Goal: Task Accomplishment & Management: Manage account settings

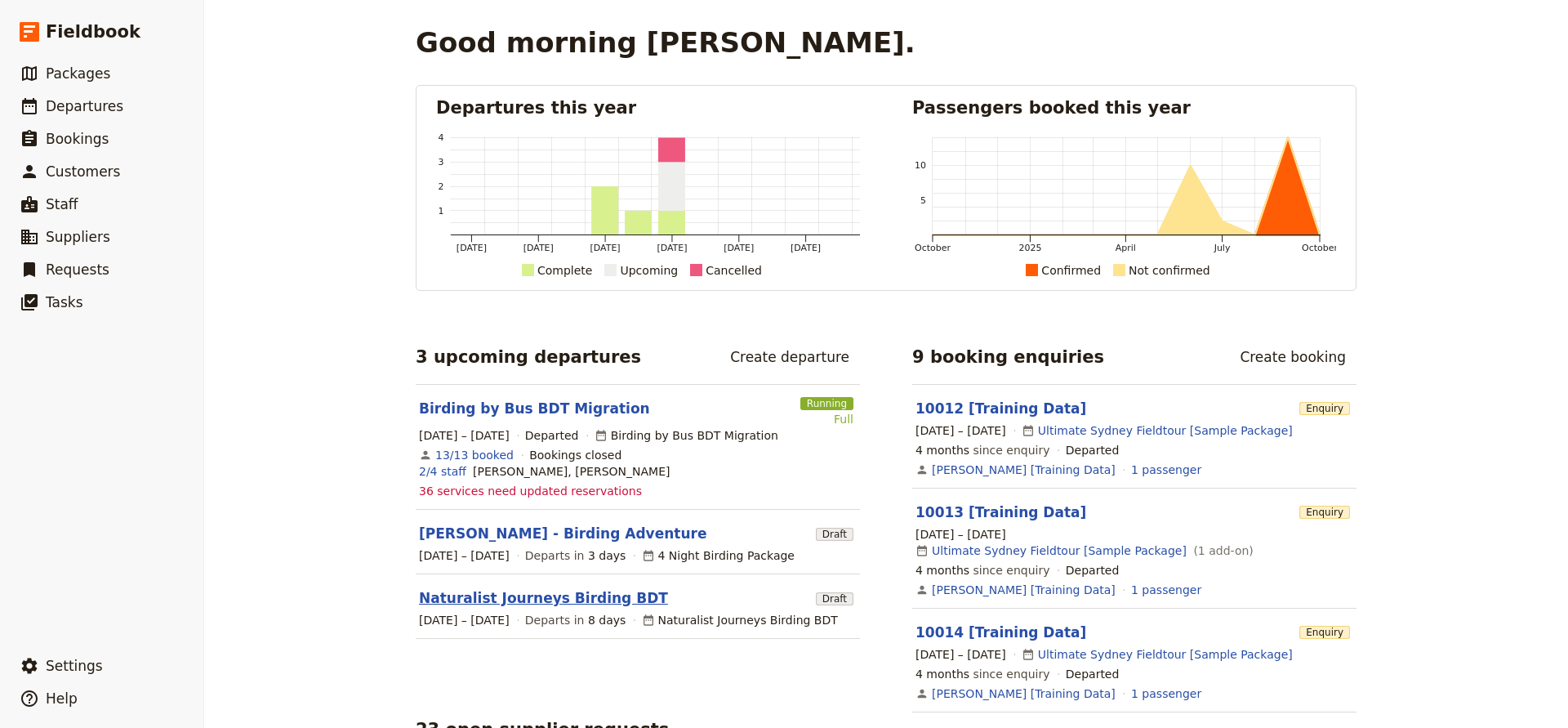
click at [508, 589] on link "Naturalist Journeys Birding BDT" at bounding box center [544, 598] width 249 height 20
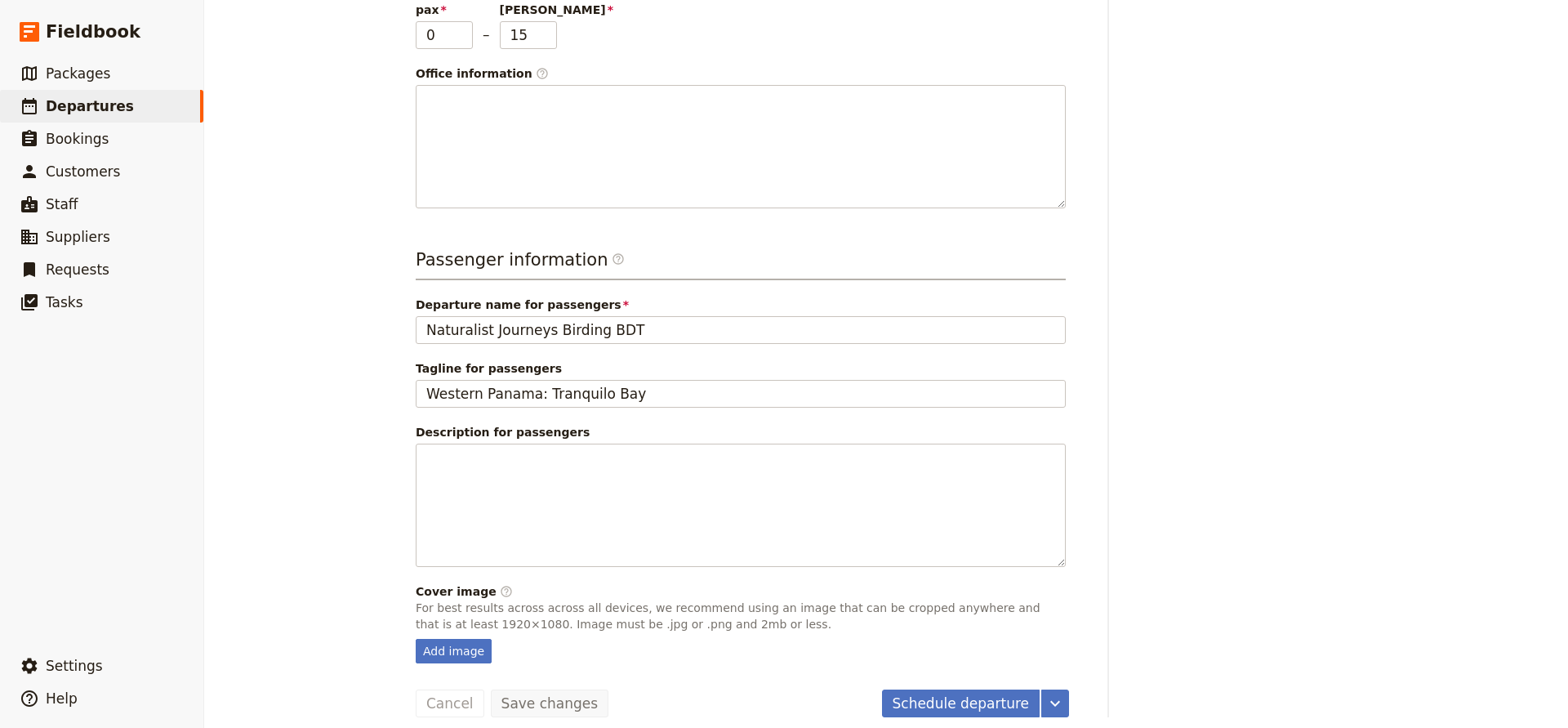
scroll to position [509, 0]
click at [981, 691] on button "Schedule departure" at bounding box center [961, 704] width 159 height 28
click at [948, 691] on button "Confirm departure" at bounding box center [965, 704] width 148 height 28
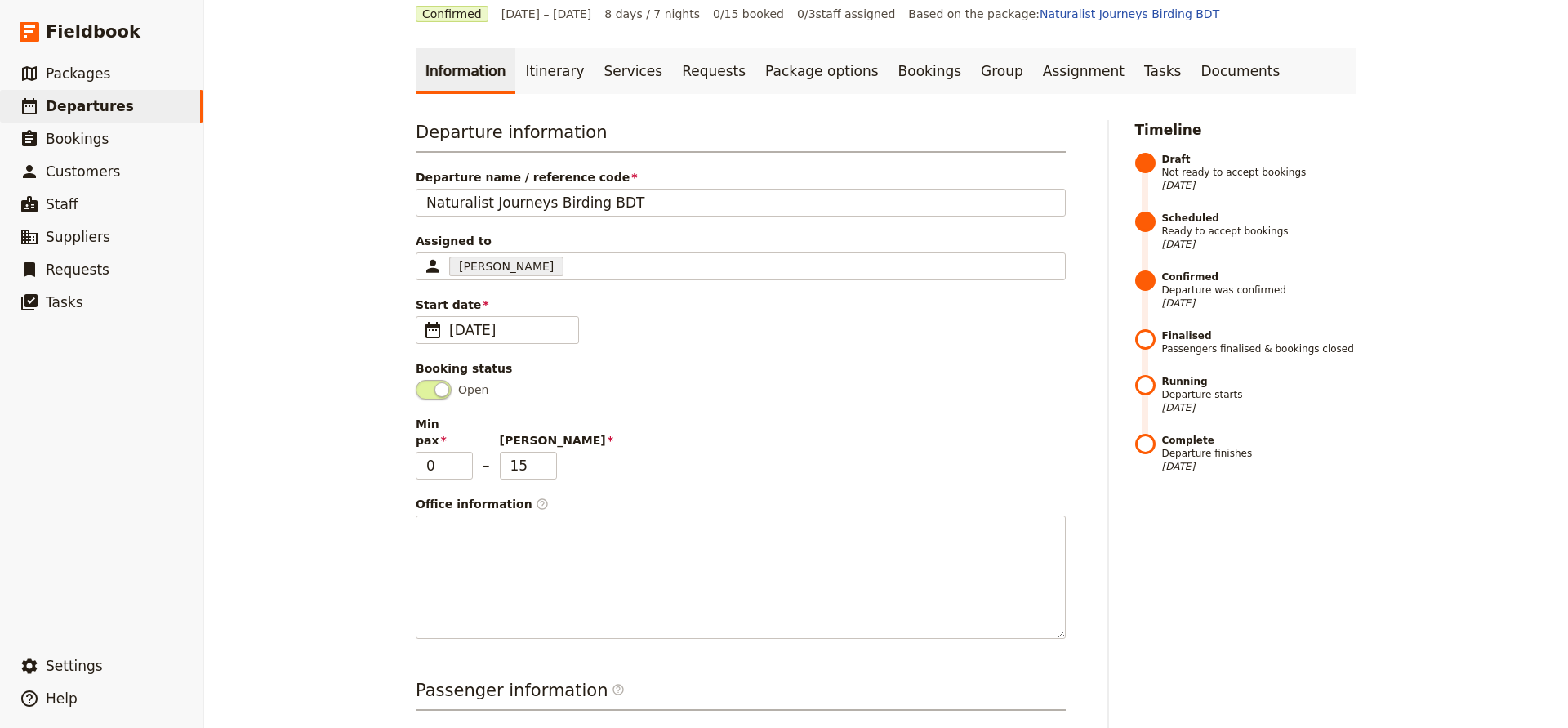
scroll to position [57, 0]
click at [889, 79] on link "Bookings" at bounding box center [929, 74] width 82 height 46
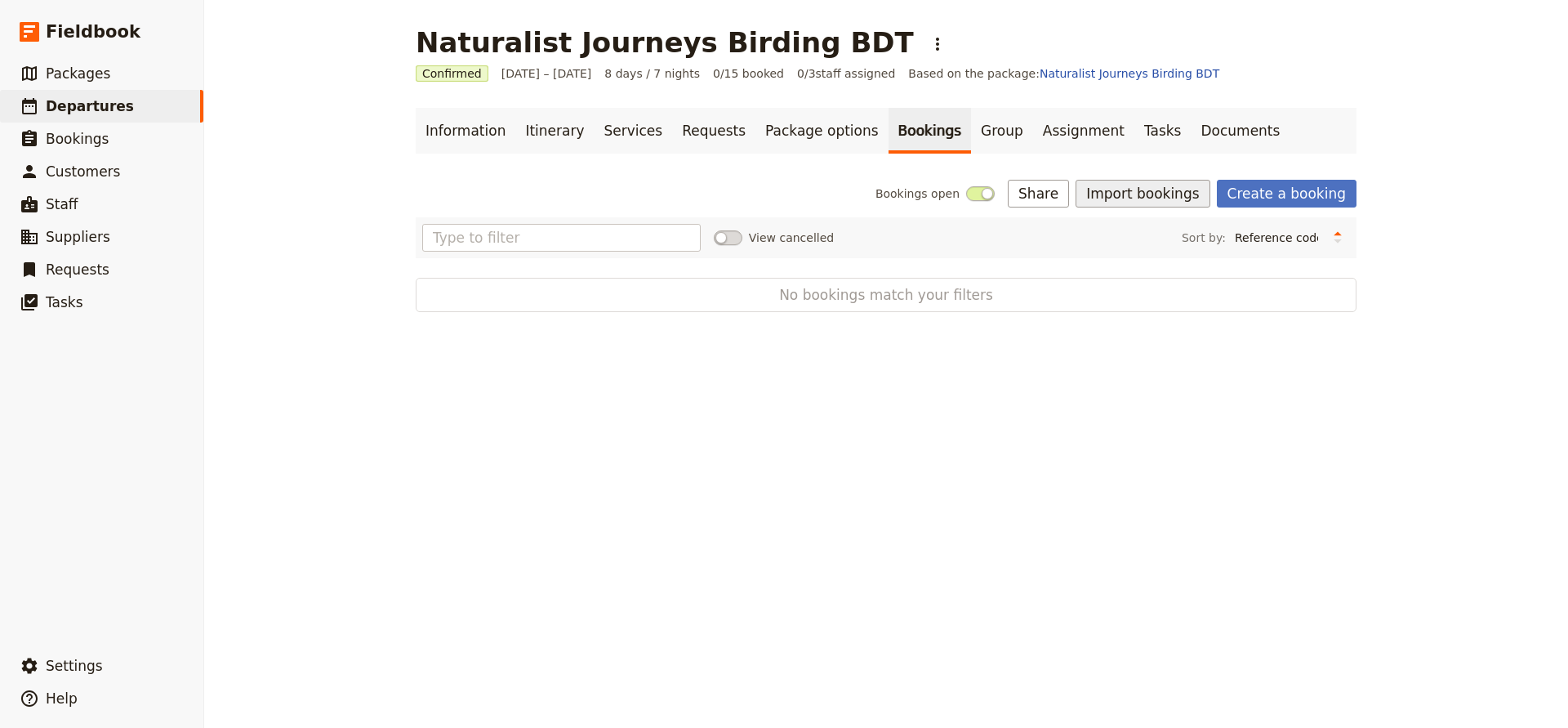
click at [1190, 196] on button "Import bookings" at bounding box center [1143, 193] width 134 height 28
click at [1253, 194] on link "Create a booking" at bounding box center [1286, 193] width 140 height 28
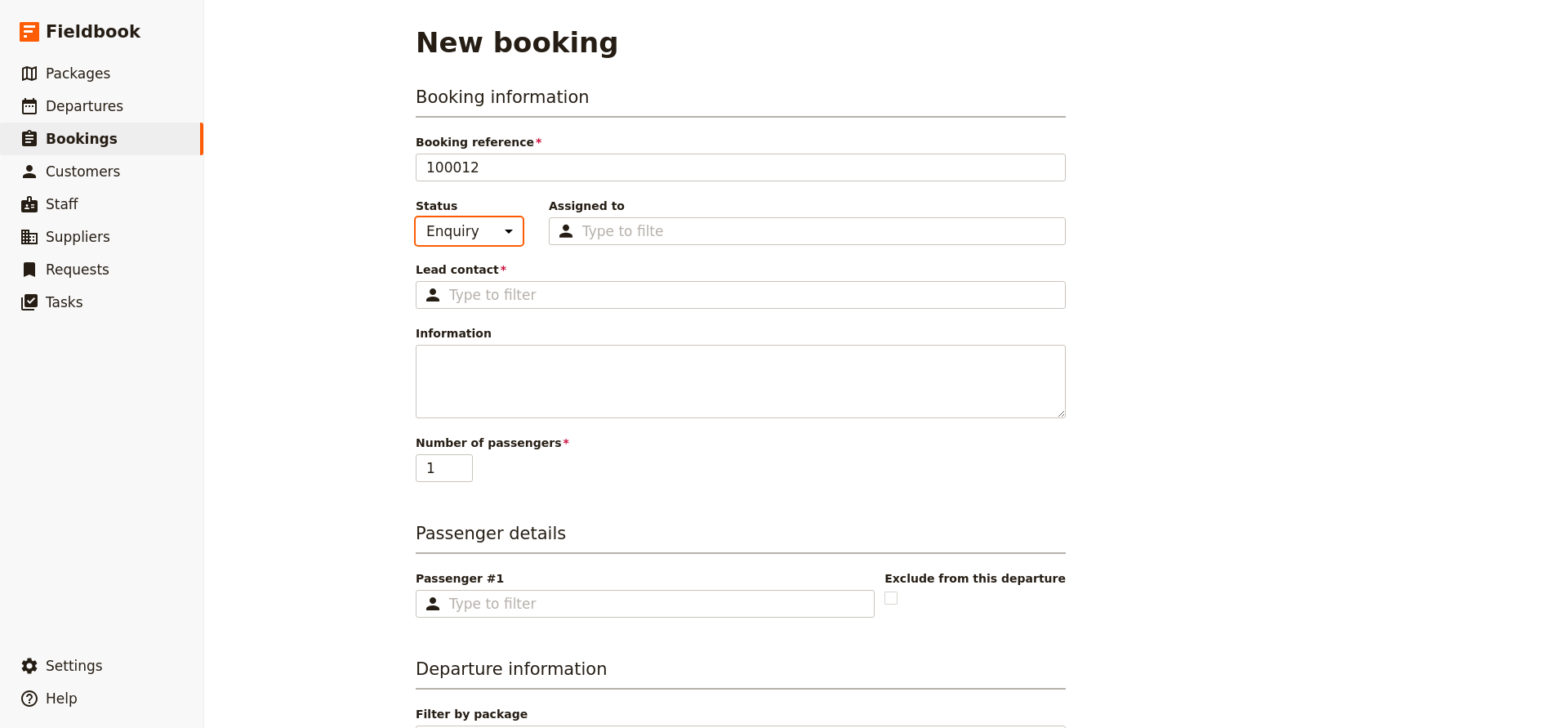
select select "CONFIRMED"
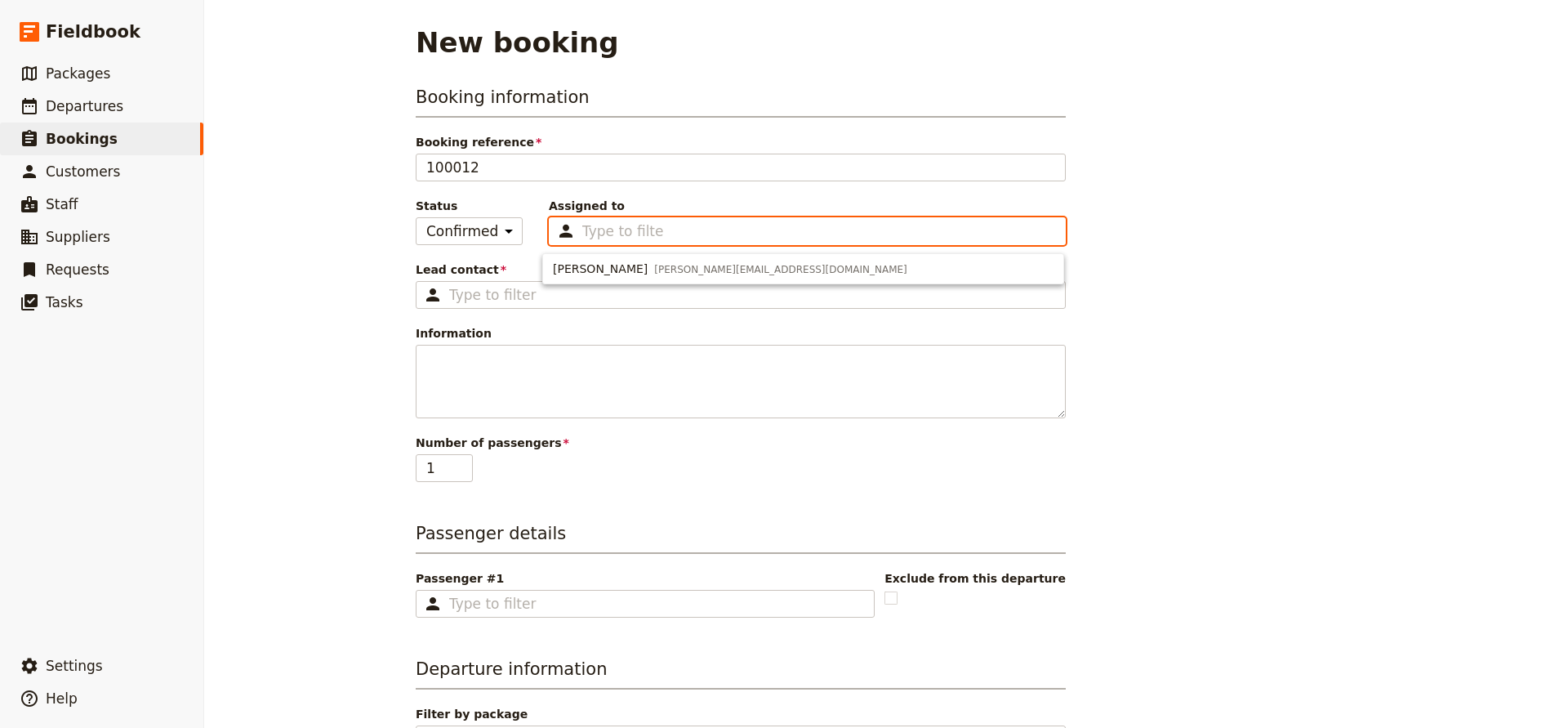
click at [600, 231] on input "Assigned to Type to filter" at bounding box center [623, 231] width 81 height 20
click at [655, 267] on span "[PERSON_NAME][EMAIL_ADDRESS][DOMAIN_NAME]" at bounding box center [781, 269] width 254 height 13
type input "685a781ae99fc7b1406cacf4"
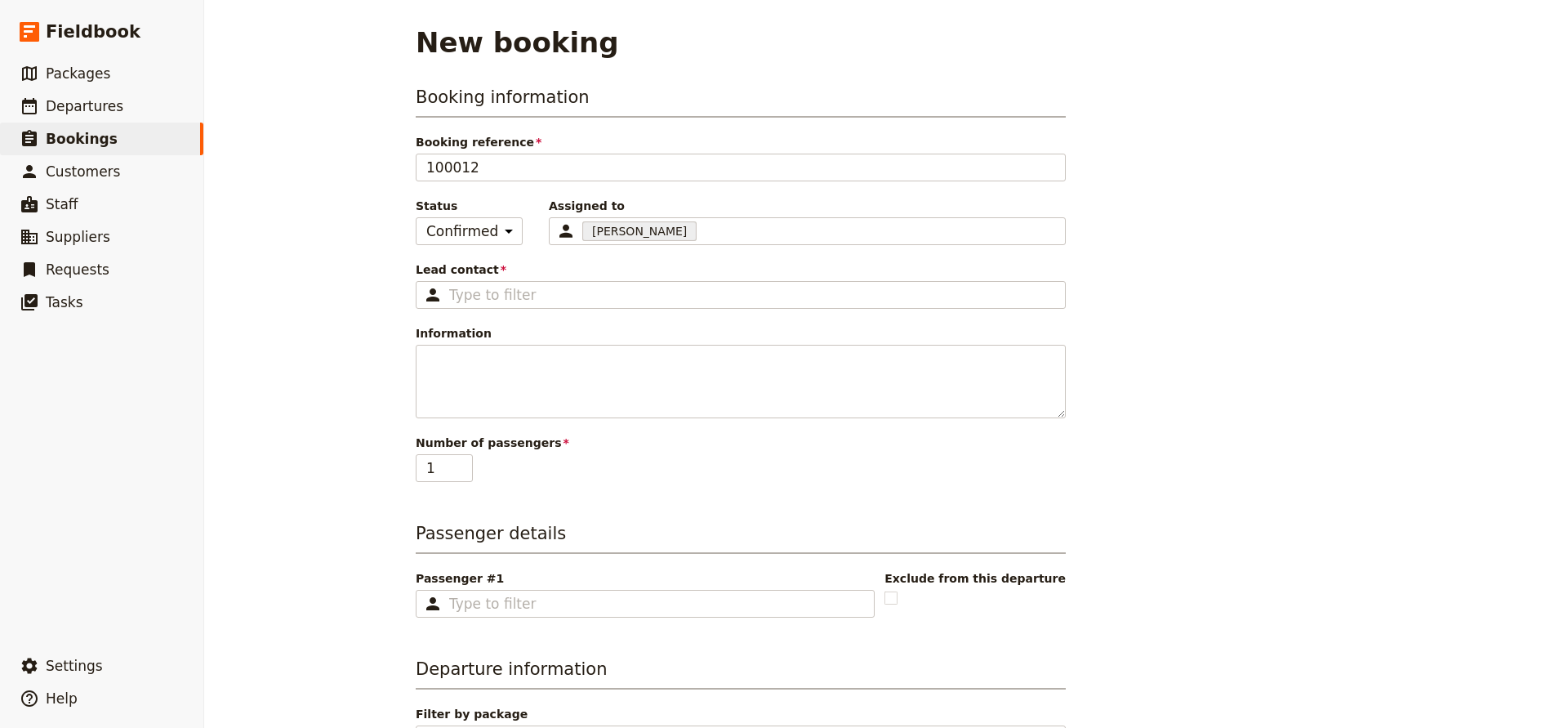
click at [523, 264] on span "Lead contact" at bounding box center [740, 269] width 650 height 16
click at [523, 285] on input "Lead contact ​" at bounding box center [752, 294] width 606 height 20
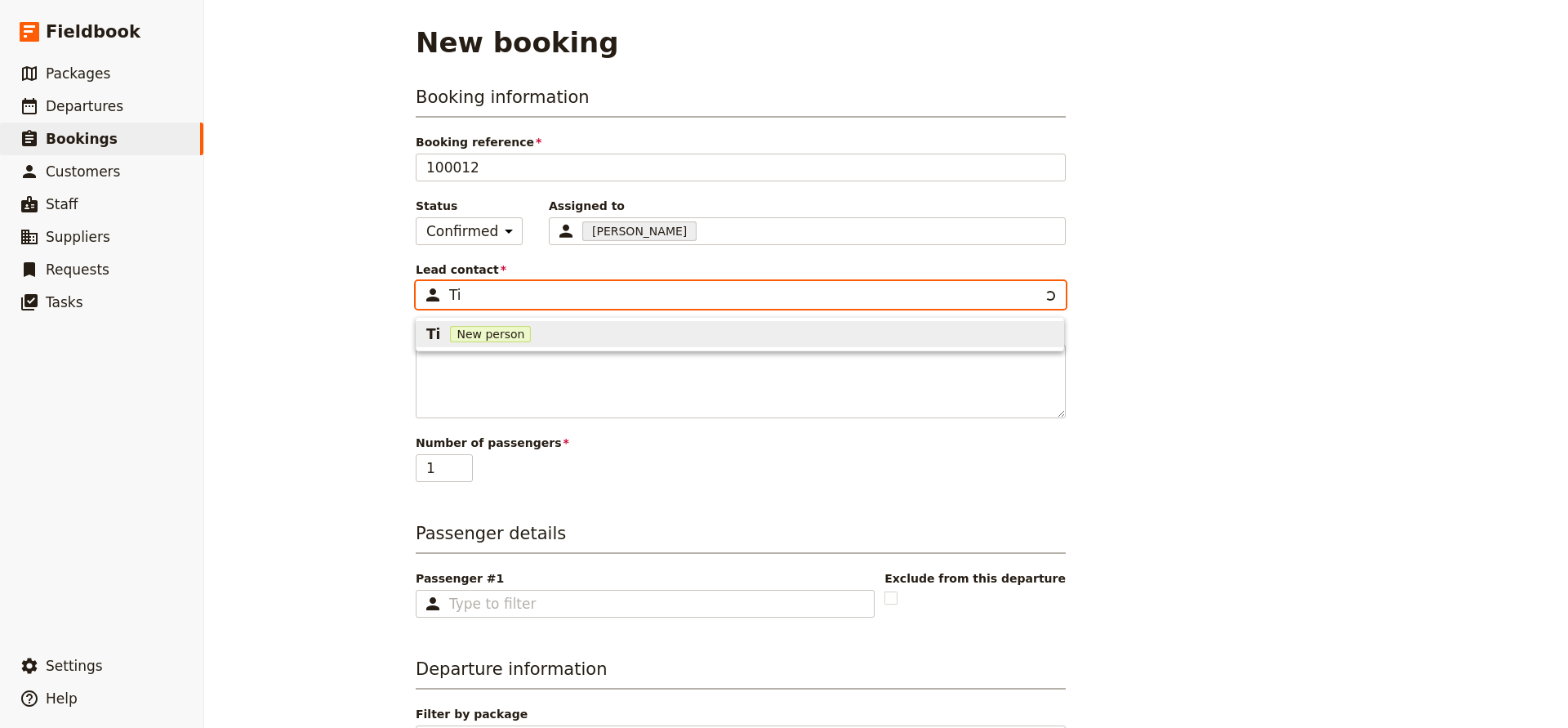
type input "T"
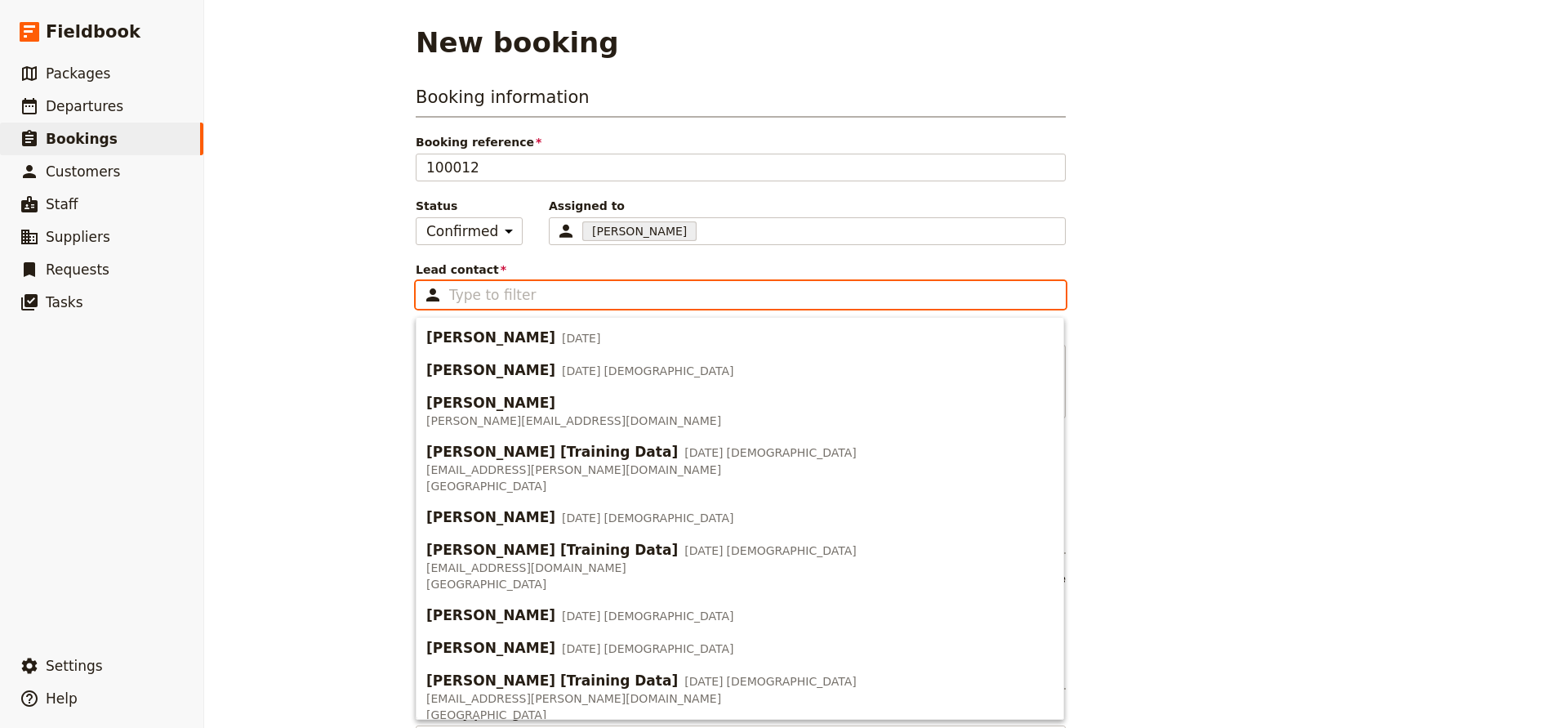
paste input "[PERSON_NAME]"
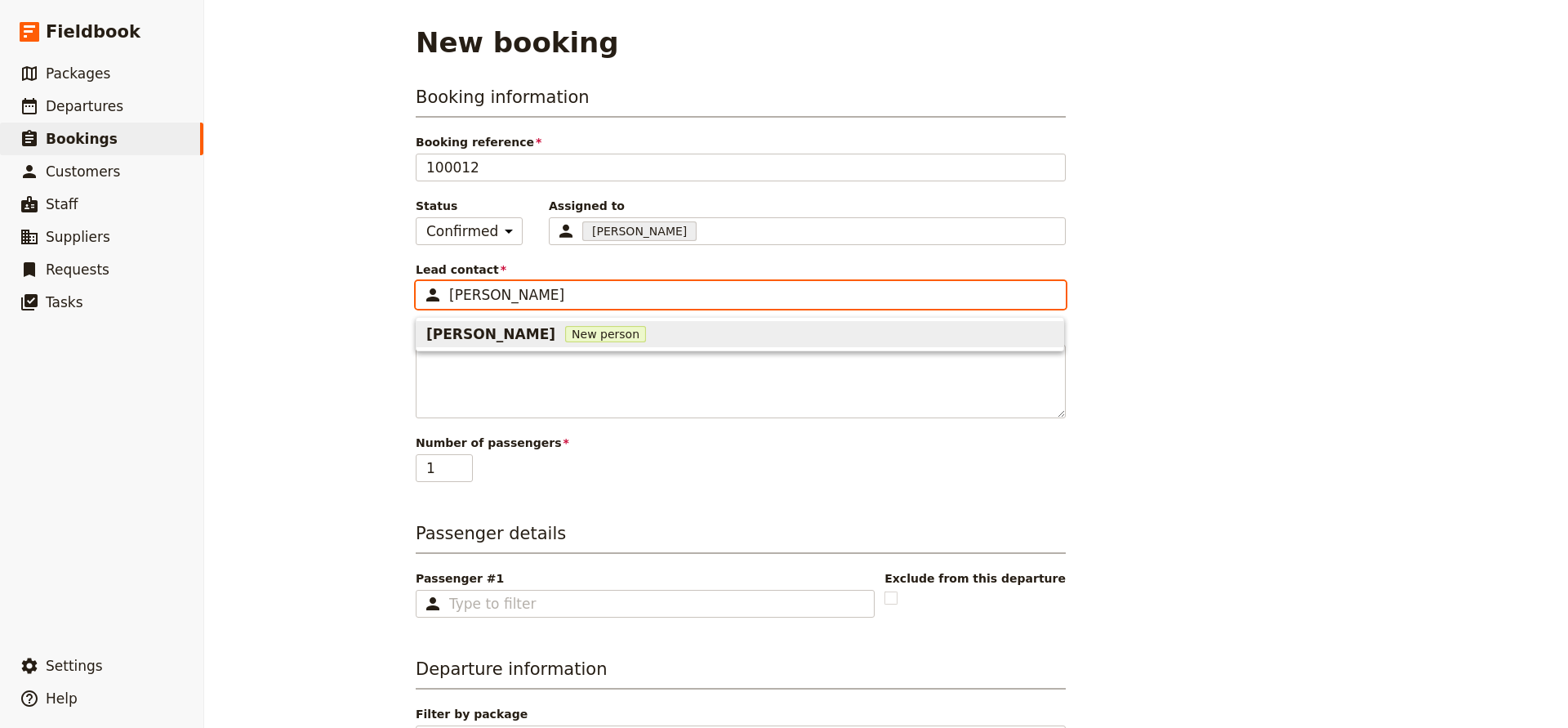
click at [566, 333] on span "New person" at bounding box center [605, 333] width 81 height 16
type input "[PERSON_NAME]"
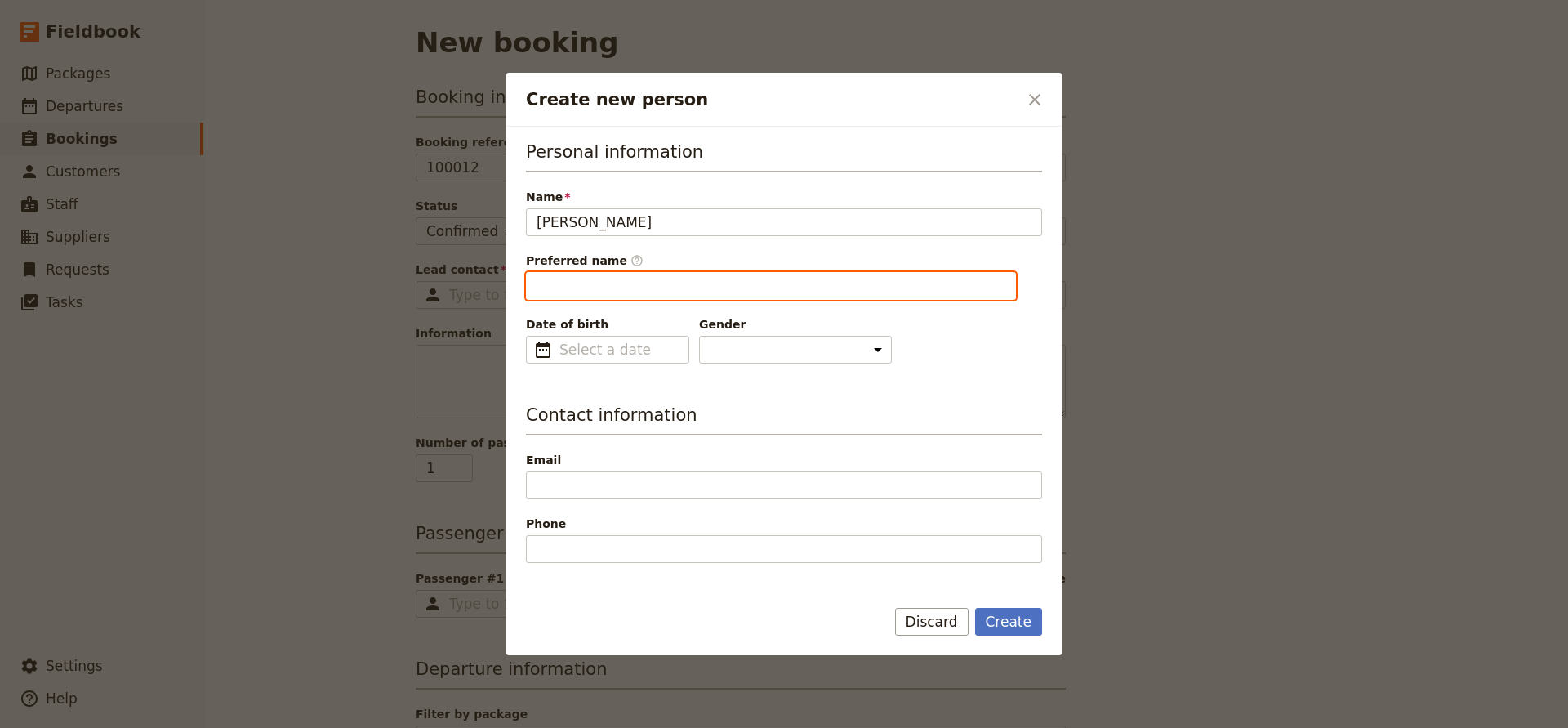
type input "[PERSON_NAME]"
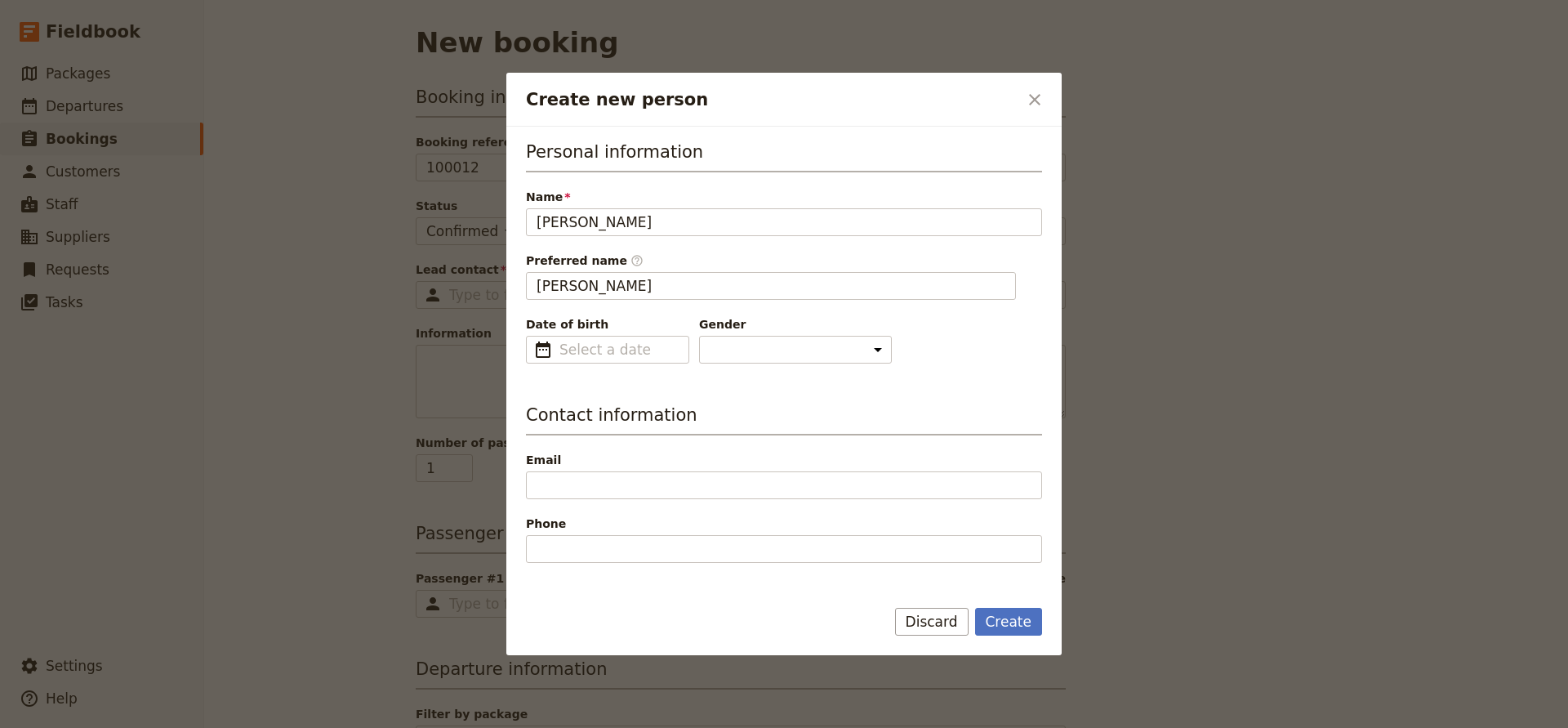
click at [644, 393] on div "Personal information Name [PERSON_NAME] Preferred name ​ [PERSON_NAME] Date of …" at bounding box center [784, 637] width 516 height 995
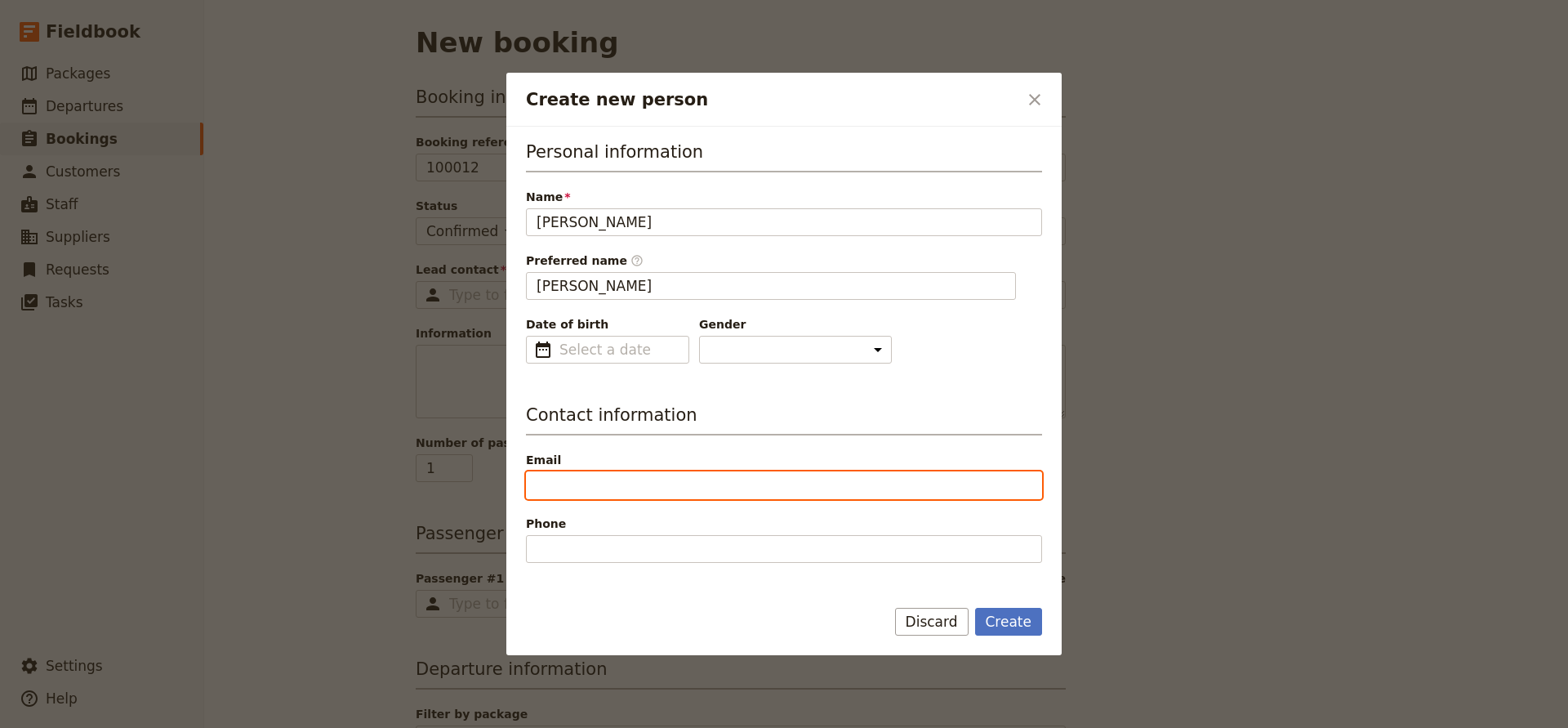
paste input "[PERSON_NAME][EMAIL_ADDRESS][DOMAIN_NAME]"
type input "[PERSON_NAME][EMAIL_ADDRESS][DOMAIN_NAME]"
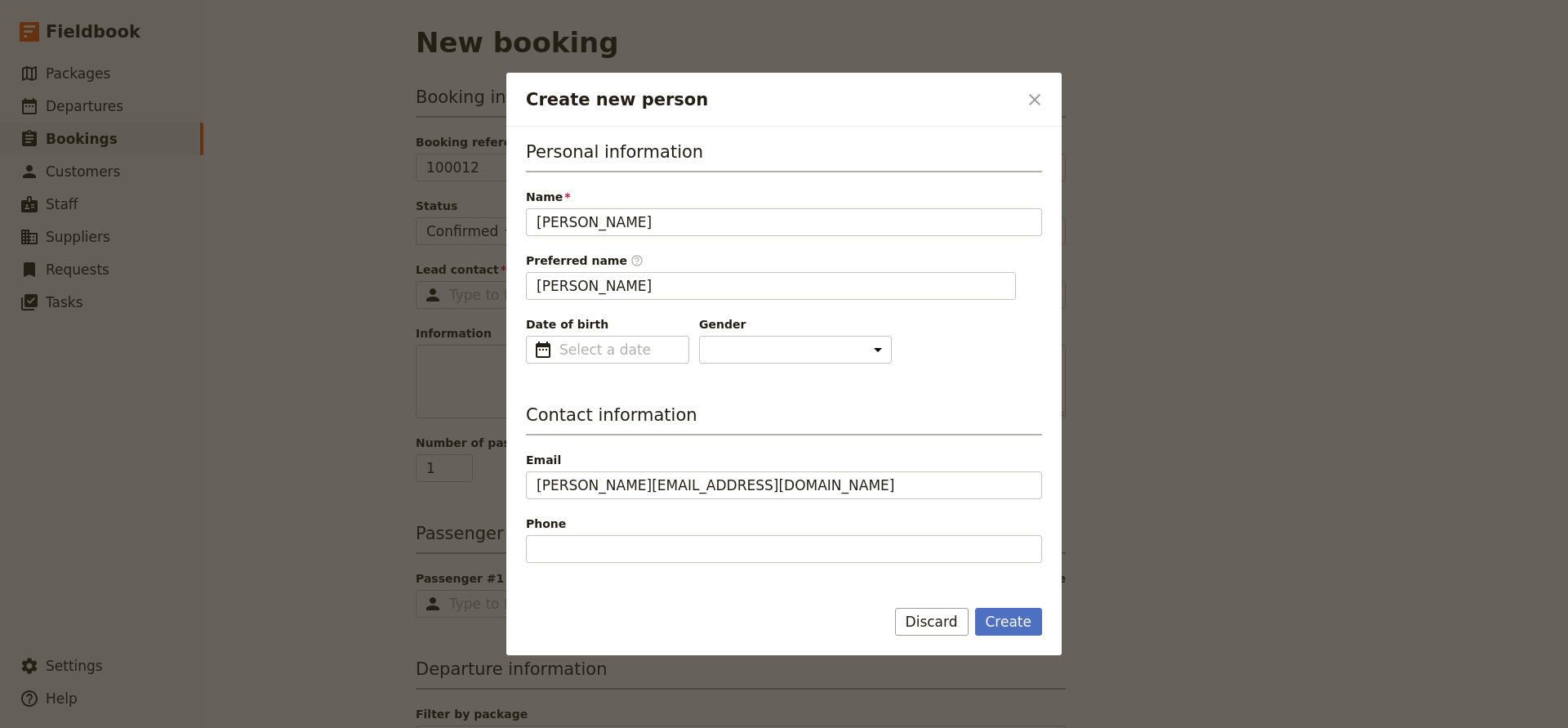
click at [1105, 535] on div at bounding box center [784, 364] width 1568 height 728
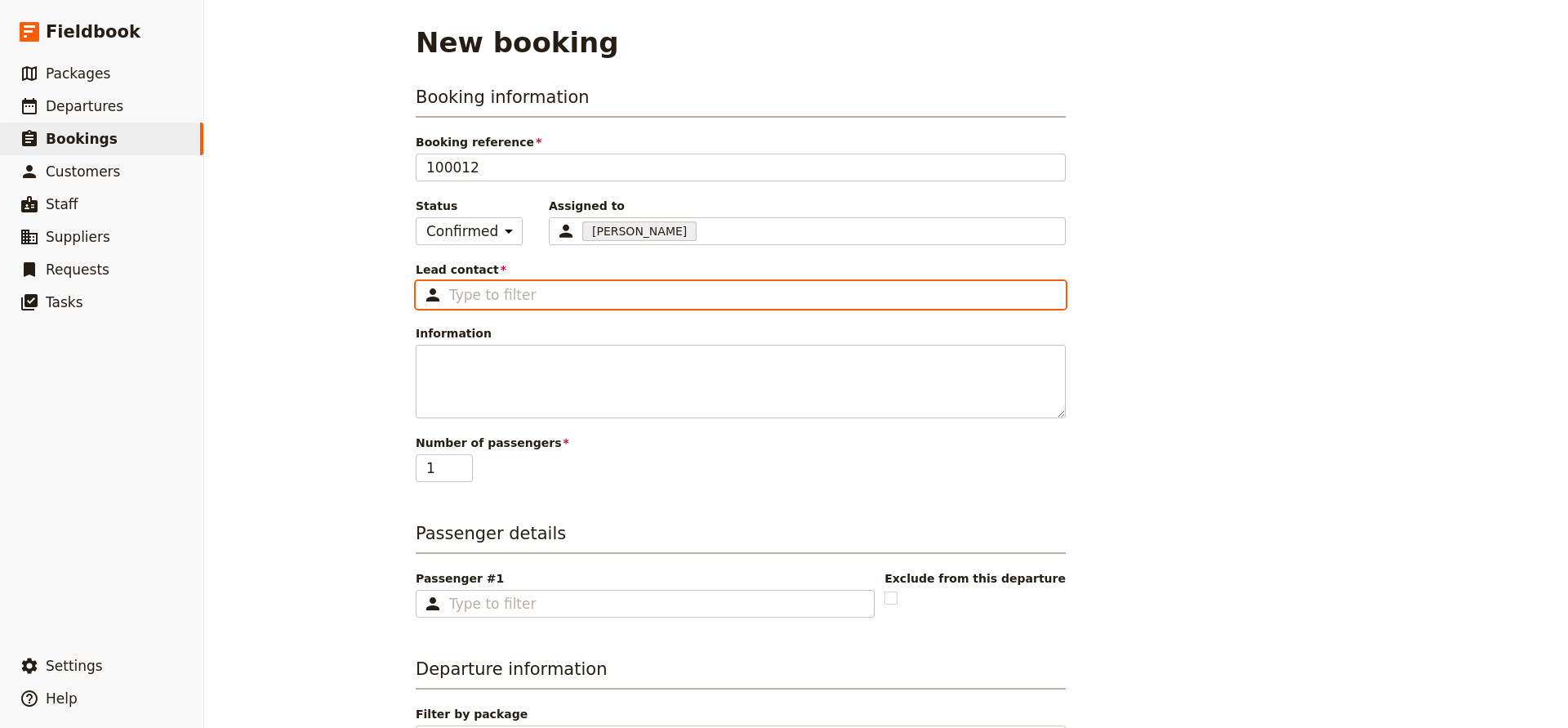
click at [508, 295] on input "Lead contact ​" at bounding box center [752, 294] width 606 height 20
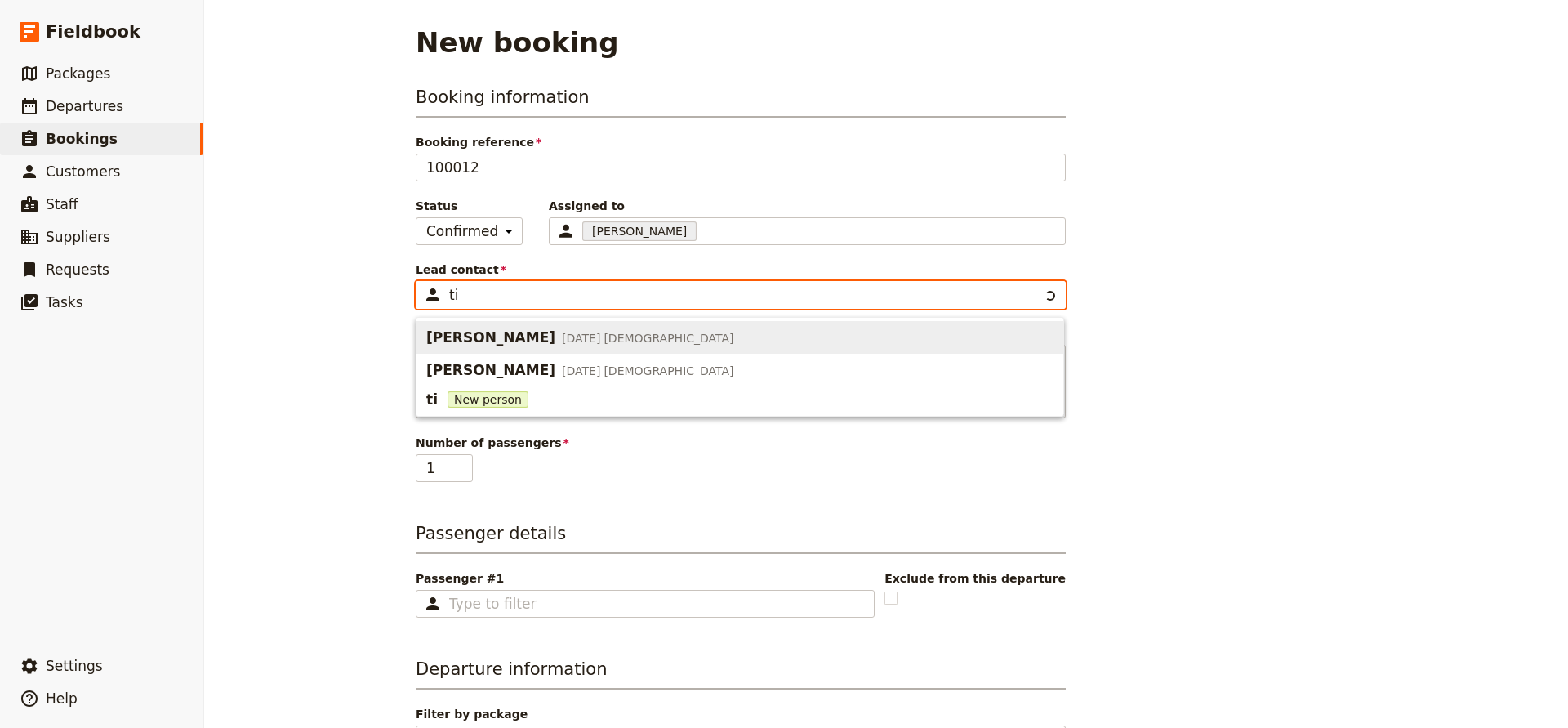
type input "t"
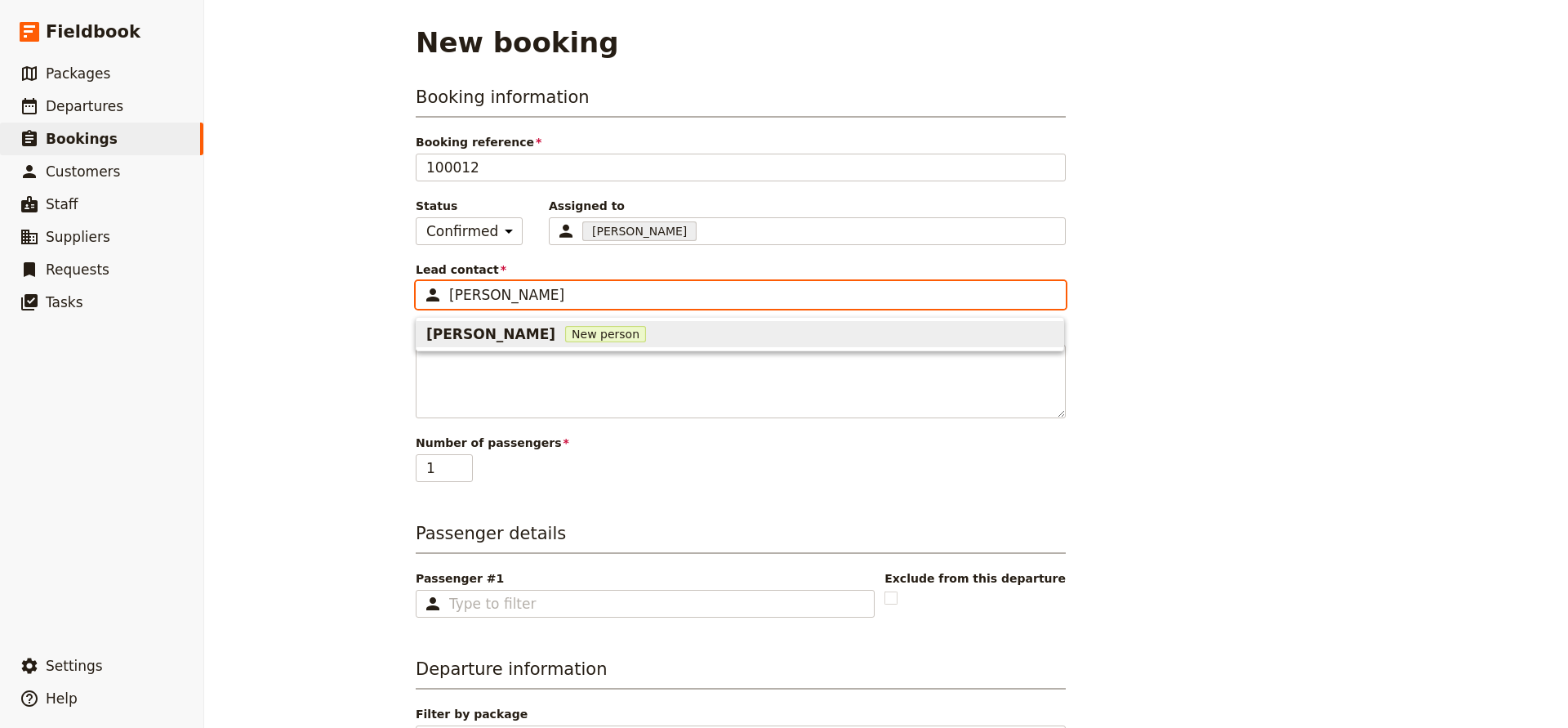
click at [511, 332] on span "[PERSON_NAME]" at bounding box center [491, 333] width 129 height 20
type input "[PERSON_NAME]"
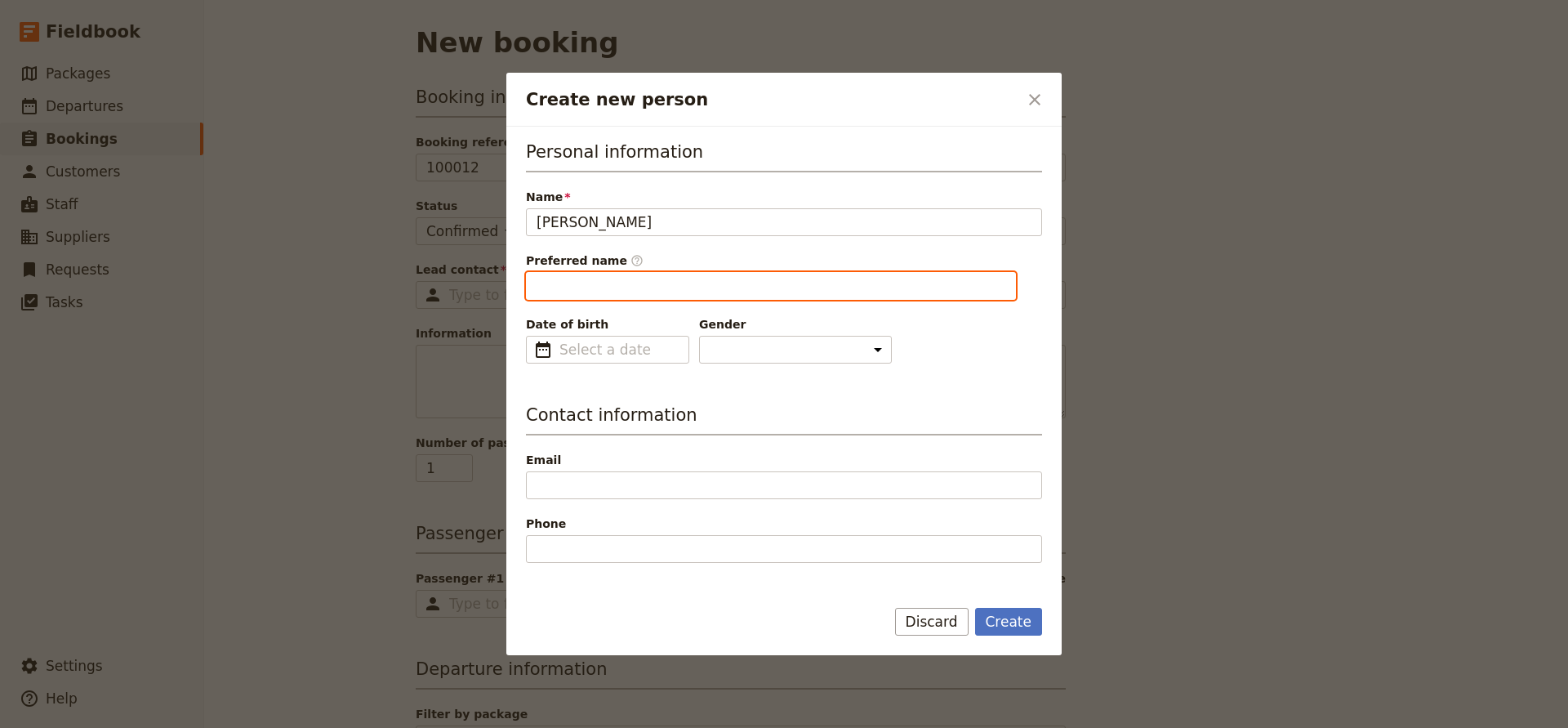
type input "[PERSON_NAME]"
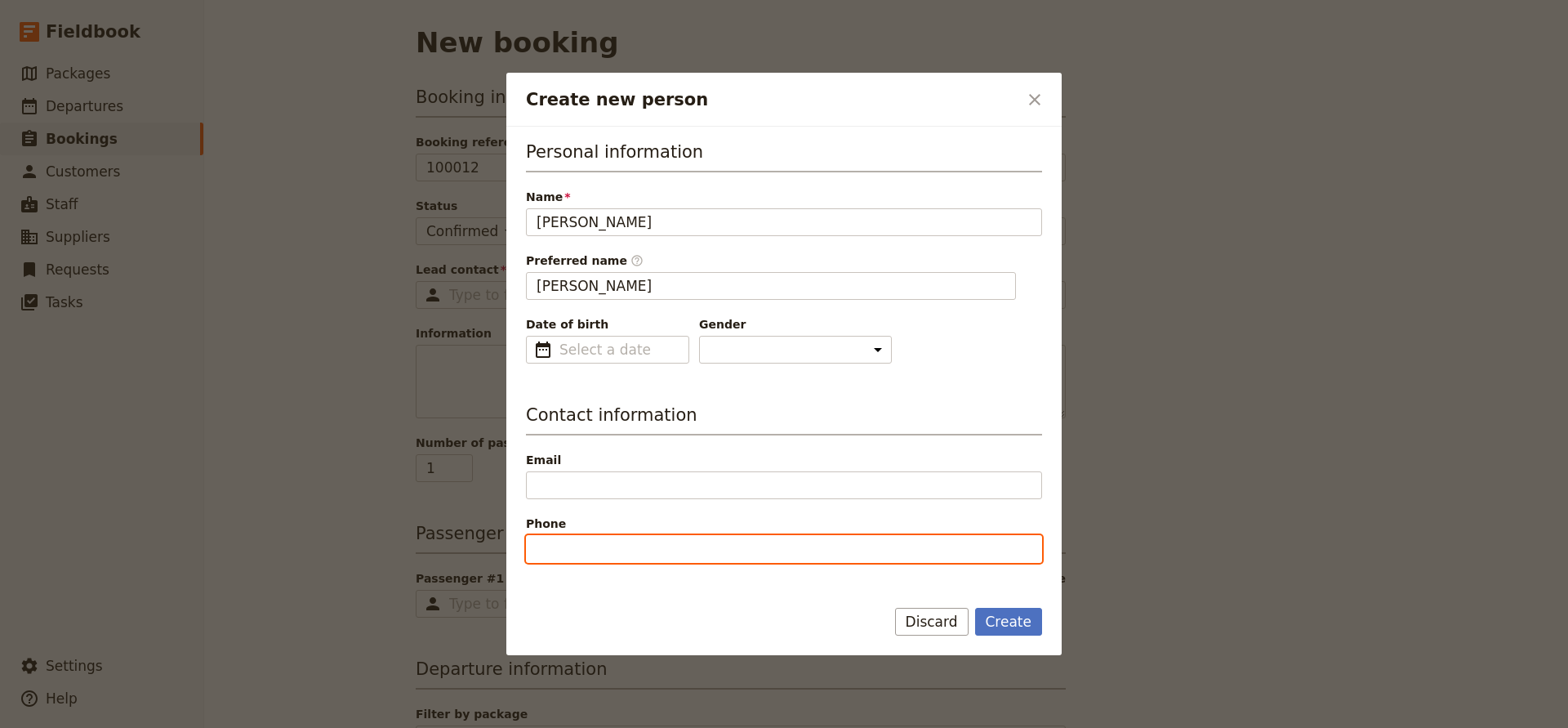
paste input "[PHONE_NUMBER]"
type input "[PHONE_NUMBER]"
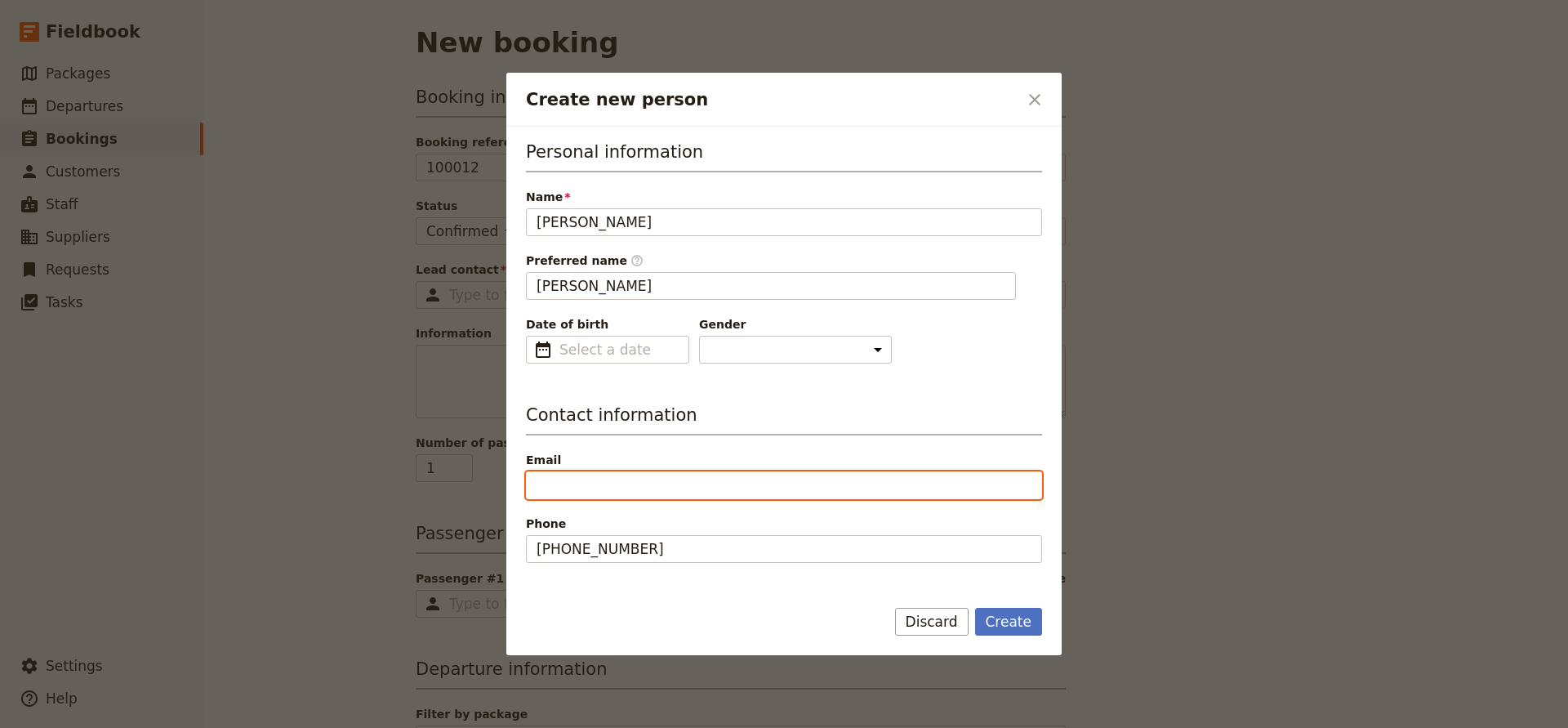
click at [561, 499] on input "Email" at bounding box center [784, 485] width 516 height 28
type input "r"
type input "[PERSON_NAME][EMAIL_ADDRESS][DOMAIN_NAME]"
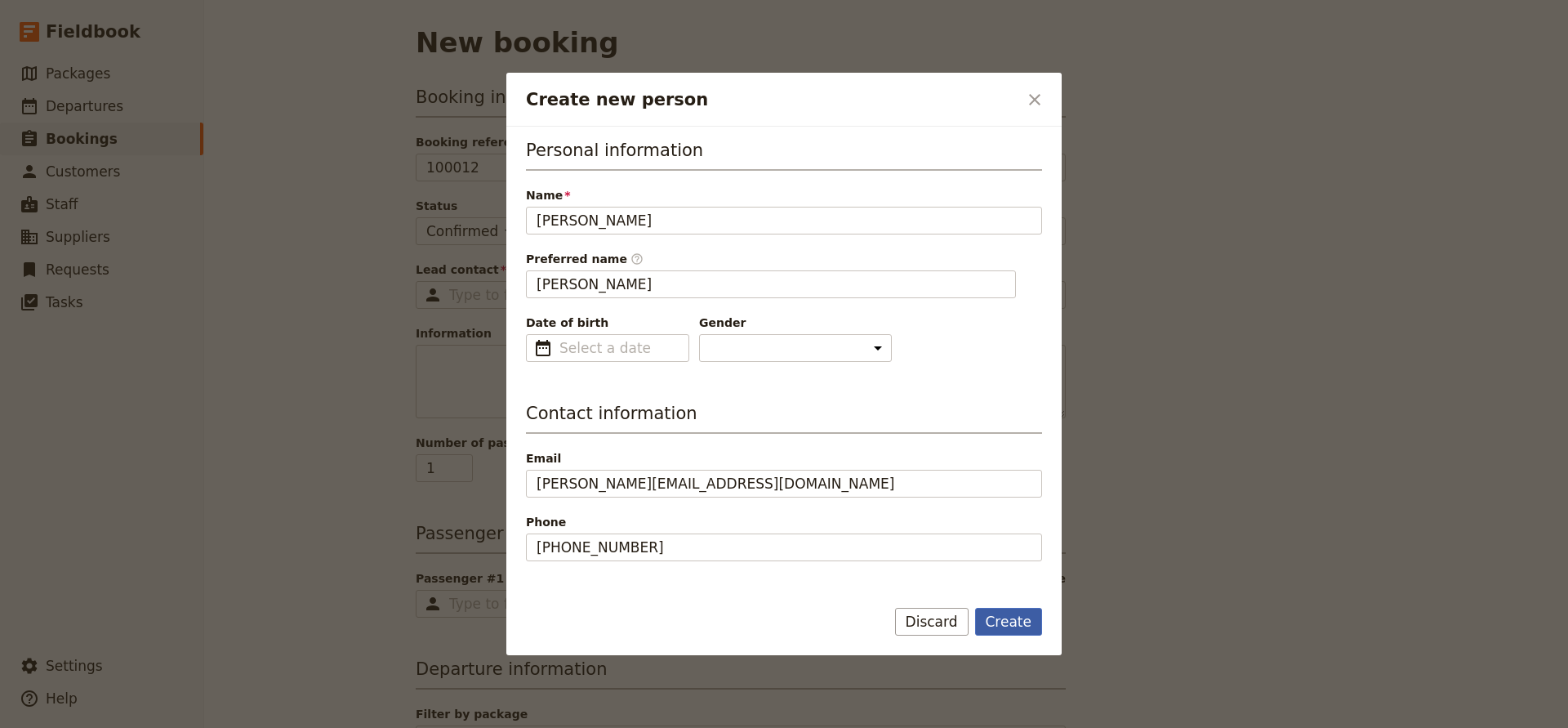
click at [998, 620] on button "Create" at bounding box center [1009, 622] width 68 height 28
type input "[PERSON_NAME]"
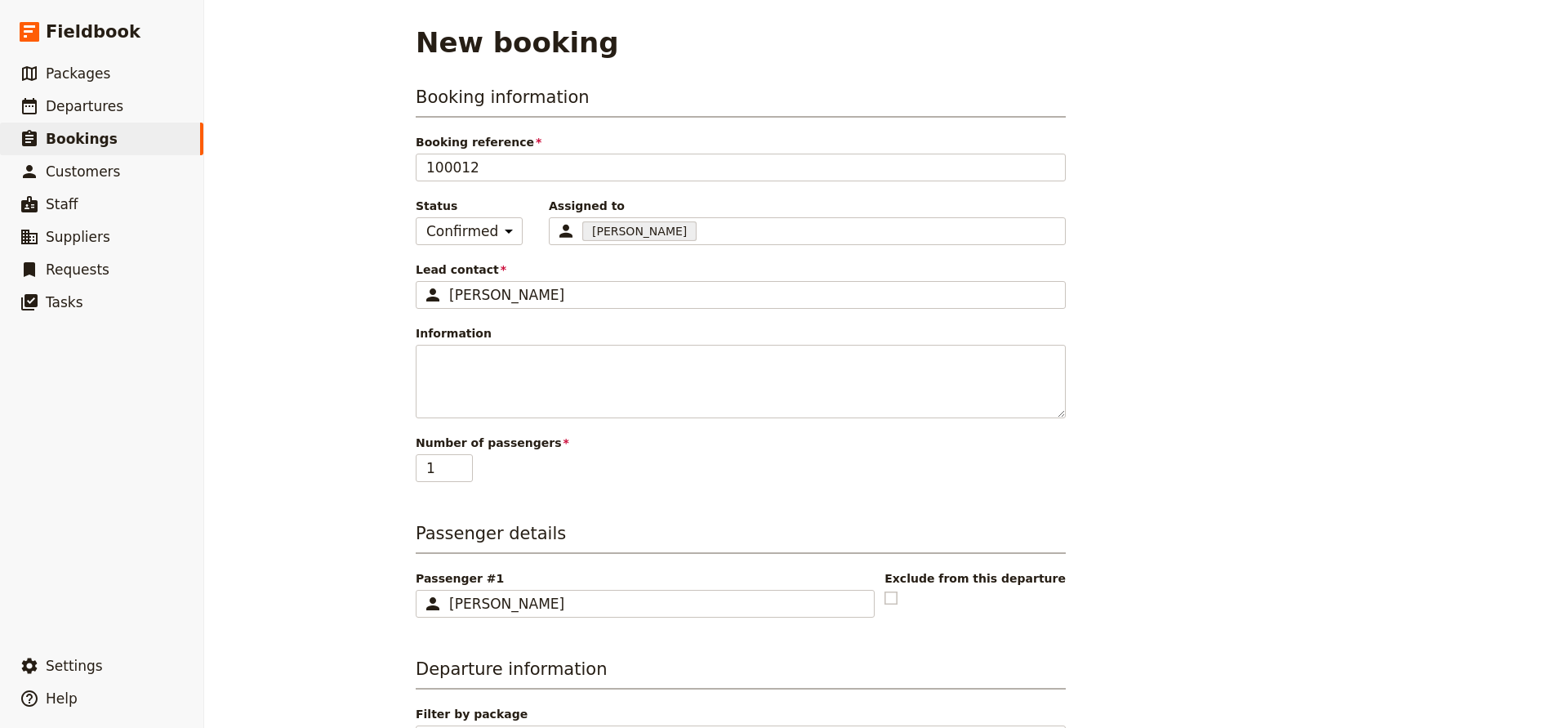
click at [898, 594] on rect at bounding box center [891, 597] width 12 height 12
click at [884, 590] on input "checkbox" at bounding box center [884, 590] width 1 height 1
checkbox input "true"
click at [447, 472] on input "1" at bounding box center [444, 468] width 57 height 28
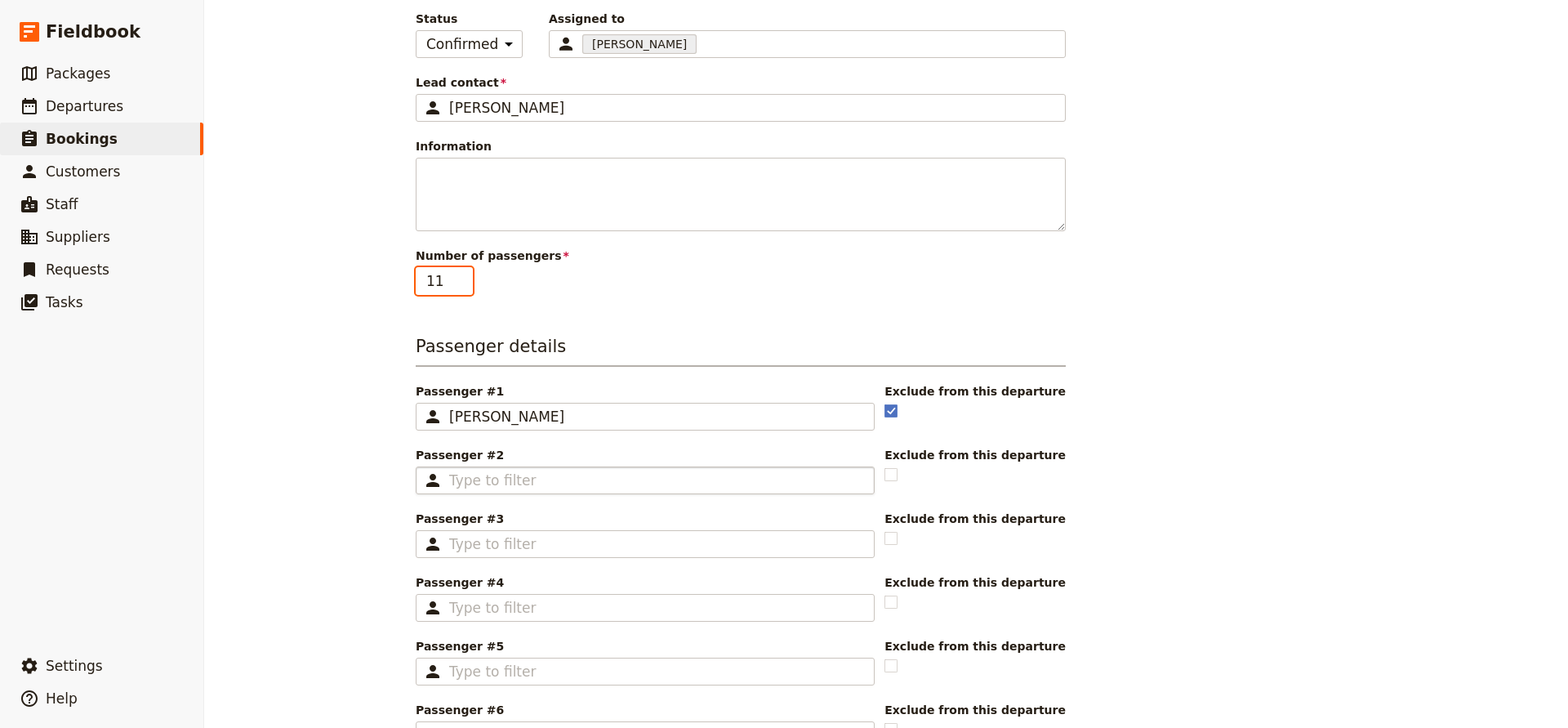
scroll to position [193, 0]
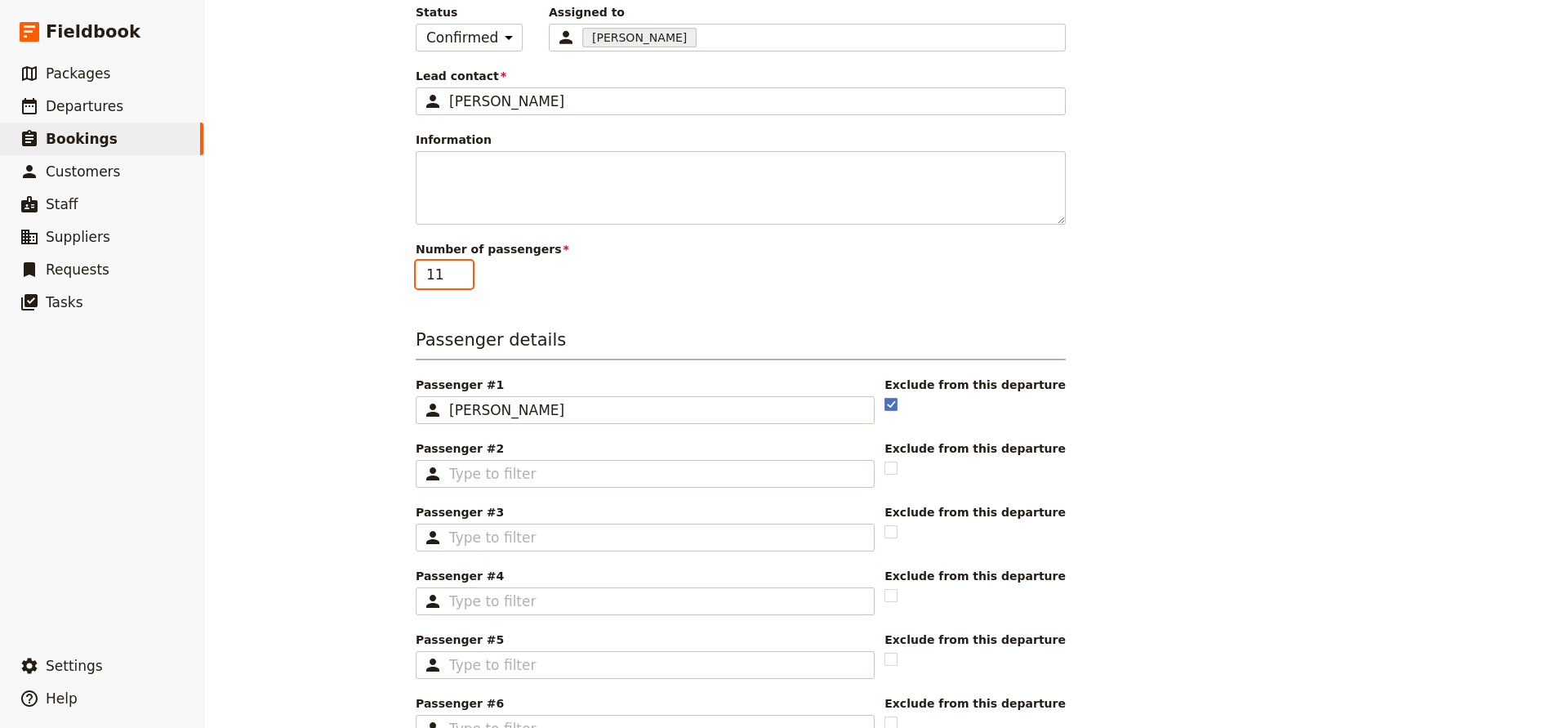
type input "12"
click at [462, 273] on input "12" at bounding box center [444, 274] width 57 height 28
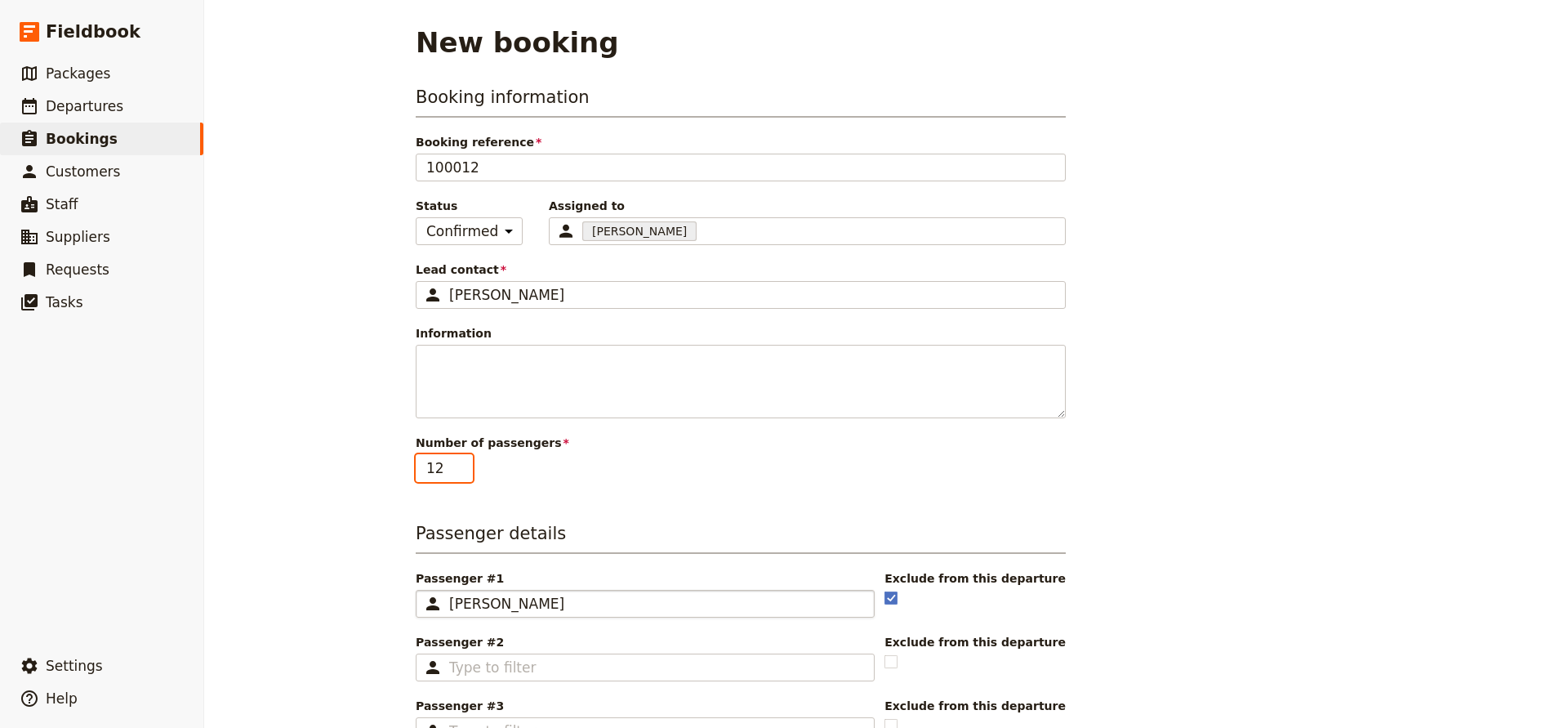
scroll to position [0, 0]
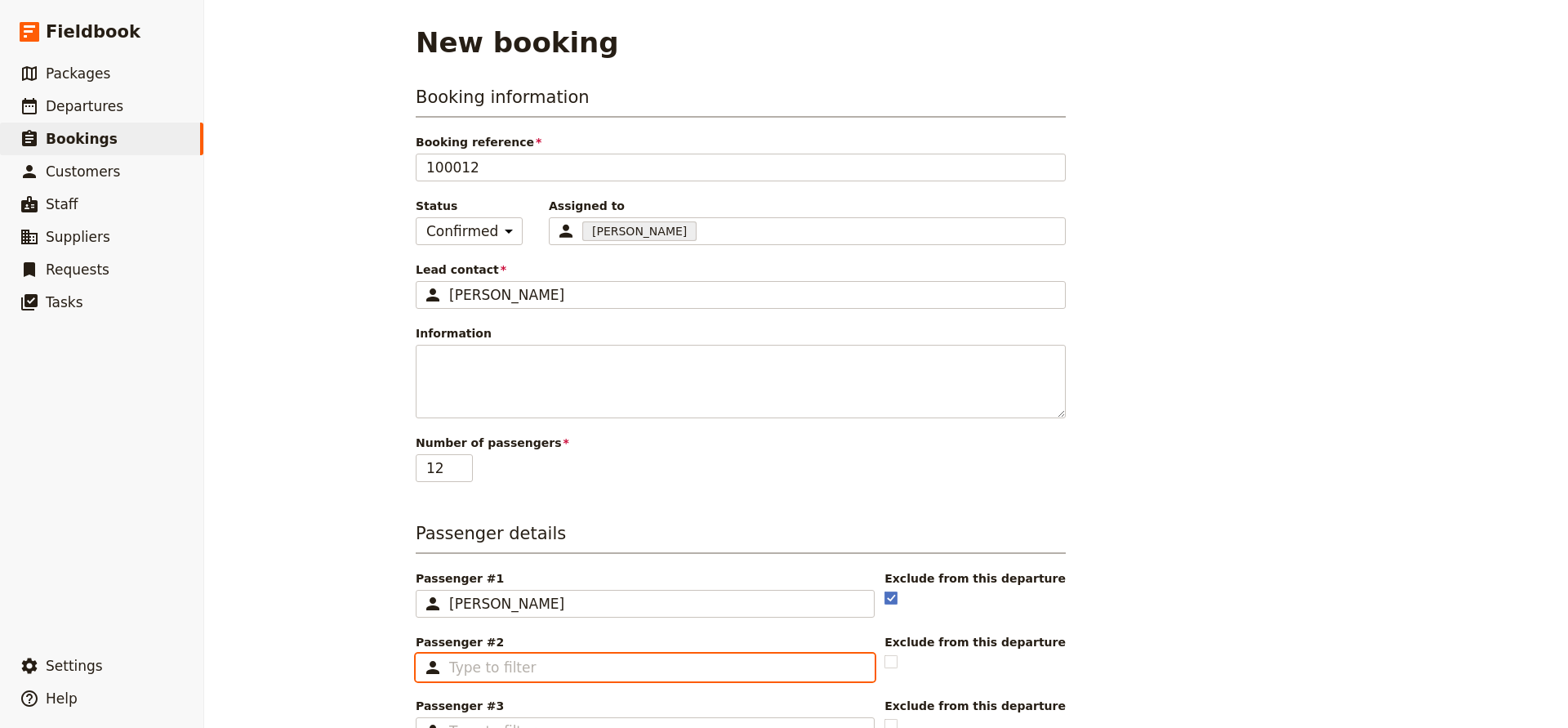
click at [519, 660] on input "Passenger #2 ​" at bounding box center [656, 667] width 415 height 20
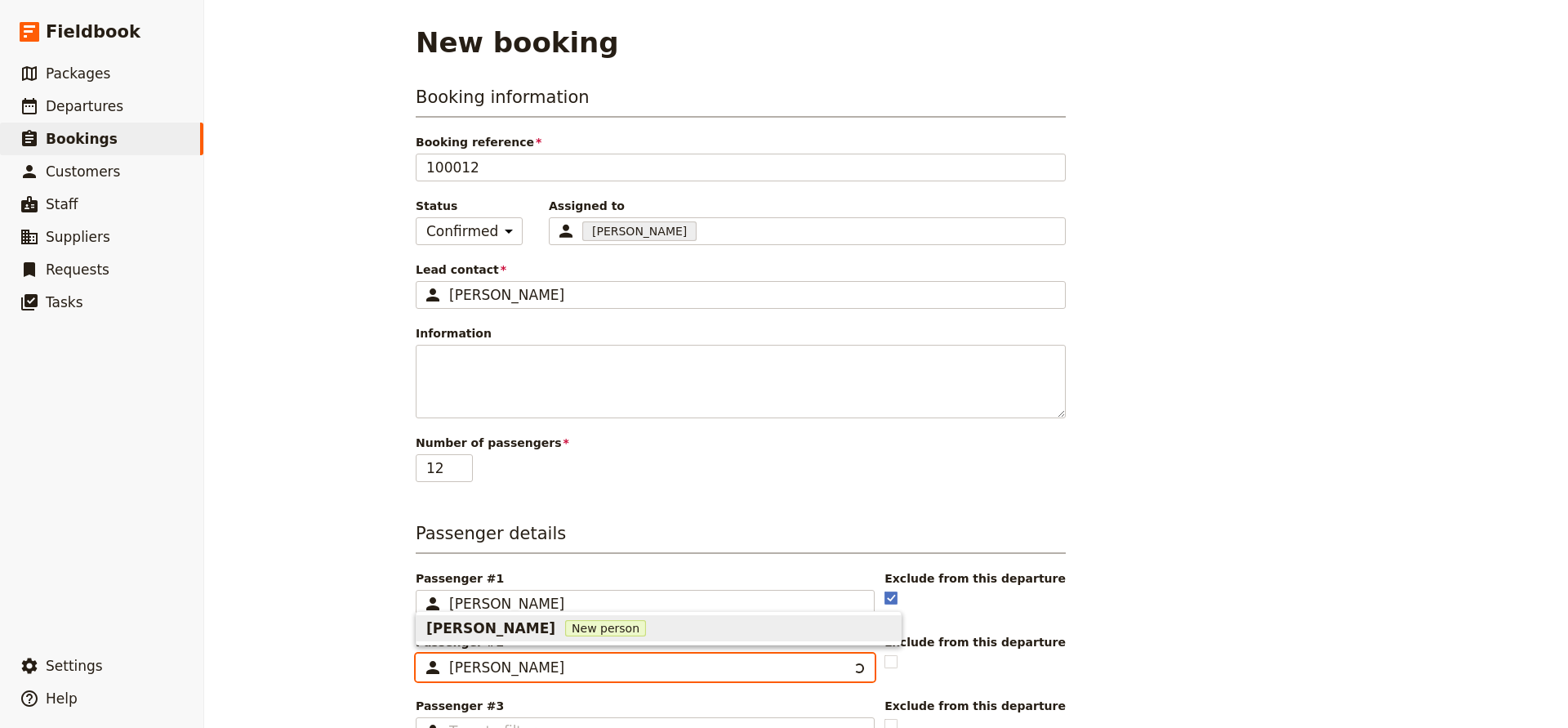
type input "[PERSON_NAME]"
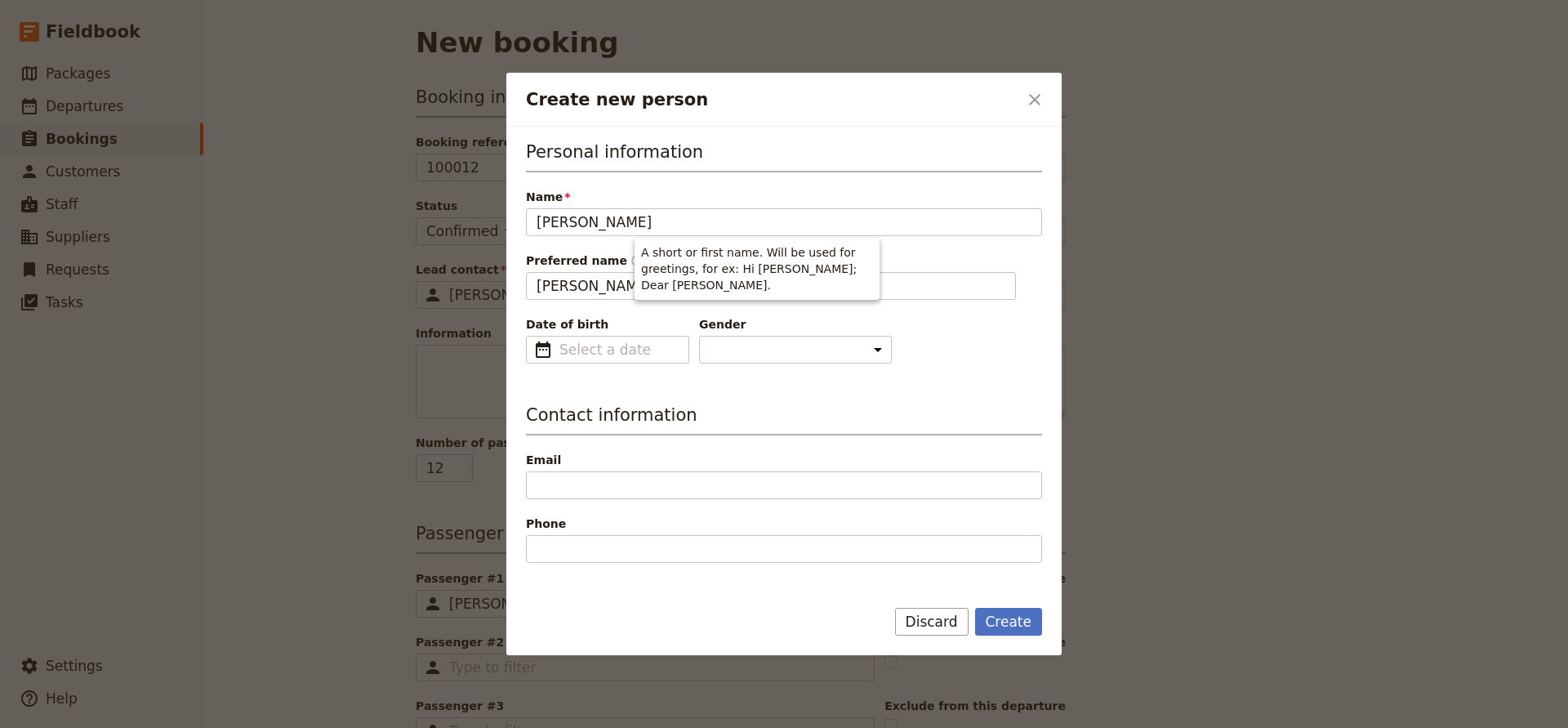
click at [916, 371] on div "Personal information Name [PERSON_NAME] Preferred name ​ [PERSON_NAME] Date of …" at bounding box center [784, 637] width 516 height 995
click at [1005, 615] on button "Create" at bounding box center [1009, 622] width 68 height 28
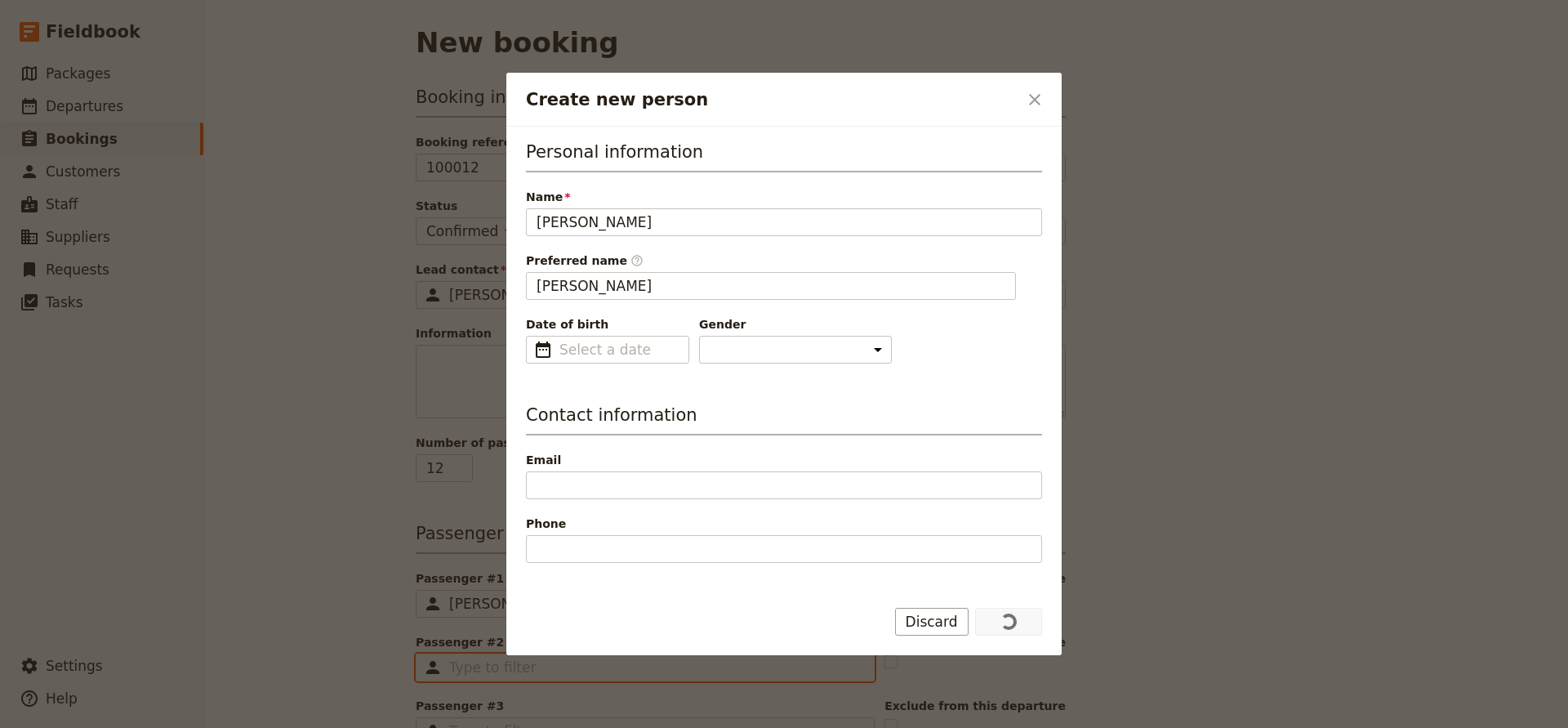
type input "[PERSON_NAME]"
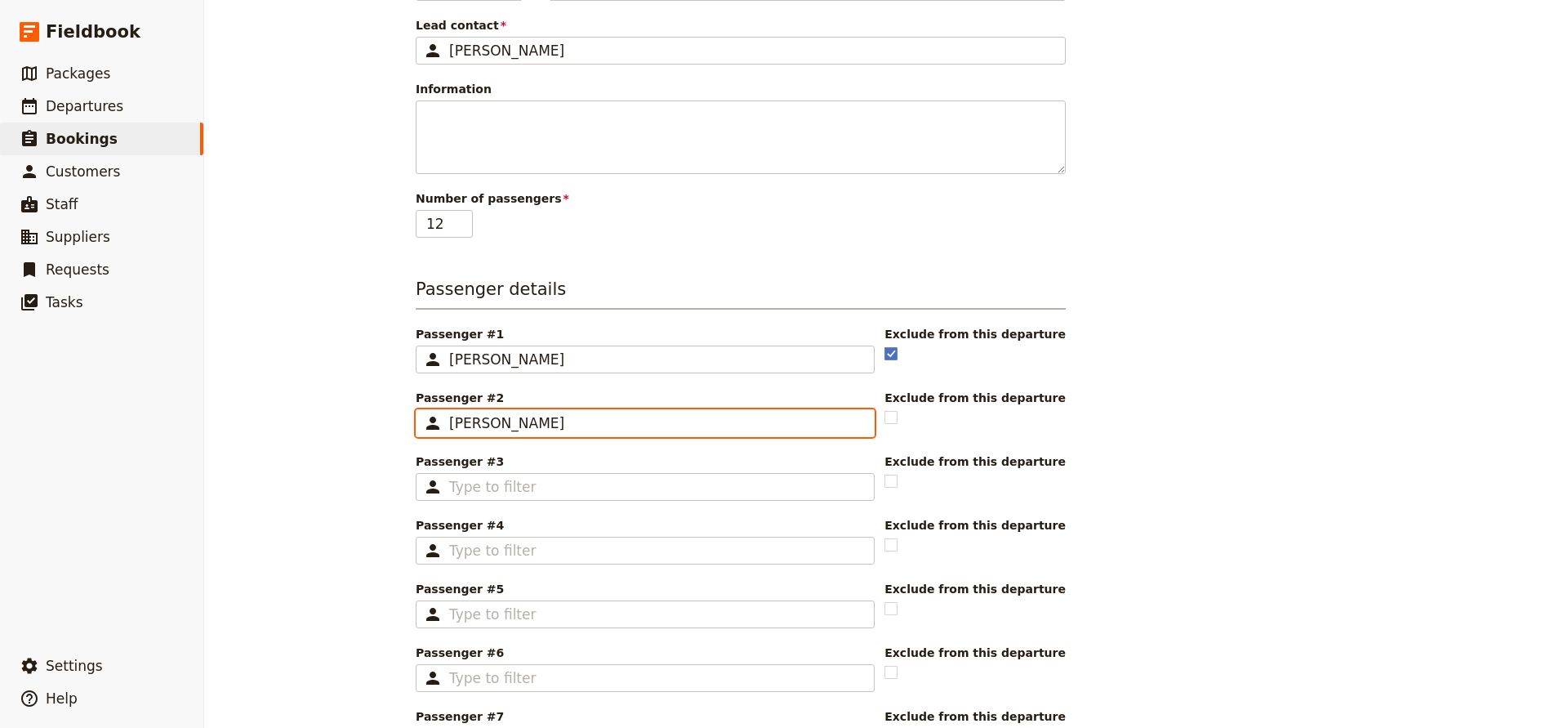
scroll to position [253, 0]
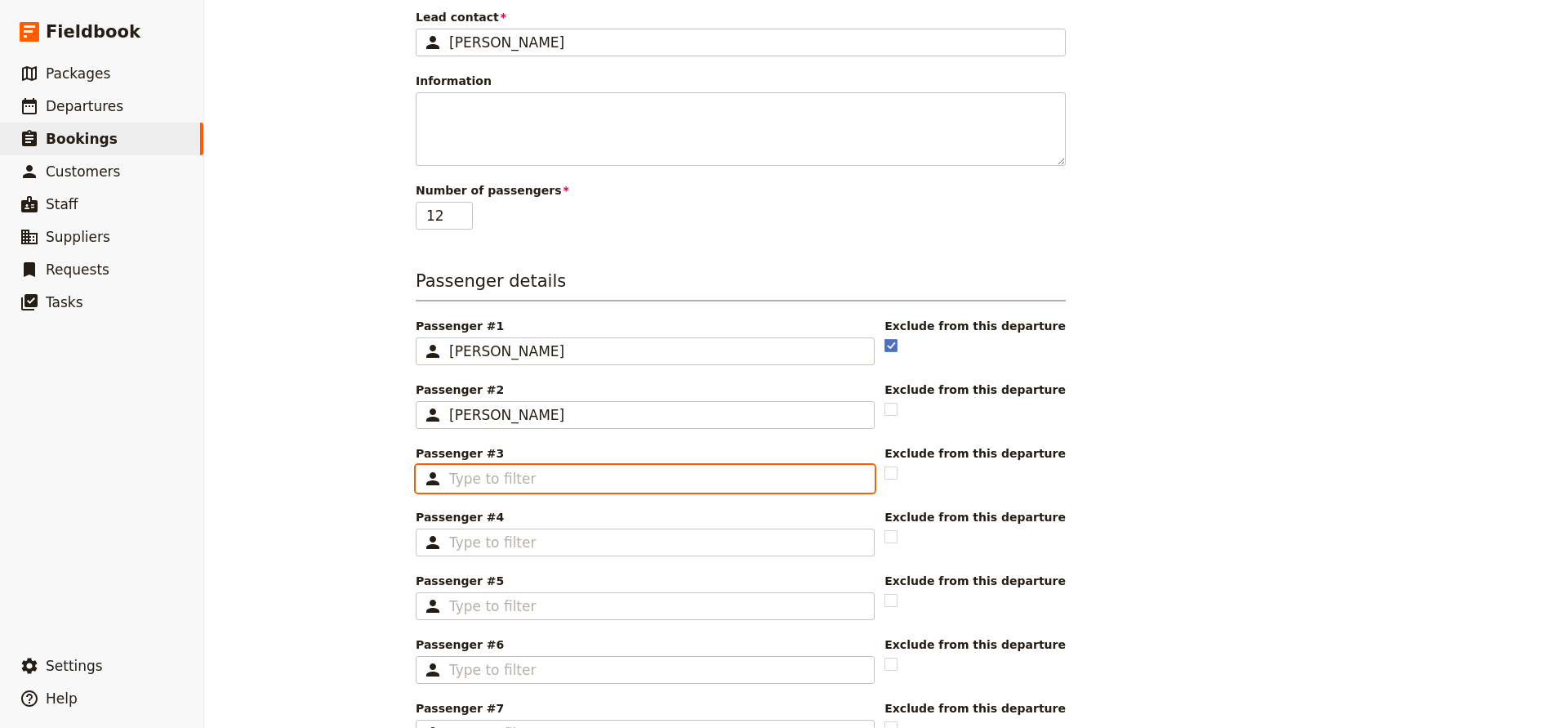
click at [526, 475] on input "Passenger #3 ​" at bounding box center [656, 479] width 415 height 20
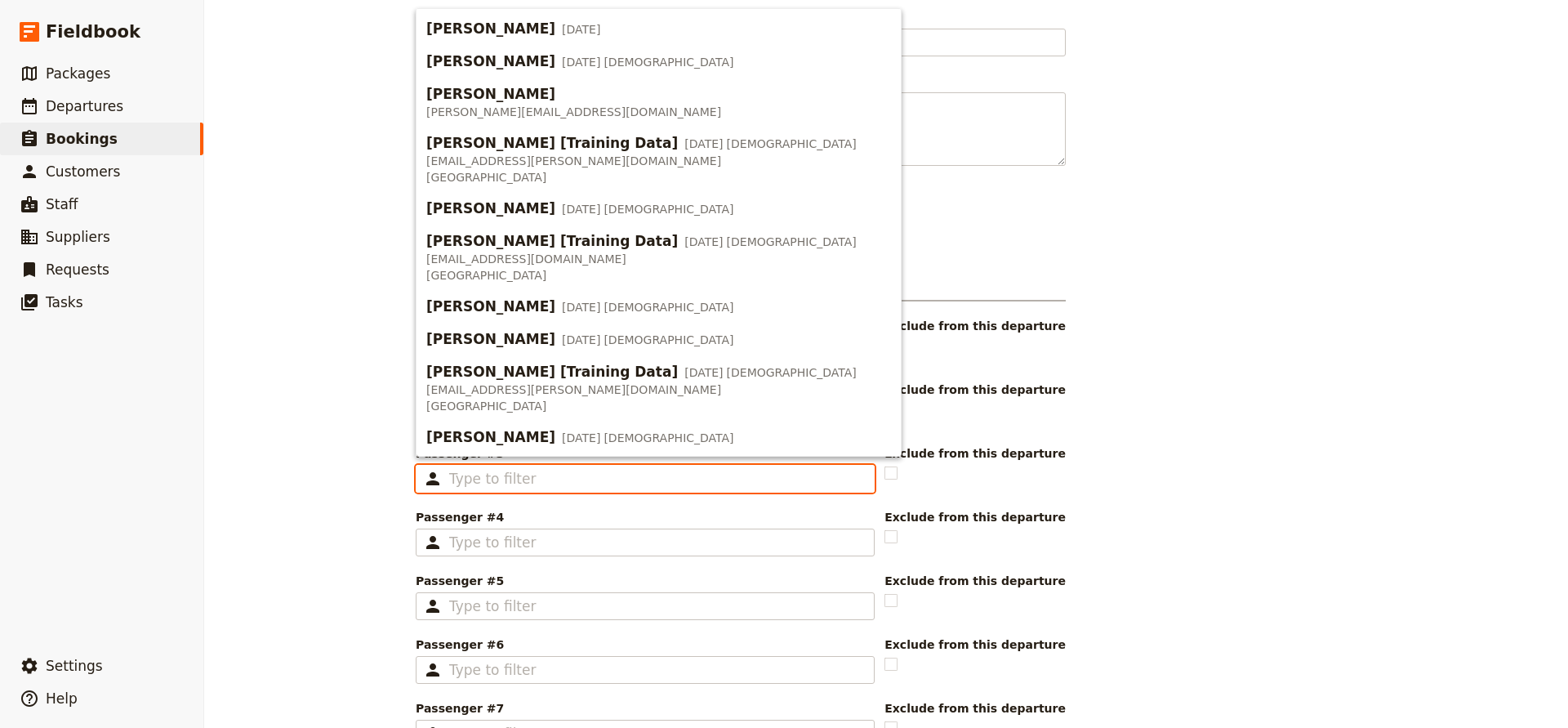
type input "H"
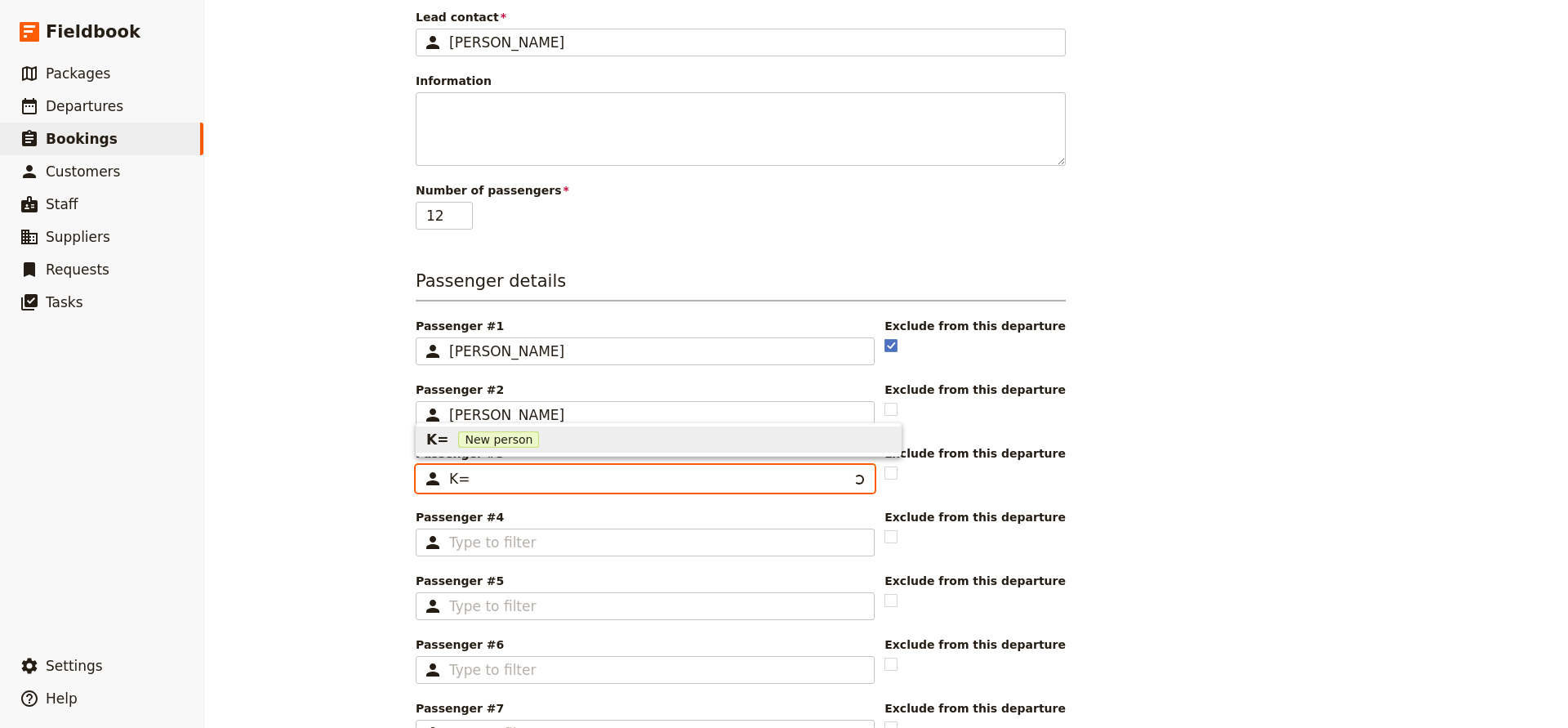
type input "K"
type input "[PERSON_NAME]"
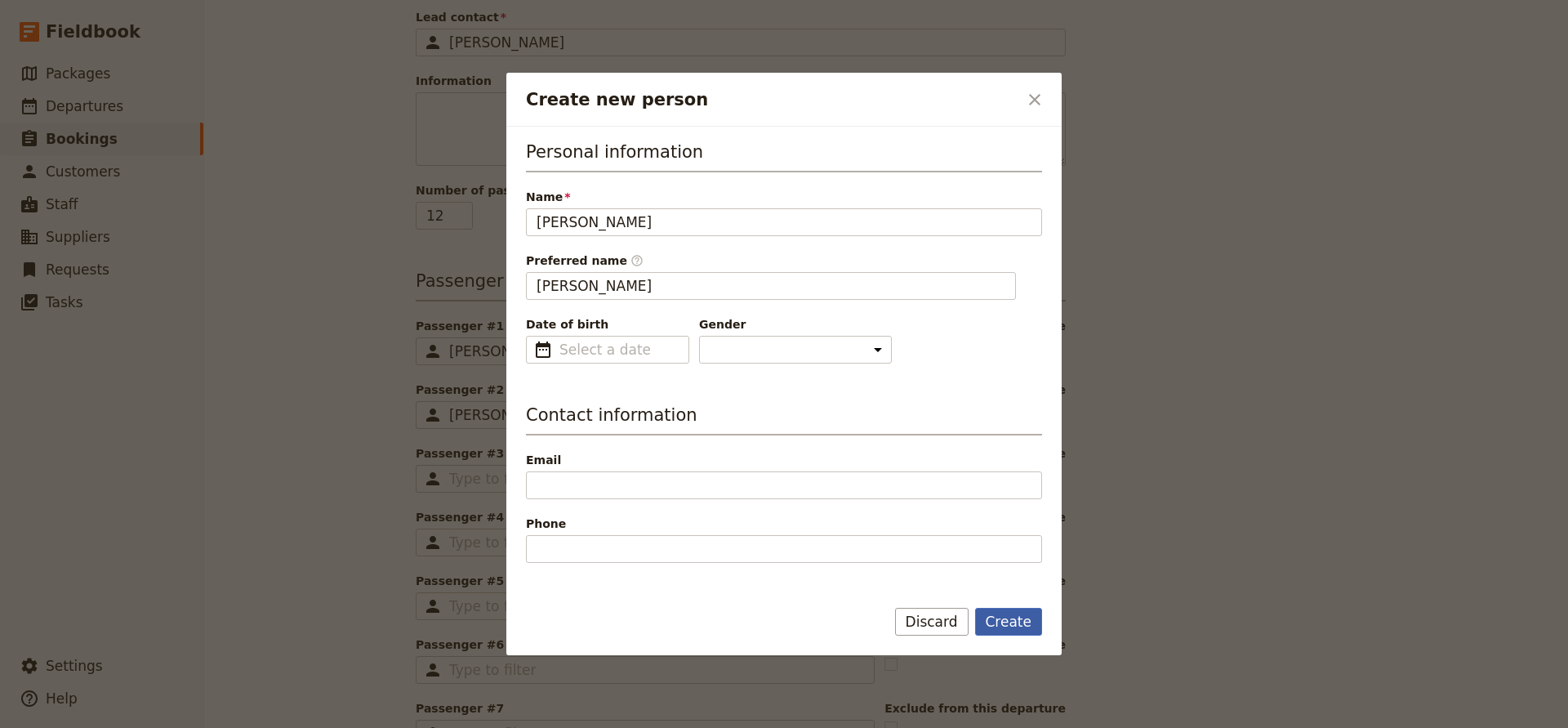
click at [1012, 625] on button "Create" at bounding box center [1009, 622] width 68 height 28
type input "[PERSON_NAME]"
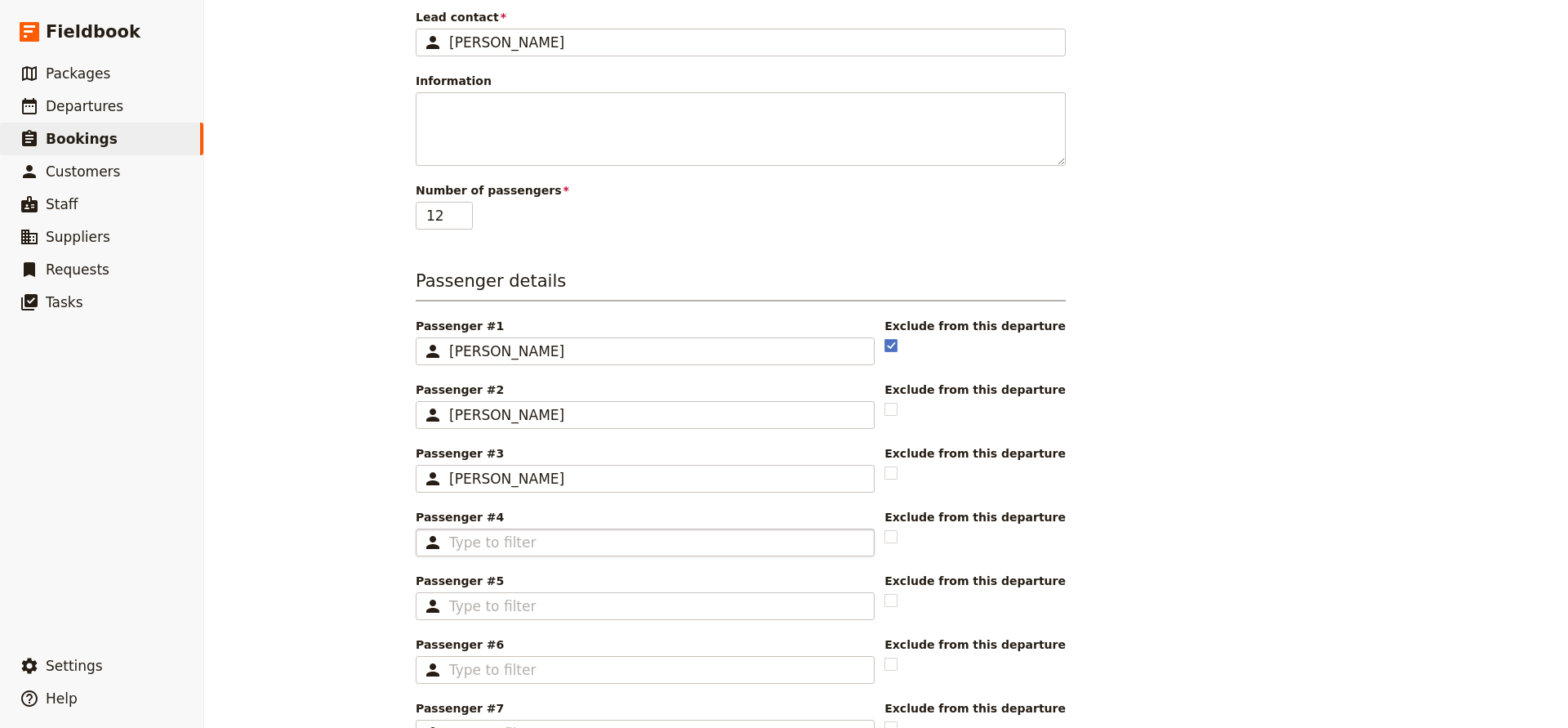
click at [581, 552] on fieldset "​" at bounding box center [644, 542] width 459 height 28
click at [581, 552] on input "Passenger #4 ​" at bounding box center [656, 542] width 415 height 20
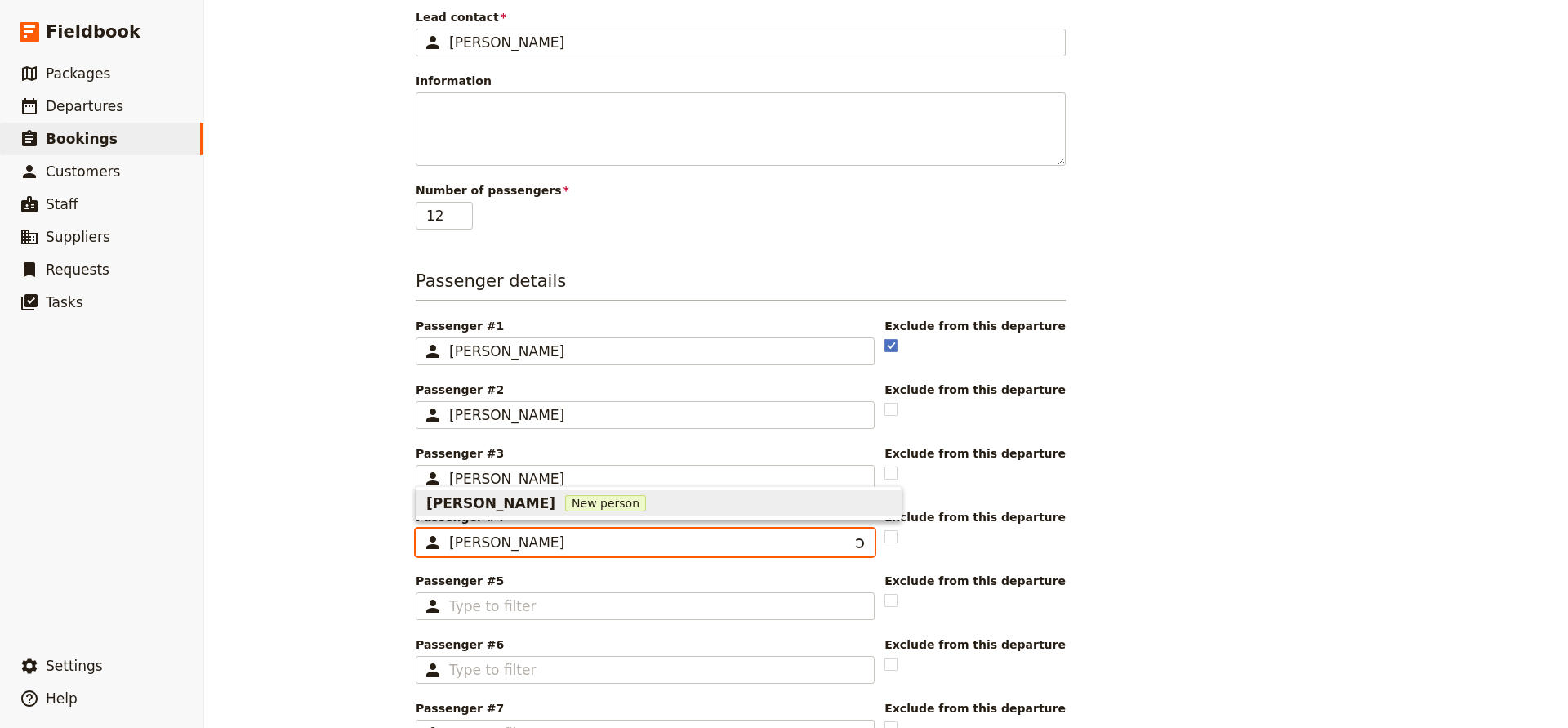
type input "[PERSON_NAME]"
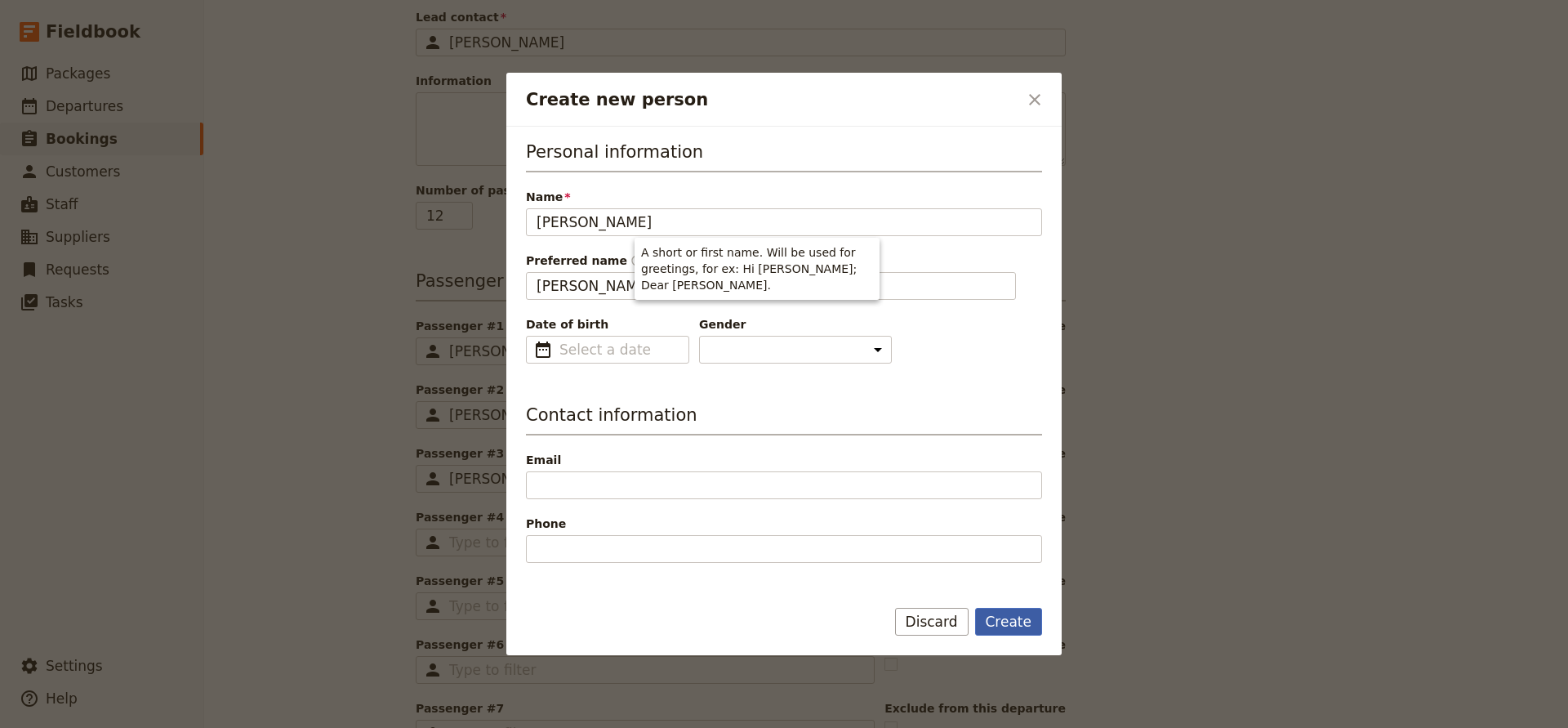
click at [996, 624] on button "Create" at bounding box center [1009, 622] width 68 height 28
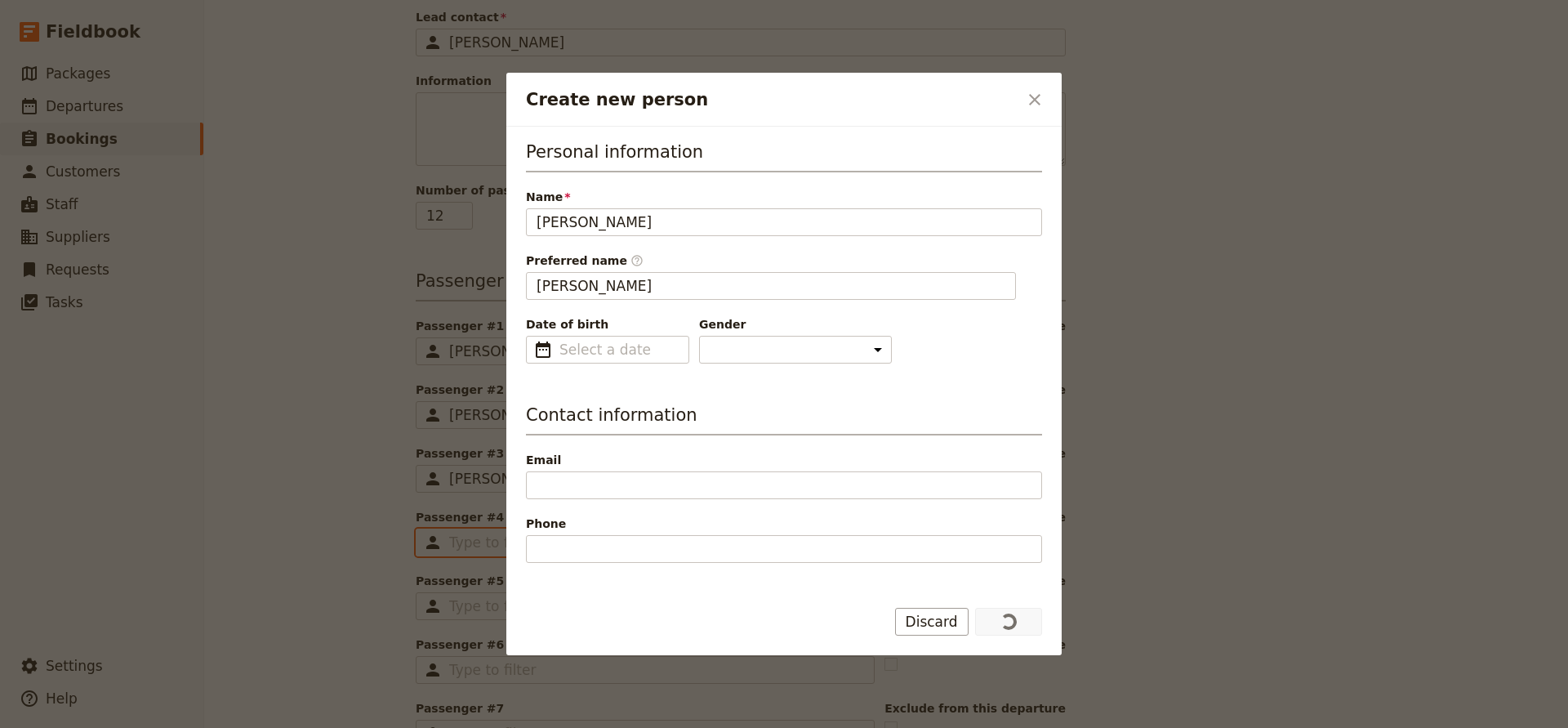
type input "[PERSON_NAME]"
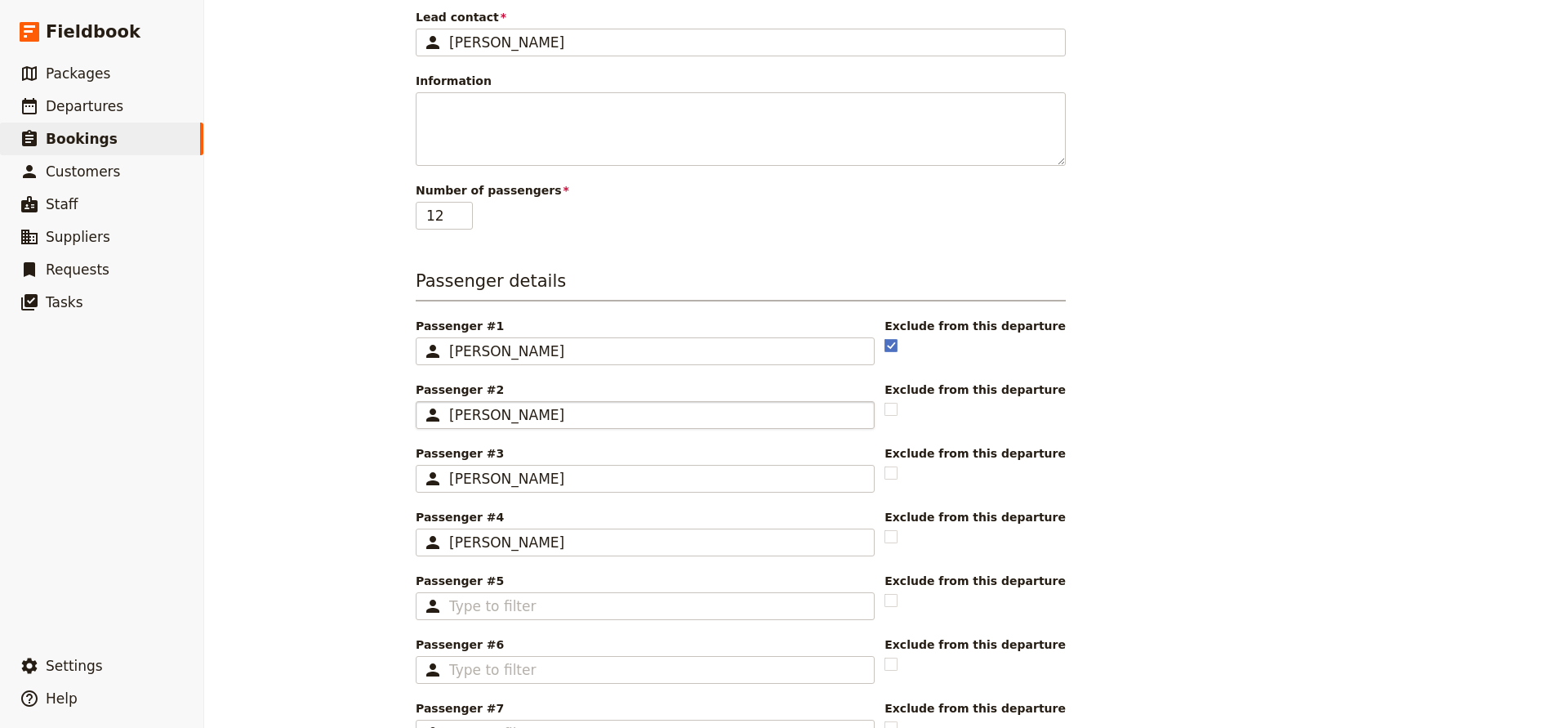
click at [589, 419] on div "[PERSON_NAME]" at bounding box center [656, 415] width 415 height 20
click at [423, 402] on input "[PERSON_NAME]" at bounding box center [422, 401] width 1 height 1
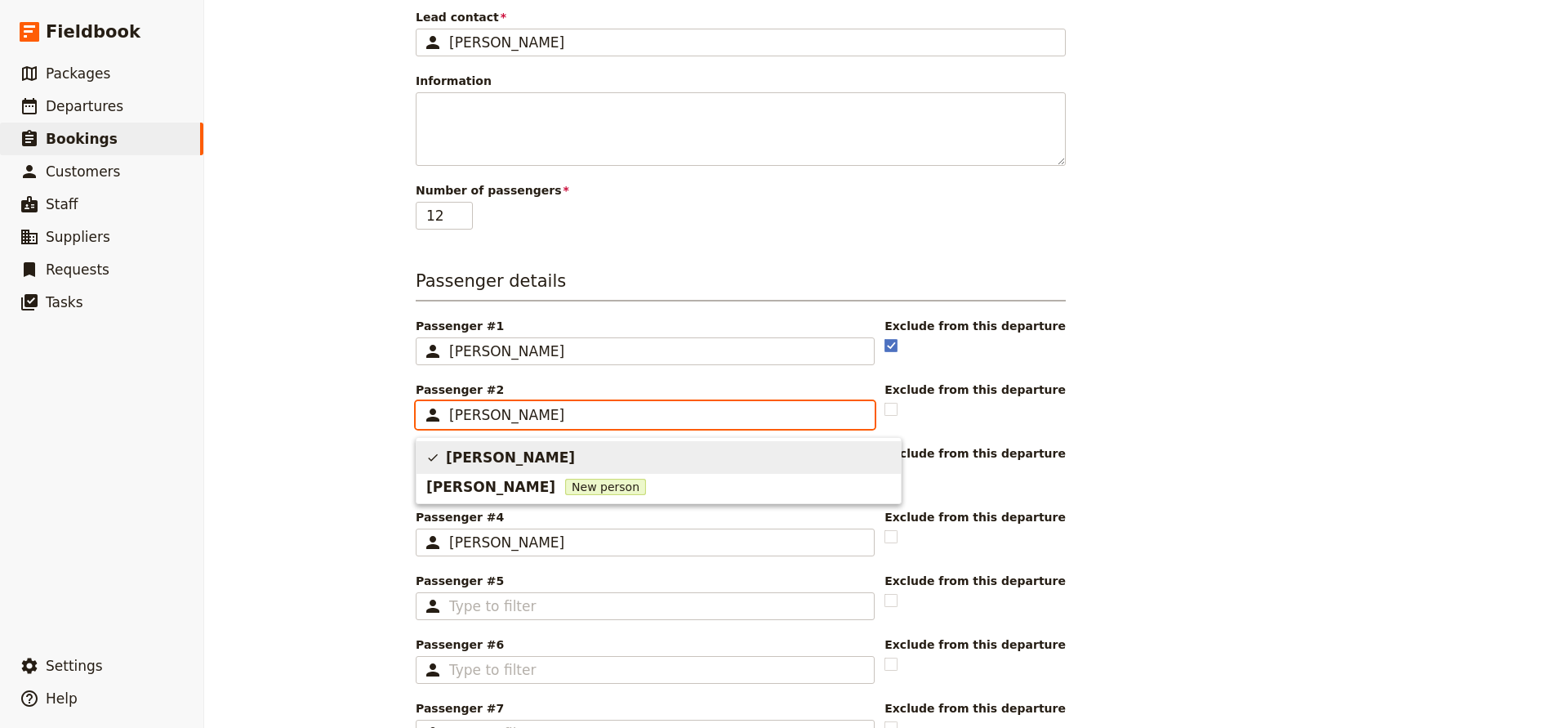
click at [499, 459] on span "[PERSON_NAME]" at bounding box center [511, 457] width 129 height 20
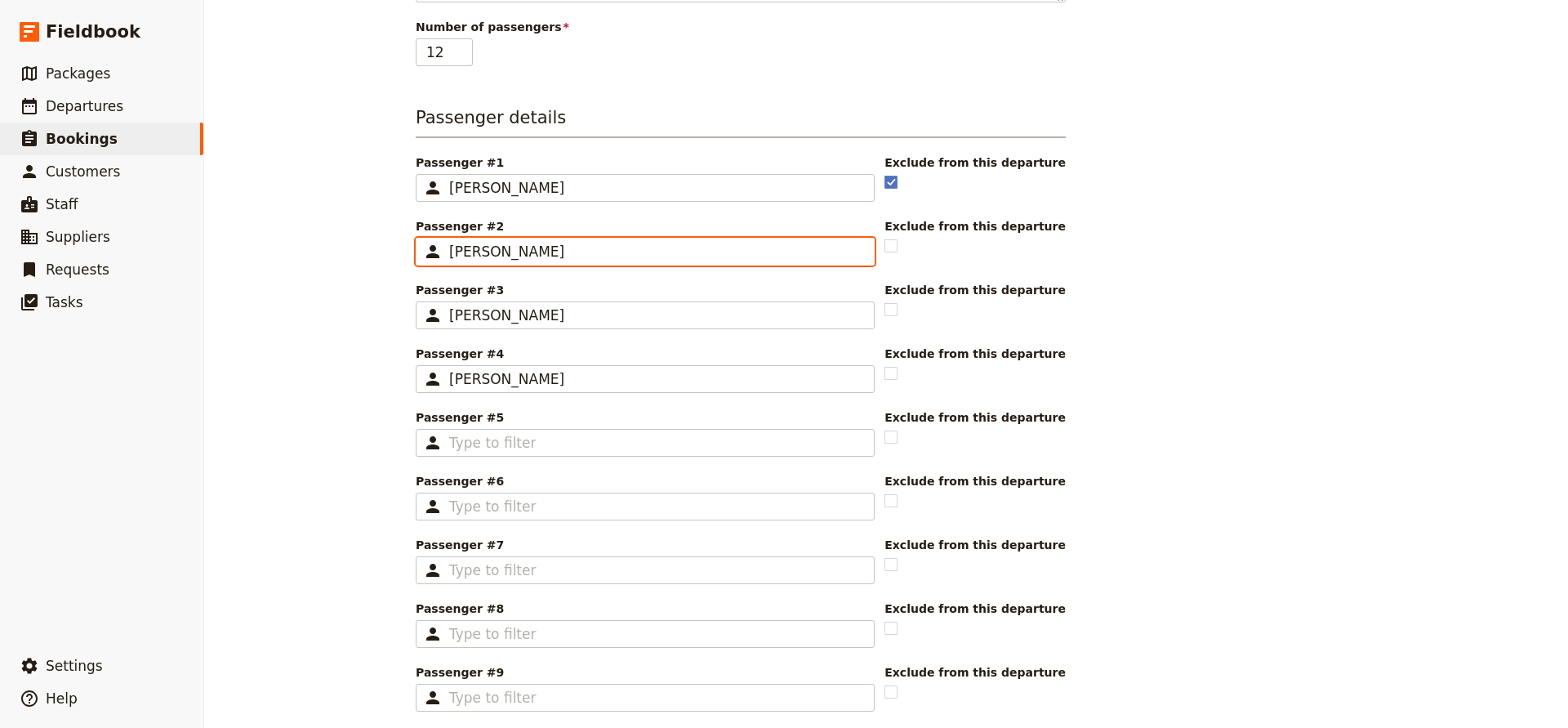
scroll to position [434, 0]
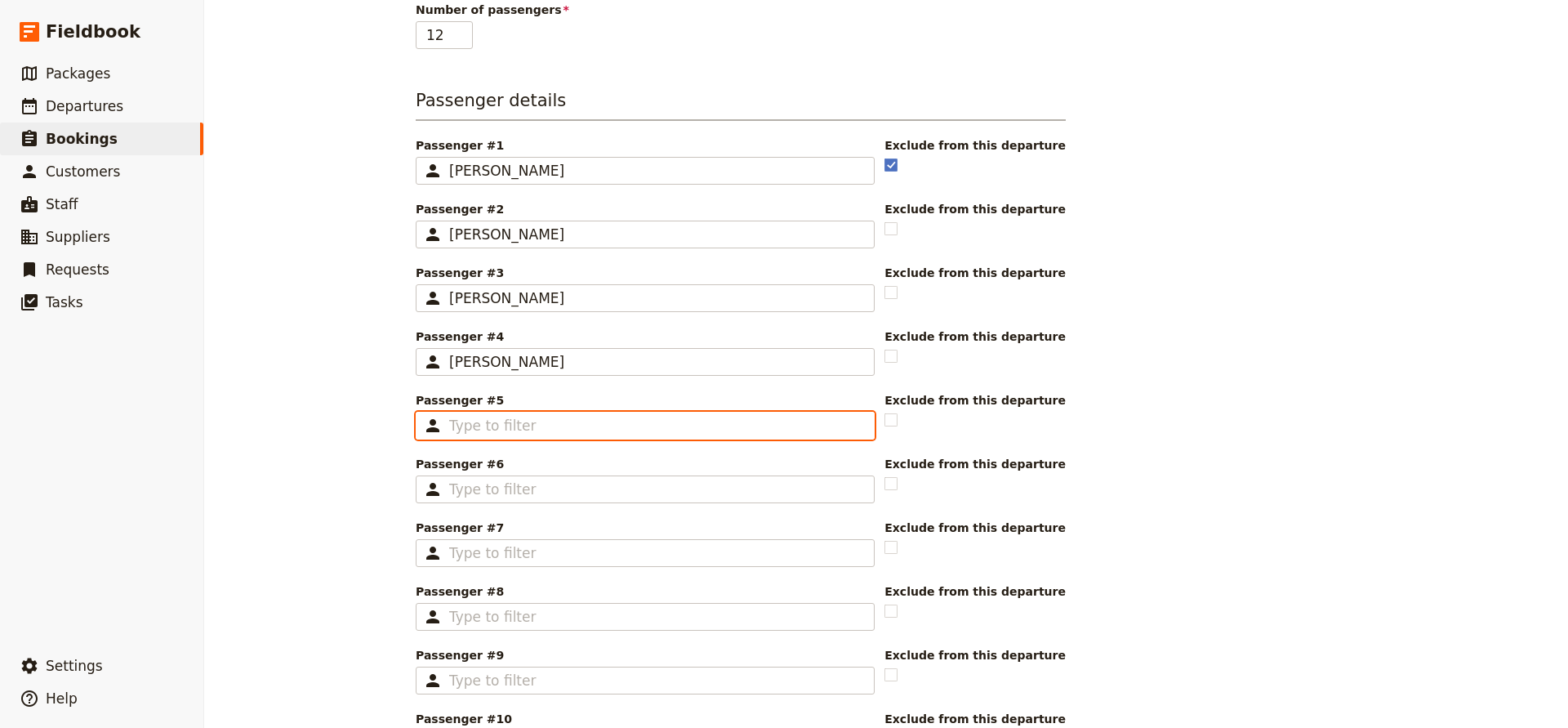
click at [461, 427] on input "Passenger #5 ​" at bounding box center [656, 425] width 415 height 20
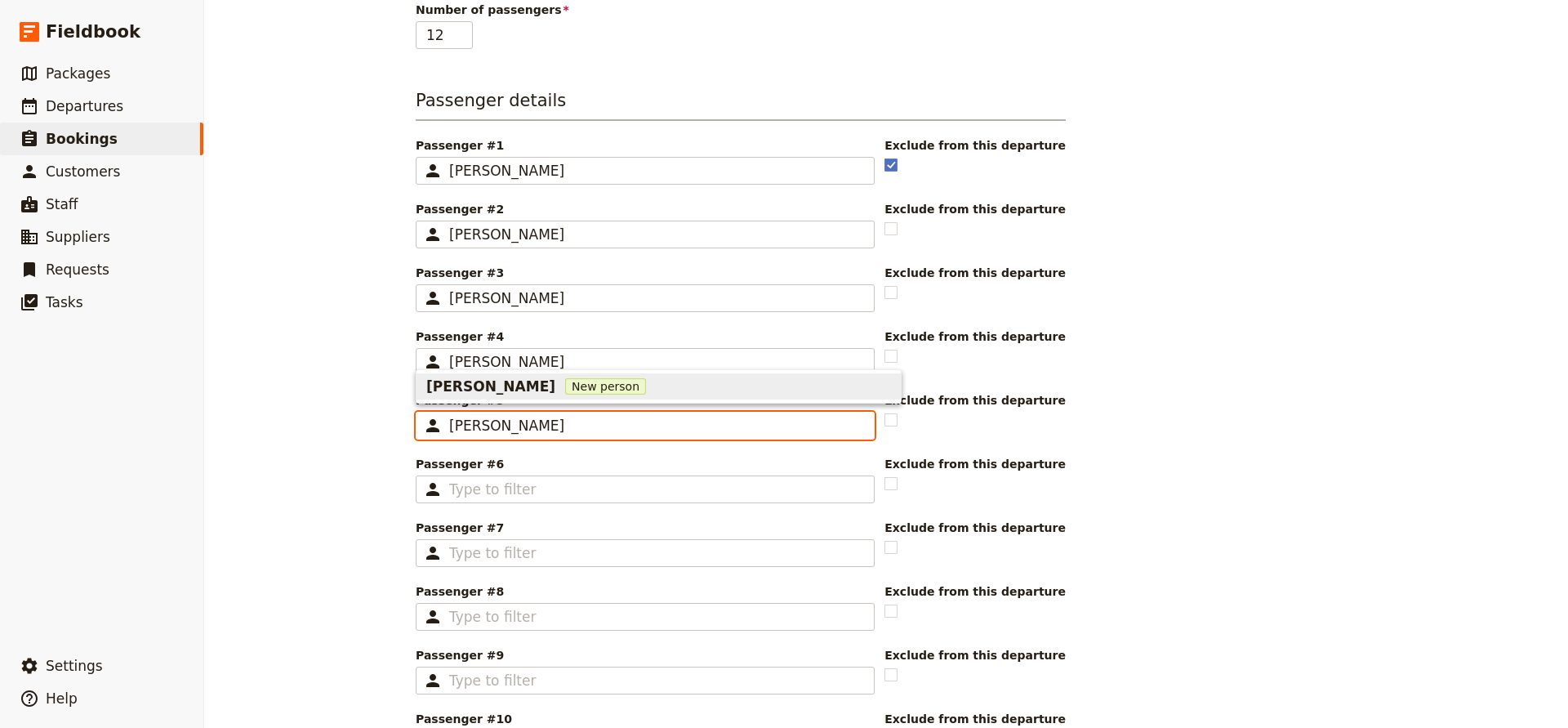
type input "[PERSON_NAME]"
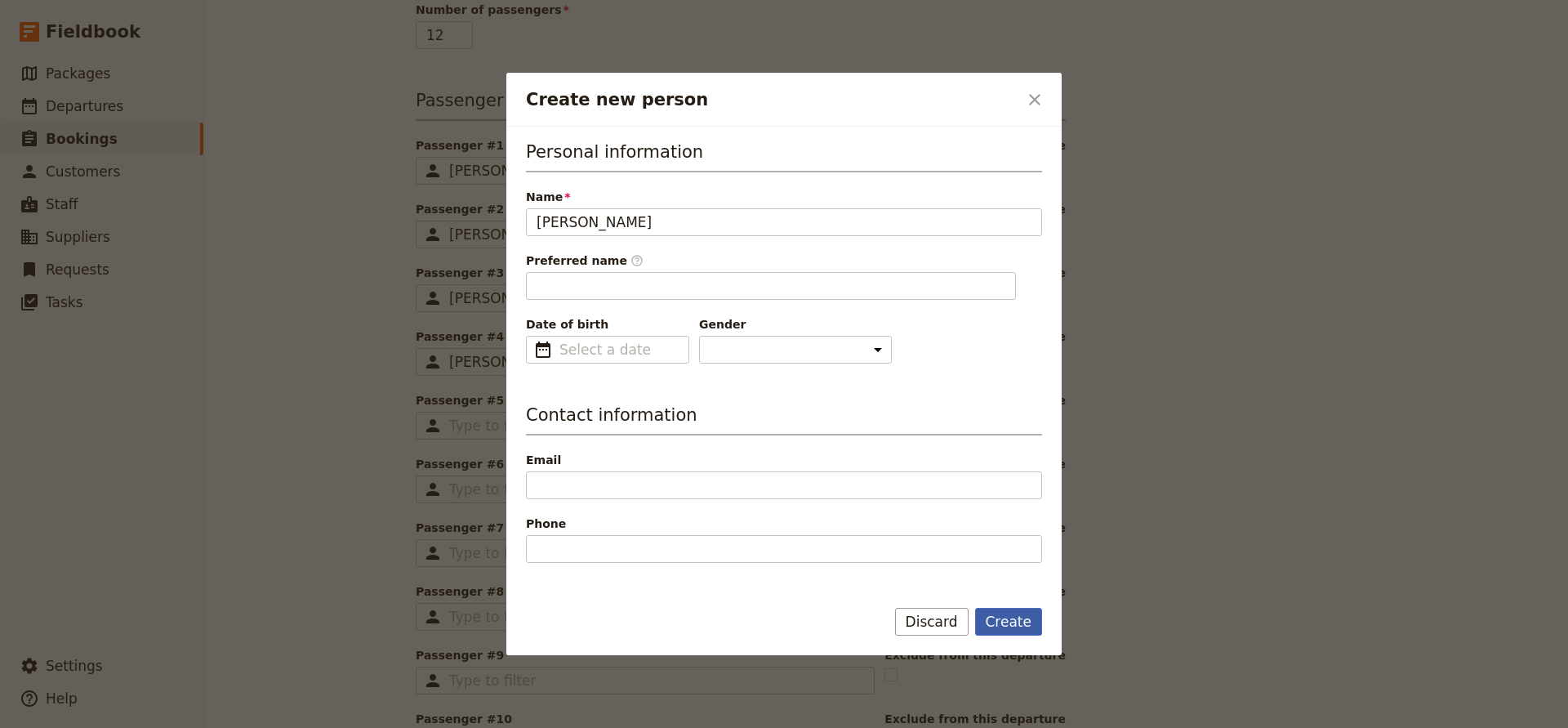
type input "[PERSON_NAME]"
click at [990, 621] on button "Create" at bounding box center [1009, 622] width 68 height 28
type input "[PERSON_NAME]"
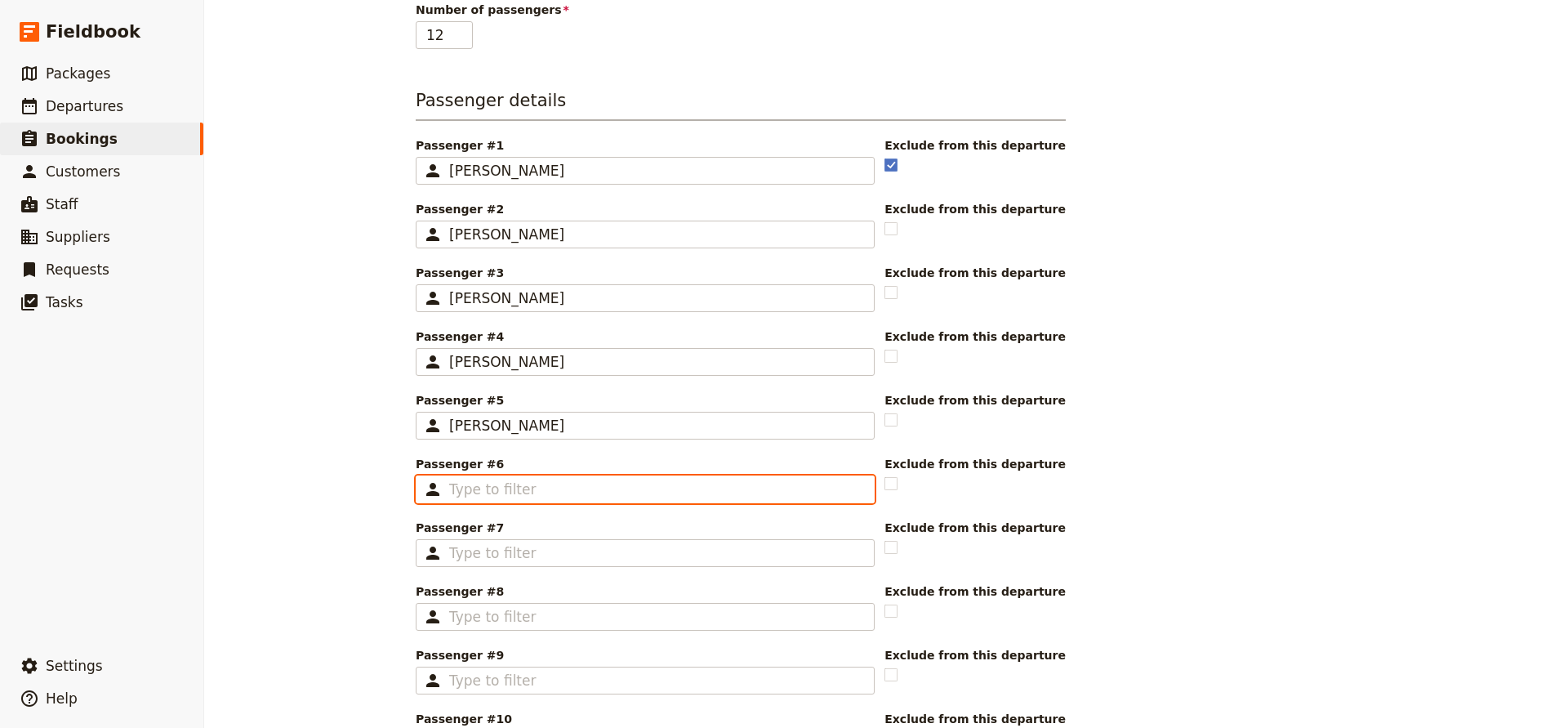
click at [503, 486] on input "Passenger #6 ​" at bounding box center [656, 489] width 415 height 20
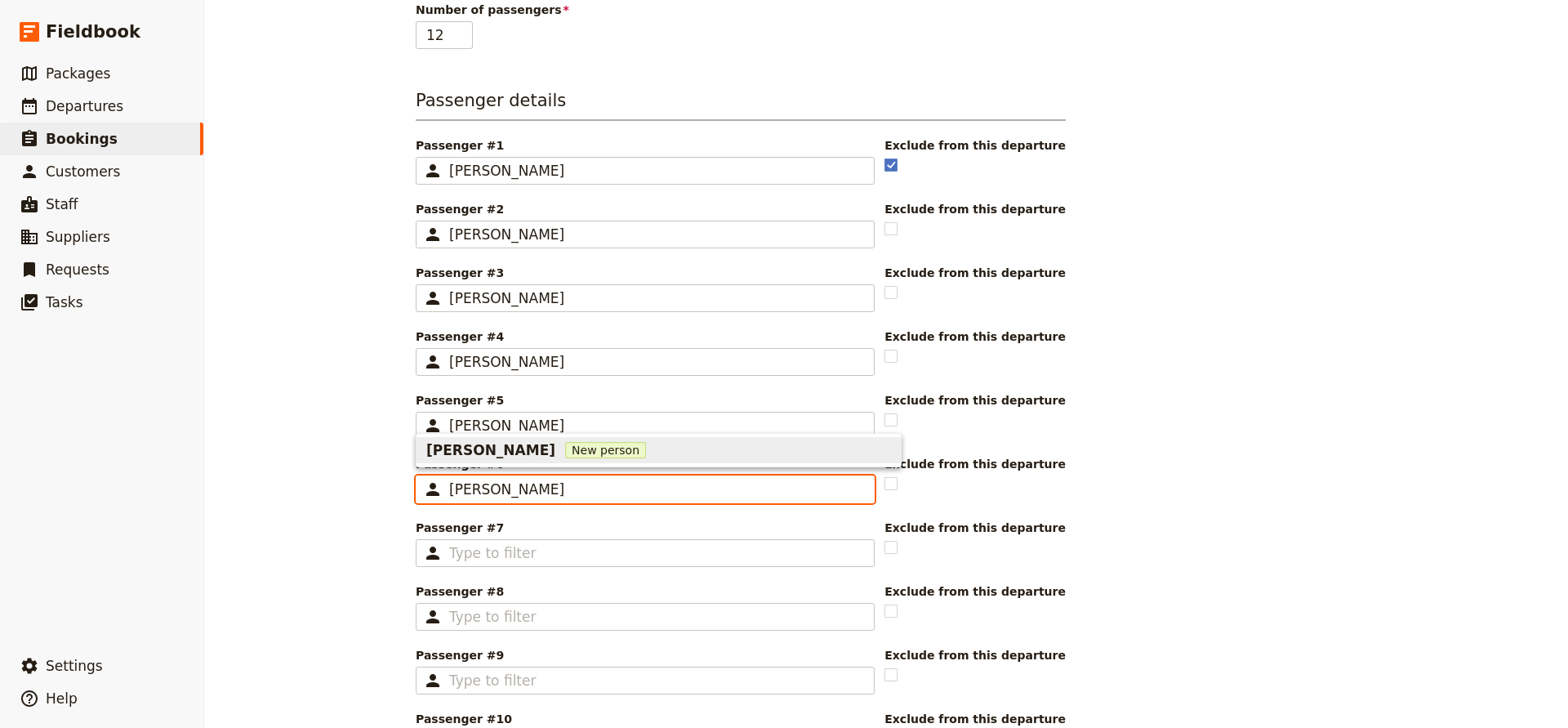
click at [538, 450] on div "[PERSON_NAME] New person" at bounding box center [659, 450] width 465 height 20
type input "[PERSON_NAME]"
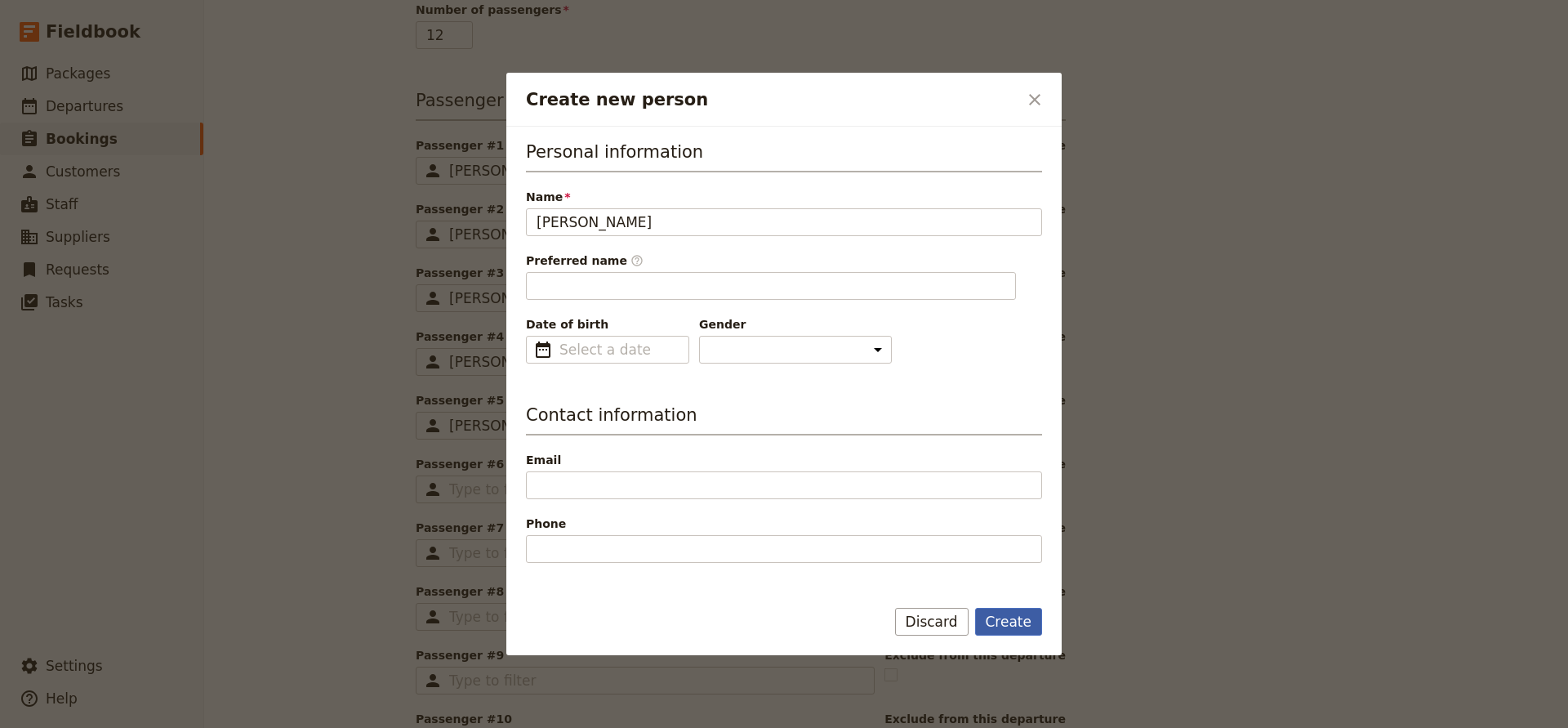
type input "[PERSON_NAME]"
click at [990, 612] on button "Create" at bounding box center [1009, 622] width 68 height 28
type input "[PERSON_NAME]"
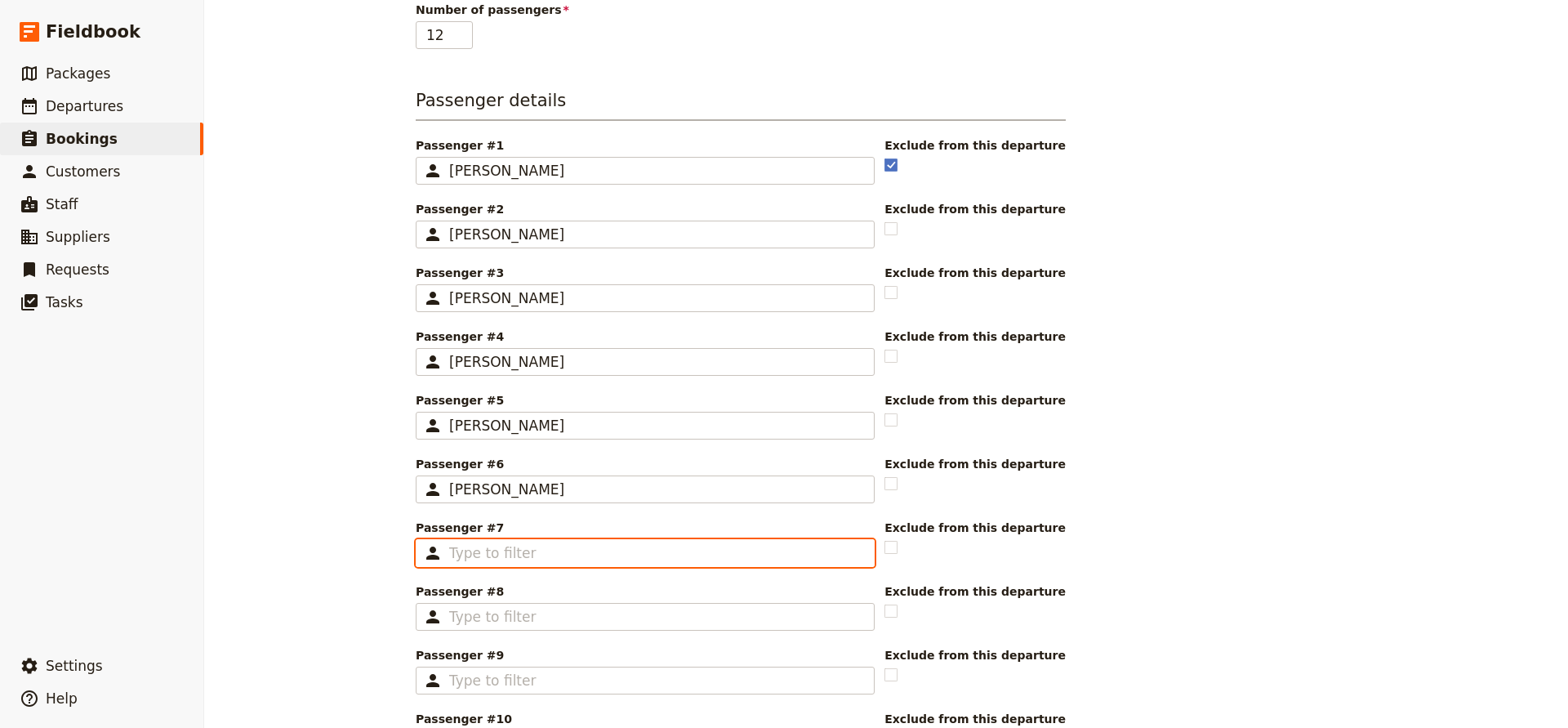
click at [461, 554] on input "Passenger #7 ​" at bounding box center [656, 553] width 415 height 20
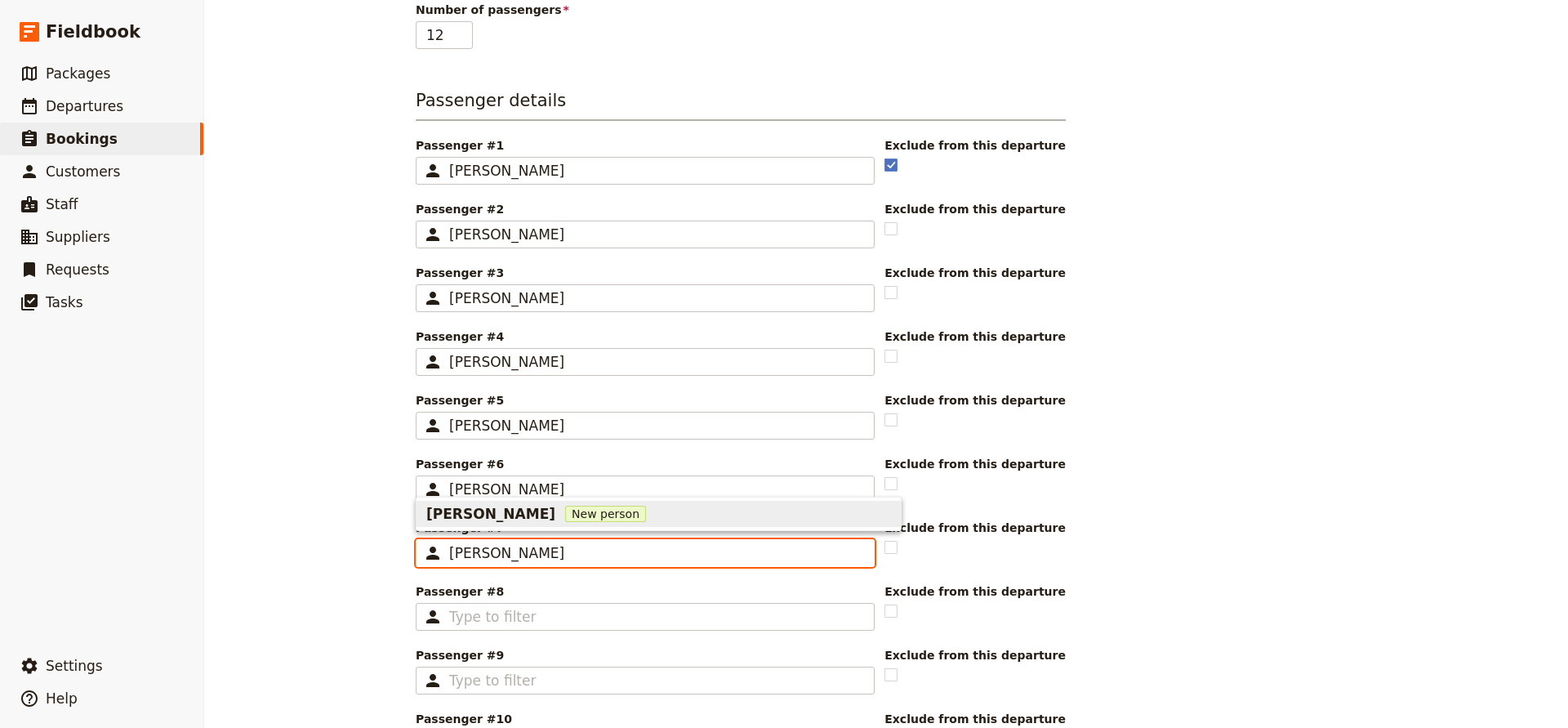
scroll to position [408, 0]
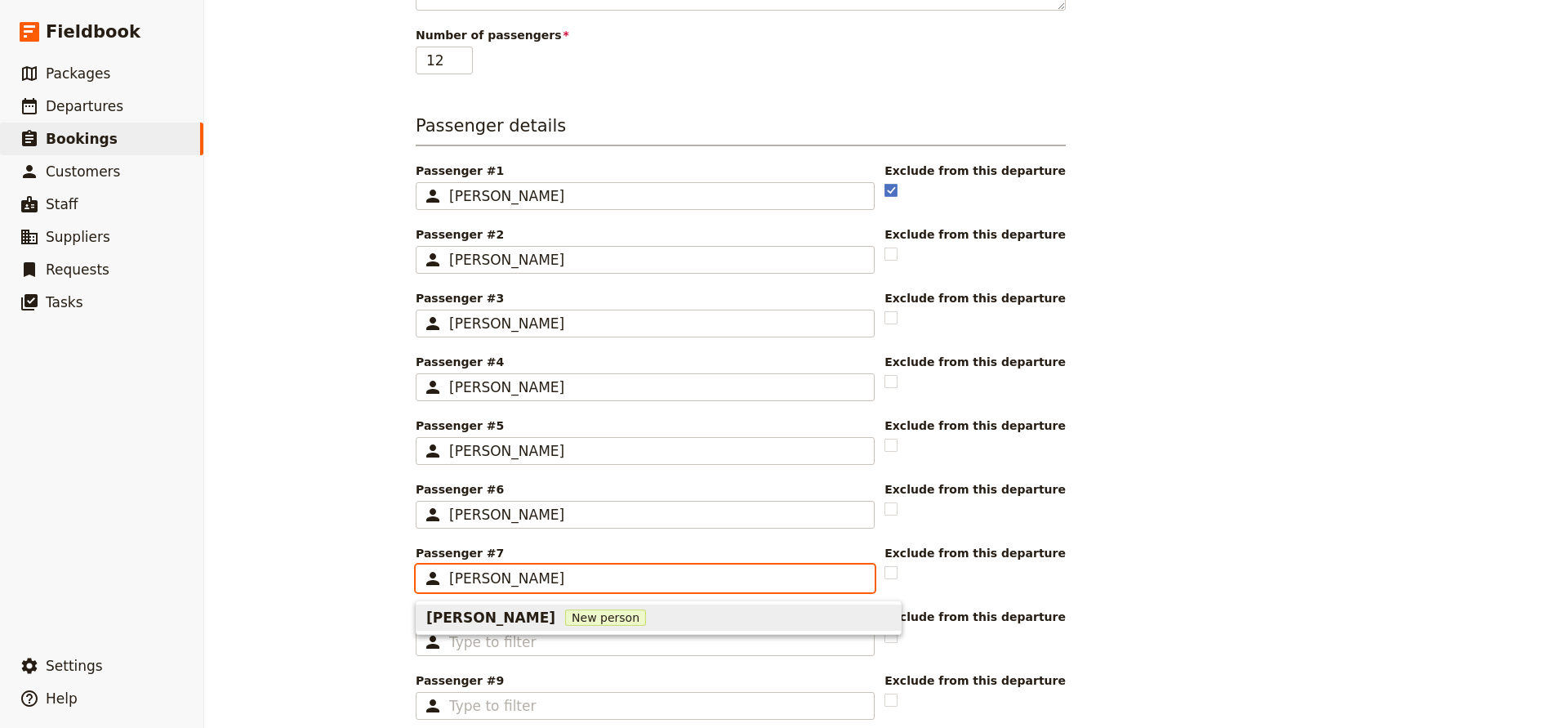
click at [496, 619] on span "[PERSON_NAME]" at bounding box center [491, 618] width 129 height 20
type input "[PERSON_NAME]"
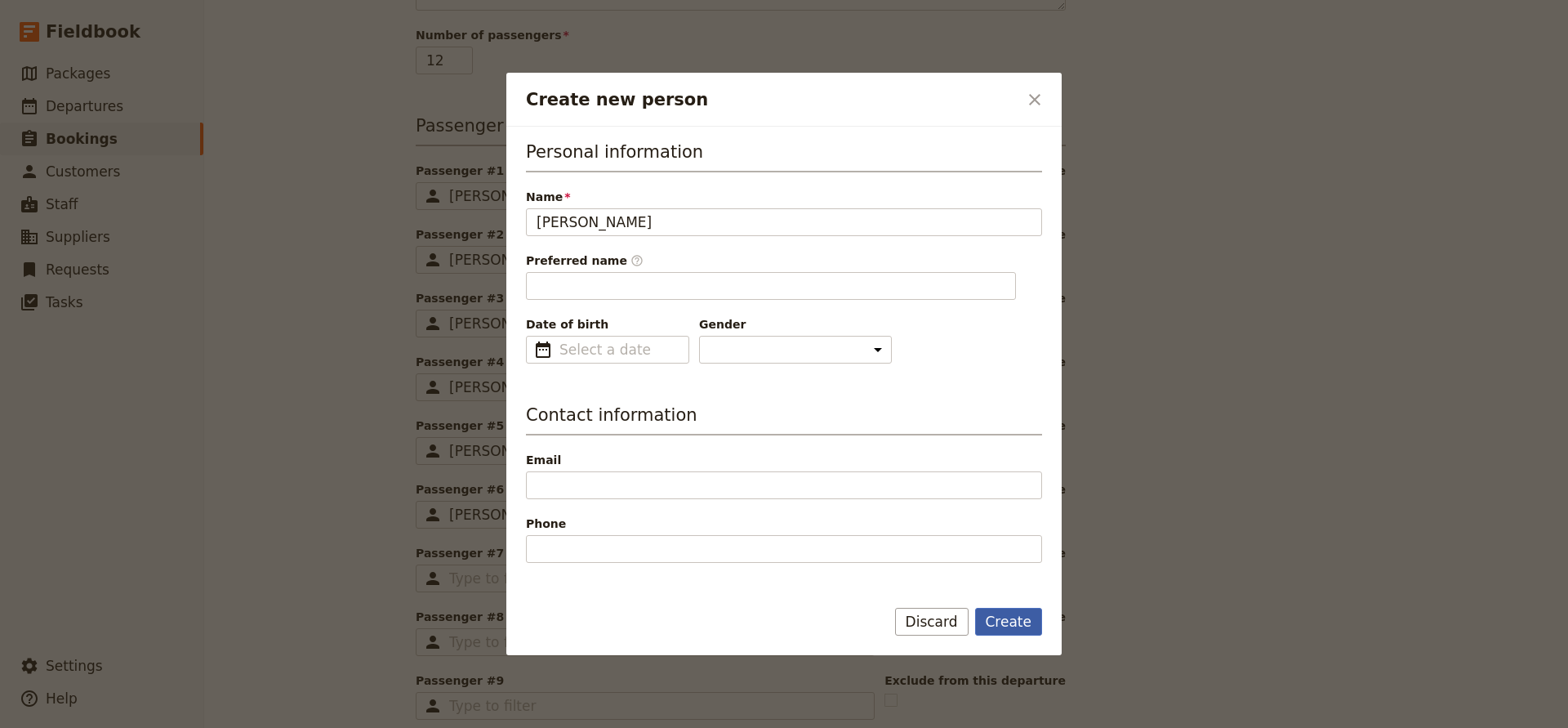
type input "[PERSON_NAME]"
click at [989, 620] on button "Create" at bounding box center [1009, 622] width 68 height 28
type input "[PERSON_NAME]"
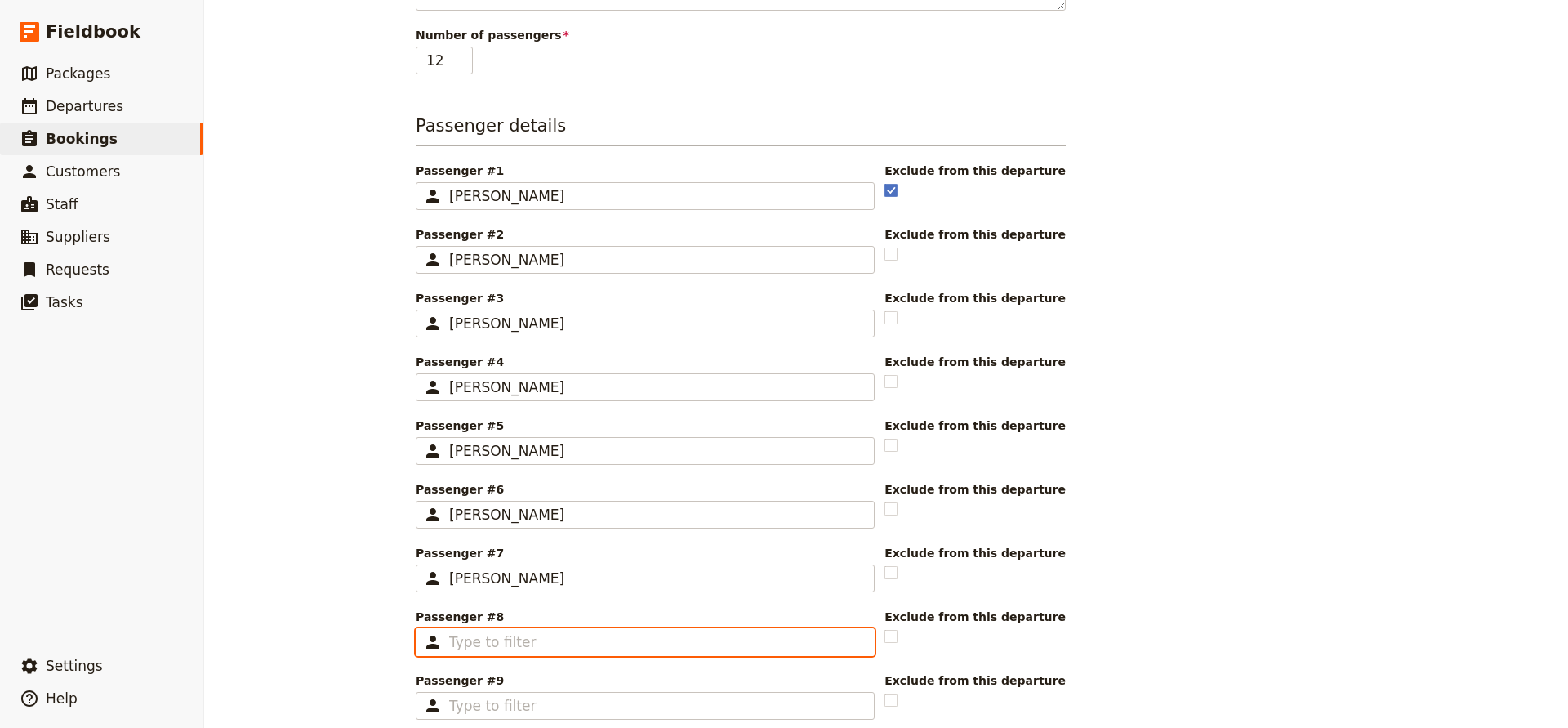
click at [550, 636] on input "Passenger #8 ​" at bounding box center [656, 642] width 415 height 20
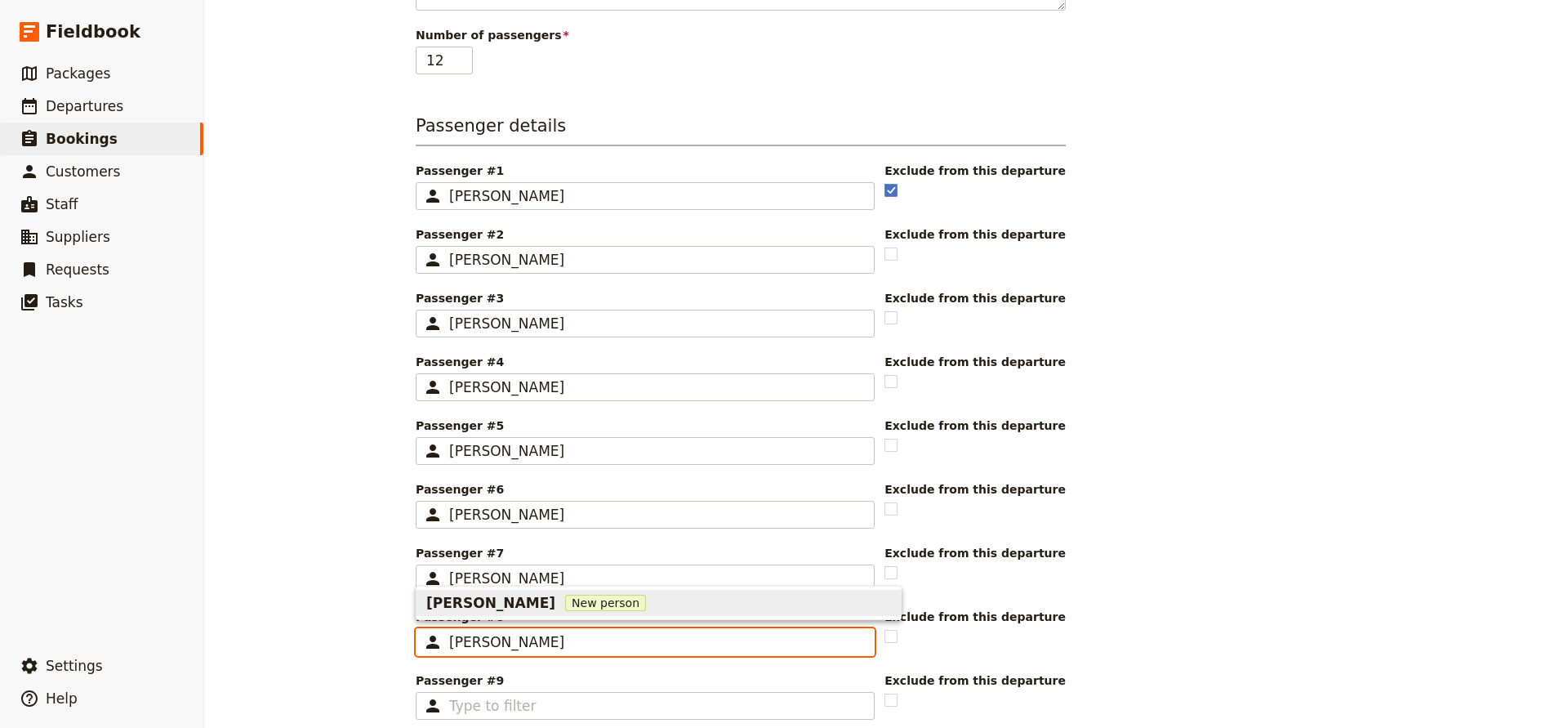
click at [511, 602] on span "[PERSON_NAME]" at bounding box center [491, 602] width 129 height 20
type input "[PERSON_NAME]"
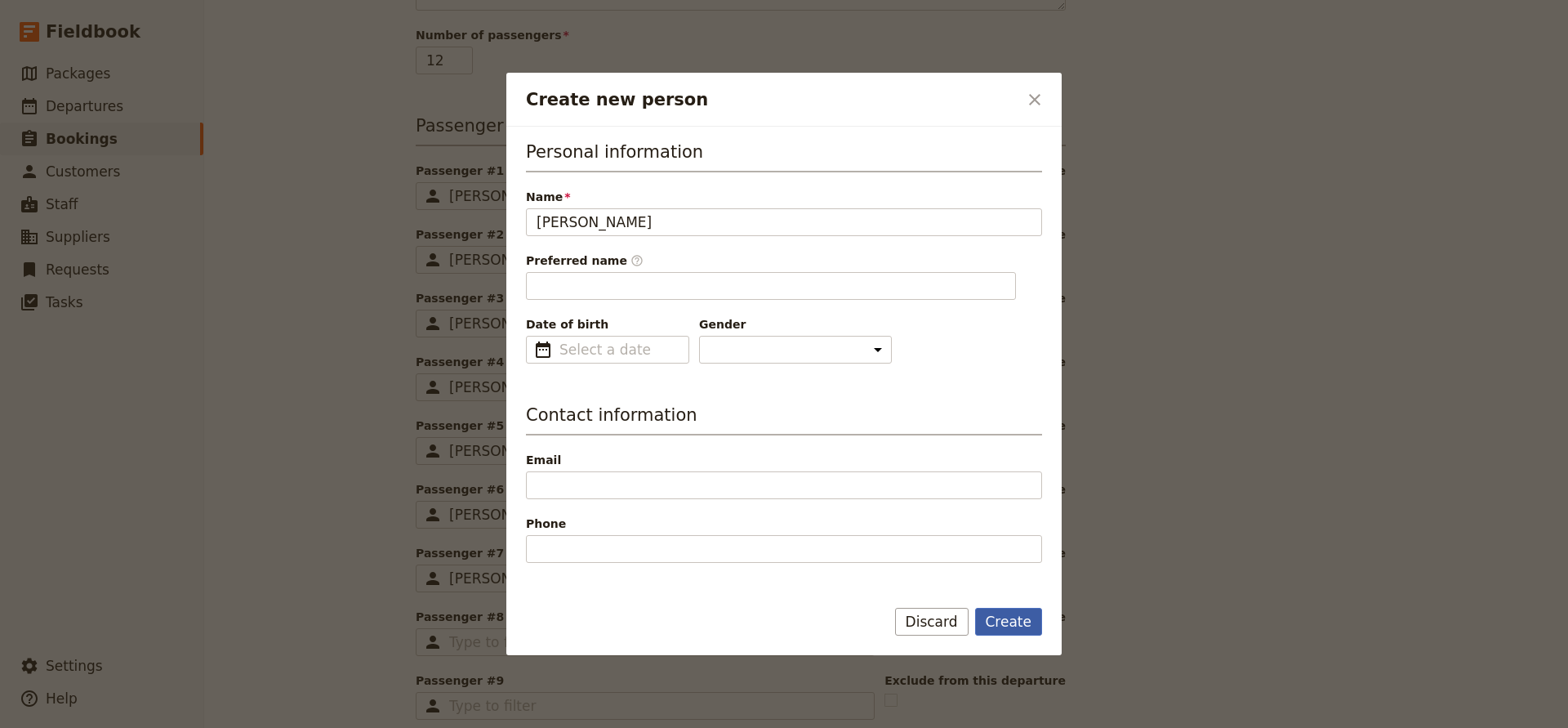
type input "[PERSON_NAME]"
click at [1012, 622] on button "Create" at bounding box center [1009, 622] width 68 height 28
type input "[PERSON_NAME]"
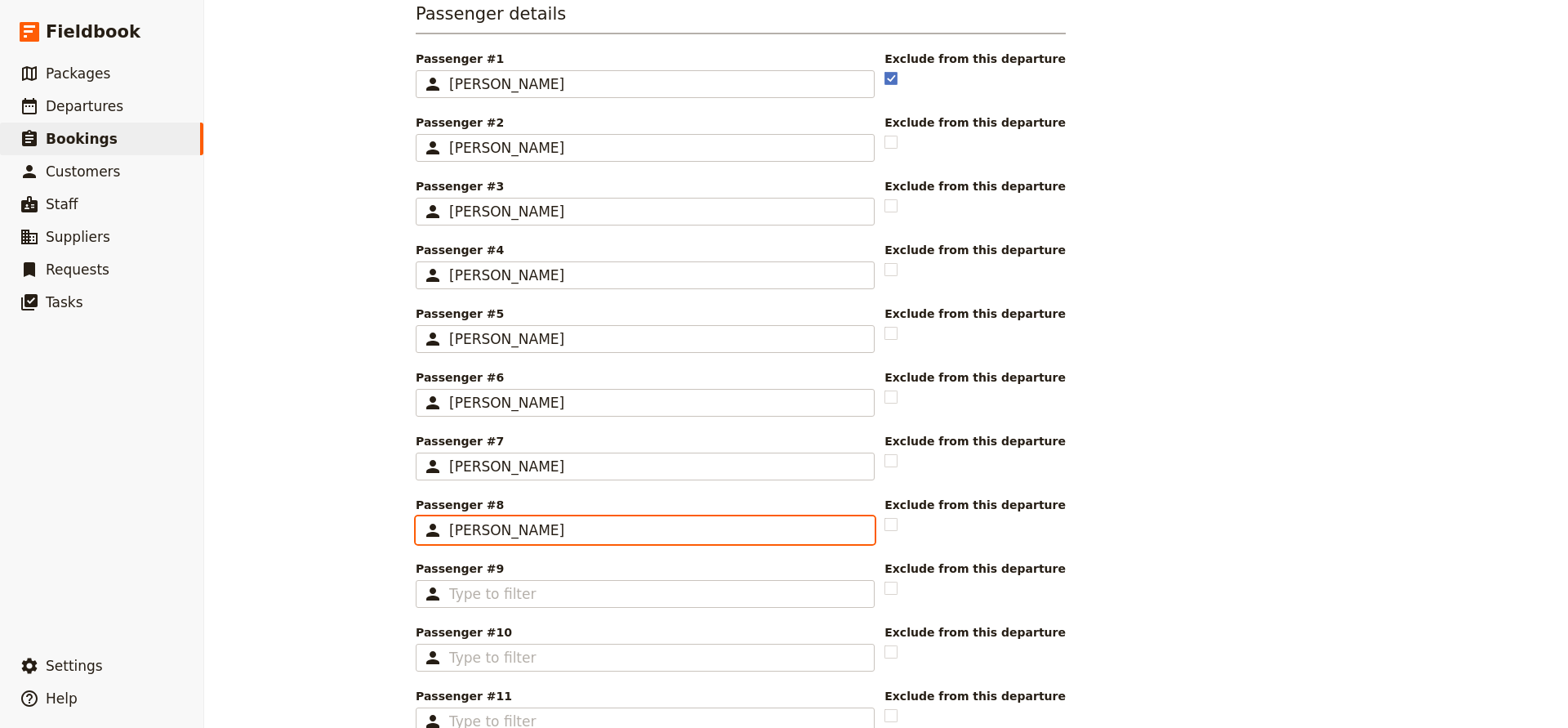
scroll to position [525, 0]
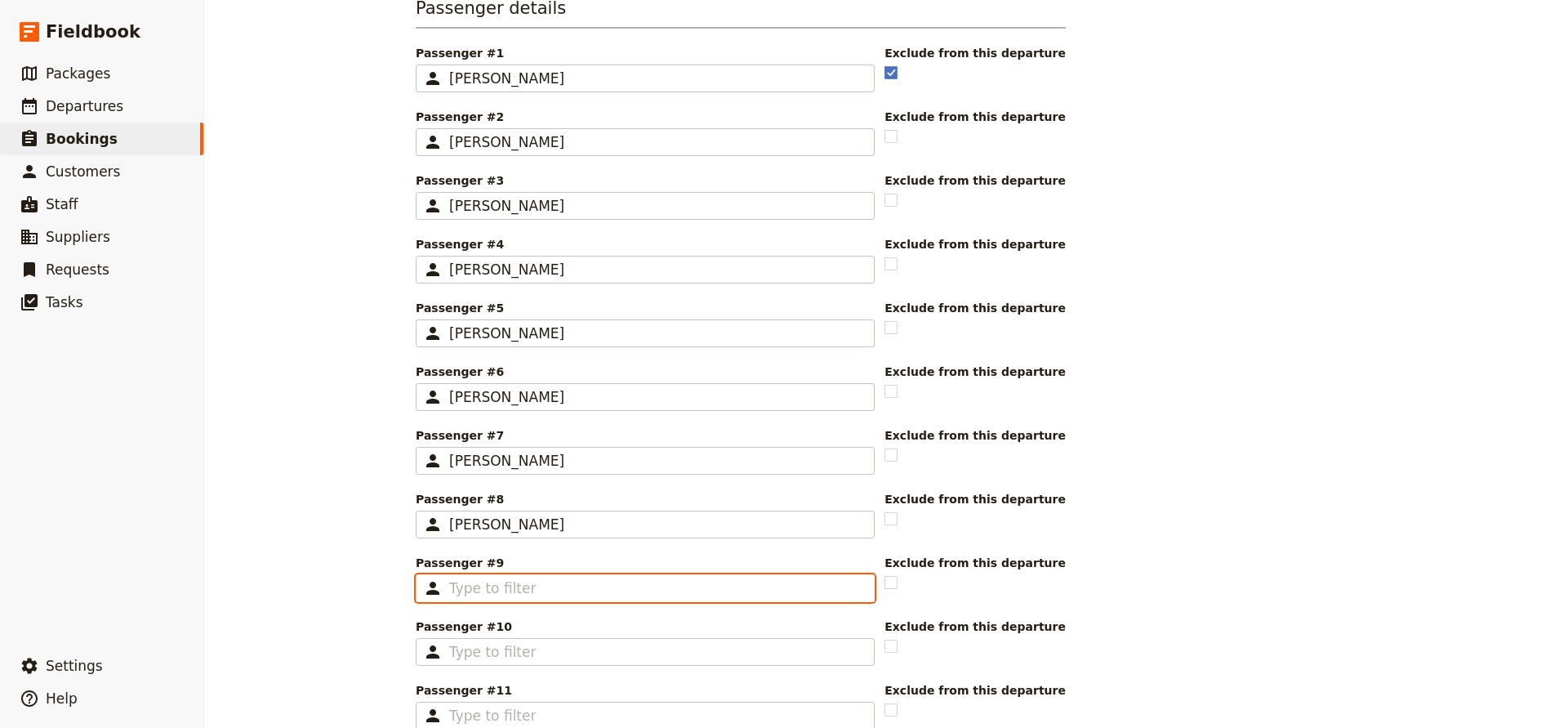
click at [527, 587] on input "Passenger #9 ​" at bounding box center [656, 588] width 415 height 20
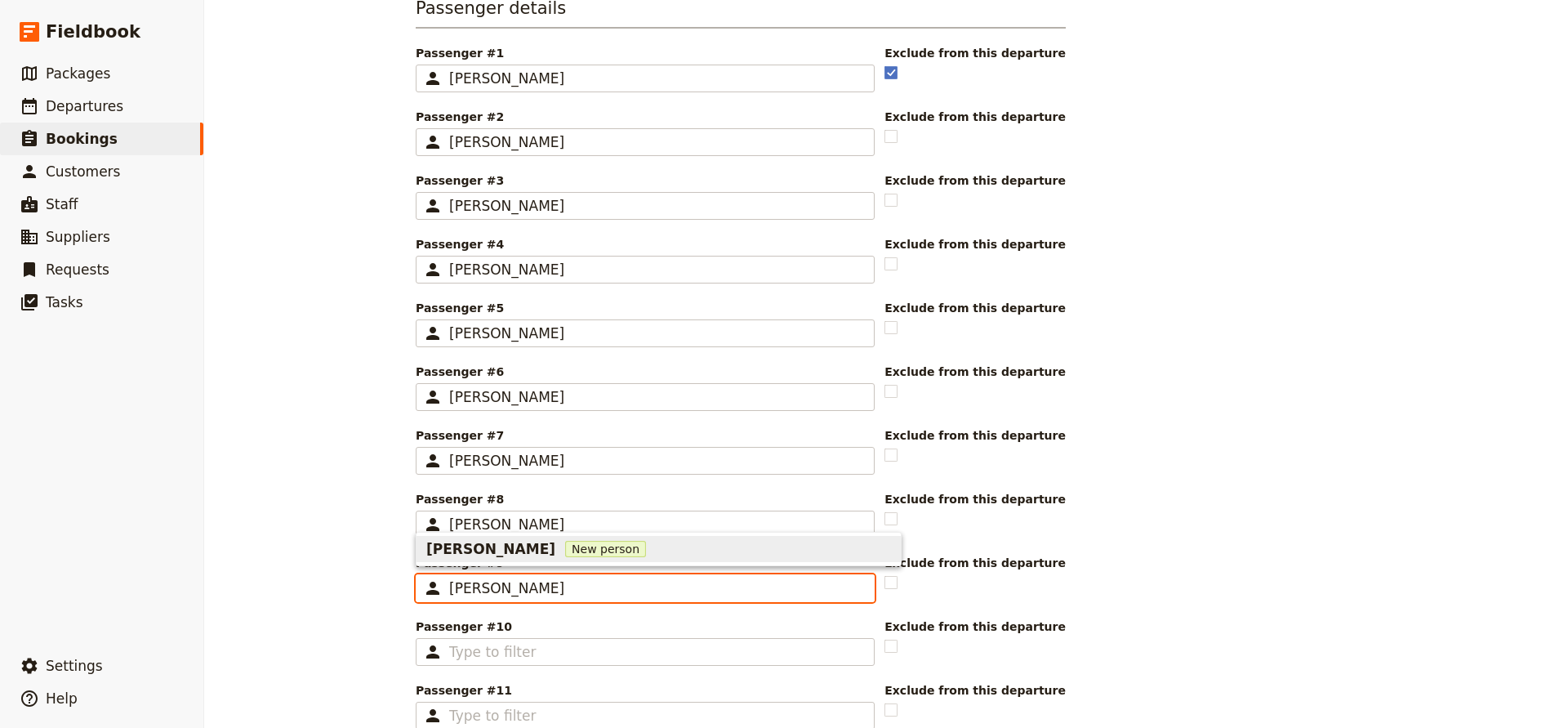
click at [540, 554] on div "[PERSON_NAME] New person" at bounding box center [659, 549] width 465 height 20
type input "[PERSON_NAME]"
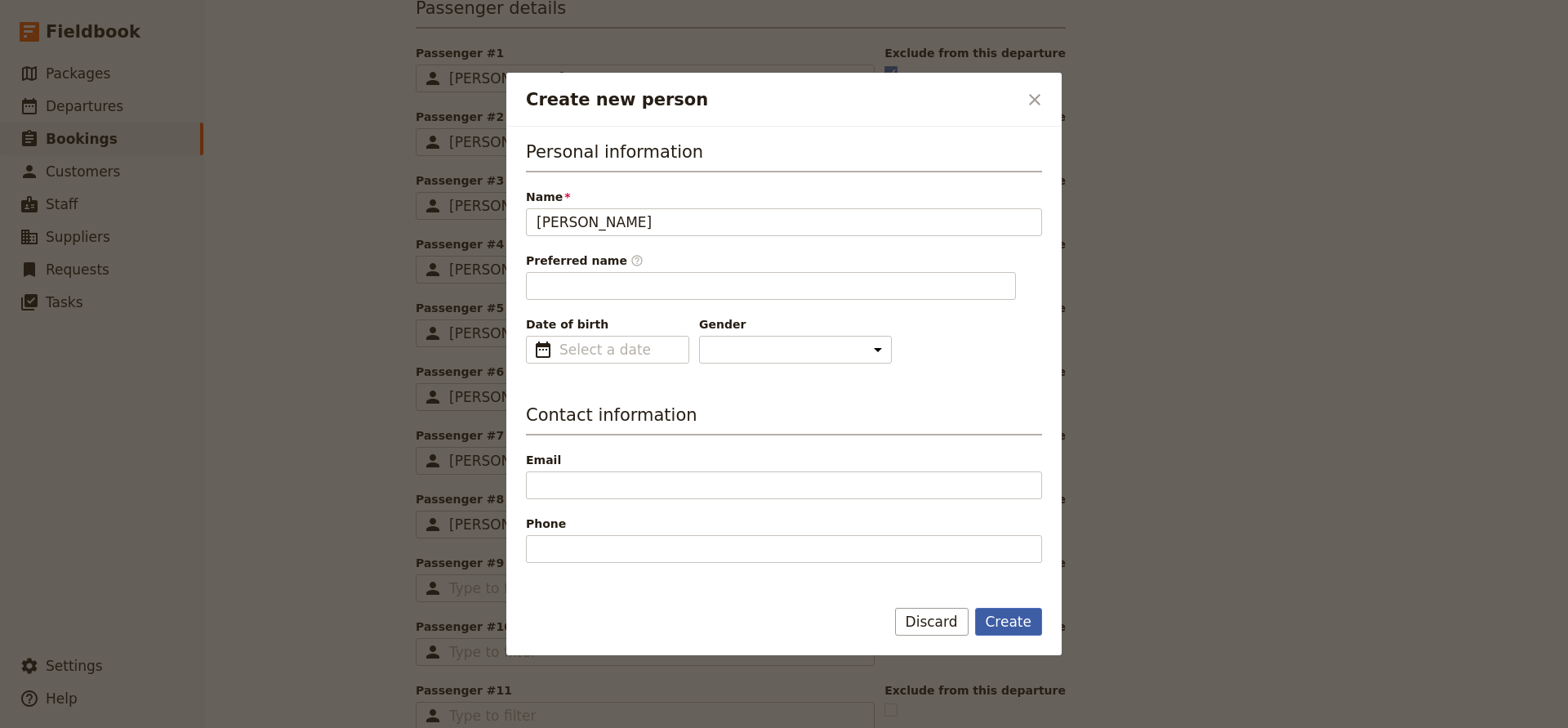
type input "[PERSON_NAME]"
click at [1005, 614] on button "Create" at bounding box center [1009, 622] width 68 height 28
type input "[PERSON_NAME]"
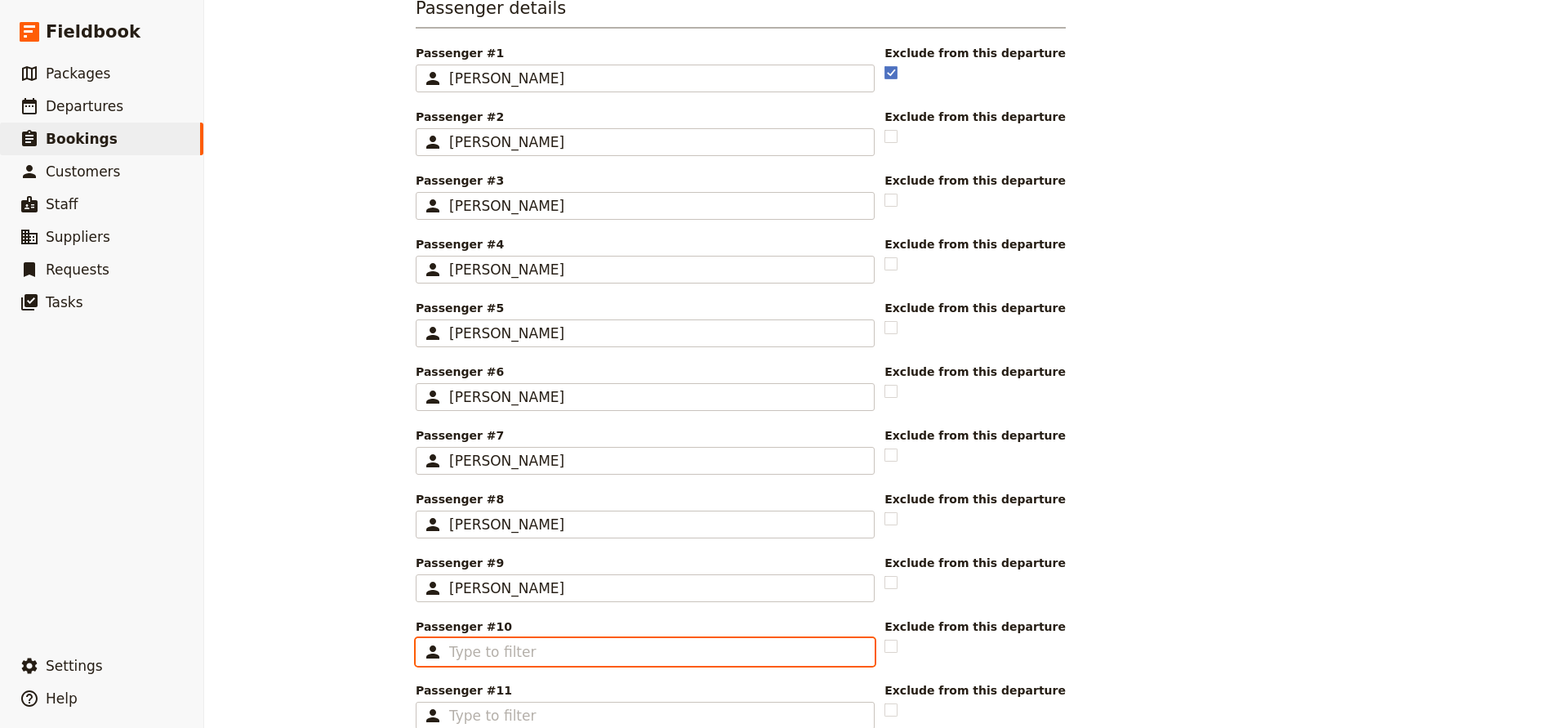
click at [492, 652] on input "Passenger #10 ​" at bounding box center [656, 652] width 415 height 20
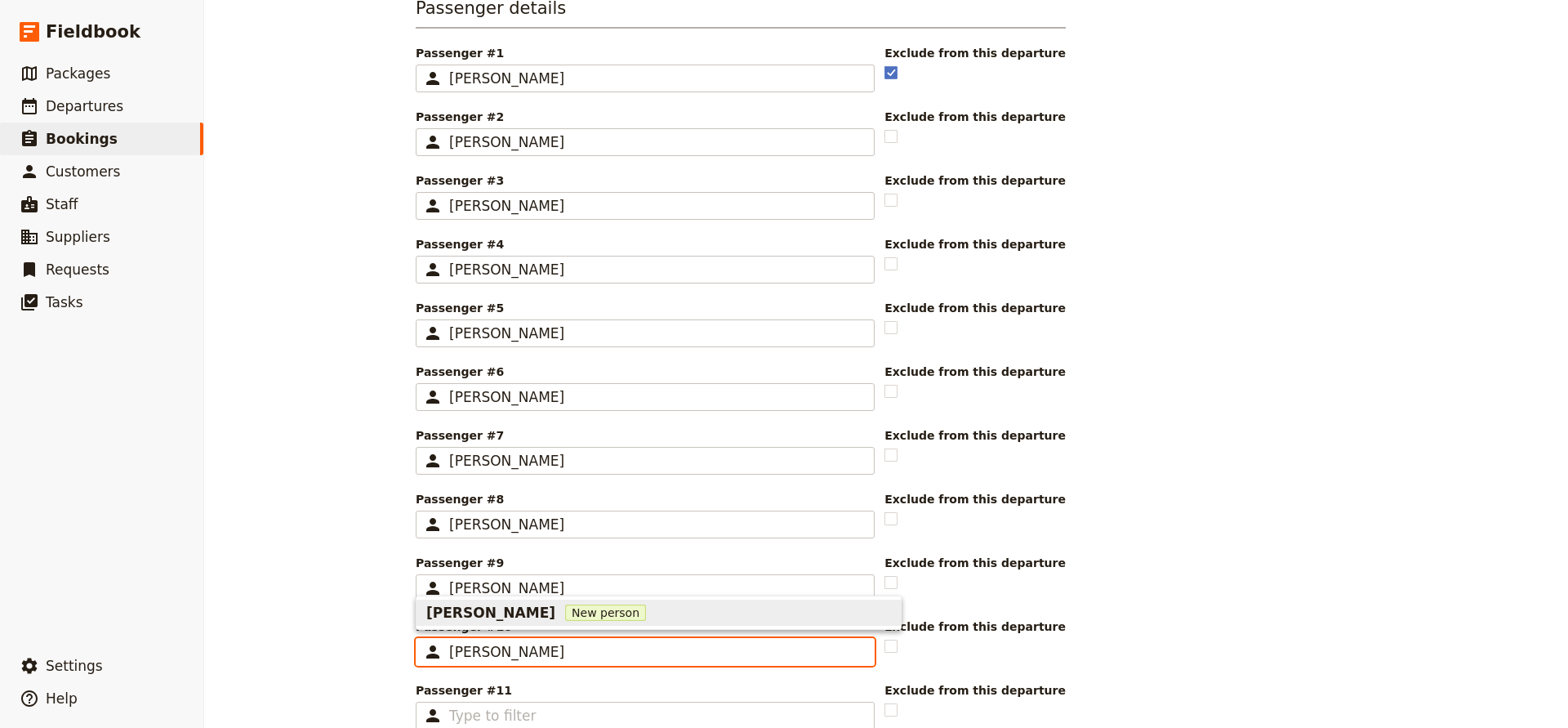
click at [572, 614] on span "New person" at bounding box center [605, 613] width 81 height 16
type input "[PERSON_NAME]"
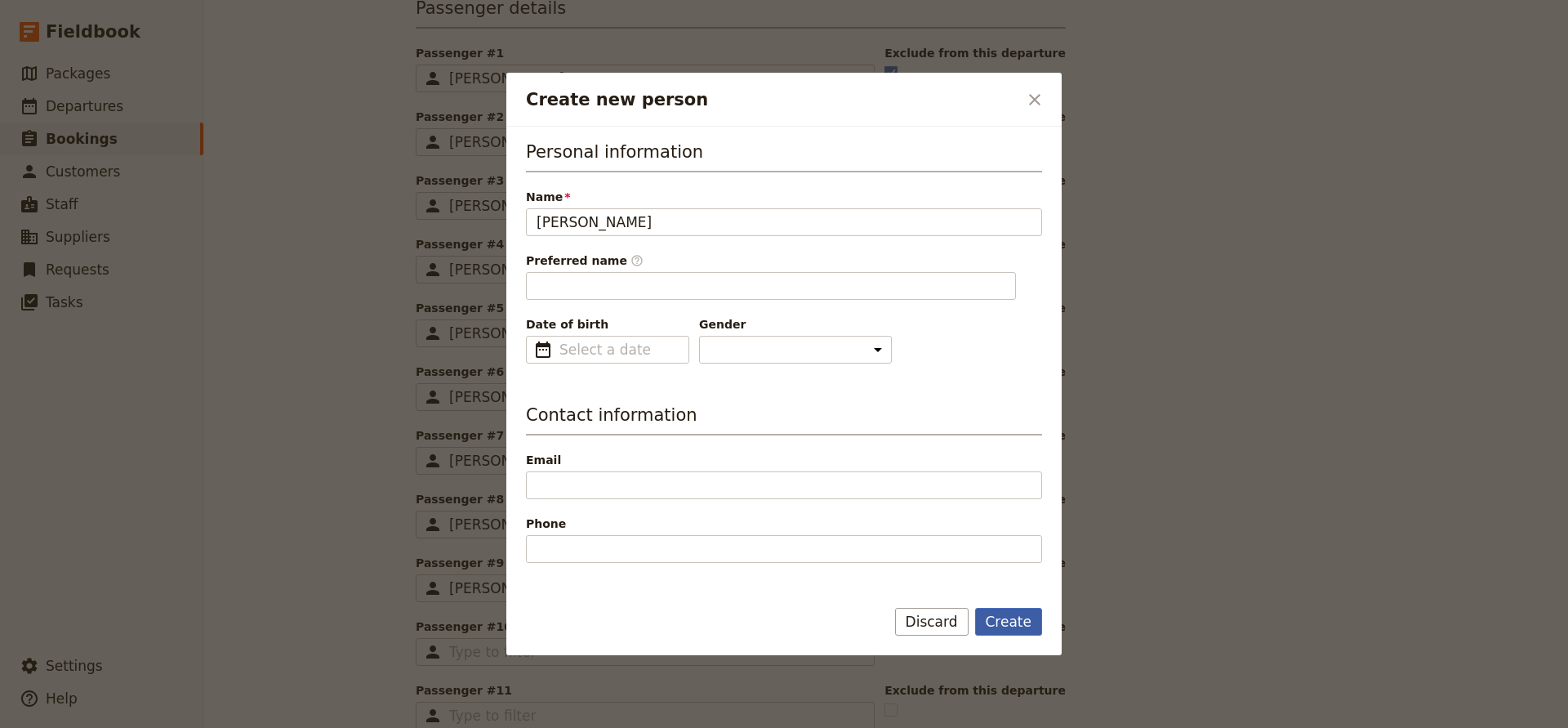
type input "[PERSON_NAME]"
click at [993, 622] on button "Create" at bounding box center [1009, 622] width 68 height 28
type input "[PERSON_NAME]"
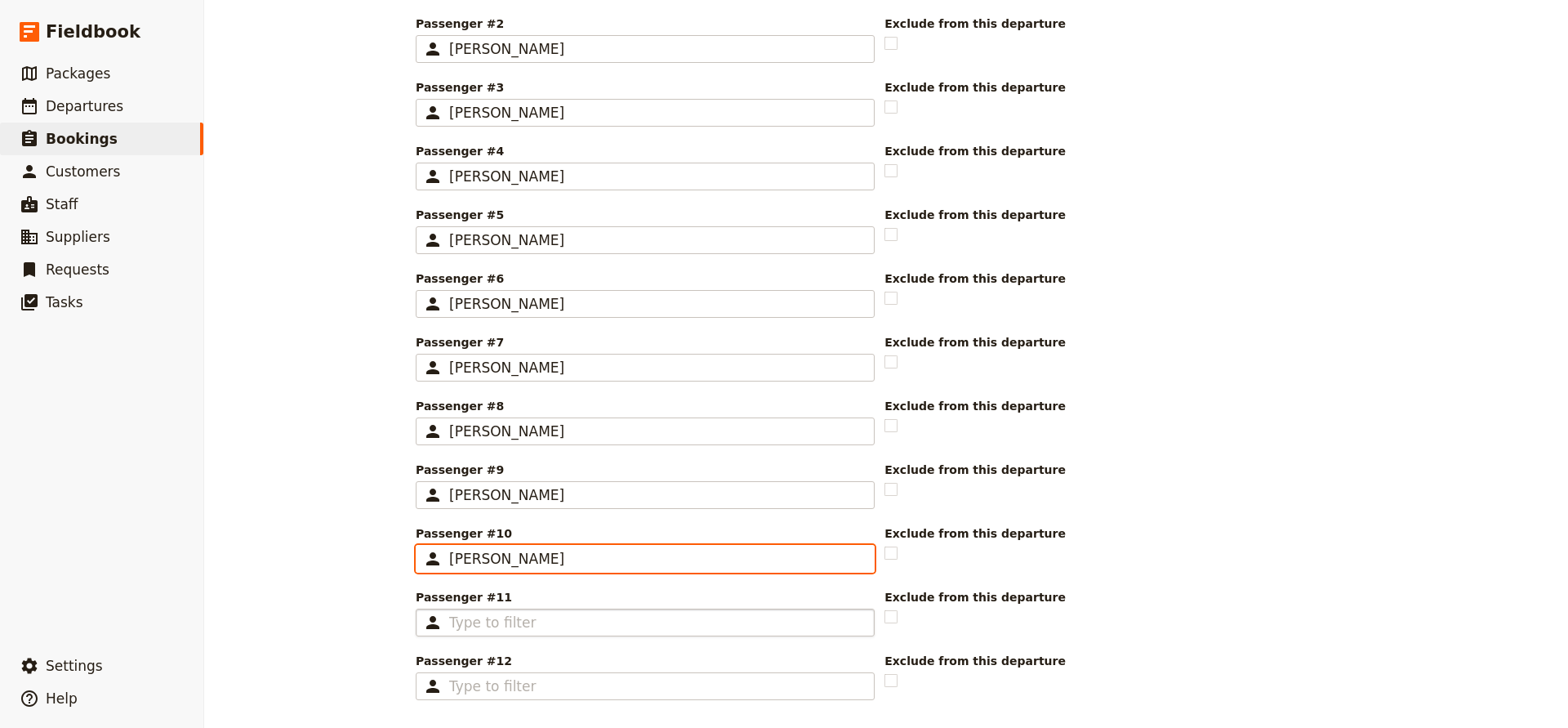
scroll to position [624, 0]
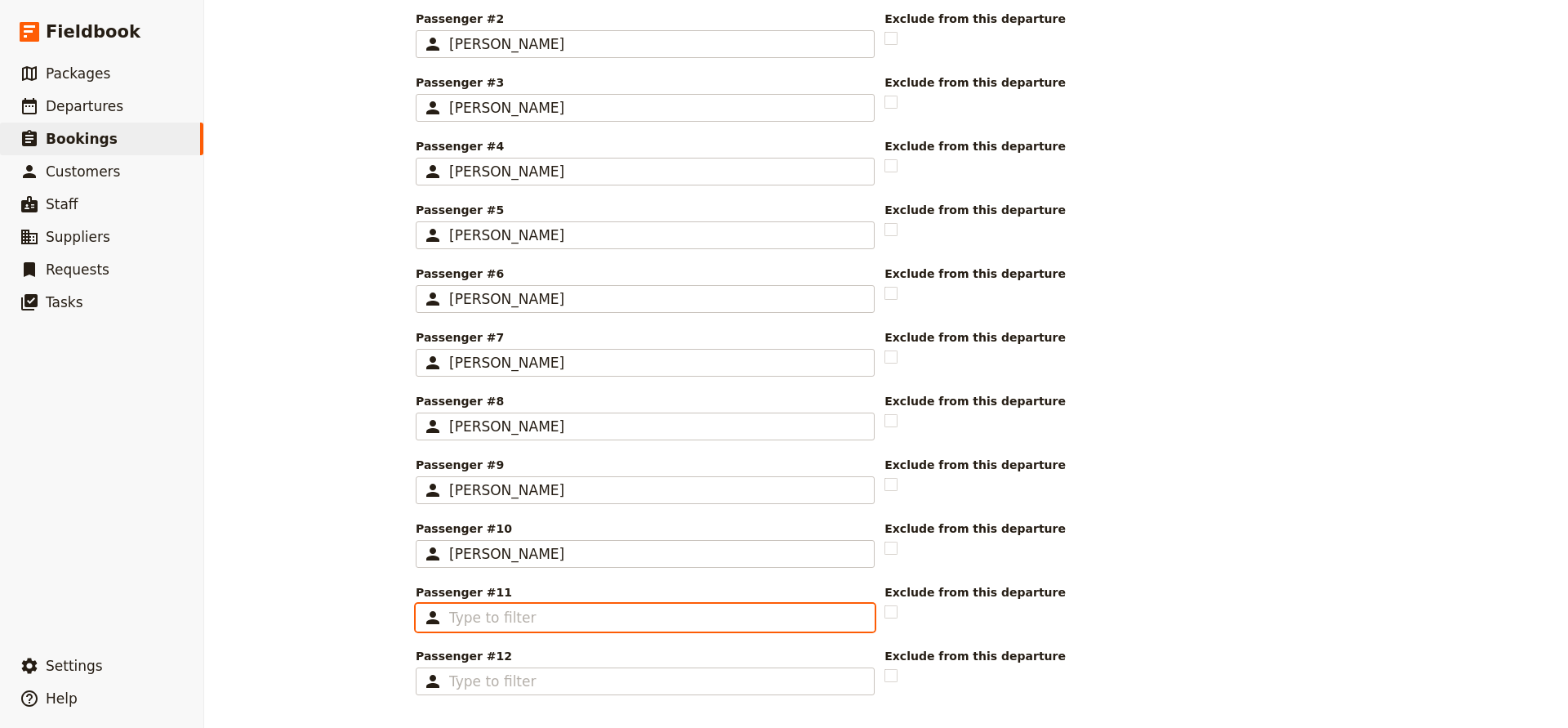
click at [602, 612] on input "Passenger #11 ​" at bounding box center [656, 618] width 415 height 20
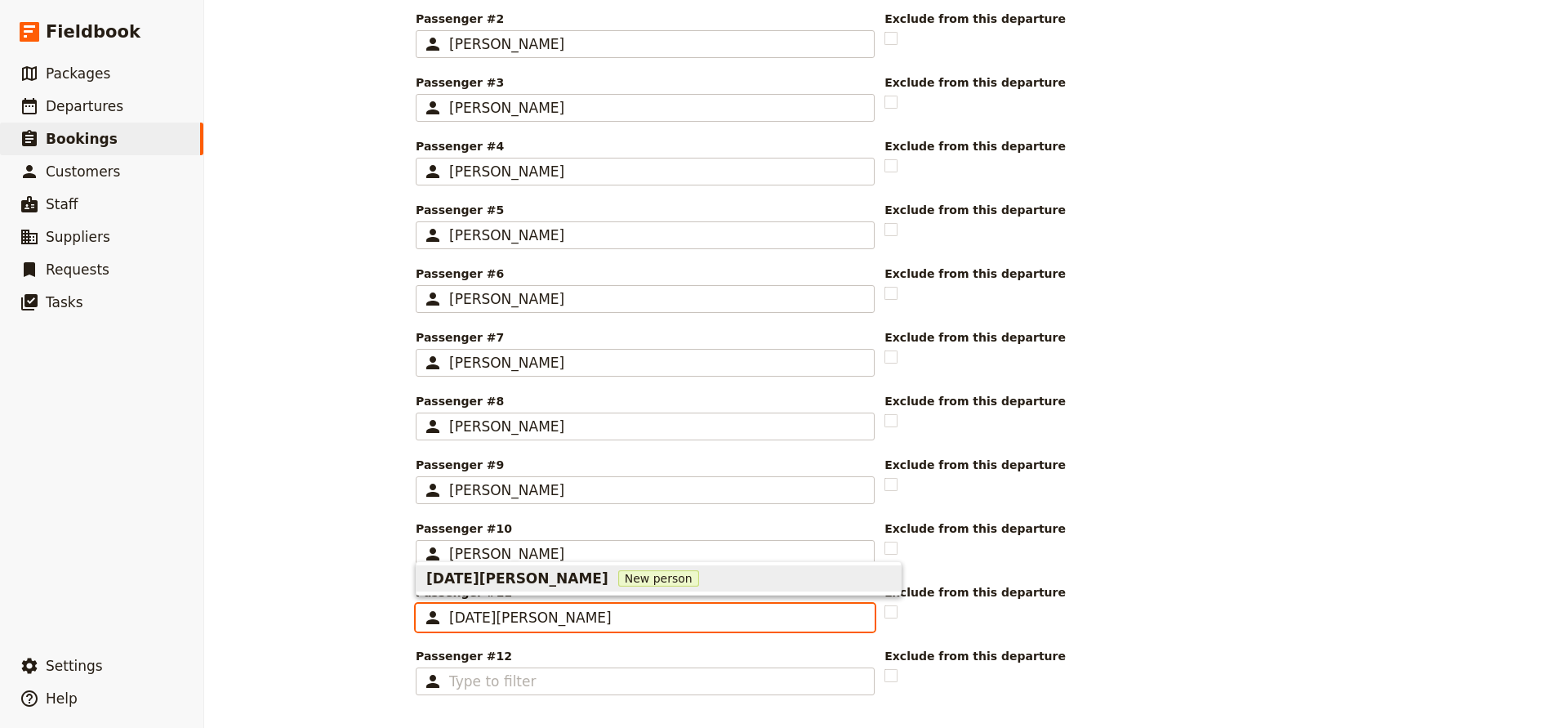
click at [504, 582] on span "[DATE][PERSON_NAME]" at bounding box center [517, 578] width 182 height 20
type input "[DATE][PERSON_NAME]"
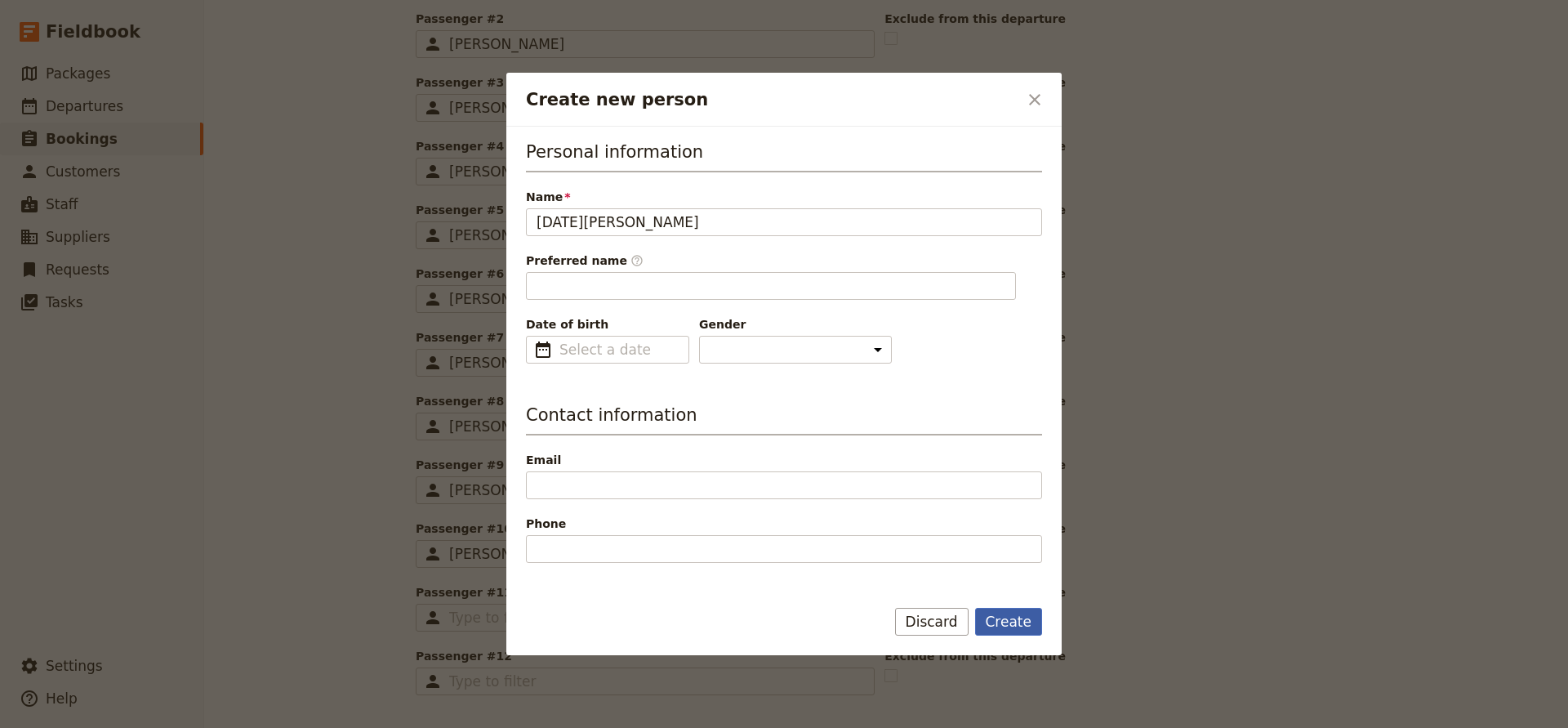
type input "[PERSON_NAME]"
click at [1009, 624] on button "Create" at bounding box center [1009, 622] width 68 height 28
type input "[DATE][PERSON_NAME]"
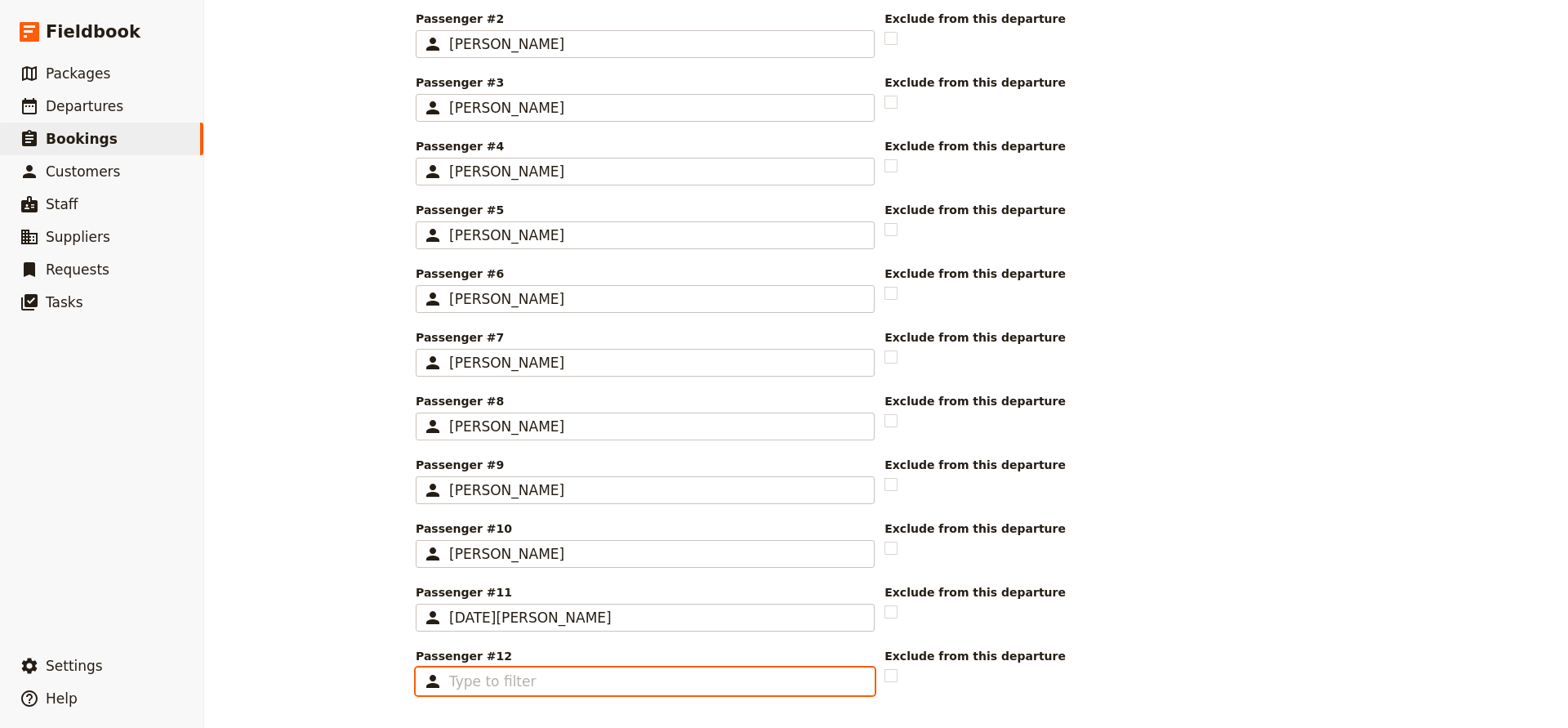
click at [543, 678] on input "Passenger #12 ​" at bounding box center [656, 681] width 415 height 20
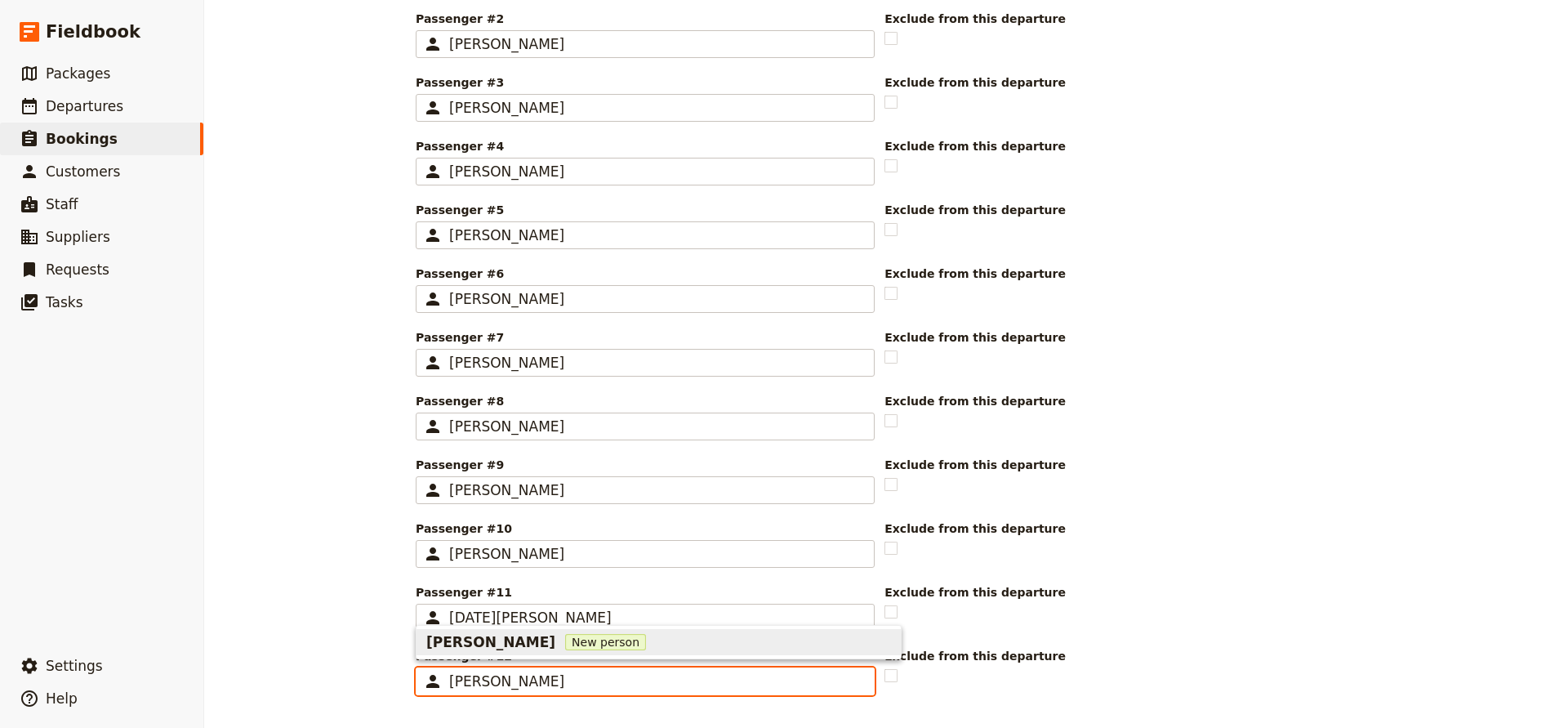
click at [483, 647] on span "[PERSON_NAME]" at bounding box center [491, 642] width 129 height 20
type input "[PERSON_NAME]"
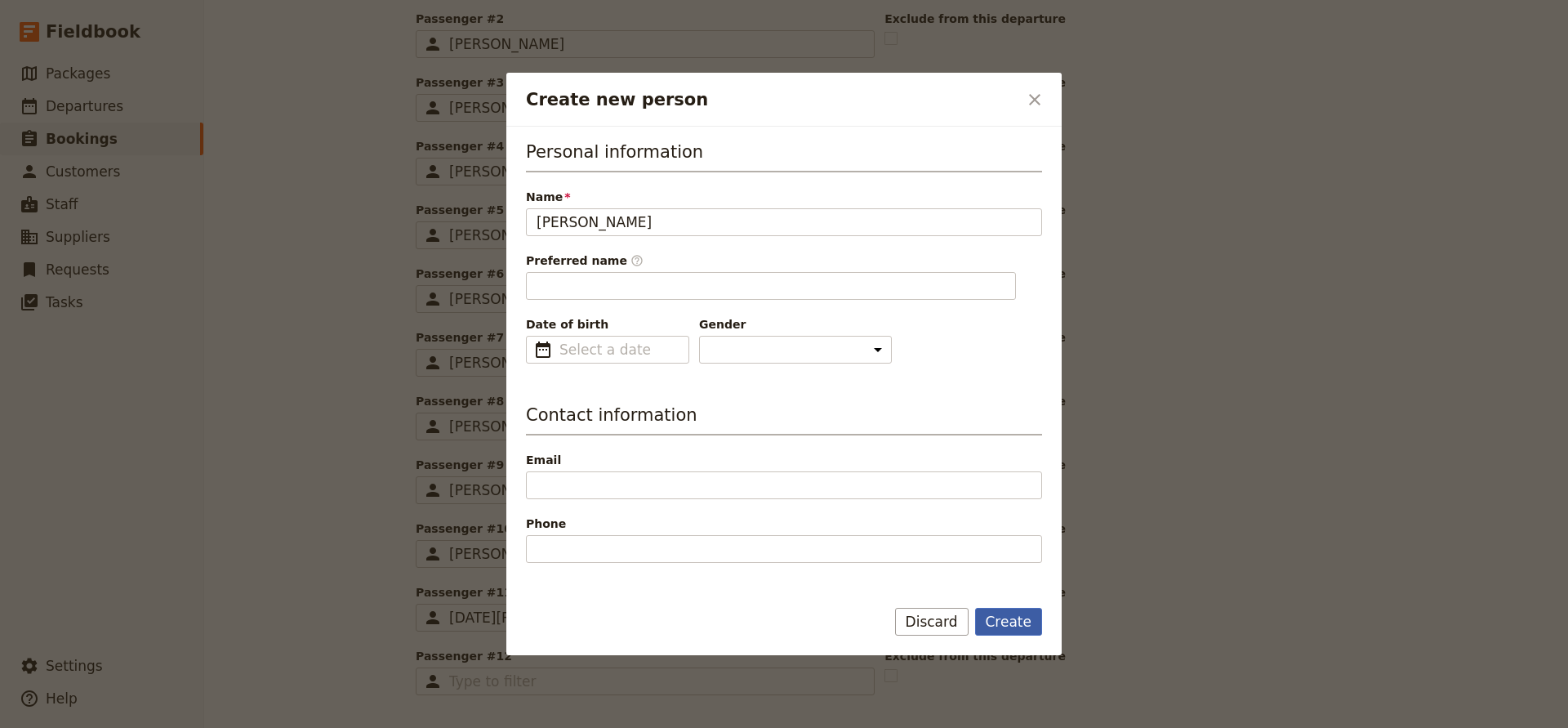
type input "[PERSON_NAME]"
click at [993, 623] on button "Create" at bounding box center [1009, 622] width 68 height 28
type input "[PERSON_NAME]"
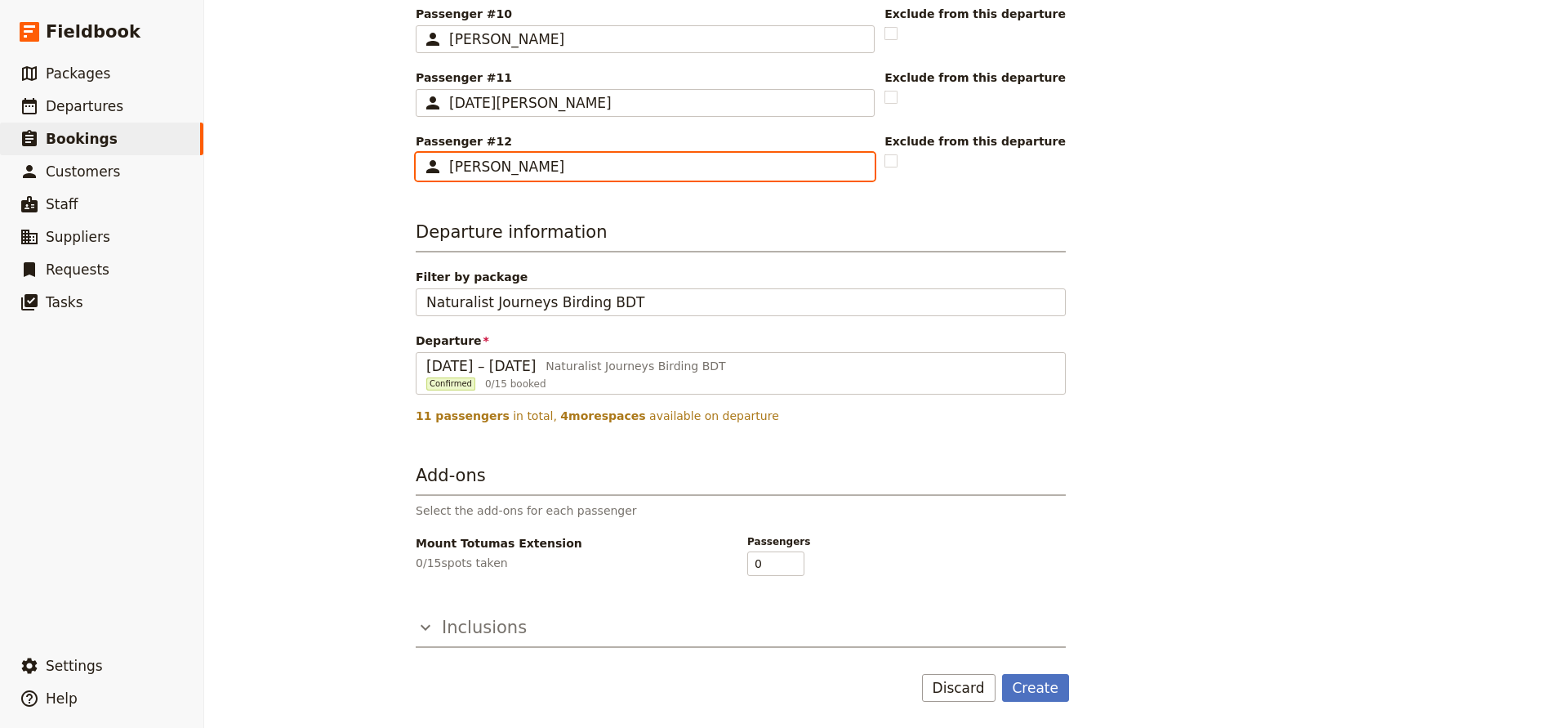
scroll to position [1123, 0]
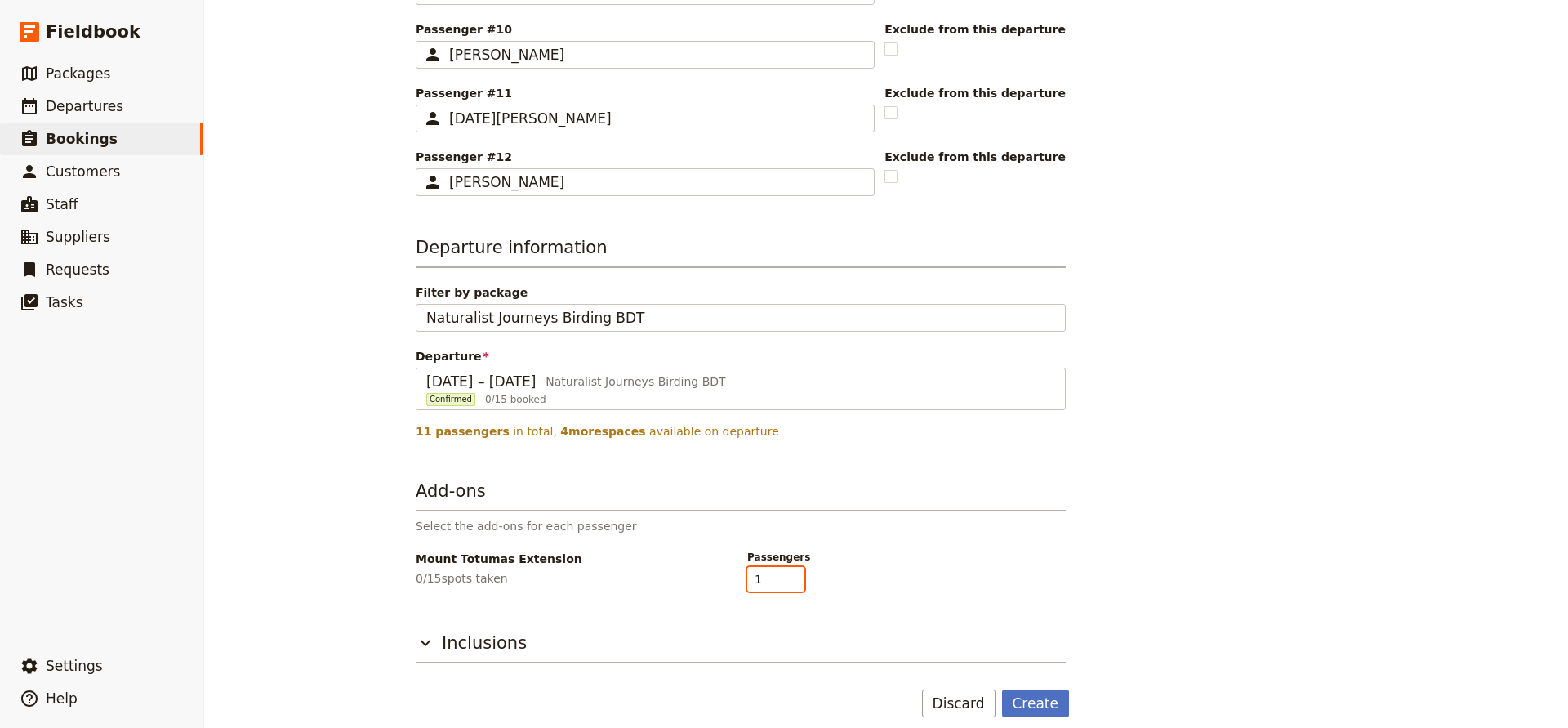
click at [793, 576] on input "1" at bounding box center [775, 579] width 57 height 25
click at [793, 576] on input "2" at bounding box center [775, 579] width 57 height 25
click at [793, 576] on input "3" at bounding box center [775, 579] width 57 height 25
click at [793, 576] on input "4" at bounding box center [775, 579] width 57 height 25
click at [793, 576] on input "5" at bounding box center [775, 579] width 57 height 25
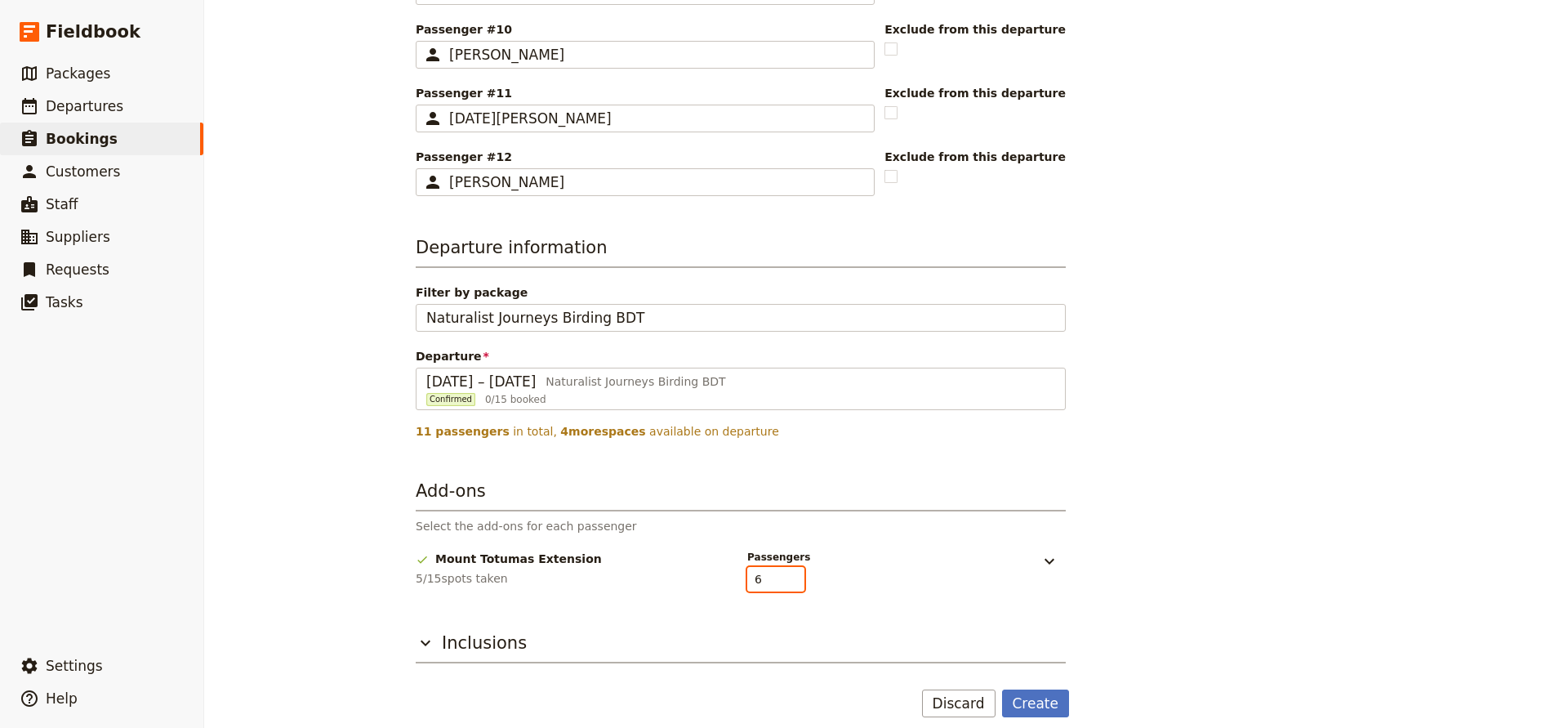
click at [793, 576] on input "6" at bounding box center [775, 579] width 57 height 25
type input "7"
click at [793, 576] on input "7" at bounding box center [775, 579] width 57 height 25
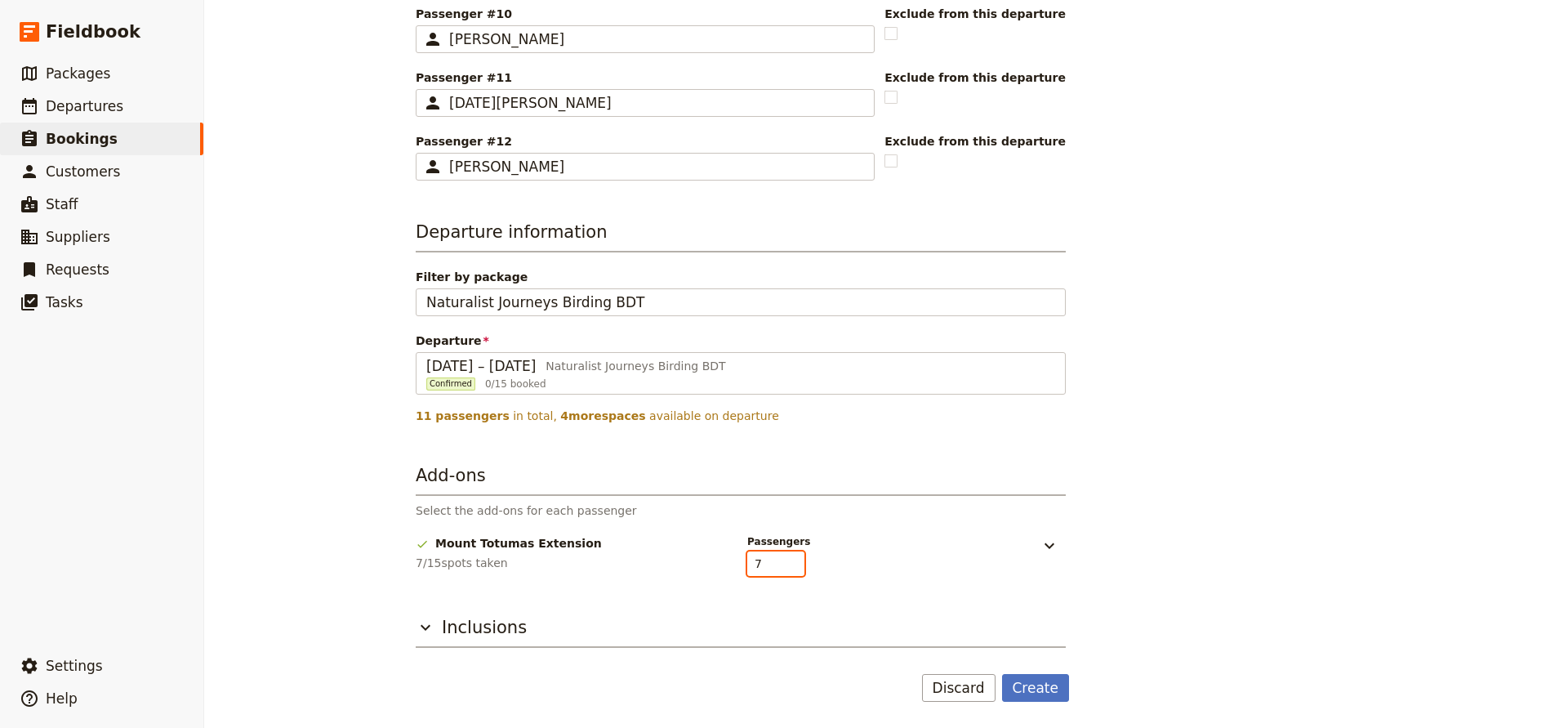
scroll to position [0, 0]
click at [1017, 686] on button "Create" at bounding box center [1036, 688] width 68 height 28
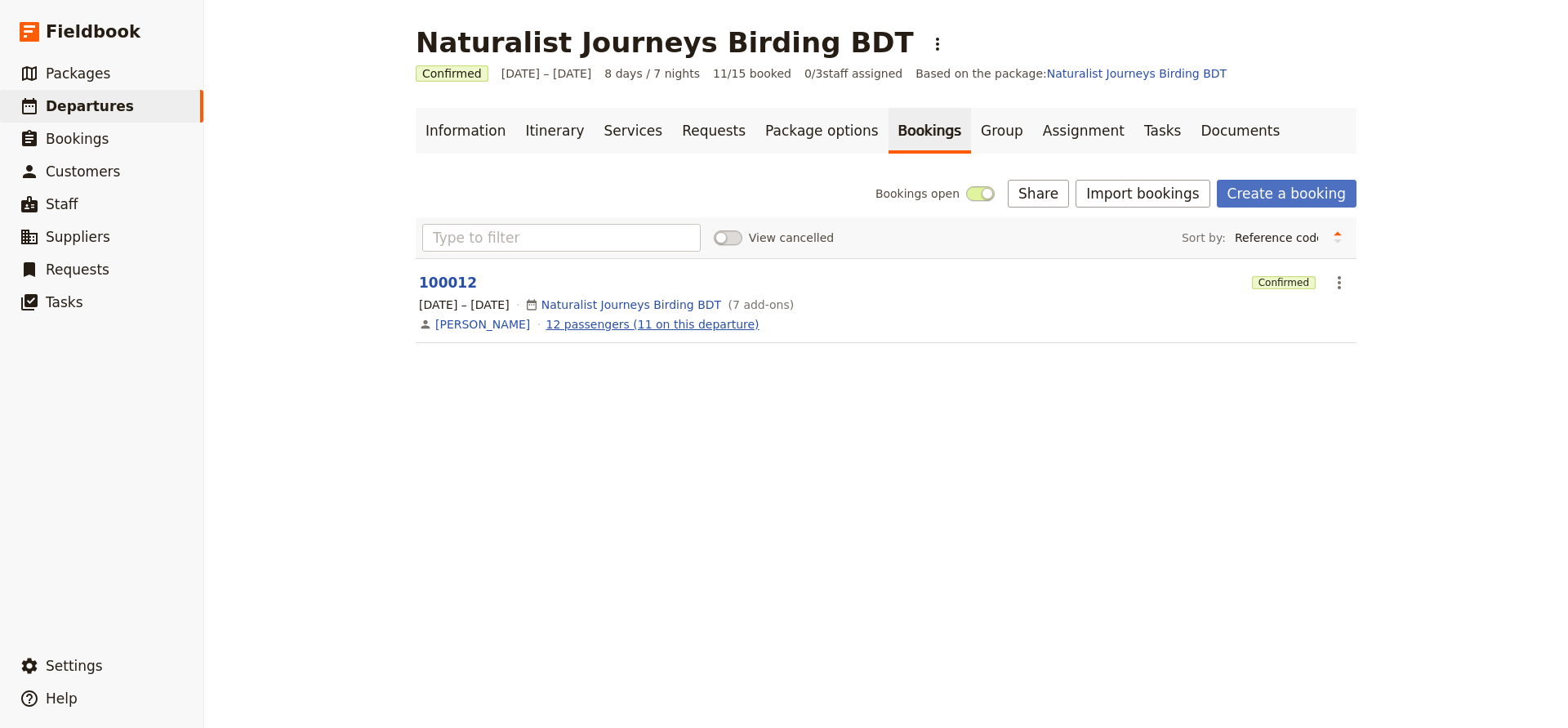
click at [615, 322] on link "12 passengers (11 on this departure)" at bounding box center [652, 324] width 213 height 16
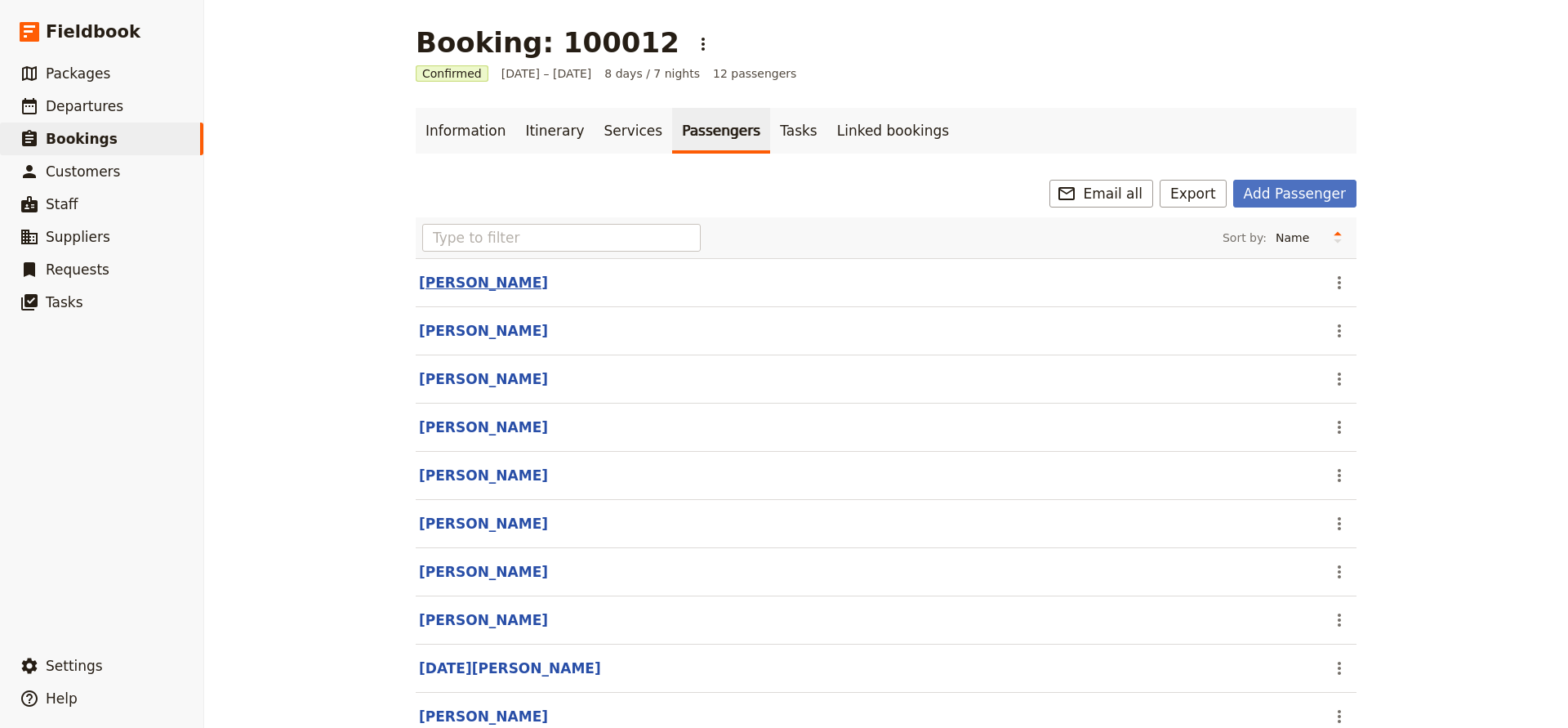
click at [495, 286] on button "[PERSON_NAME]" at bounding box center [483, 283] width 129 height 20
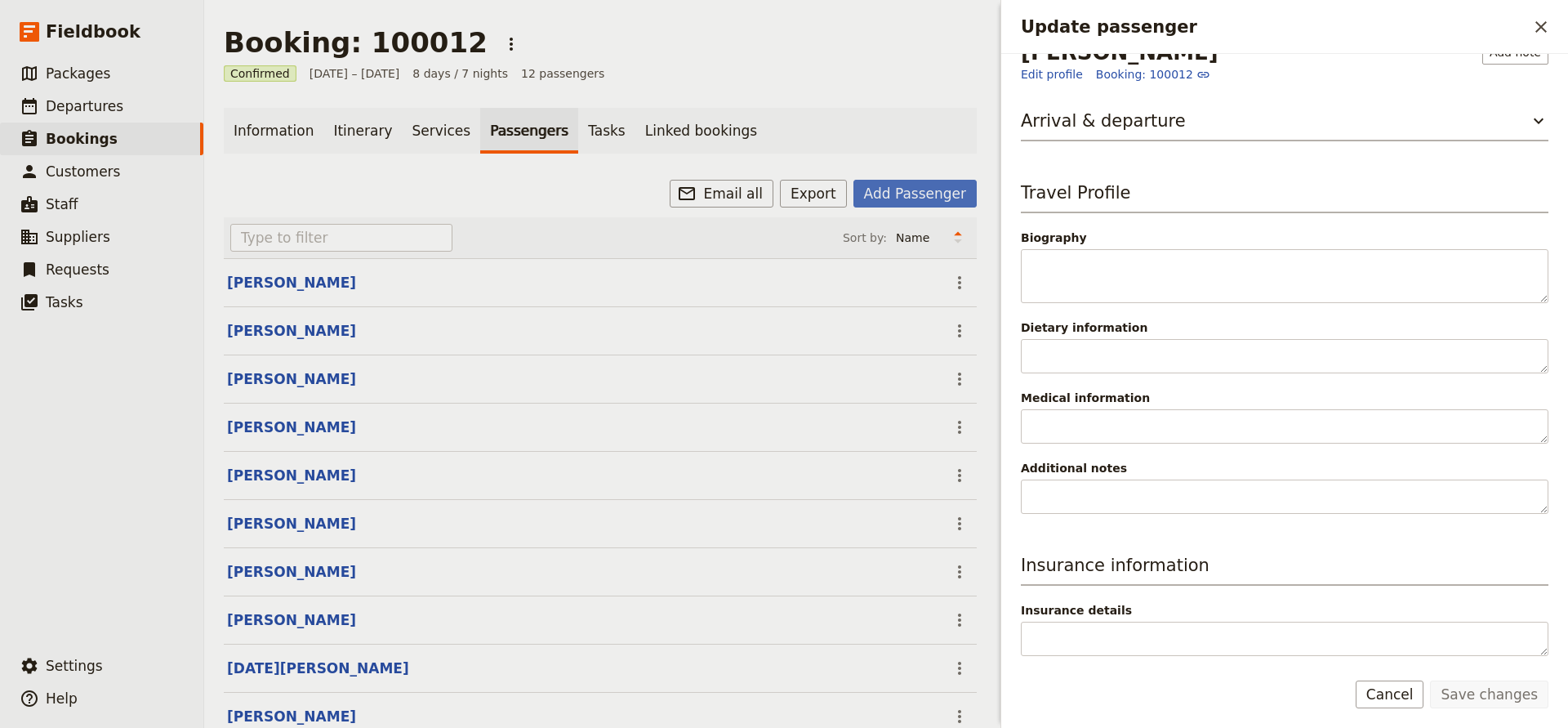
scroll to position [27, 0]
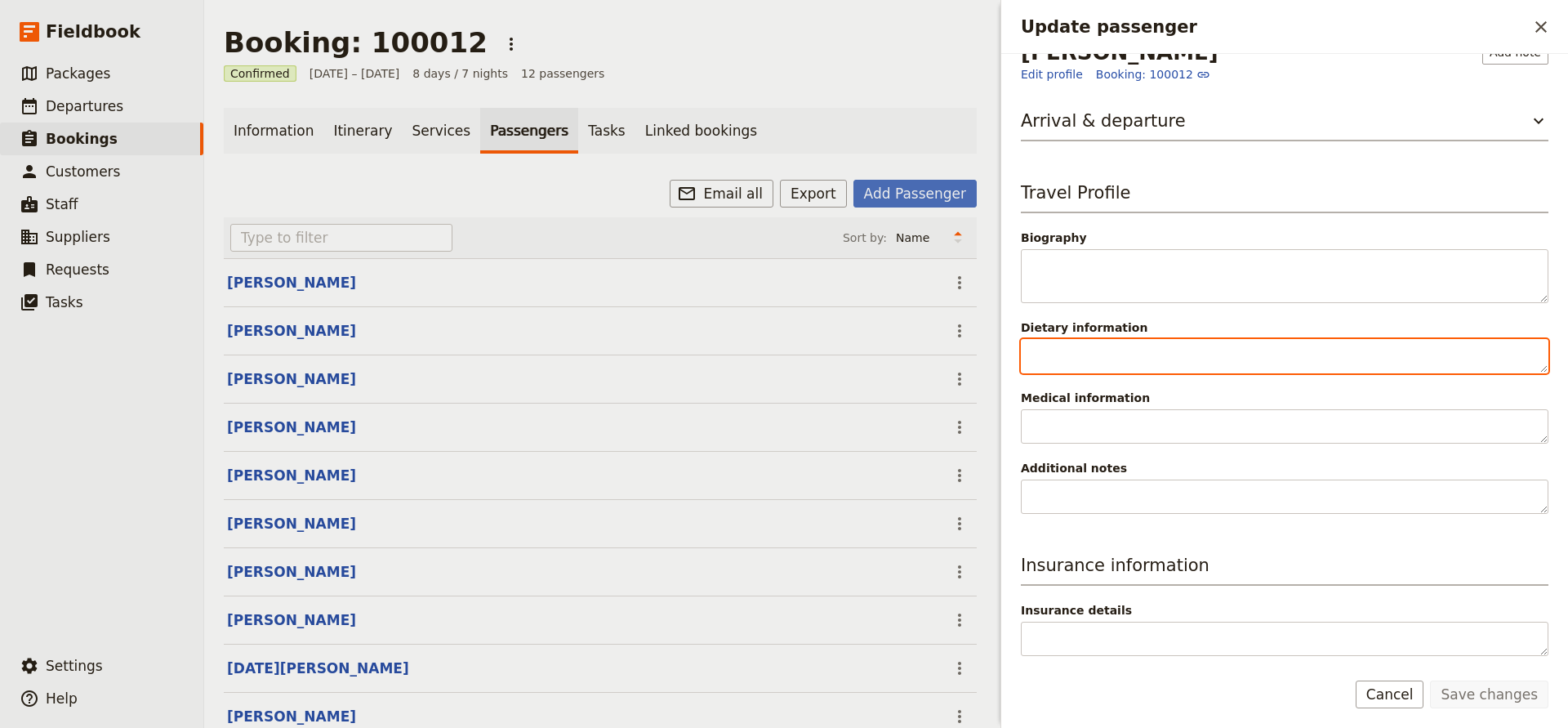
click at [1155, 366] on textarea "Dietary information" at bounding box center [1285, 356] width 527 height 34
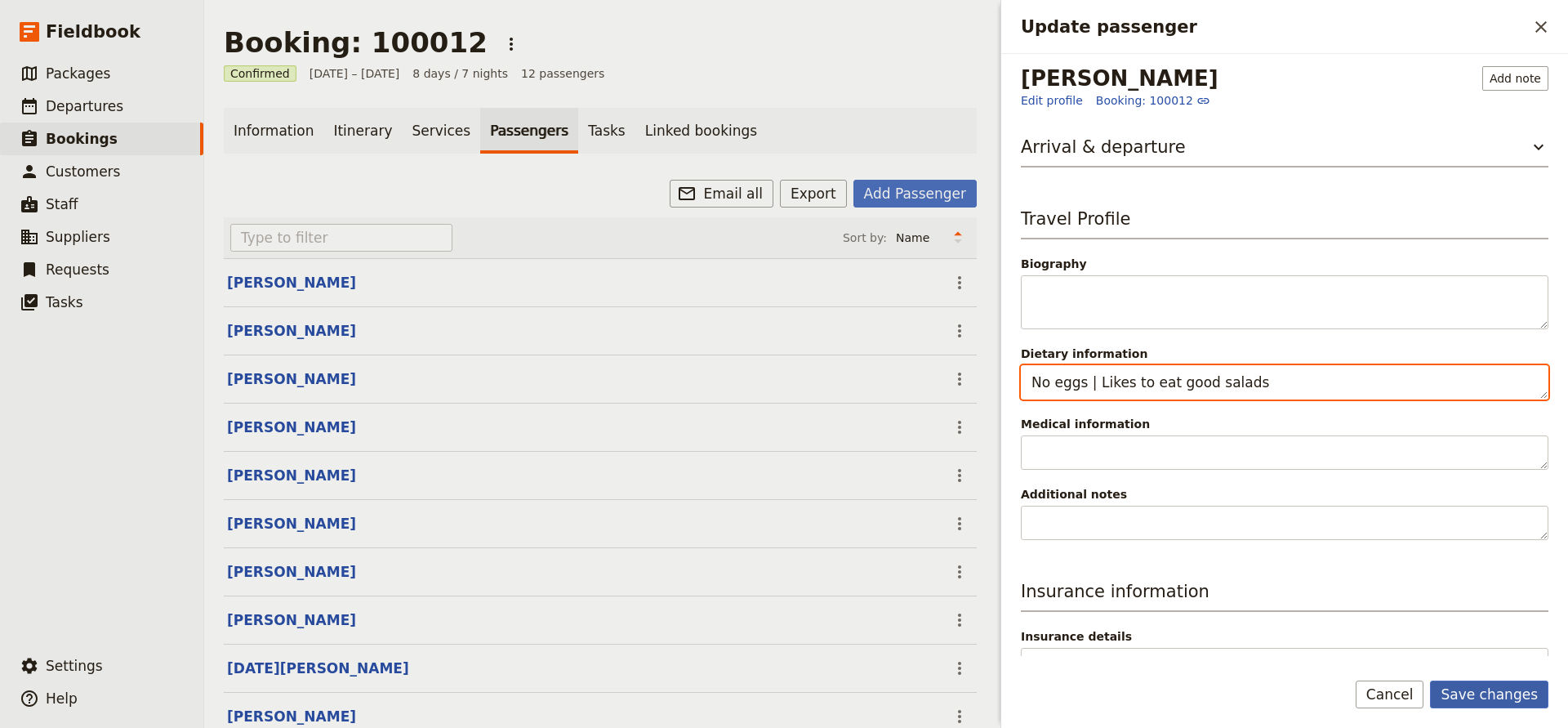
type textarea "No eggs | Likes to eat good salads"
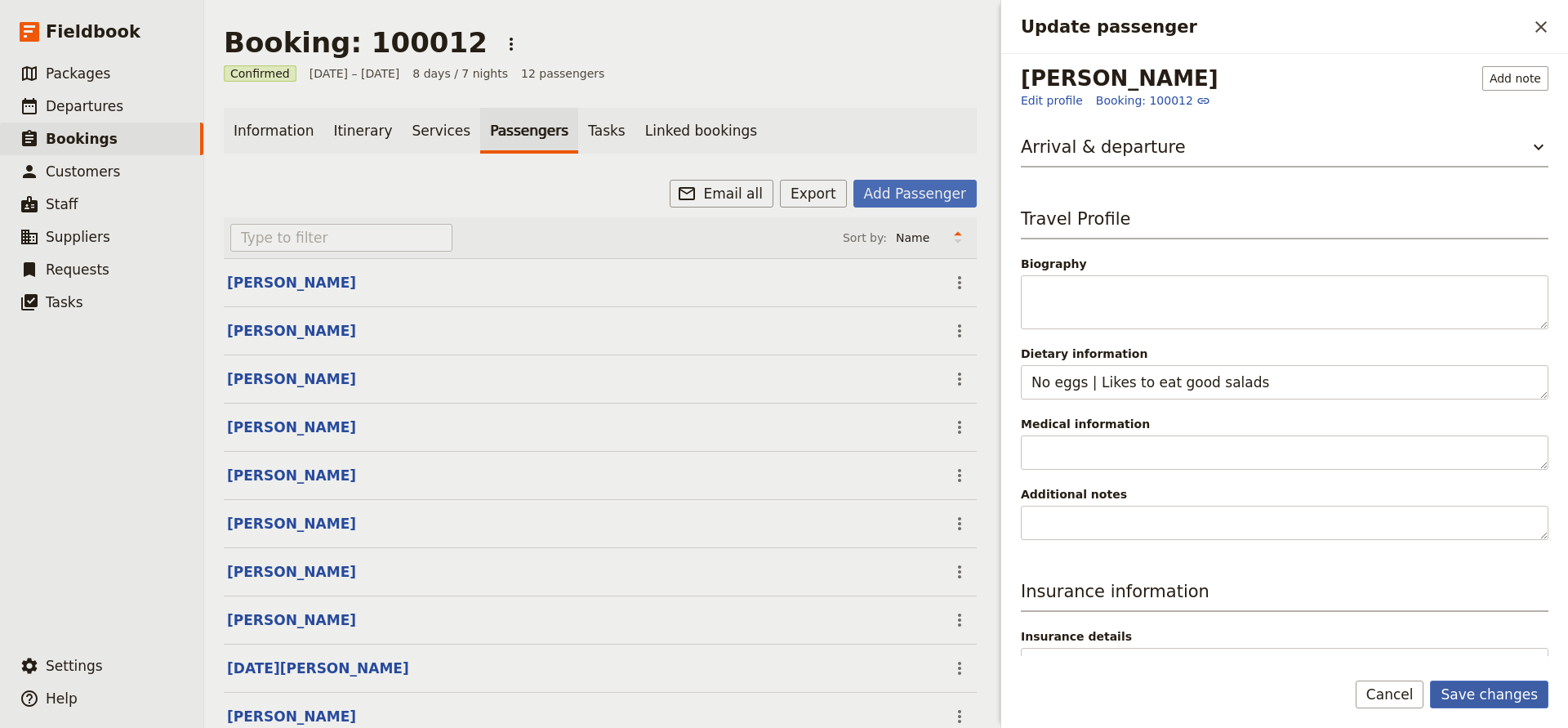
click at [1495, 690] on button "Save changes" at bounding box center [1490, 694] width 119 height 28
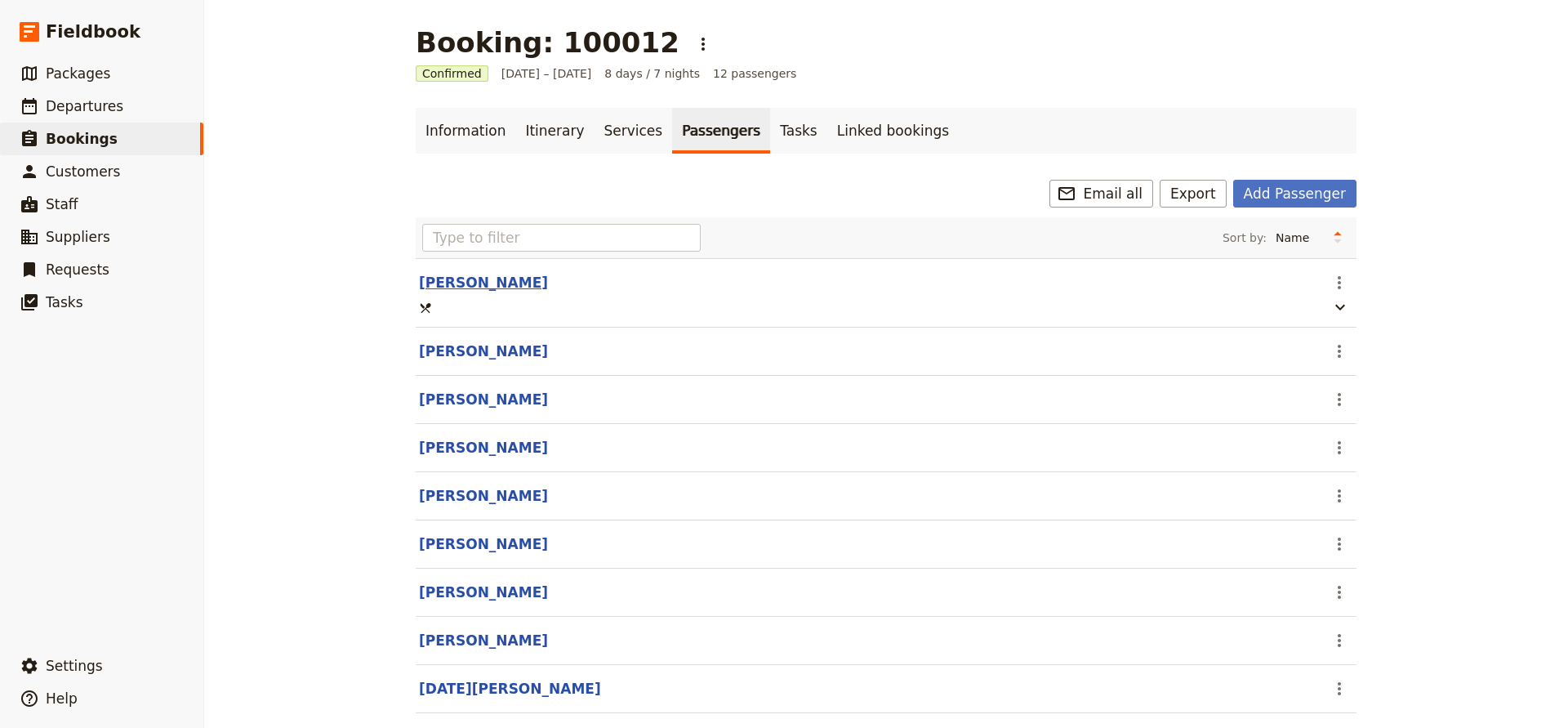
click at [481, 281] on button "[PERSON_NAME]" at bounding box center [483, 283] width 129 height 20
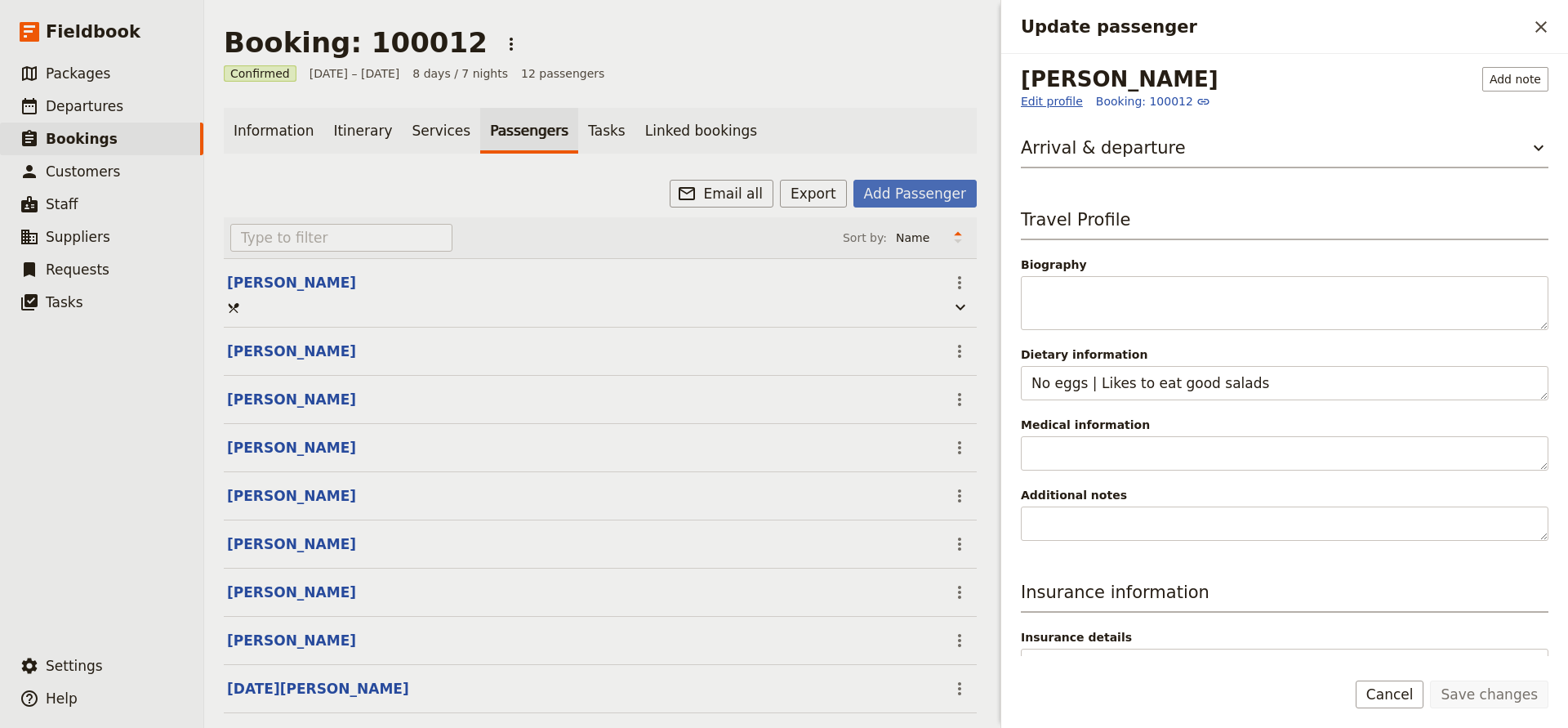
click at [1046, 103] on link "Edit profile" at bounding box center [1052, 101] width 62 height 16
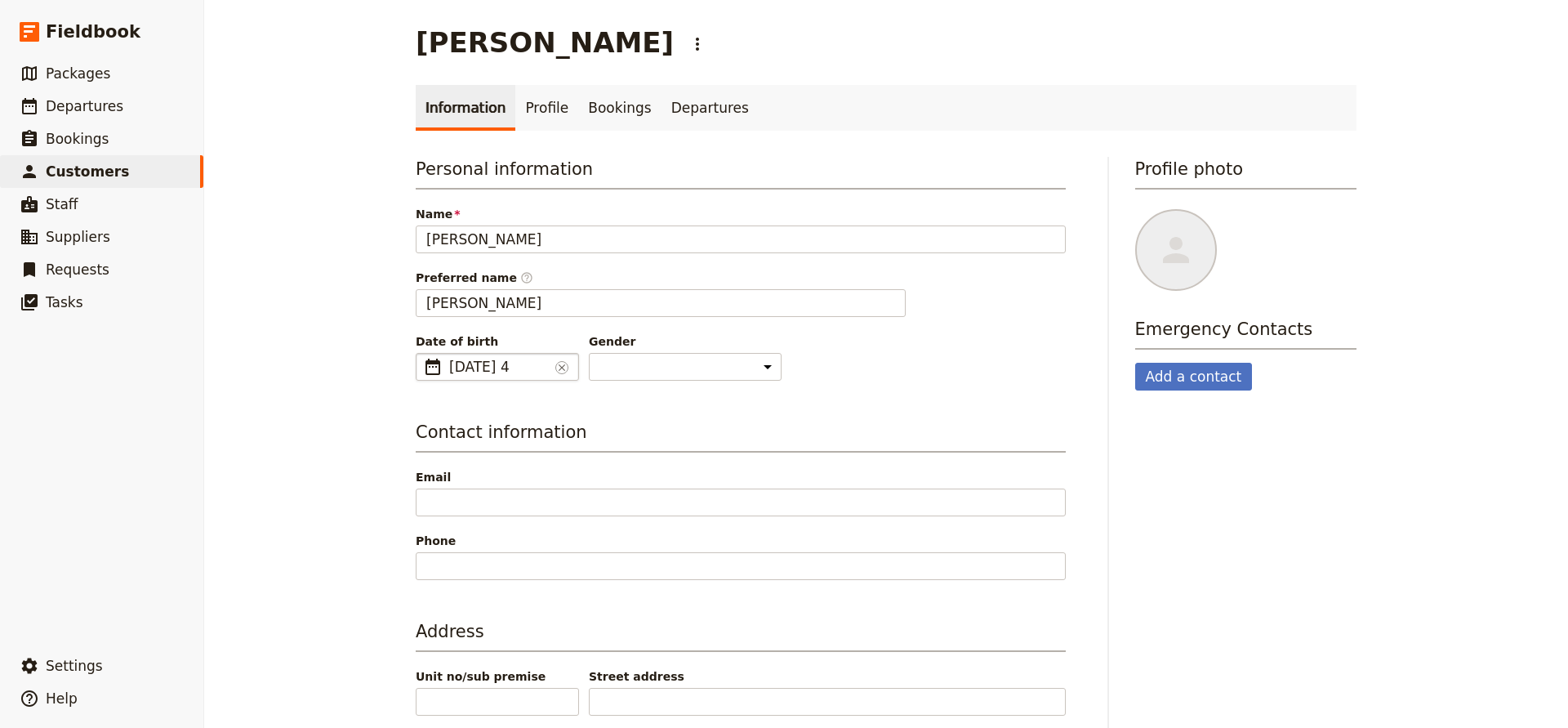
click at [492, 368] on span "[DATE] 4" at bounding box center [499, 367] width 100 height 20
click at [423, 354] on input "02/01/0004" at bounding box center [422, 353] width 1 height 1
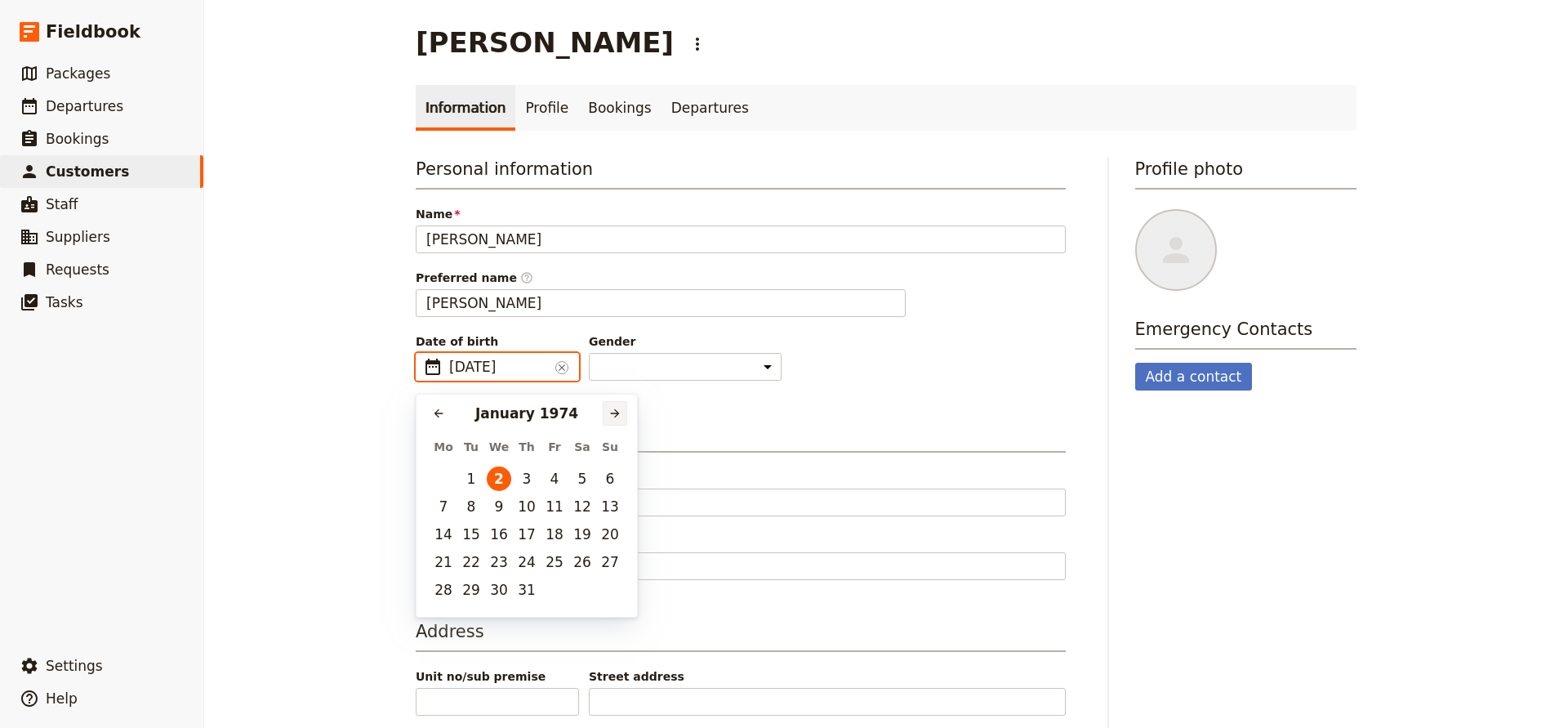
click at [615, 413] on icon "Next month" at bounding box center [616, 414] width 9 height 9
click at [502, 560] on button "20" at bounding box center [499, 562] width 25 height 25
type input "[DATE]"
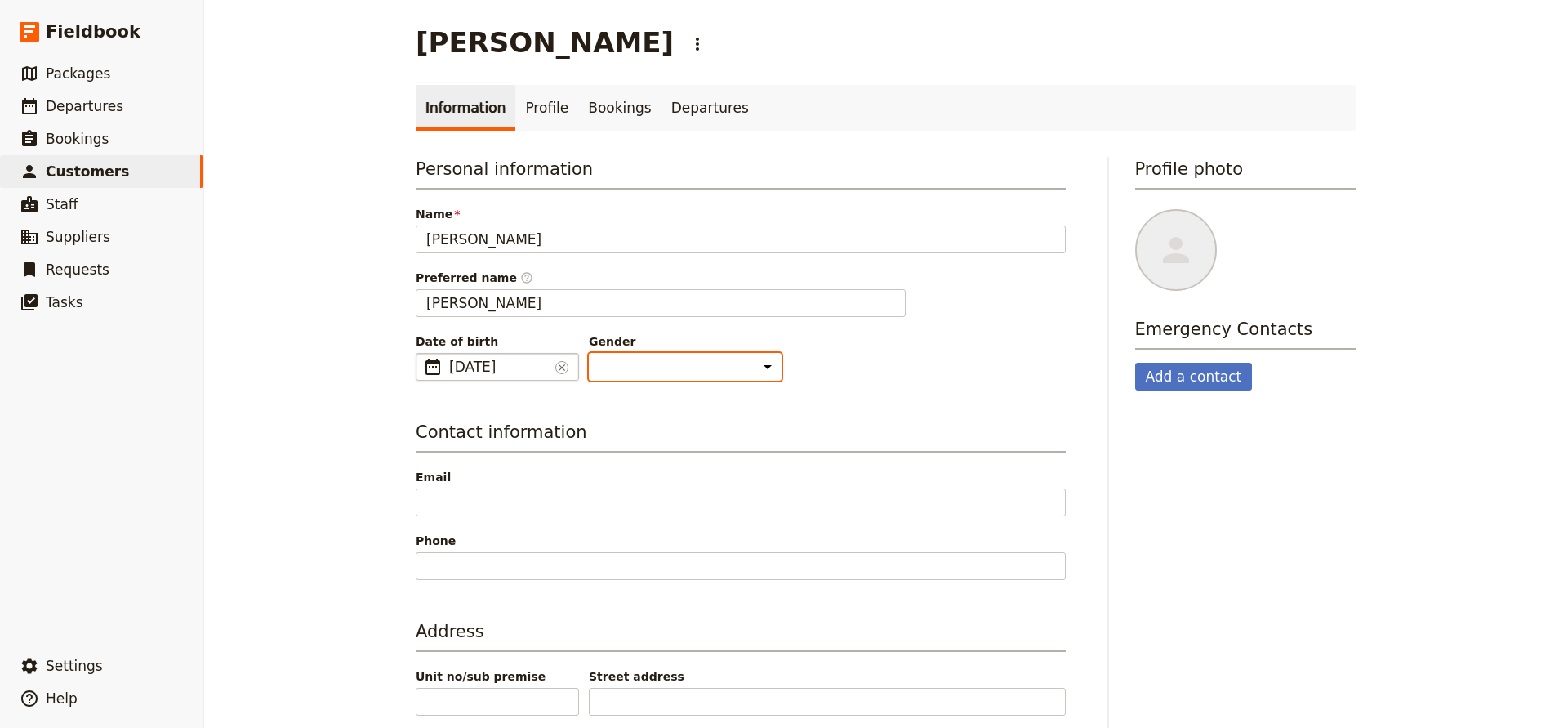
select select "[DEMOGRAPHIC_DATA]"
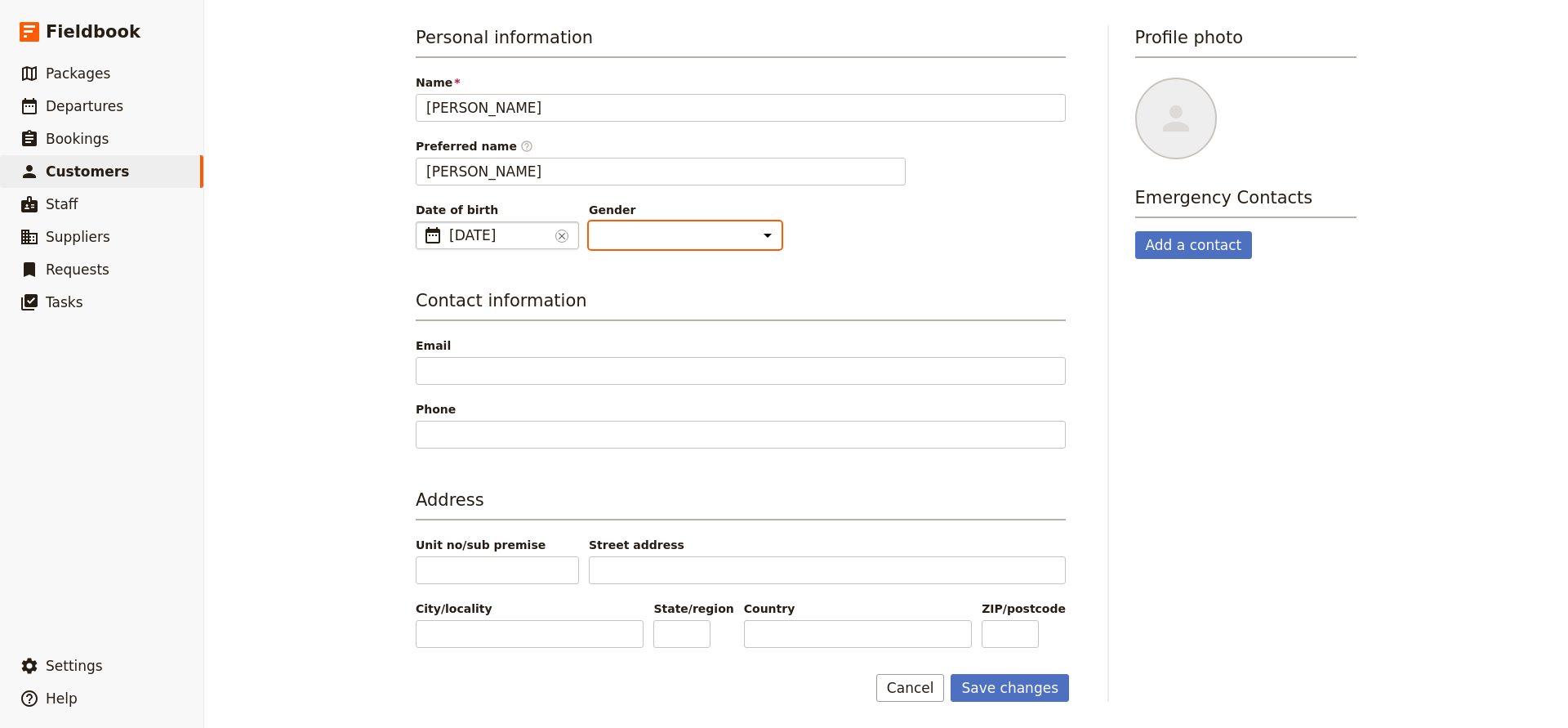
scroll to position [132, 0]
click at [985, 689] on button "Save changes" at bounding box center [1010, 688] width 119 height 28
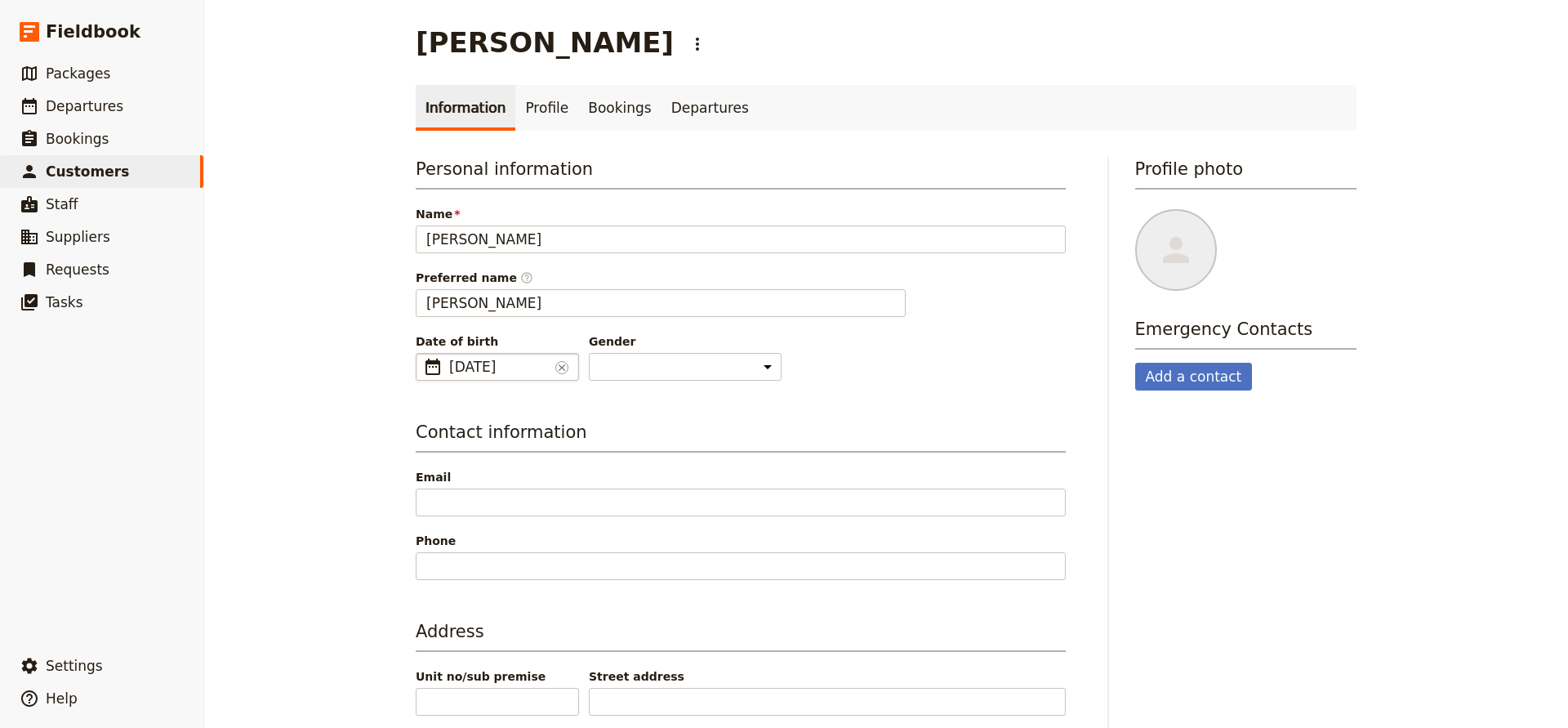
scroll to position [0, 0]
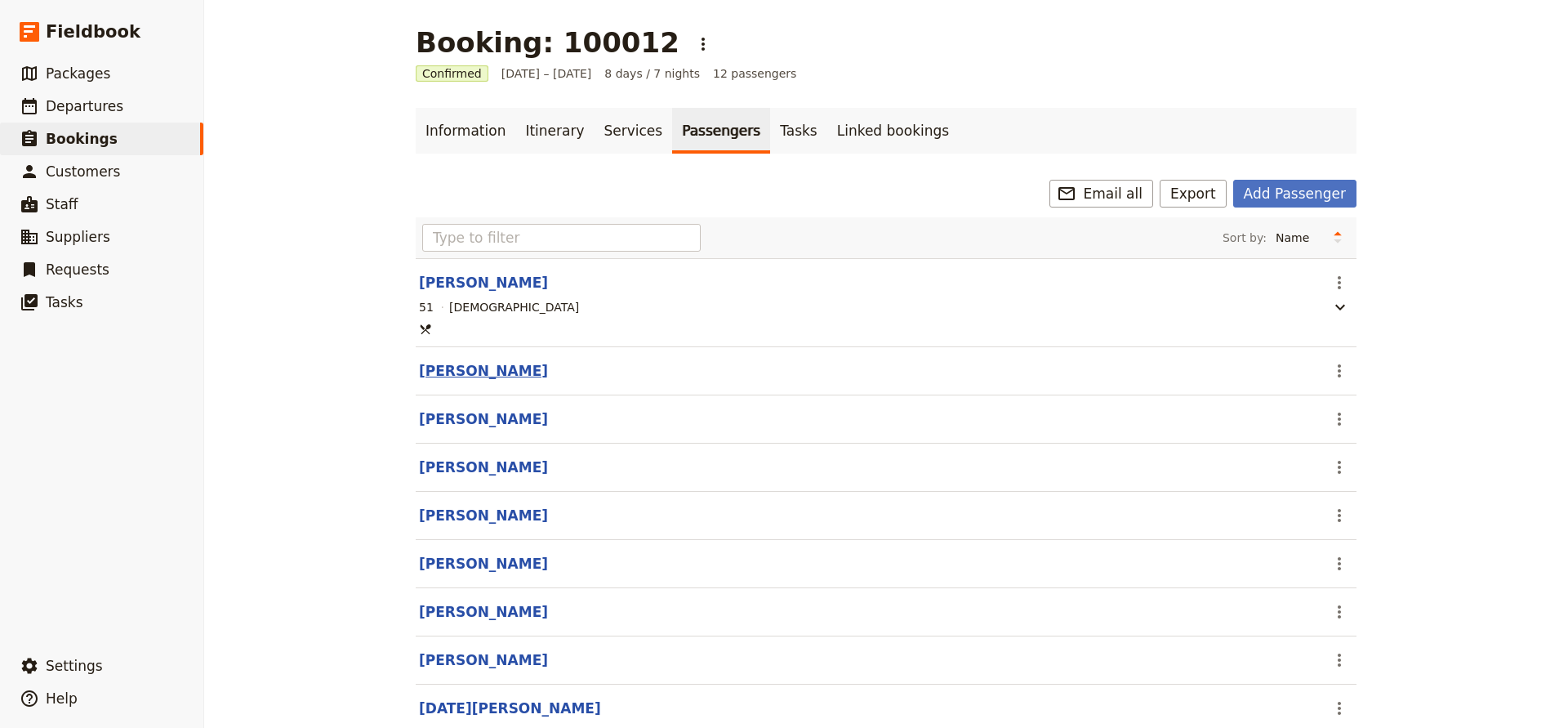
click at [471, 376] on button "[PERSON_NAME]" at bounding box center [483, 371] width 129 height 20
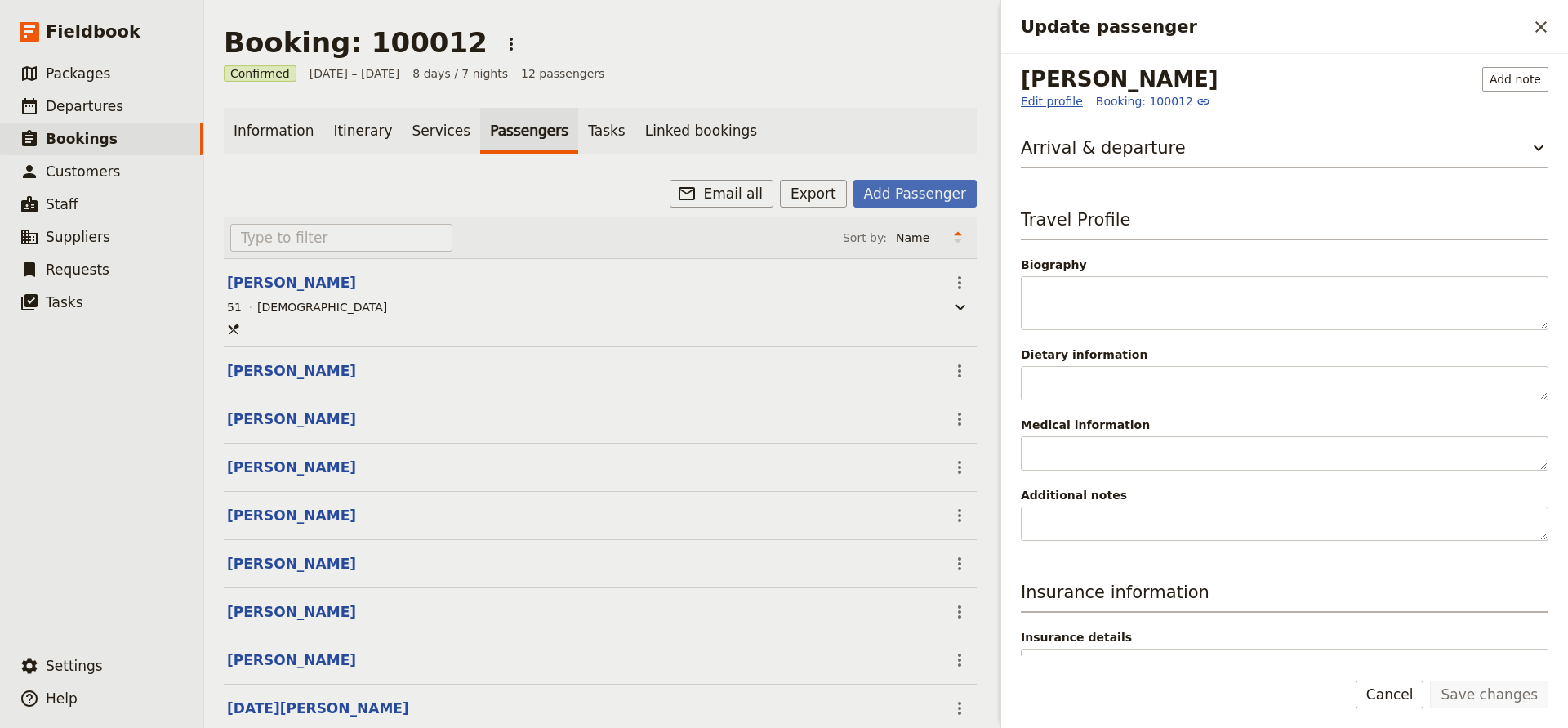
click at [1044, 103] on link "Edit profile" at bounding box center [1052, 101] width 62 height 16
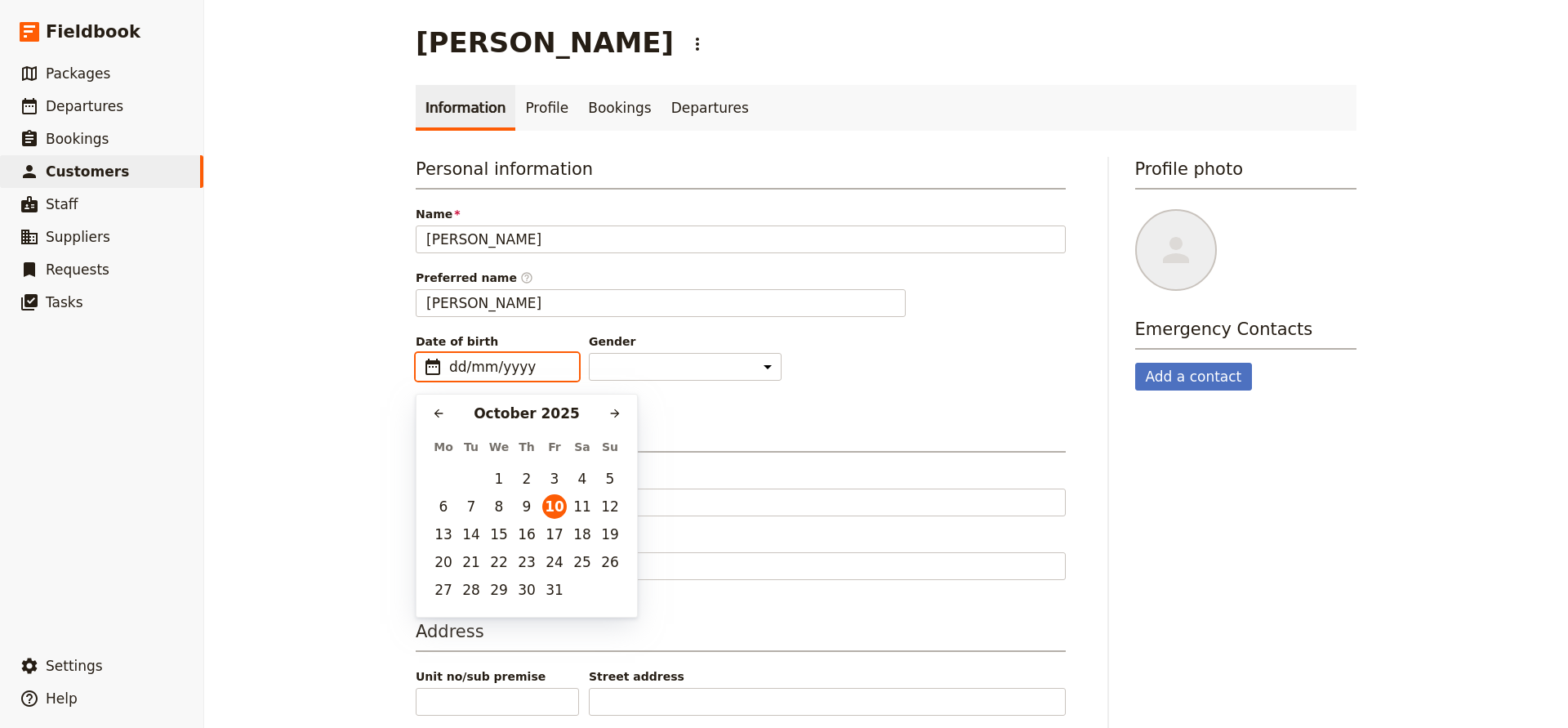
click at [525, 375] on input "dd/mm/yyyy" at bounding box center [509, 367] width 120 height 20
type input "[DATE]"
click at [556, 585] on button "29" at bounding box center [555, 590] width 25 height 25
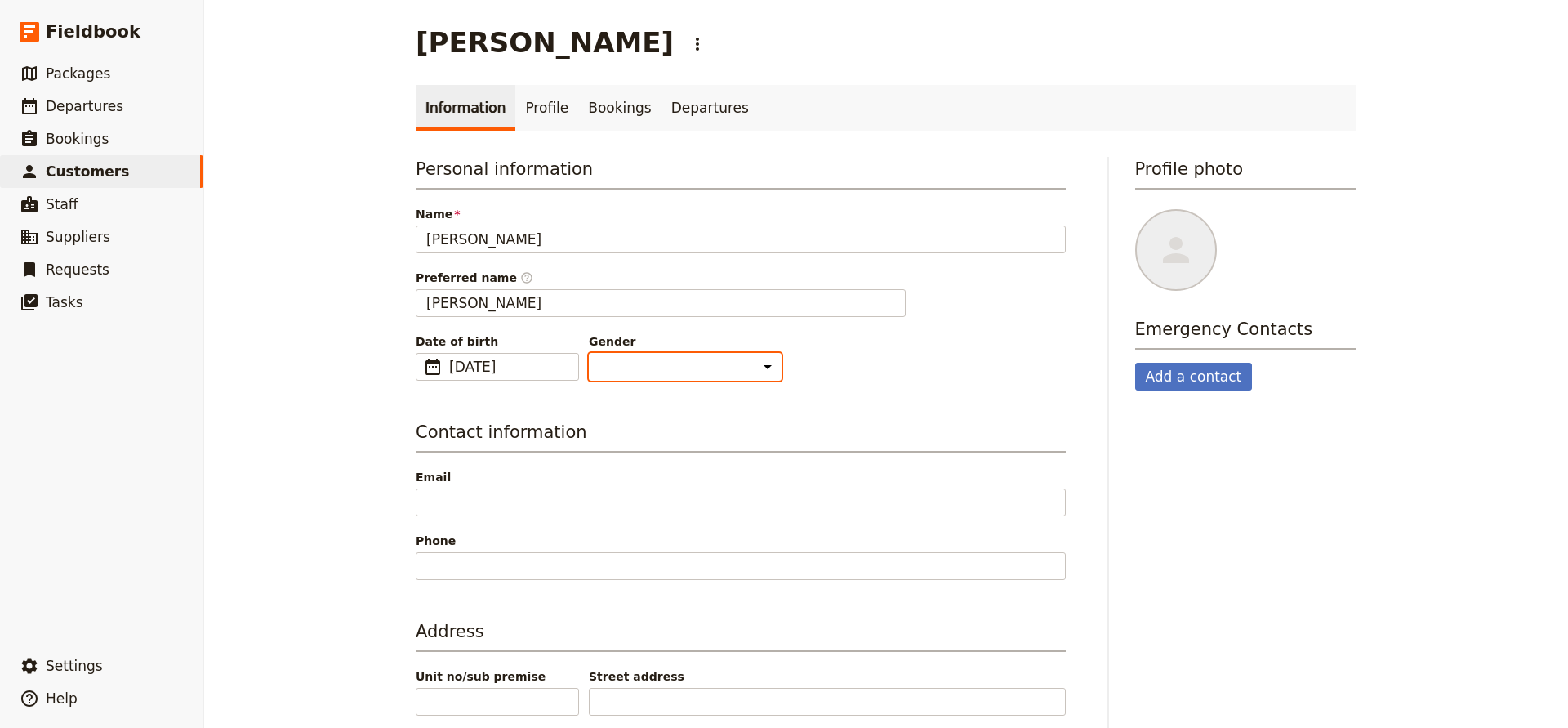
select select "[DEMOGRAPHIC_DATA]"
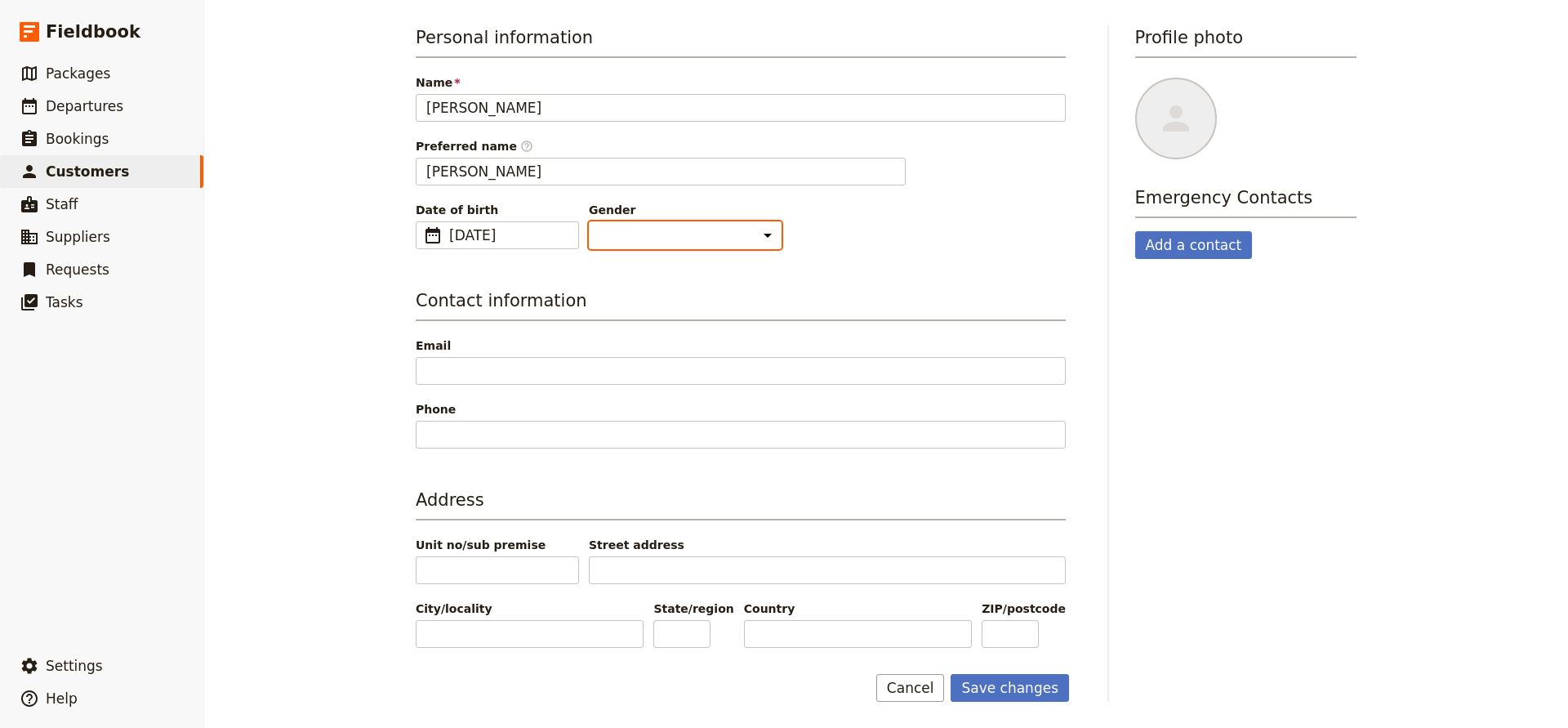
scroll to position [132, 0]
click at [985, 688] on button "Save changes" at bounding box center [1010, 688] width 119 height 28
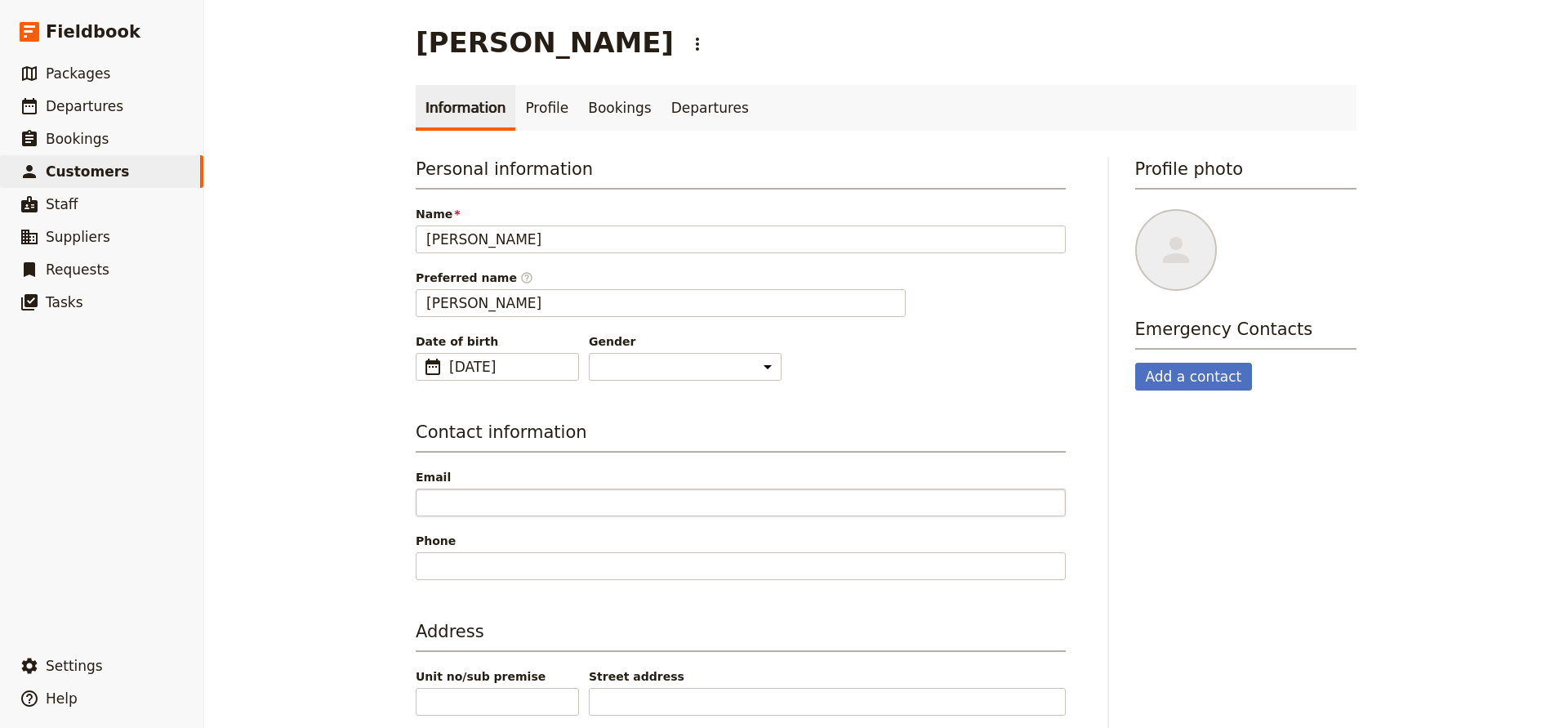
scroll to position [0, 0]
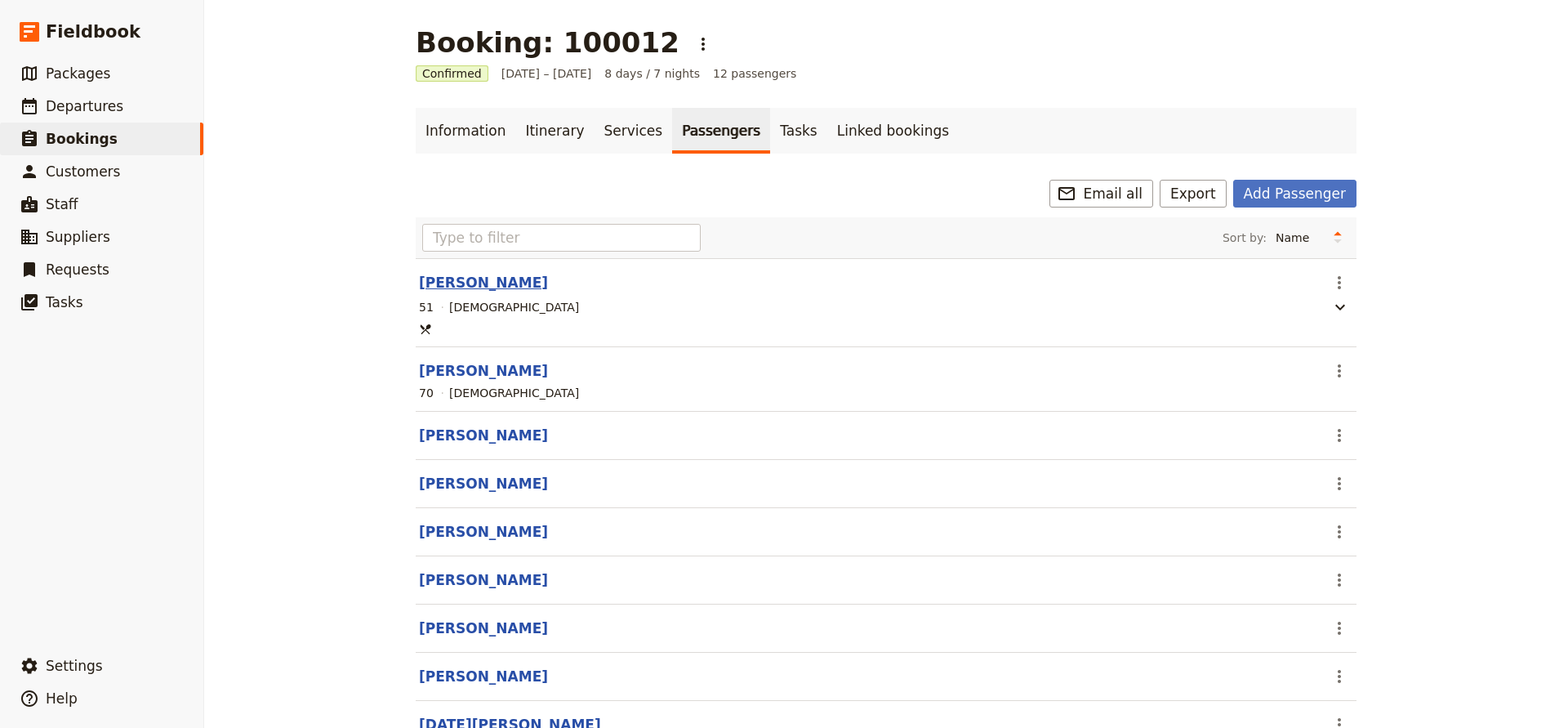
click at [466, 283] on button "[PERSON_NAME]" at bounding box center [483, 283] width 129 height 20
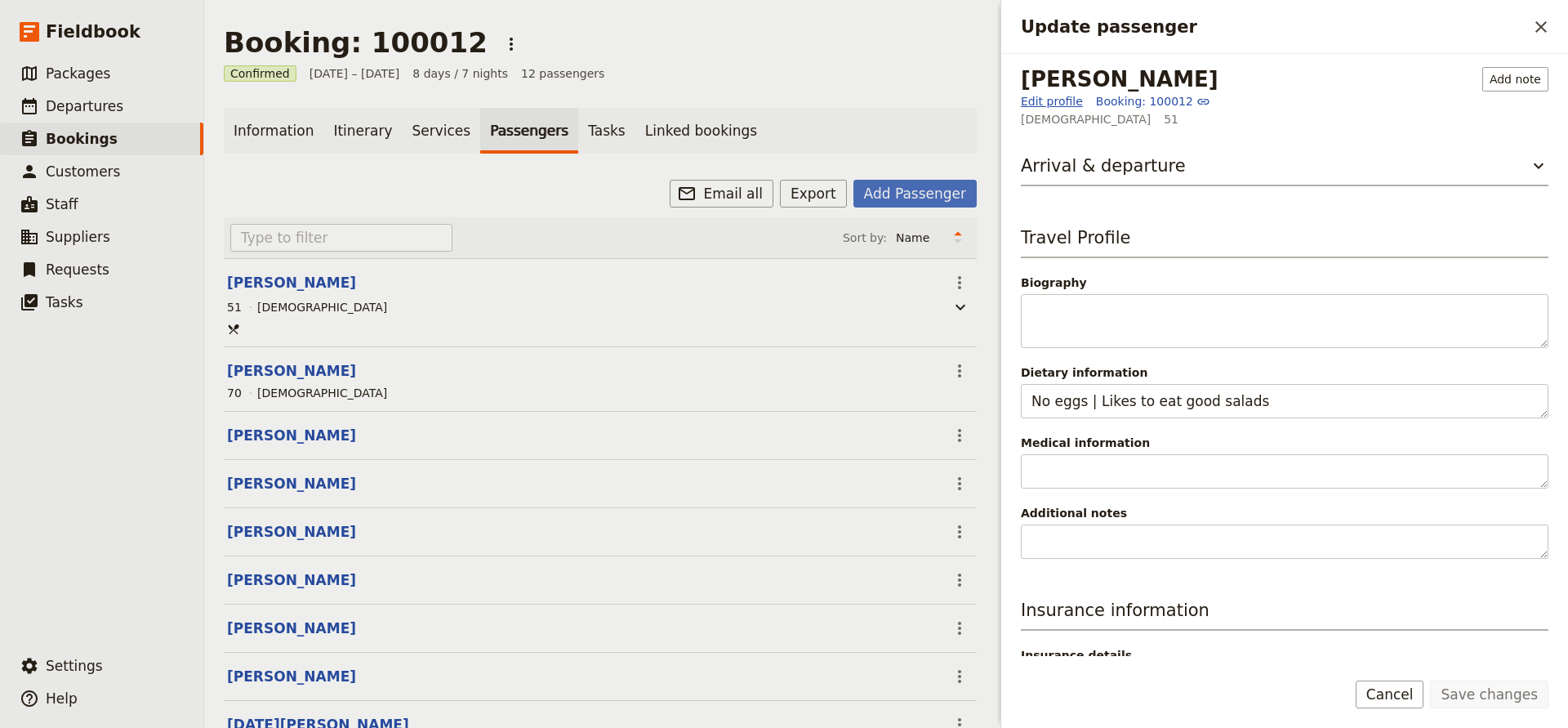
click at [1052, 99] on link "Edit profile" at bounding box center [1052, 101] width 62 height 16
select select "[DEMOGRAPHIC_DATA]"
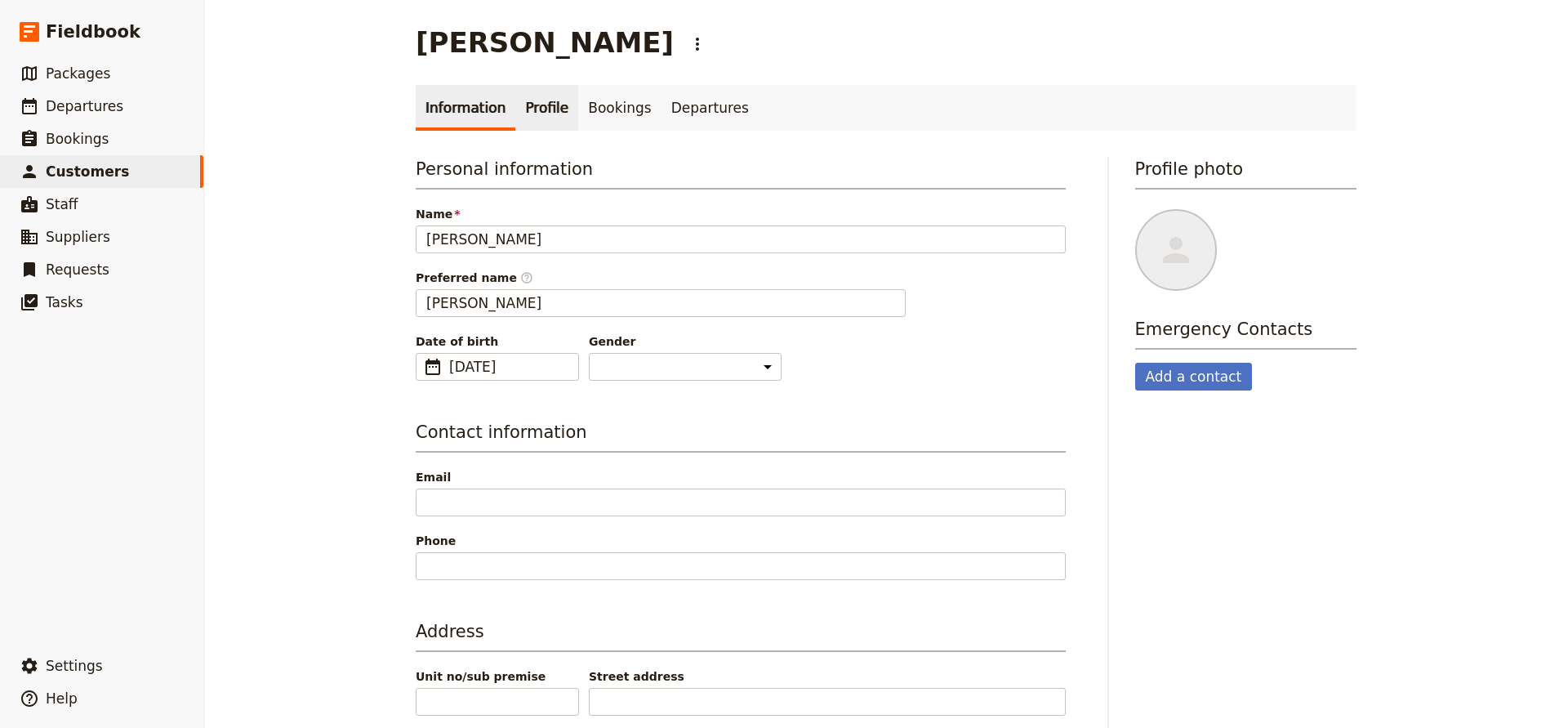
click at [530, 105] on link "Profile" at bounding box center [547, 108] width 63 height 46
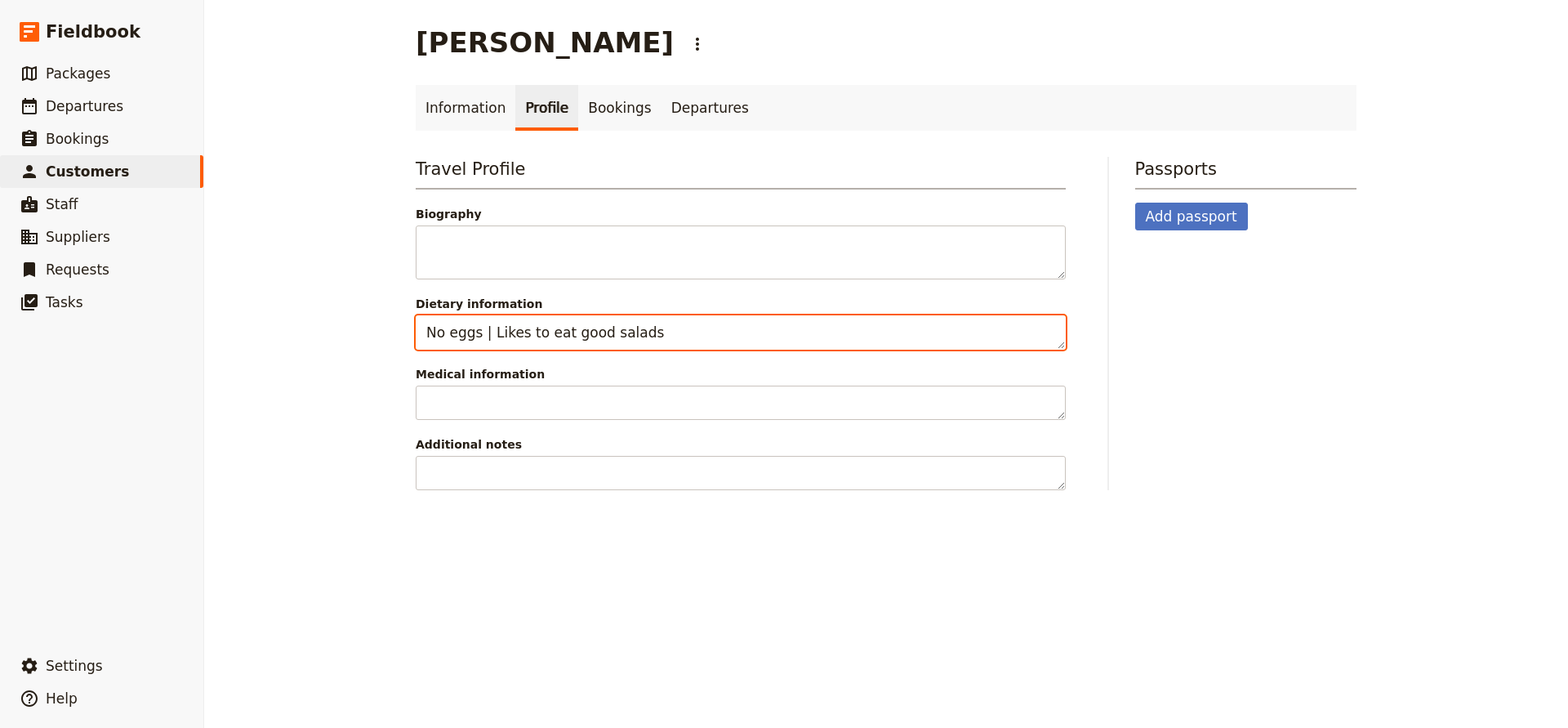
click at [539, 334] on textarea "No eggs | Likes to eat good salads" at bounding box center [740, 333] width 650 height 34
type textarea "l"
type textarea "Low sugar"
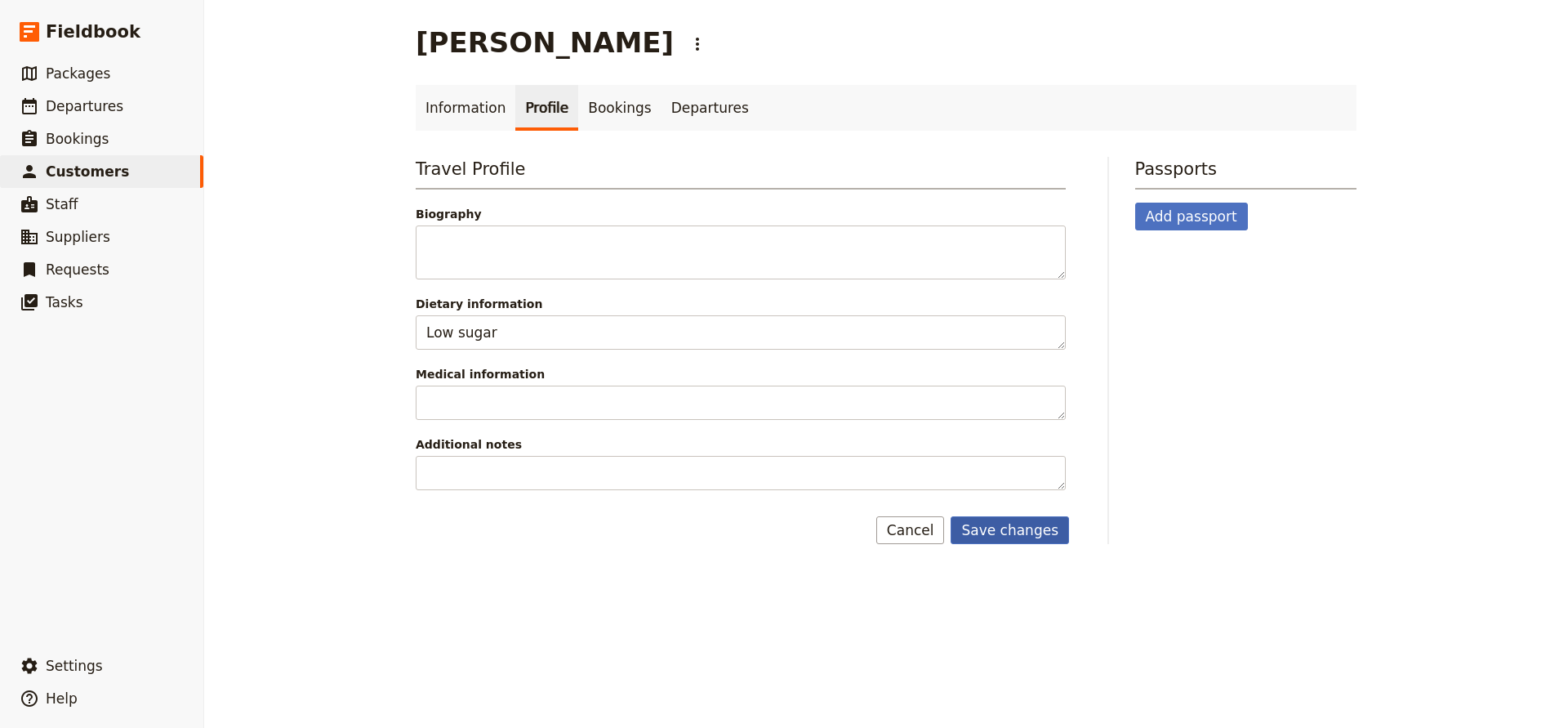
click at [1011, 535] on button "Save changes" at bounding box center [1010, 530] width 119 height 28
click at [450, 110] on link "Information" at bounding box center [466, 108] width 100 height 46
select select "[DEMOGRAPHIC_DATA]"
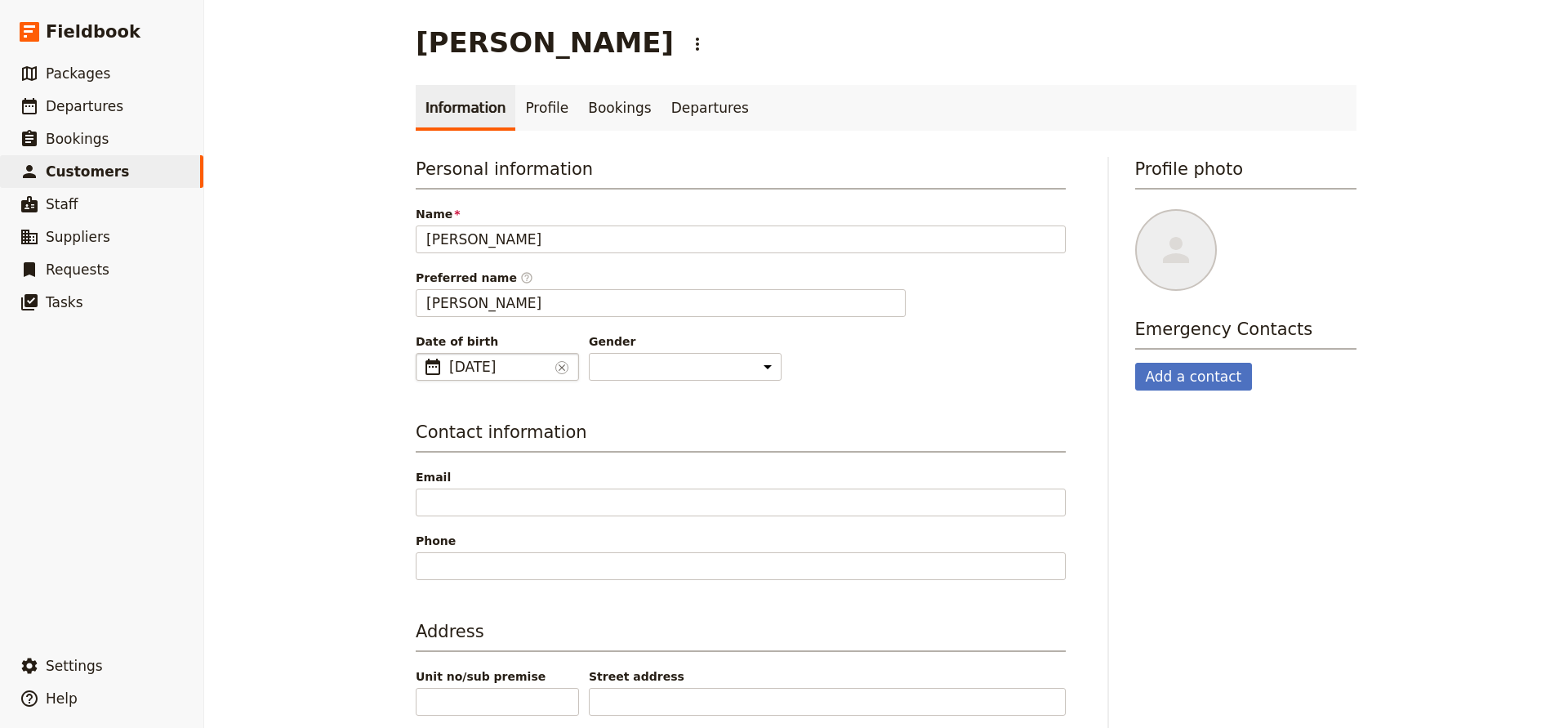
click at [546, 372] on span "[DATE]" at bounding box center [499, 367] width 100 height 20
click at [423, 354] on input "[DATE]" at bounding box center [422, 353] width 1 height 1
click at [503, 358] on span "[DATE]" at bounding box center [499, 367] width 100 height 20
click at [423, 354] on input "[DATE]" at bounding box center [422, 353] width 1 height 1
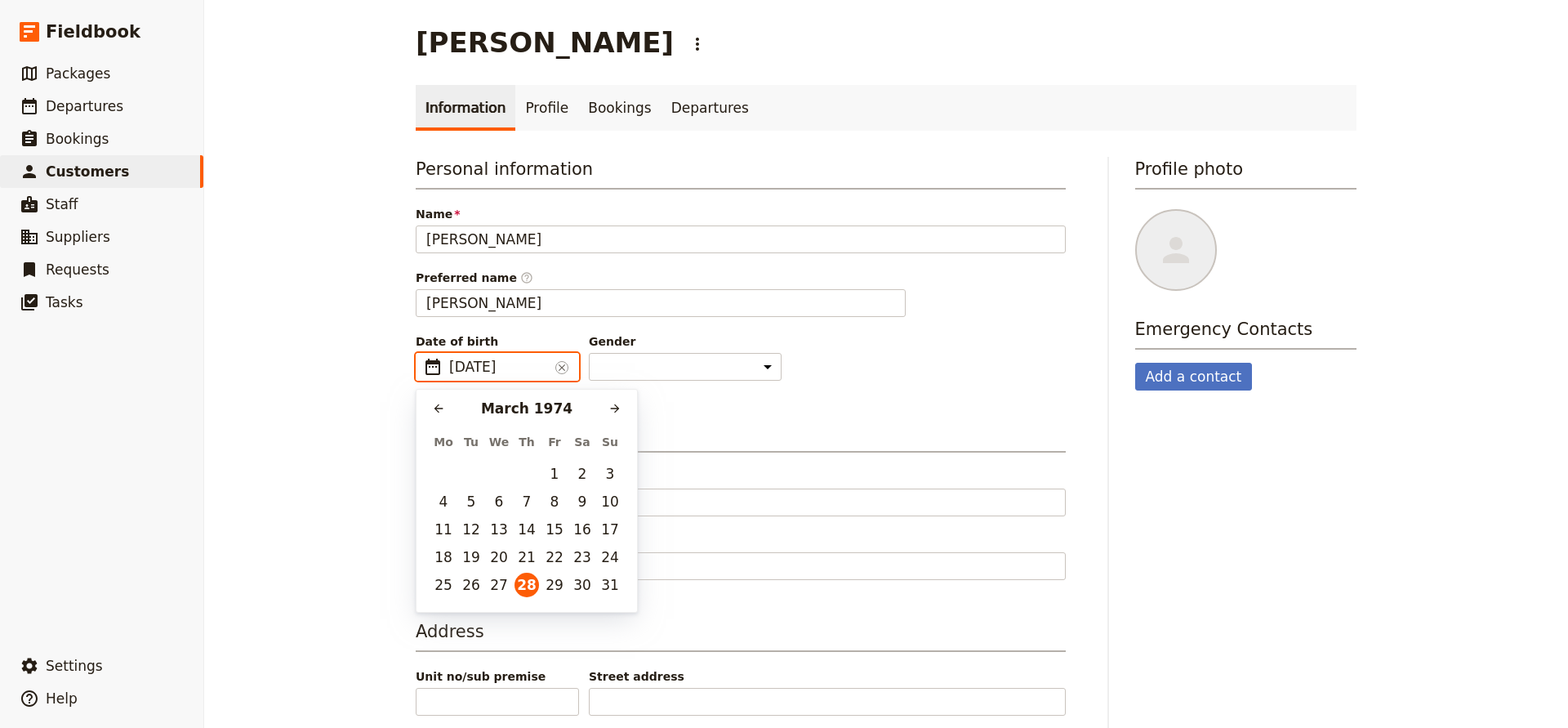
click at [515, 367] on input "[DATE]" at bounding box center [499, 367] width 100 height 20
type input "[DATE]"
click at [555, 585] on button "28" at bounding box center [555, 585] width 25 height 25
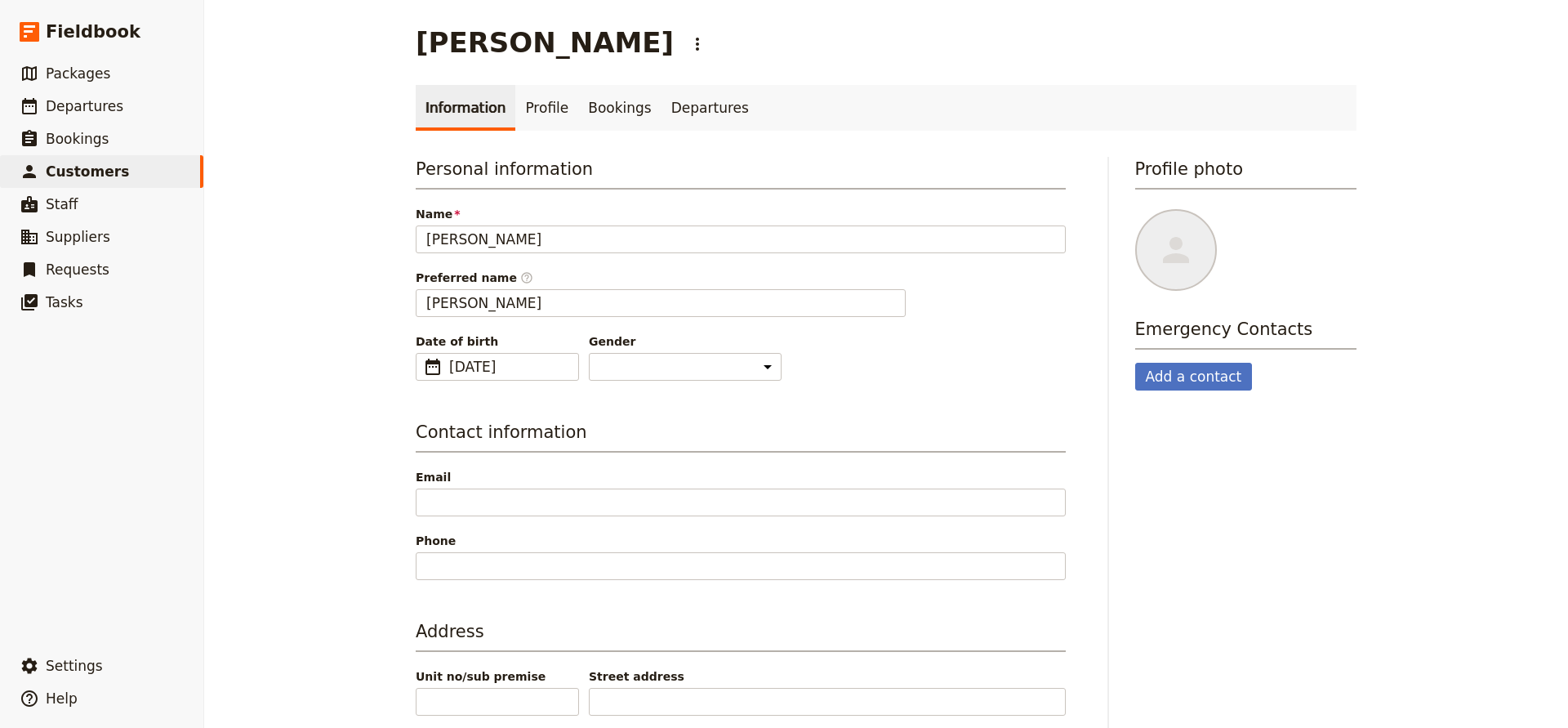
click at [678, 415] on div "Personal information Name [PERSON_NAME] Preferred name ​ [PERSON_NAME] Date of …" at bounding box center [740, 468] width 650 height 623
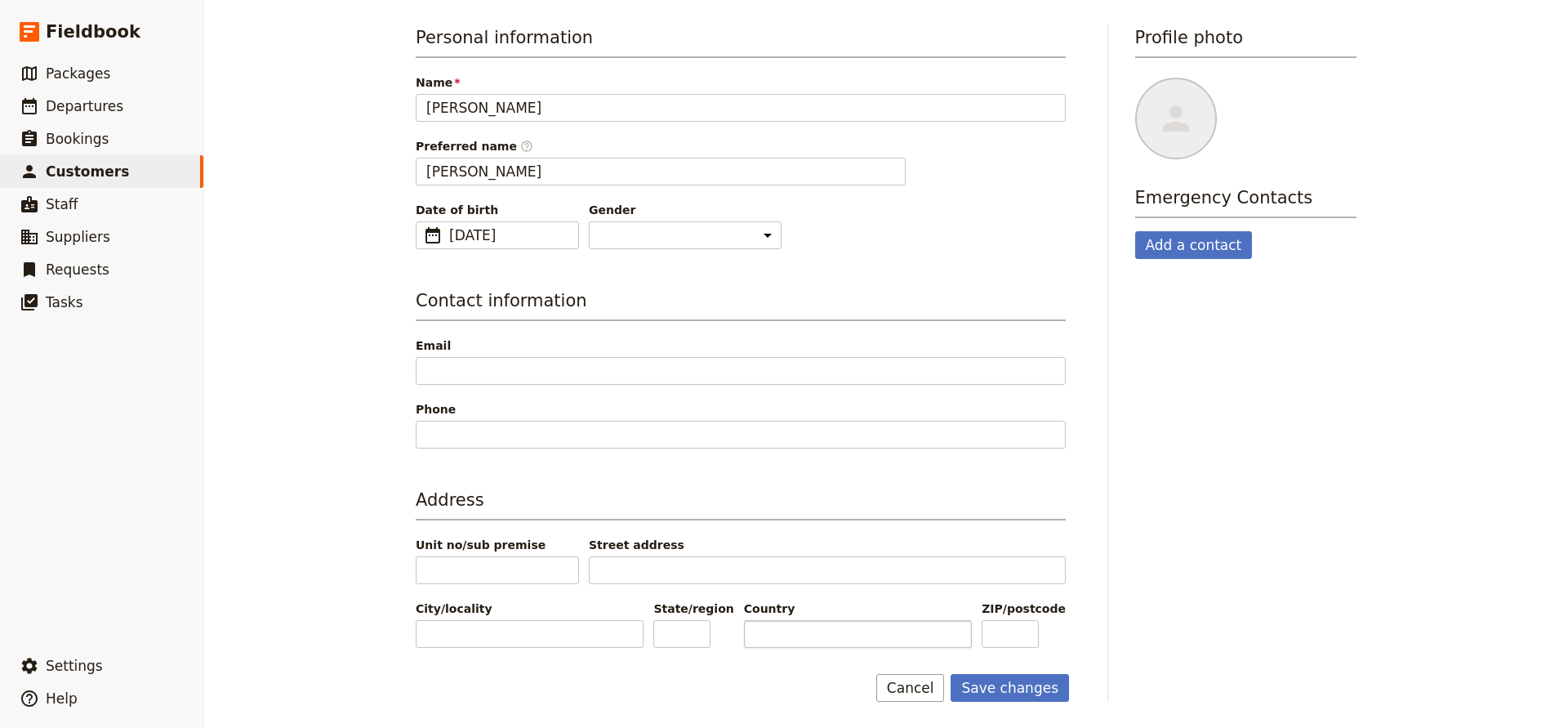
scroll to position [132, 0]
click at [979, 679] on button "Save changes" at bounding box center [1010, 688] width 119 height 28
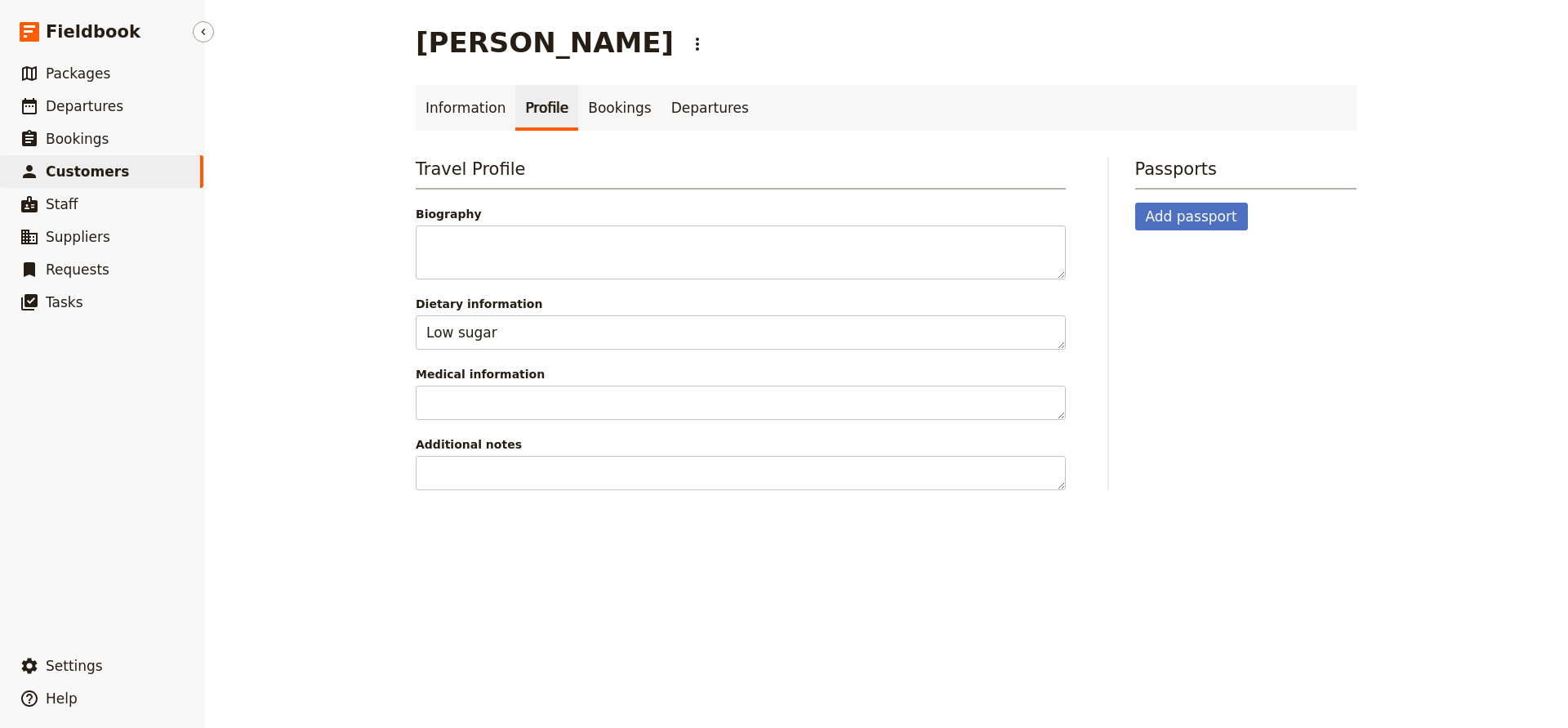
select select "[DEMOGRAPHIC_DATA]"
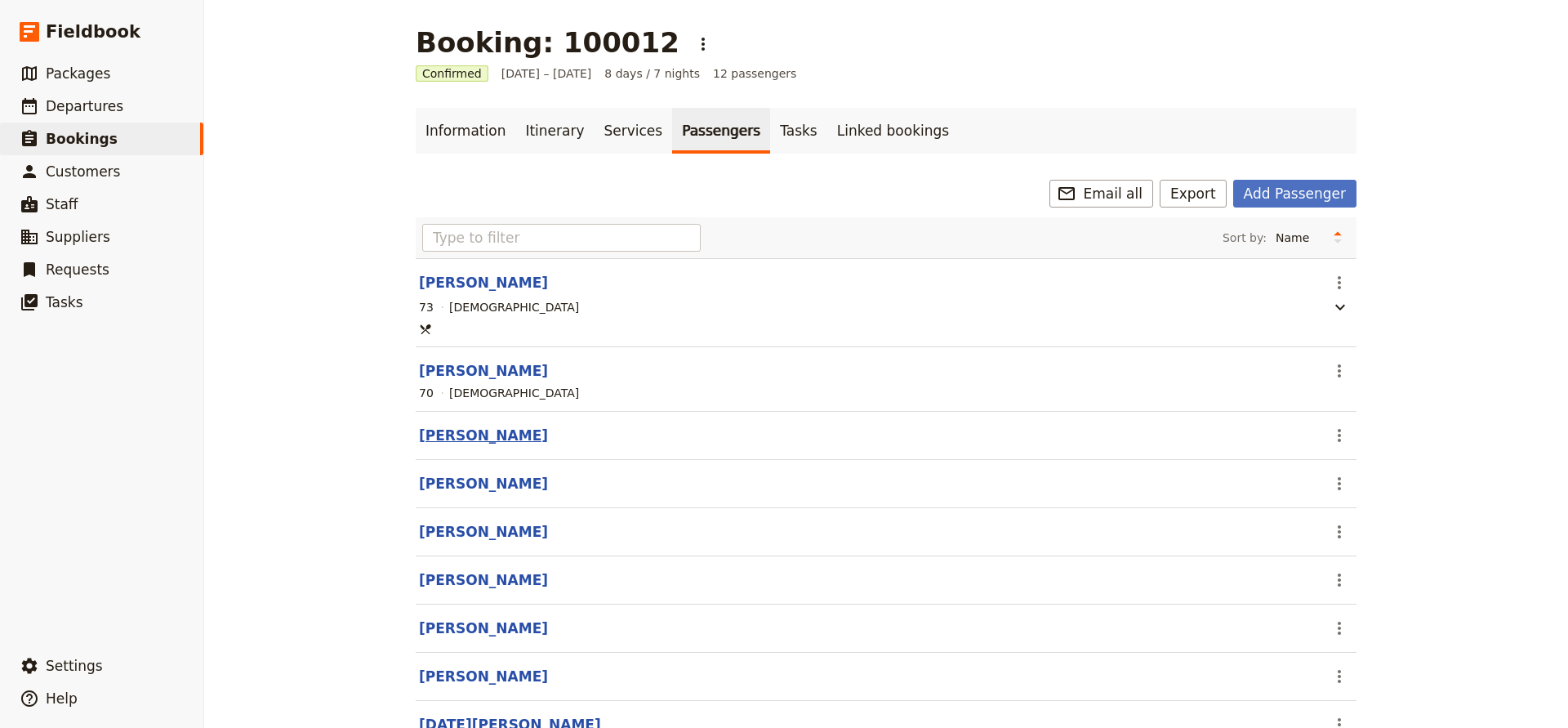
click at [505, 433] on button "[PERSON_NAME]" at bounding box center [483, 435] width 129 height 20
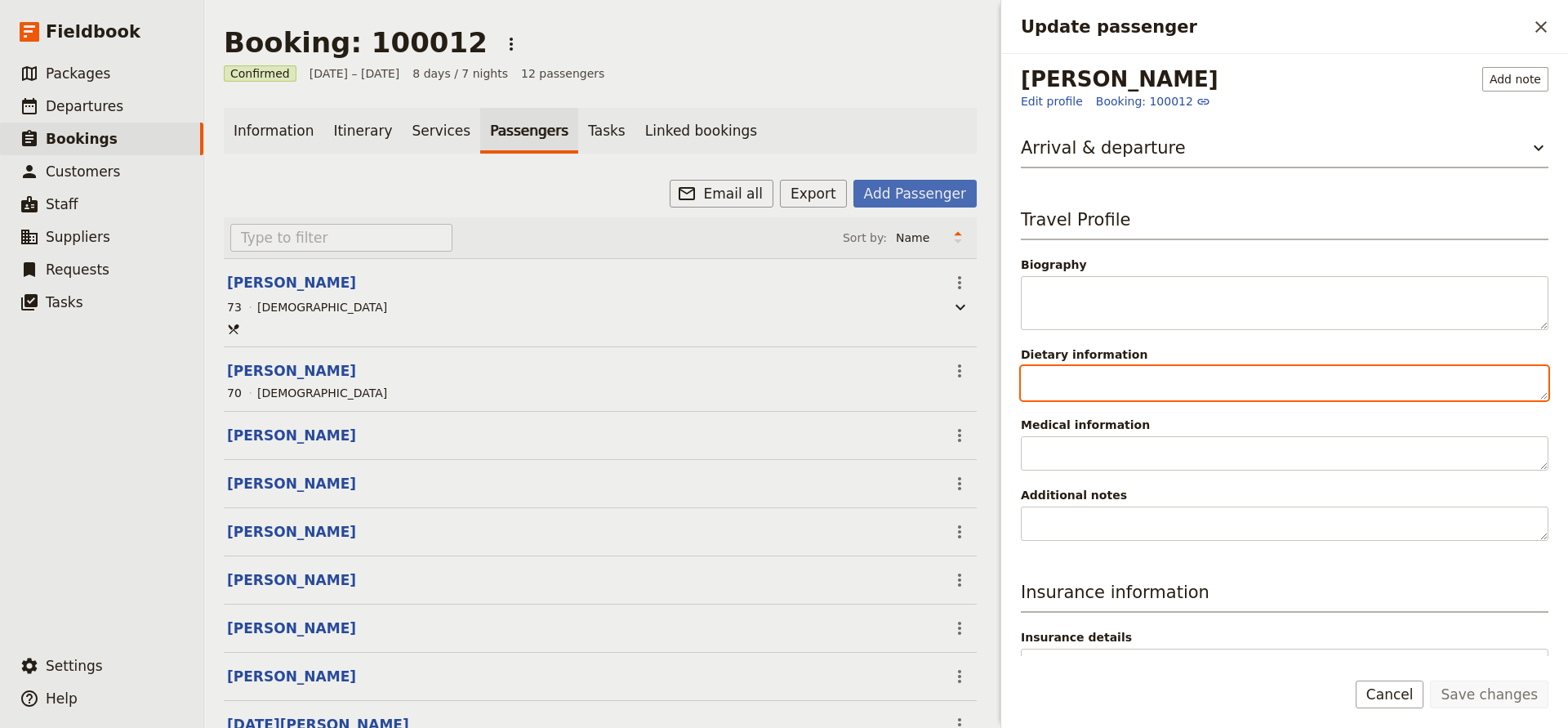
click at [1039, 385] on textarea "Dietary information" at bounding box center [1285, 384] width 527 height 34
paste textarea "No eggs | Likes to eat good salads"
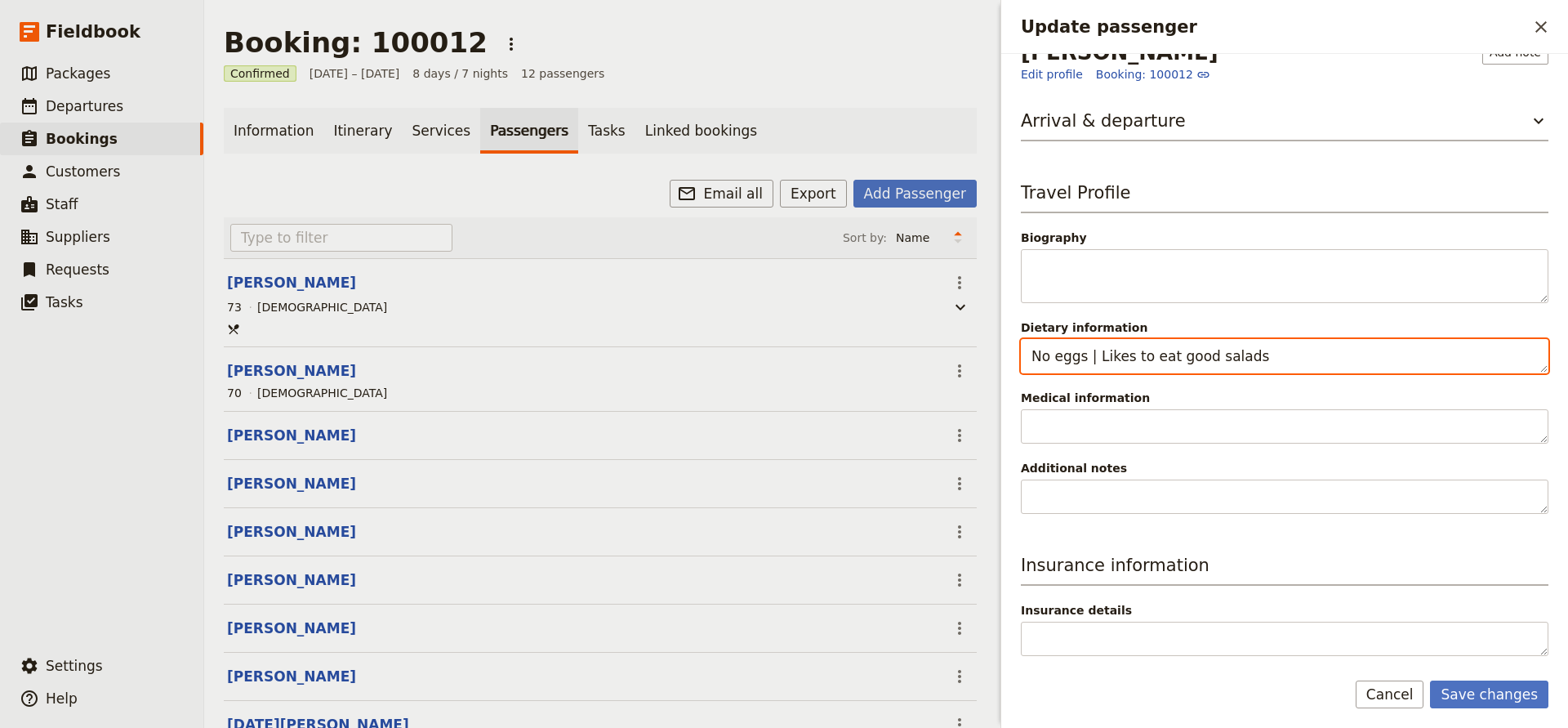
scroll to position [27, 0]
type textarea "No eggs | Likes to eat good salads"
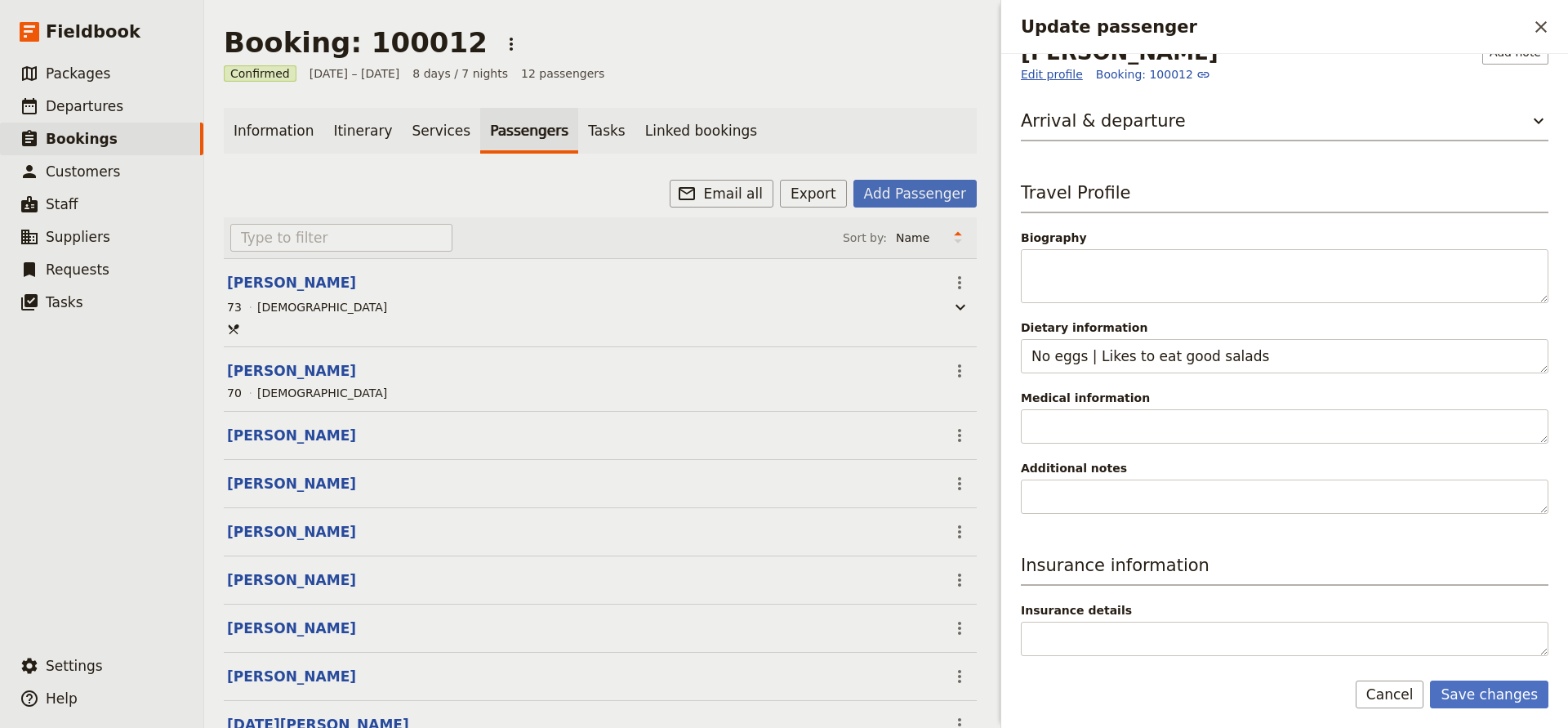
click at [1039, 74] on link "Edit profile" at bounding box center [1052, 74] width 62 height 16
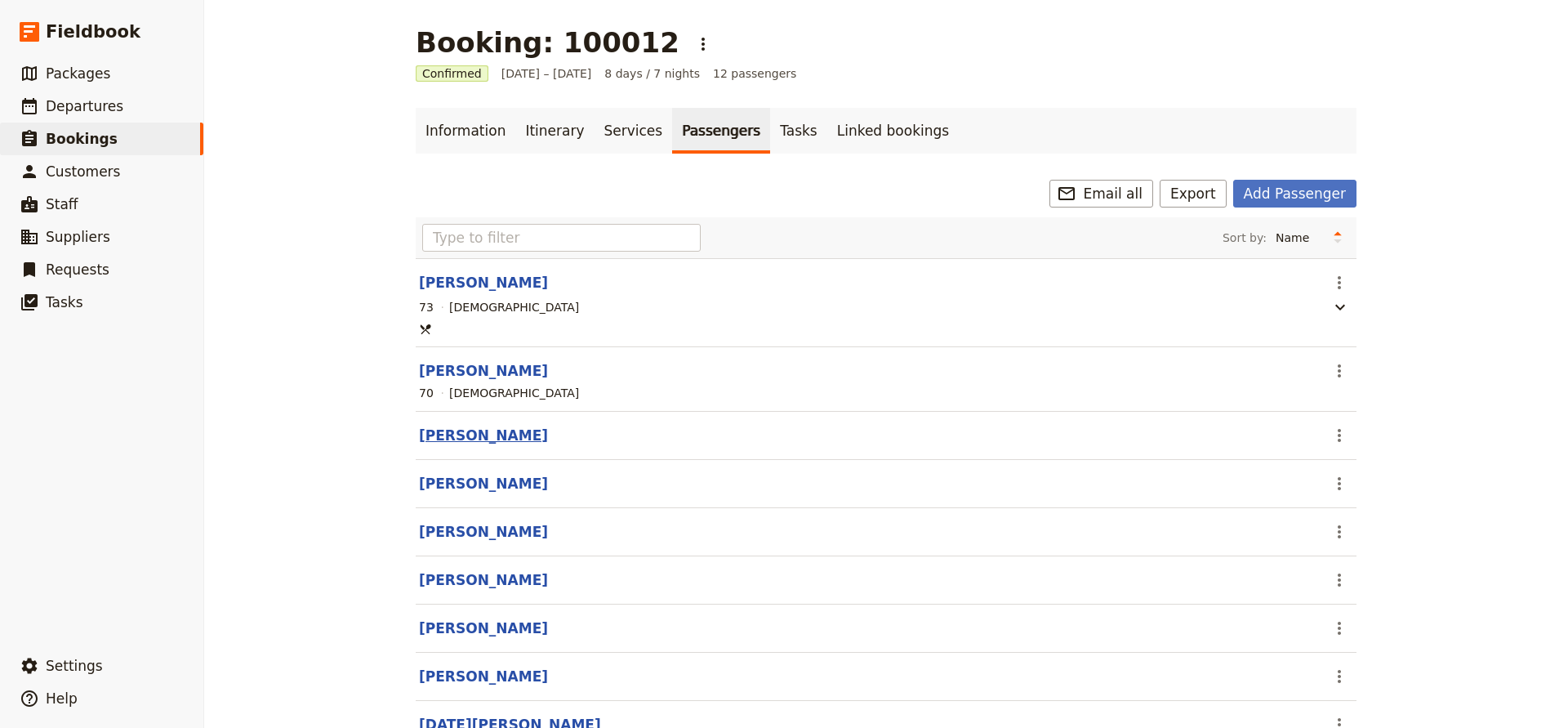
click at [500, 438] on button "[PERSON_NAME]" at bounding box center [483, 435] width 129 height 20
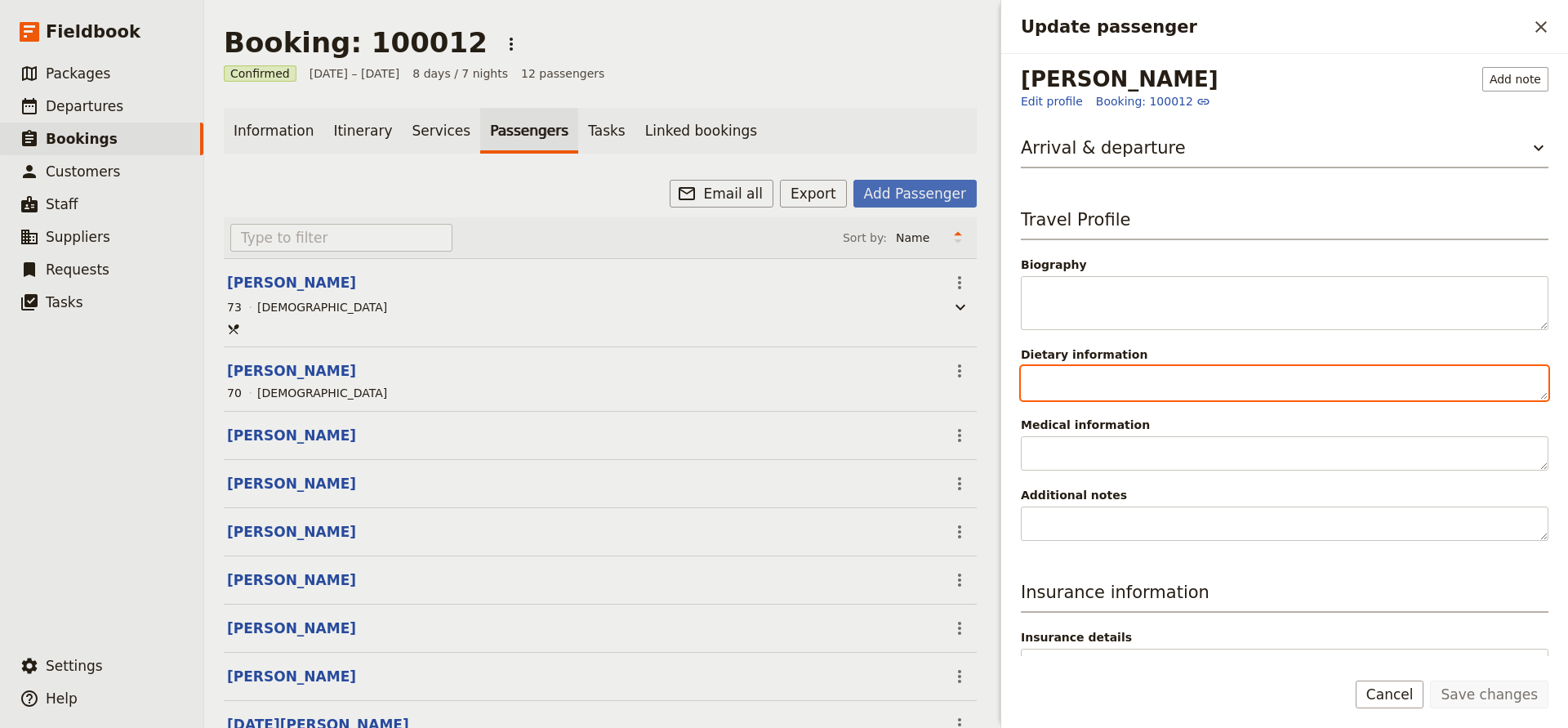
click at [1103, 398] on textarea "Dietary information" at bounding box center [1285, 384] width 527 height 34
paste textarea "No eggs | Likes to eat good salads"
type textarea "No eggs | Likes to eat good salads"
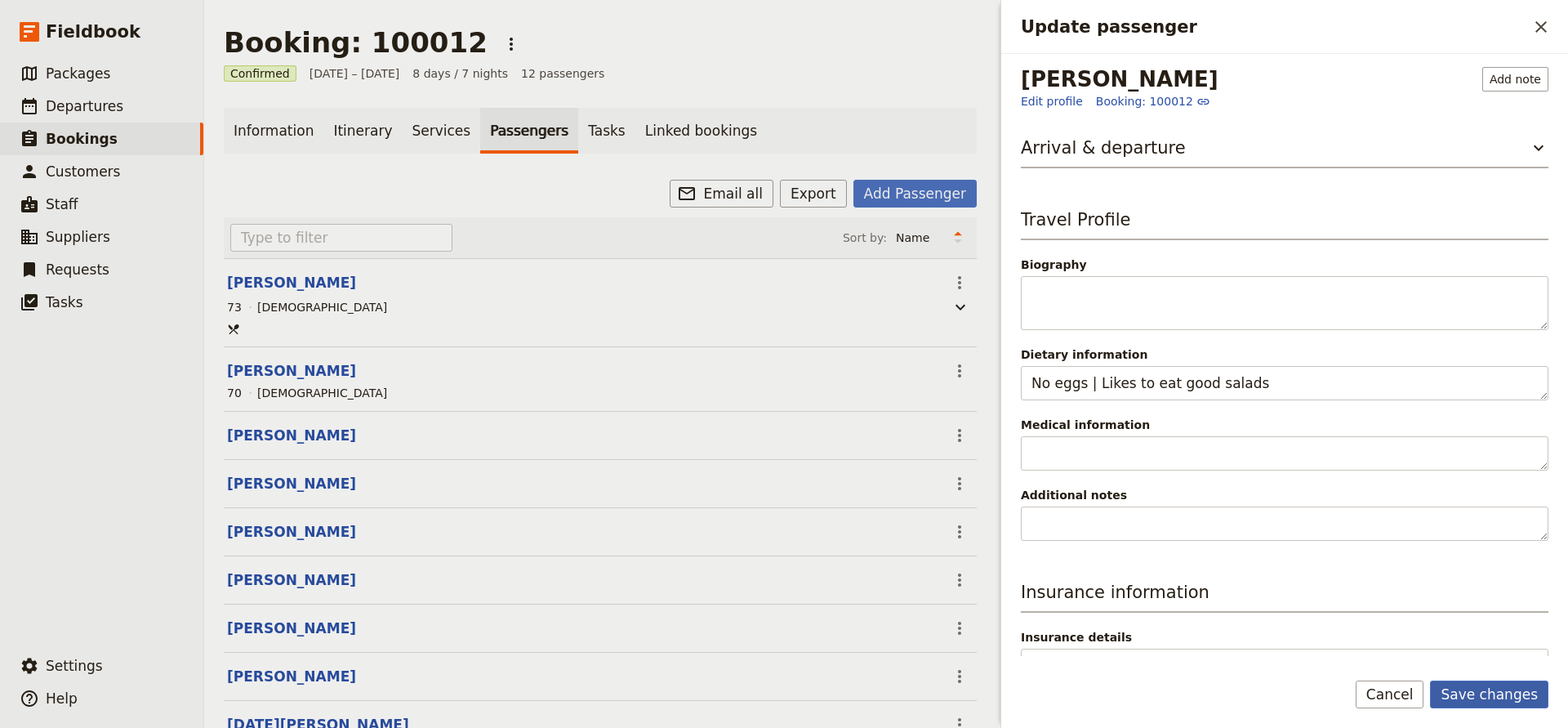
click at [1460, 701] on button "Save changes" at bounding box center [1490, 694] width 119 height 28
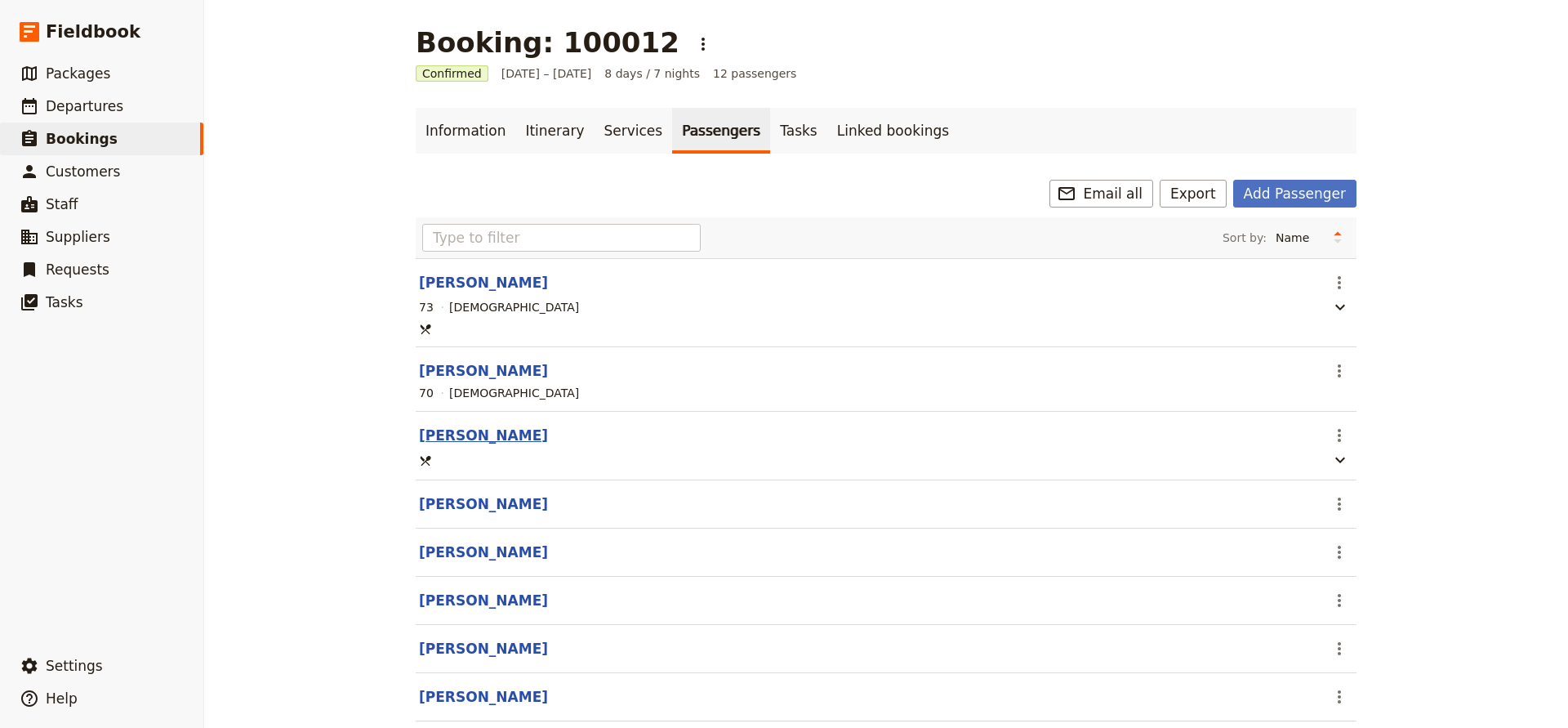
click at [458, 434] on button "[PERSON_NAME]" at bounding box center [483, 435] width 129 height 20
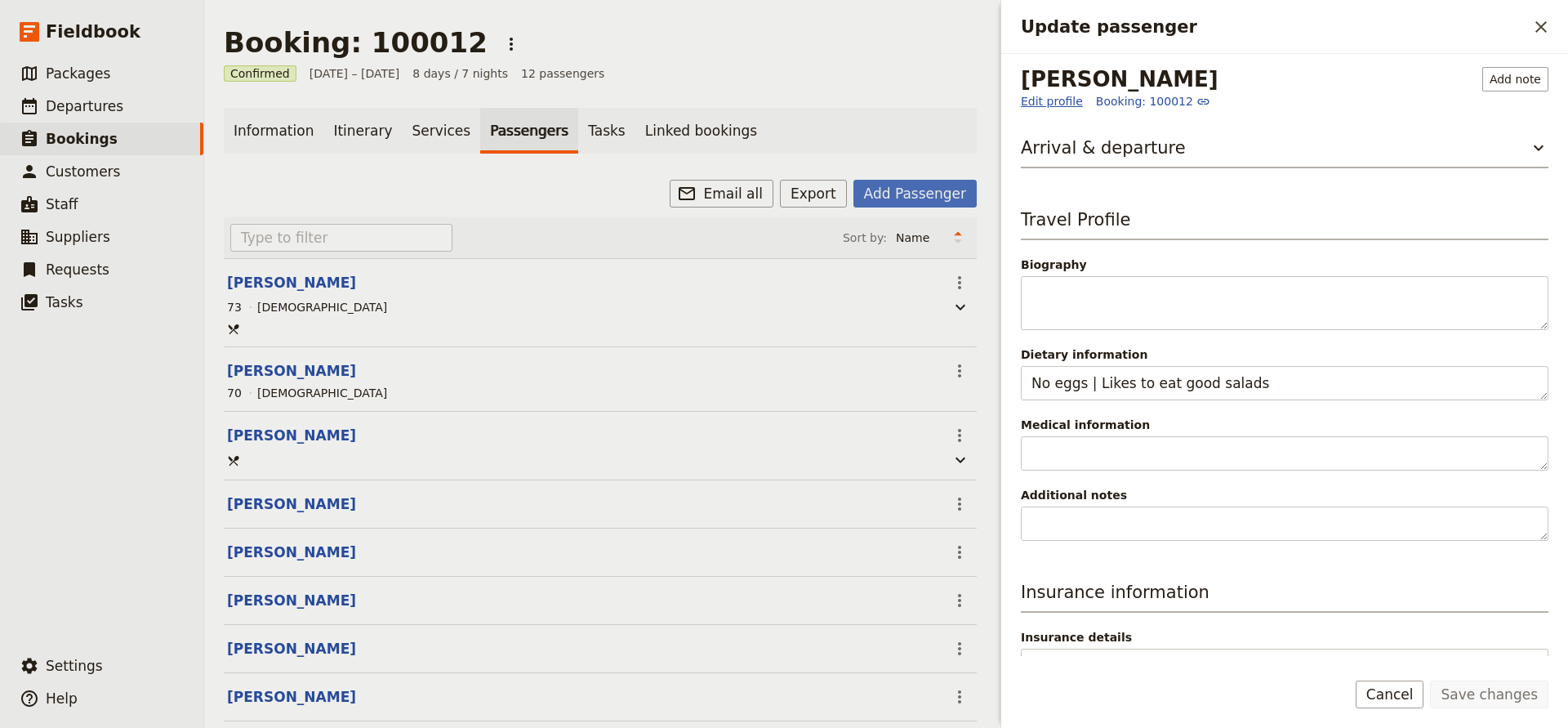
click at [1033, 101] on link "Edit profile" at bounding box center [1052, 101] width 62 height 16
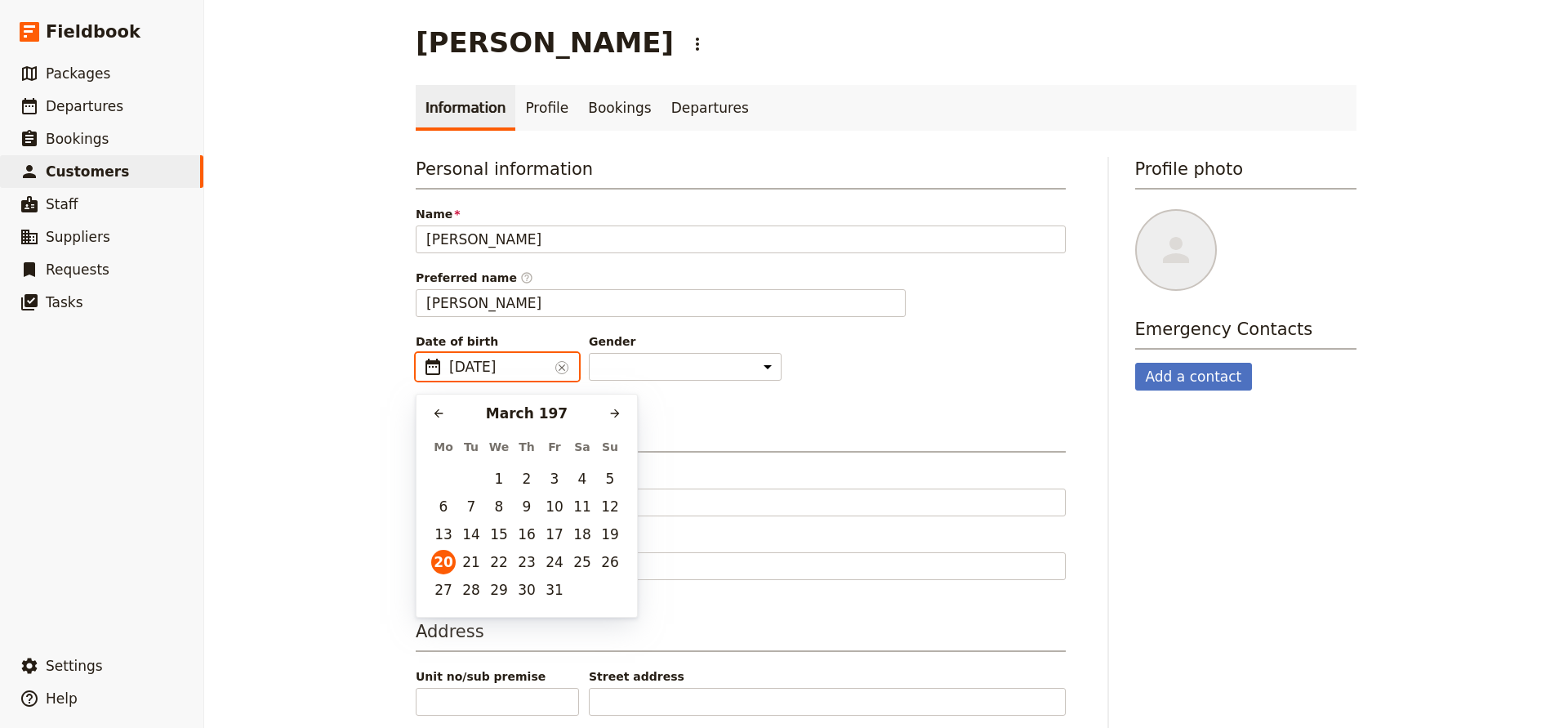
type input "[DATE]"
click at [497, 561] on button "20" at bounding box center [499, 562] width 25 height 25
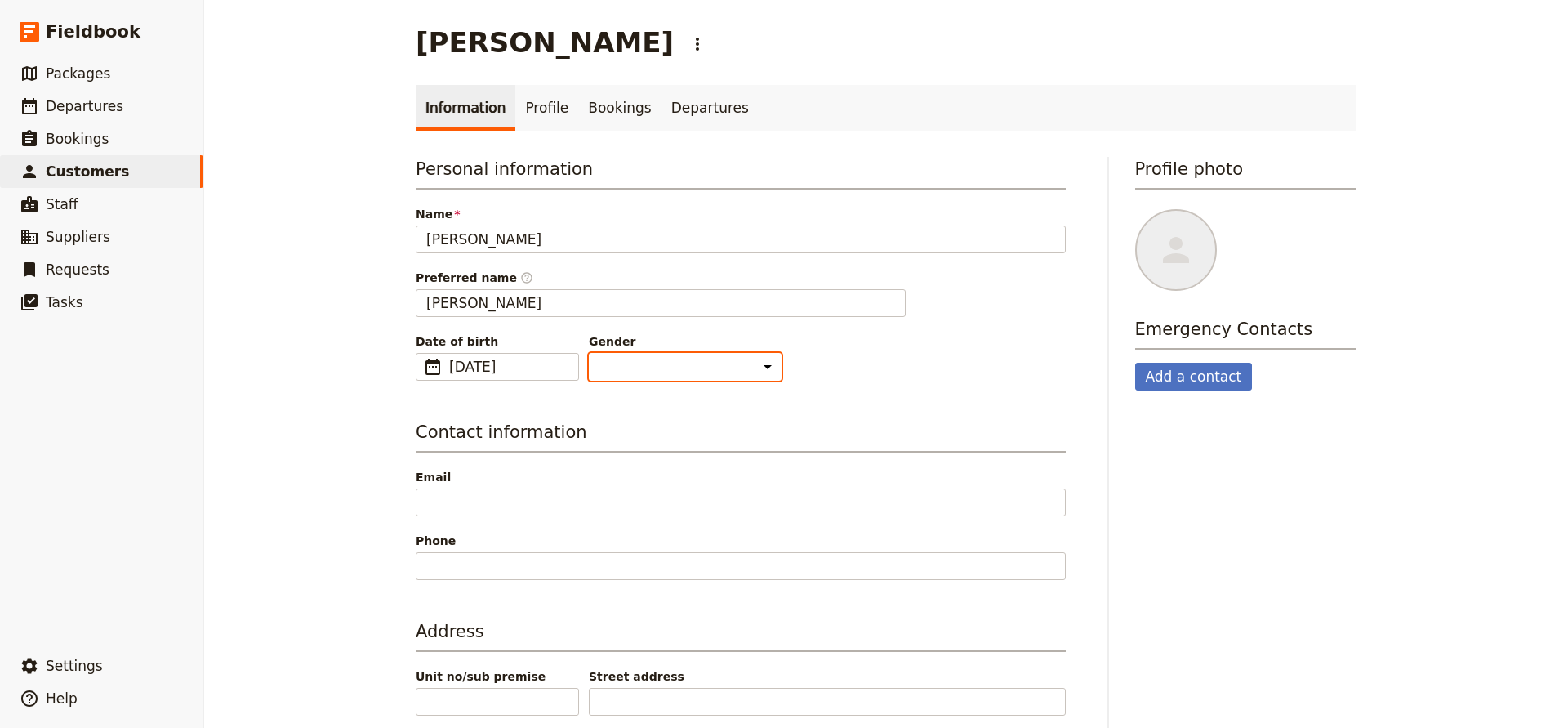
select select "[DEMOGRAPHIC_DATA]"
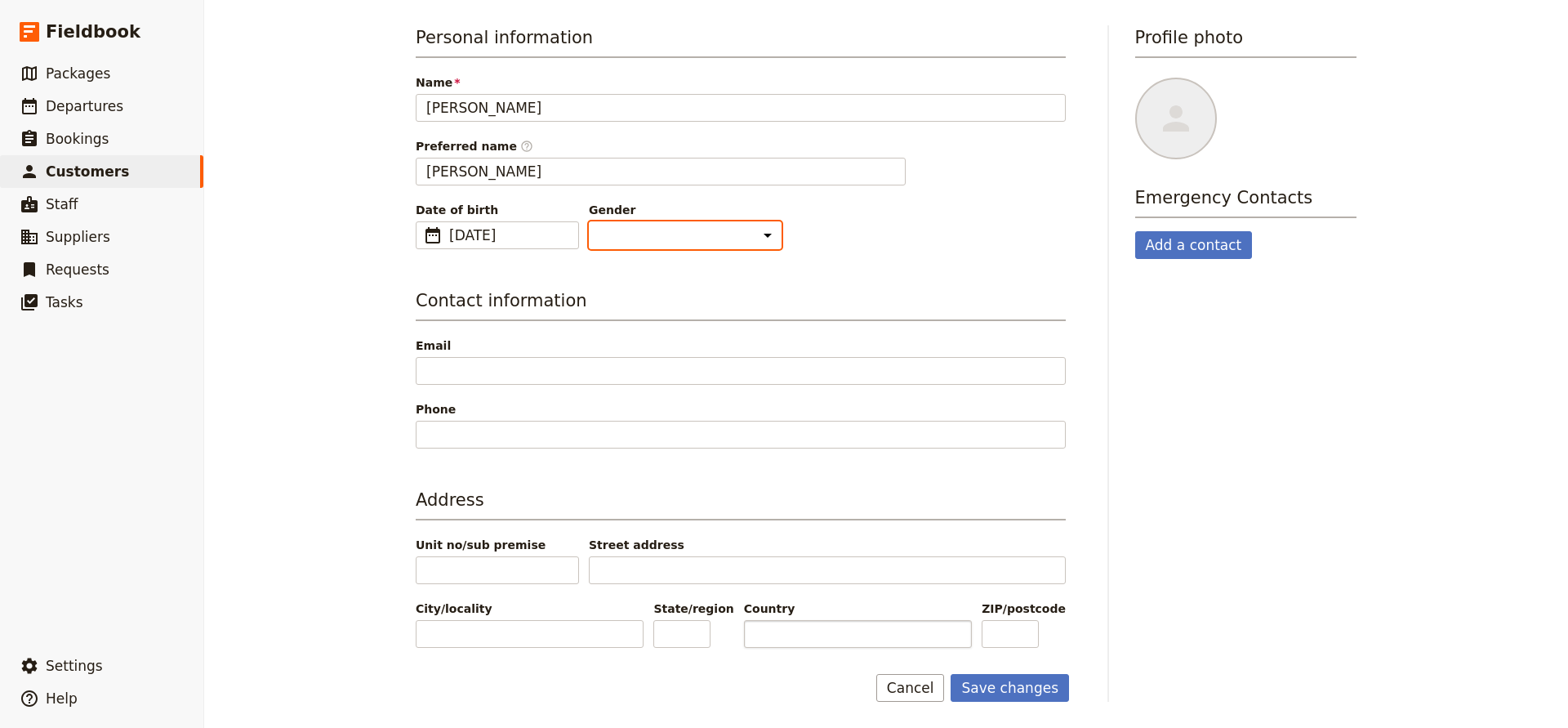
scroll to position [132, 0]
click at [980, 687] on button "Save changes" at bounding box center [1010, 688] width 119 height 28
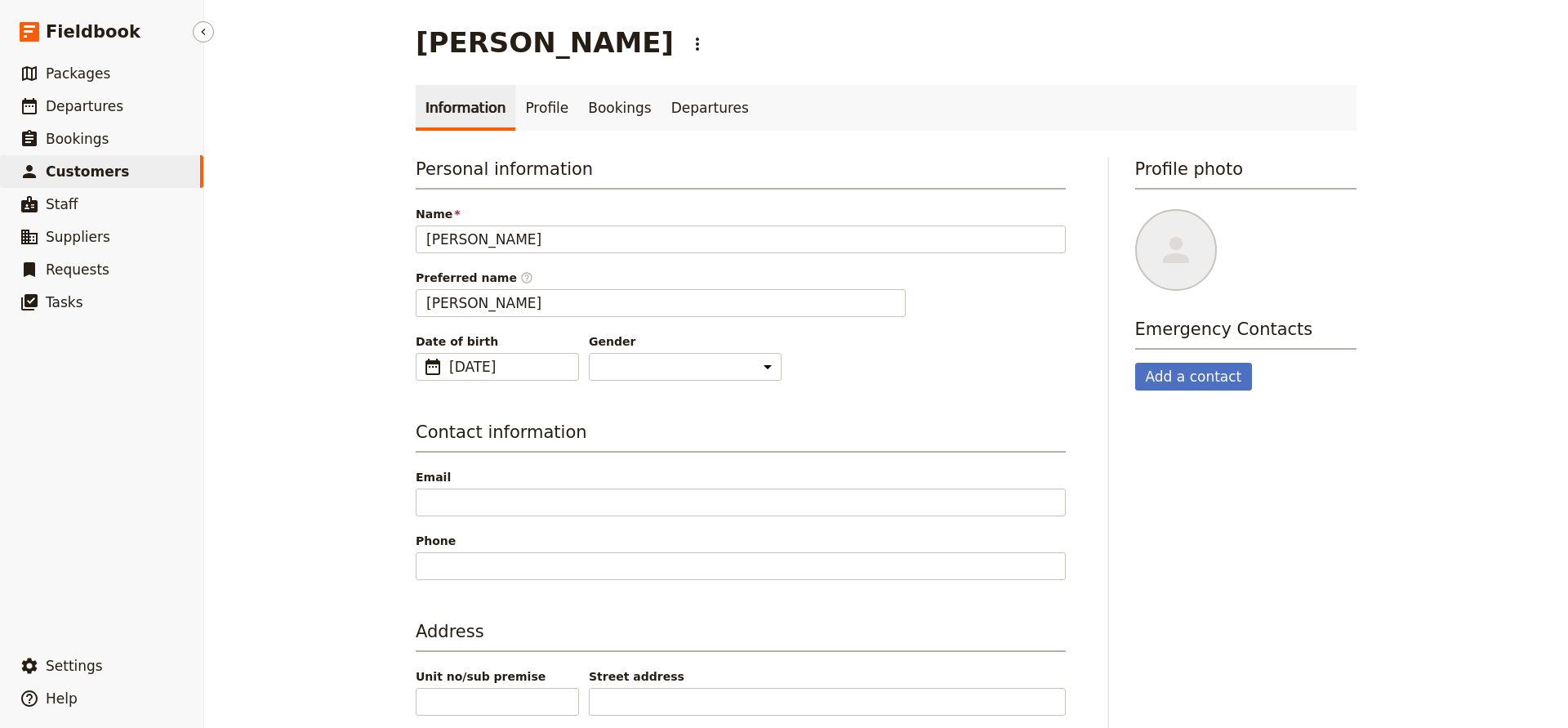
scroll to position [0, 0]
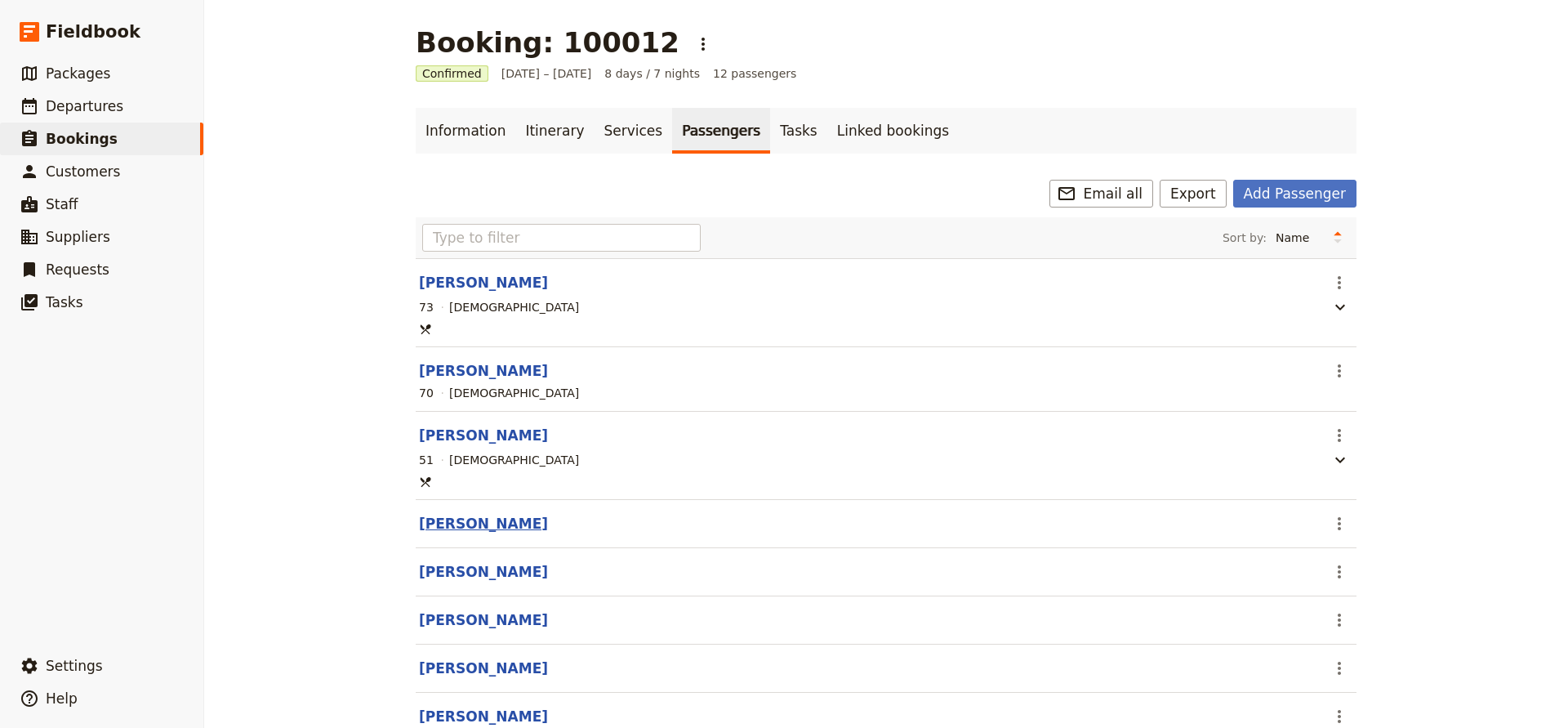
click at [501, 520] on button "[PERSON_NAME]" at bounding box center [483, 524] width 129 height 20
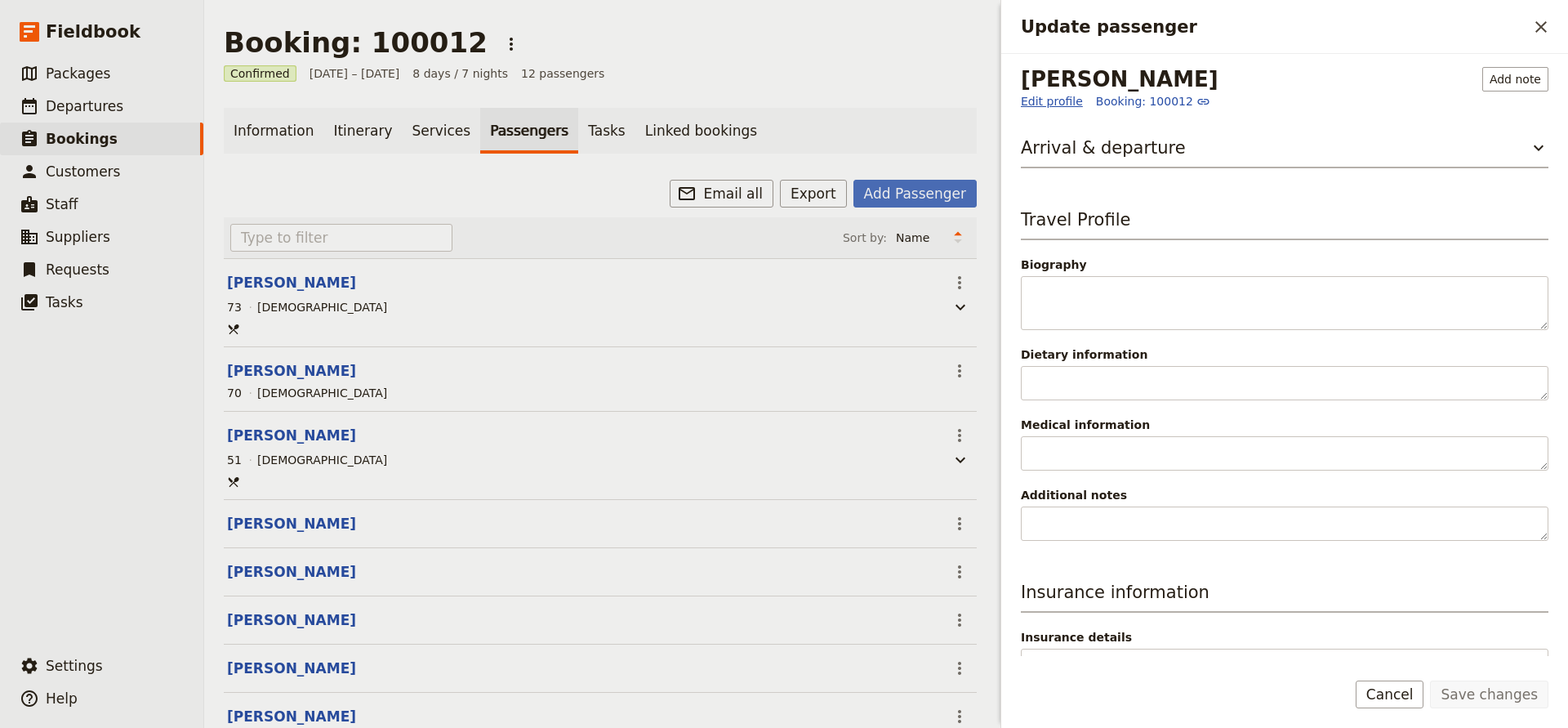
click at [1041, 104] on link "Edit profile" at bounding box center [1052, 101] width 62 height 16
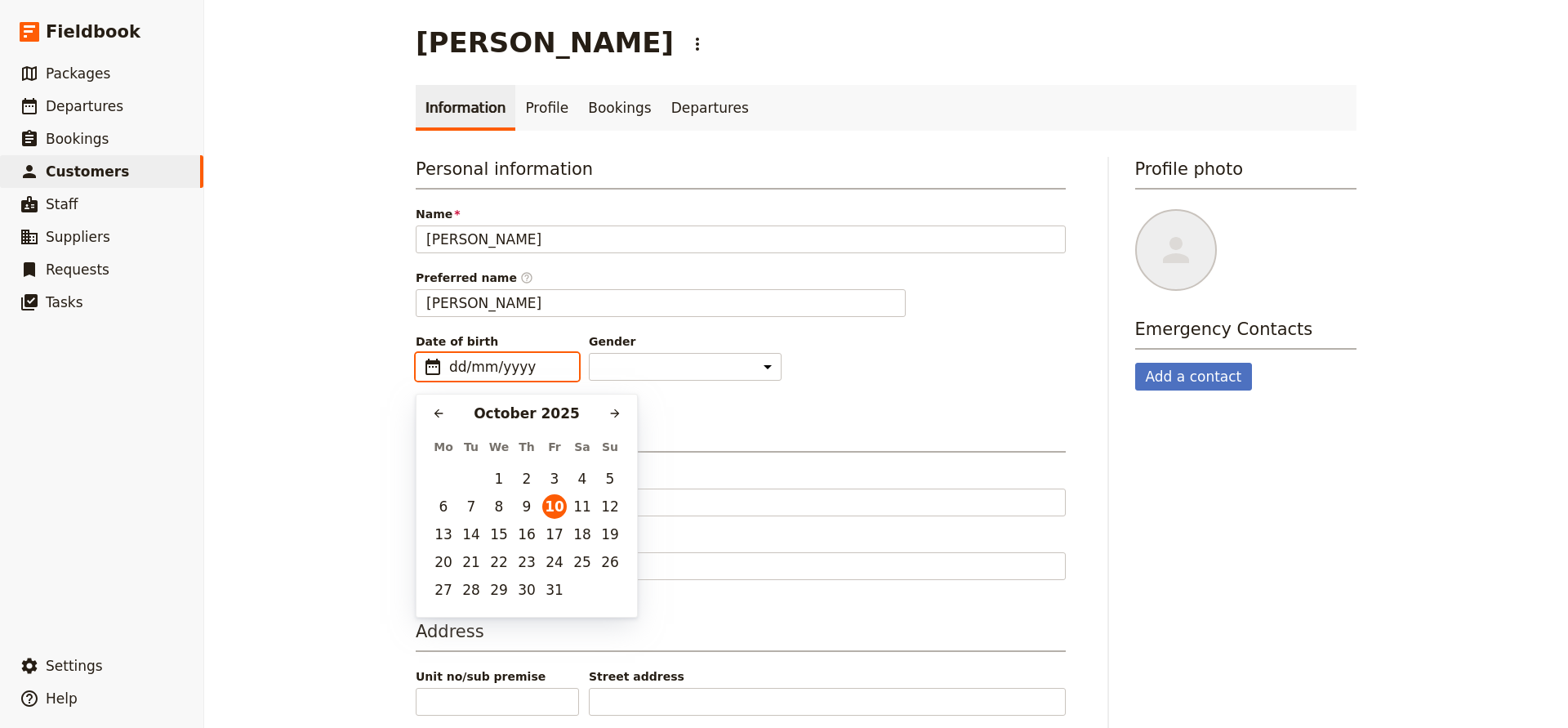
click at [458, 370] on input "dd/mm/yyyy" at bounding box center [509, 367] width 120 height 20
type input "[DATE]"
click at [501, 505] on button "7" at bounding box center [499, 507] width 25 height 25
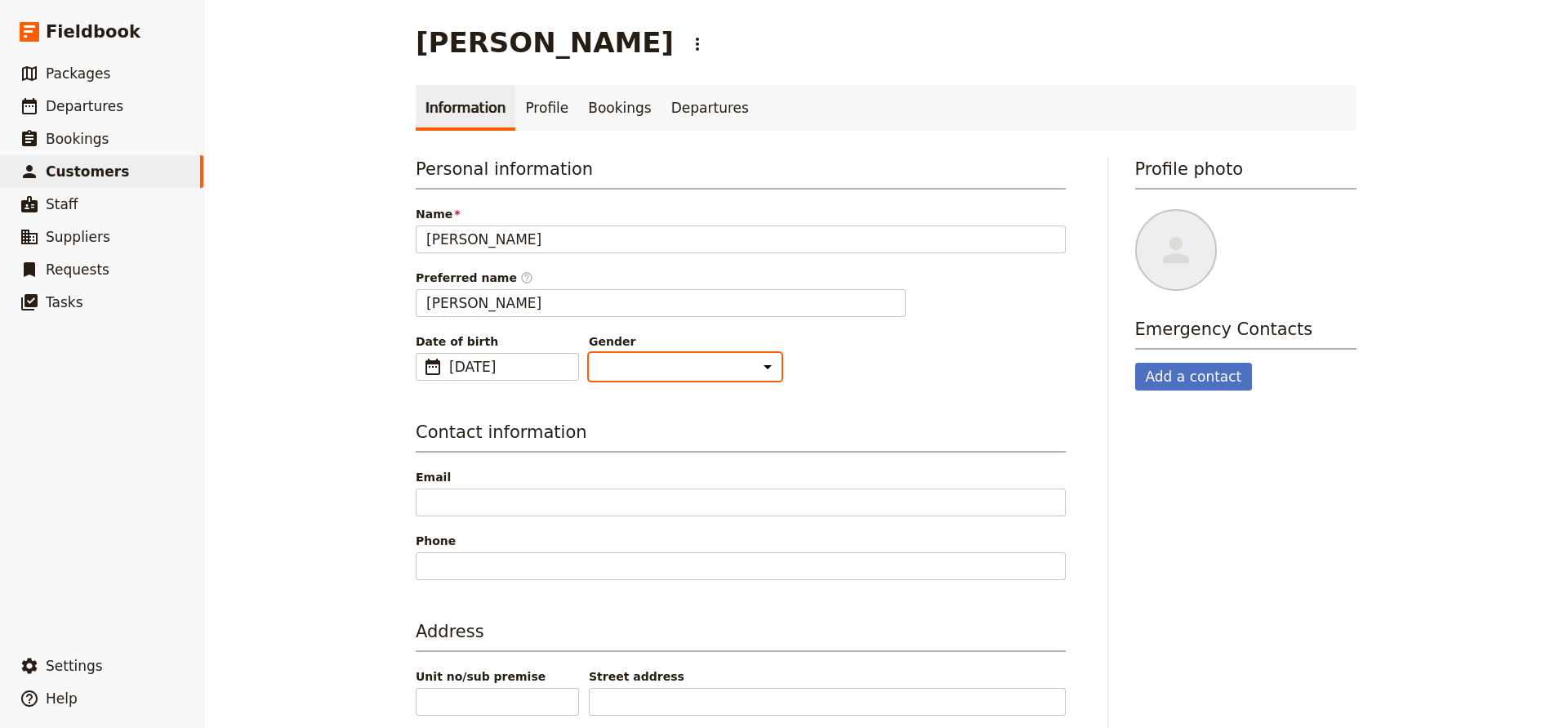
select select "[DEMOGRAPHIC_DATA]"
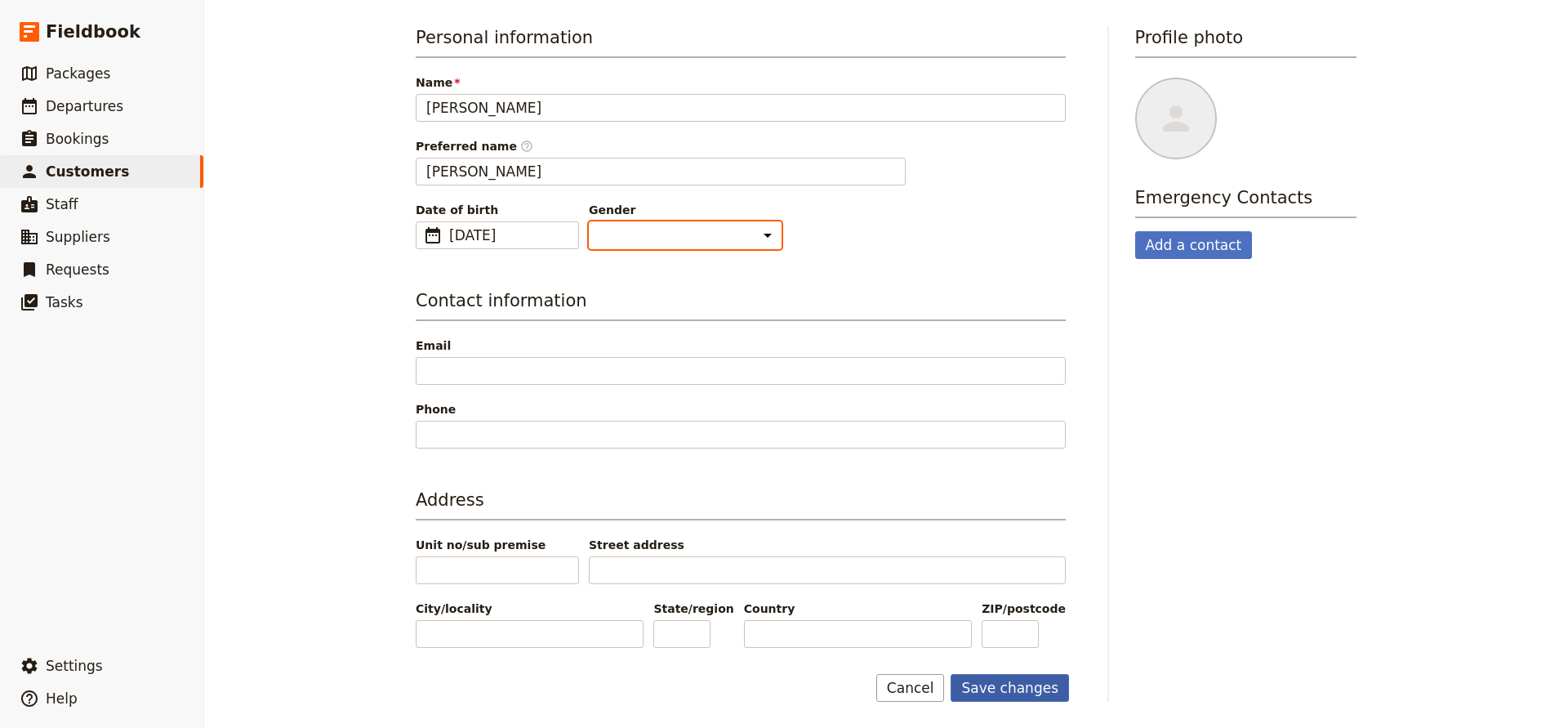
scroll to position [132, 0]
click at [1007, 692] on button "Save changes" at bounding box center [1010, 688] width 119 height 28
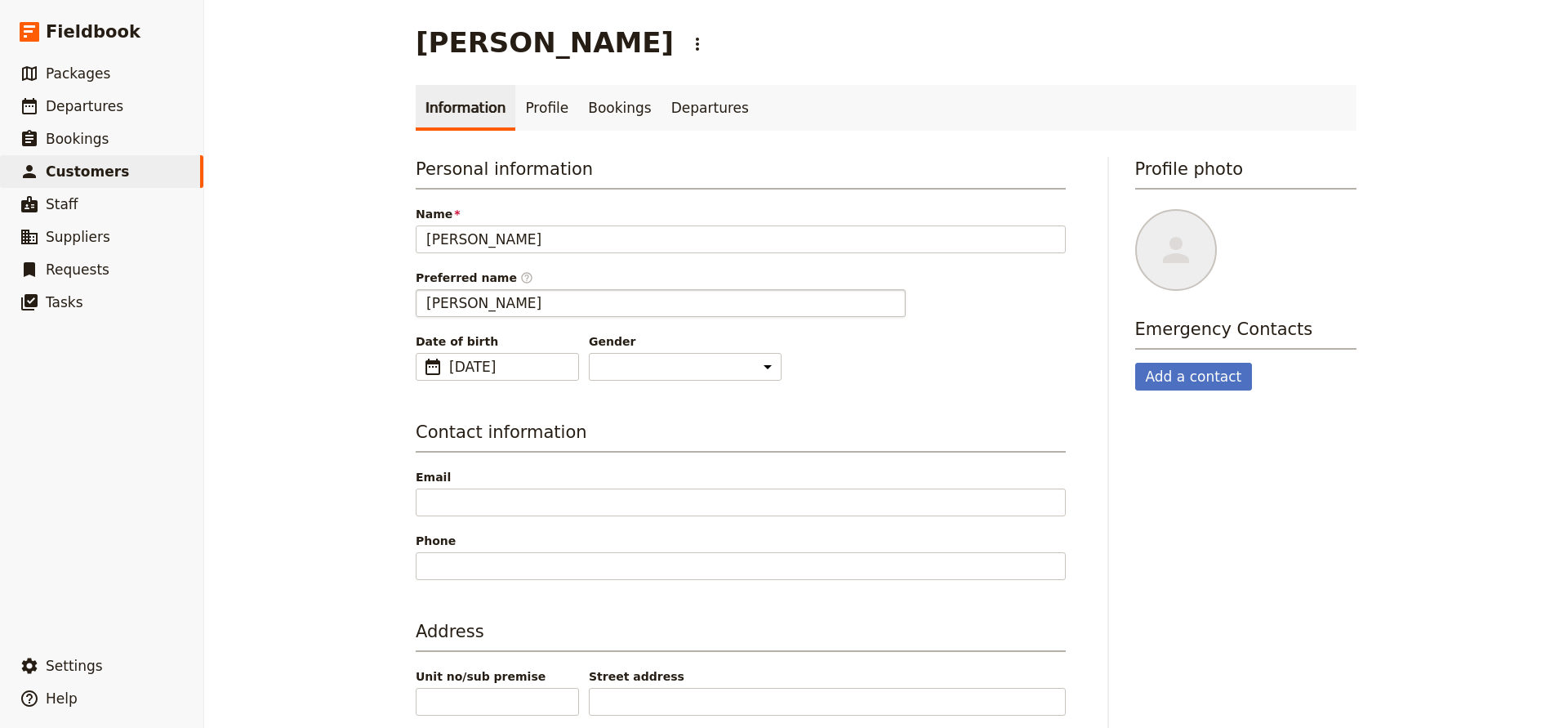
scroll to position [0, 0]
click at [527, 108] on link "Profile" at bounding box center [547, 108] width 63 height 46
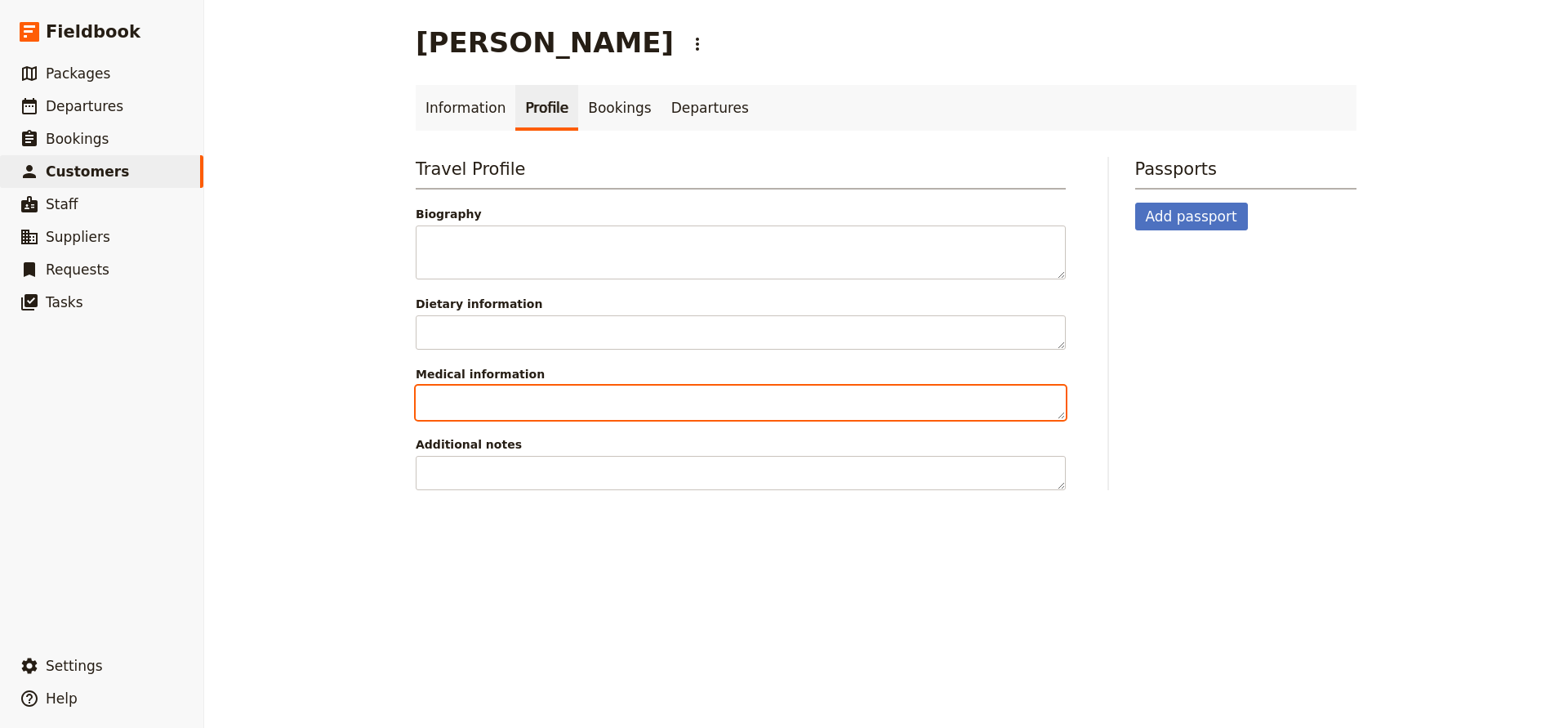
click at [486, 407] on textarea "Medical information" at bounding box center [740, 403] width 650 height 34
paste textarea "1 x per day. [MEDICAL_DATA] 81 [MEDICAL_DATA] HCL 60 Ezetimibe10 [MEDICAL_DATA]…"
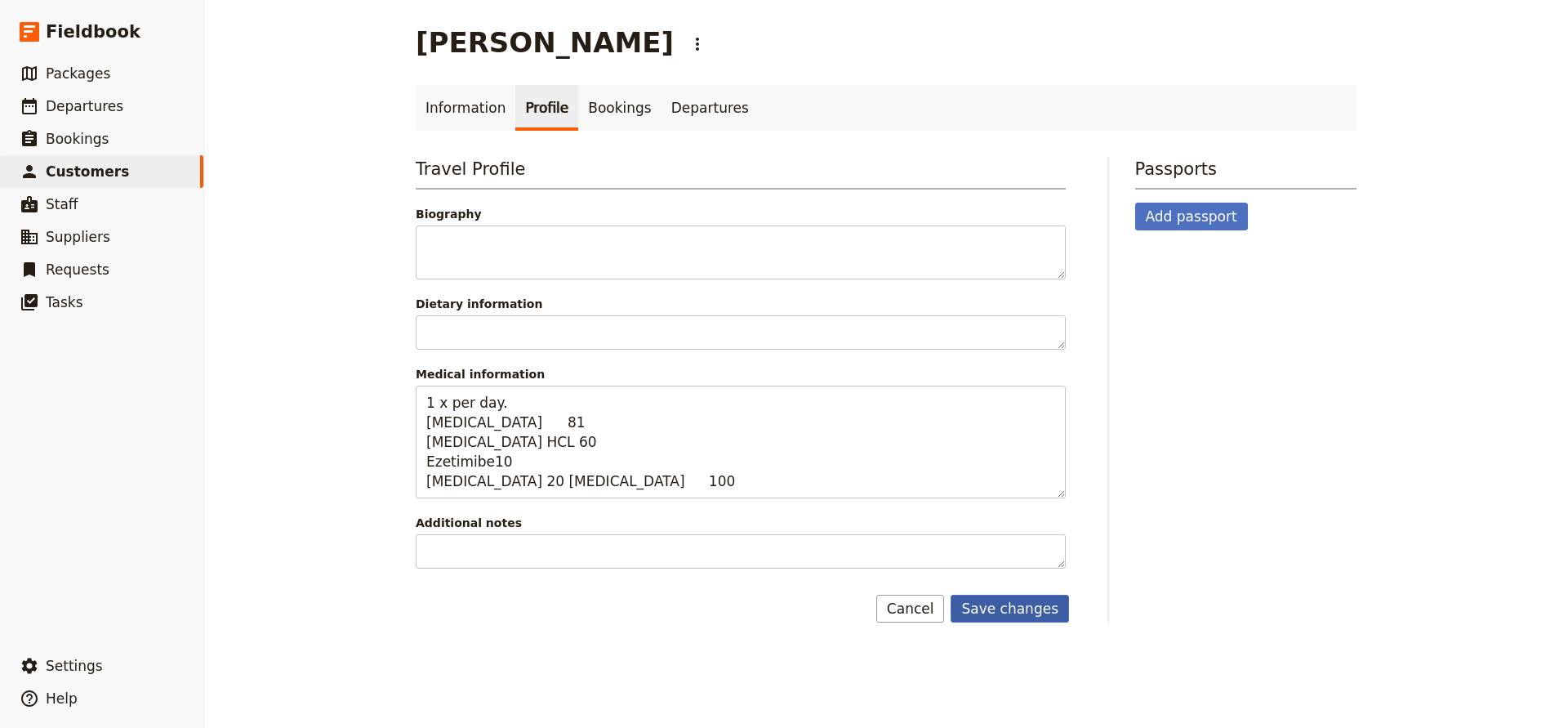
click at [985, 602] on button "Save changes" at bounding box center [1010, 608] width 119 height 28
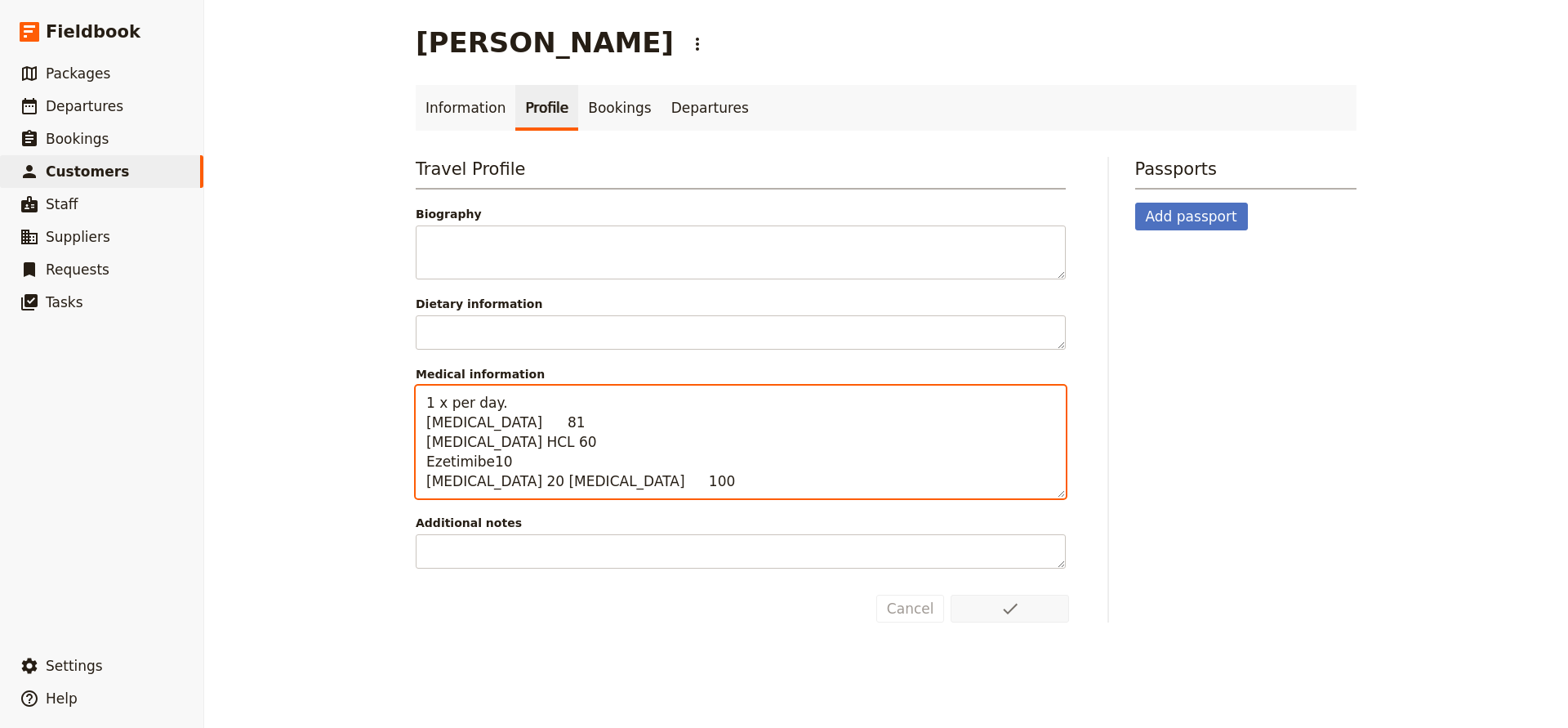
click at [533, 480] on textarea "1 x per day. [MEDICAL_DATA] 81 [MEDICAL_DATA] HCL 60 Ezetimibe10 [MEDICAL_DATA]…" at bounding box center [740, 442] width 650 height 113
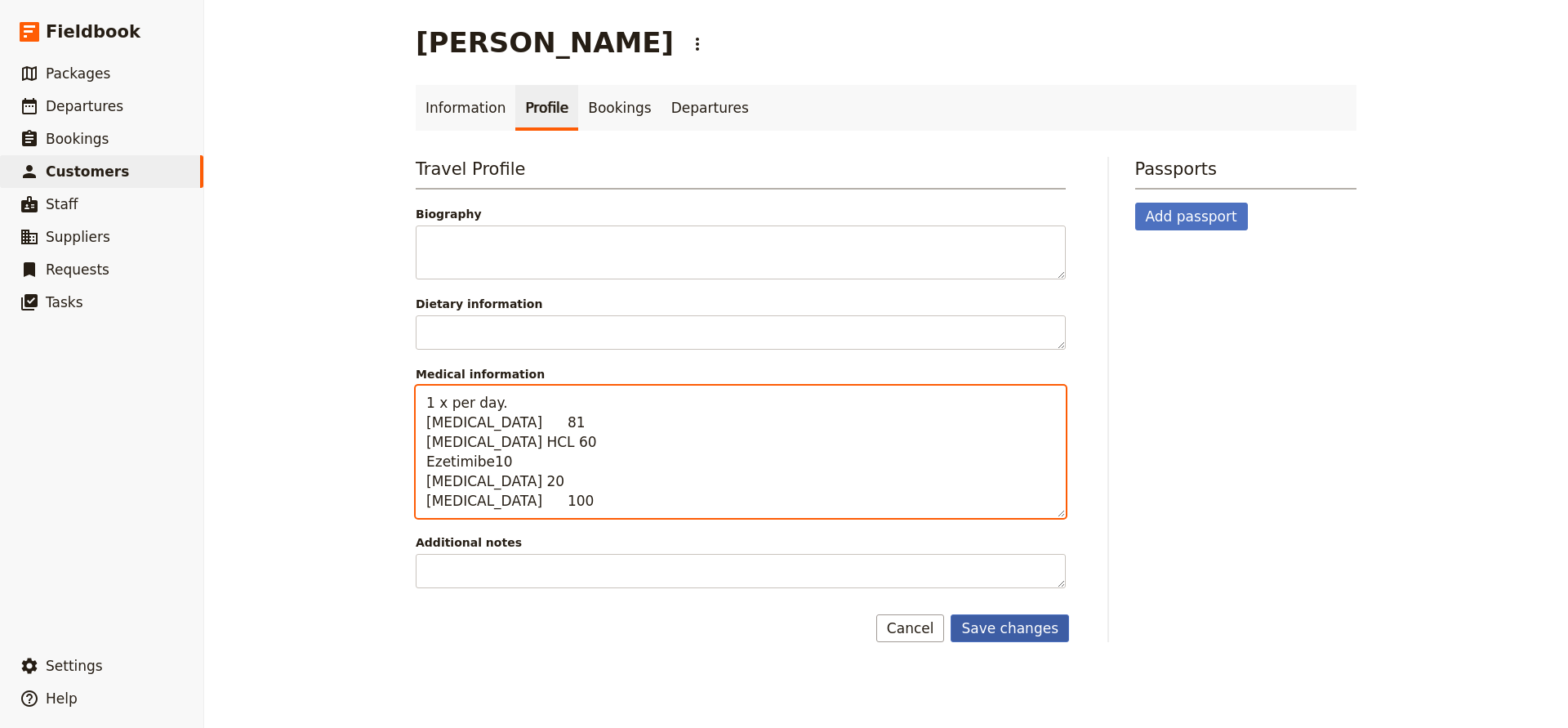
type textarea "1 x per day. [MEDICAL_DATA] 81 [MEDICAL_DATA] HCL 60 Ezetimibe10 [MEDICAL_DATA]…"
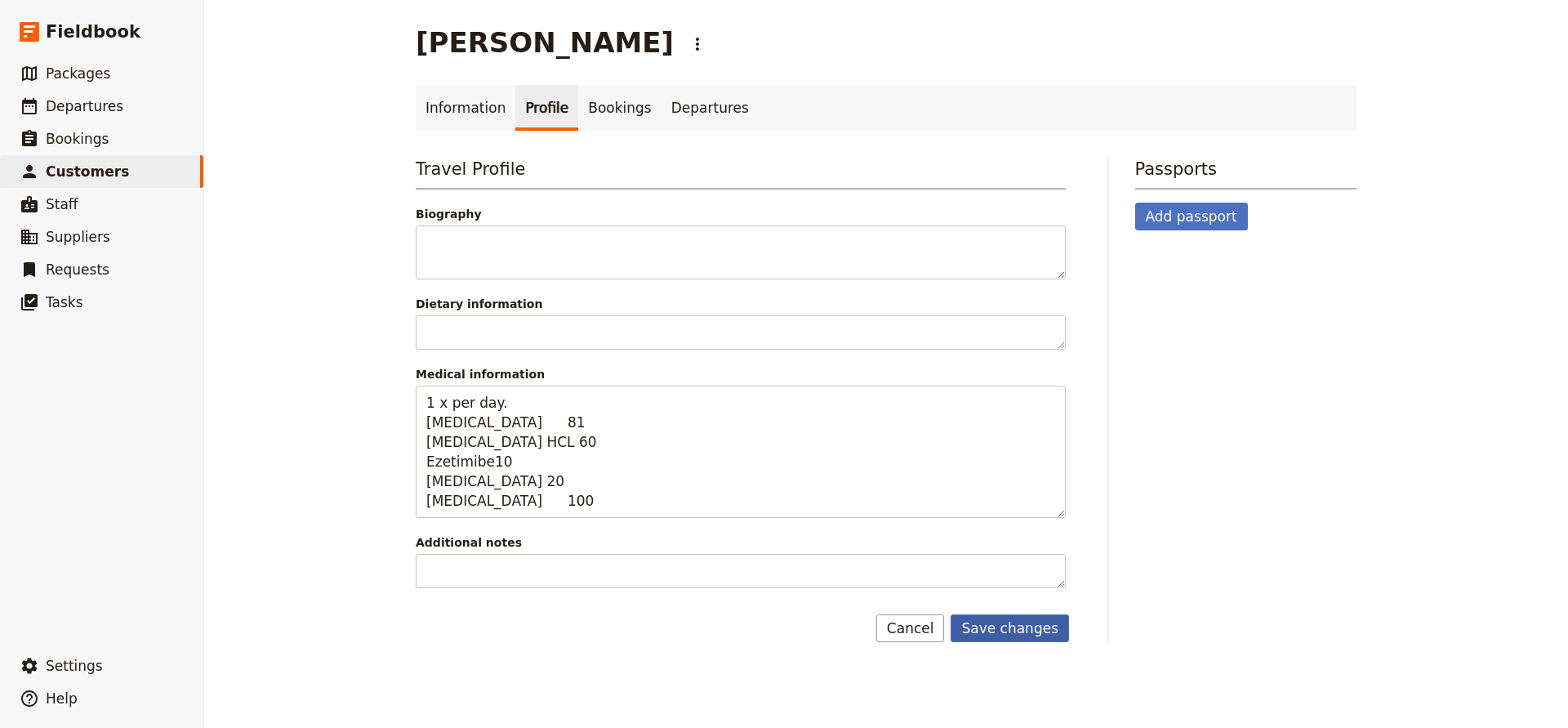
click at [1039, 621] on button "Save changes" at bounding box center [1010, 628] width 119 height 28
select select "[DEMOGRAPHIC_DATA]"
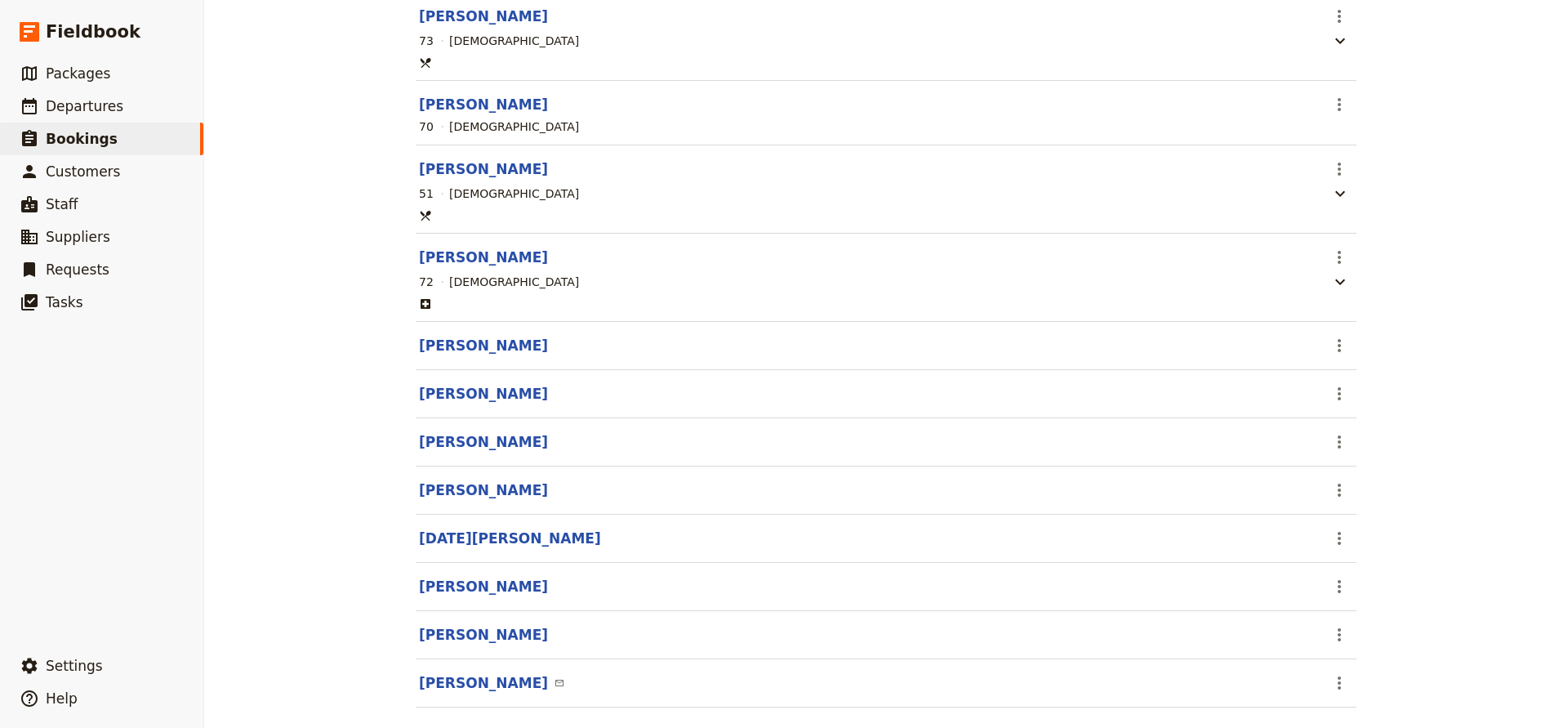
scroll to position [272, 0]
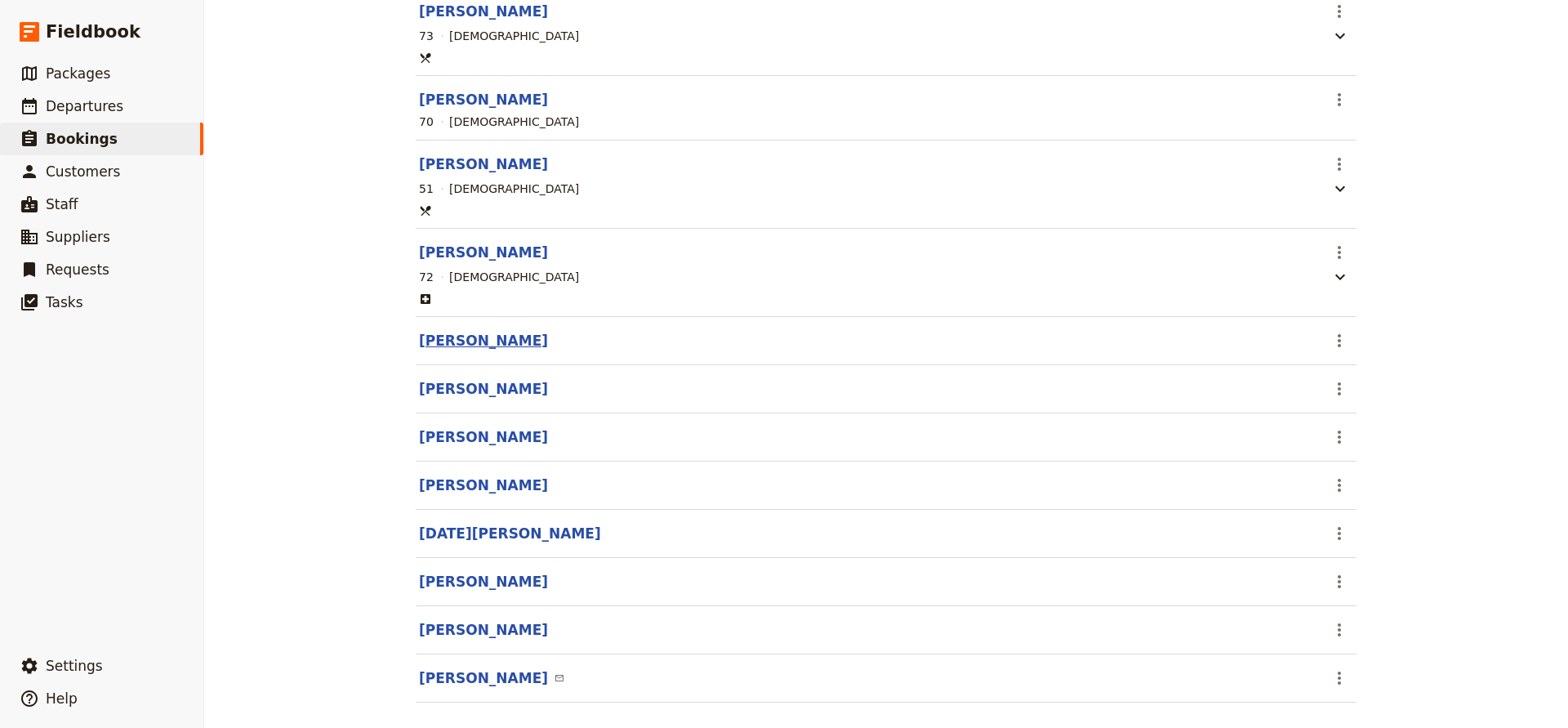
click at [447, 341] on button "[PERSON_NAME]" at bounding box center [483, 340] width 129 height 20
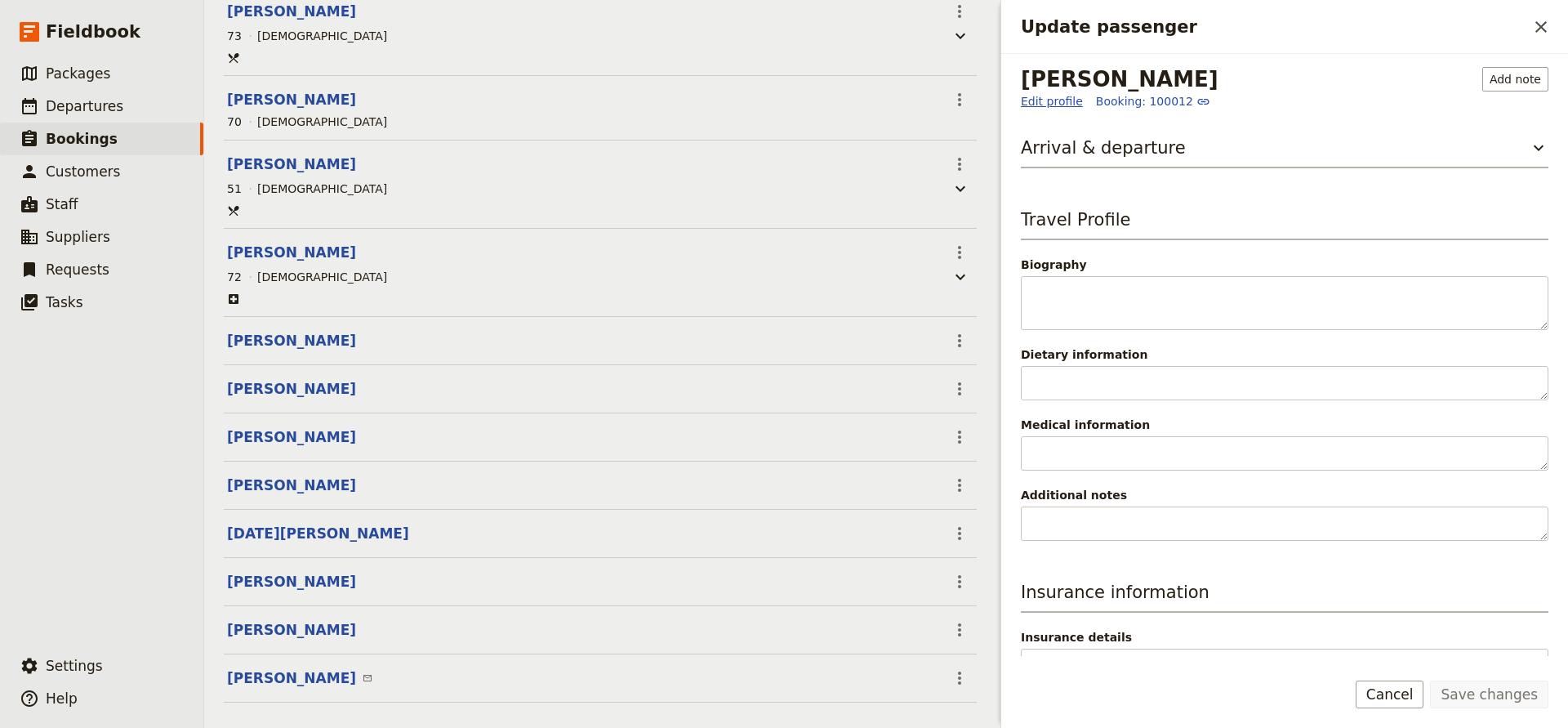
click at [1040, 98] on link "Edit profile" at bounding box center [1052, 101] width 62 height 16
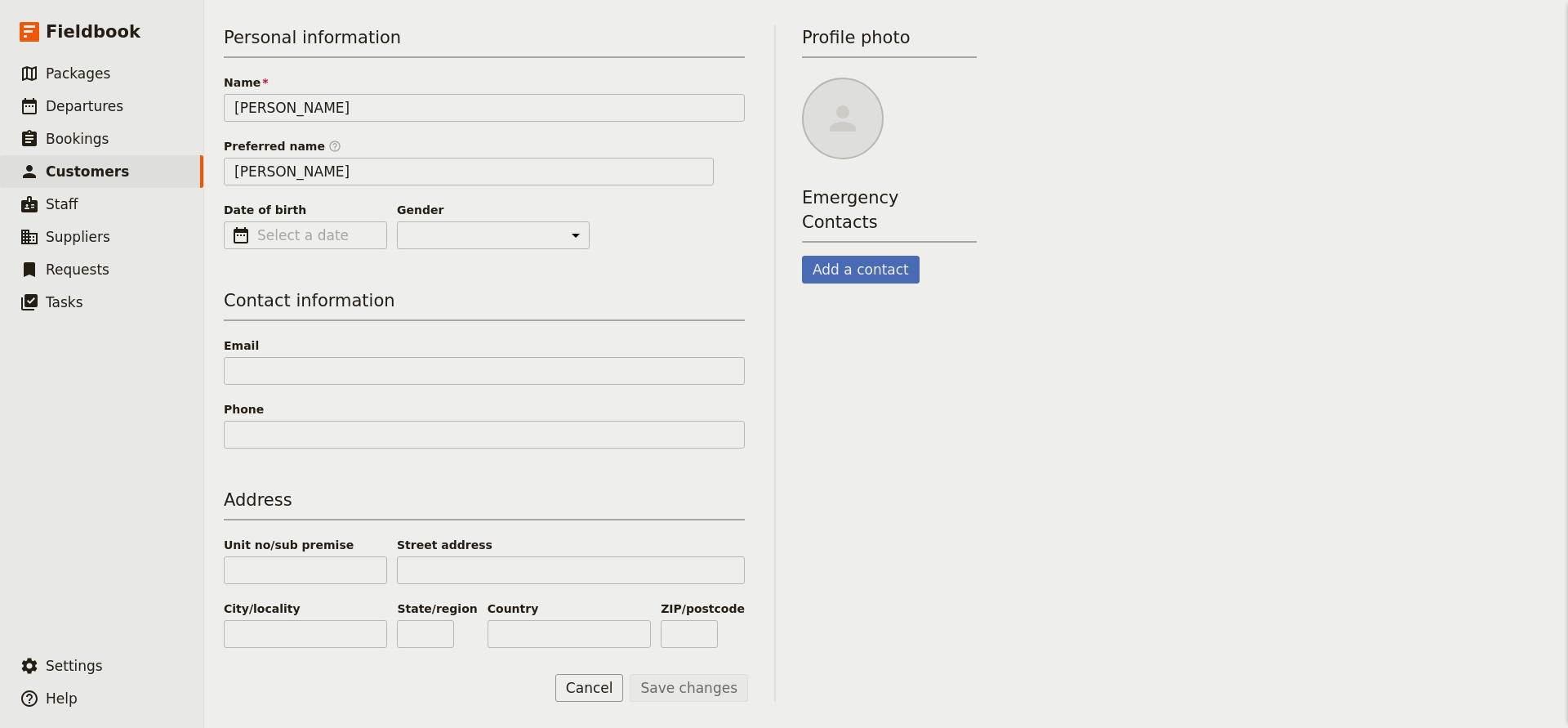
scroll to position [137, 0]
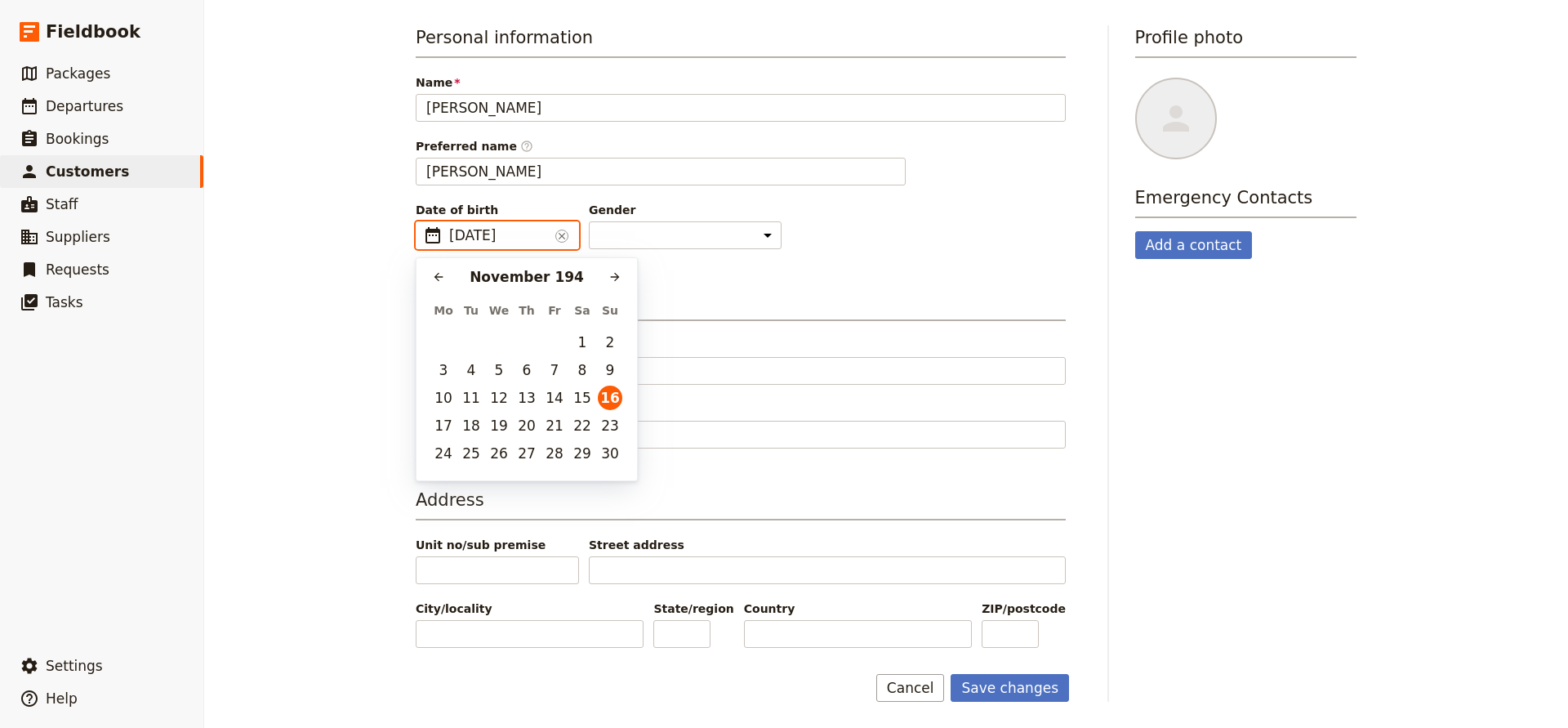
type input "[DATE]"
click at [475, 390] on button "16" at bounding box center [471, 399] width 25 height 25
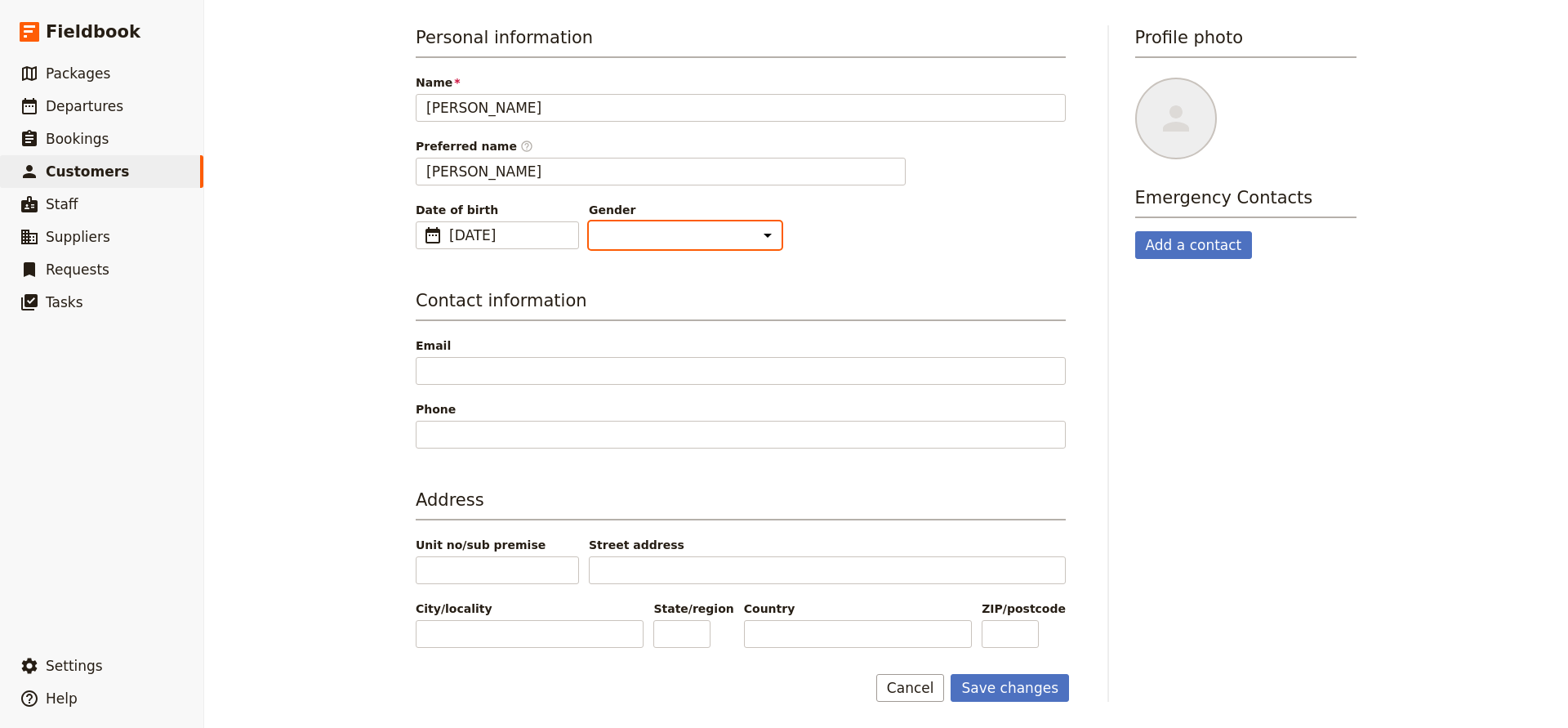
select select "[DEMOGRAPHIC_DATA]"
click at [985, 685] on button "Save changes" at bounding box center [1010, 688] width 119 height 28
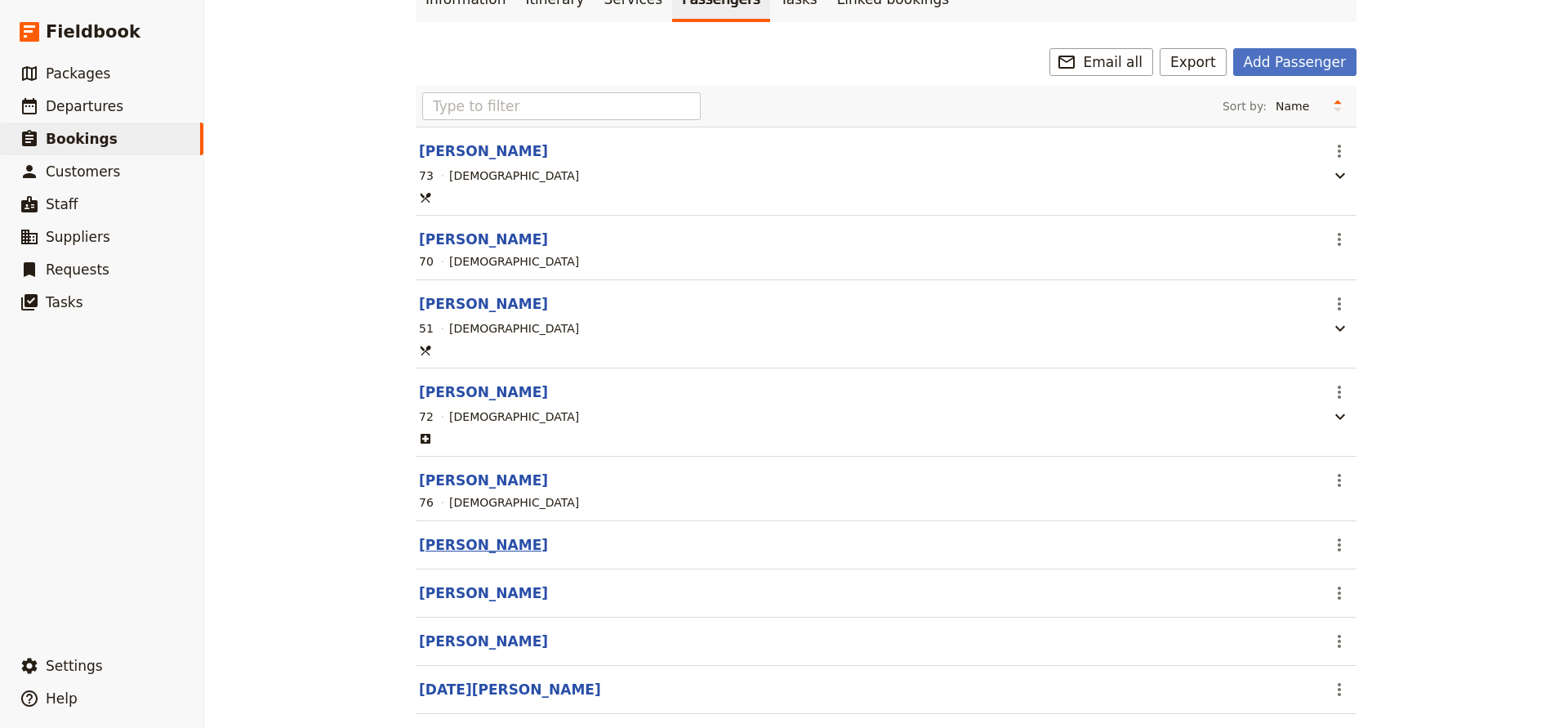
click at [470, 545] on button "[PERSON_NAME]" at bounding box center [483, 545] width 129 height 20
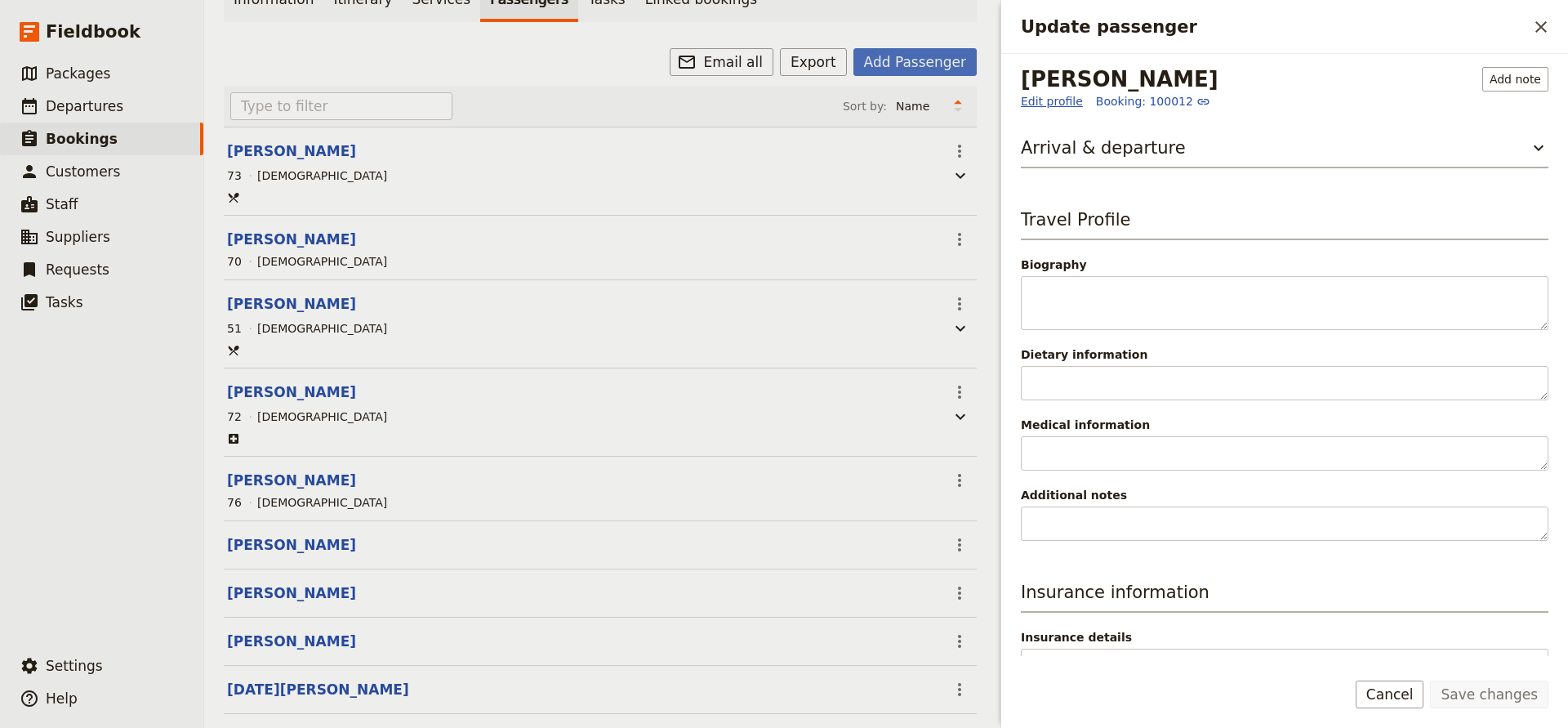
click at [1043, 108] on link "Edit profile" at bounding box center [1052, 101] width 62 height 16
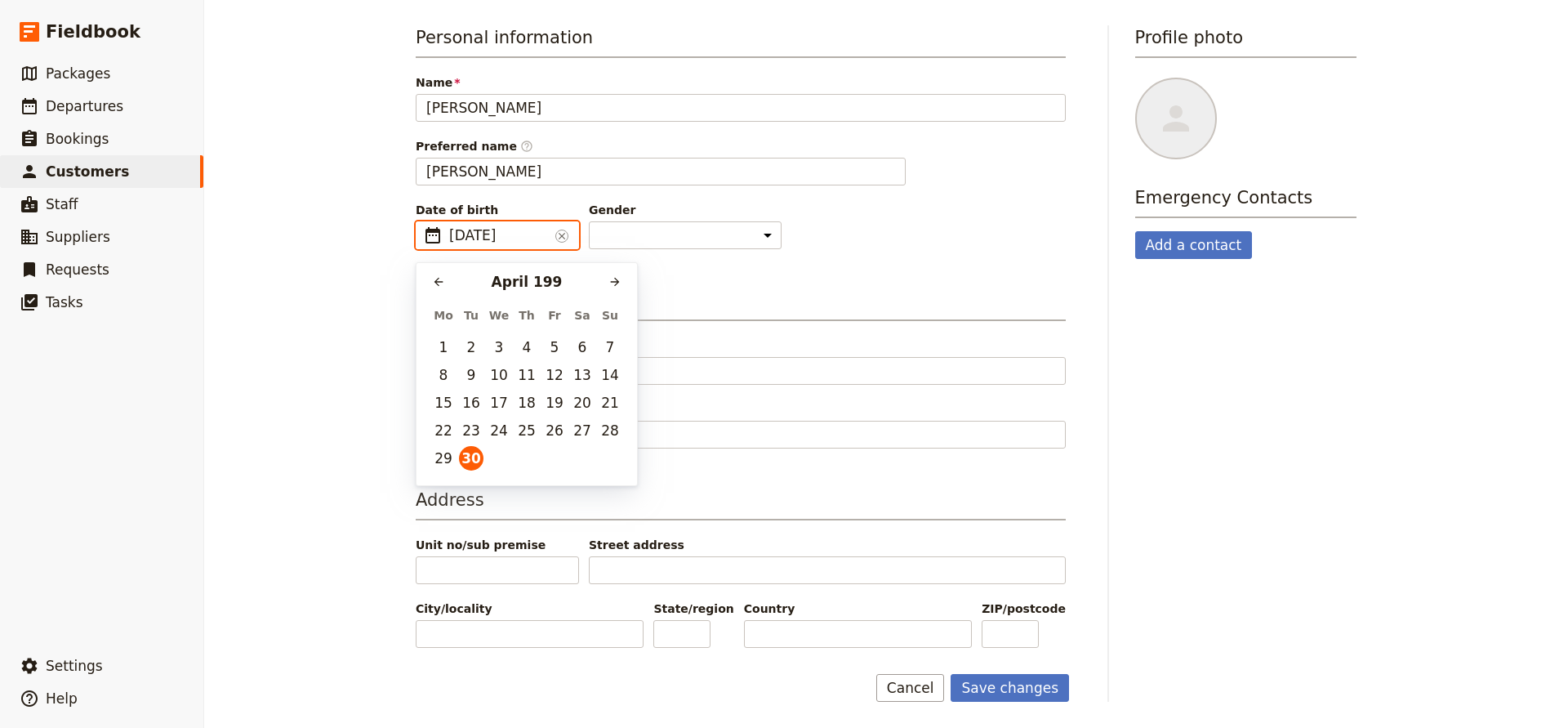
type input "[DATE]"
click at [467, 454] on button "30" at bounding box center [471, 458] width 25 height 25
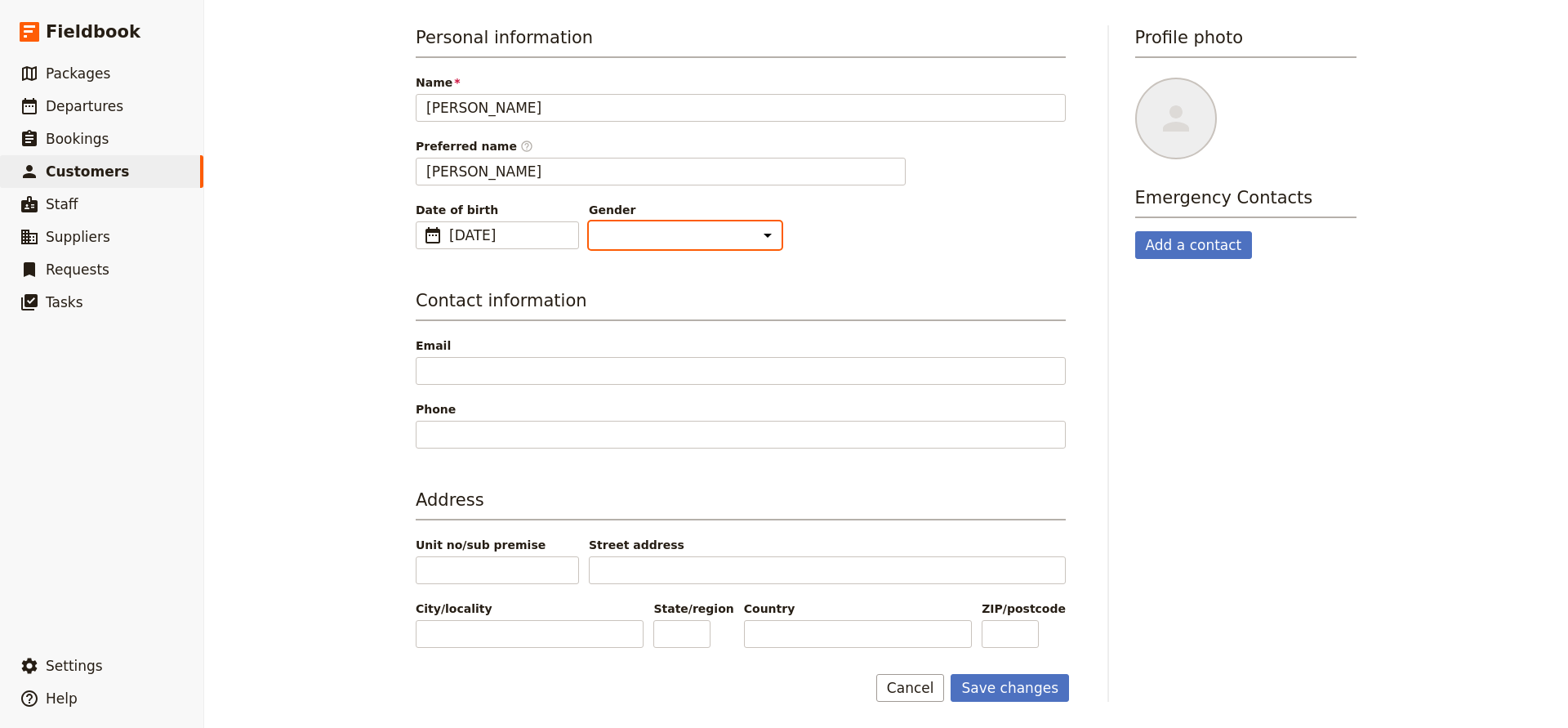
select select "[DEMOGRAPHIC_DATA]"
click at [997, 685] on button "Save changes" at bounding box center [1010, 688] width 119 height 28
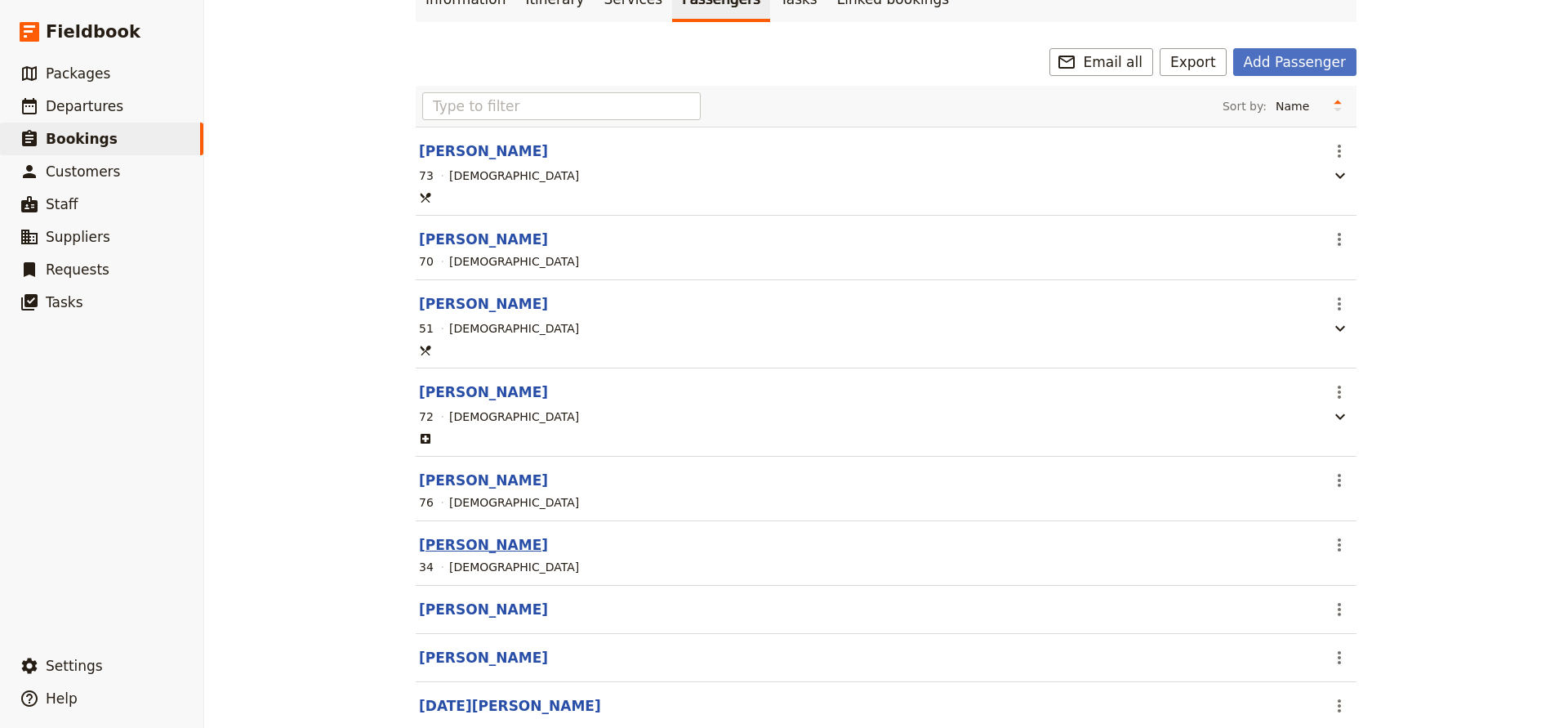
click at [467, 541] on button "[PERSON_NAME]" at bounding box center [483, 545] width 129 height 20
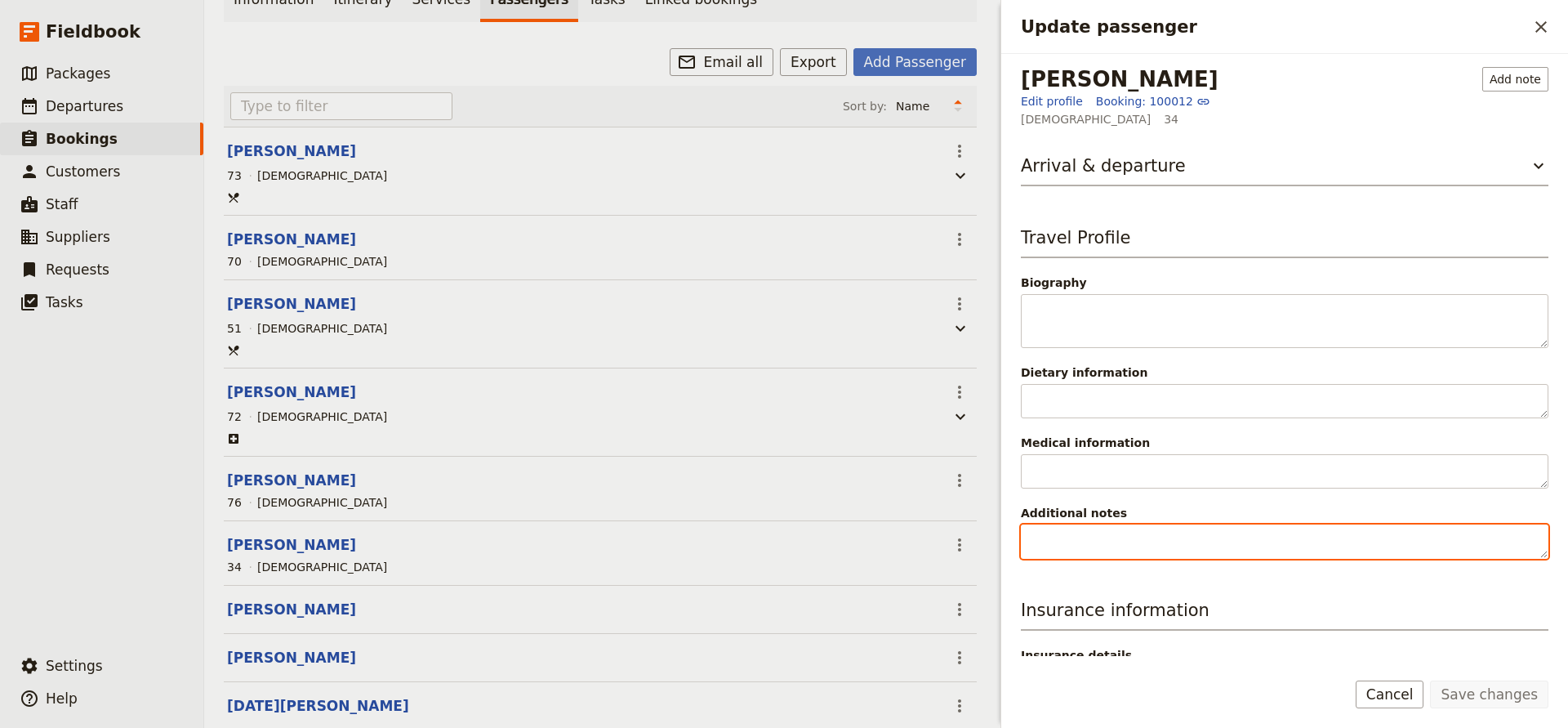
click at [1077, 546] on textarea "Additional notes" at bounding box center [1285, 541] width 527 height 34
type textarea "Trip Leader"
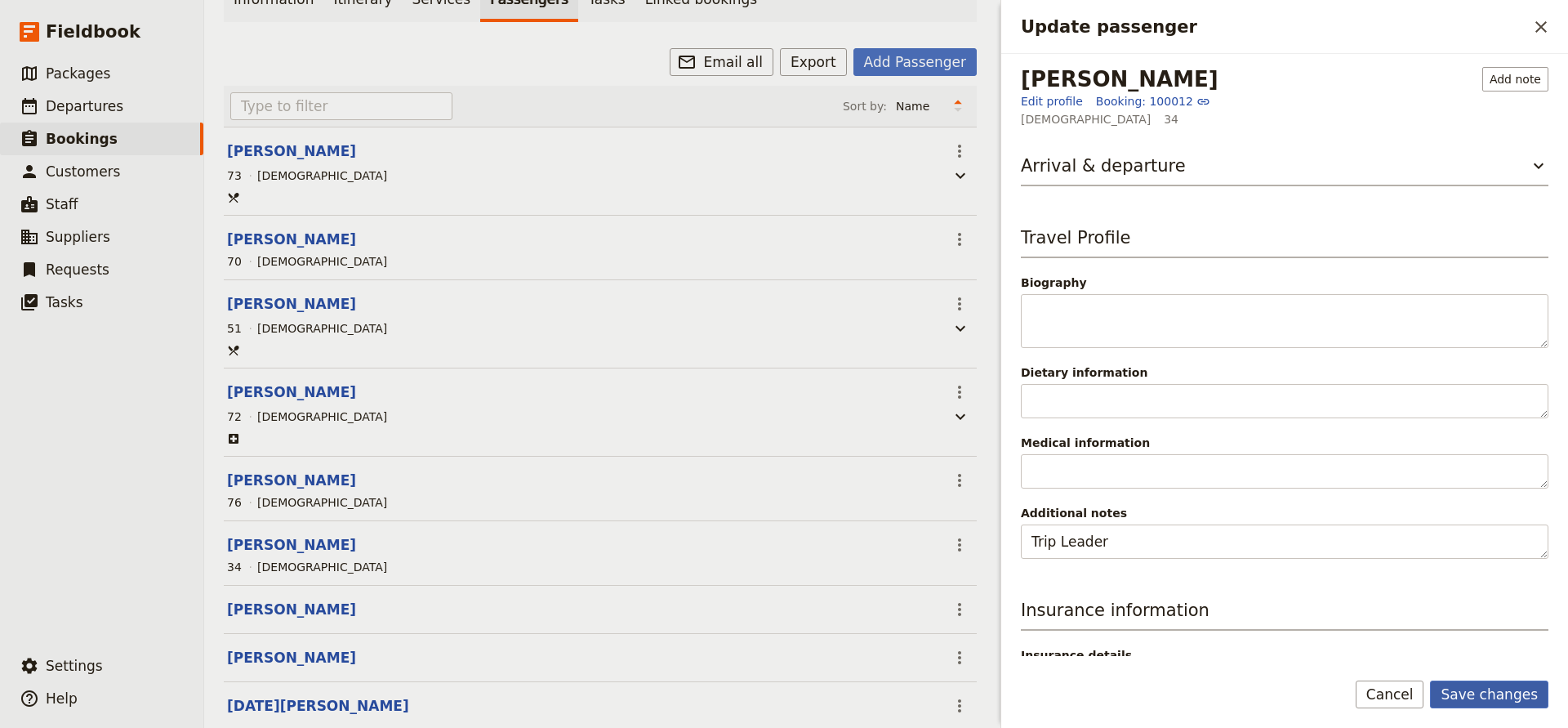
click at [1445, 685] on button "Save changes" at bounding box center [1490, 694] width 119 height 28
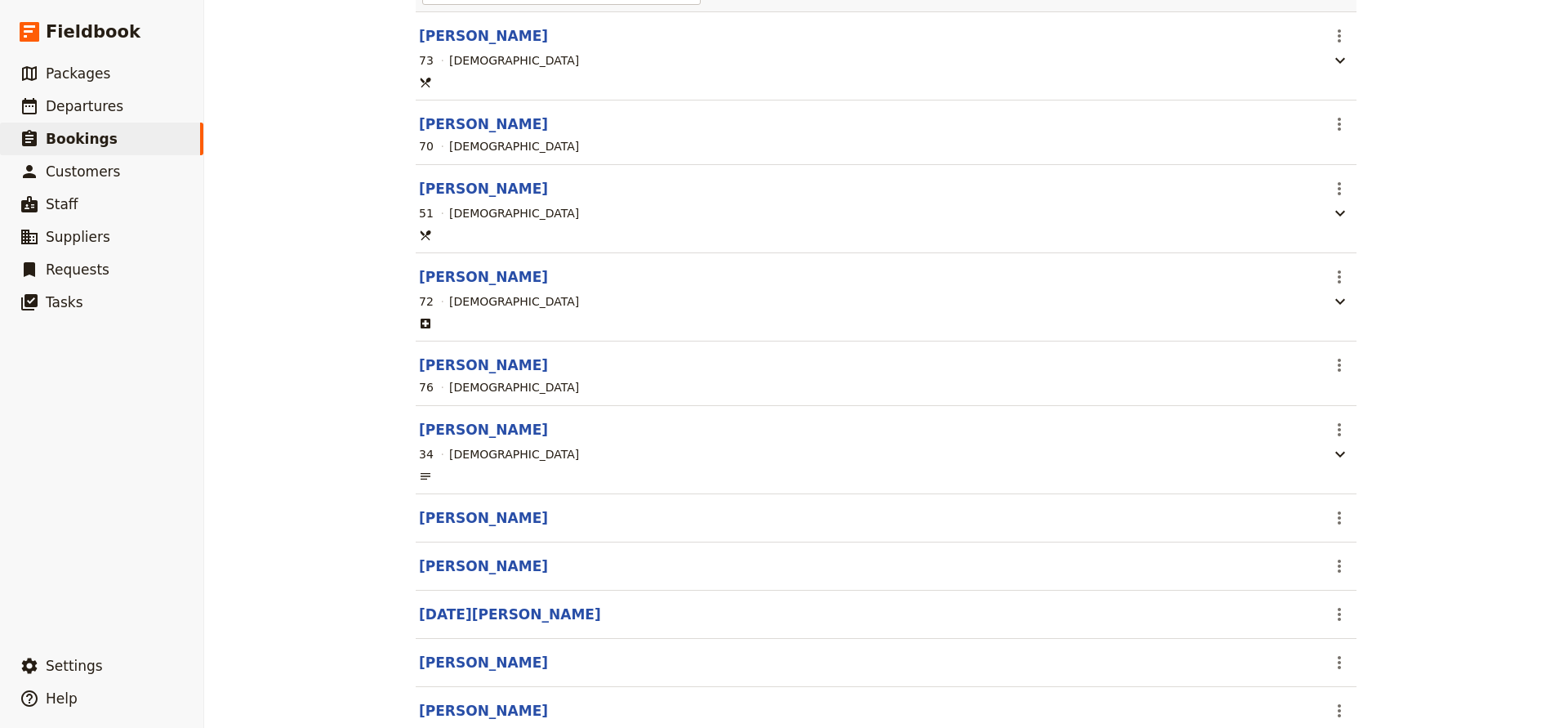
scroll to position [249, 0]
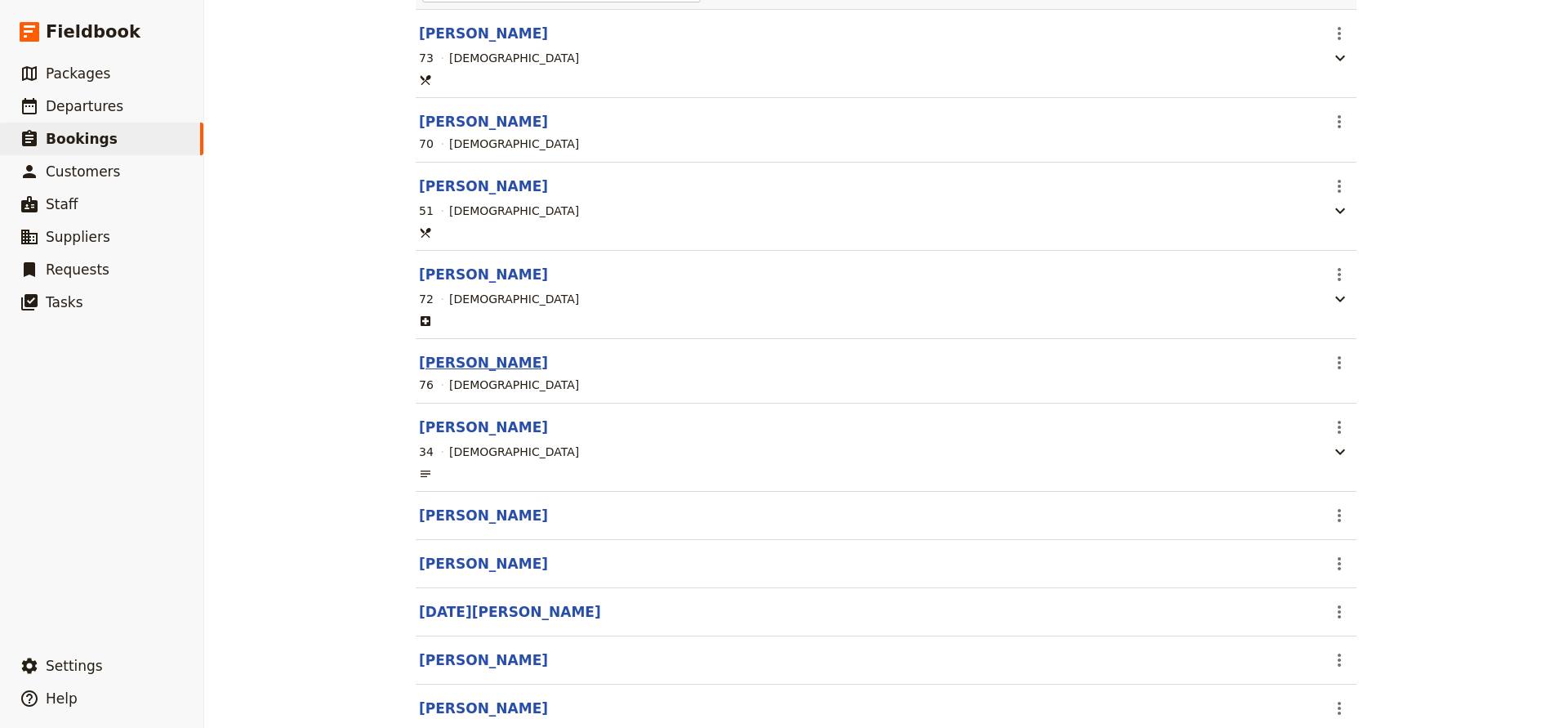
click at [456, 360] on button "[PERSON_NAME]" at bounding box center [483, 362] width 129 height 20
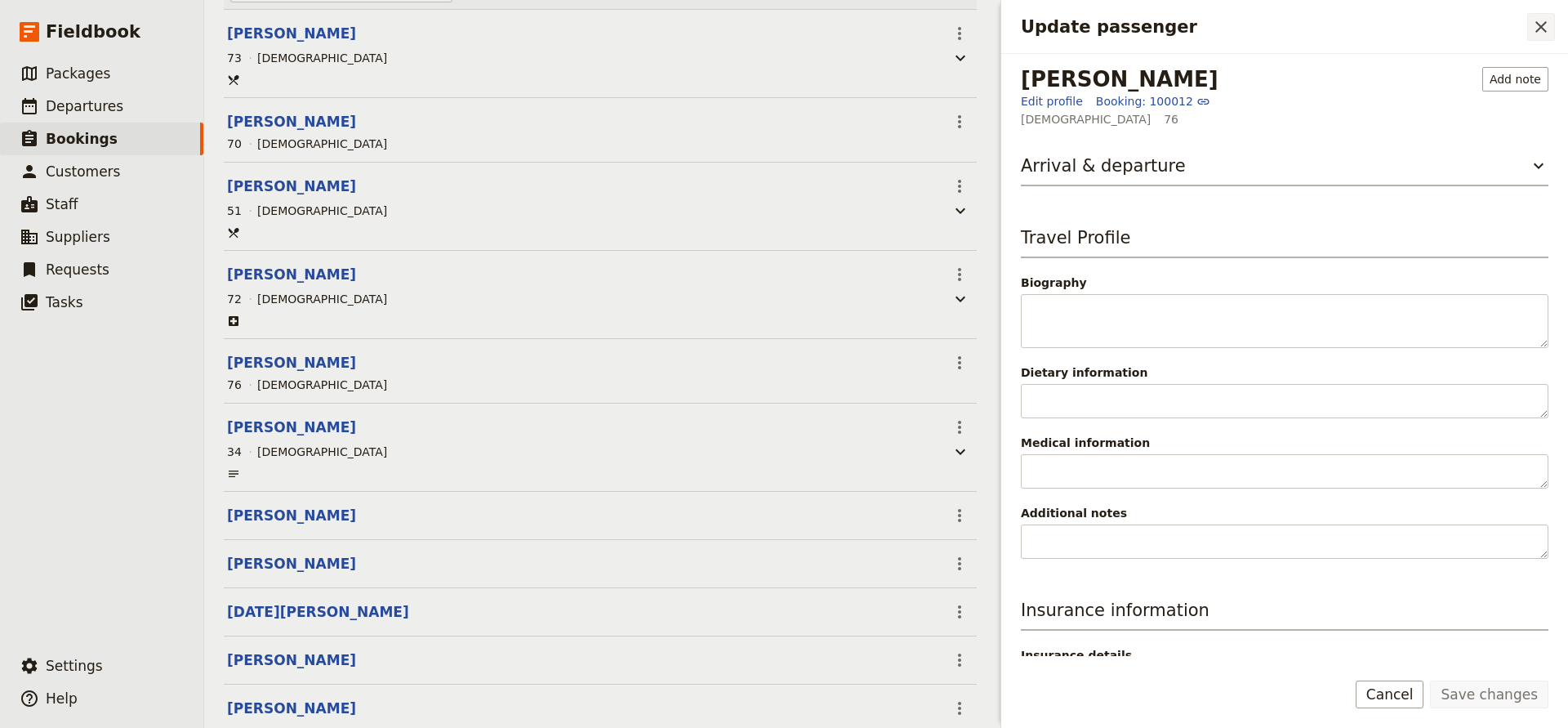
click at [1538, 25] on icon "Close drawer" at bounding box center [1541, 26] width 11 height 11
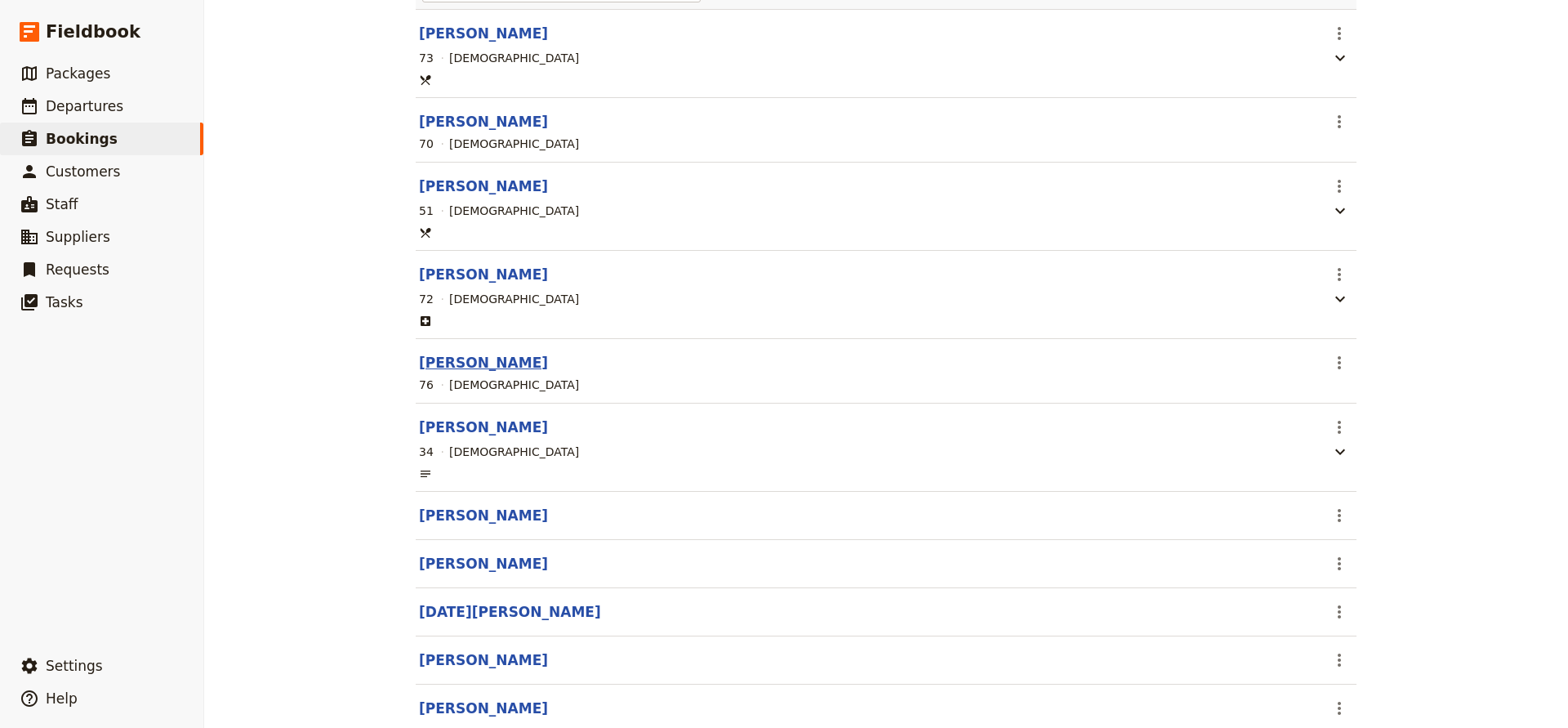
click at [466, 360] on button "[PERSON_NAME]" at bounding box center [483, 362] width 129 height 20
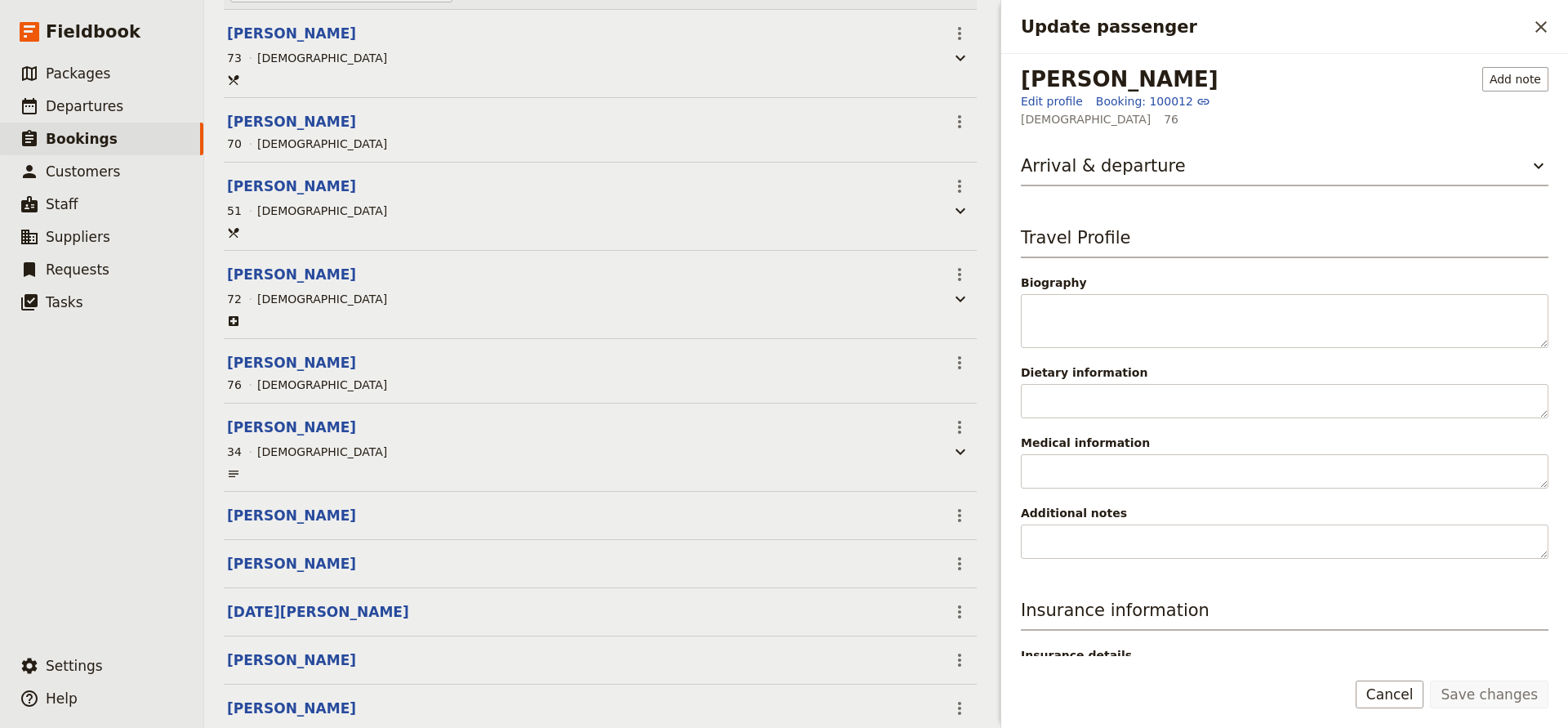
click at [1536, 16] on button "​" at bounding box center [1541, 26] width 28 height 28
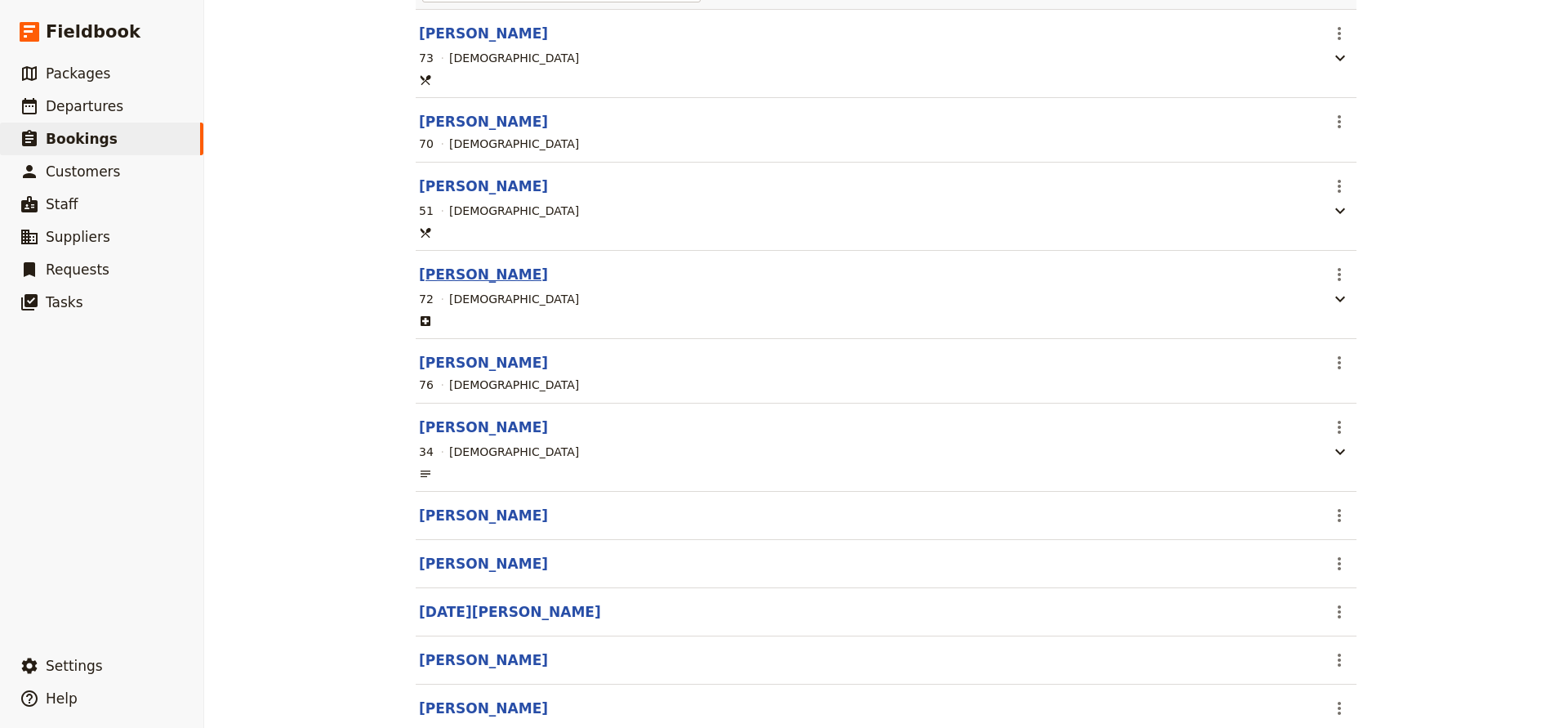
click at [443, 270] on button "[PERSON_NAME]" at bounding box center [483, 274] width 129 height 20
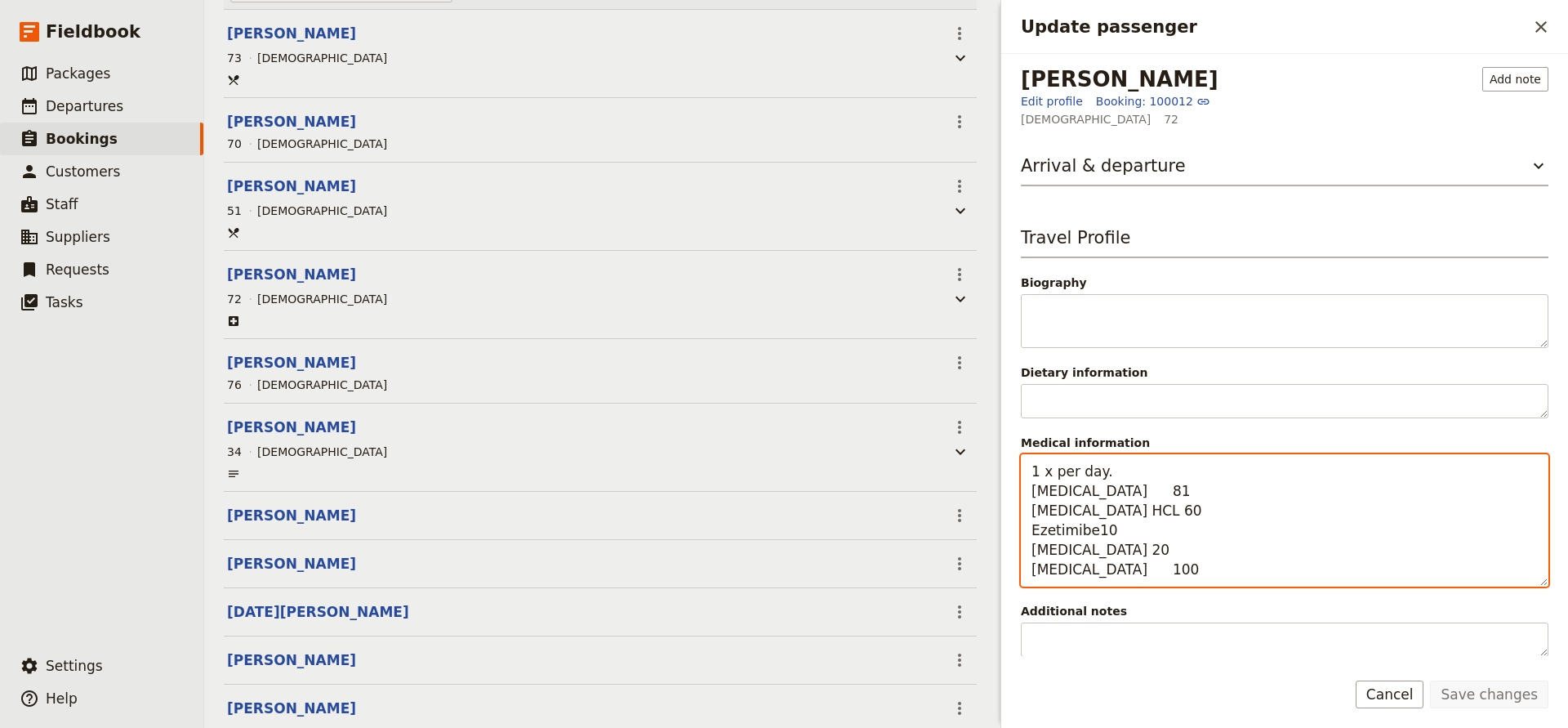
click at [1169, 567] on textarea "1 x per day. [MEDICAL_DATA] 81 [MEDICAL_DATA] HCL 60 Ezetimibe10 [MEDICAL_DATA]…" at bounding box center [1285, 521] width 527 height 132
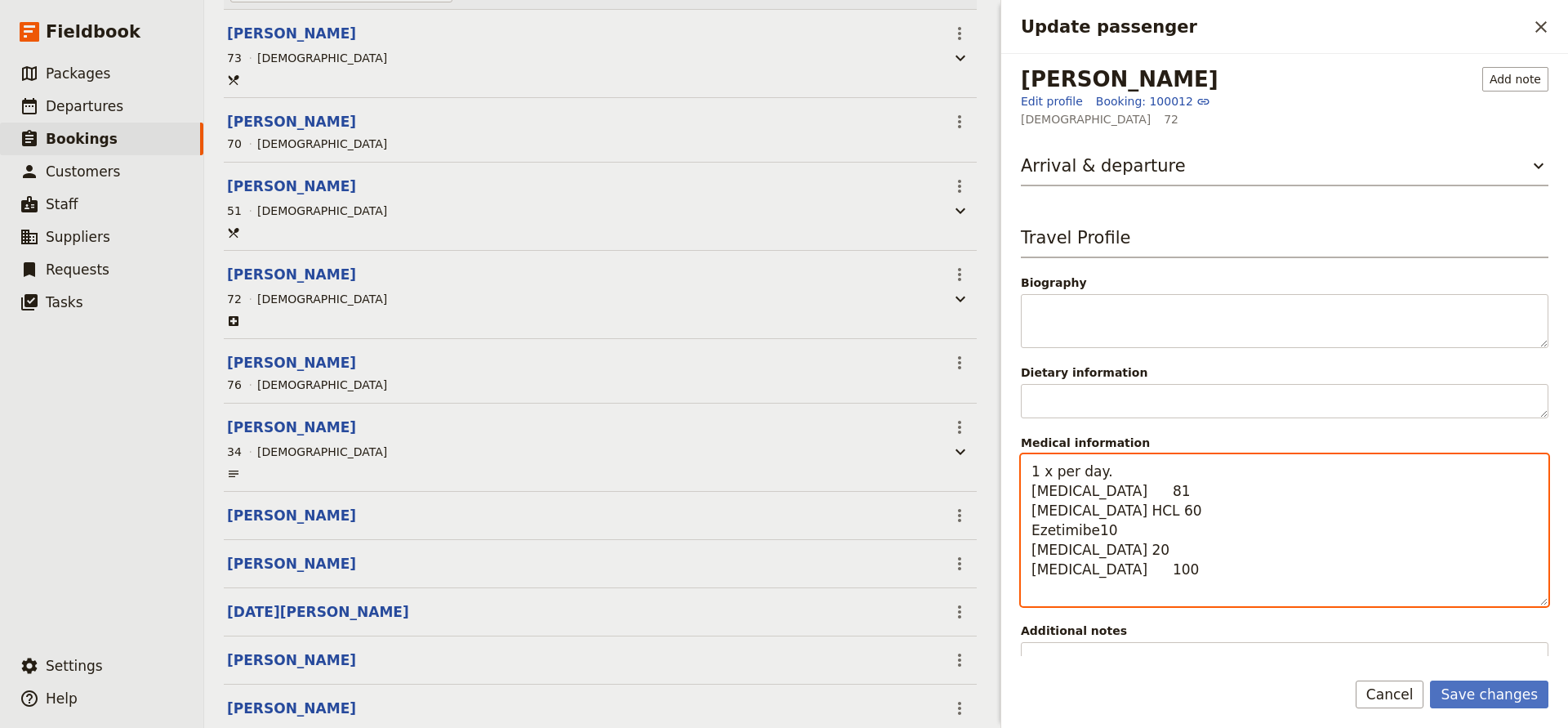
paste textarea "[MEDICAL_DATA] 50 Loratadine10 [MEDICAL_DATA]"
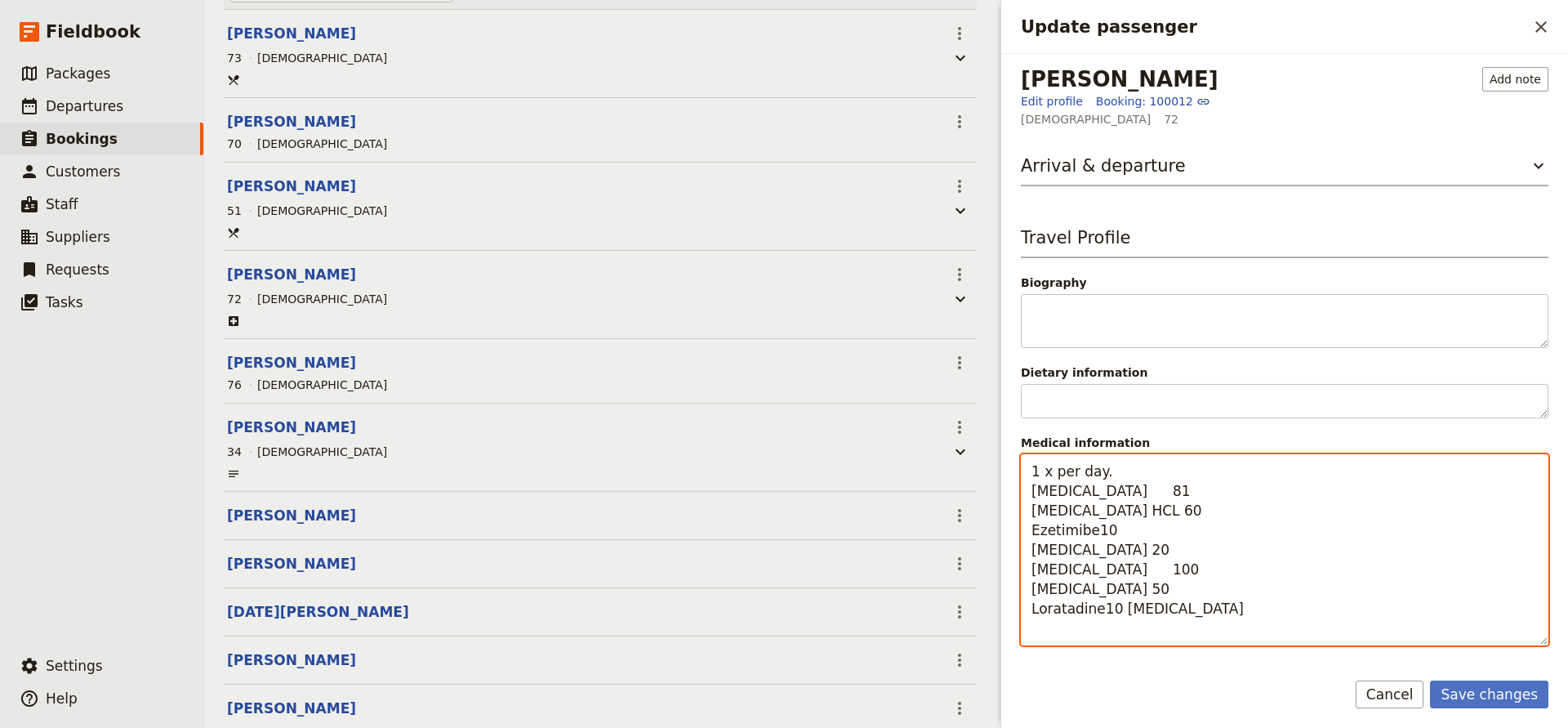
click at [1100, 612] on textarea "1 x per day. [MEDICAL_DATA] 81 [MEDICAL_DATA] HCL 60 Ezetimibe10 [MEDICAL_DATA]…" at bounding box center [1285, 550] width 527 height 191
click at [1121, 606] on textarea "1 x per day. [MEDICAL_DATA] 81 [MEDICAL_DATA] HCL 60 Ezetimibe10 [MEDICAL_DATA]…" at bounding box center [1285, 550] width 527 height 191
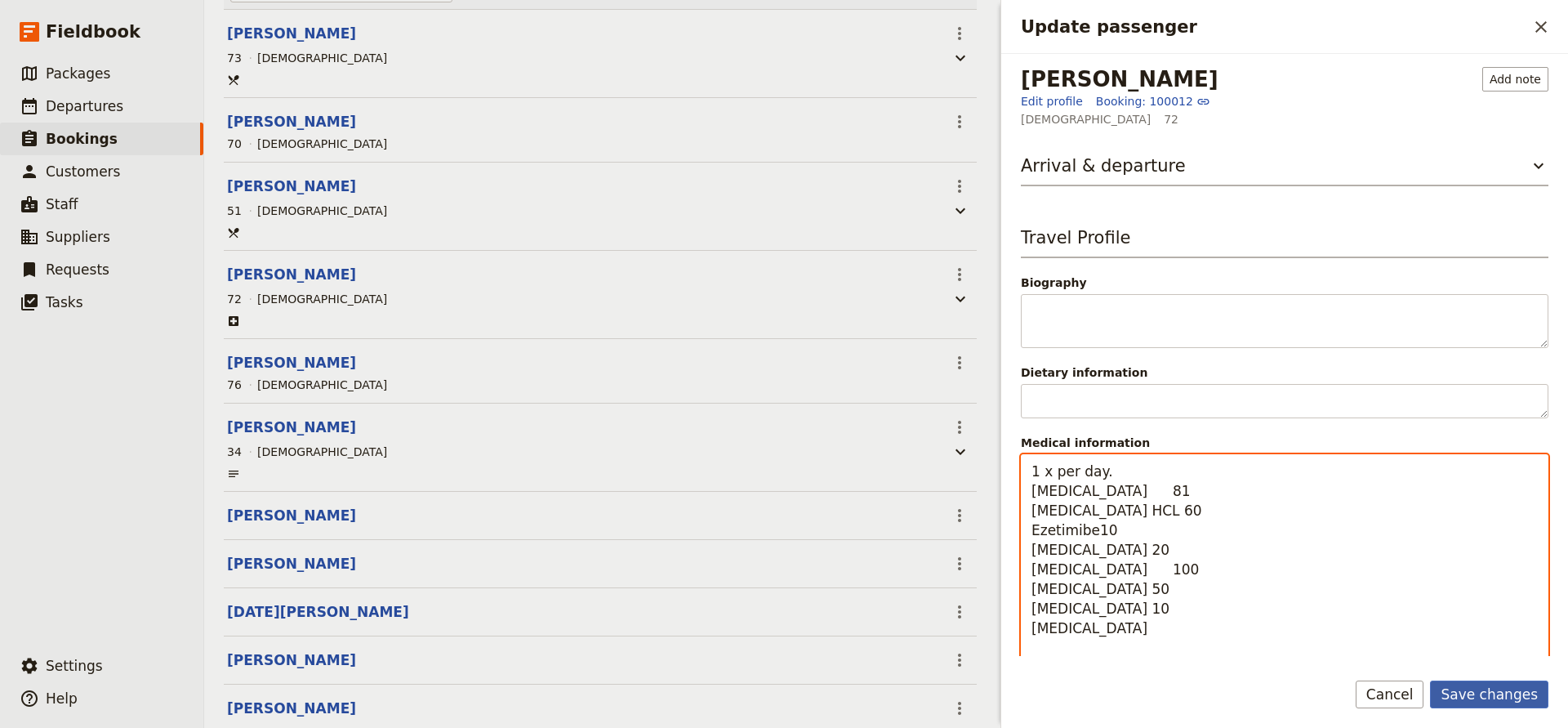
type textarea "1 x per day. [MEDICAL_DATA] 81 [MEDICAL_DATA] HCL 60 Ezetimibe10 [MEDICAL_DATA]…"
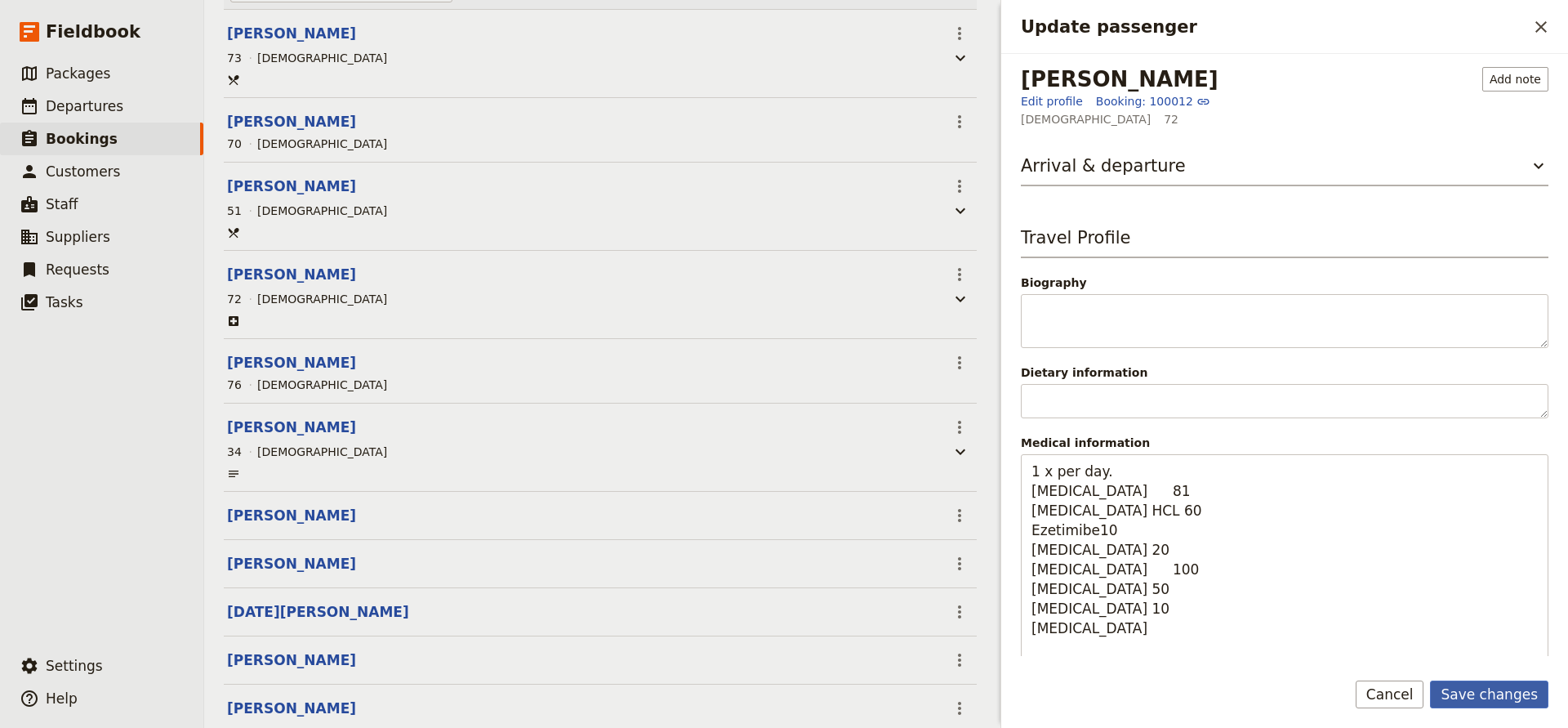
click at [1506, 692] on button "Save changes" at bounding box center [1490, 694] width 119 height 28
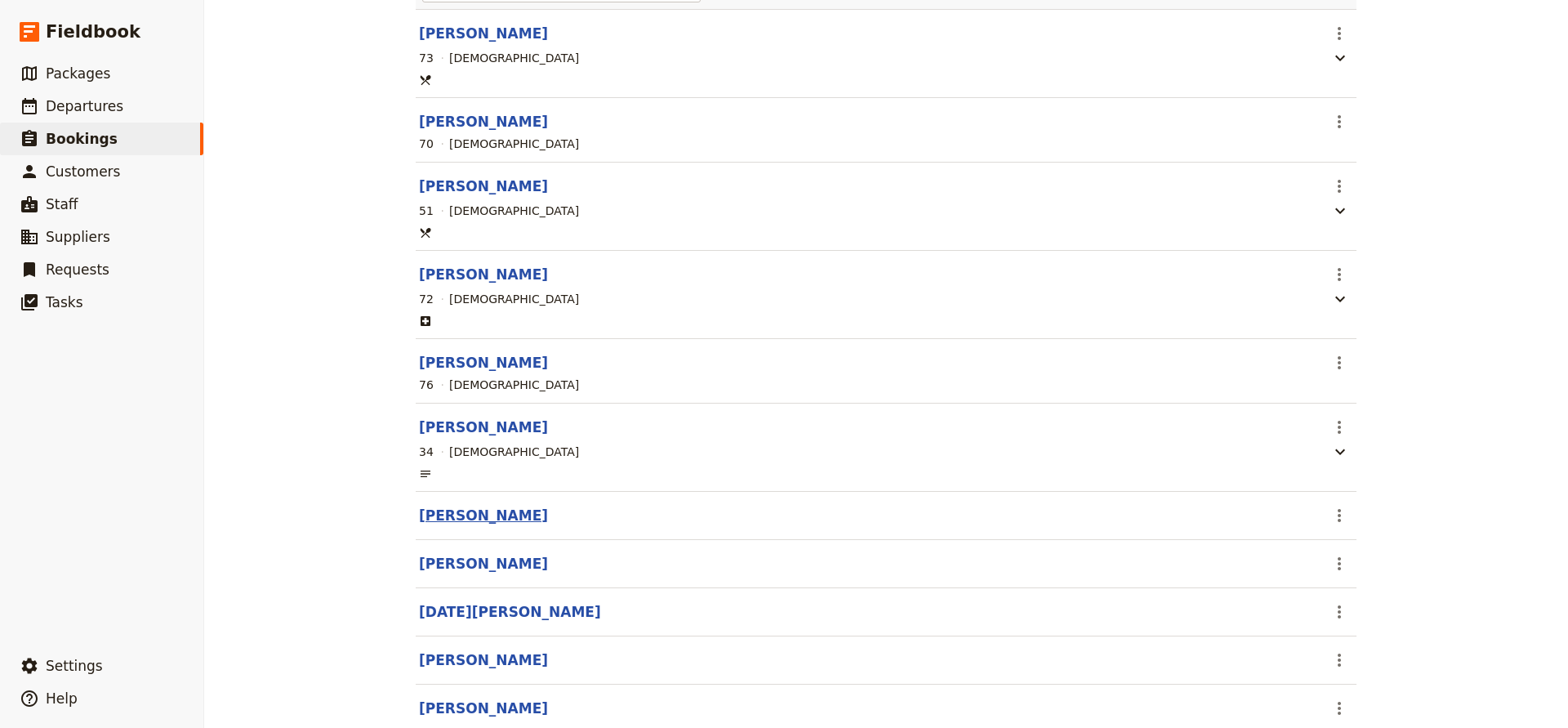
click at [498, 521] on button "[PERSON_NAME]" at bounding box center [483, 515] width 129 height 20
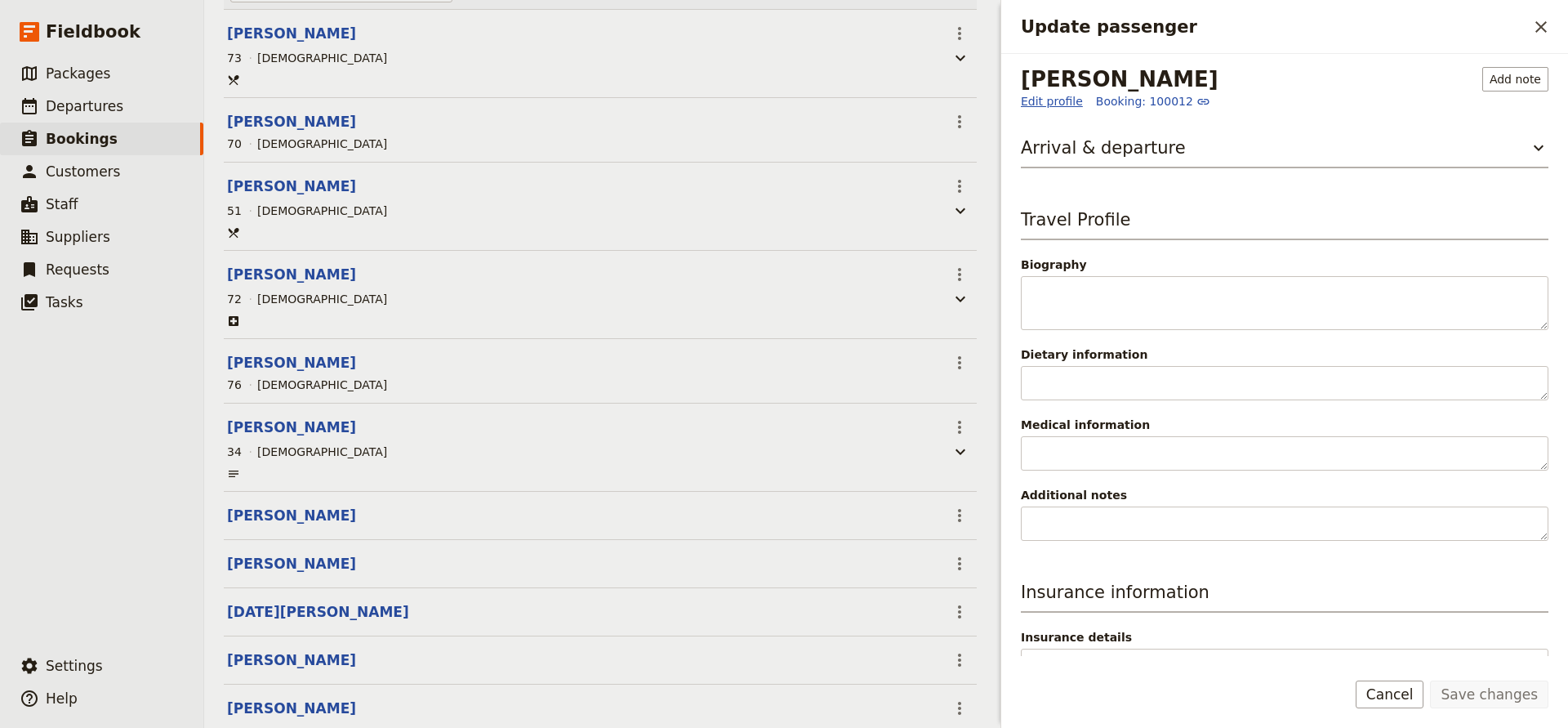
click at [1050, 104] on link "Edit profile" at bounding box center [1052, 101] width 62 height 16
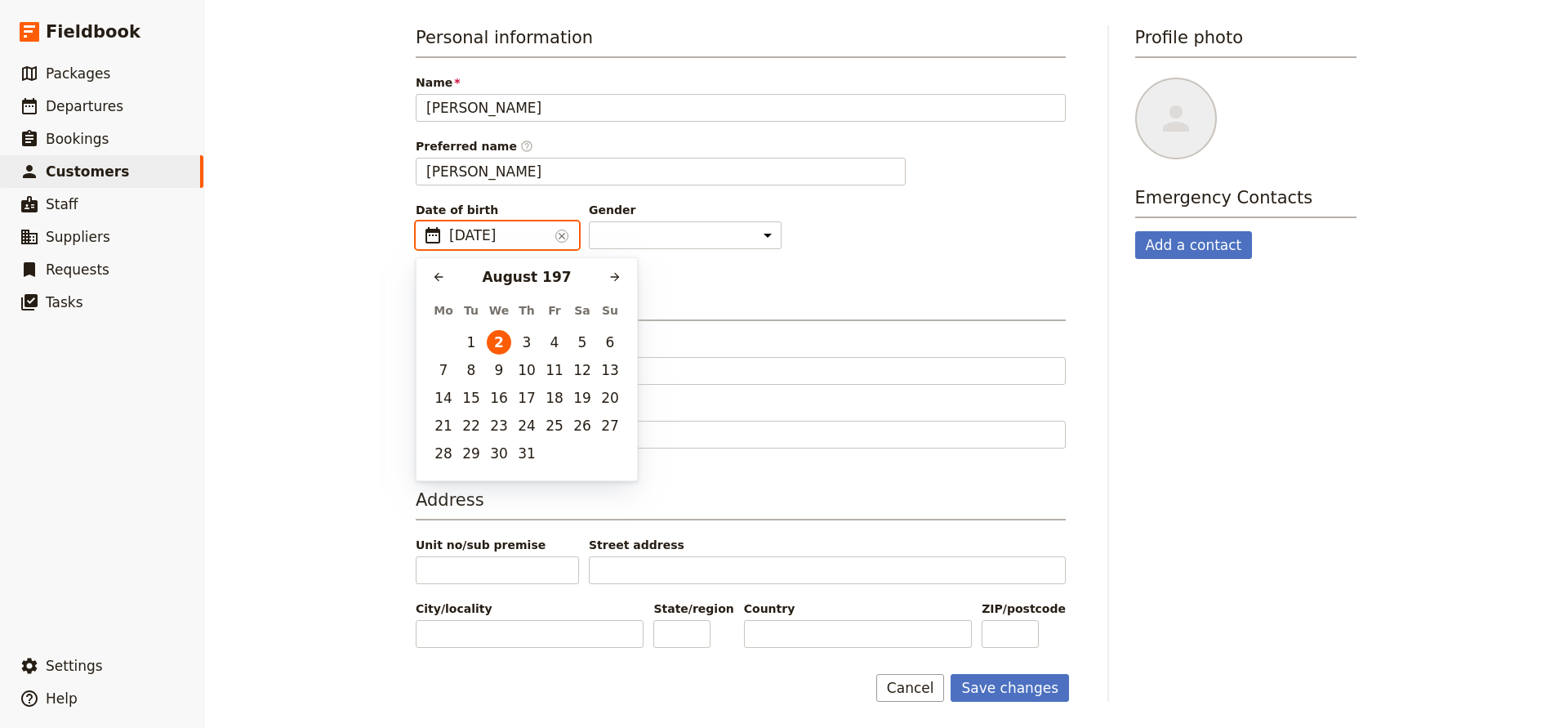
type input "[DATE]"
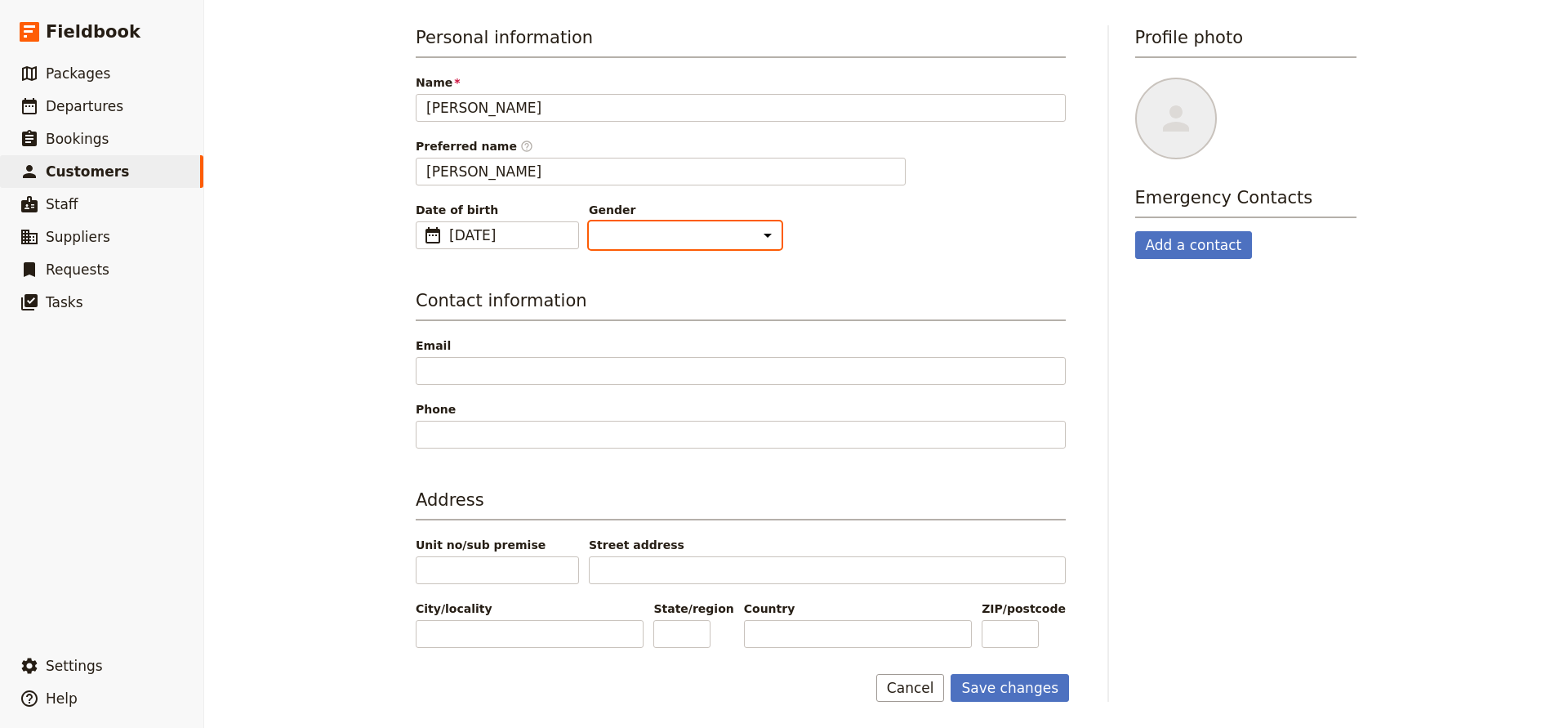
select select "[DEMOGRAPHIC_DATA]"
click at [992, 686] on button "Save changes" at bounding box center [1010, 688] width 119 height 28
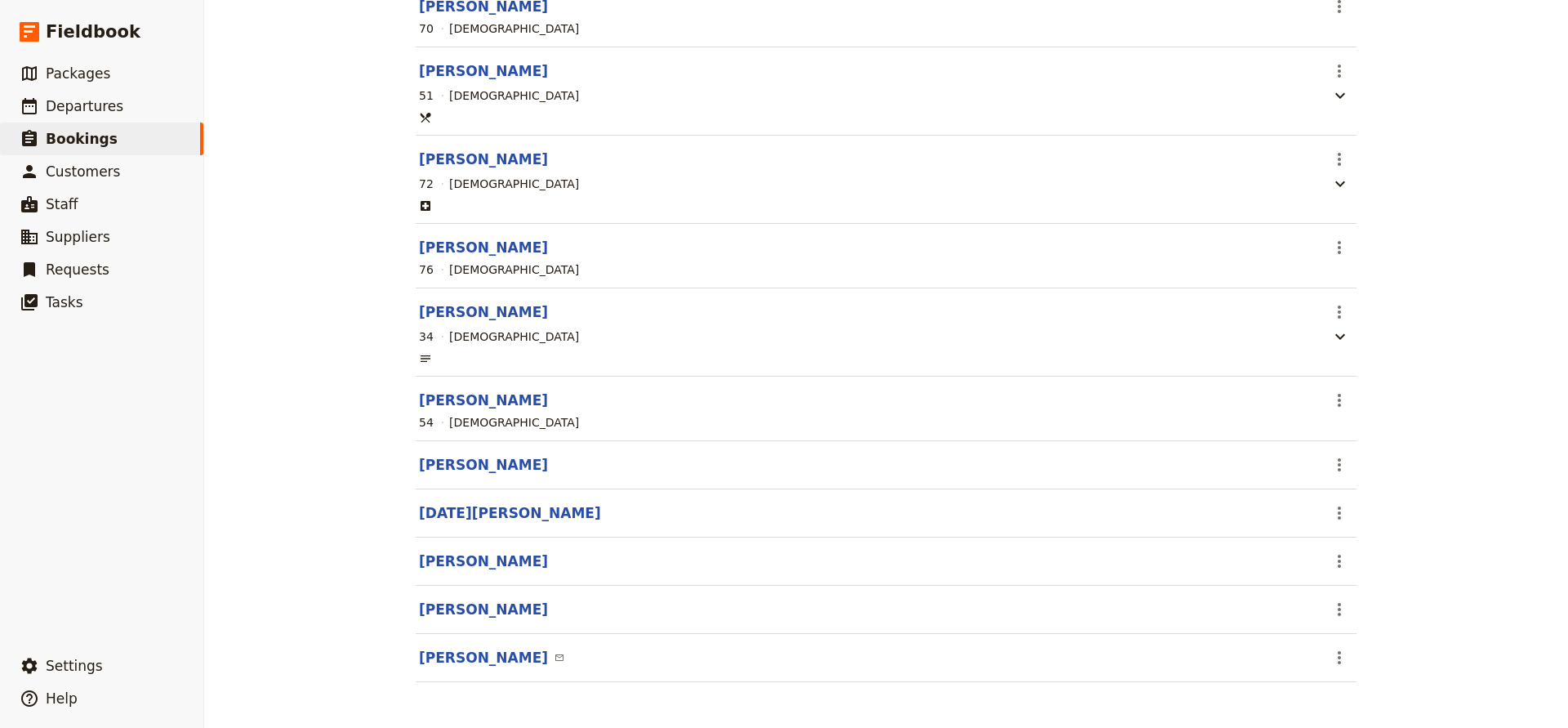
scroll to position [367, 0]
click at [446, 463] on button "[PERSON_NAME]" at bounding box center [483, 465] width 129 height 20
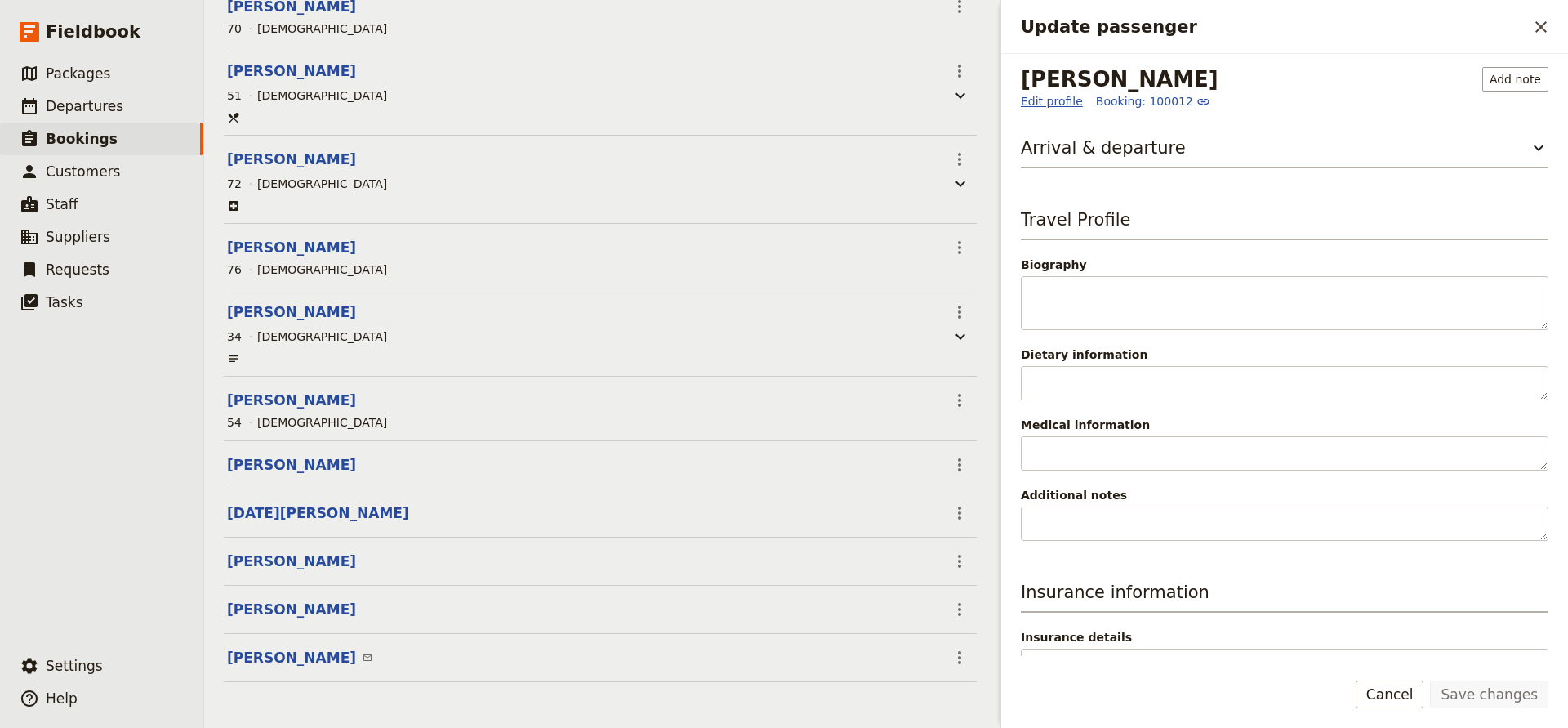
click at [1046, 100] on link "Edit profile" at bounding box center [1052, 101] width 62 height 16
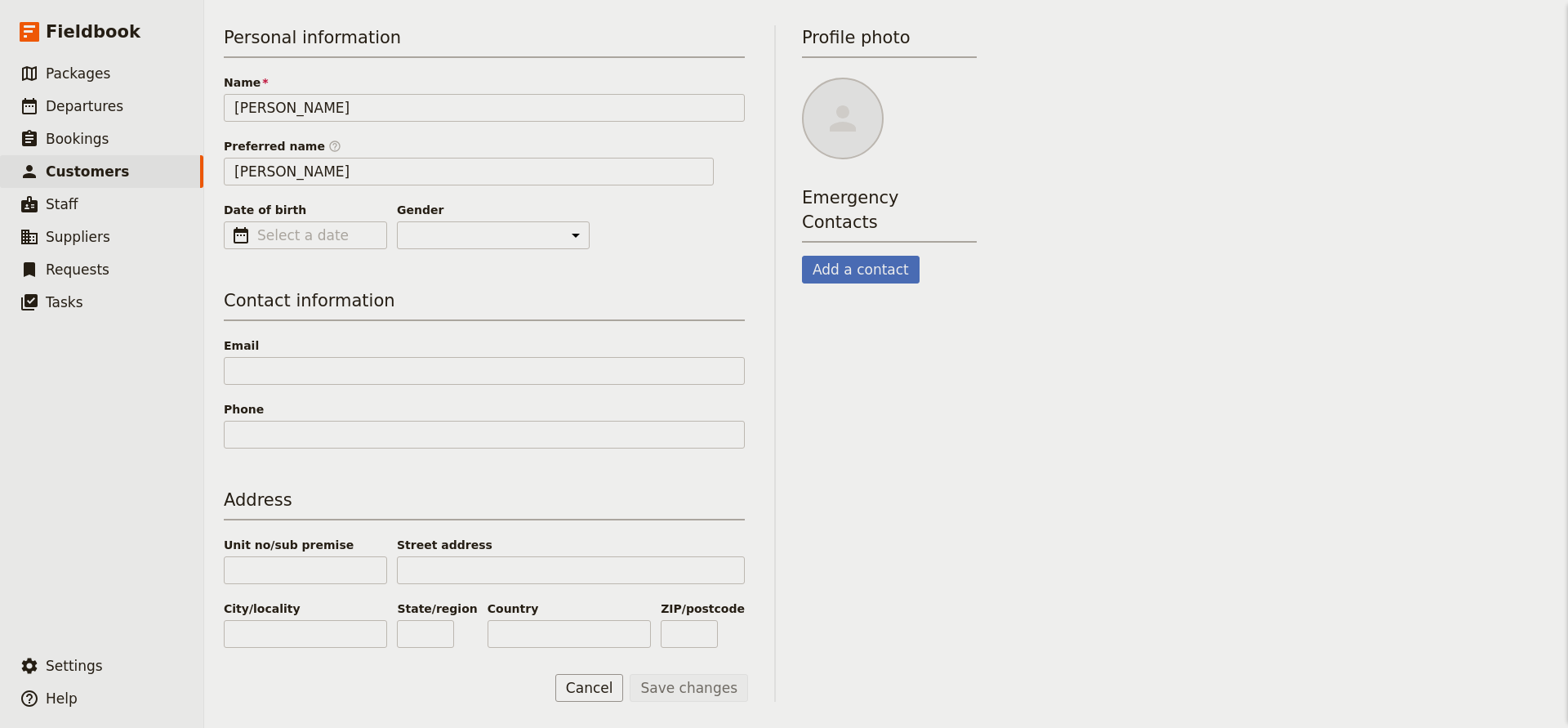
scroll to position [137, 0]
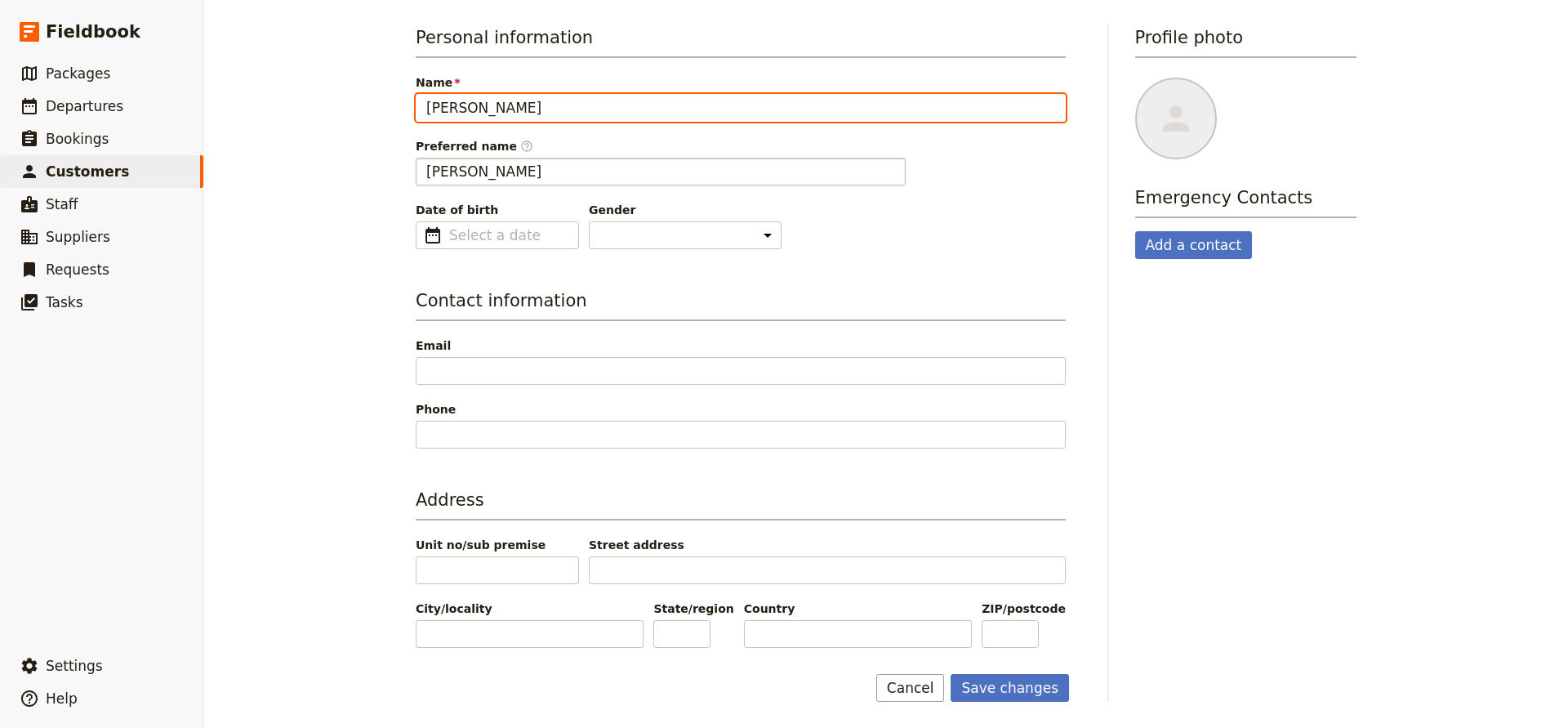
type input "[PERSON_NAME]"
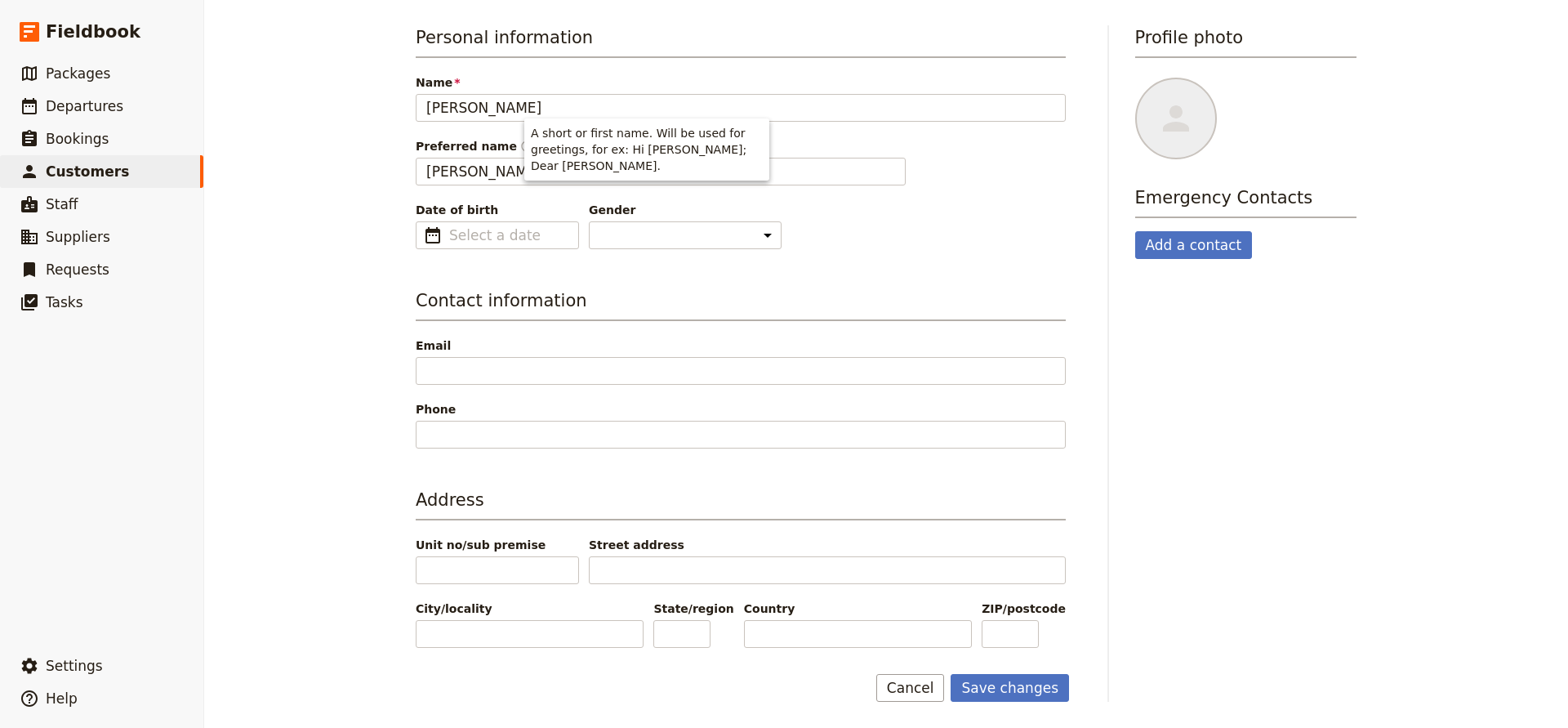
click at [871, 270] on div "Personal information Name [PERSON_NAME] Preferred name ​ [PERSON_NAME] Date of …" at bounding box center [740, 337] width 650 height 623
click at [516, 235] on span "[DATE]" at bounding box center [499, 235] width 100 height 20
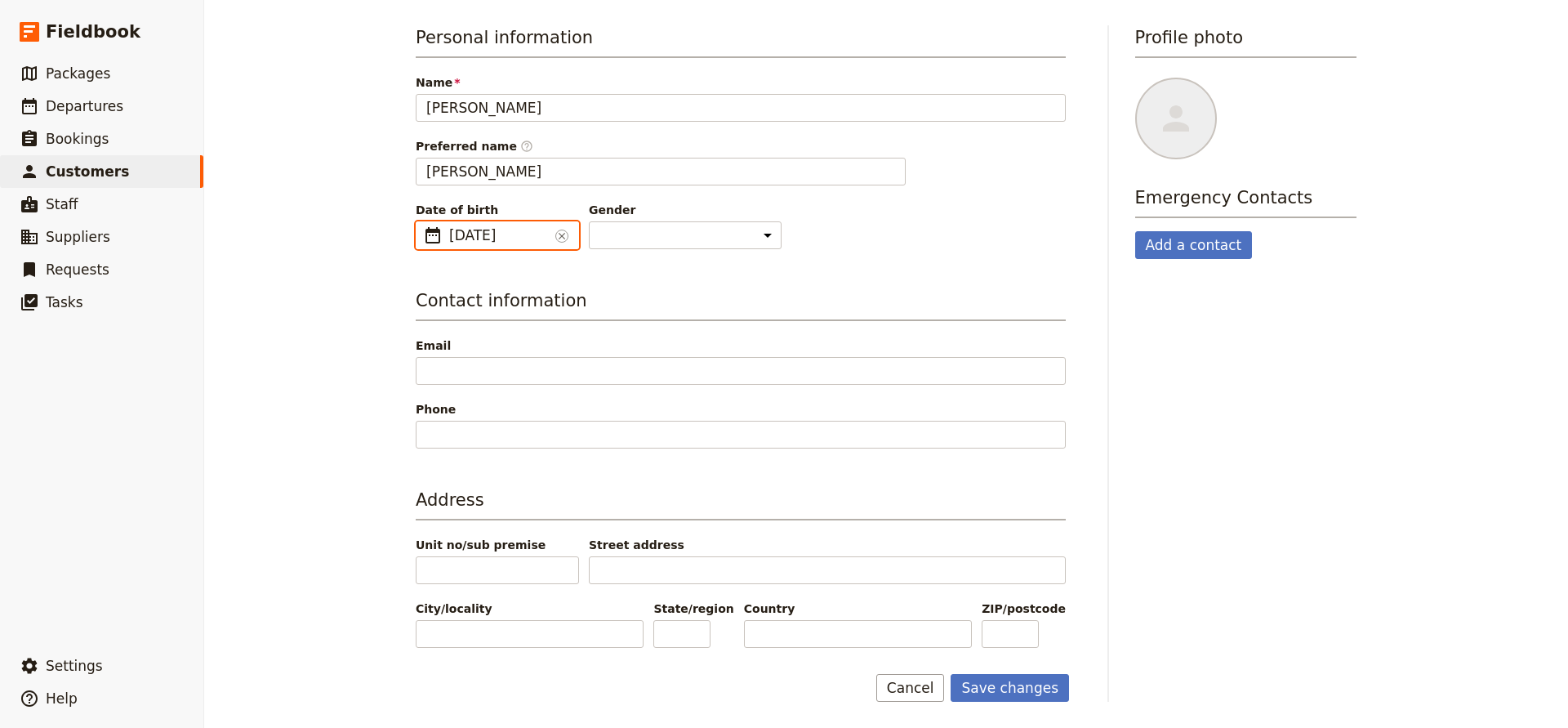
click at [423, 222] on input "14/01/0019" at bounding box center [422, 221] width 1 height 1
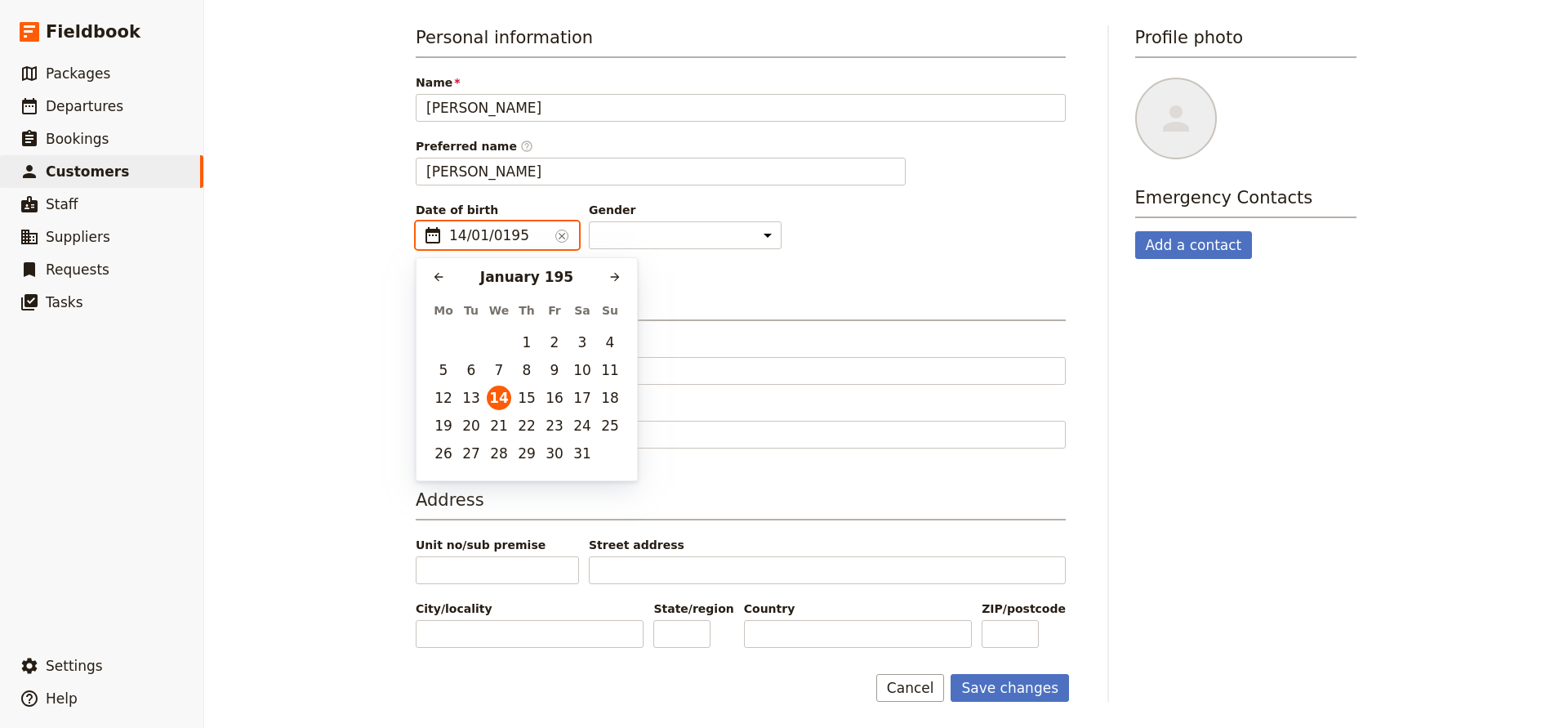
type input "[DATE]"
click at [471, 400] on button "14" at bounding box center [471, 398] width 25 height 25
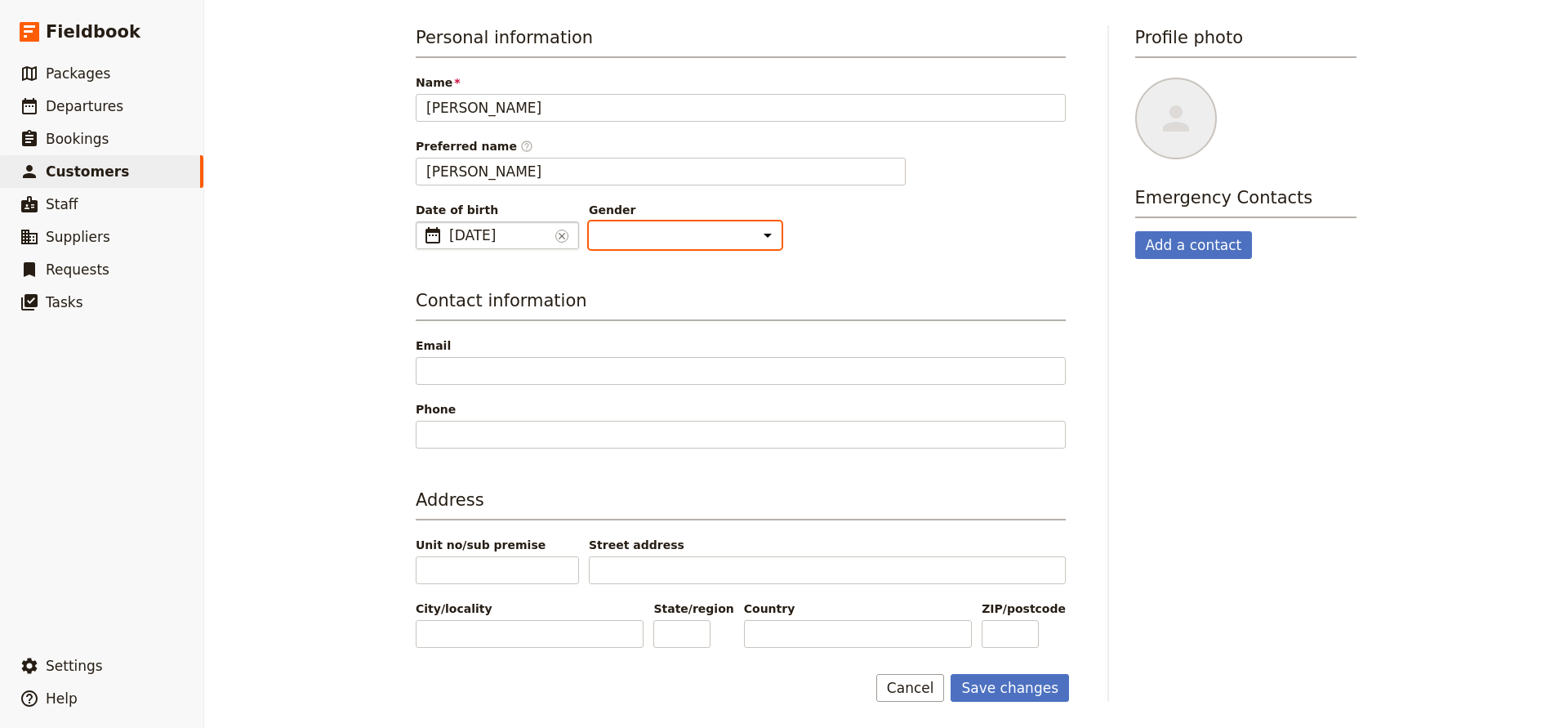
select select "[DEMOGRAPHIC_DATA]"
click at [990, 685] on button "Save changes" at bounding box center [1010, 688] width 119 height 28
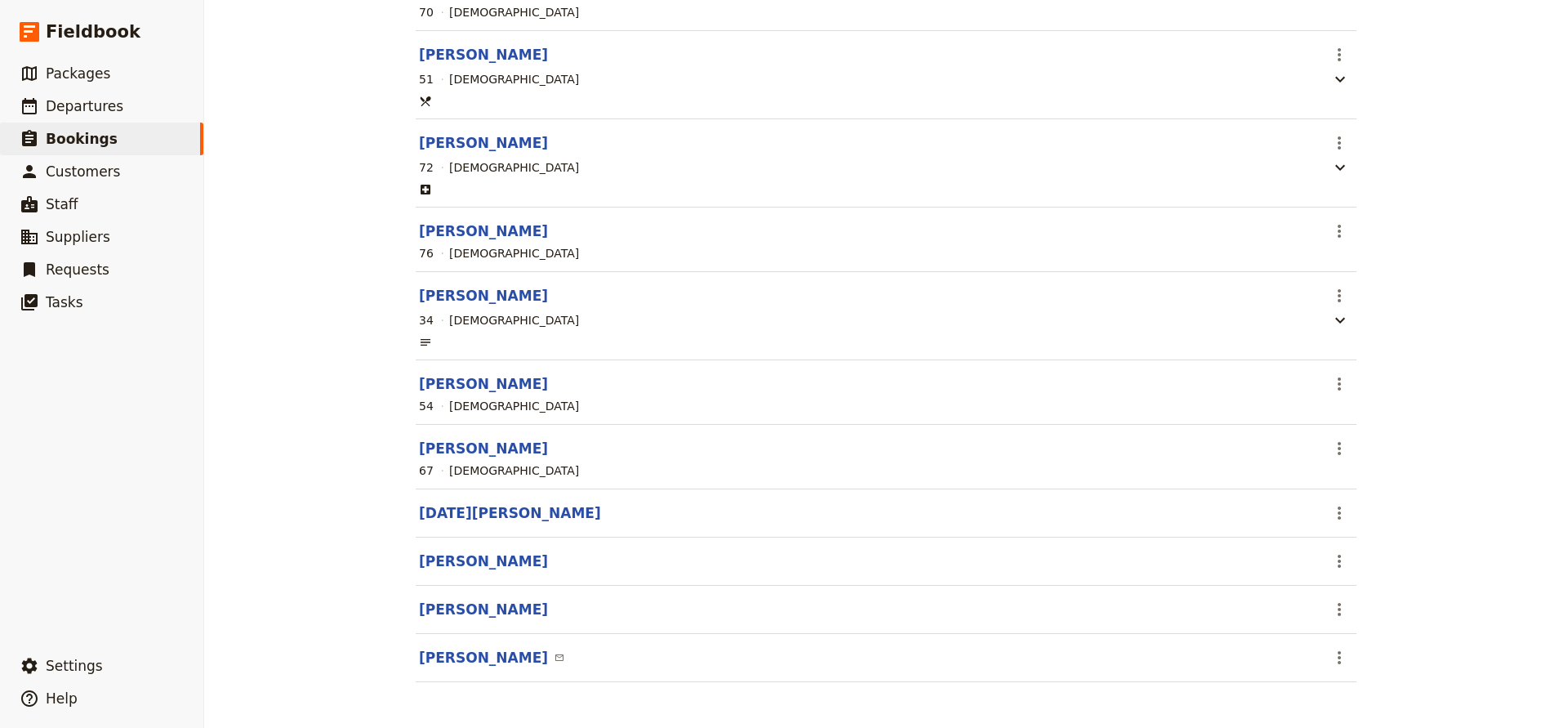
scroll to position [383, 0]
click at [488, 506] on button "[DATE][PERSON_NAME]" at bounding box center [510, 512] width 182 height 20
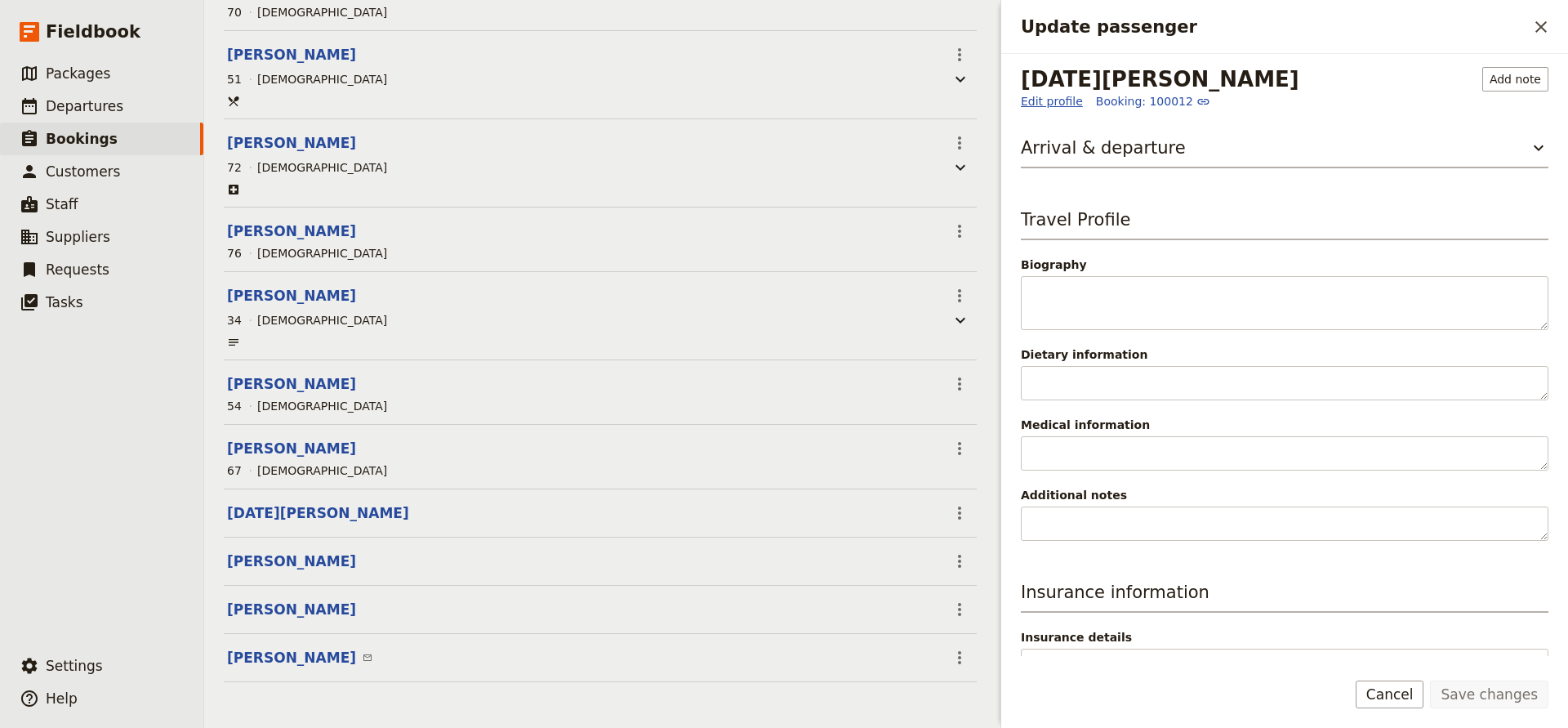
click at [1053, 103] on link "Edit profile" at bounding box center [1052, 101] width 62 height 16
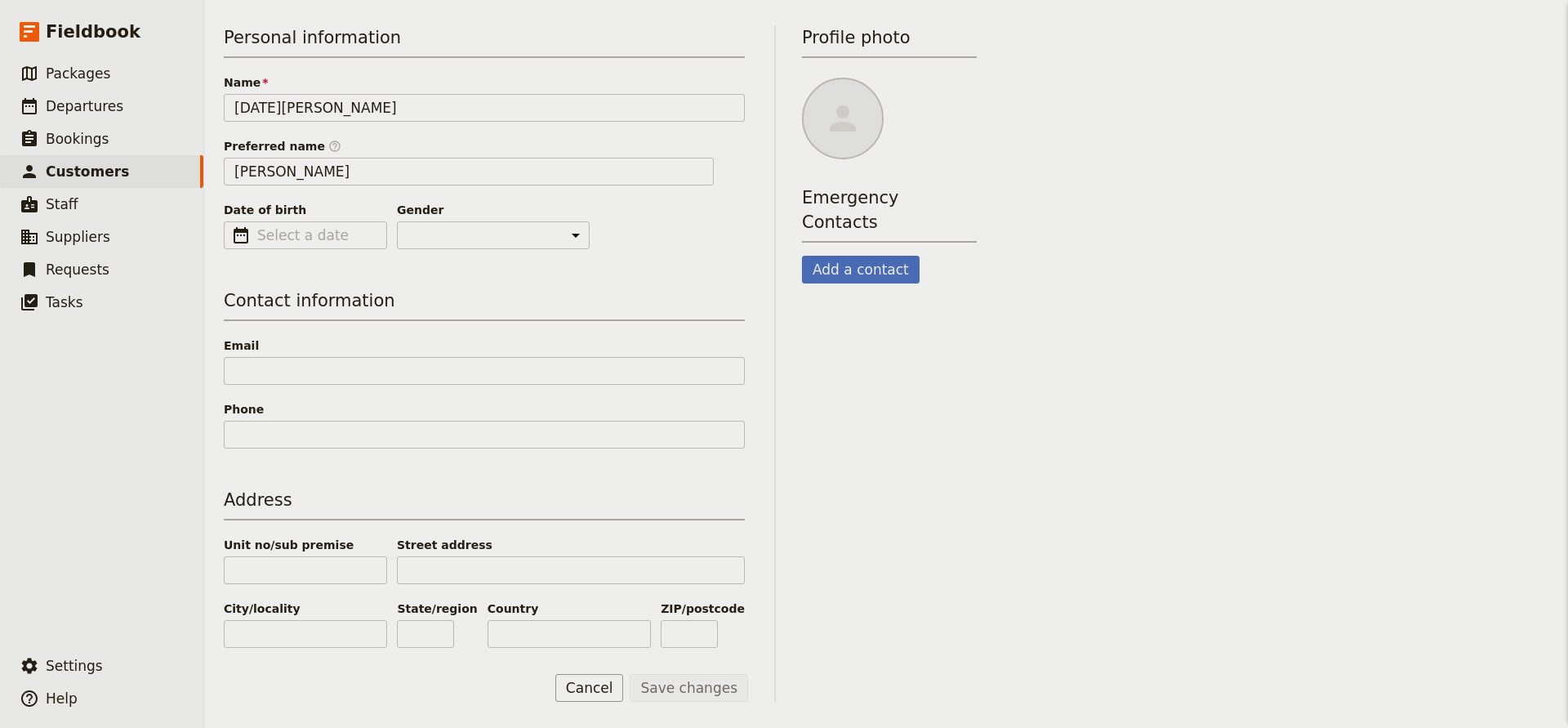
scroll to position [137, 0]
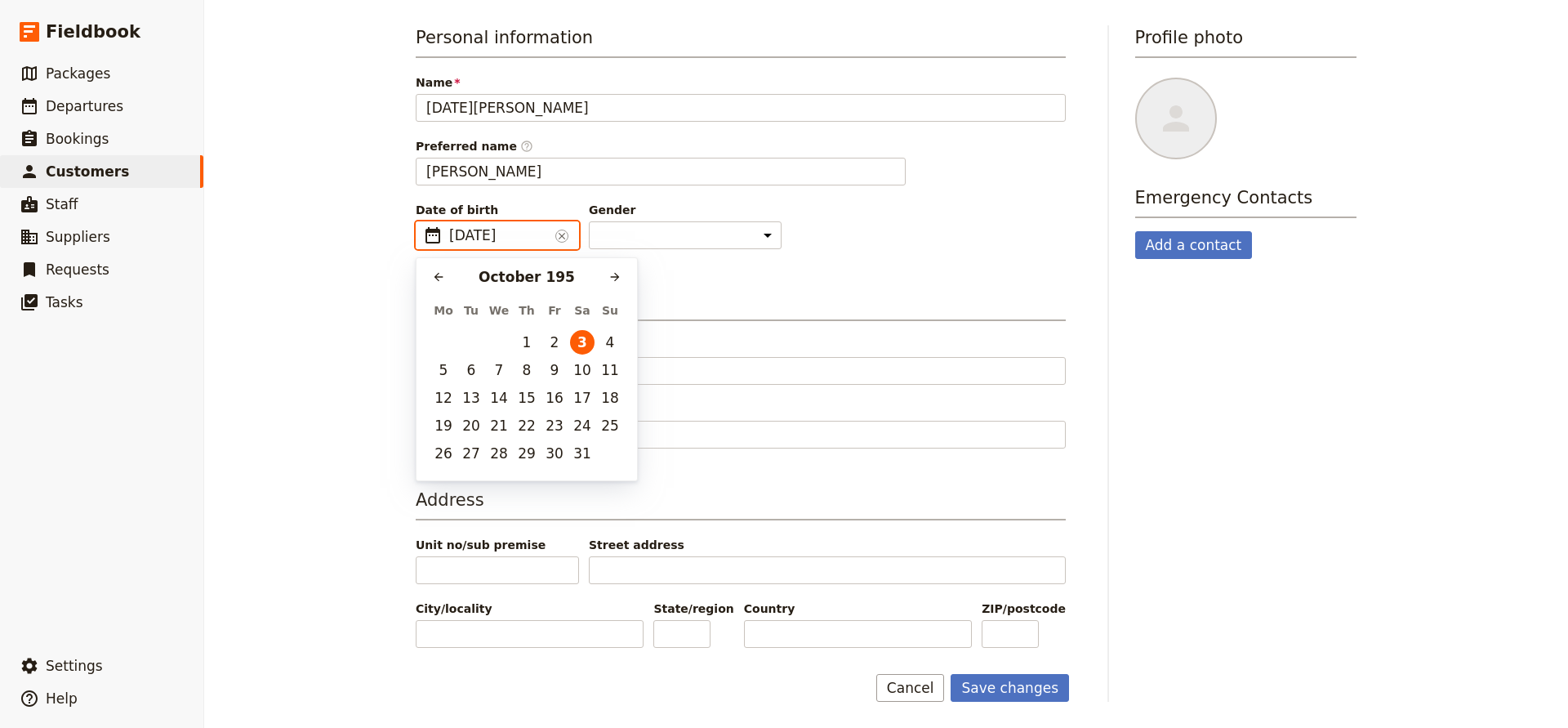
type input "[DATE]"
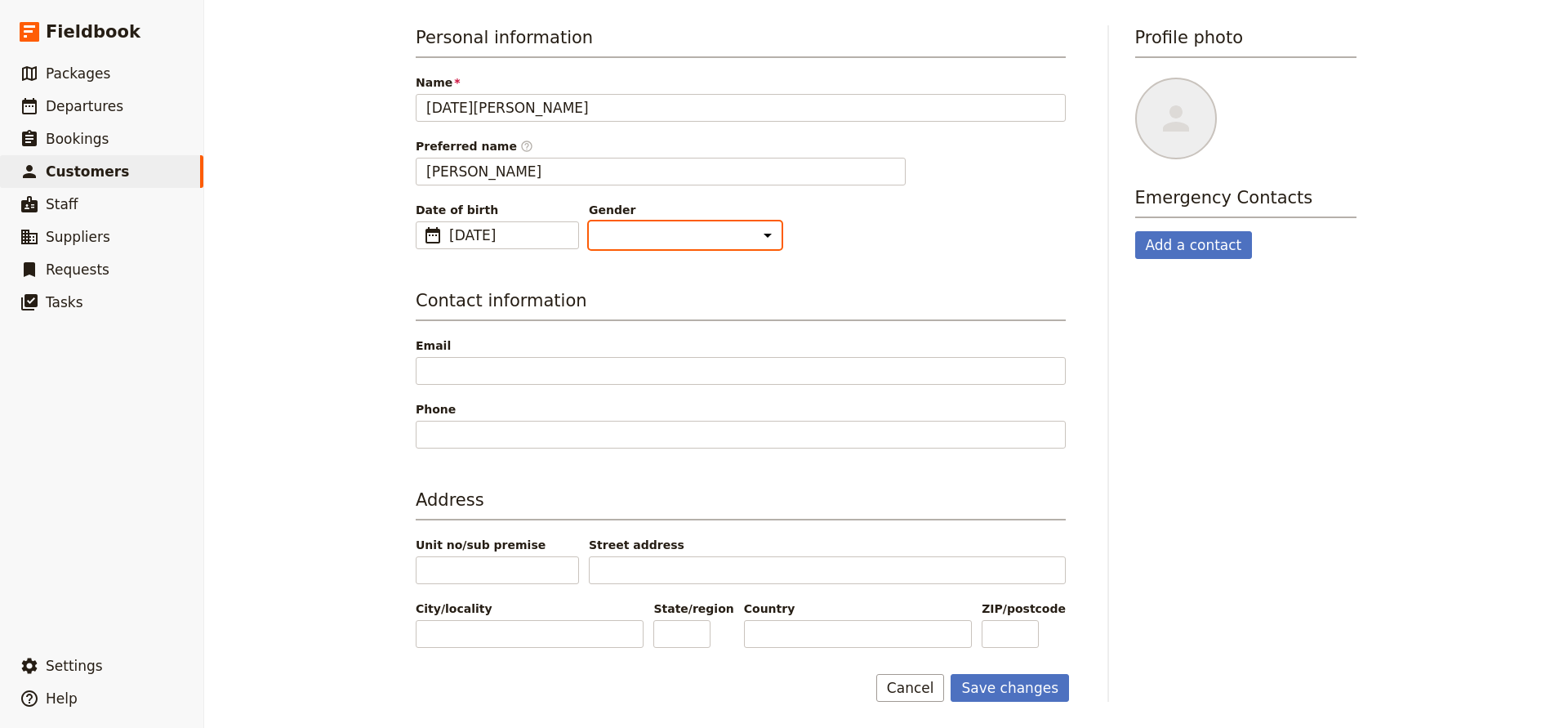
select select "[DEMOGRAPHIC_DATA]"
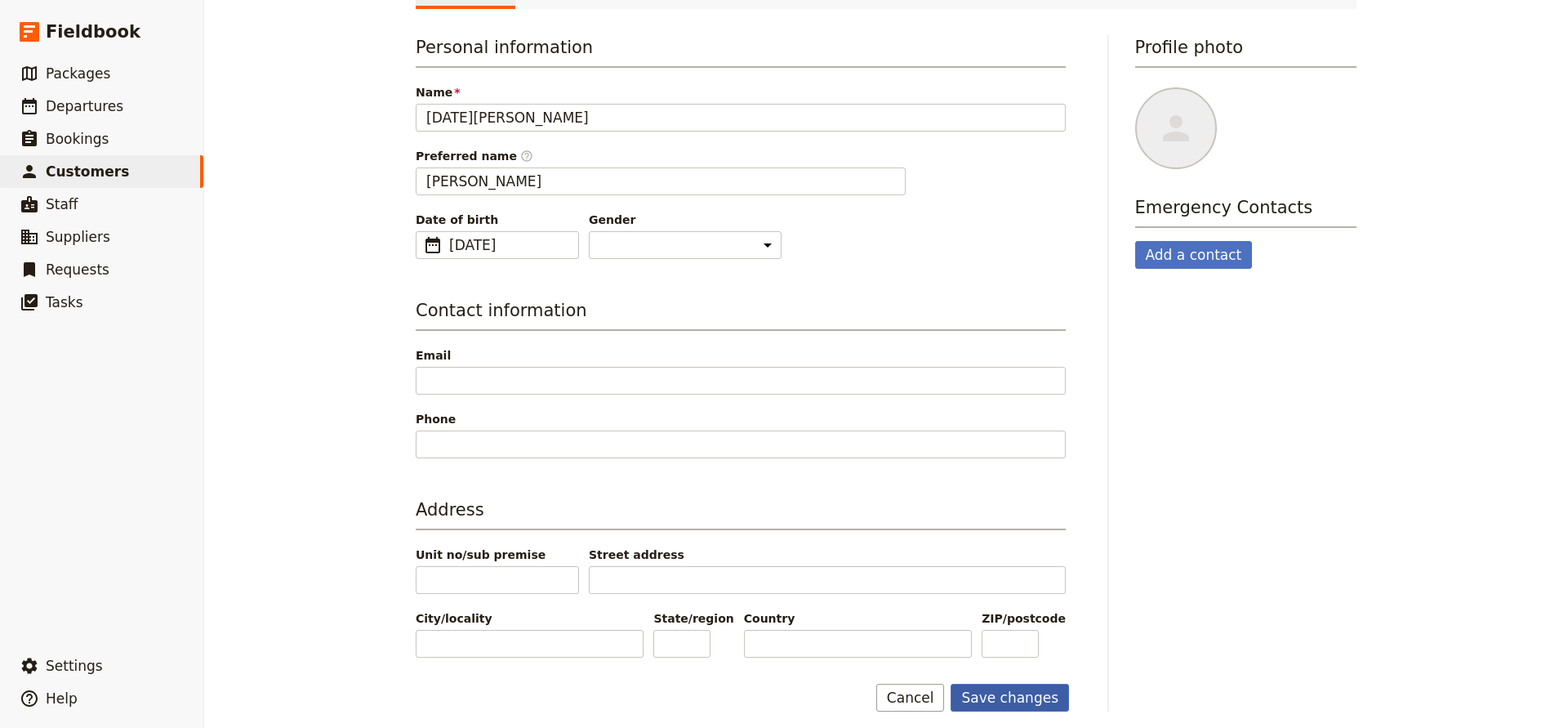
click at [981, 691] on button "Save changes" at bounding box center [1010, 697] width 119 height 28
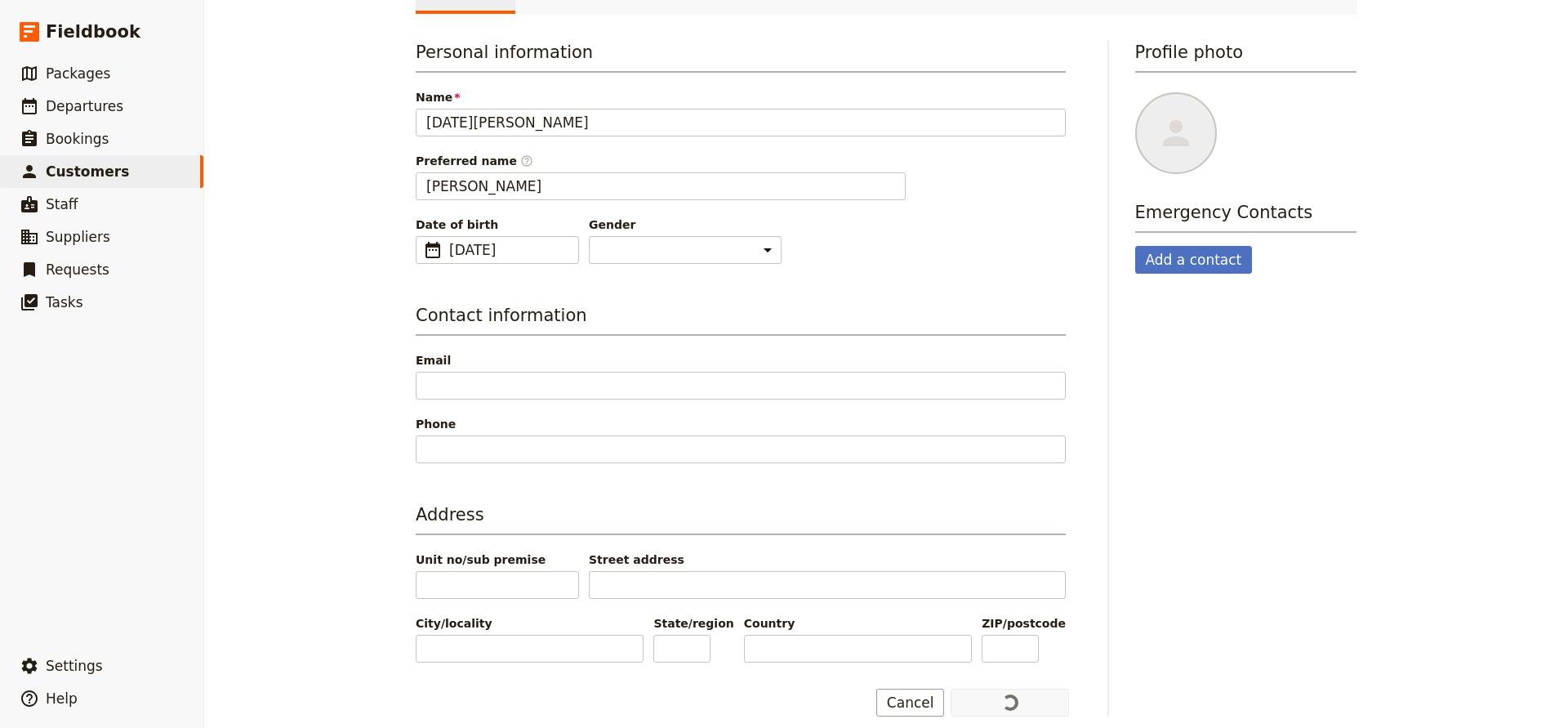
scroll to position [116, 0]
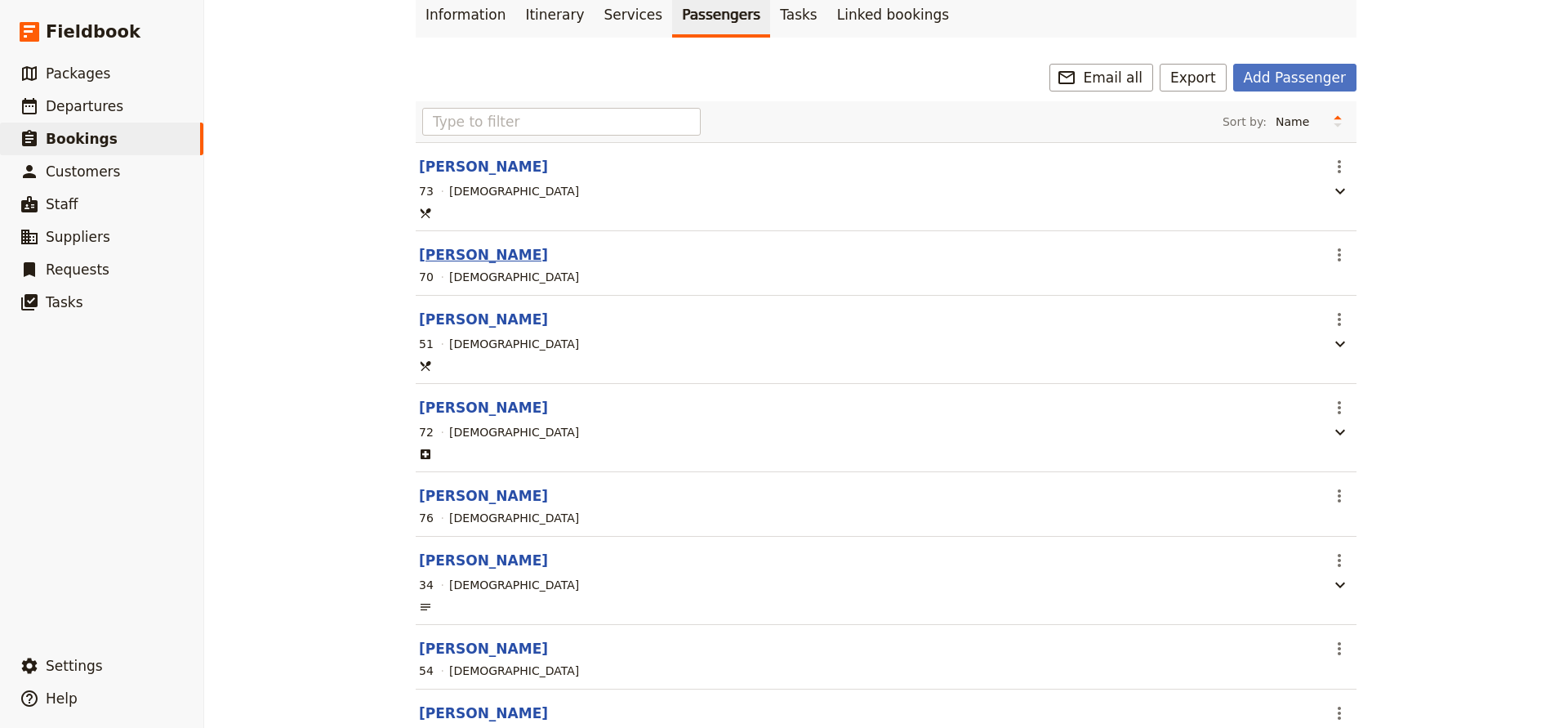
click at [438, 258] on button "[PERSON_NAME]" at bounding box center [483, 255] width 129 height 20
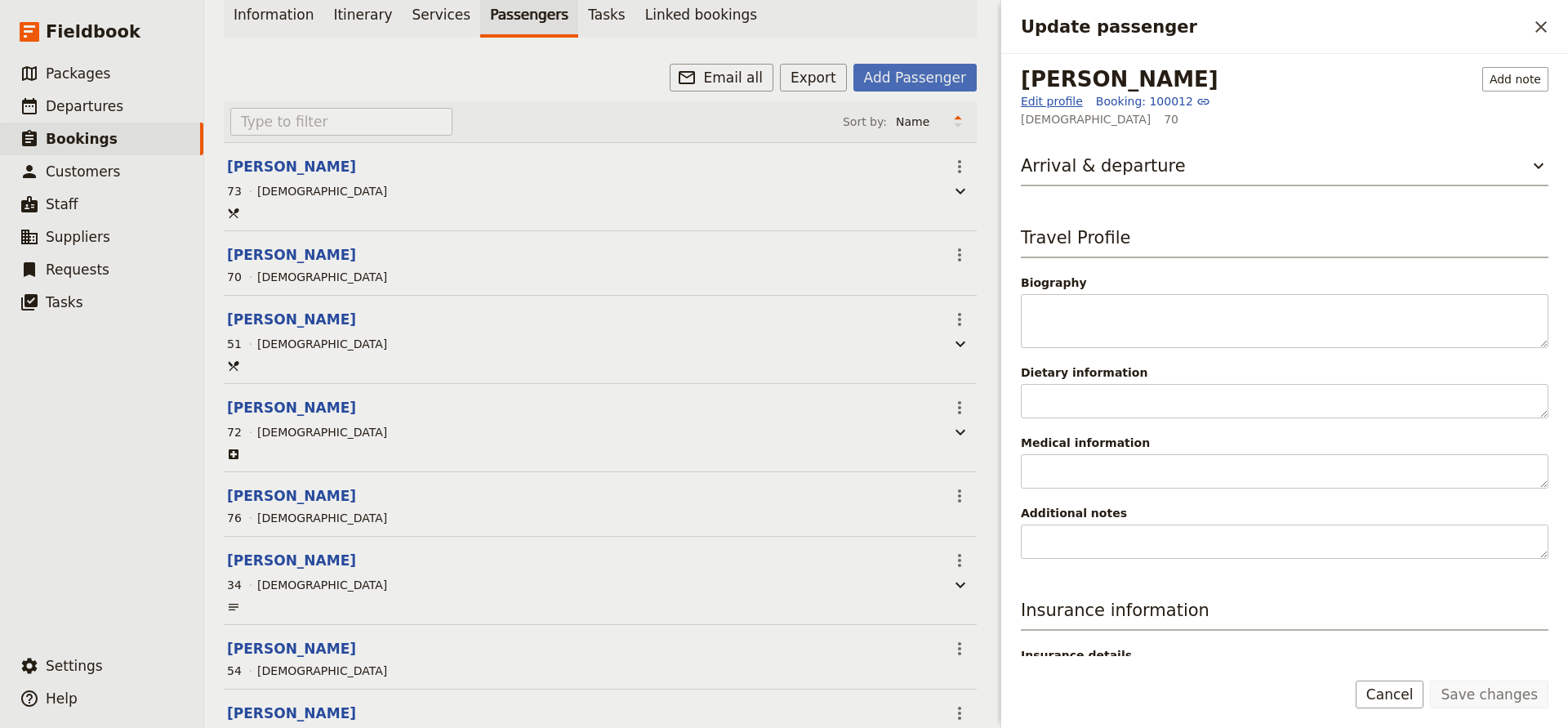
click at [1048, 102] on link "Edit profile" at bounding box center [1052, 101] width 62 height 16
select select "[DEMOGRAPHIC_DATA]"
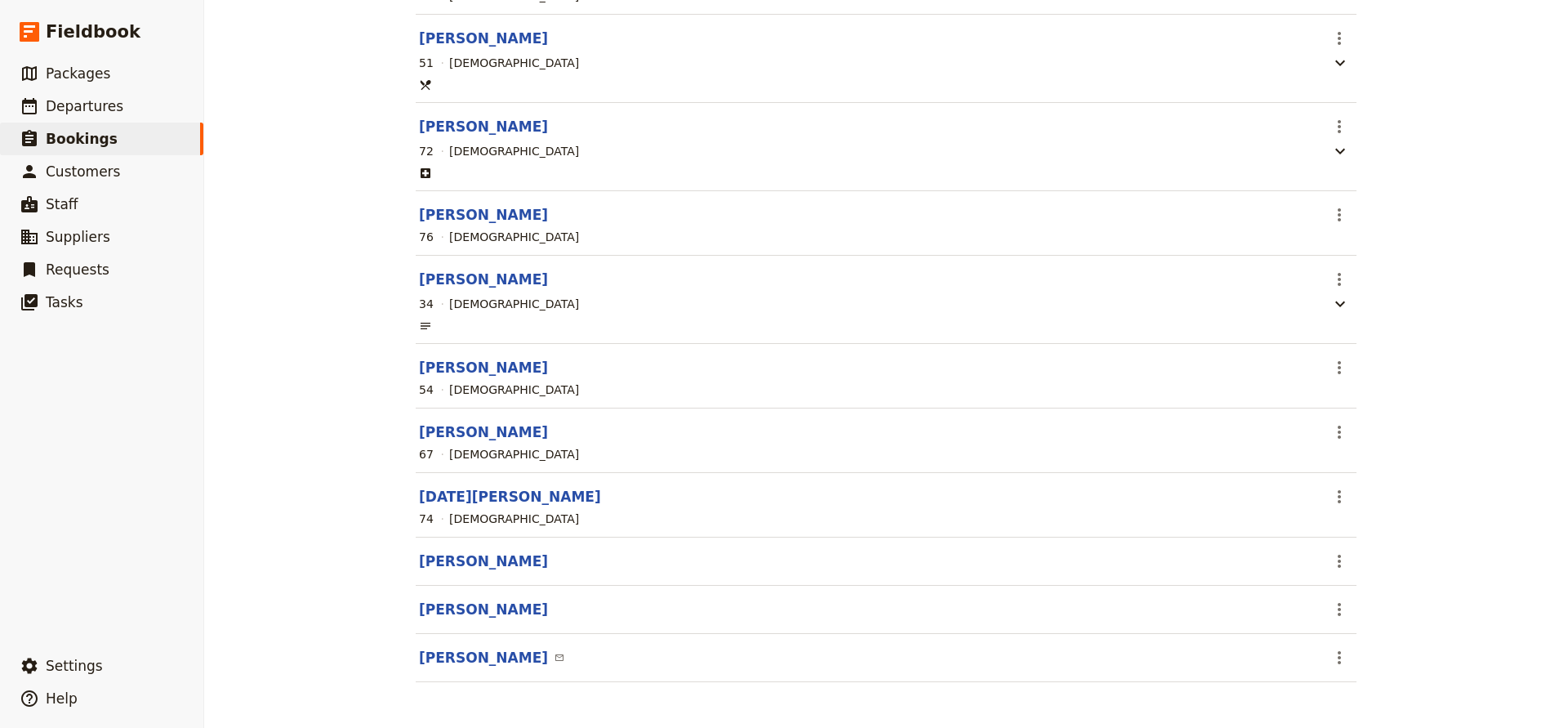
scroll to position [399, 0]
click at [451, 491] on button "[DATE][PERSON_NAME]" at bounding box center [510, 496] width 182 height 20
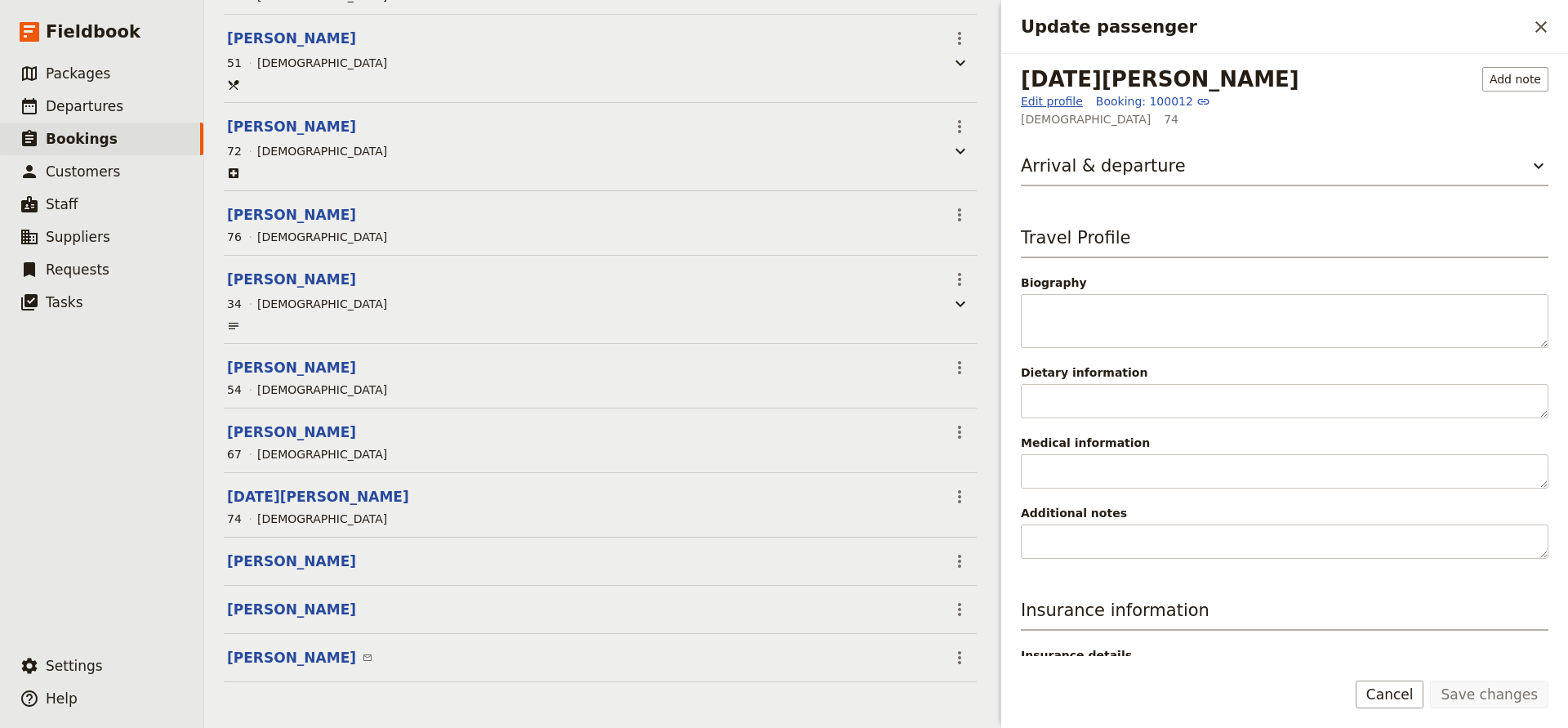
click at [1043, 103] on link "Edit profile" at bounding box center [1052, 101] width 62 height 16
select select "[DEMOGRAPHIC_DATA]"
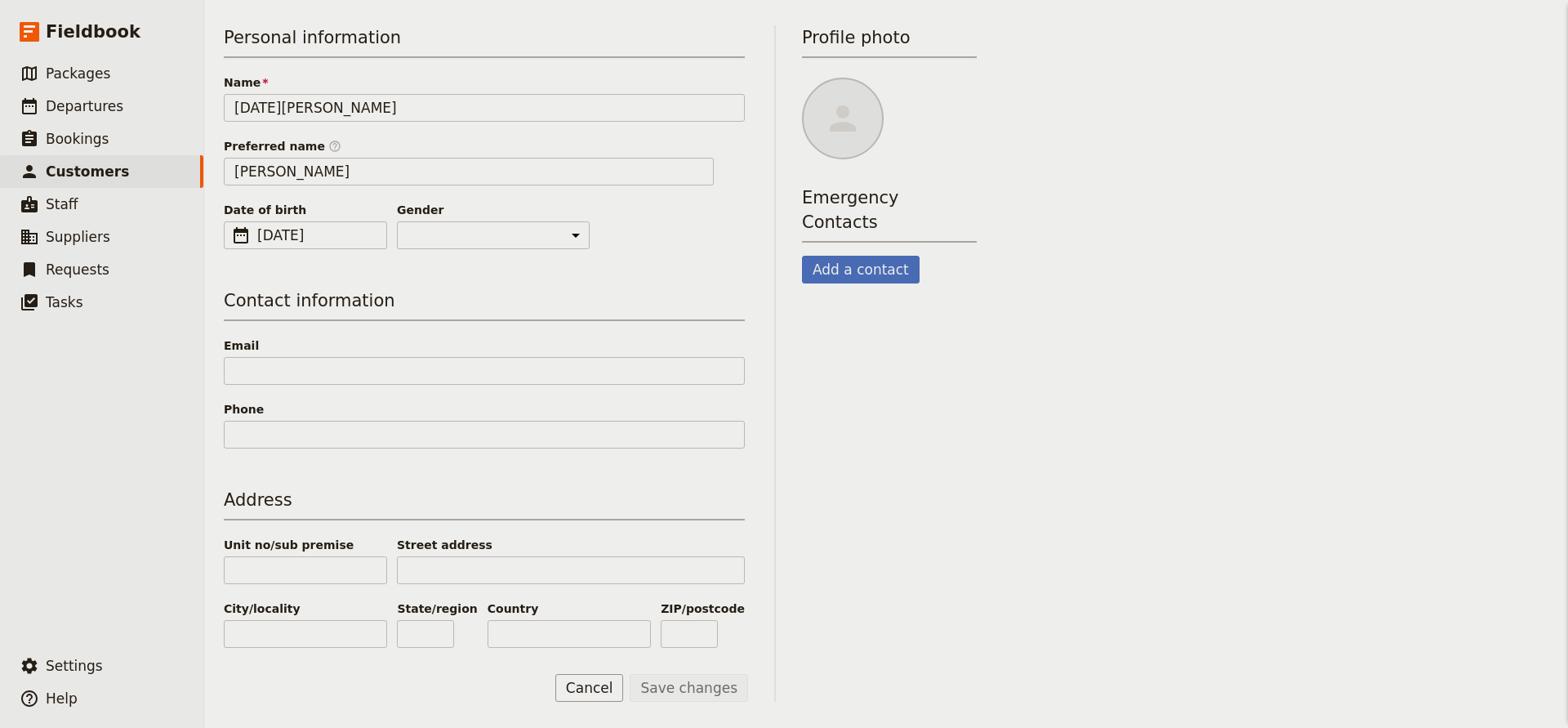
scroll to position [132, 0]
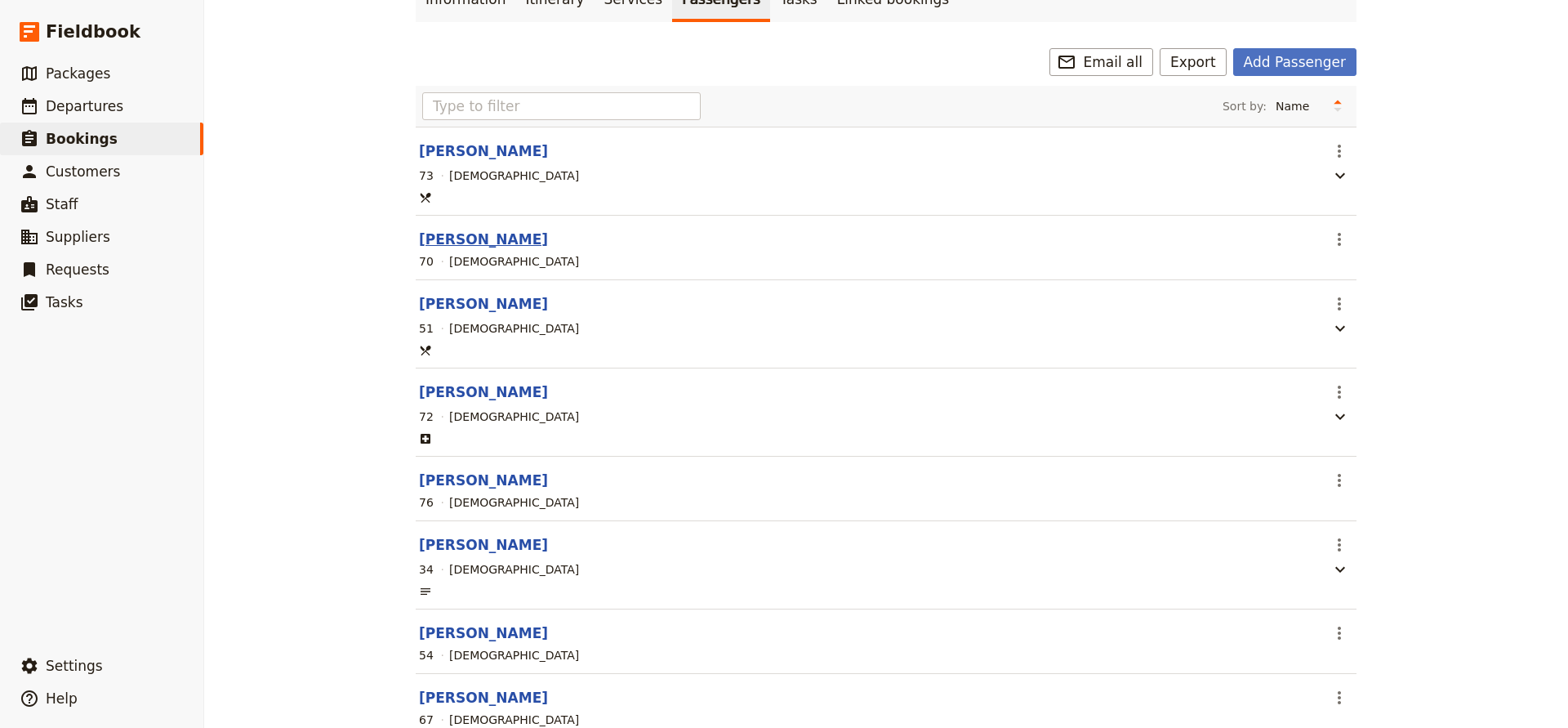
click at [438, 233] on button "[PERSON_NAME]" at bounding box center [483, 239] width 129 height 20
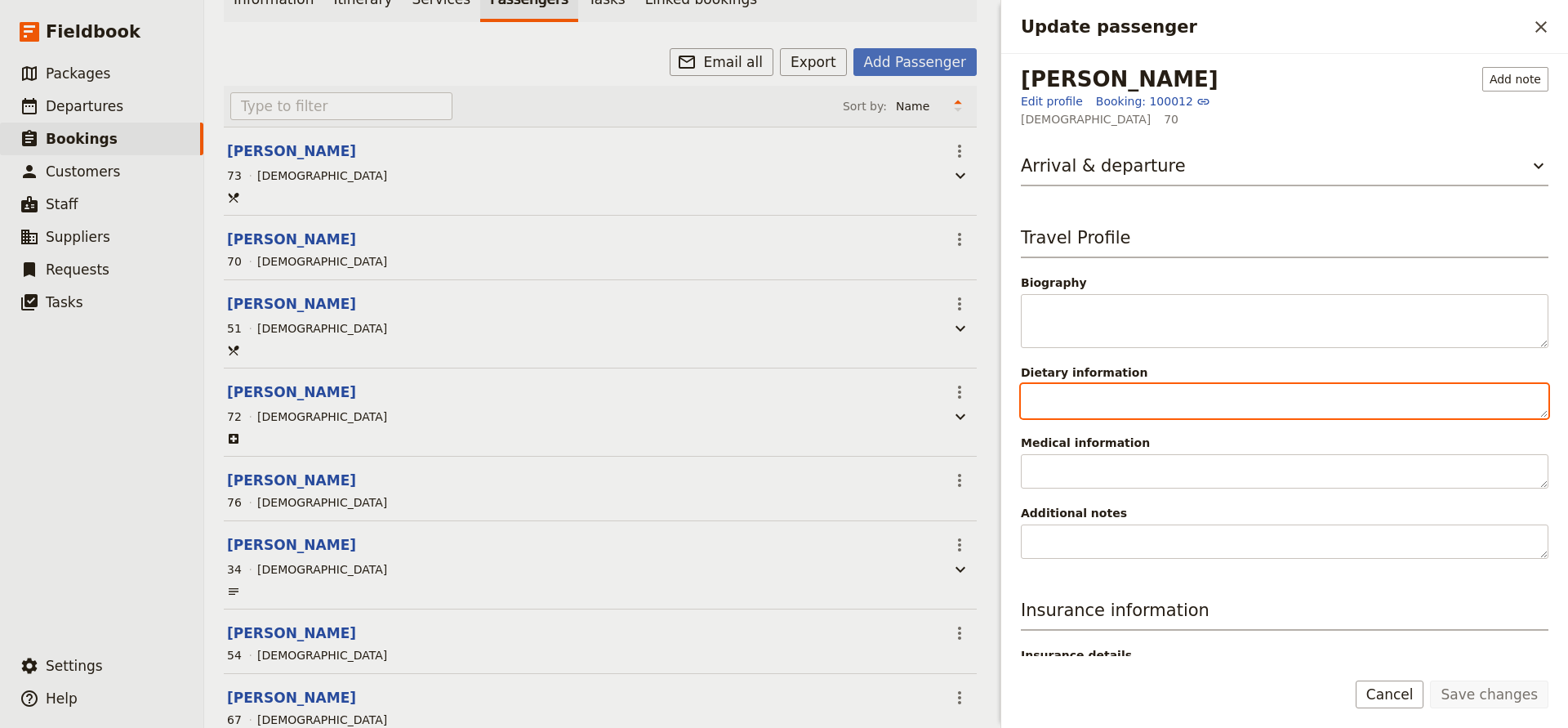
click at [1068, 401] on textarea "Dietary information" at bounding box center [1285, 401] width 527 height 34
type textarea "No spicy food"
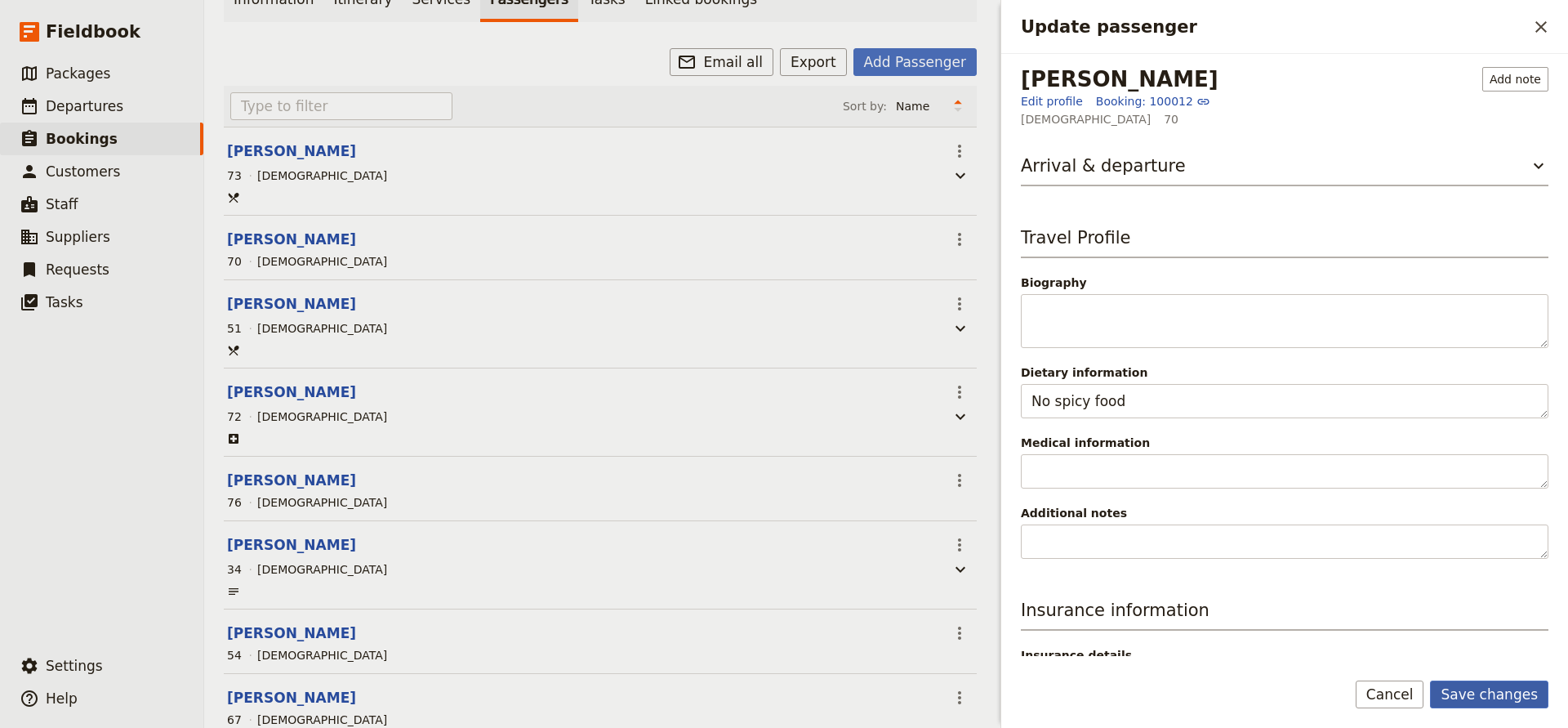
click at [1460, 692] on button "Save changes" at bounding box center [1490, 694] width 119 height 28
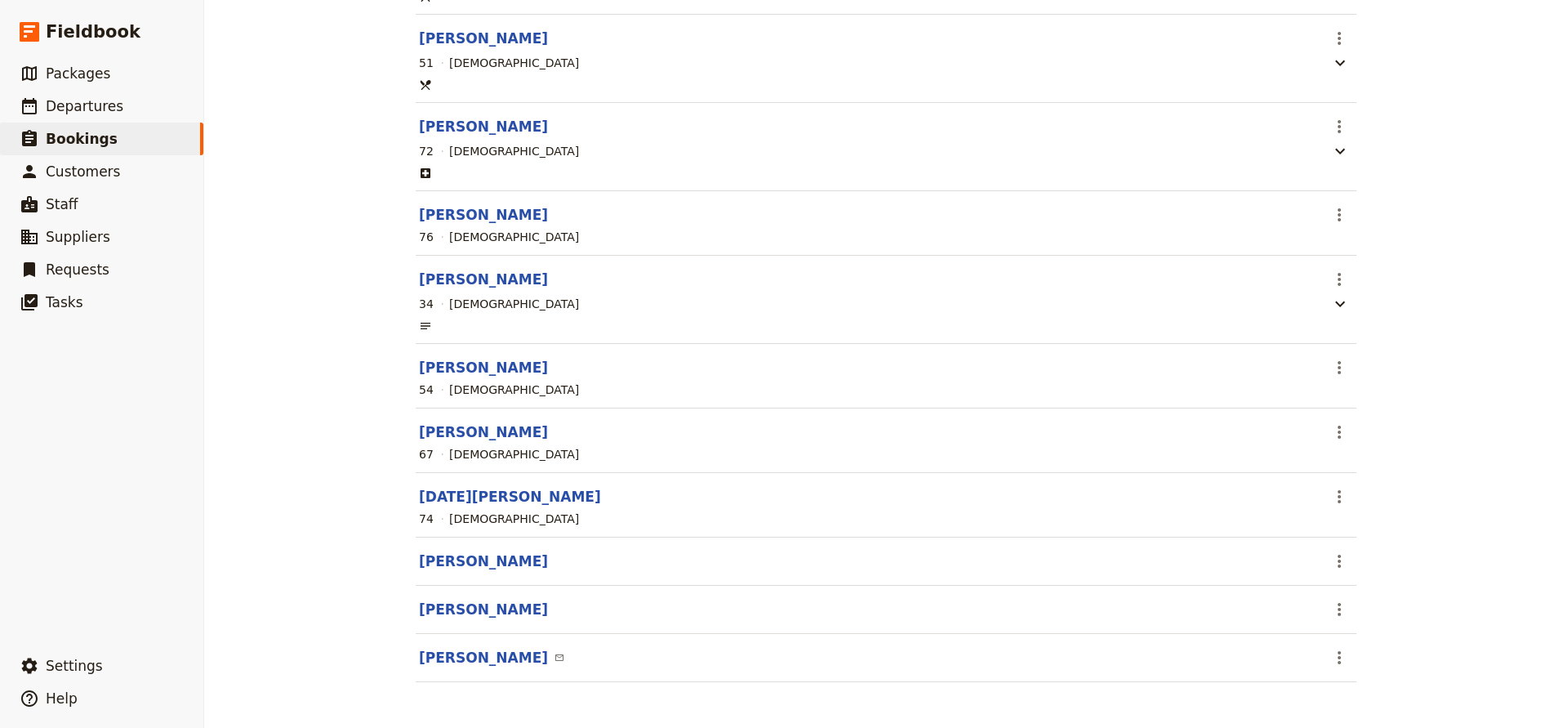
scroll to position [423, 0]
click at [481, 562] on button "[PERSON_NAME]" at bounding box center [483, 561] width 129 height 20
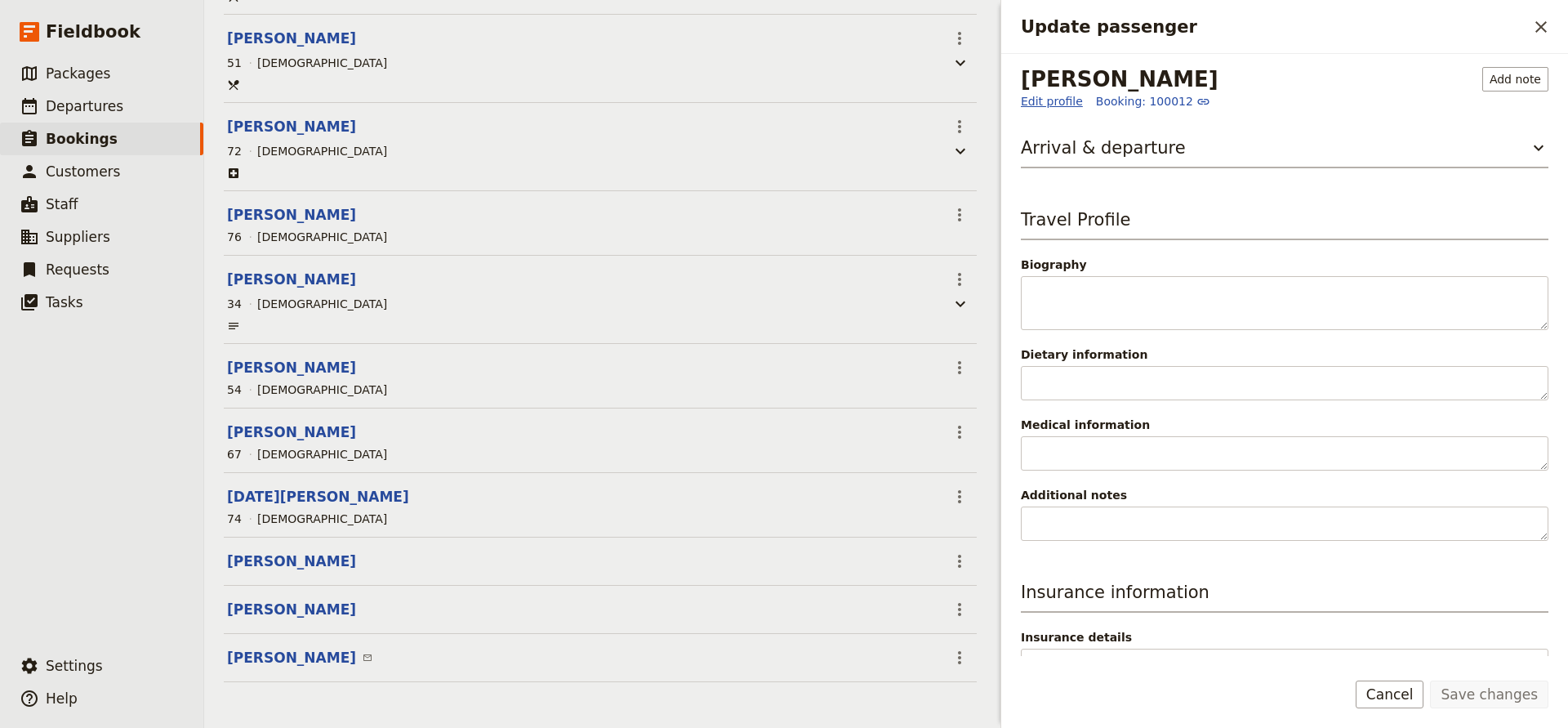
click at [1055, 101] on link "Edit profile" at bounding box center [1052, 101] width 62 height 16
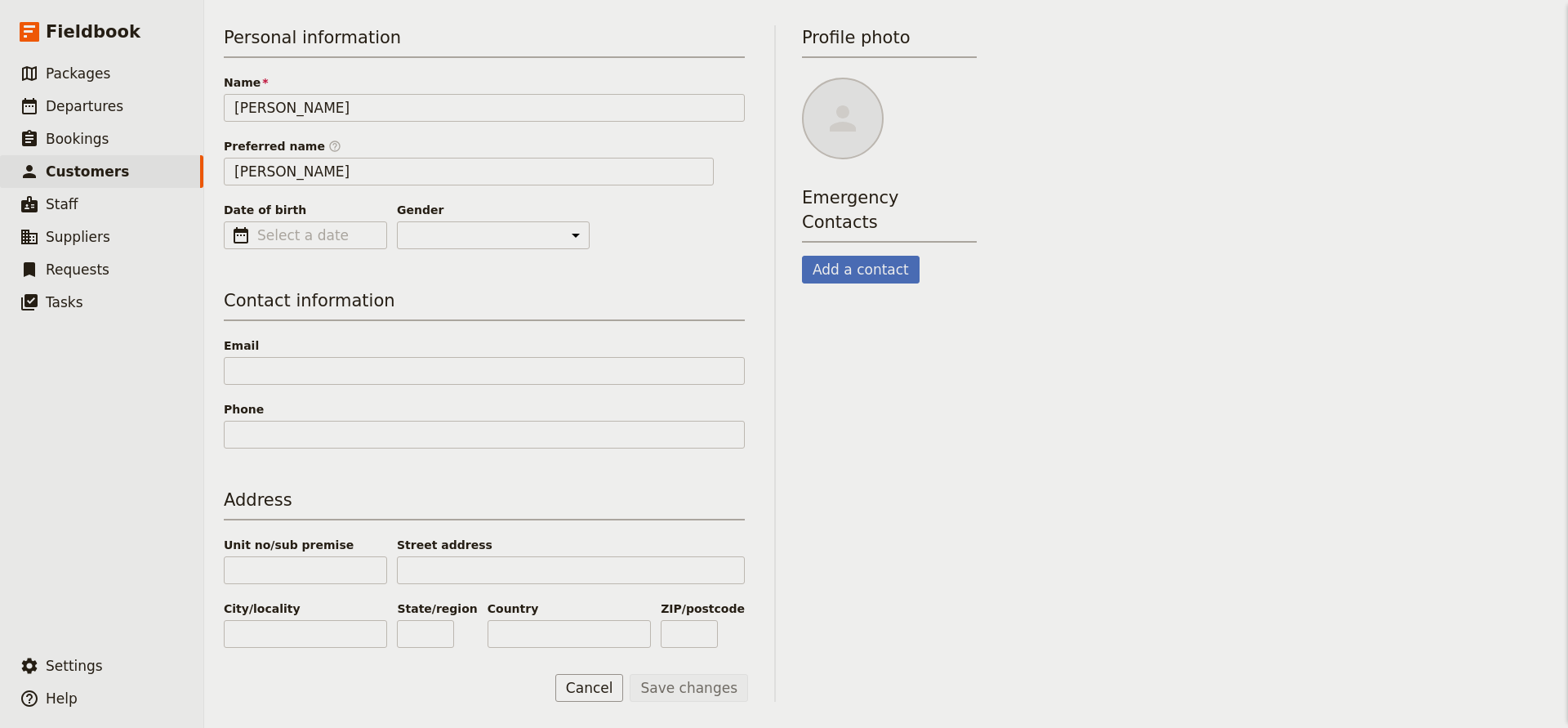
scroll to position [137, 0]
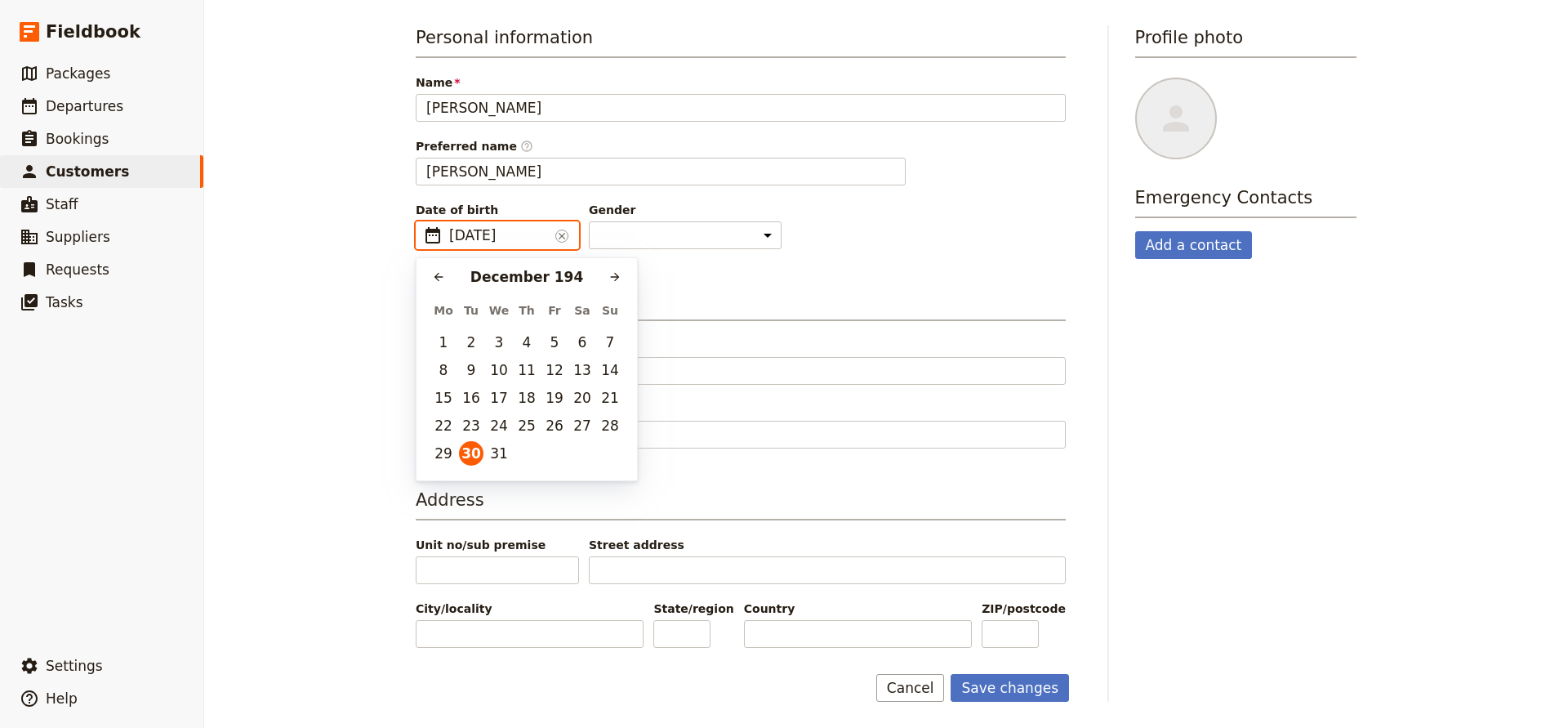
type input "[DATE]"
click at [436, 477] on button "30" at bounding box center [444, 481] width 25 height 25
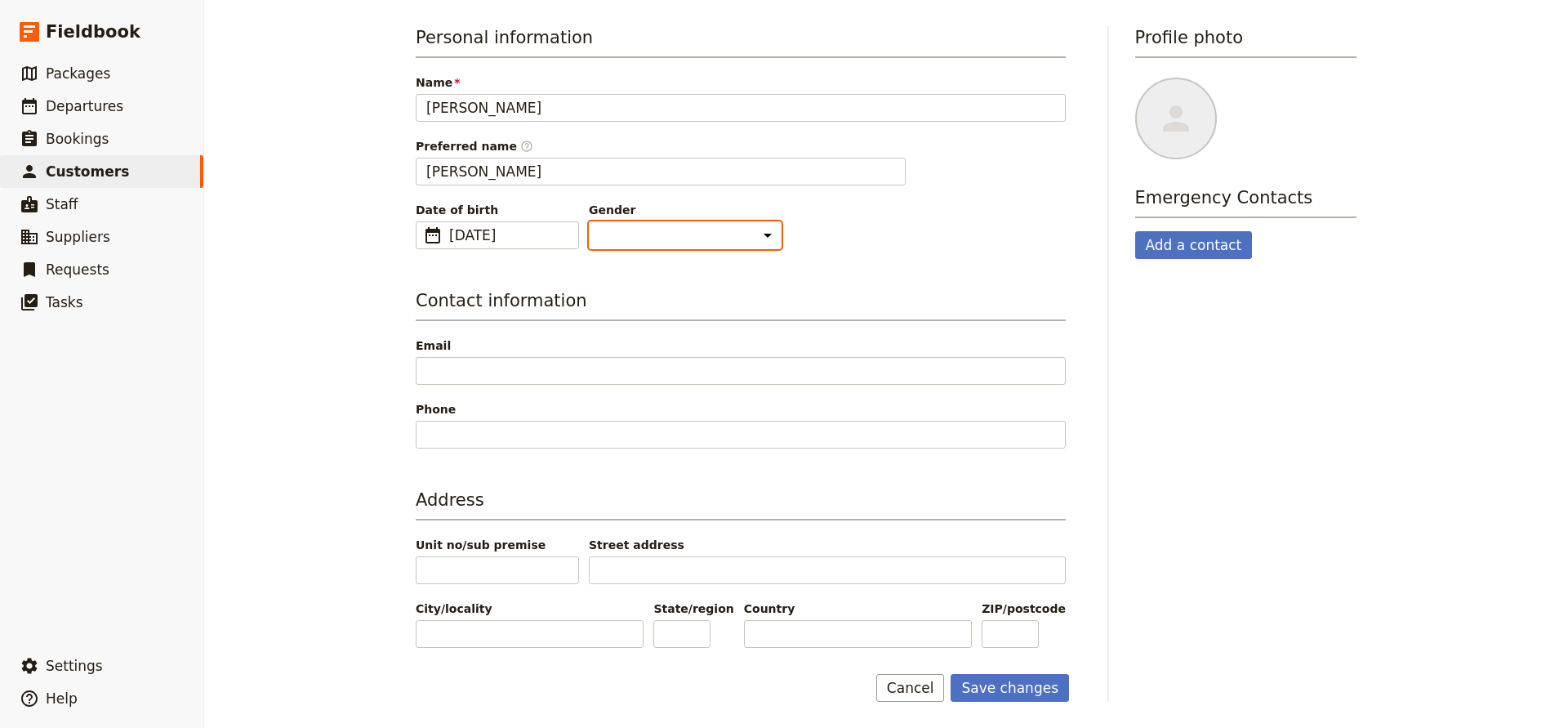
select select "[DEMOGRAPHIC_DATA]"
click at [1009, 686] on button "Save changes" at bounding box center [1010, 688] width 119 height 28
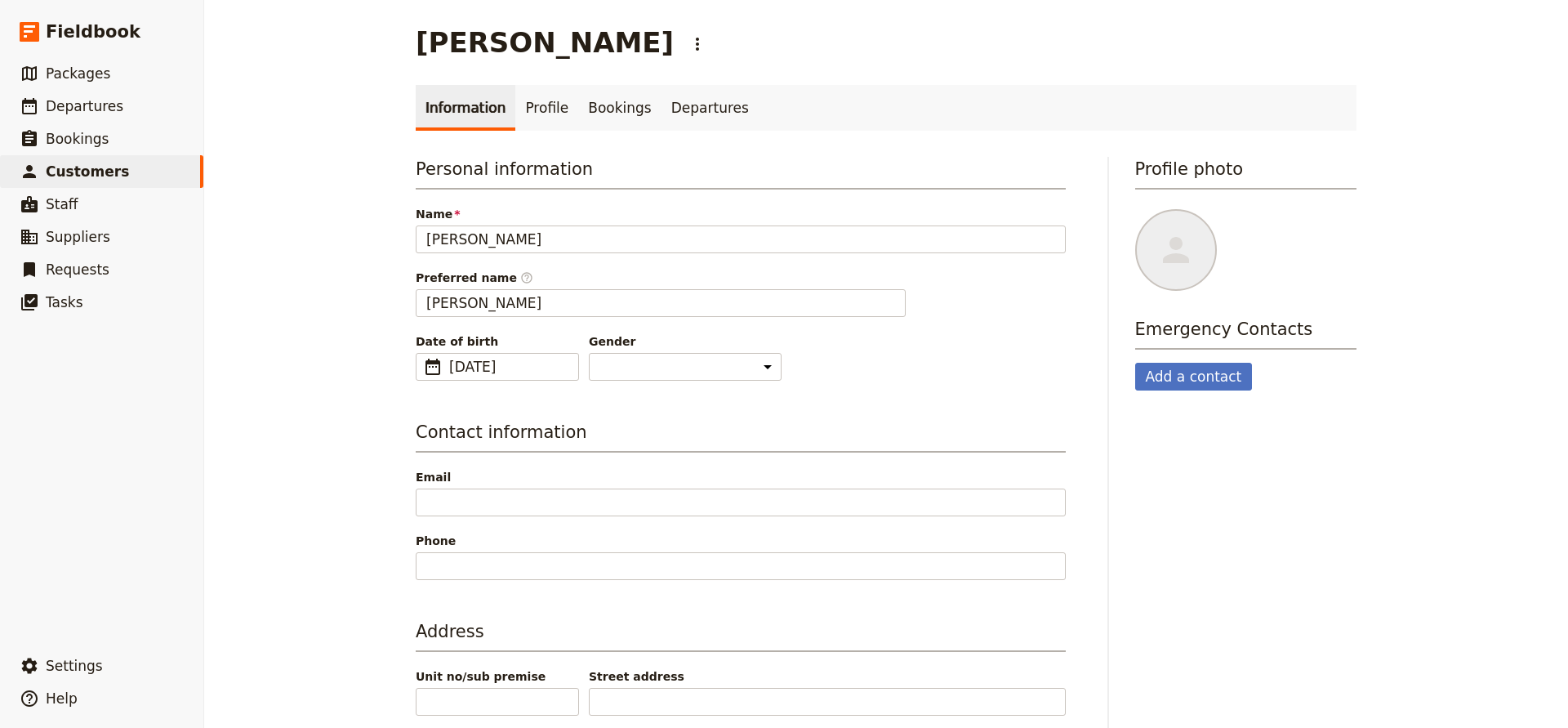
scroll to position [0, 0]
click at [537, 110] on link "Profile" at bounding box center [547, 108] width 63 height 46
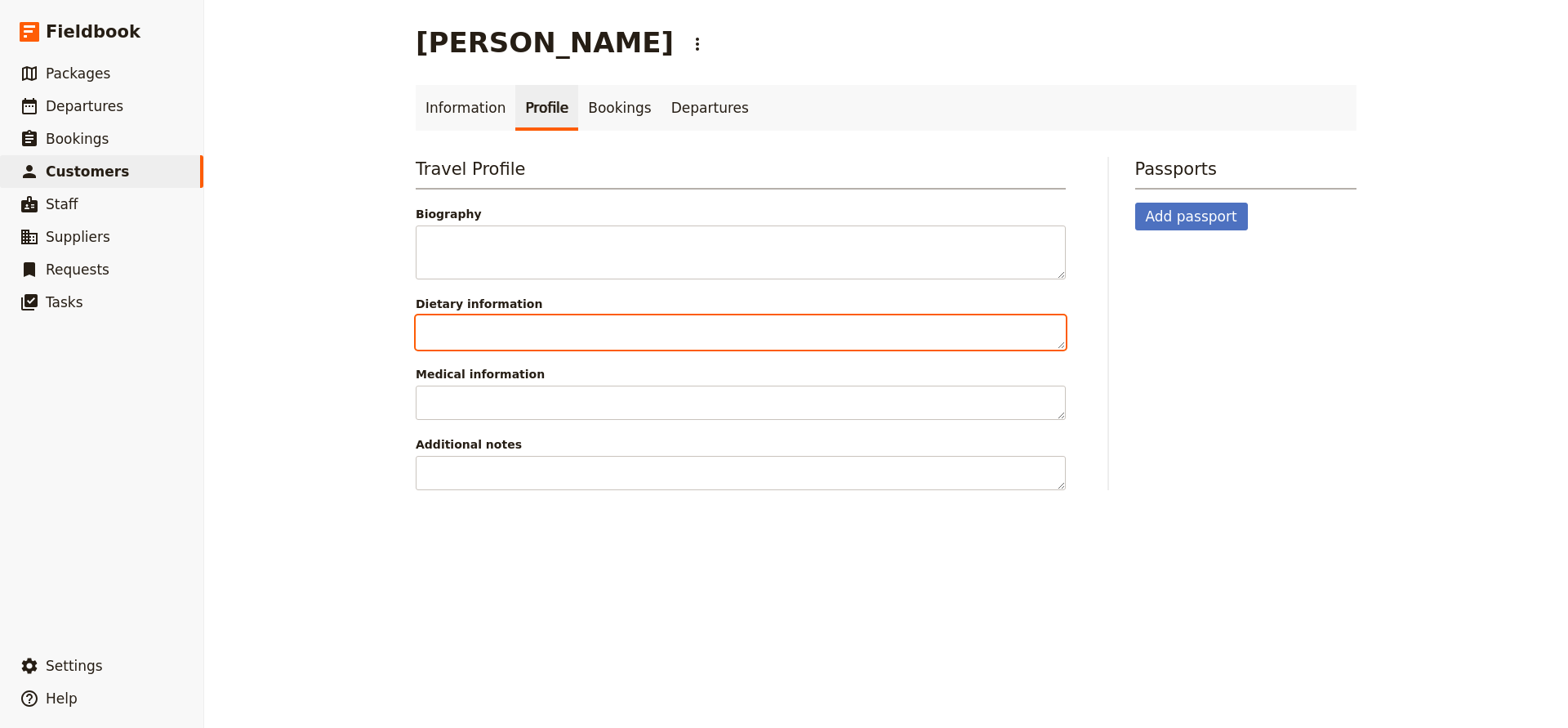
click at [454, 342] on textarea "Dietary information" at bounding box center [740, 333] width 650 height 34
type textarea "No red meat, no spicy food"
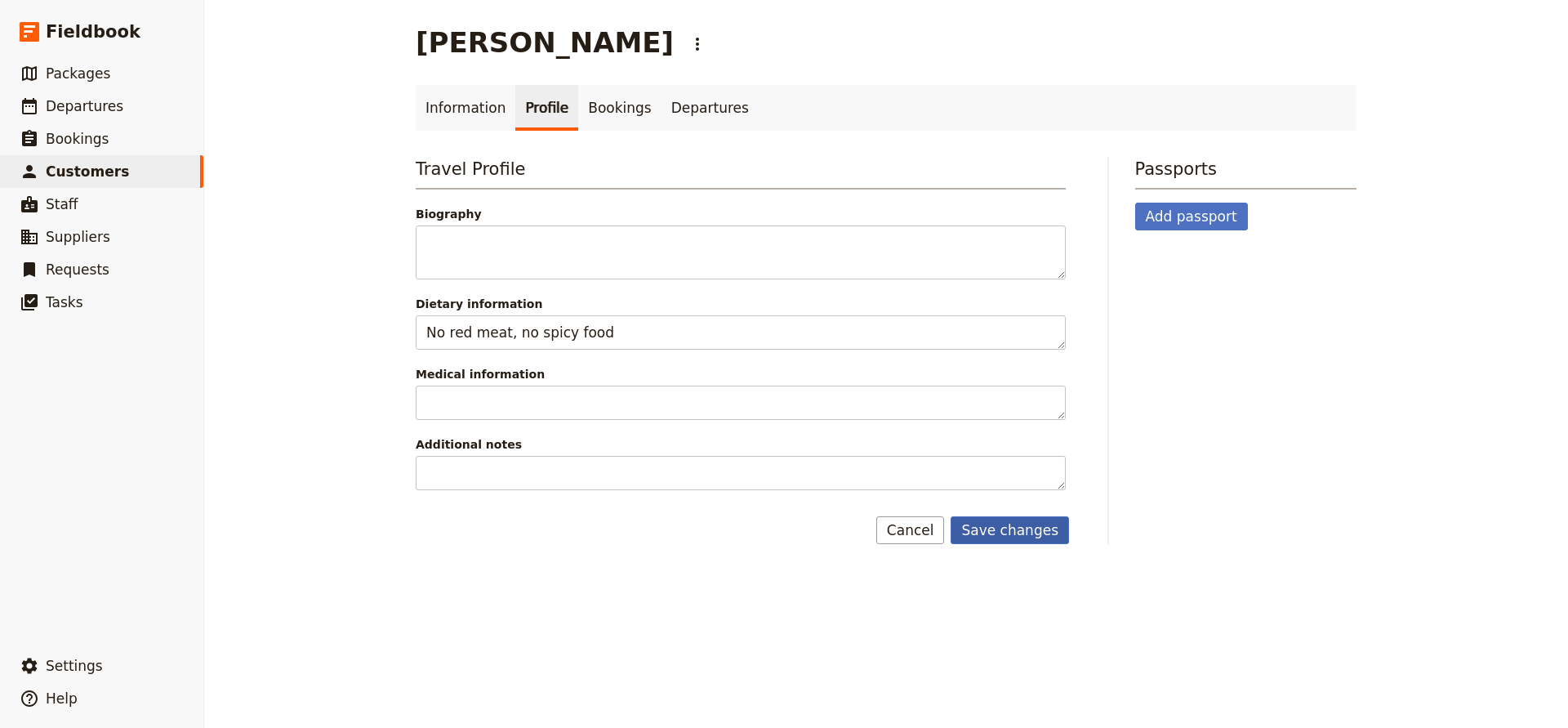
click at [1010, 529] on button "Save changes" at bounding box center [1010, 530] width 119 height 28
select select "[DEMOGRAPHIC_DATA]"
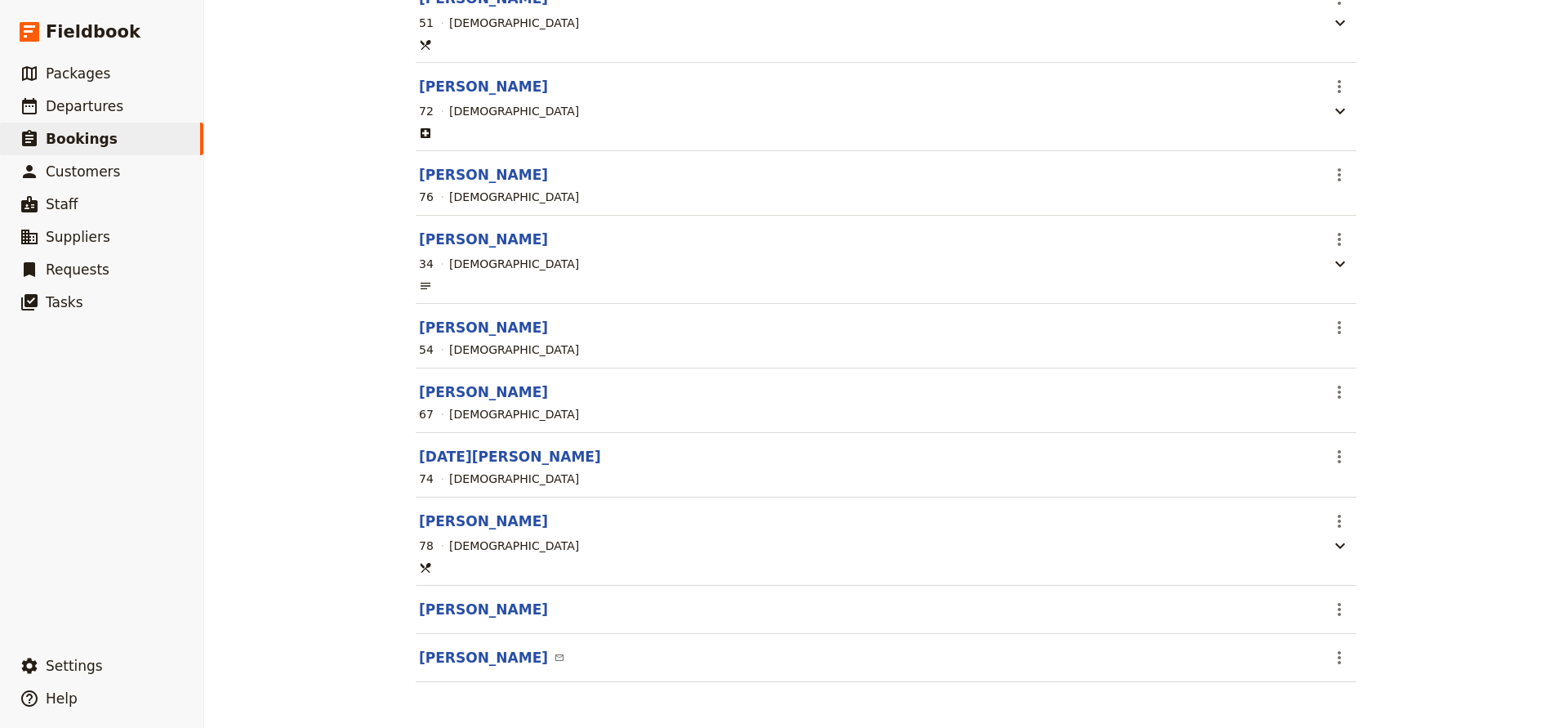
scroll to position [463, 0]
click at [485, 612] on button "[PERSON_NAME]" at bounding box center [483, 609] width 129 height 20
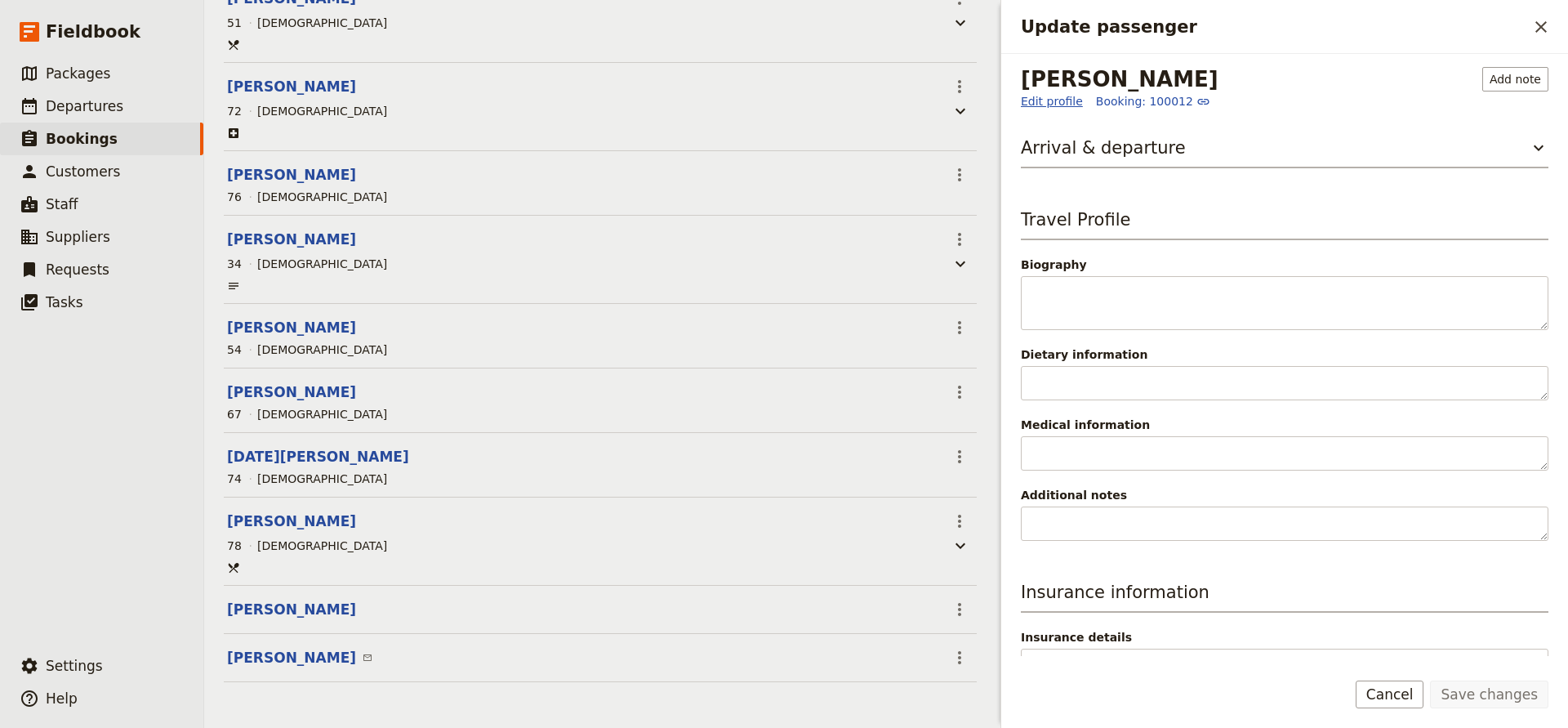
click at [1056, 100] on link "Edit profile" at bounding box center [1052, 101] width 62 height 16
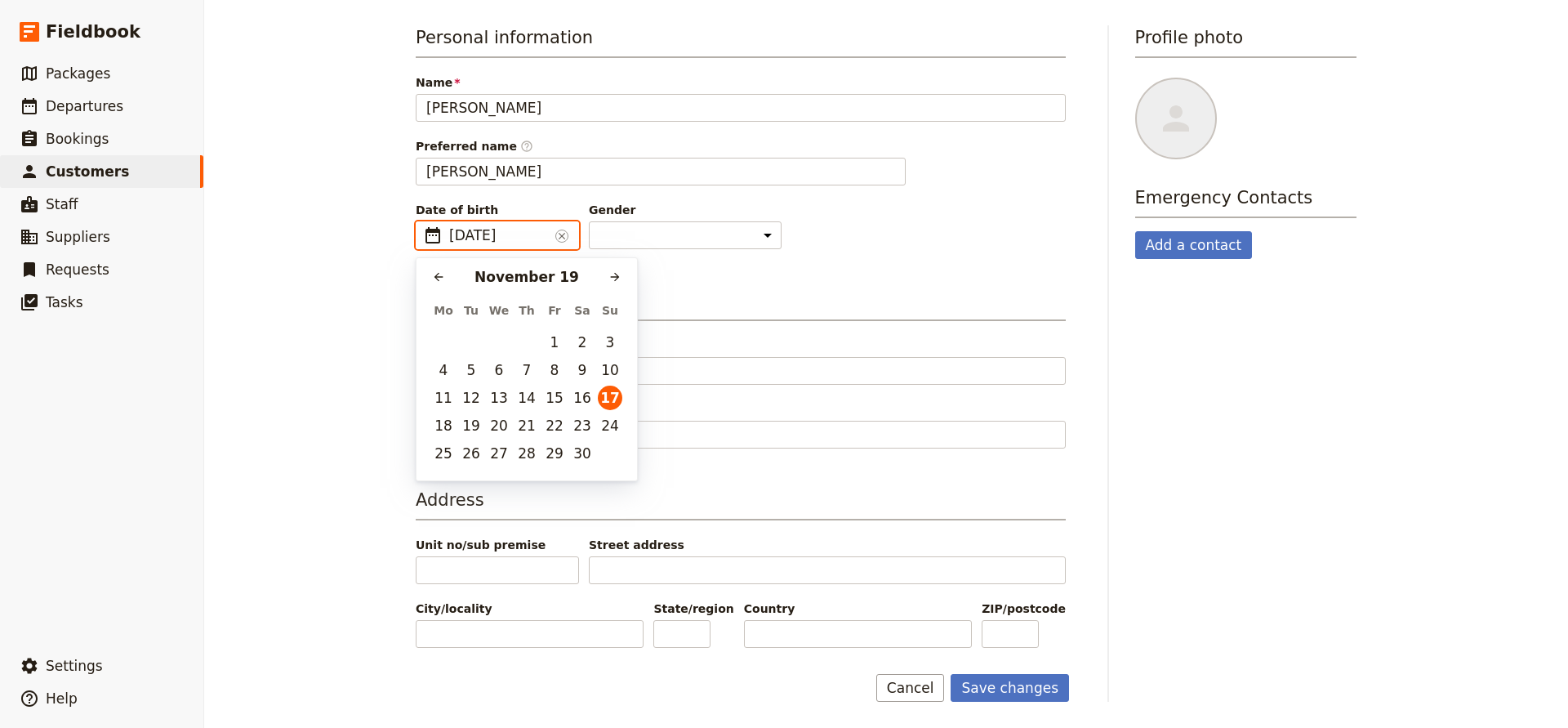
type input "[DATE]"
click at [559, 400] on button "17" at bounding box center [555, 398] width 25 height 25
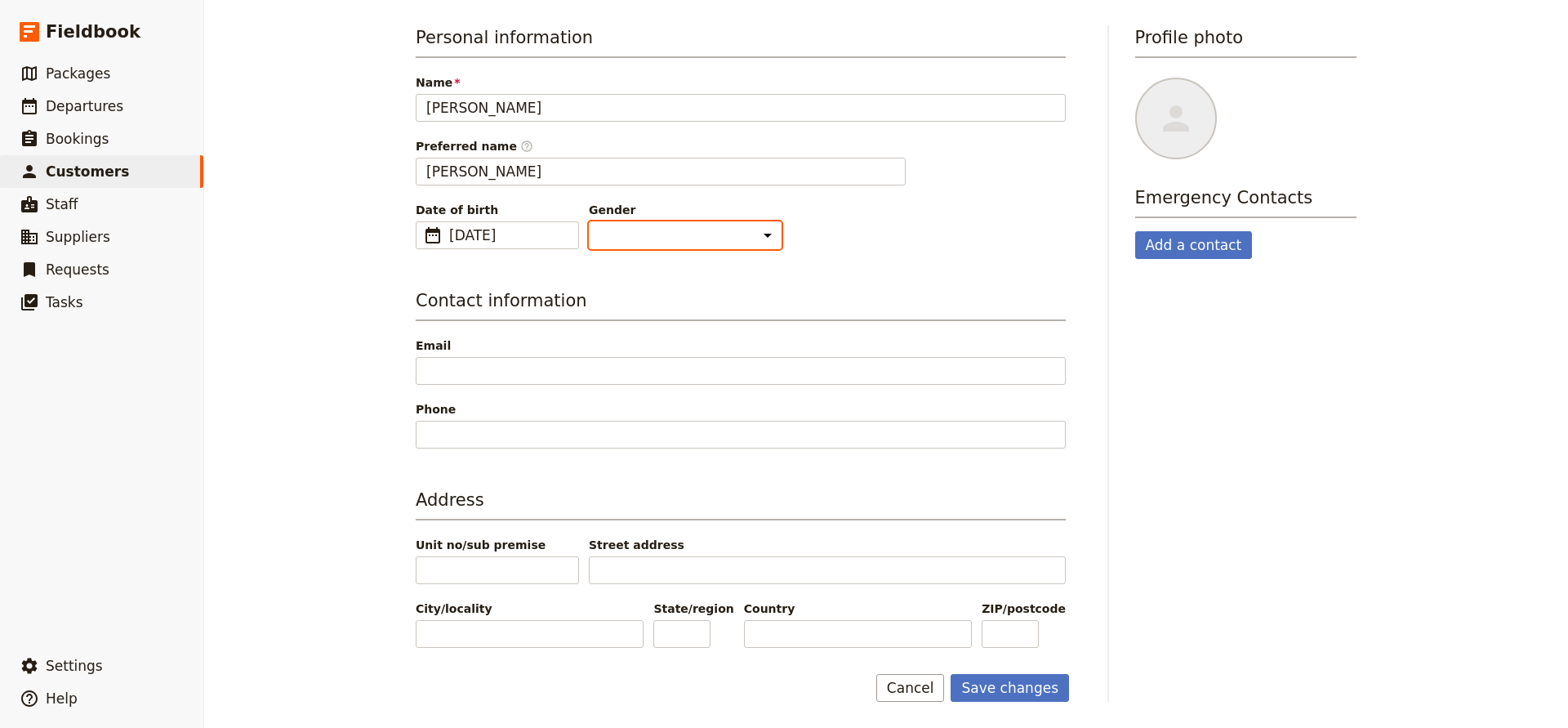
select select "[DEMOGRAPHIC_DATA]"
click at [982, 688] on button "Save changes" at bounding box center [1010, 688] width 119 height 28
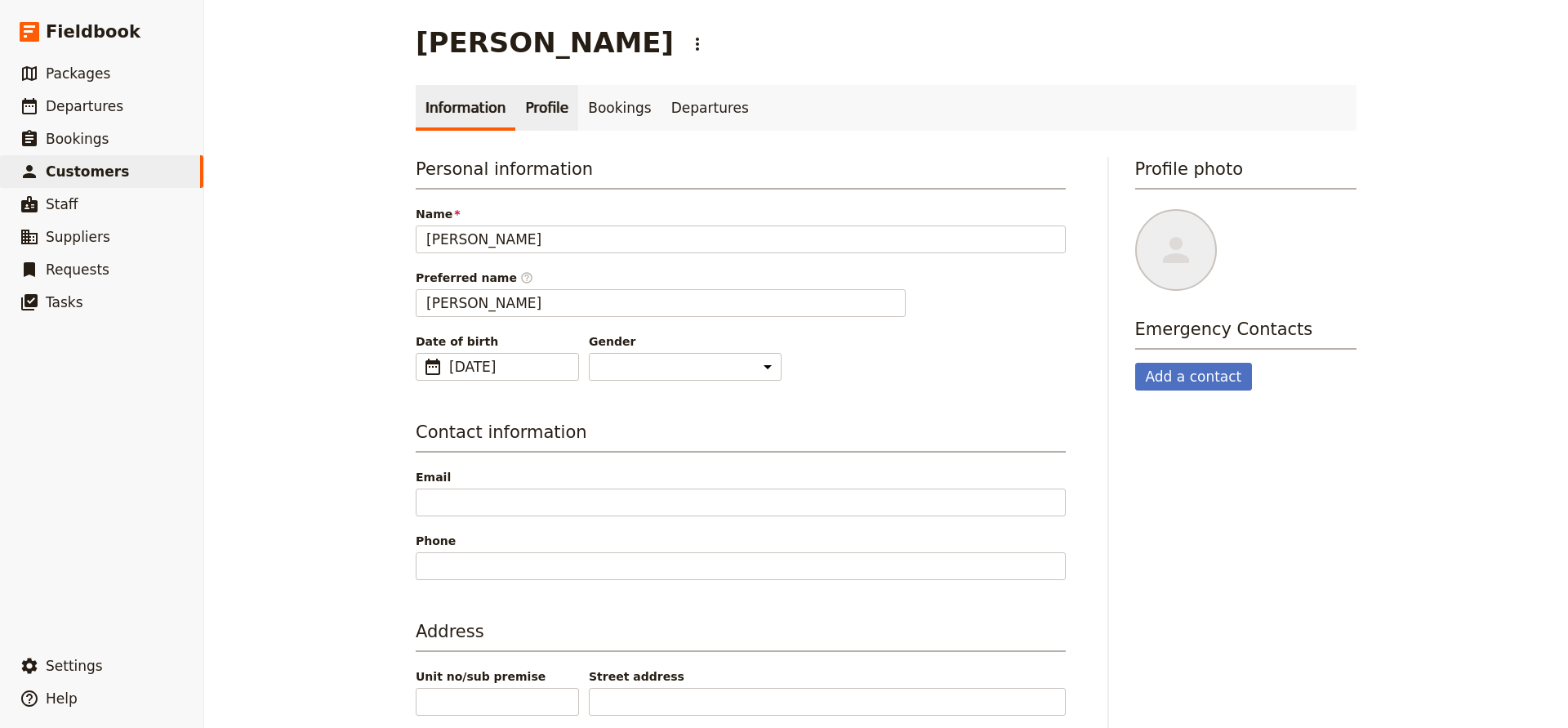
scroll to position [0, 0]
click at [519, 92] on link "Profile" at bounding box center [547, 108] width 63 height 46
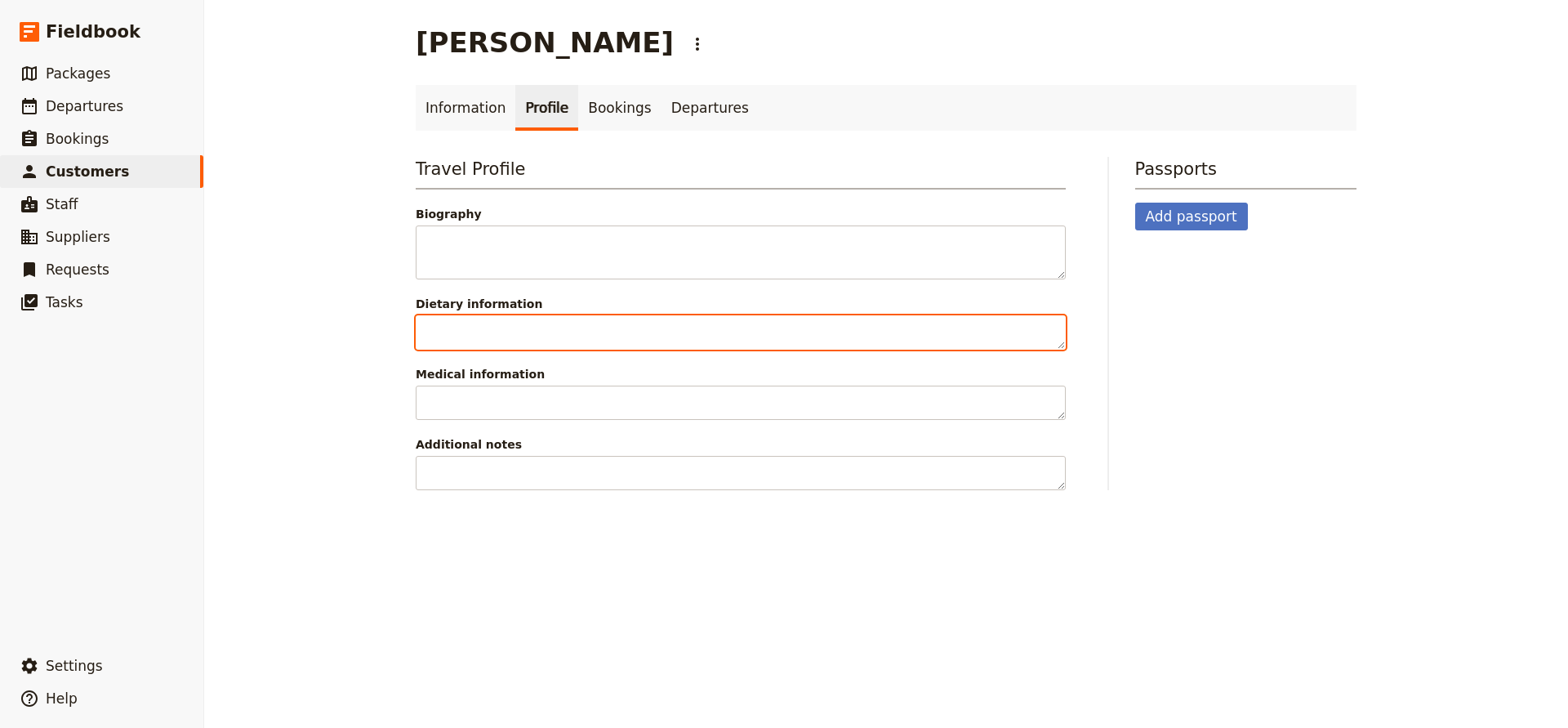
click at [483, 333] on textarea "Dietary information" at bounding box center [740, 333] width 650 height 34
type textarea "No spicy food"
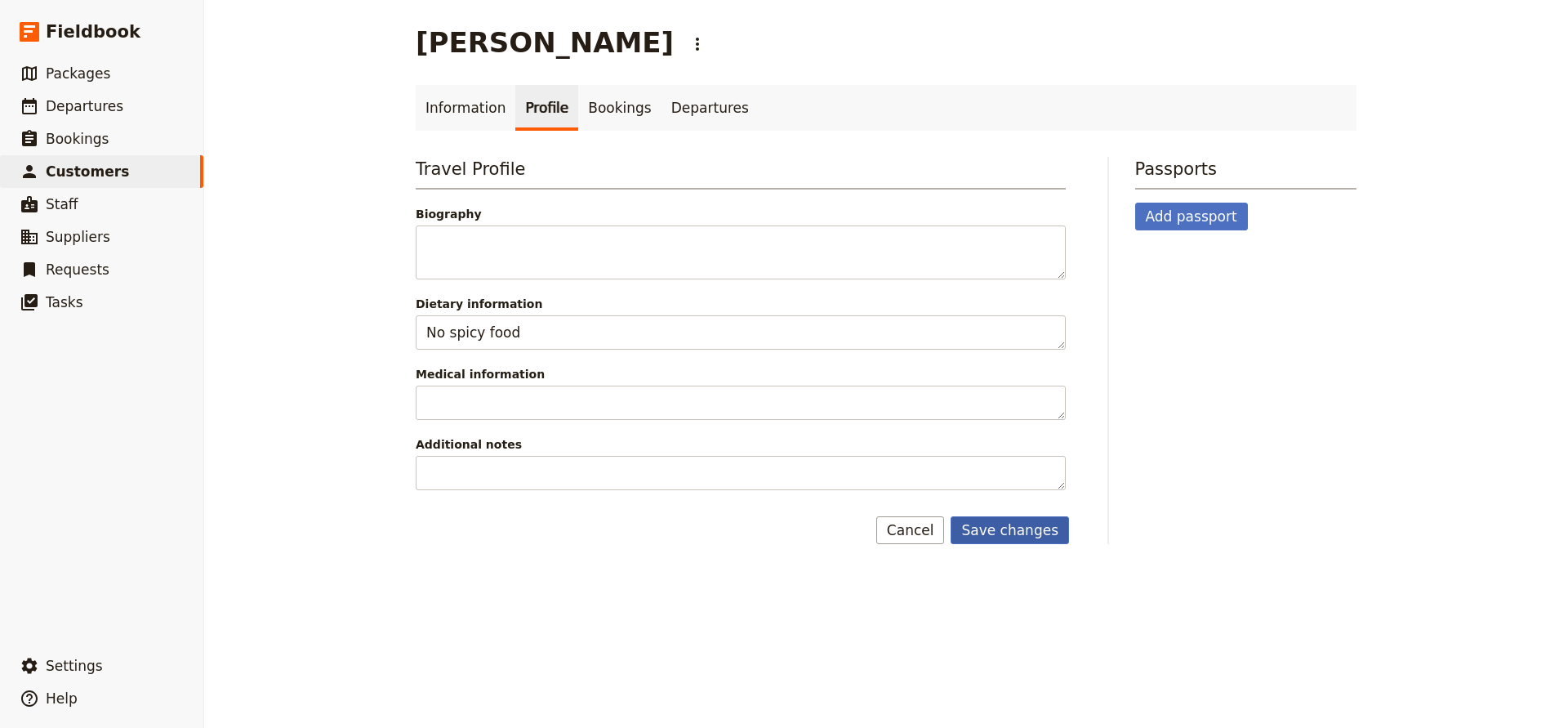
click at [982, 526] on button "Save changes" at bounding box center [1010, 530] width 119 height 28
select select "[DEMOGRAPHIC_DATA]"
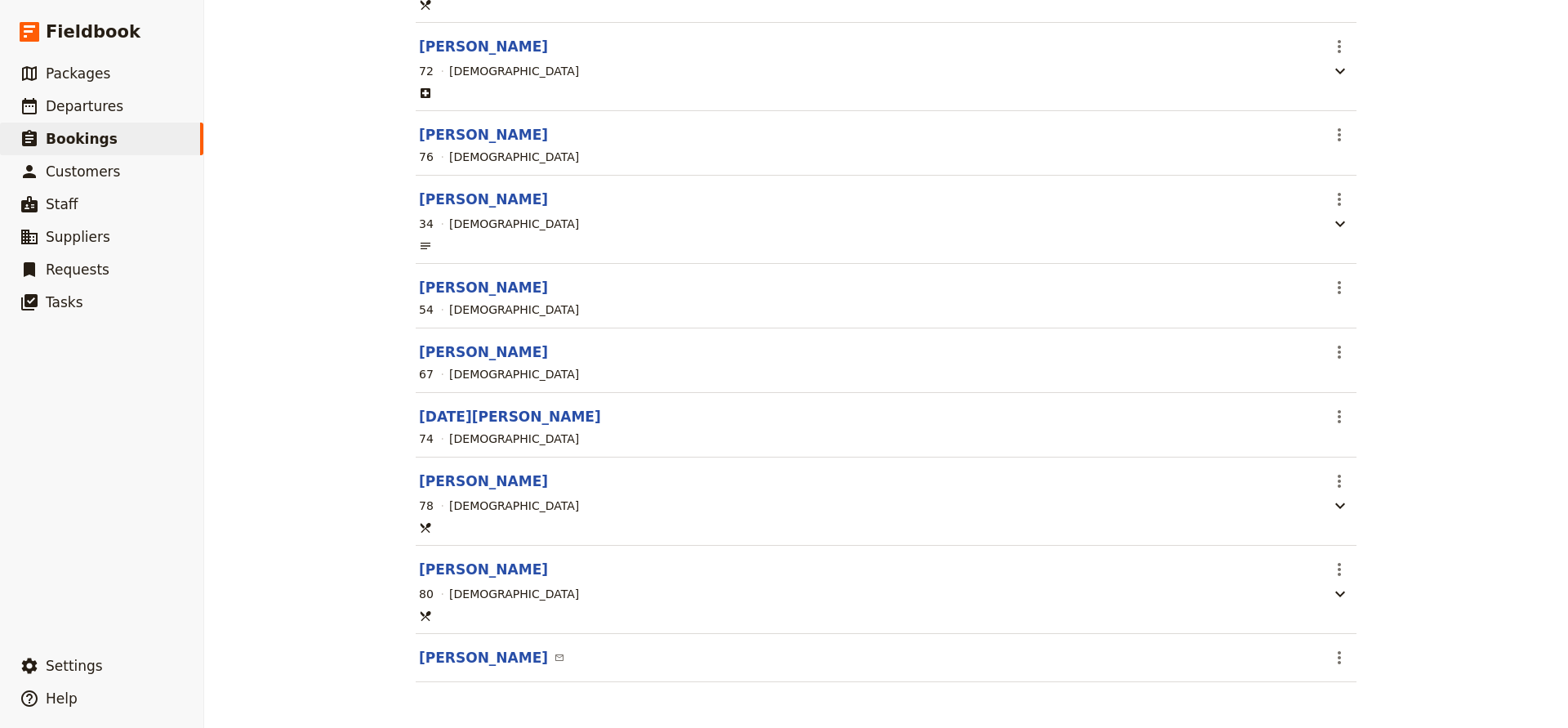
scroll to position [504, 0]
click at [474, 654] on button "[PERSON_NAME]" at bounding box center [483, 658] width 129 height 20
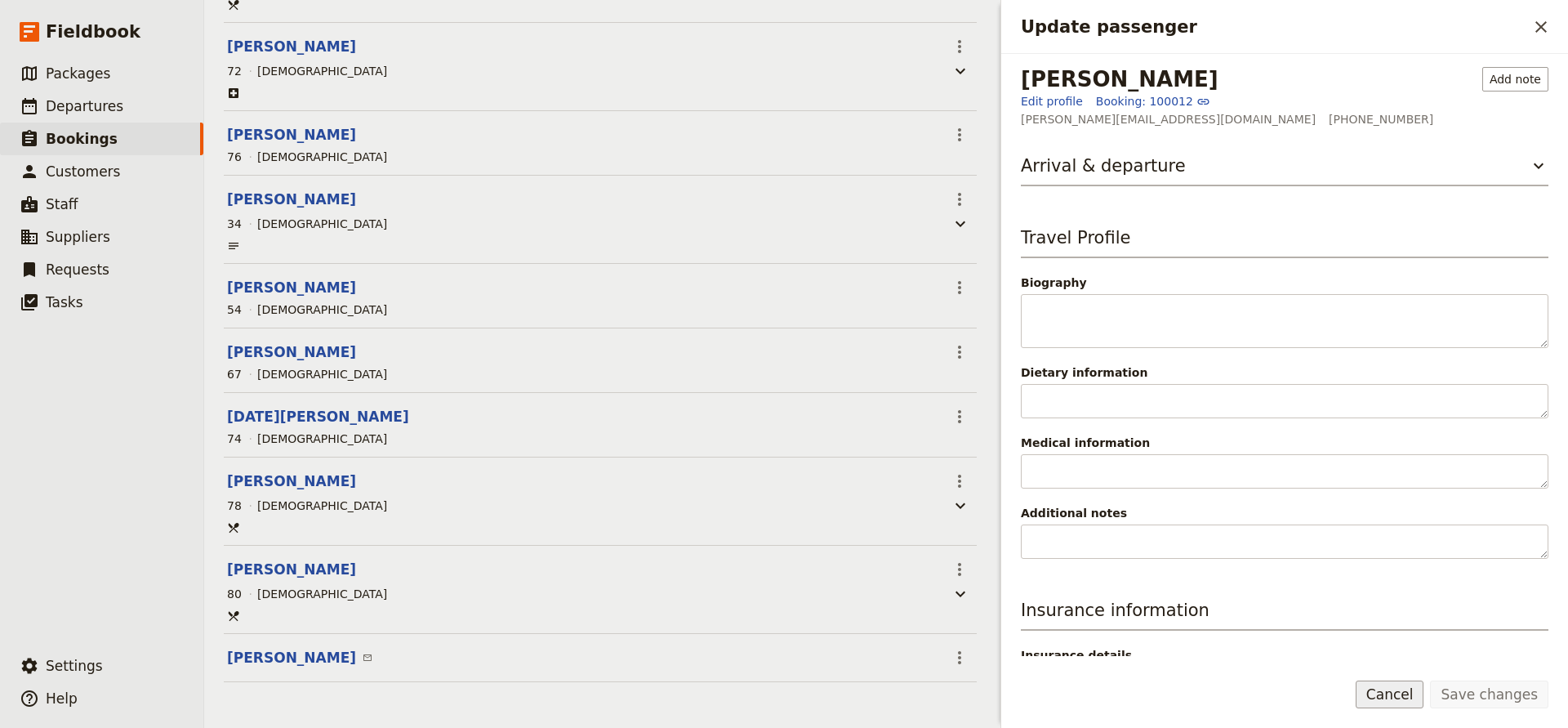
click at [1389, 696] on button "Cancel" at bounding box center [1390, 694] width 69 height 28
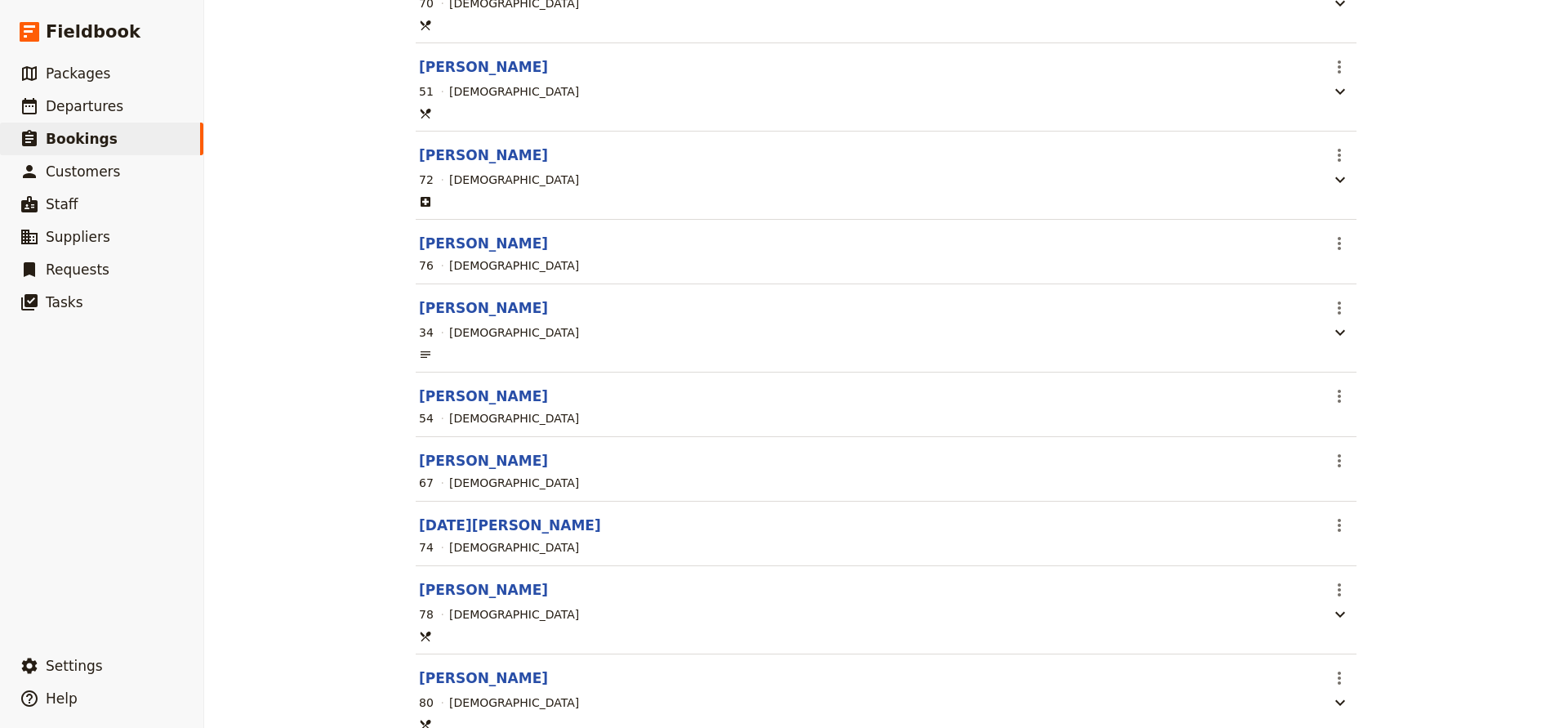
scroll to position [406, 0]
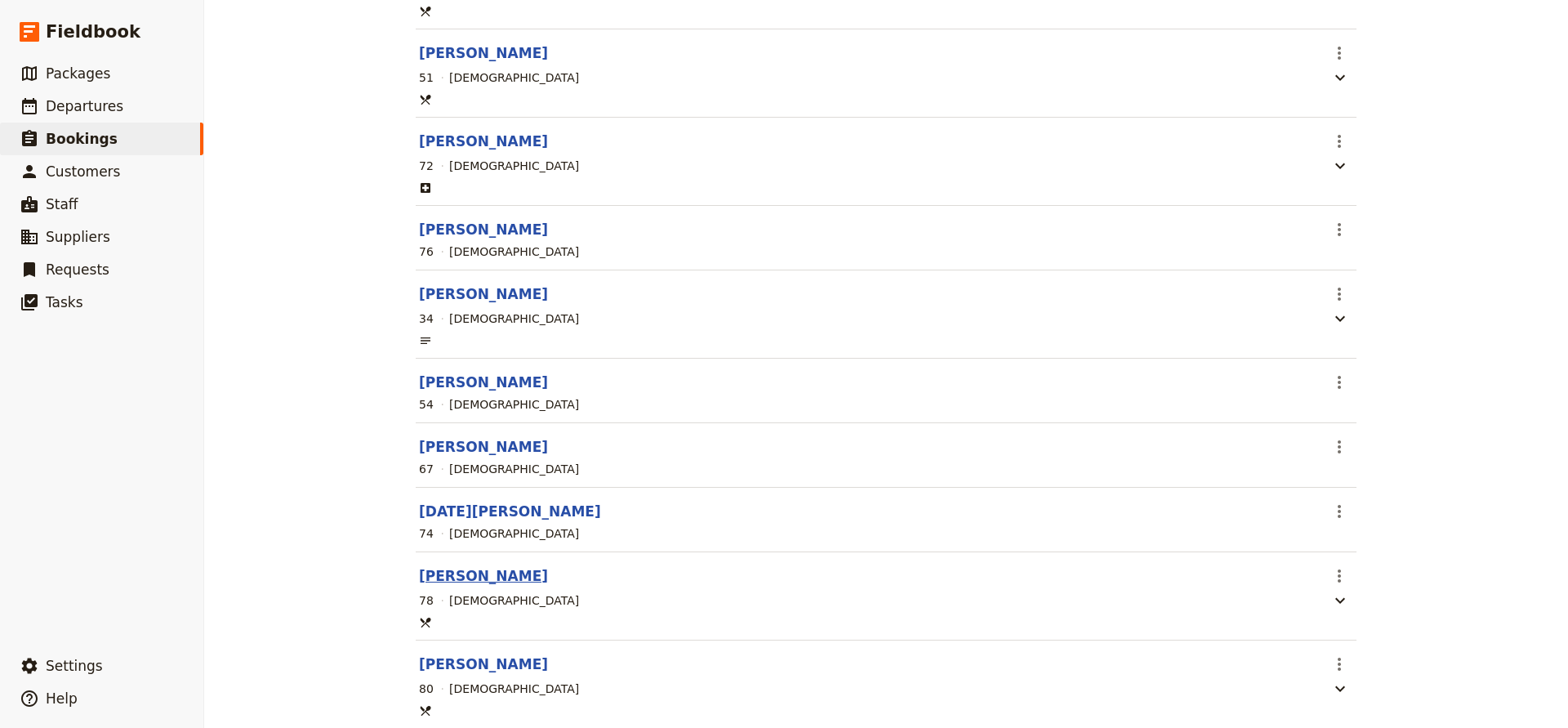
click at [455, 580] on button "[PERSON_NAME]" at bounding box center [483, 576] width 129 height 20
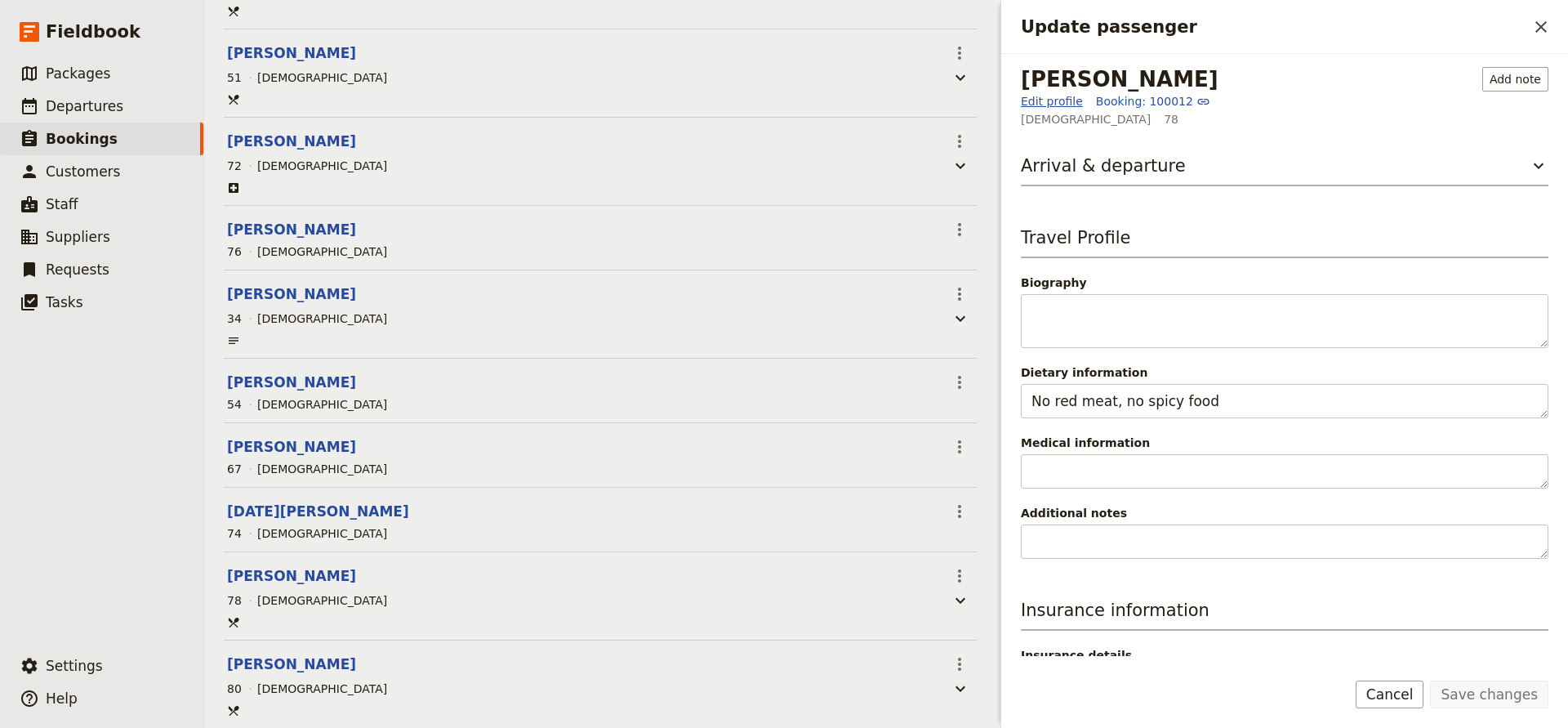
click at [1052, 99] on link "Edit profile" at bounding box center [1052, 101] width 62 height 16
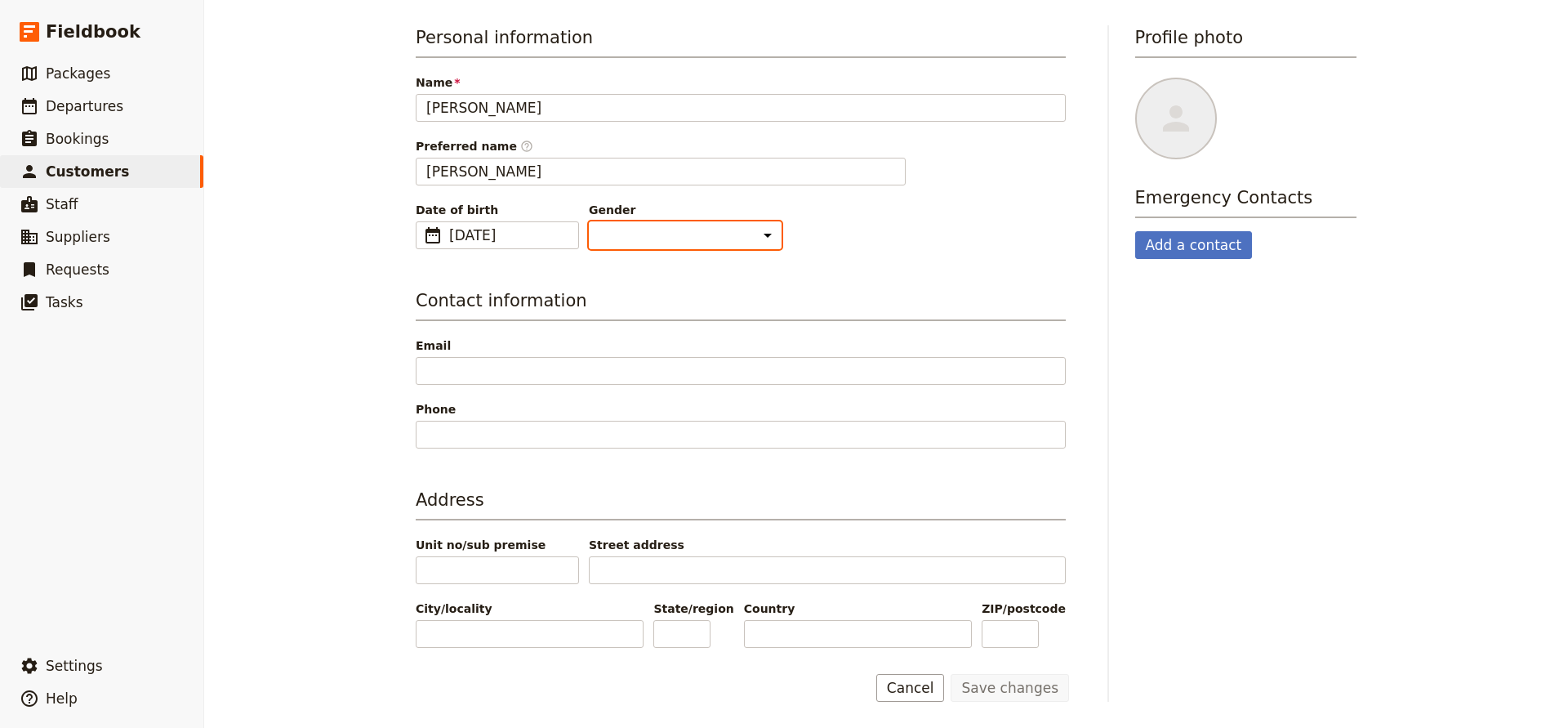
select select "[DEMOGRAPHIC_DATA]"
click at [988, 686] on button "Save changes" at bounding box center [1010, 688] width 119 height 28
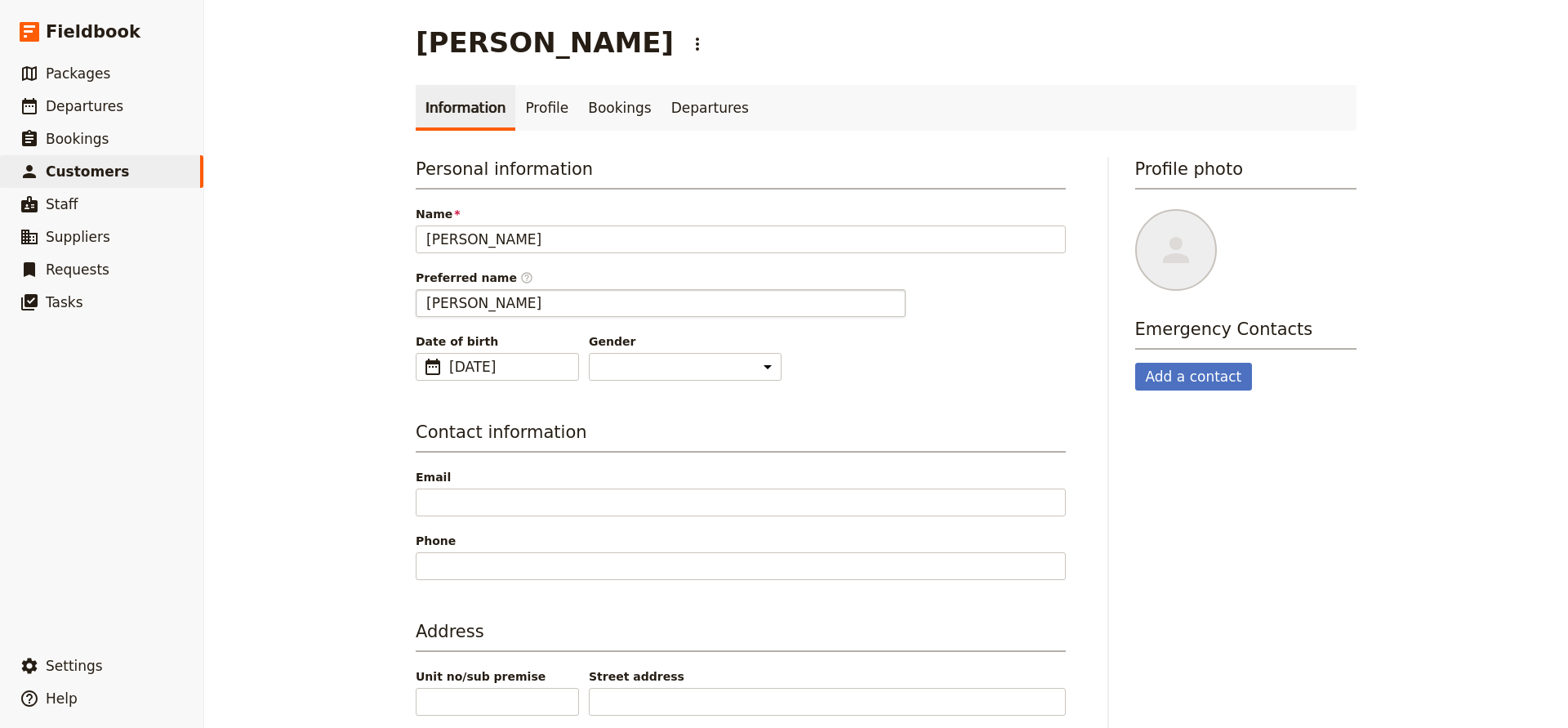
scroll to position [0, 0]
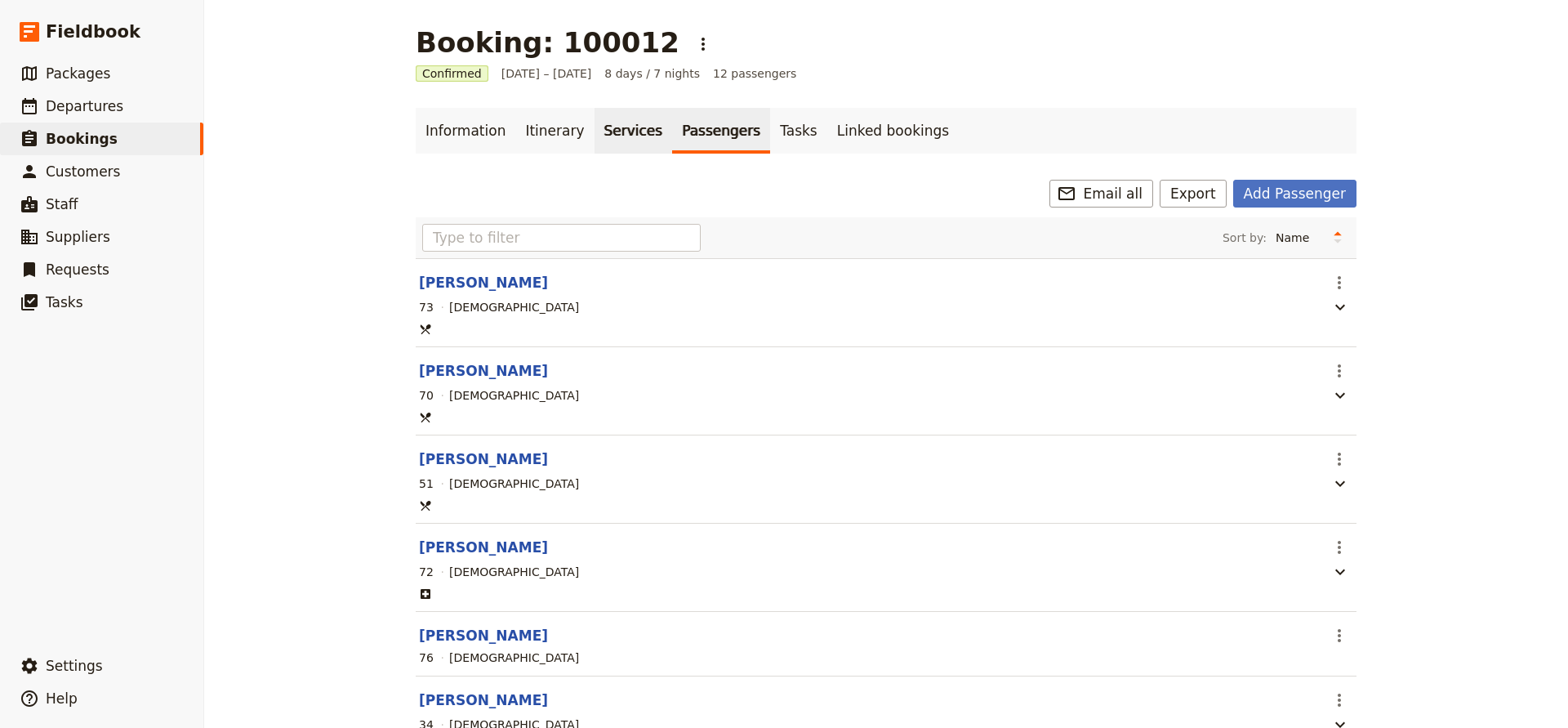
click at [605, 133] on link "Services" at bounding box center [633, 131] width 78 height 46
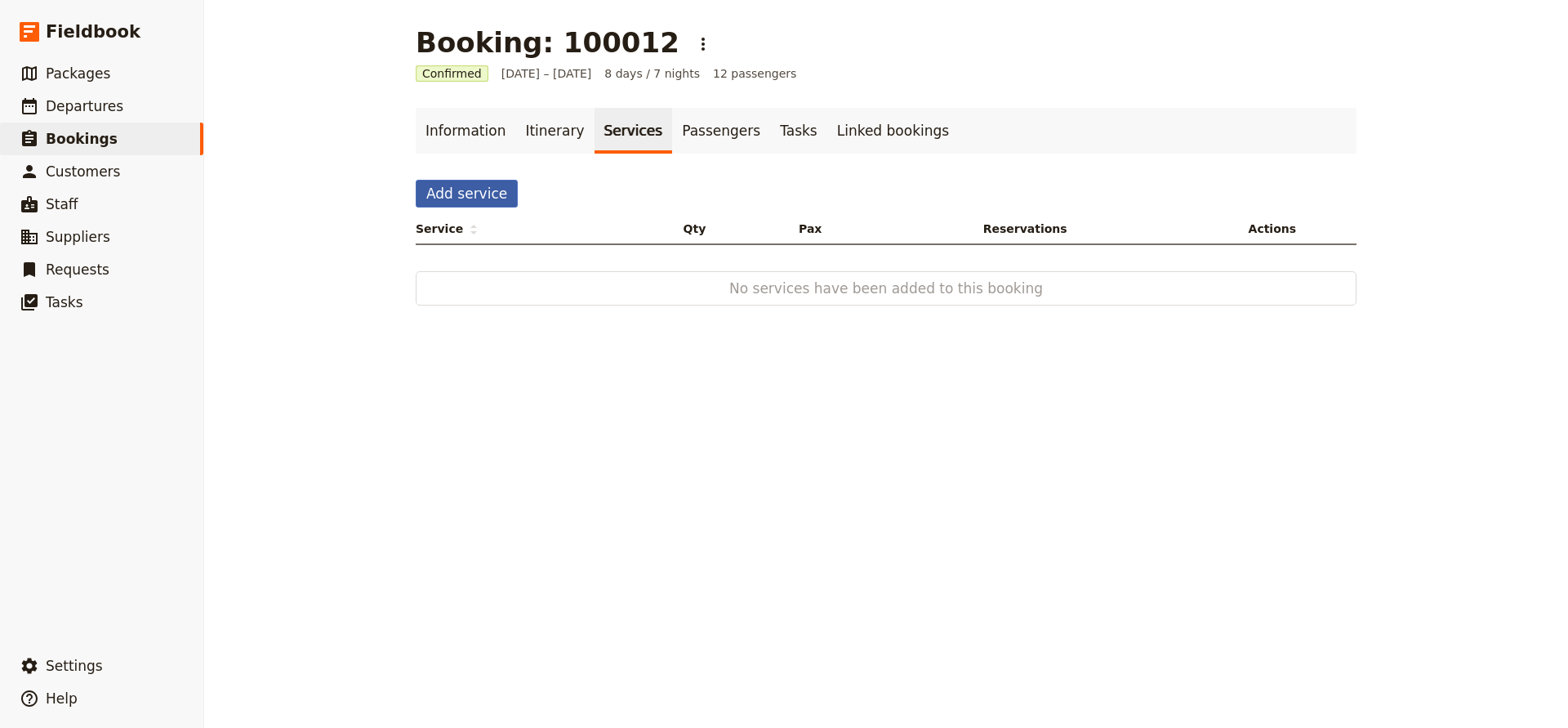
click at [460, 187] on button "Add service" at bounding box center [466, 193] width 102 height 28
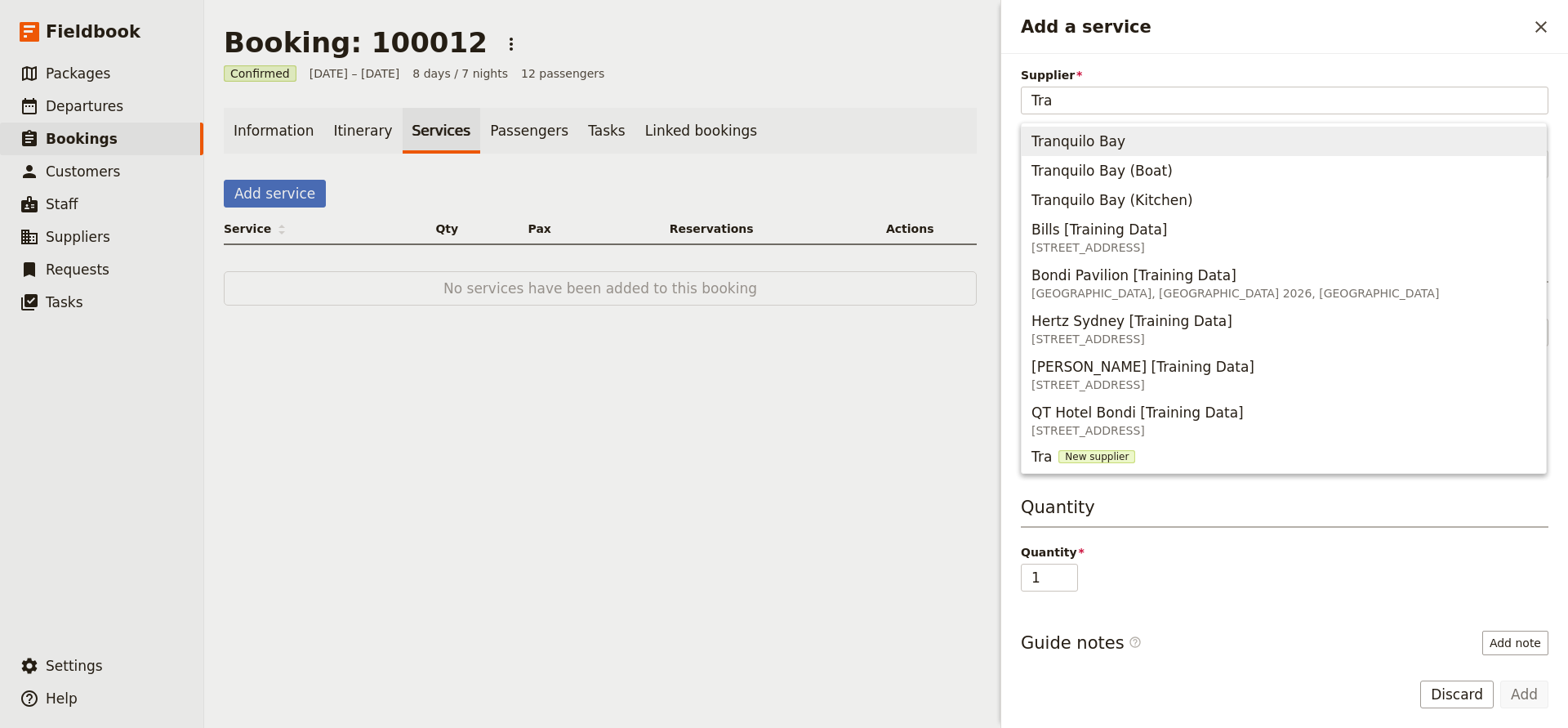
click at [1047, 144] on span "Tranquilo Bay" at bounding box center [1079, 141] width 94 height 20
type input "Tranquilo Bay"
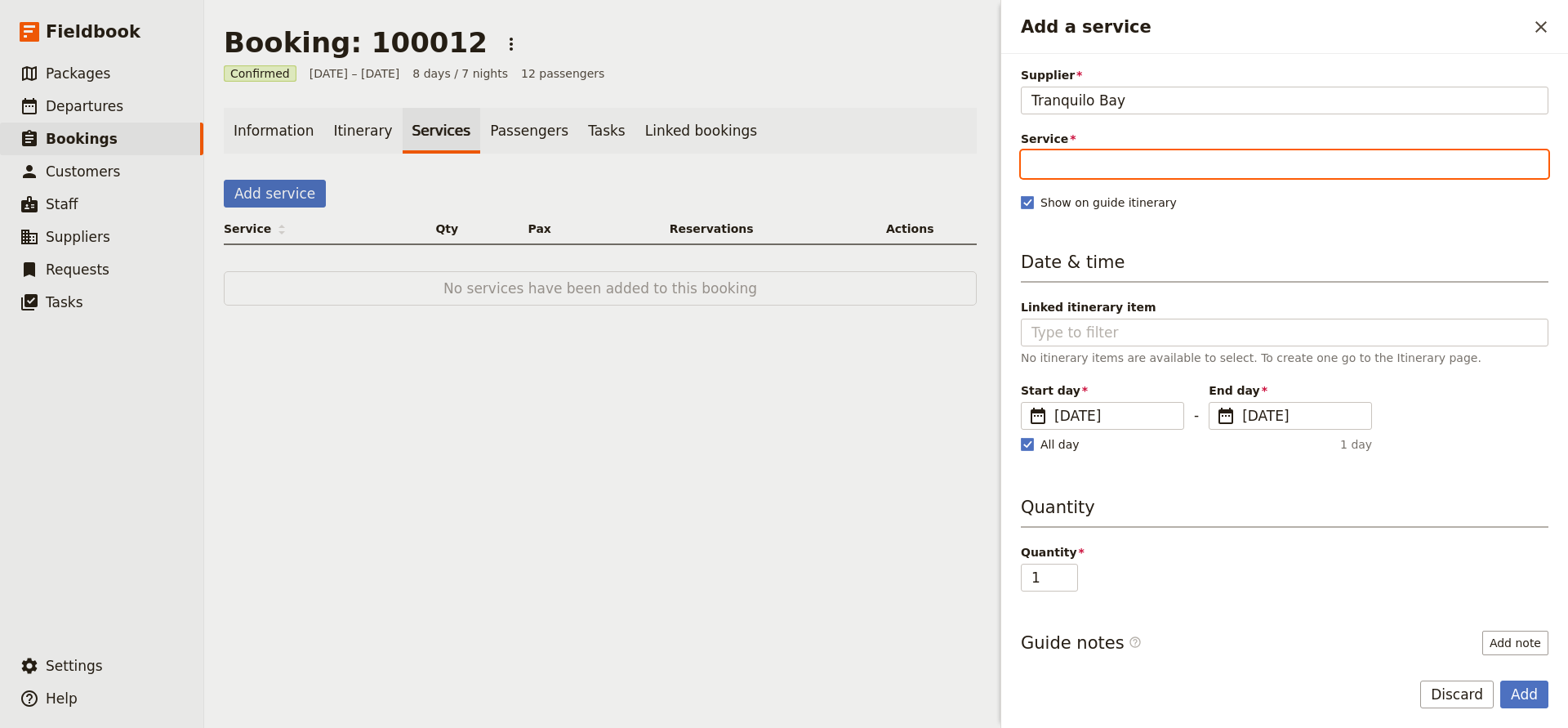
click at [1044, 159] on input "Service" at bounding box center [1285, 164] width 527 height 28
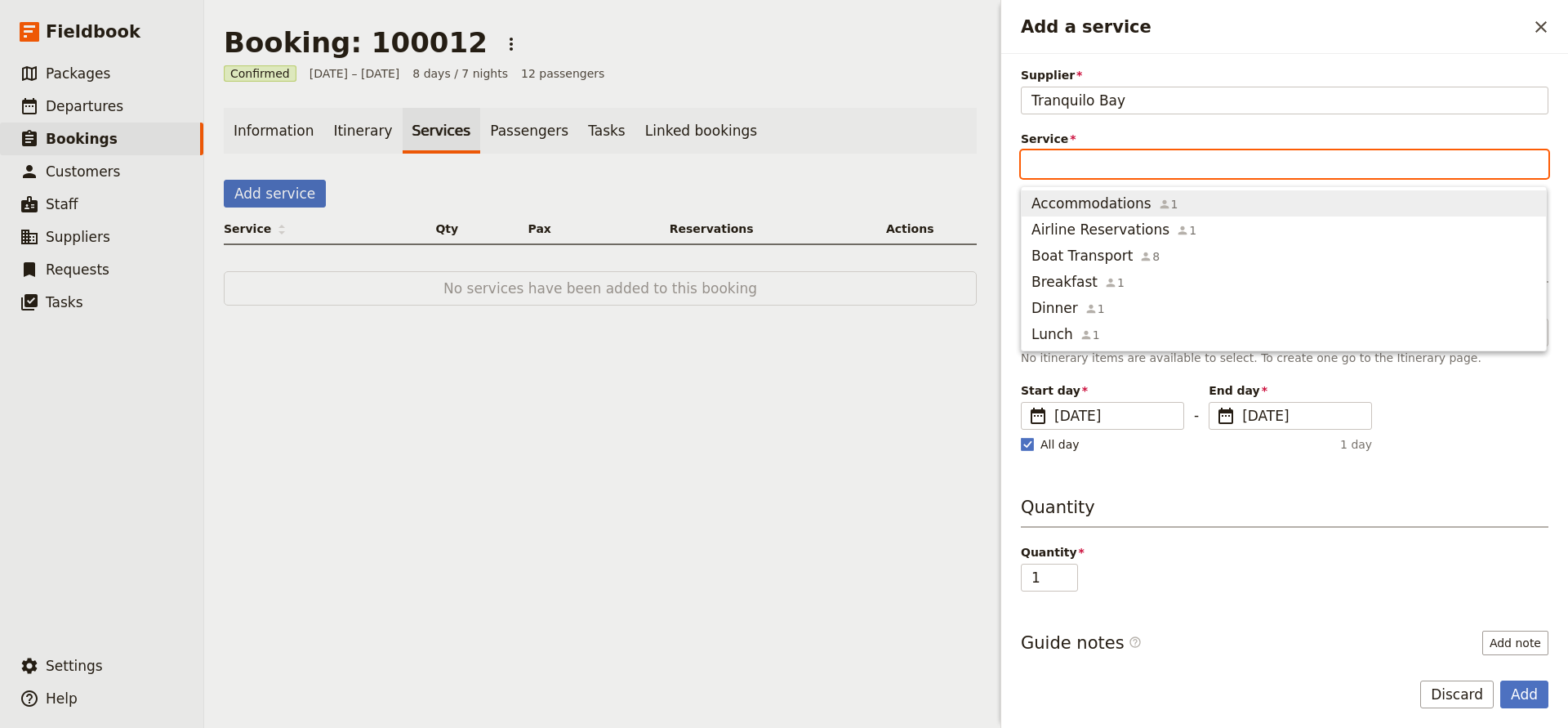
click at [1049, 199] on span "Accommodations" at bounding box center [1092, 203] width 120 height 20
type input "12"
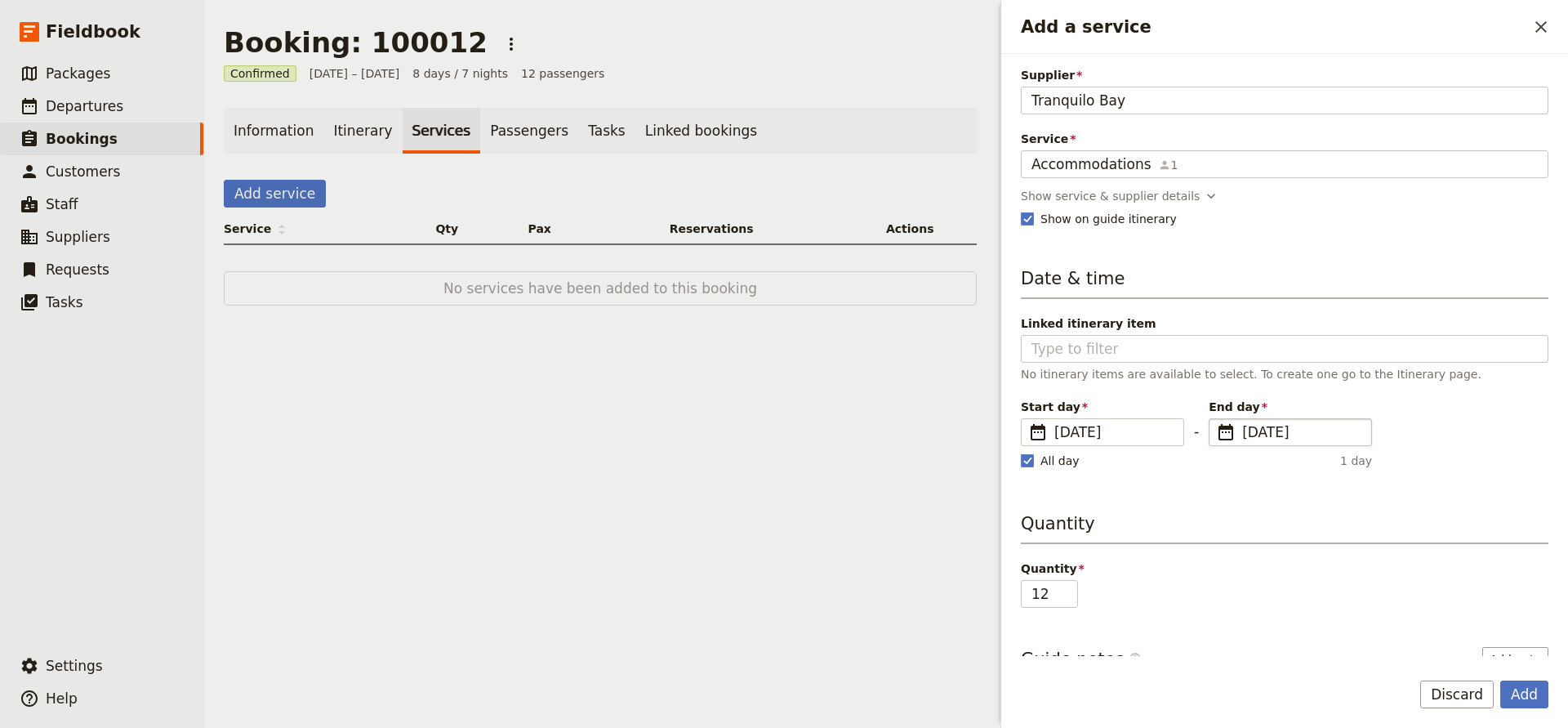
click at [1278, 431] on span "[DATE]" at bounding box center [1302, 432] width 120 height 20
click at [1216, 419] on input "[DATE]" at bounding box center [1215, 418] width 1 height 1
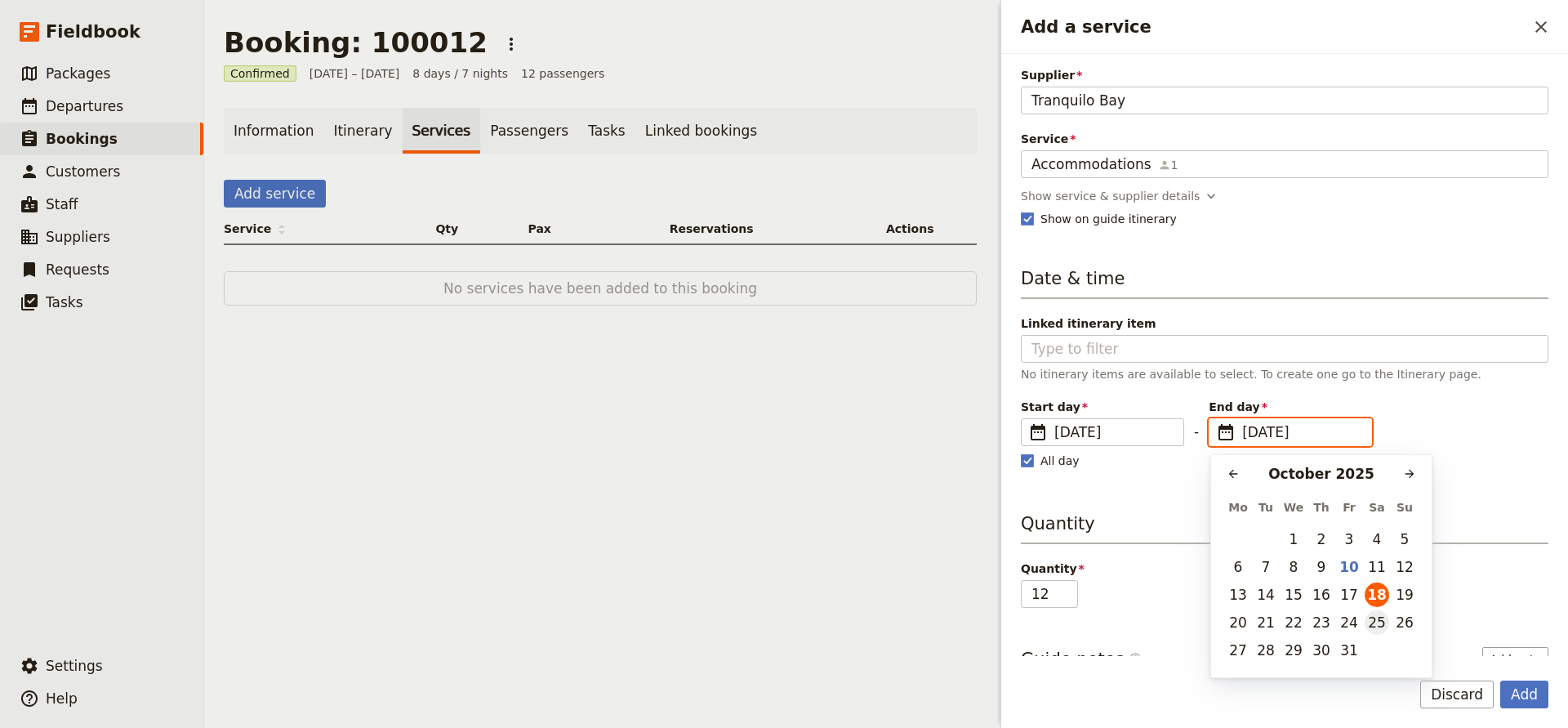
click at [1373, 620] on button "25" at bounding box center [1377, 623] width 25 height 25
type input "[DATE]"
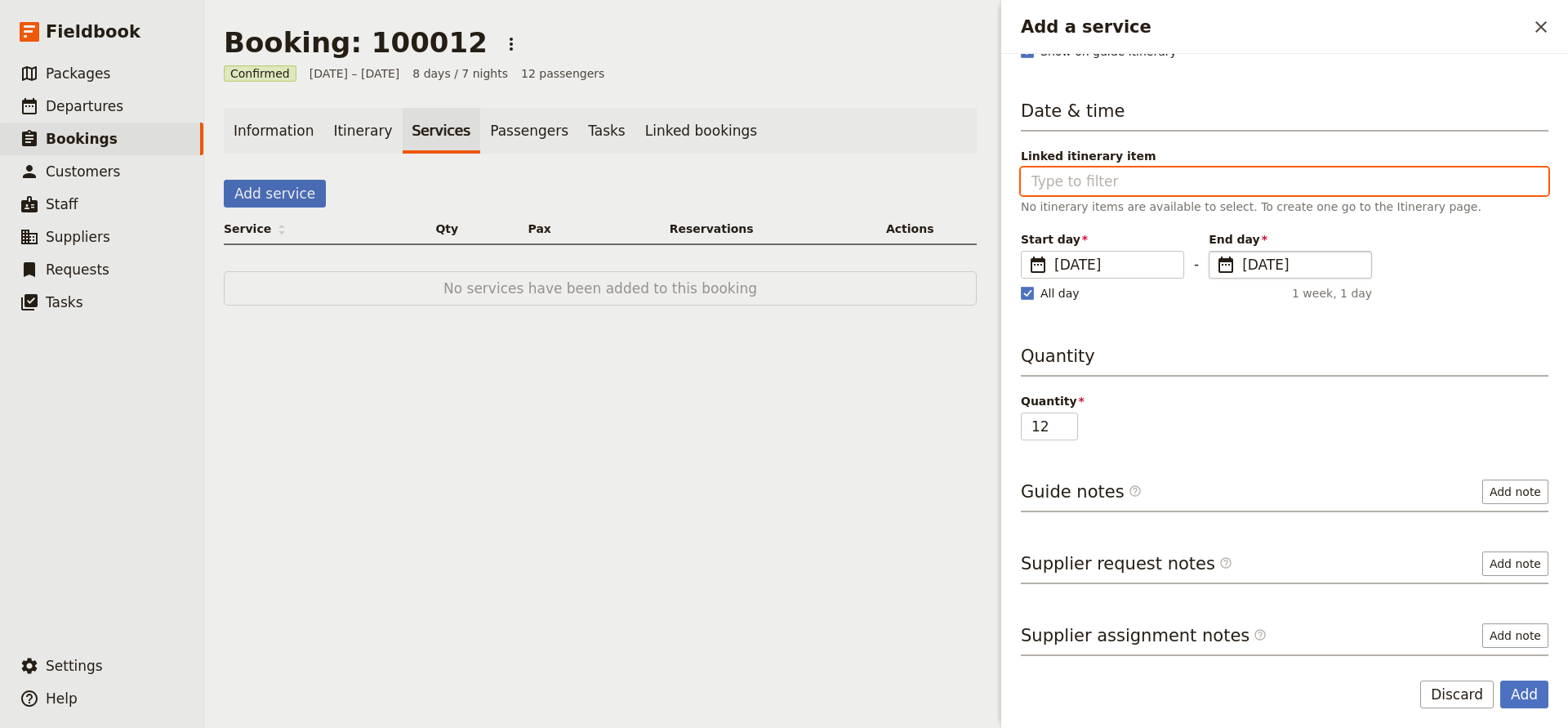
click at [1051, 182] on input "Linked itinerary item" at bounding box center [1285, 181] width 506 height 20
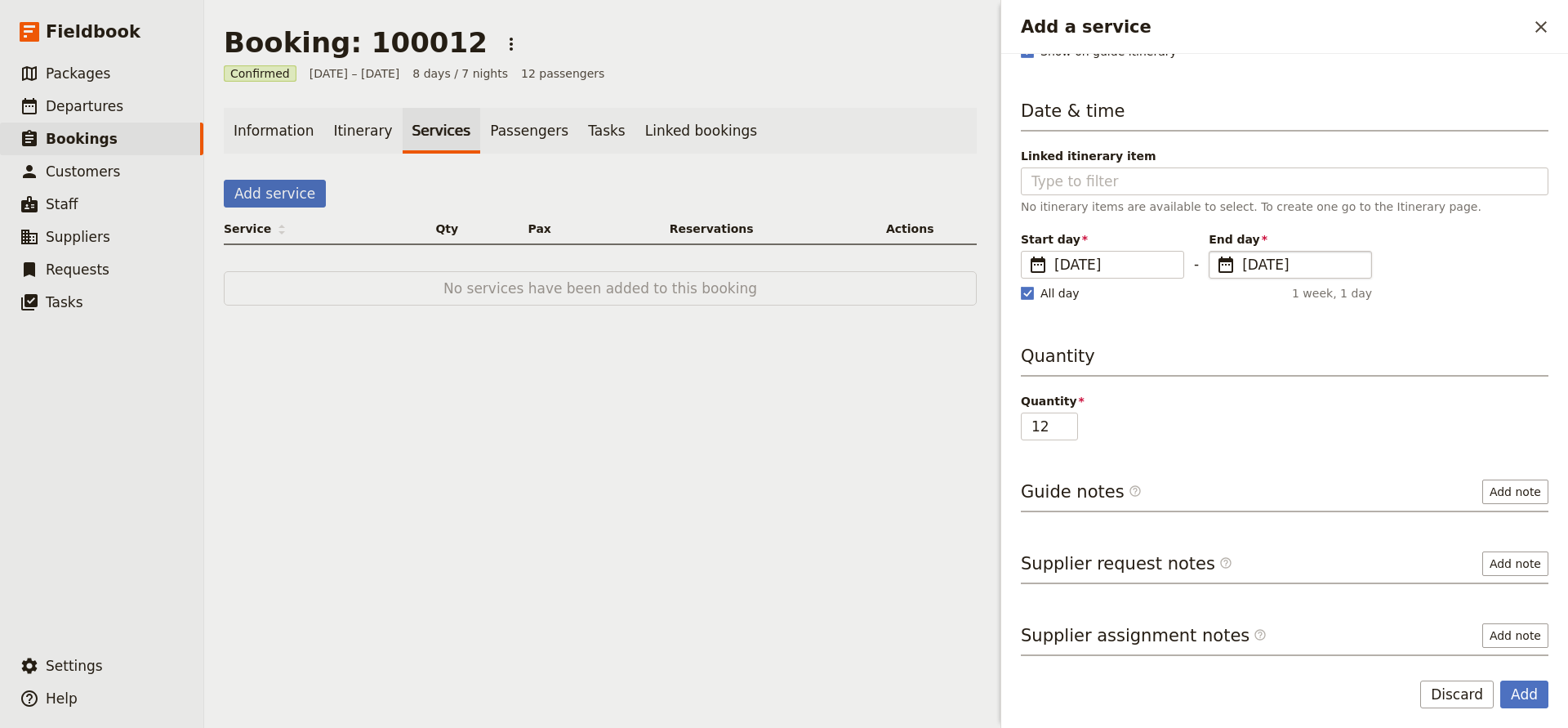
click at [1120, 228] on div "Date & time Linked itinerary item No itinerary items are available to select. T…" at bounding box center [1285, 202] width 527 height 206
click at [1509, 637] on button "Add note" at bounding box center [1515, 636] width 66 height 25
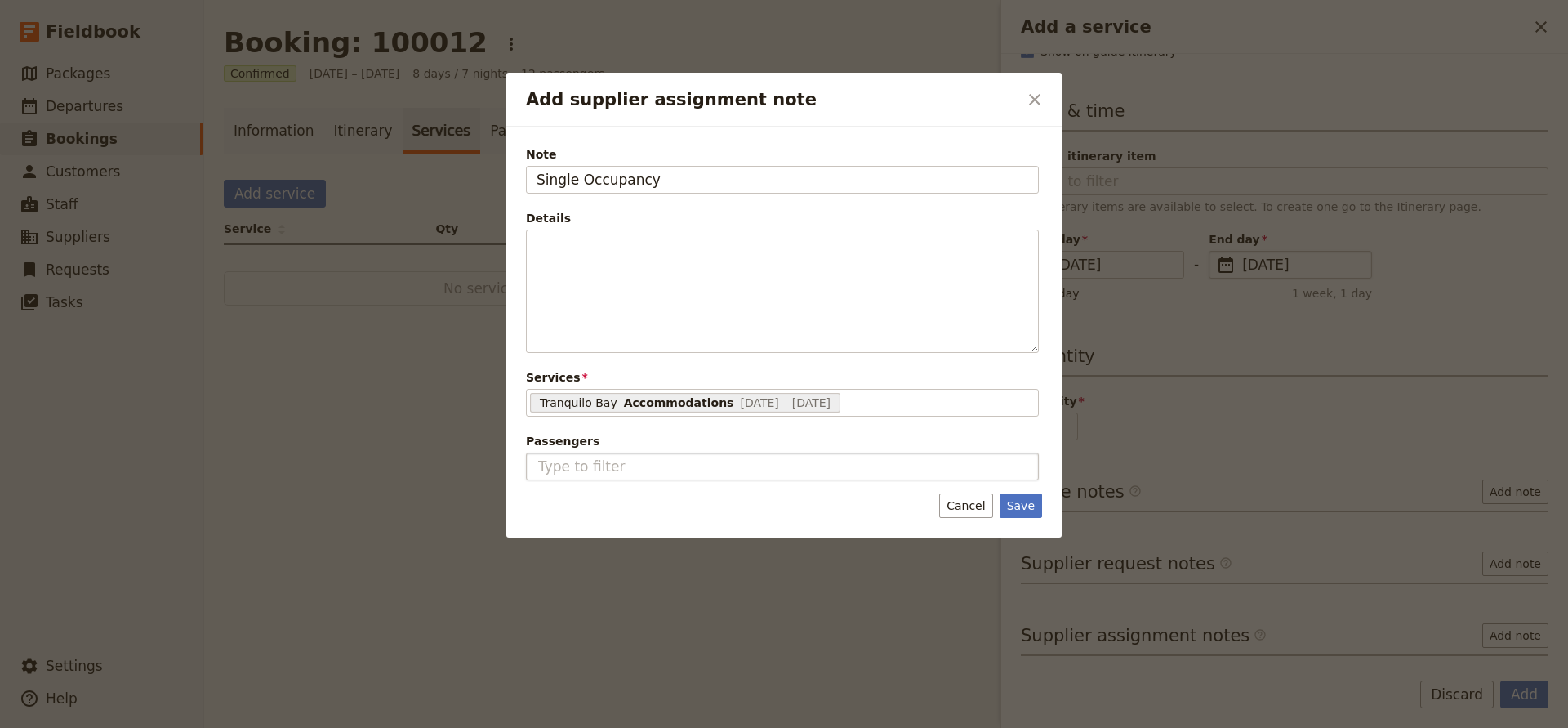
type input "Single Occupancy"
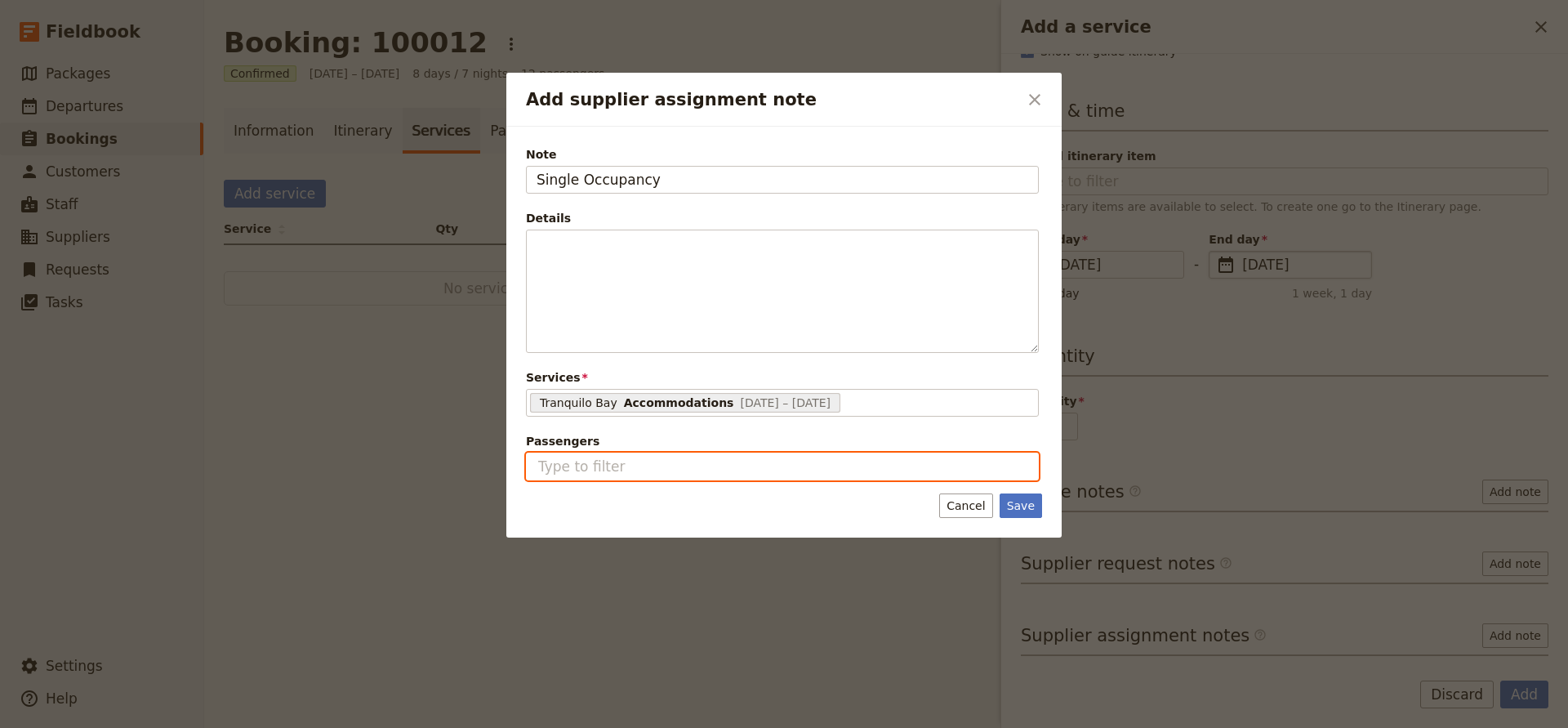
click at [644, 473] on input "Passengers" at bounding box center [774, 466] width 476 height 20
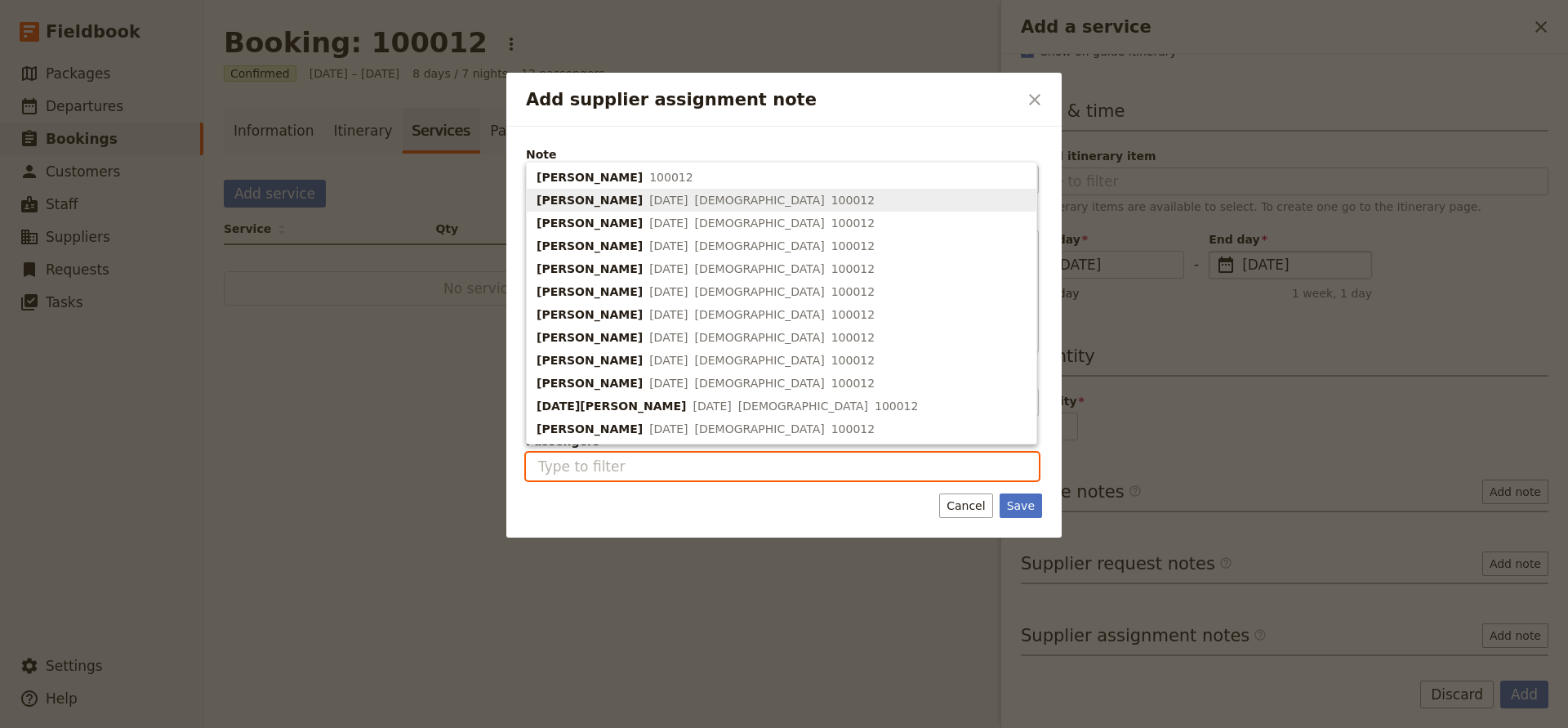
click at [650, 204] on span "[DATE]" at bounding box center [668, 199] width 38 height 16
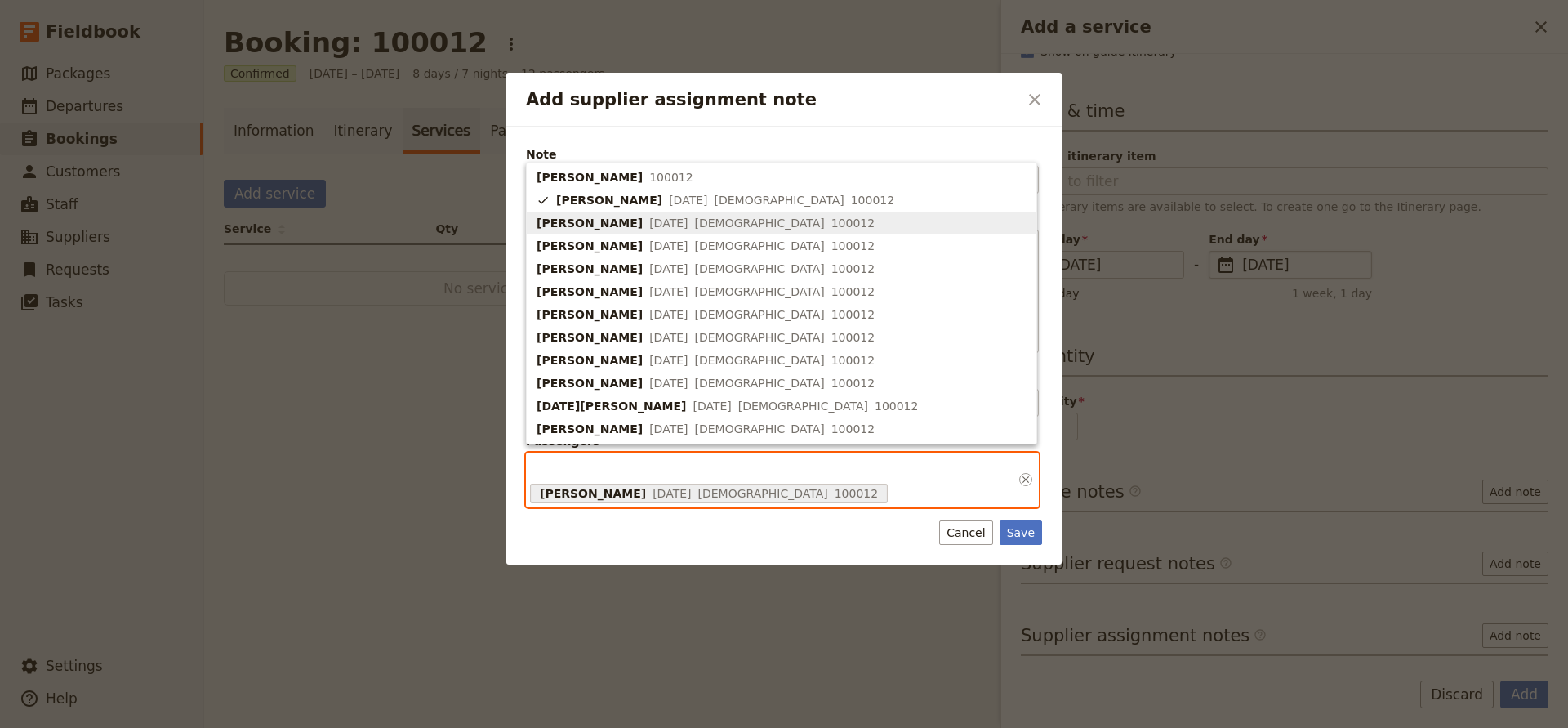
click at [631, 220] on div "[PERSON_NAME] [DATE] [DEMOGRAPHIC_DATA] 100012" at bounding box center [706, 222] width 338 height 16
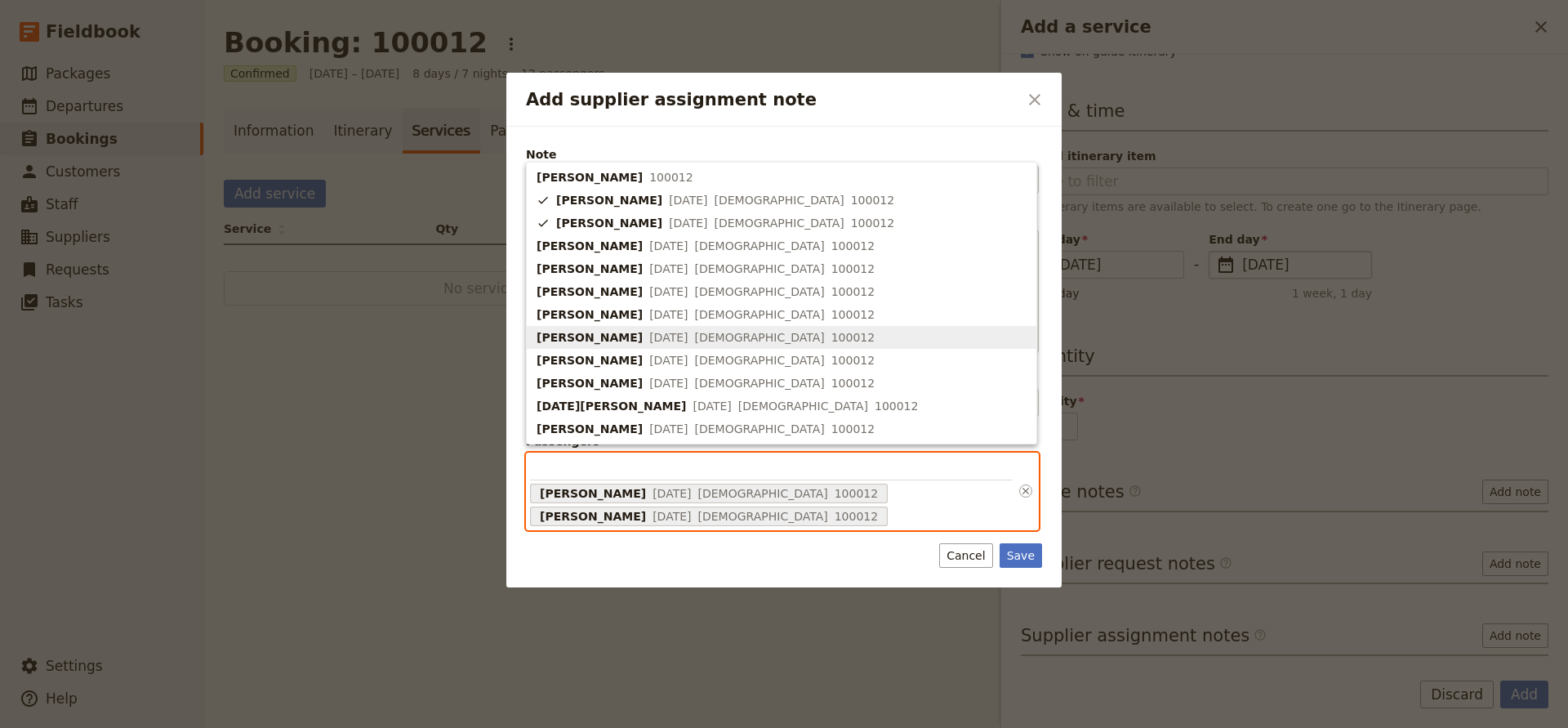
click at [605, 330] on span "[PERSON_NAME]" at bounding box center [589, 337] width 106 height 16
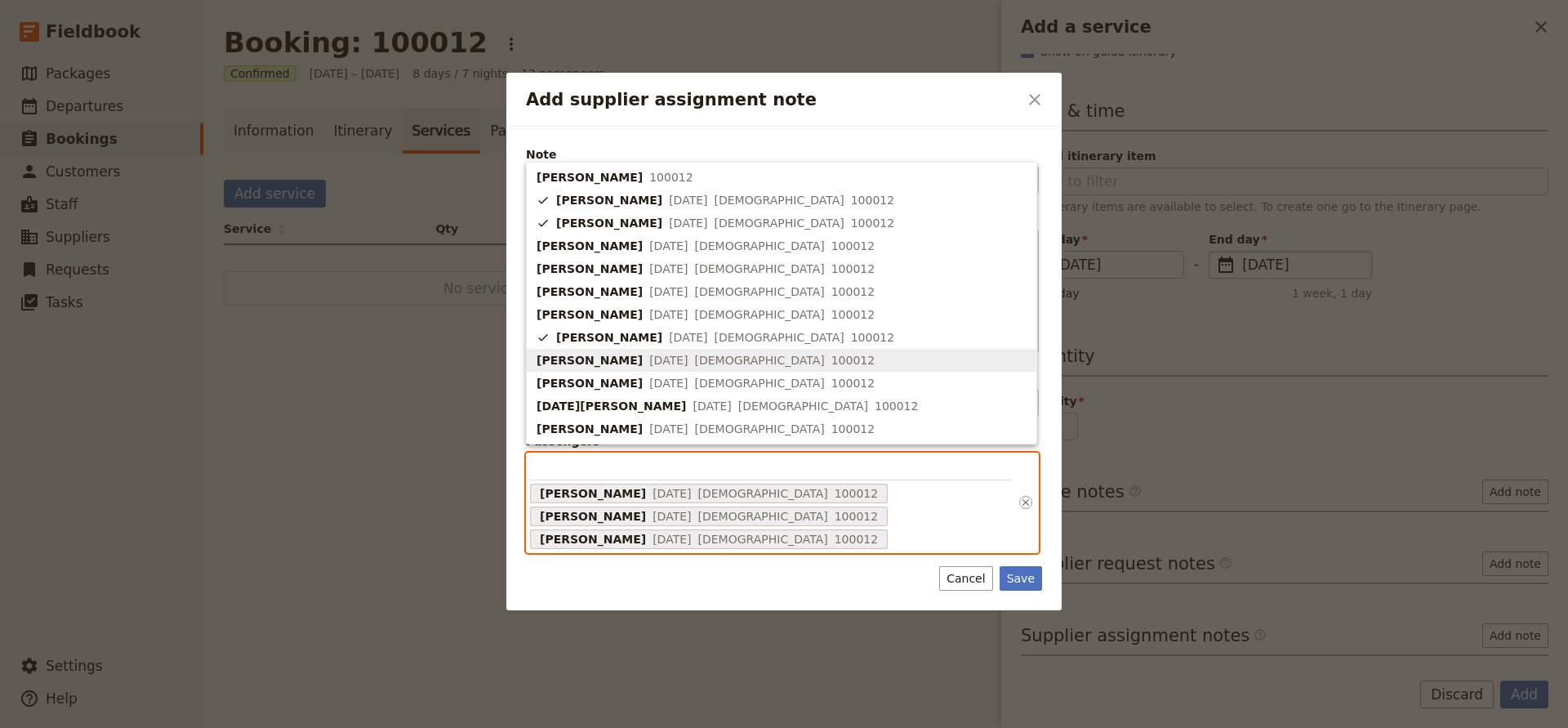
click at [600, 364] on span "[PERSON_NAME]" at bounding box center [589, 360] width 106 height 16
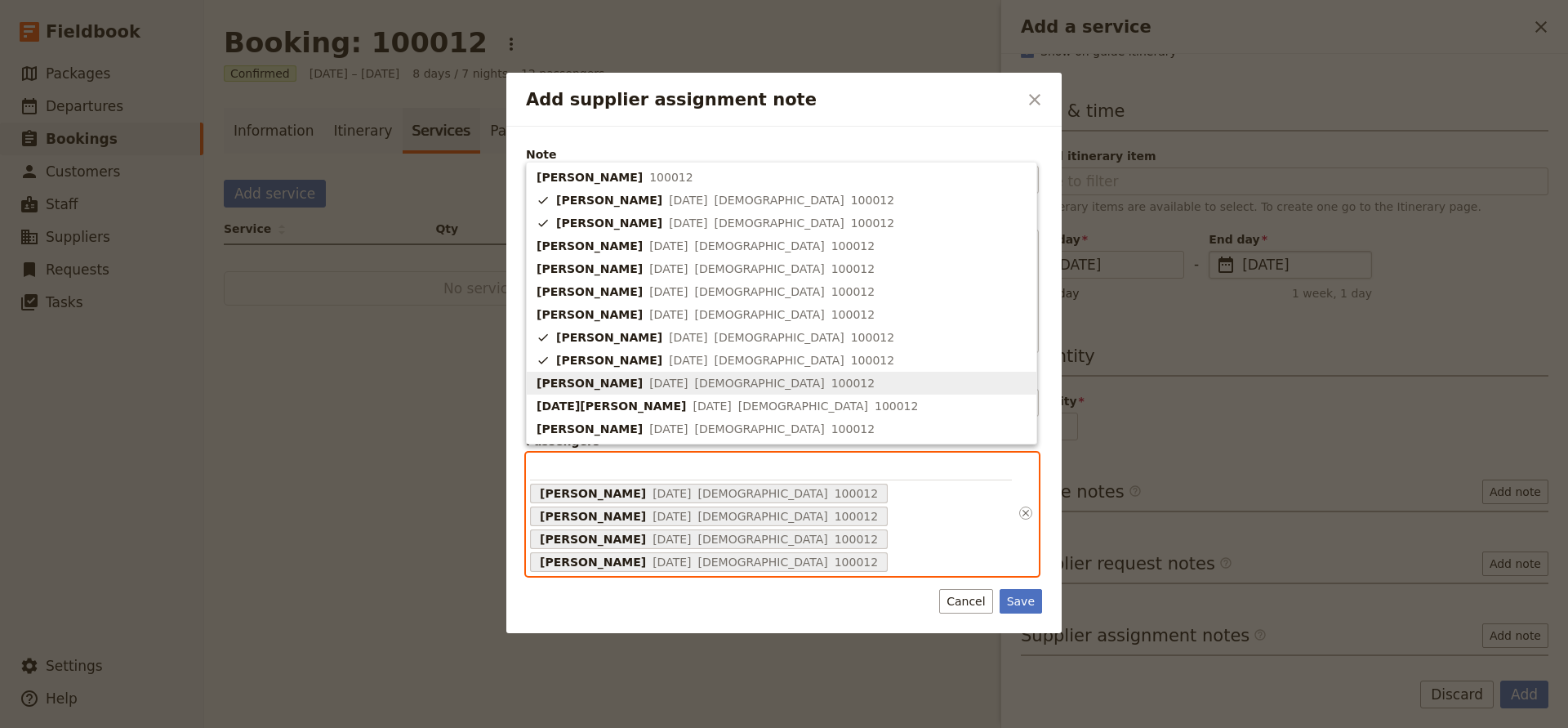
click at [594, 384] on span "[PERSON_NAME]" at bounding box center [589, 383] width 106 height 16
type input "68e935e70f9475c5260605a0, 68e935e70f9475c5260605a2, 68e935e70f9475c5260605ac, 6…"
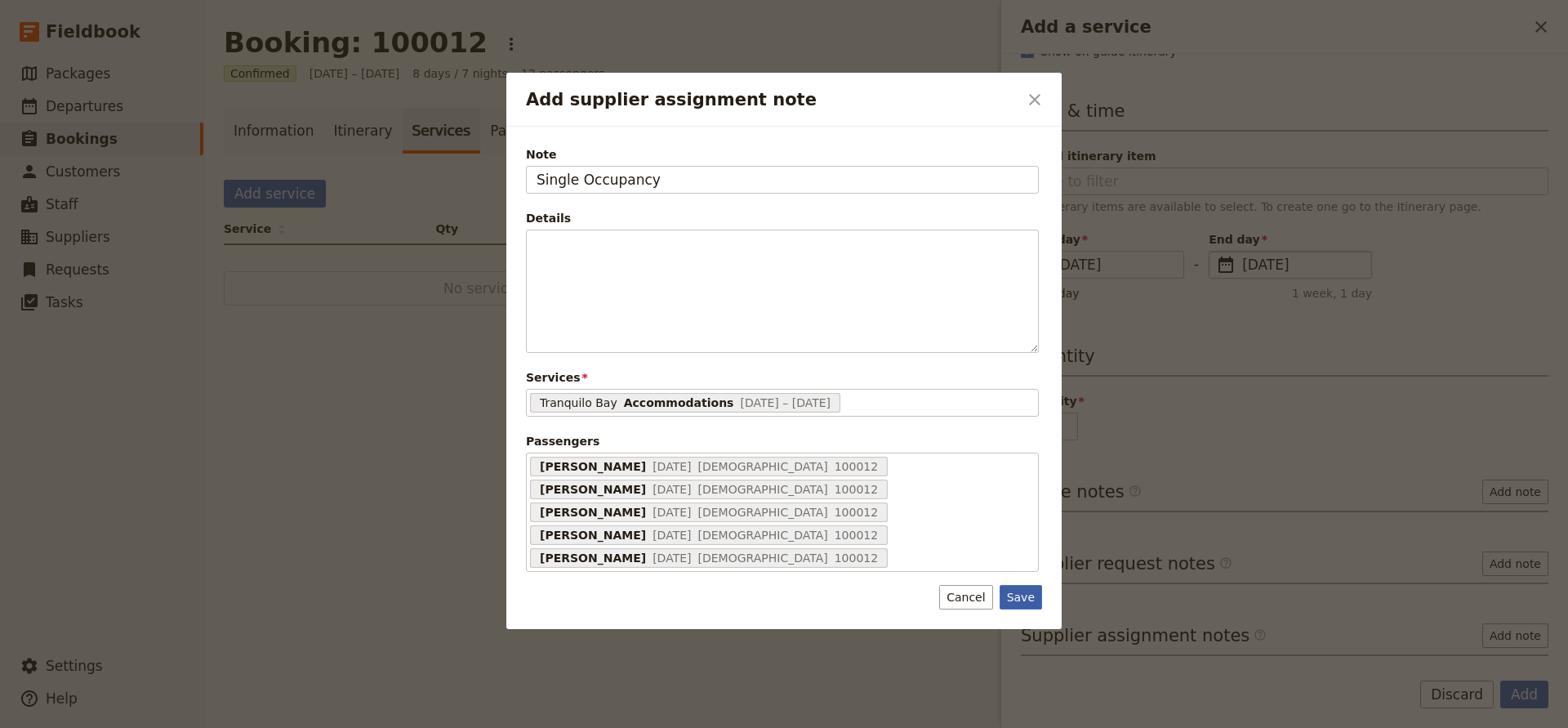
click at [1016, 627] on div "Note Single Occupancy Details ​ ​ ​ ​ ​ ​ ​ ​ ​ ​ Services Tranquilo Bay Accomm…" at bounding box center [784, 378] width 555 height 502
click at [1014, 607] on button "Save" at bounding box center [1021, 597] width 42 height 25
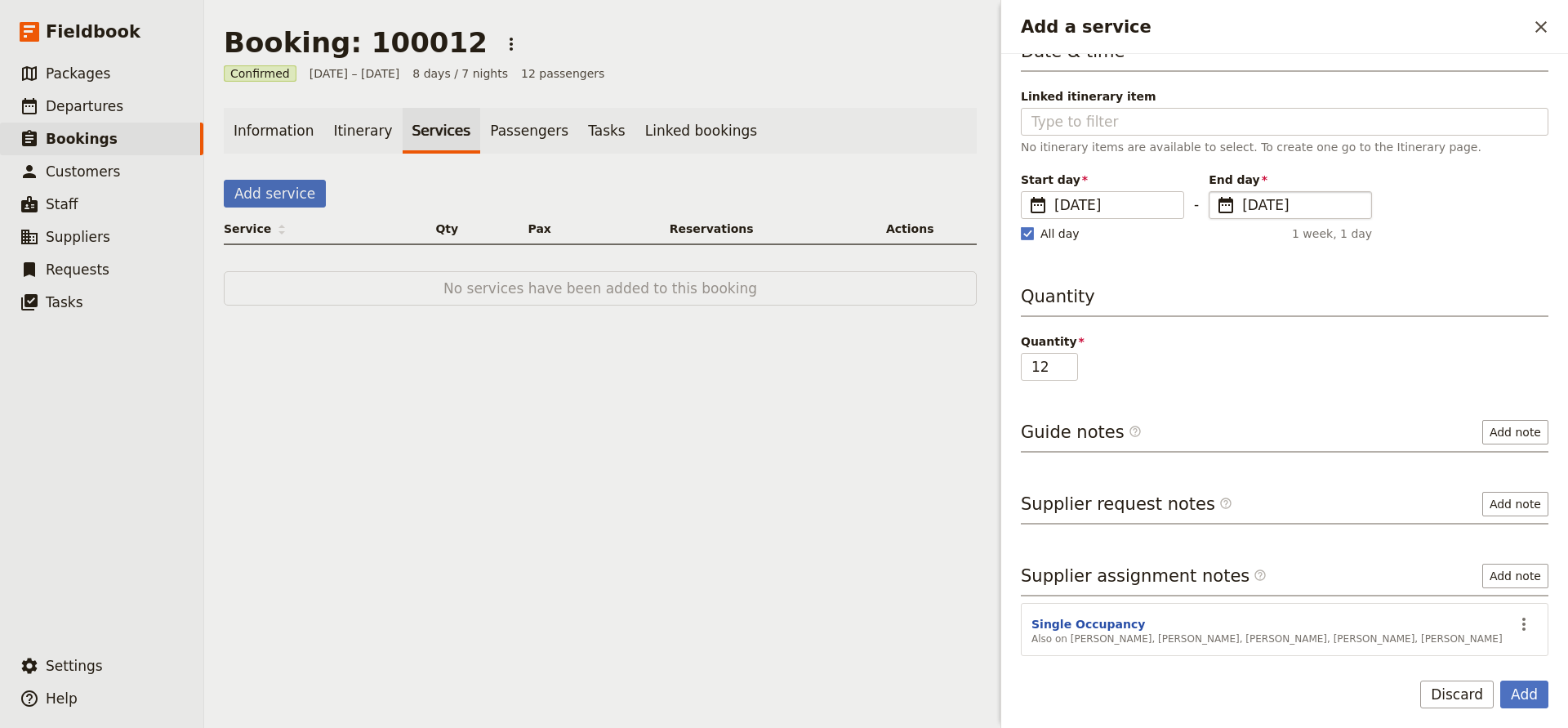
scroll to position [227, 0]
click at [1519, 572] on button "Add note" at bounding box center [1515, 576] width 66 height 25
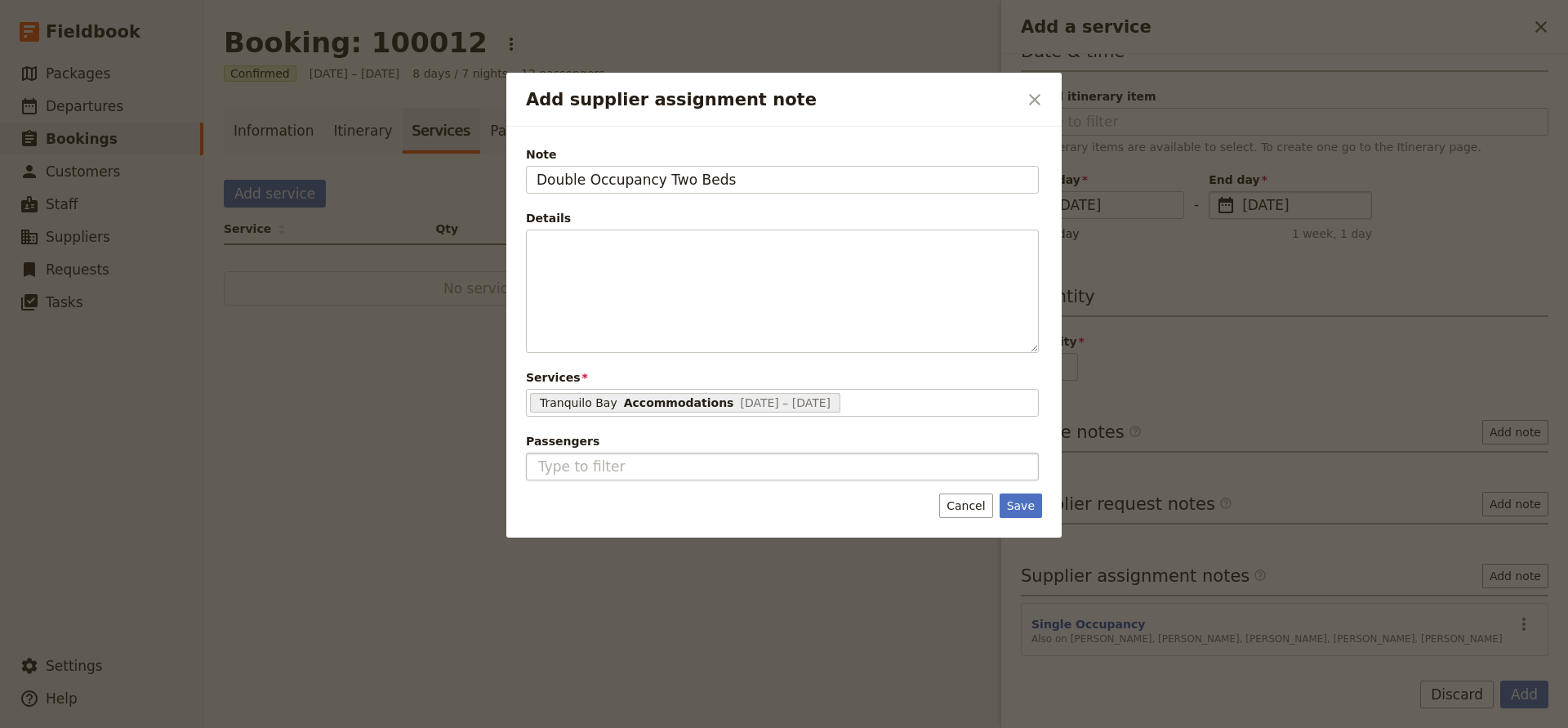
type input "Double Occupancy Two Beds"
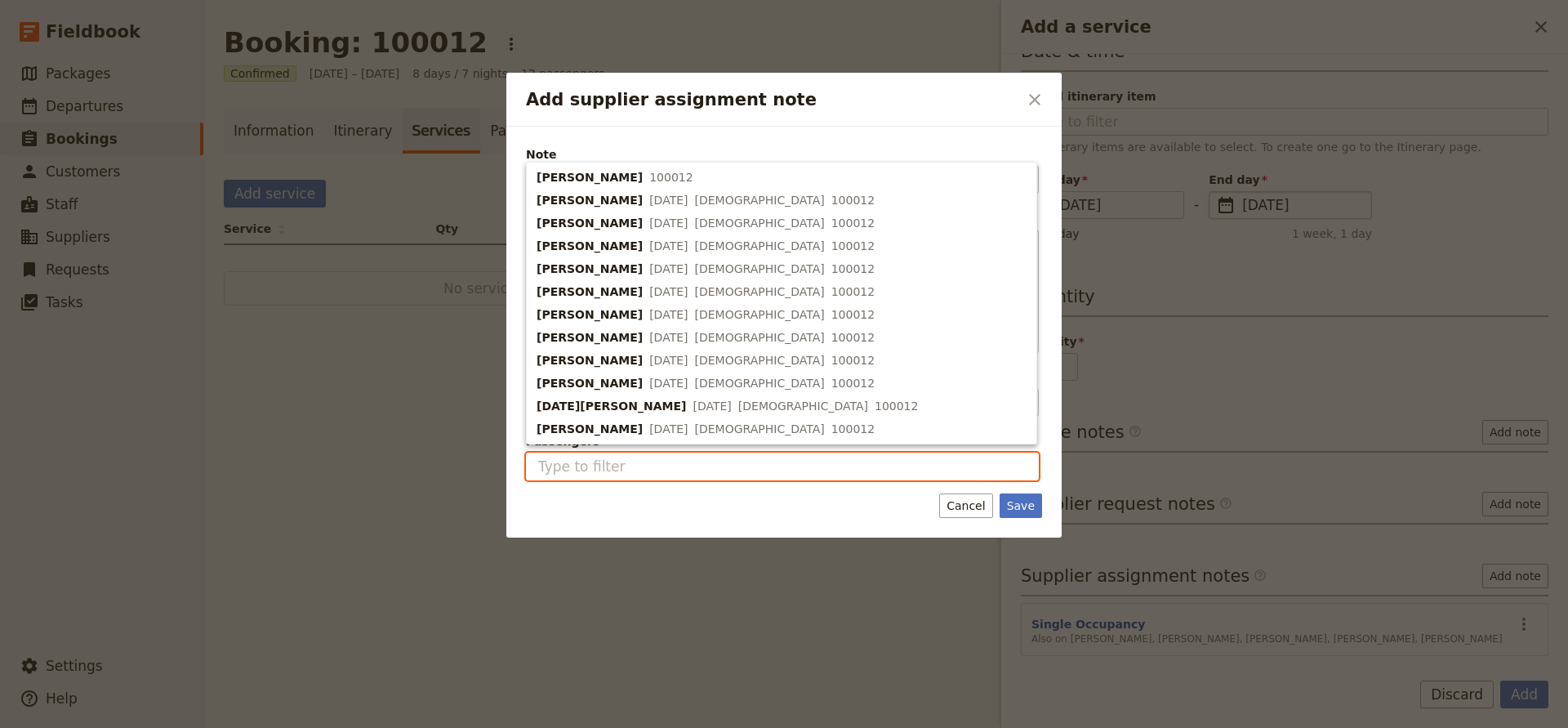
click at [624, 467] on input "Passengers" at bounding box center [774, 466] width 476 height 20
click at [693, 407] on span "[DATE]" at bounding box center [711, 406] width 38 height 16
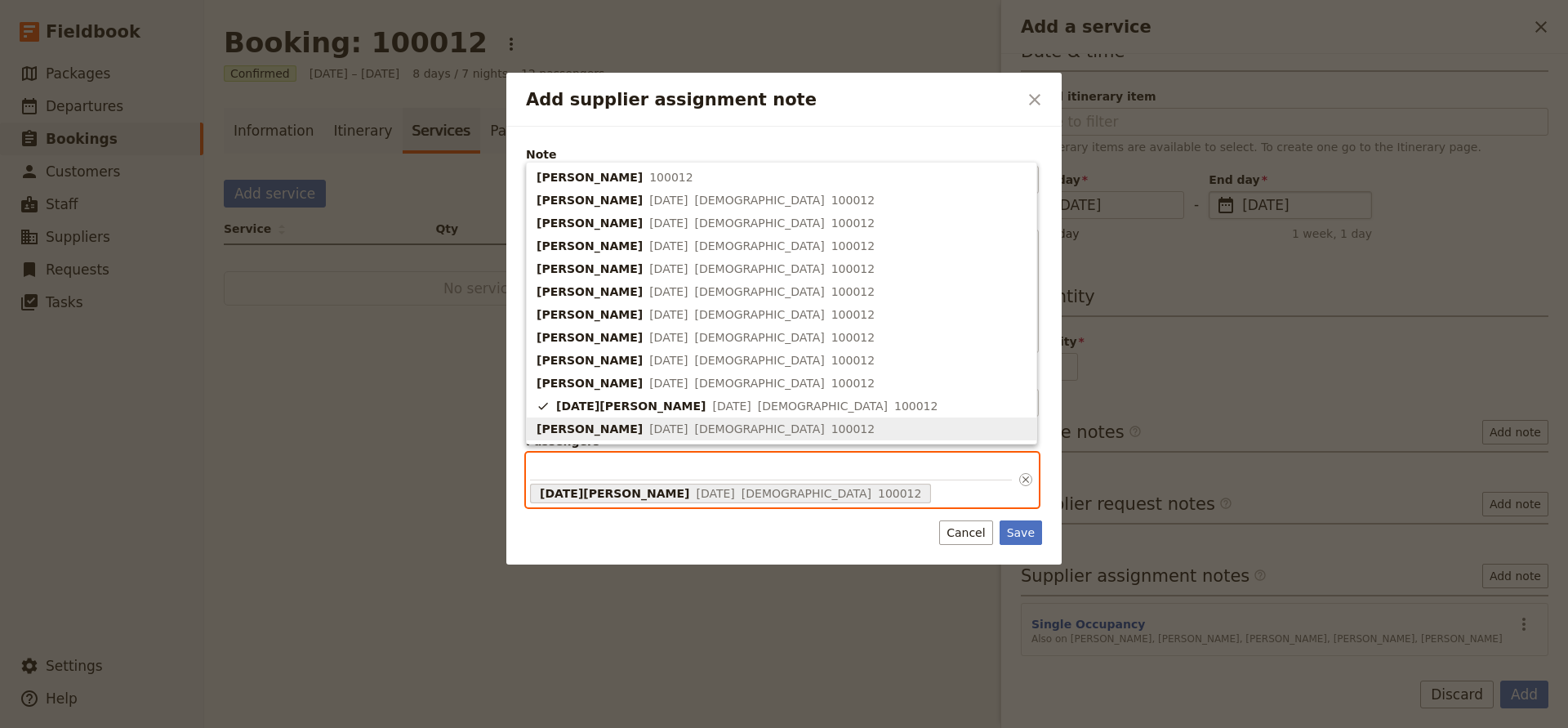
click at [617, 428] on span "[PERSON_NAME]" at bounding box center [589, 428] width 106 height 16
type input "68e935e70f9475c5260605b2, 68e935ed0f9475c5260605b9"
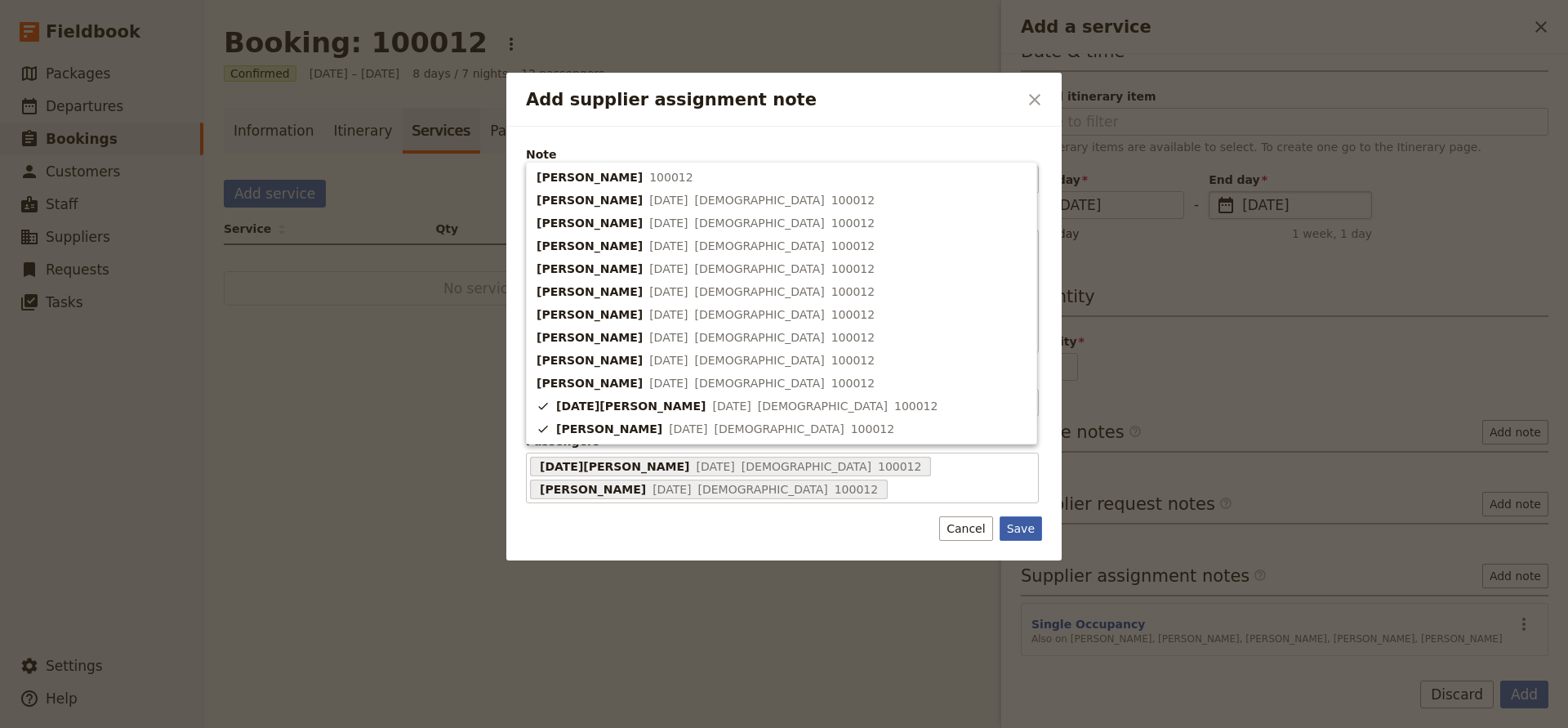
click at [1012, 558] on div "Note Double Occupancy Two Beds Details ​ ​ ​ ​ ​ ​ ​ ​ ​ ​ Services Tranquilo B…" at bounding box center [784, 343] width 555 height 434
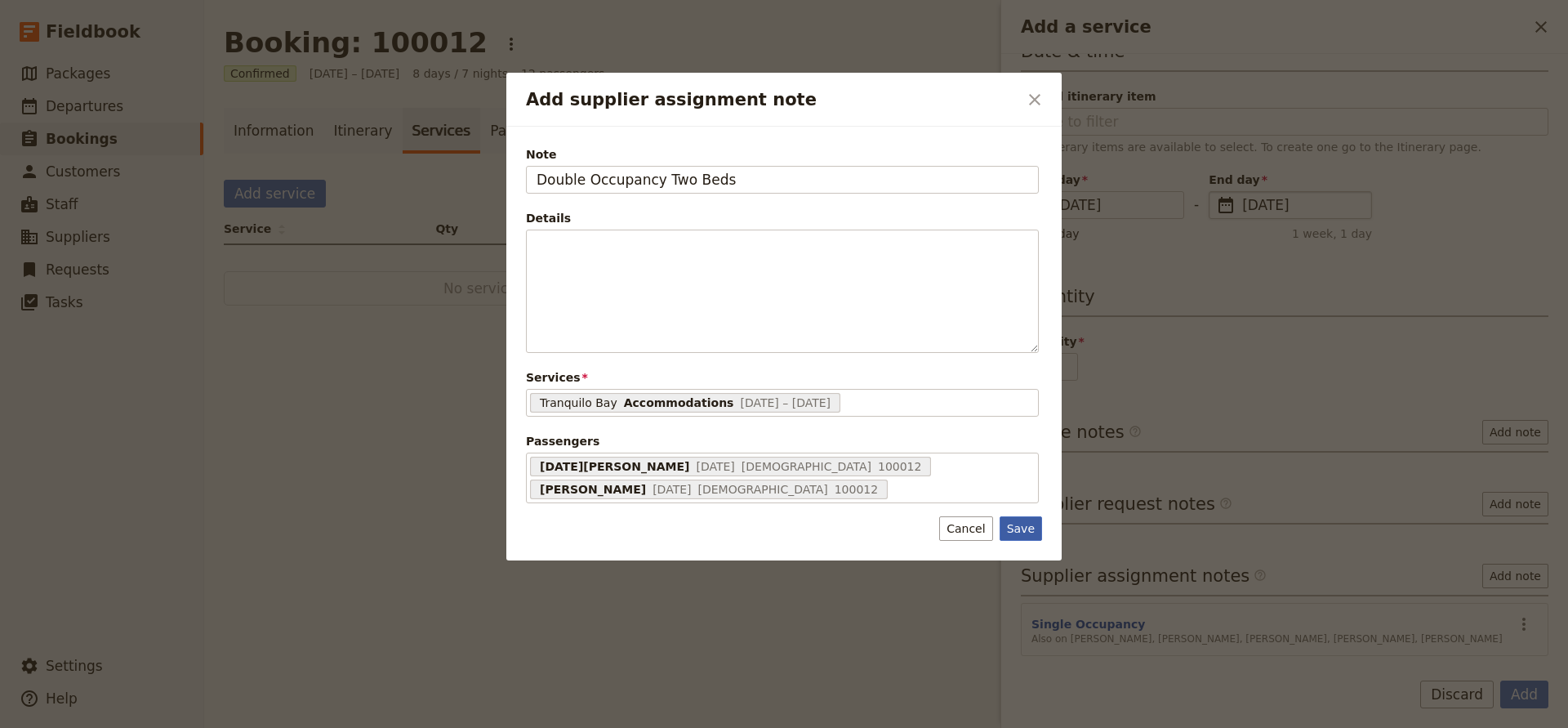
click at [1005, 535] on button "Save" at bounding box center [1021, 529] width 42 height 25
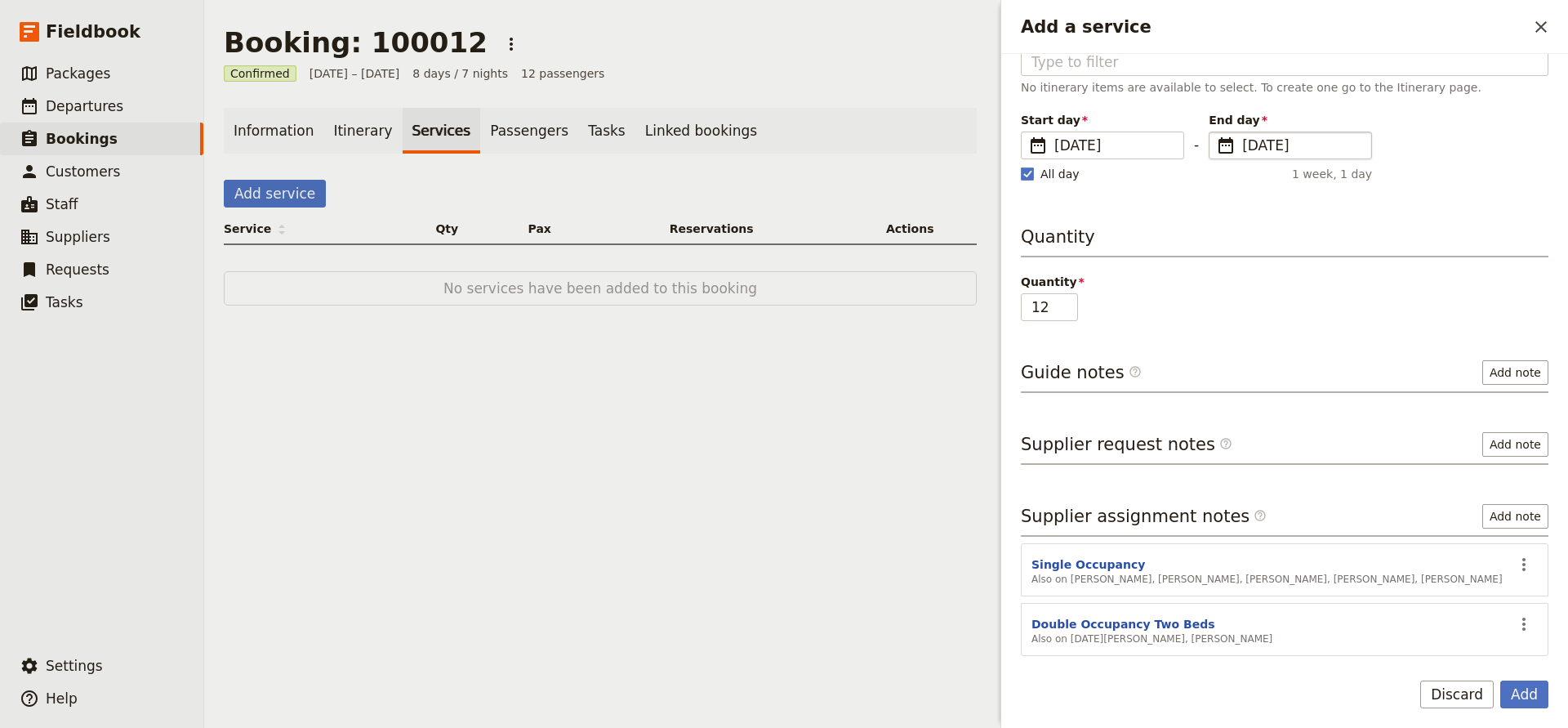
scroll to position [287, 0]
click at [1491, 516] on button "Add note" at bounding box center [1515, 516] width 66 height 25
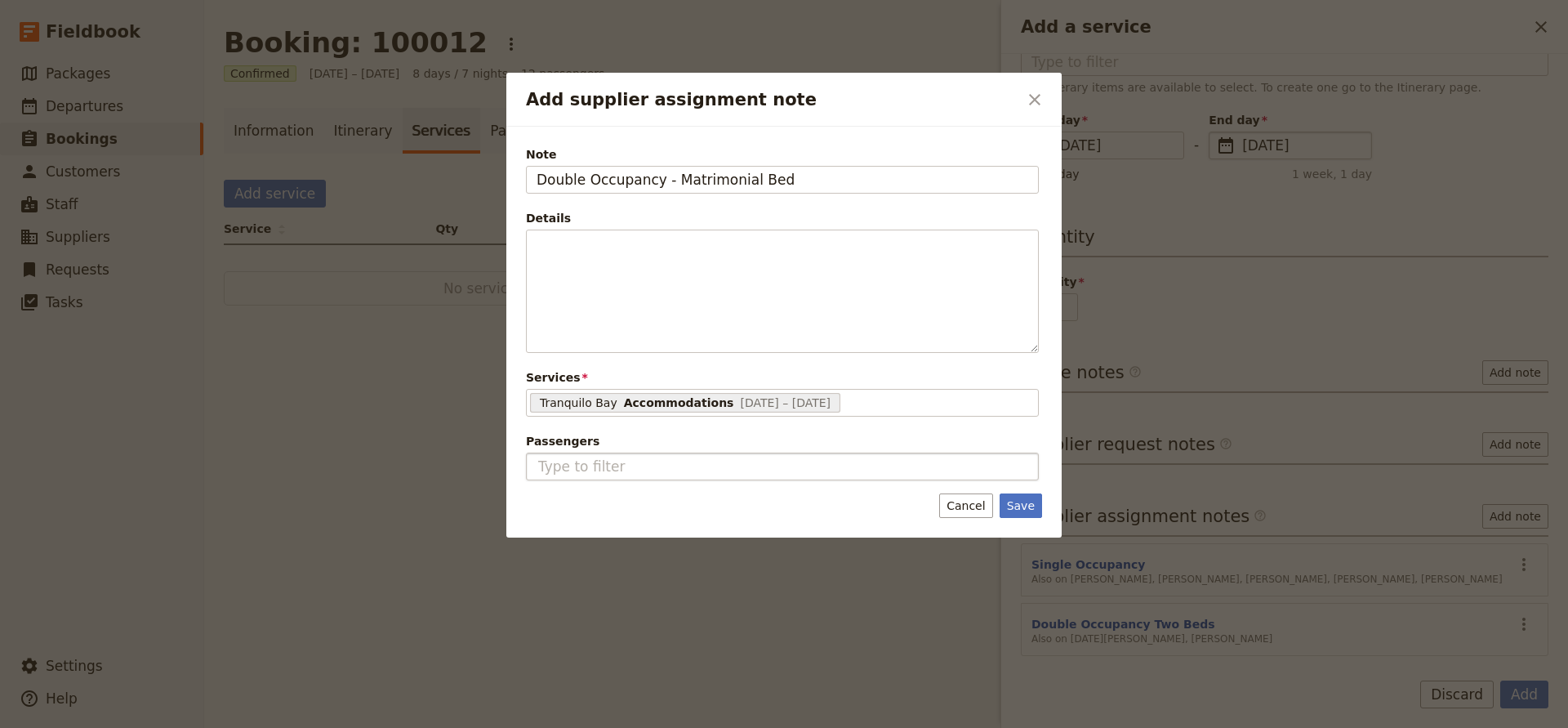
type input "Double Occupancy - Matrimonial Bed"
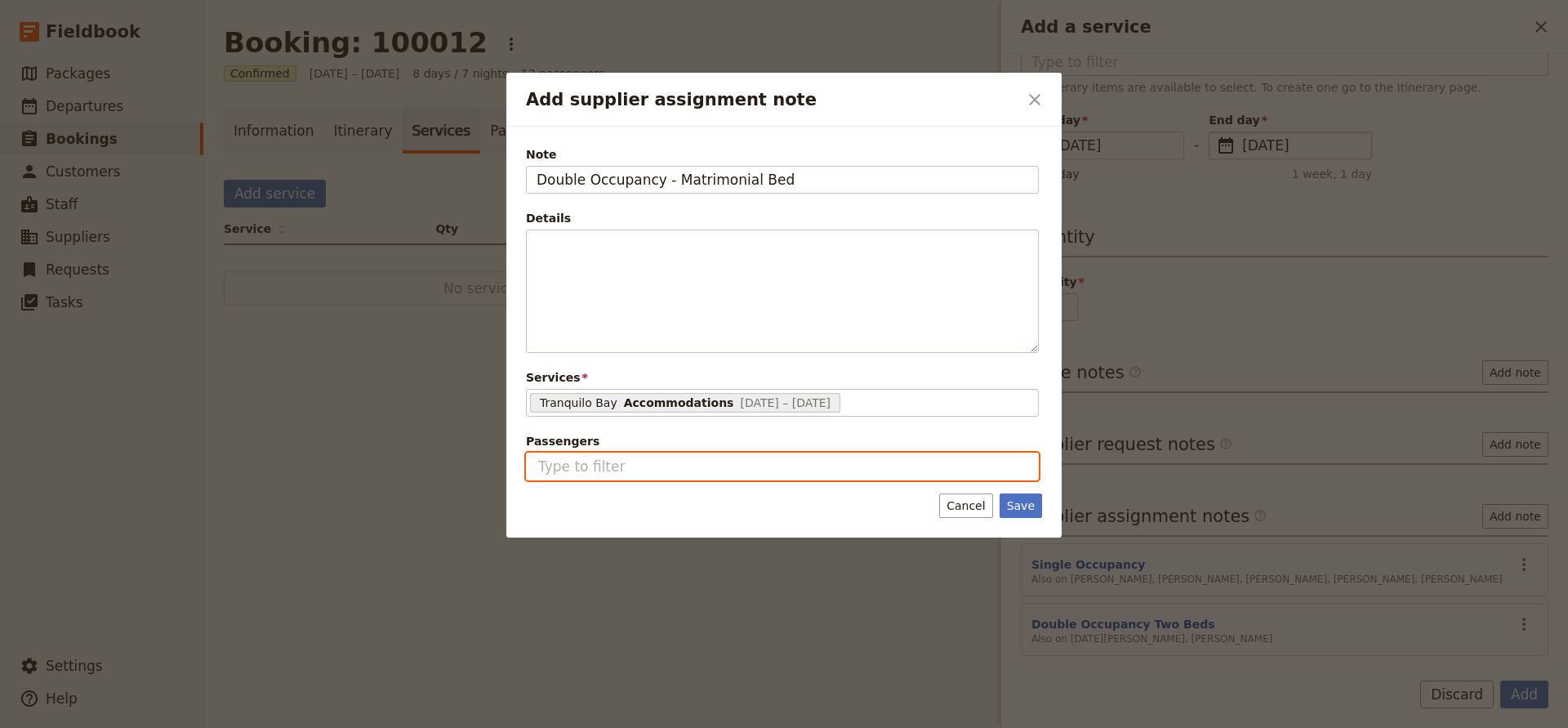
click at [639, 468] on input "Passengers" at bounding box center [774, 466] width 476 height 20
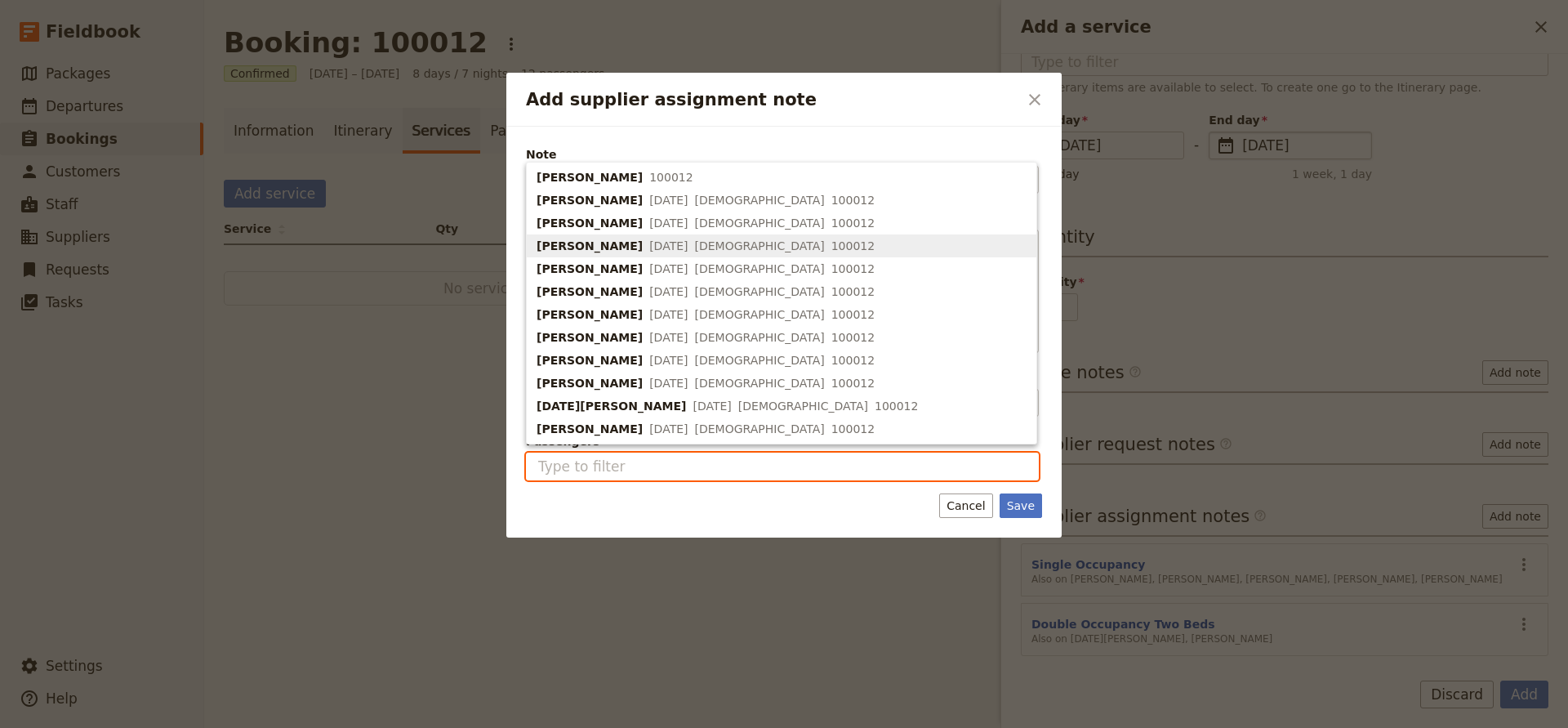
click at [608, 246] on span "[PERSON_NAME]" at bounding box center [589, 245] width 106 height 16
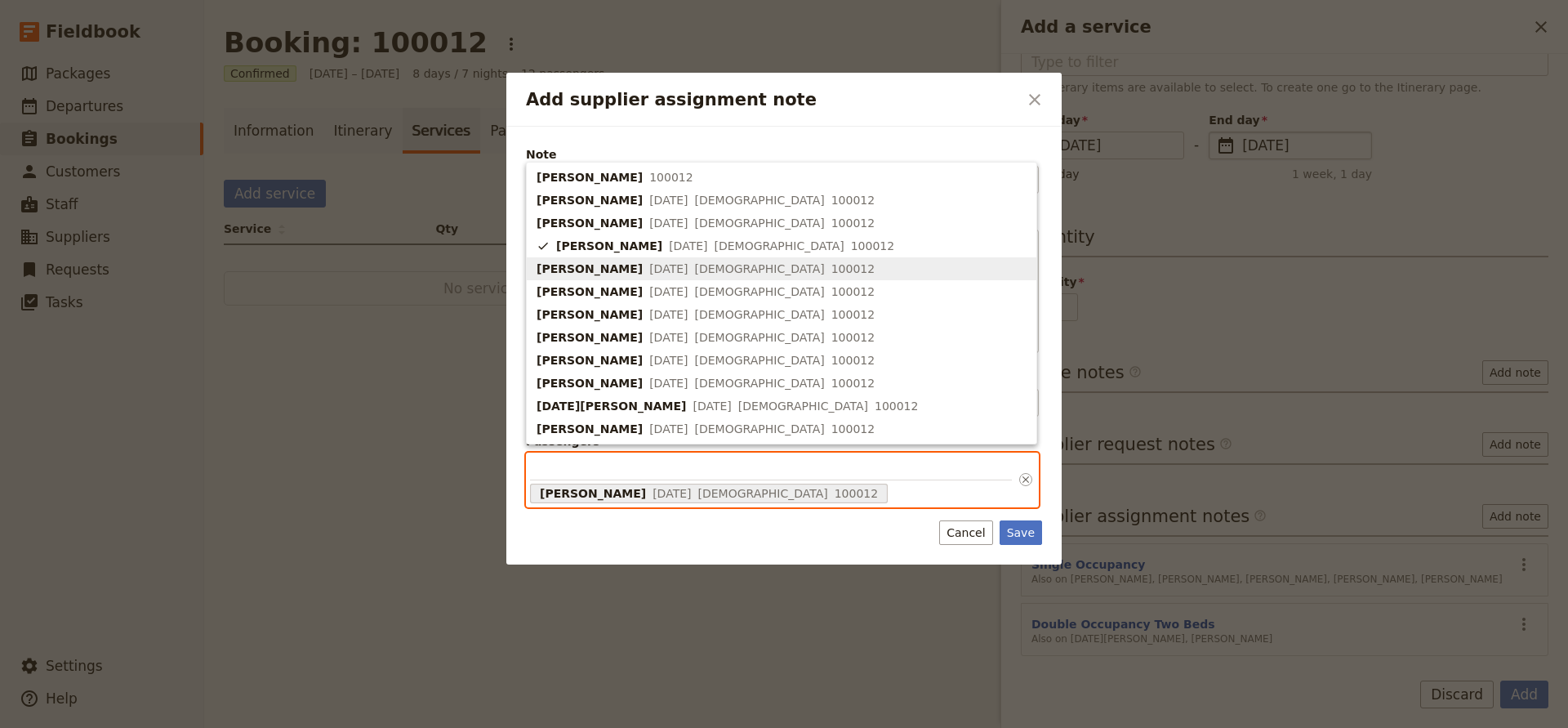
click at [605, 267] on span "[PERSON_NAME]" at bounding box center [589, 268] width 106 height 16
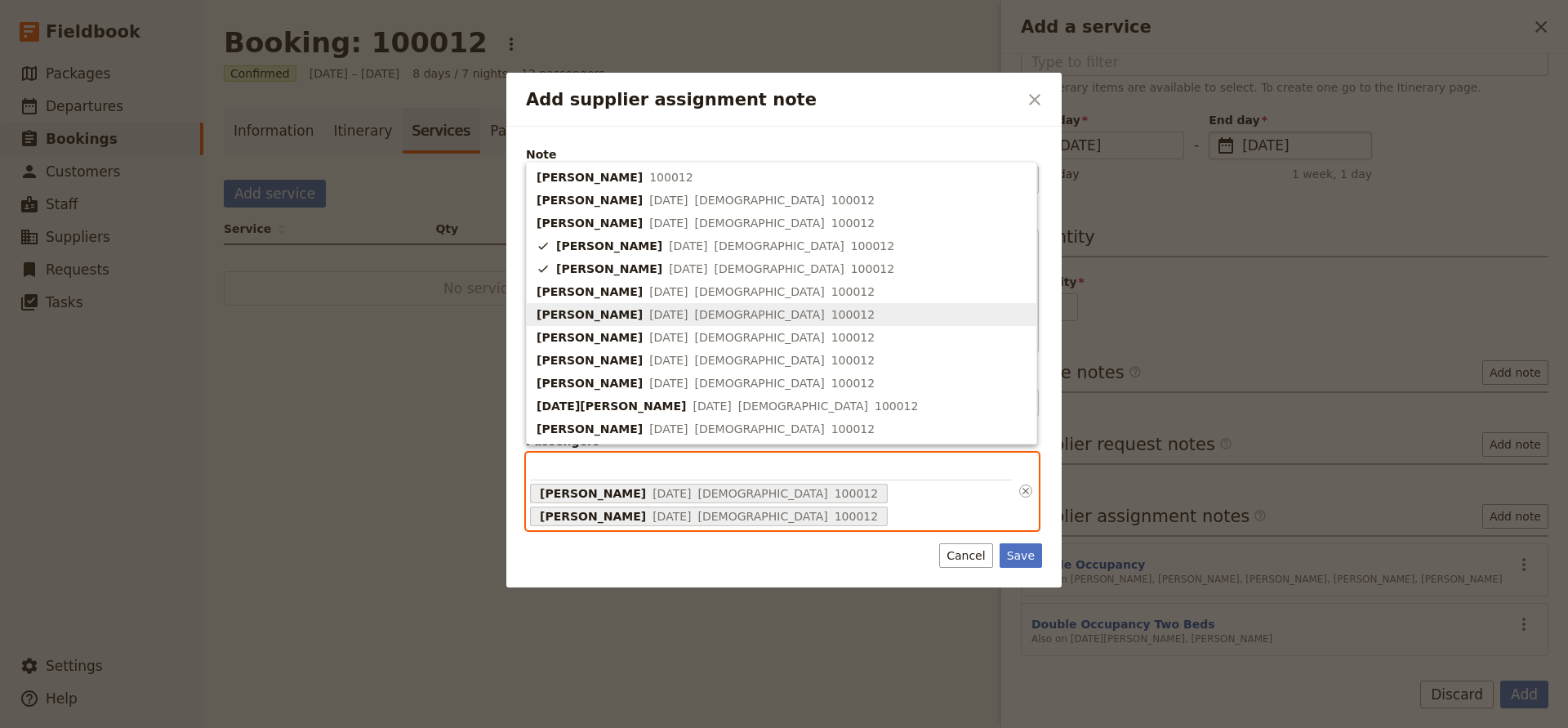
click at [607, 312] on span "[PERSON_NAME]" at bounding box center [589, 314] width 106 height 16
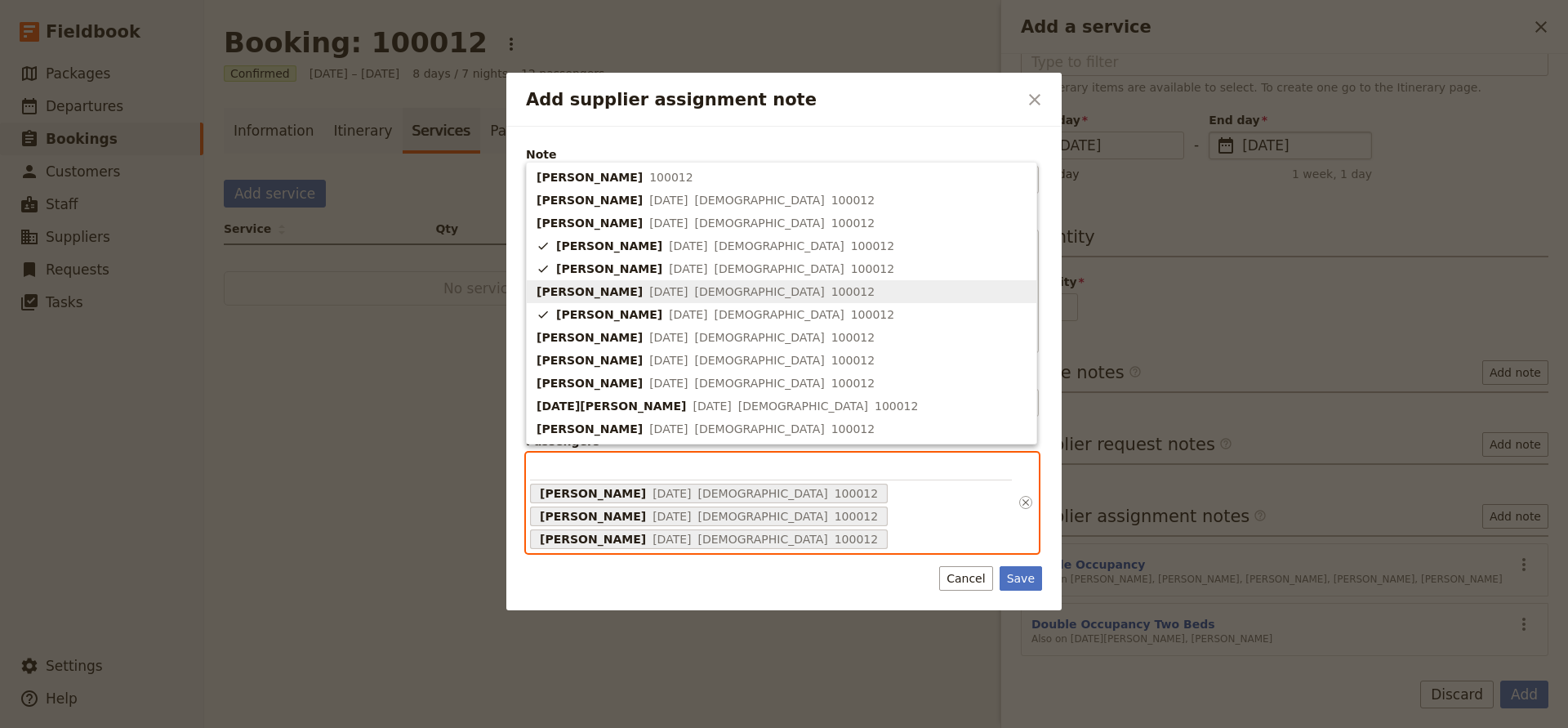
click at [599, 292] on span "[PERSON_NAME]" at bounding box center [589, 291] width 106 height 16
type input "68e935e70f9475c5260605a4, 68e935e70f9475c5260605a6, 68e935e70f9475c5260605a8, 6…"
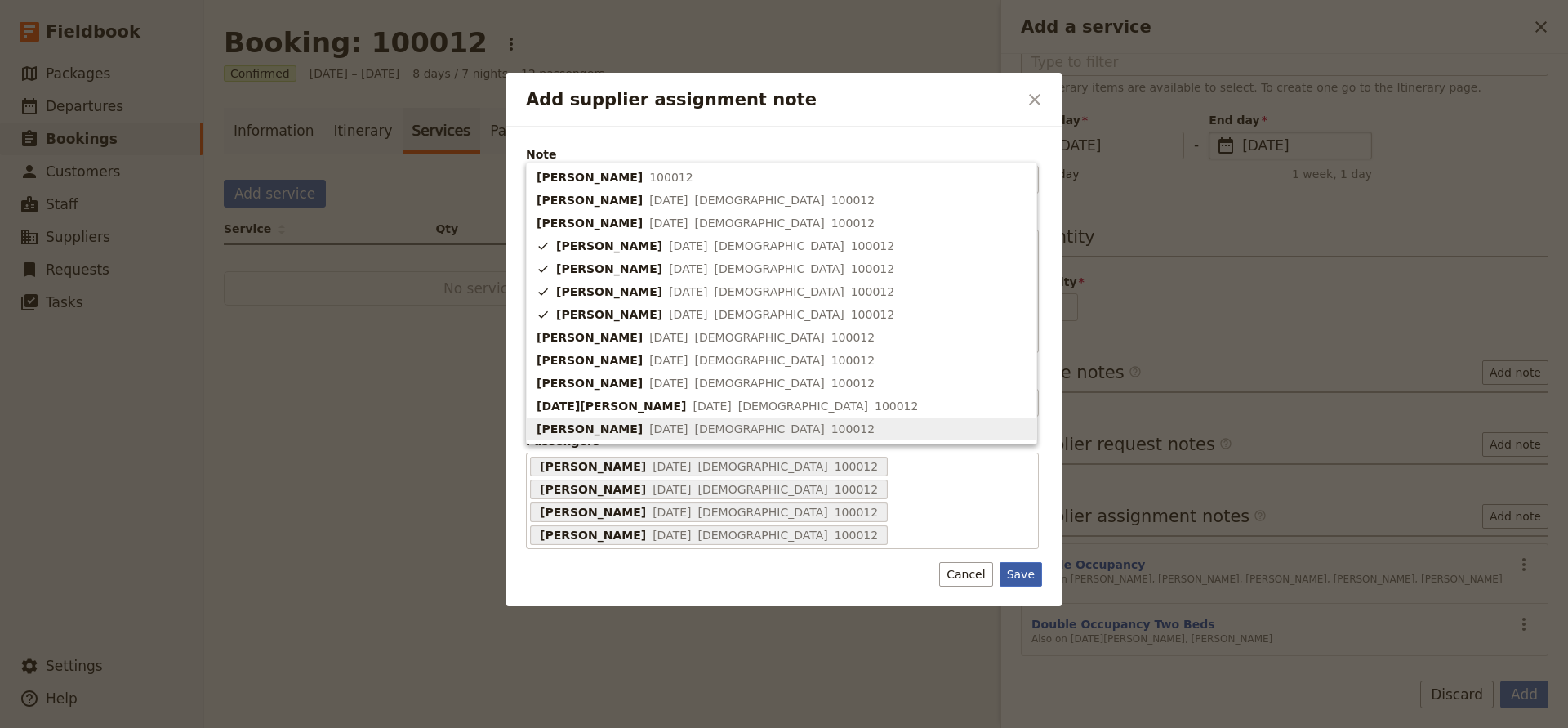
click at [1010, 597] on div "Note Double Occupancy - Matrimonial Bed Details ​ ​ ​ ​ ​ ​ ​ ​ ​ ​ Services Tr…" at bounding box center [784, 366] width 555 height 479
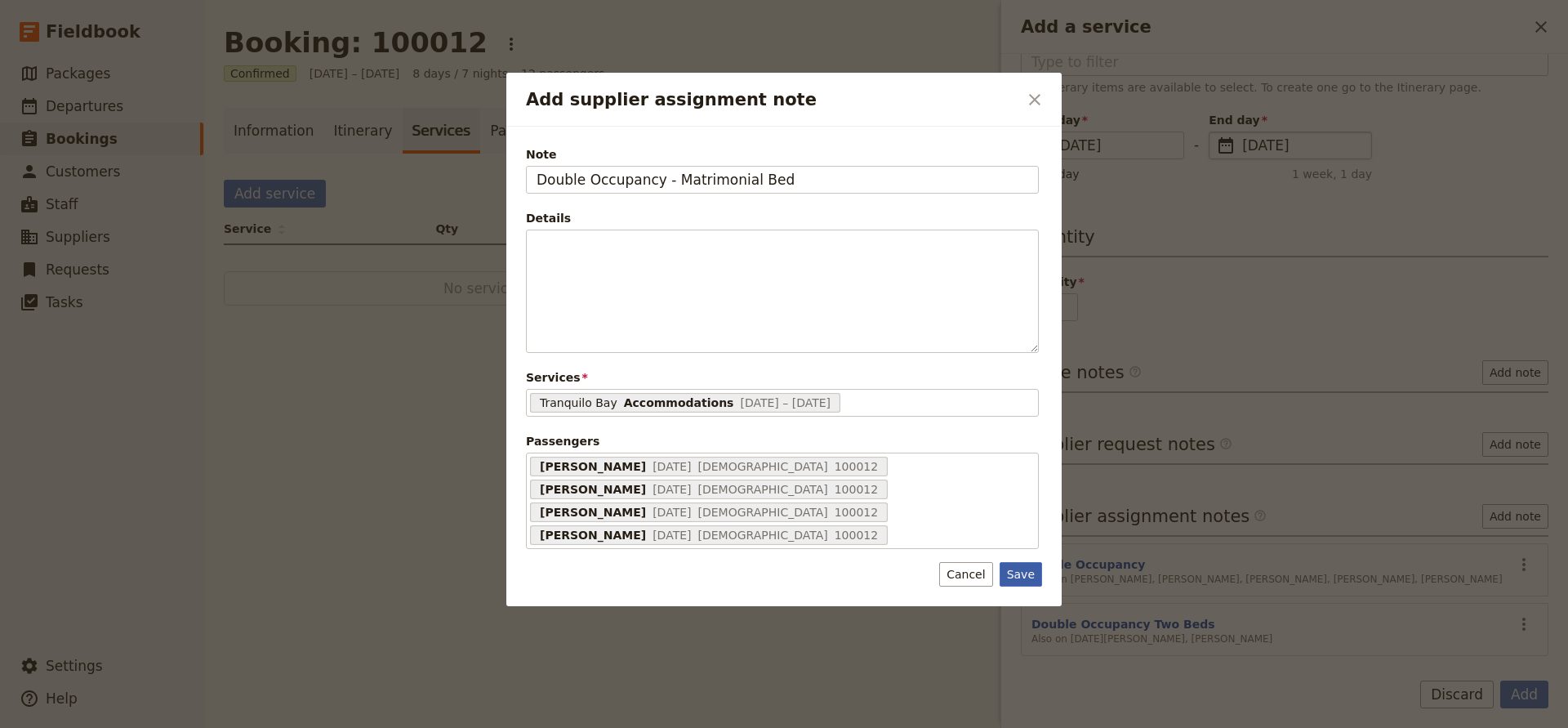
click at [1019, 573] on button "Save" at bounding box center [1021, 574] width 42 height 25
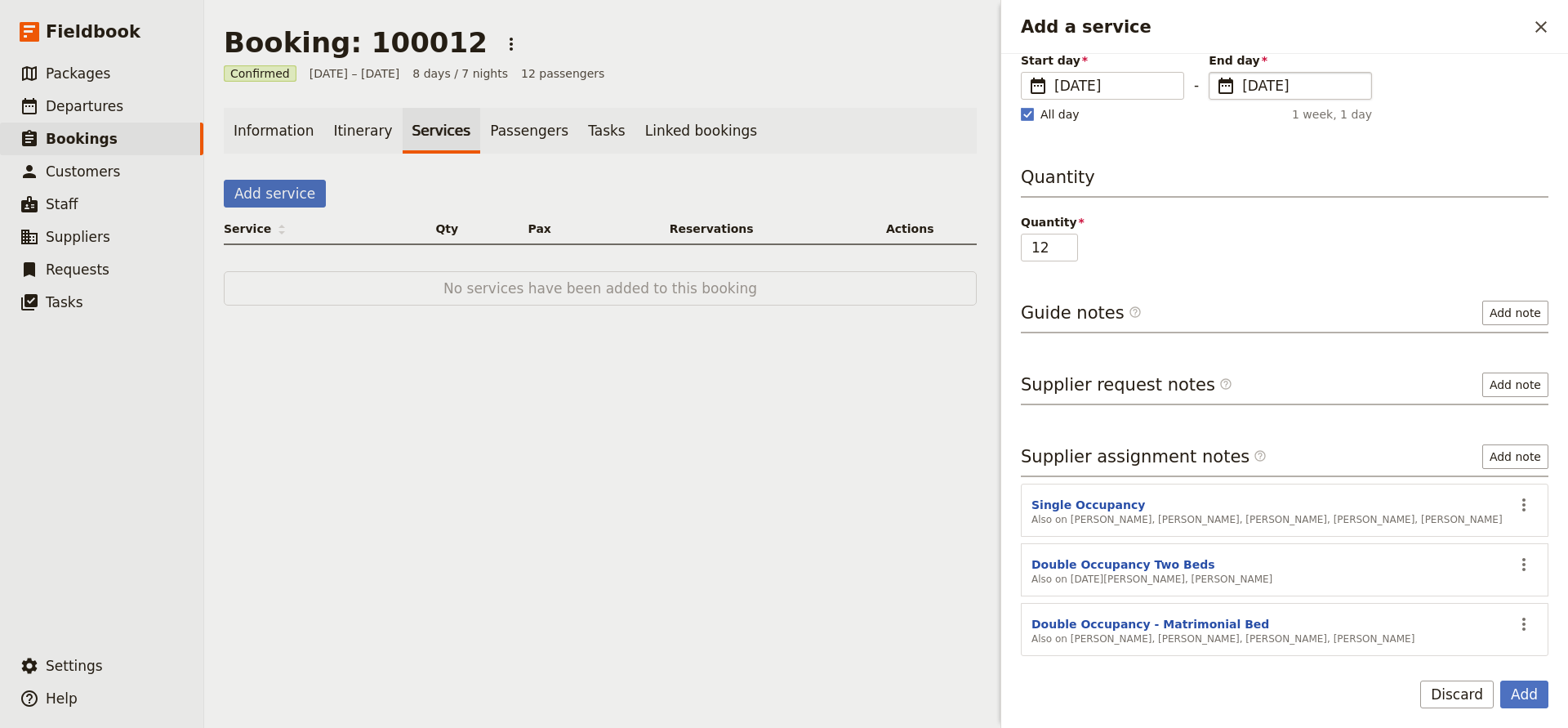
scroll to position [346, 0]
type input "11"
click at [1070, 251] on input "11" at bounding box center [1049, 247] width 57 height 28
click at [1524, 690] on button "Add" at bounding box center [1524, 694] width 48 height 28
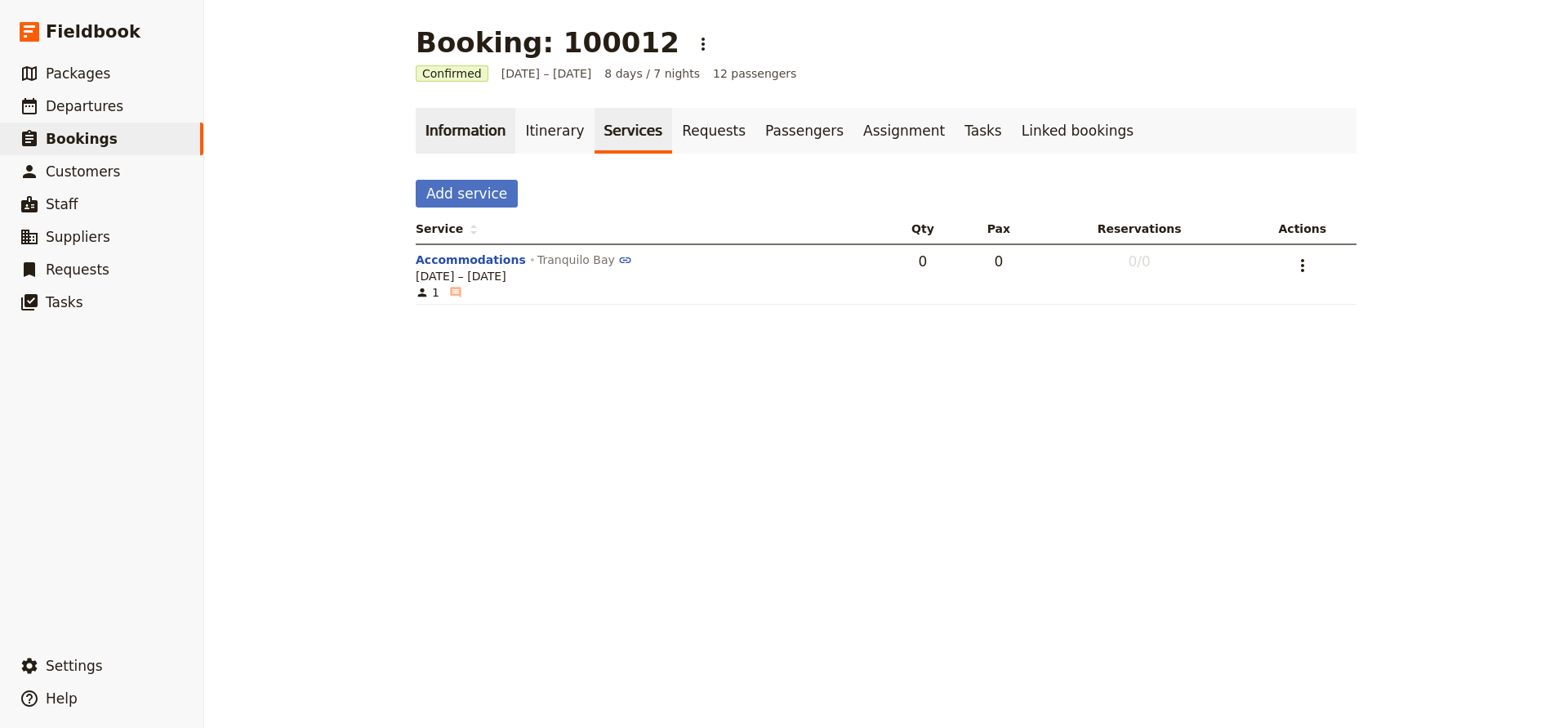
click at [472, 139] on link "Information" at bounding box center [466, 131] width 100 height 46
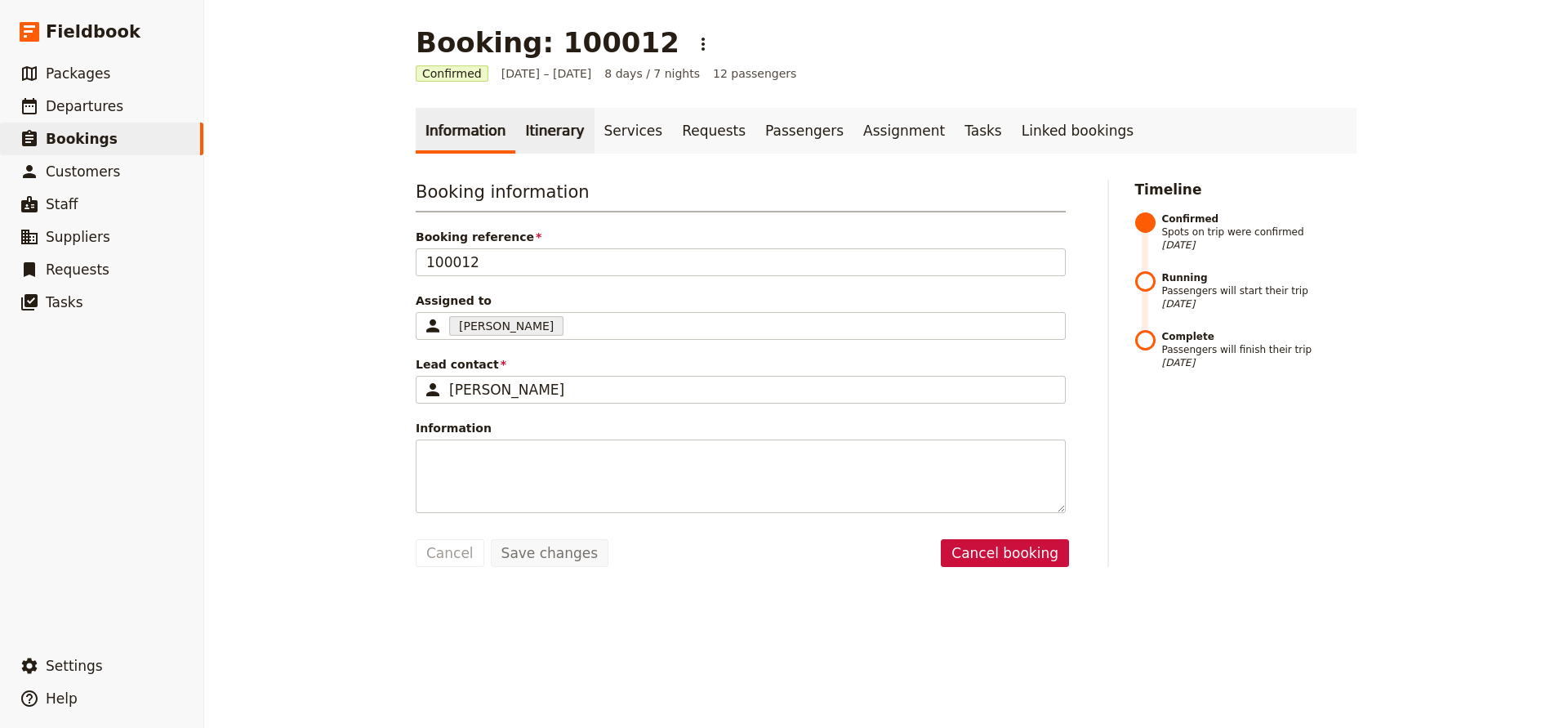
click at [537, 124] on link "Itinerary" at bounding box center [555, 131] width 78 height 46
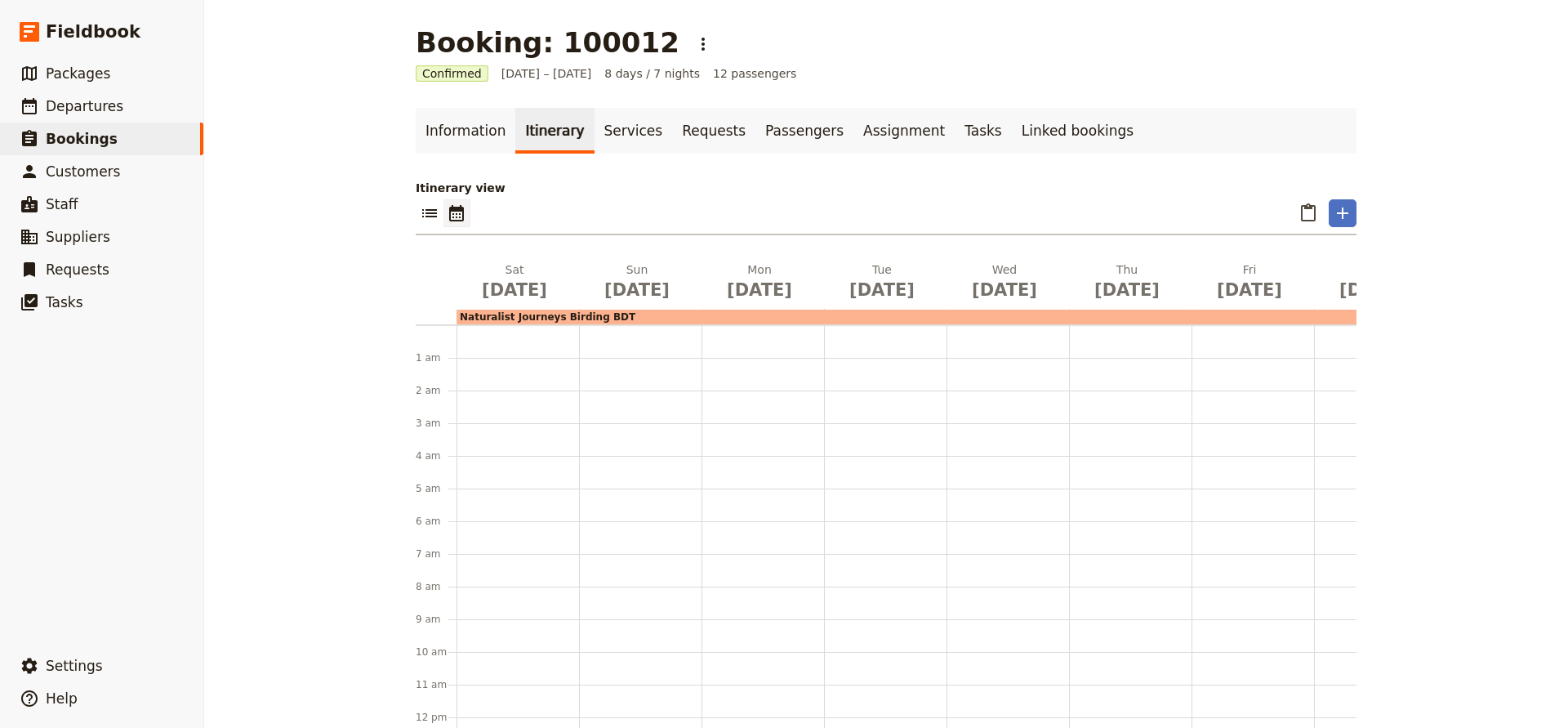
scroll to position [212, 0]
click at [430, 214] on icon "List view" at bounding box center [429, 214] width 14 height 8
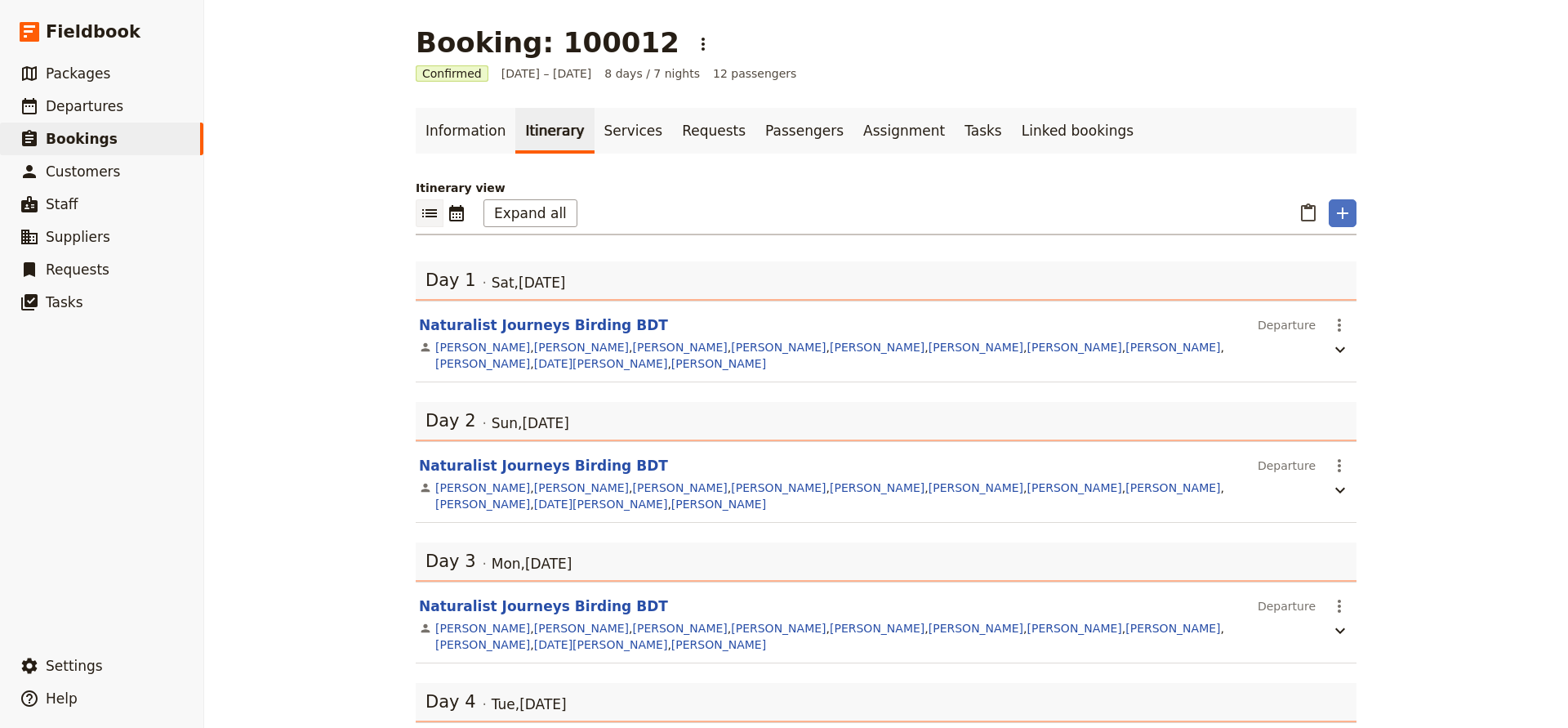
scroll to position [0, 0]
click at [462, 217] on icon "Calendar view" at bounding box center [456, 213] width 14 height 16
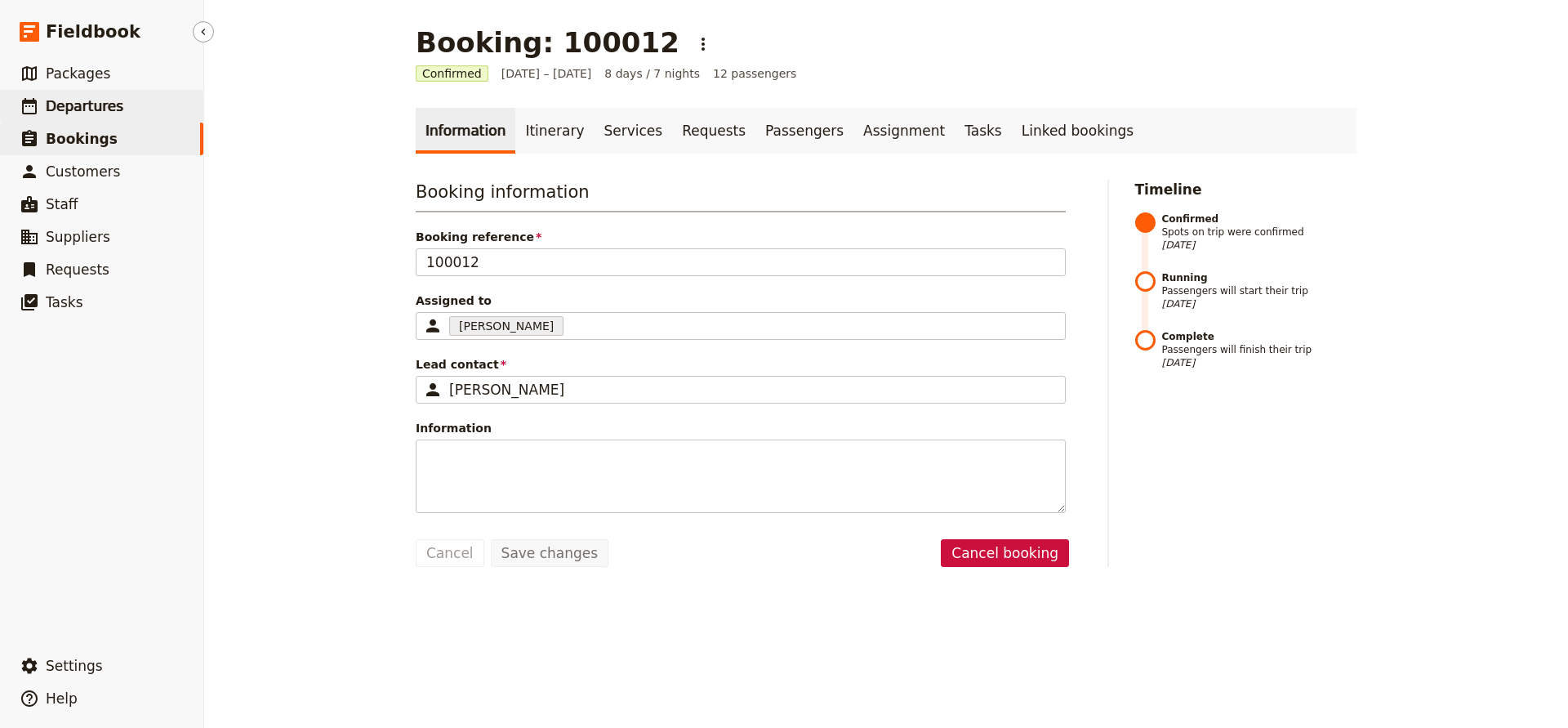
click at [78, 103] on span "Departures" at bounding box center [85, 106] width 78 height 16
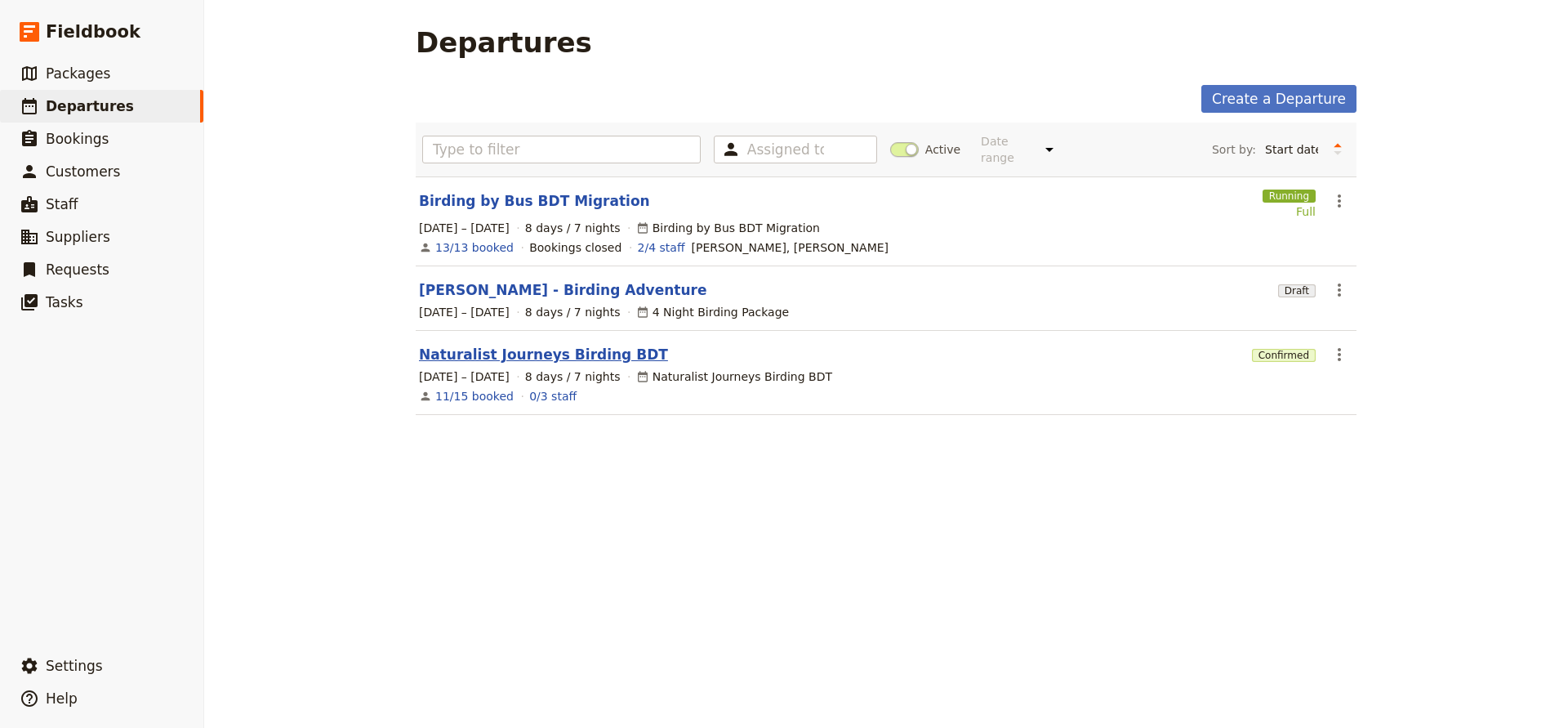
click at [500, 347] on link "Naturalist Journeys Birding BDT" at bounding box center [544, 354] width 249 height 20
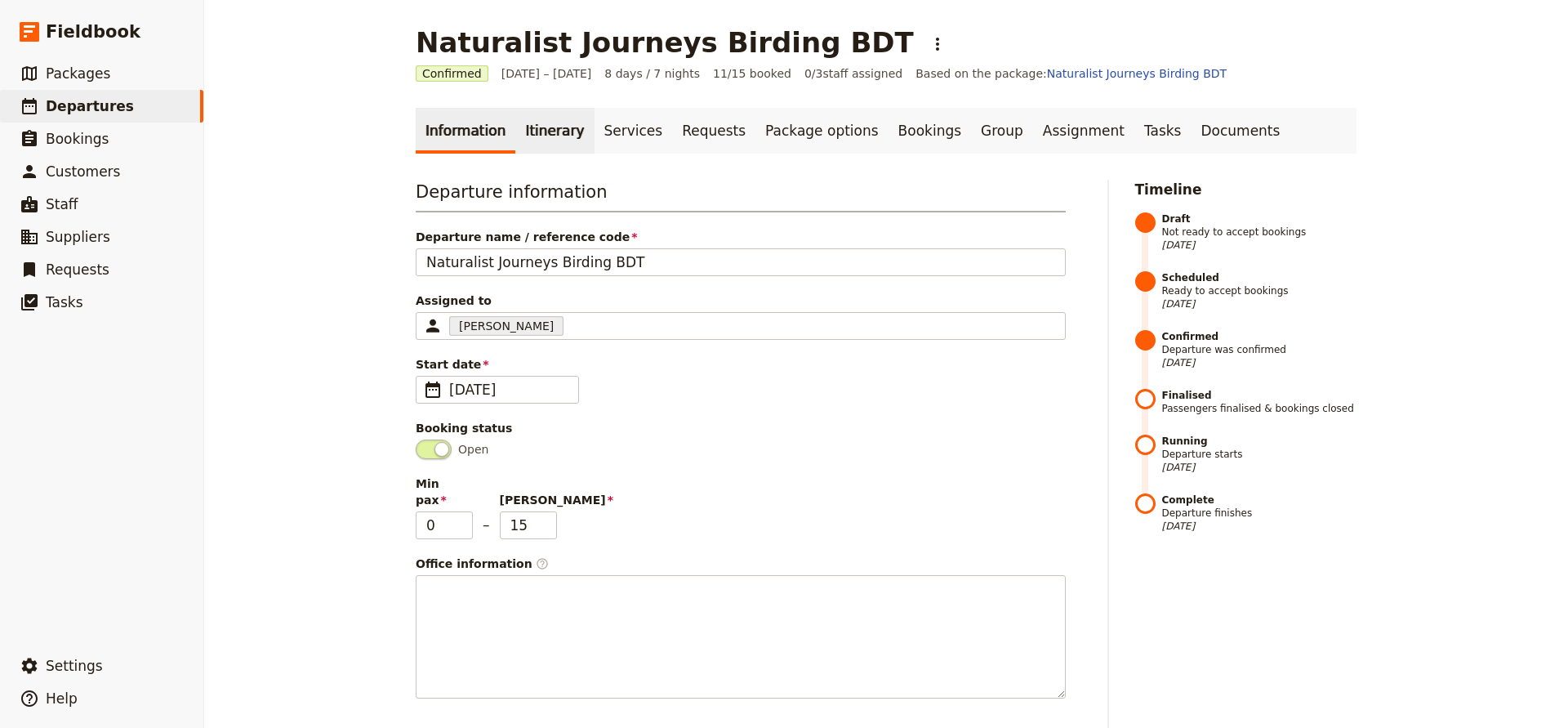
click at [544, 132] on link "Itinerary" at bounding box center [555, 131] width 78 height 46
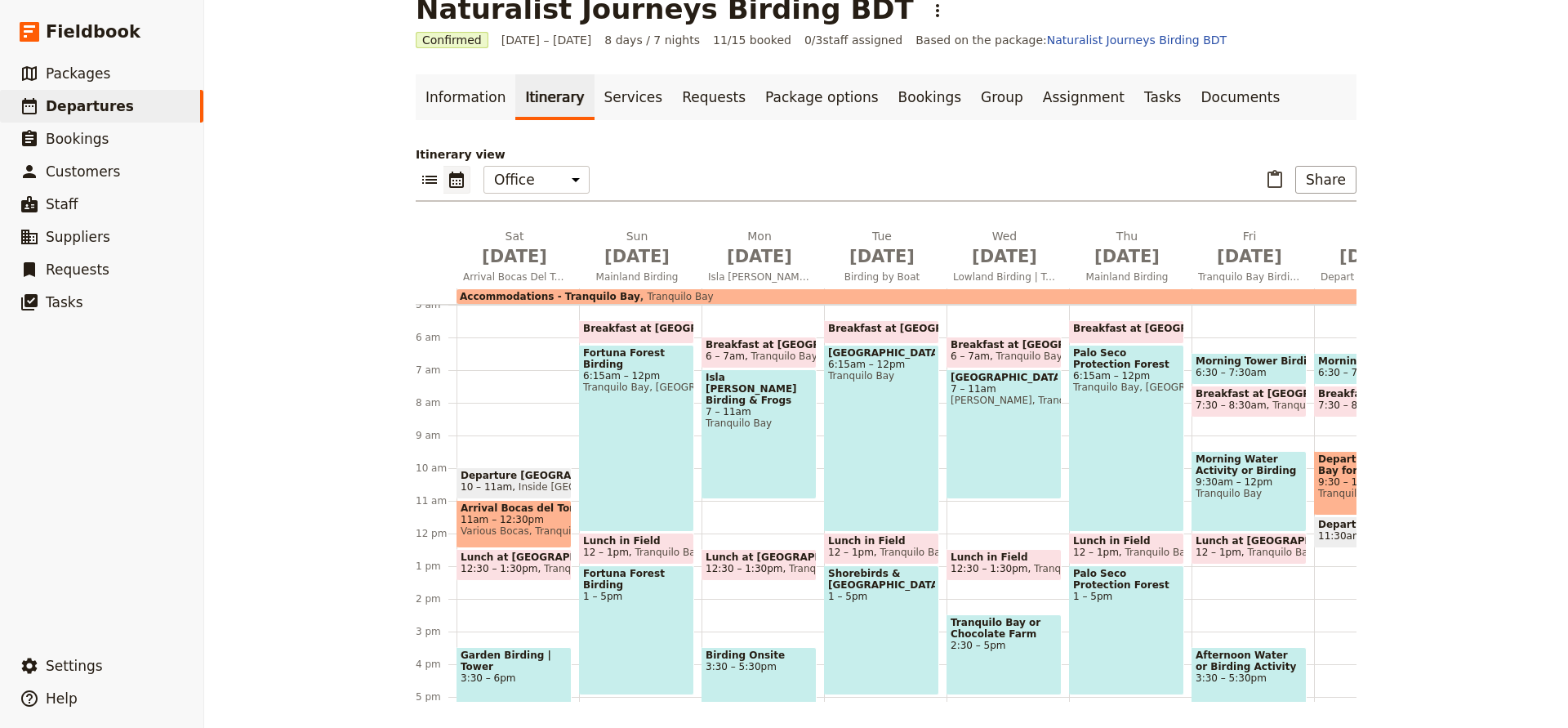
scroll to position [33, 0]
click at [889, 101] on link "Bookings" at bounding box center [929, 98] width 82 height 46
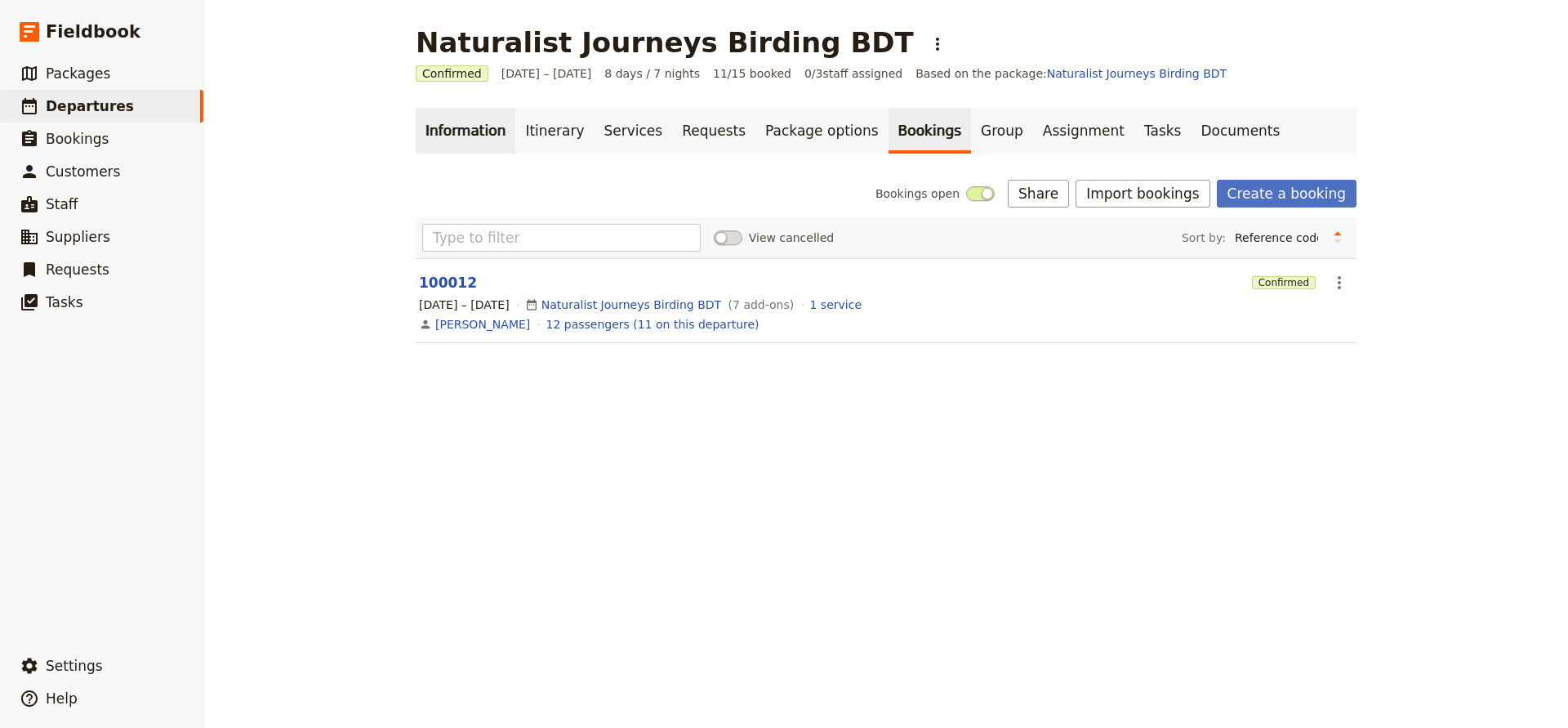
click at [470, 124] on link "Information" at bounding box center [466, 131] width 100 height 46
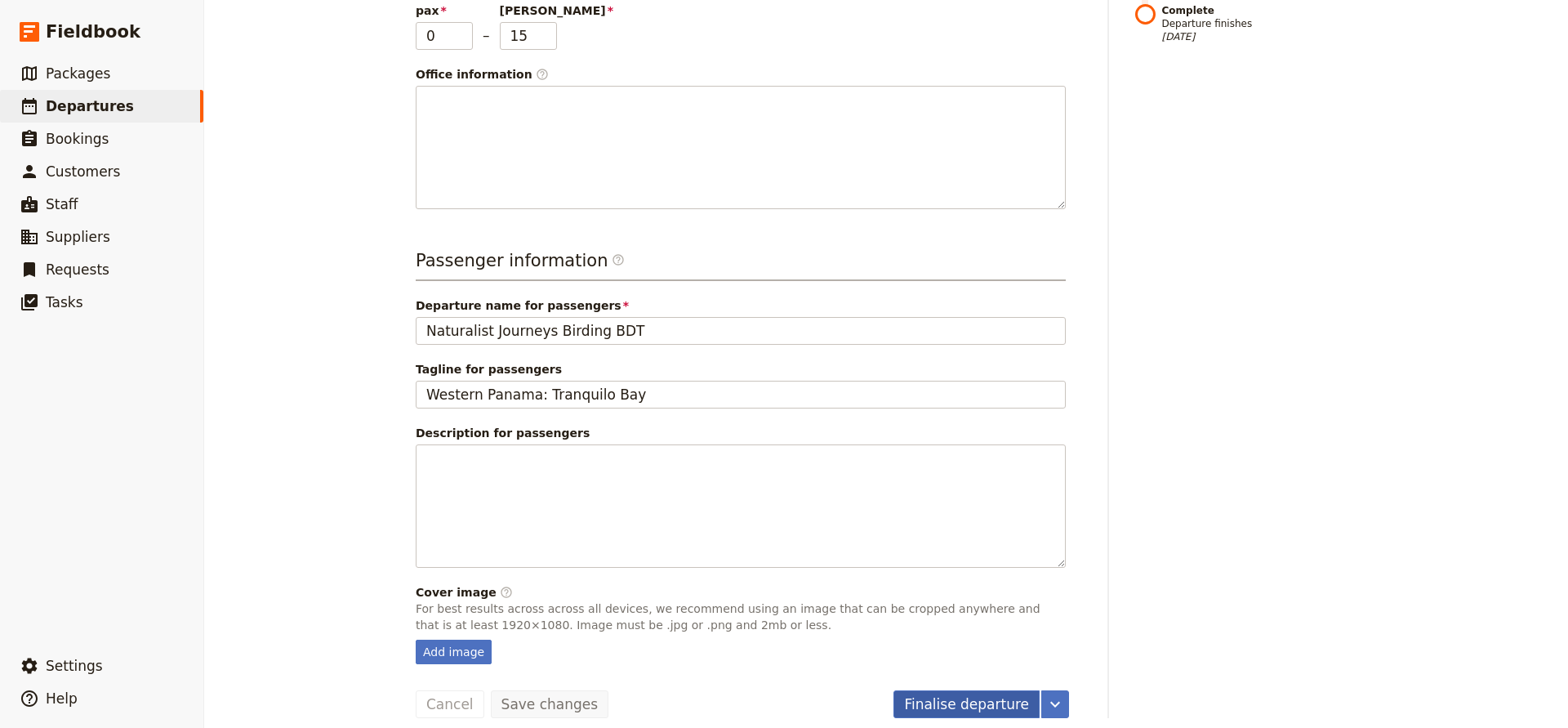
click at [951, 691] on button "Finalise departure" at bounding box center [967, 704] width 146 height 28
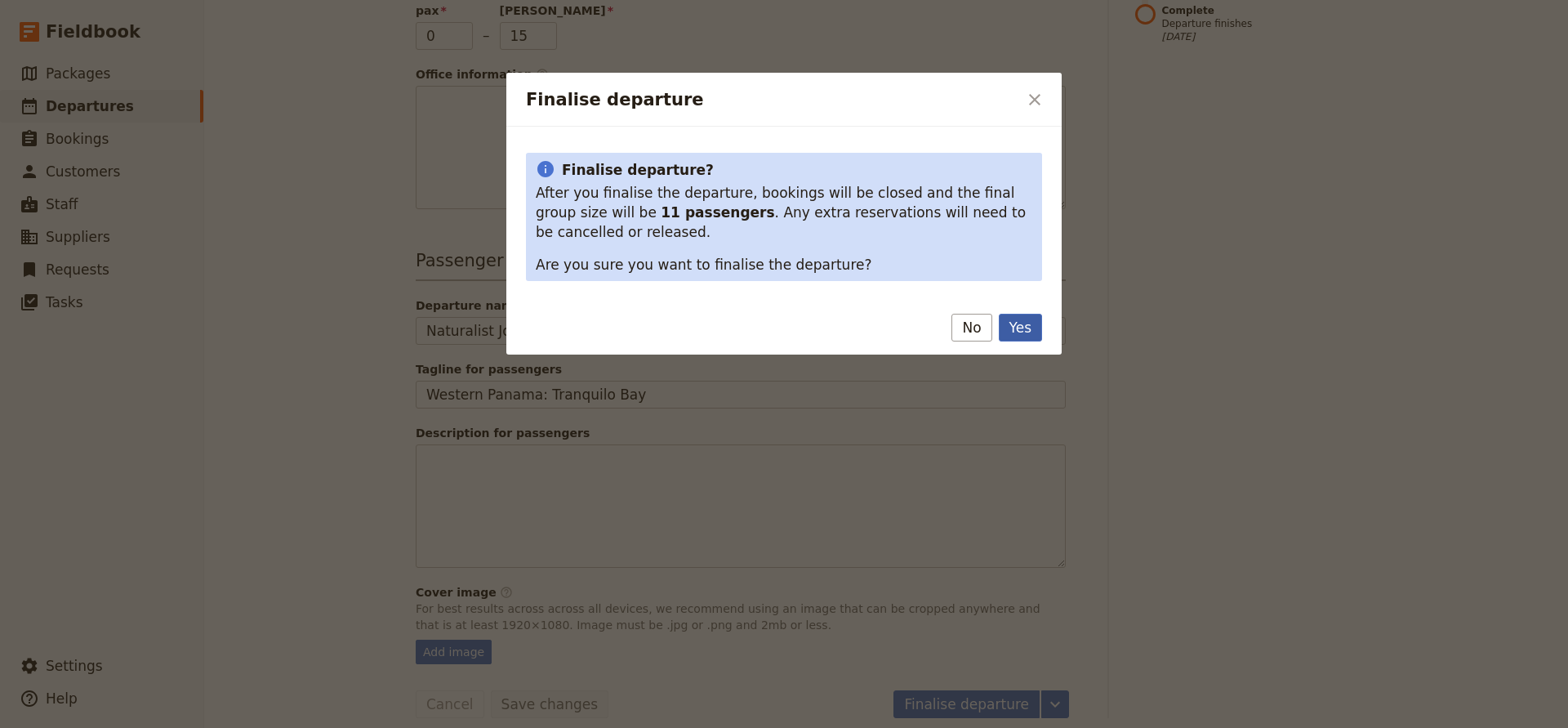
click at [1024, 334] on button "Yes" at bounding box center [1020, 328] width 43 height 28
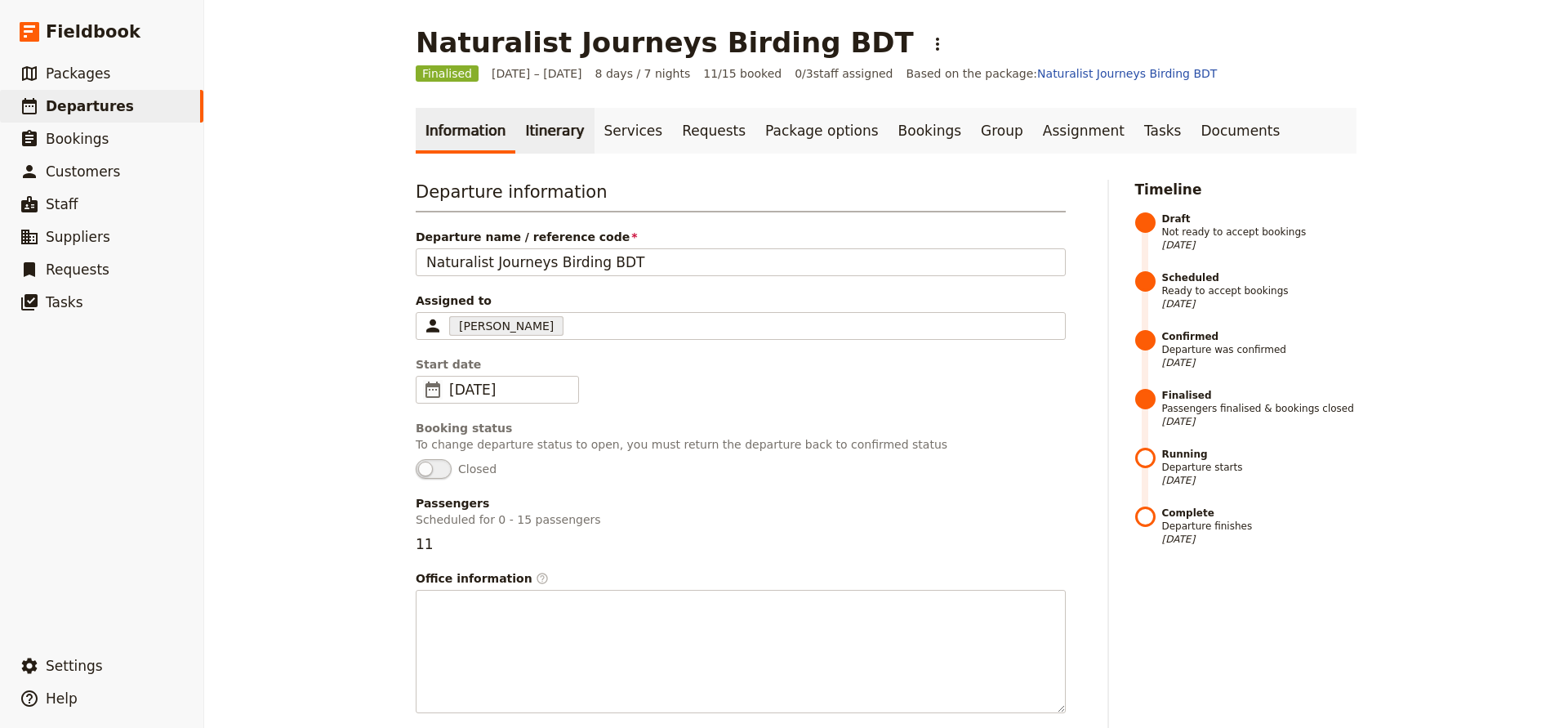
click at [528, 123] on link "Itinerary" at bounding box center [555, 131] width 78 height 46
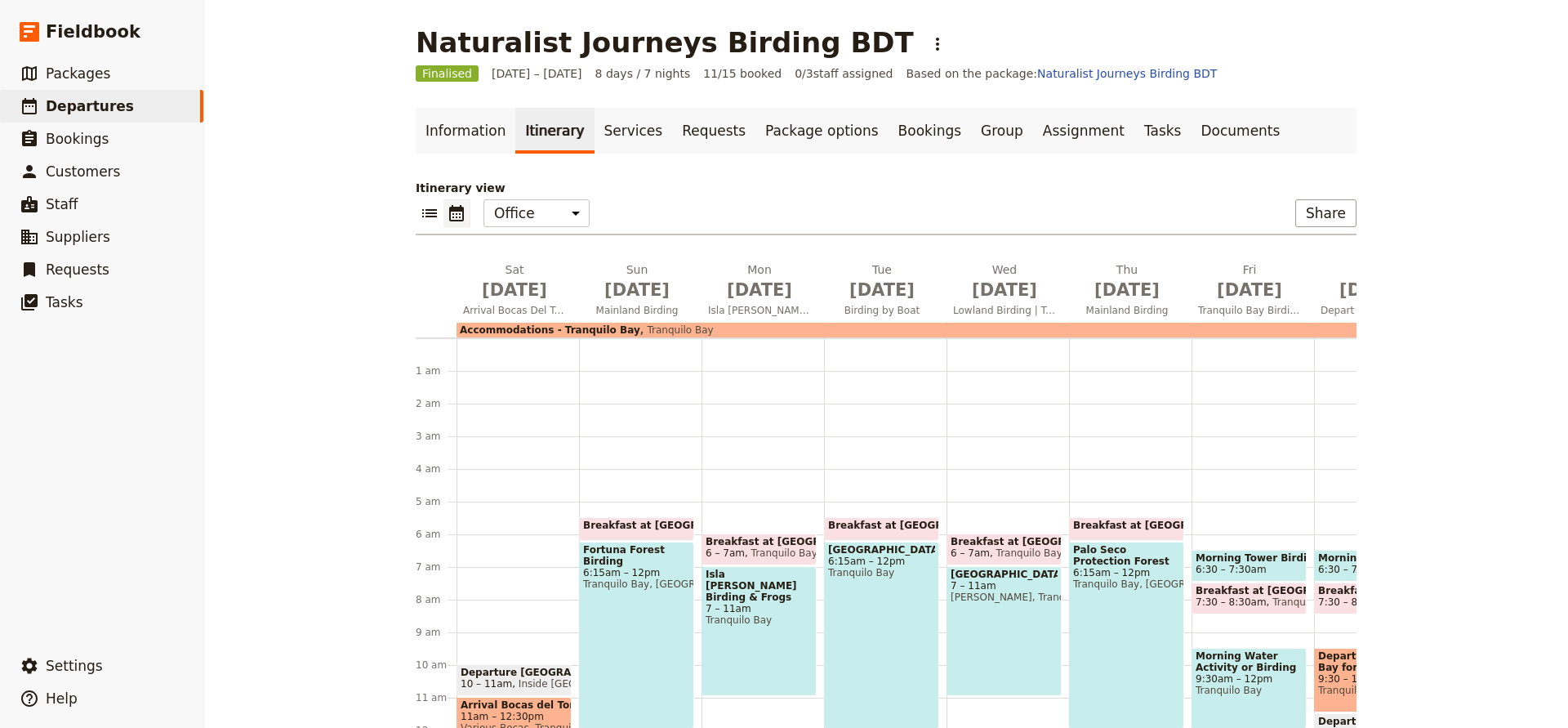
scroll to position [164, 0]
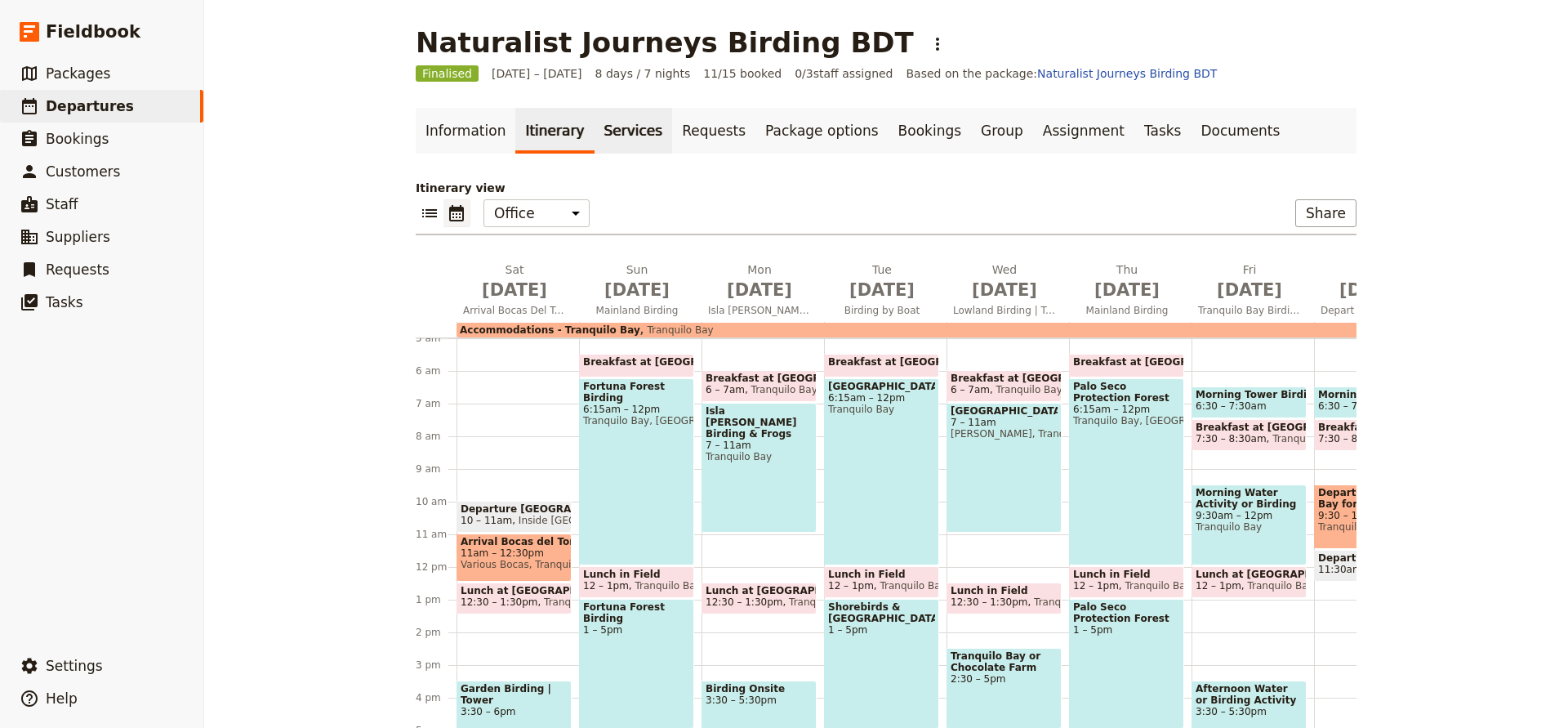
click at [622, 126] on link "Services" at bounding box center [633, 131] width 78 height 46
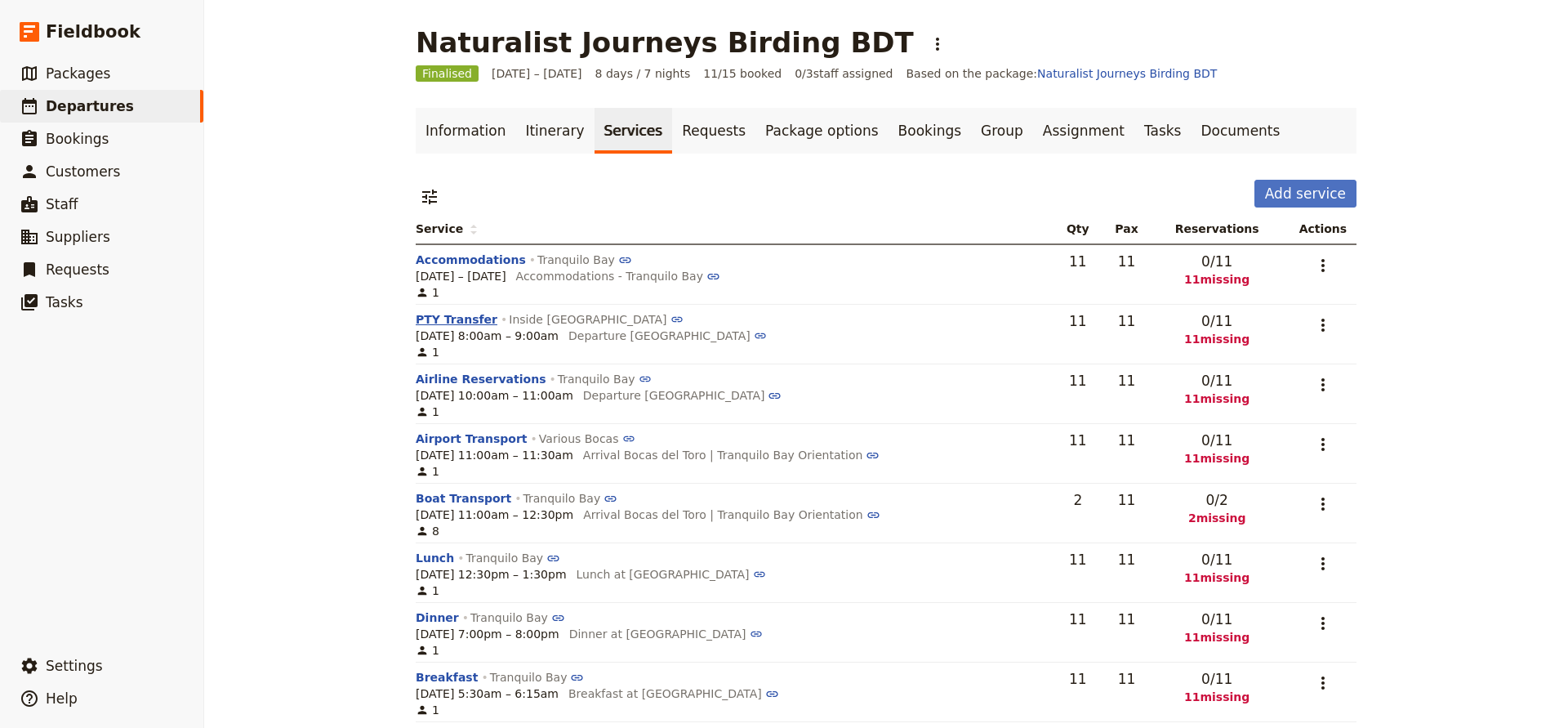
click at [439, 316] on button "PTY Transfer" at bounding box center [456, 319] width 81 height 16
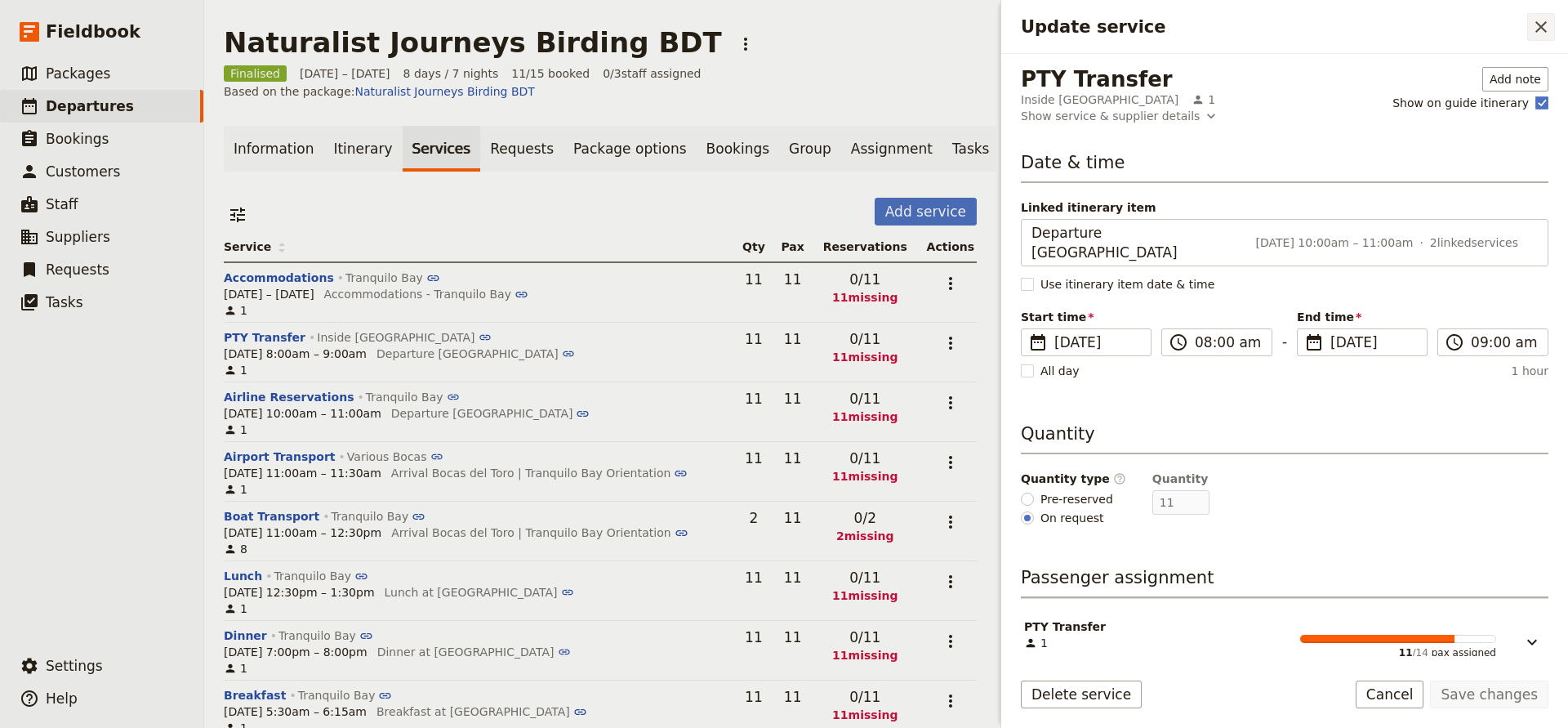
click at [1543, 30] on icon "Close drawer" at bounding box center [1541, 26] width 20 height 20
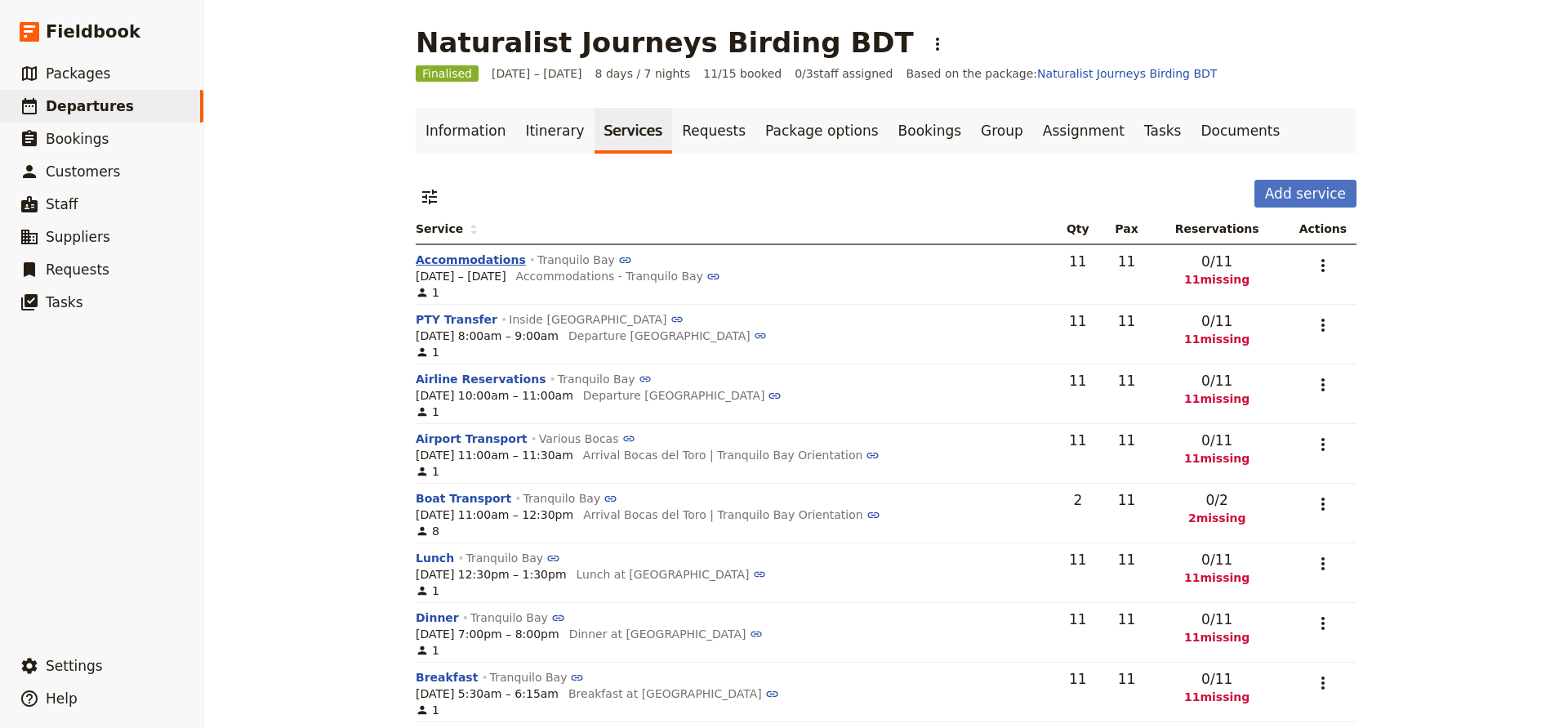
click at [480, 254] on button "Accommodations" at bounding box center [471, 260] width 110 height 16
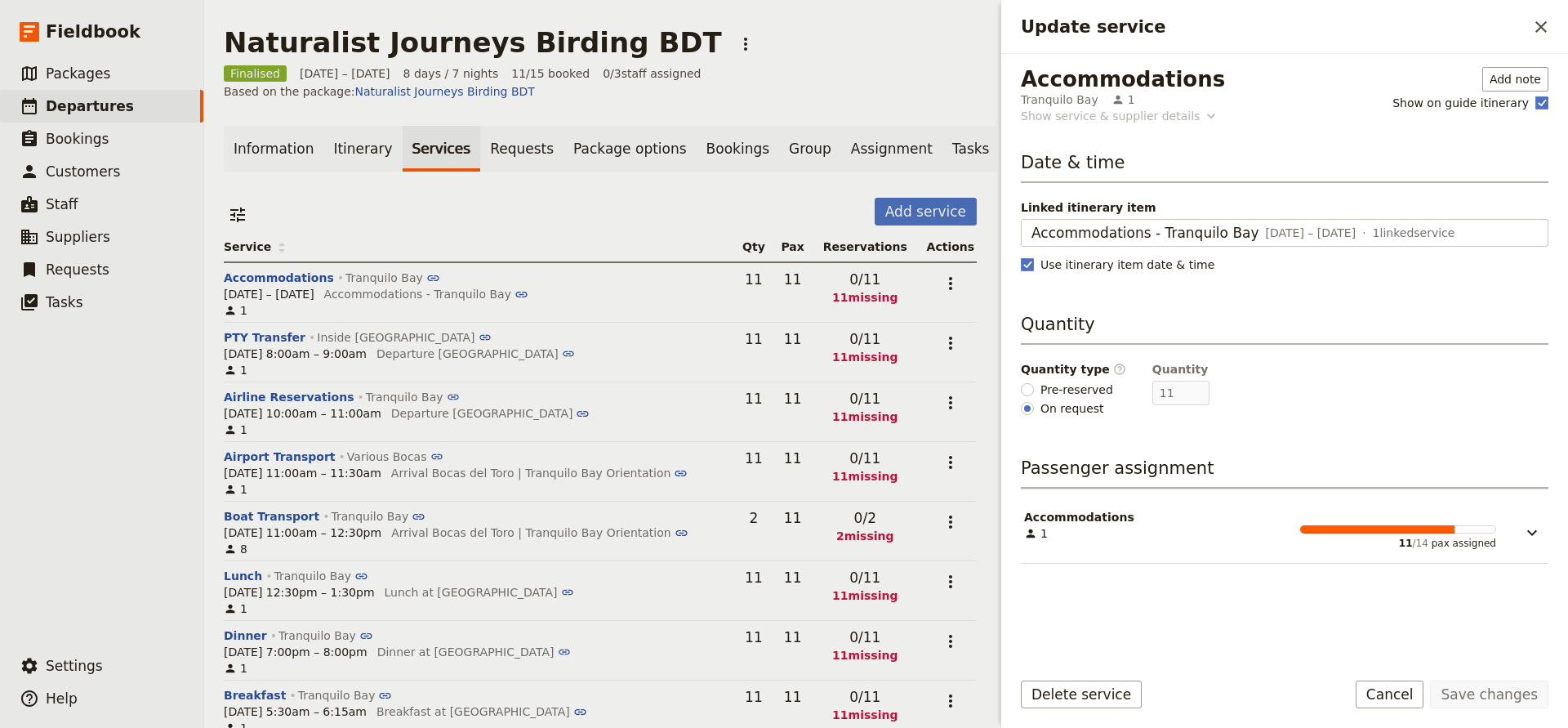
click at [1137, 112] on div "Show service & supplier details" at bounding box center [1110, 115] width 179 height 16
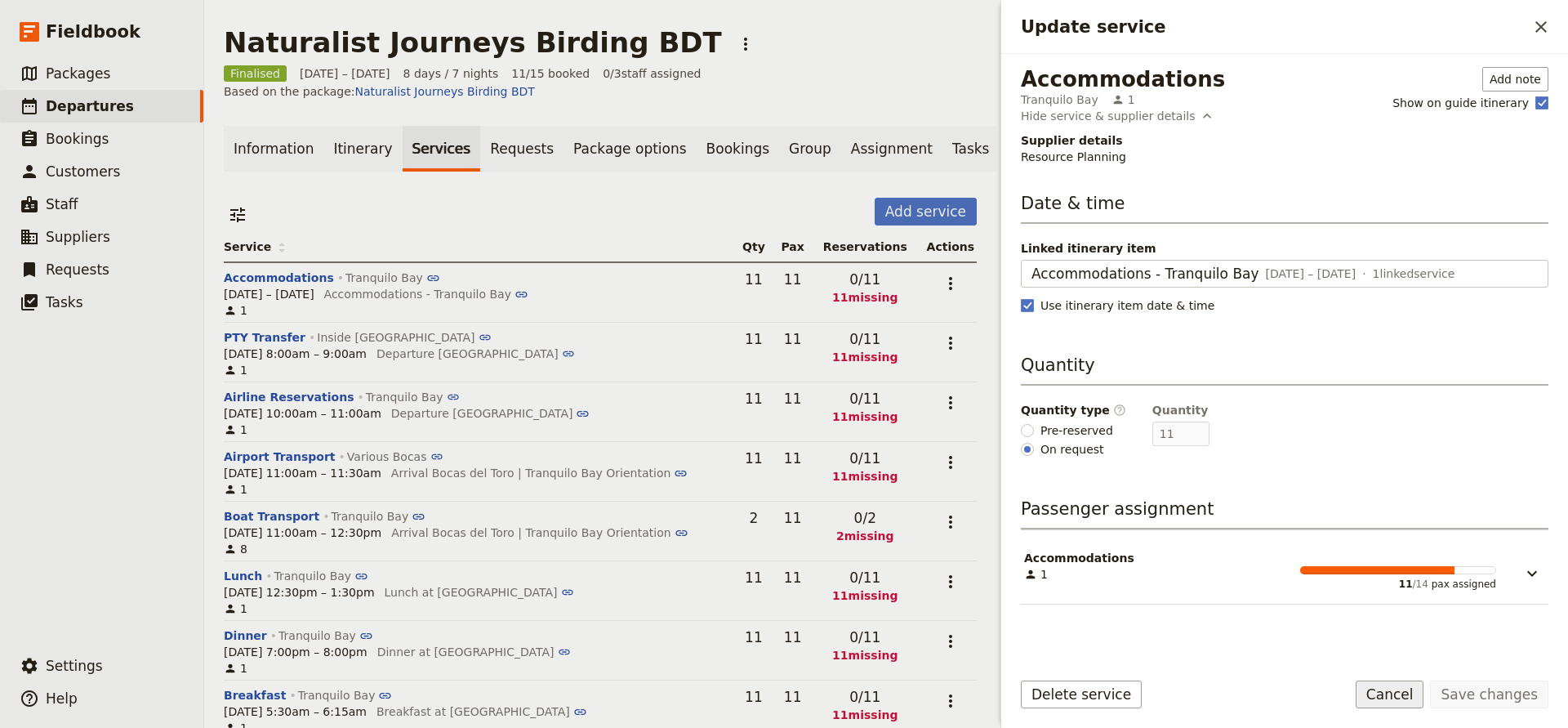
click at [1385, 695] on button "Cancel" at bounding box center [1390, 694] width 69 height 28
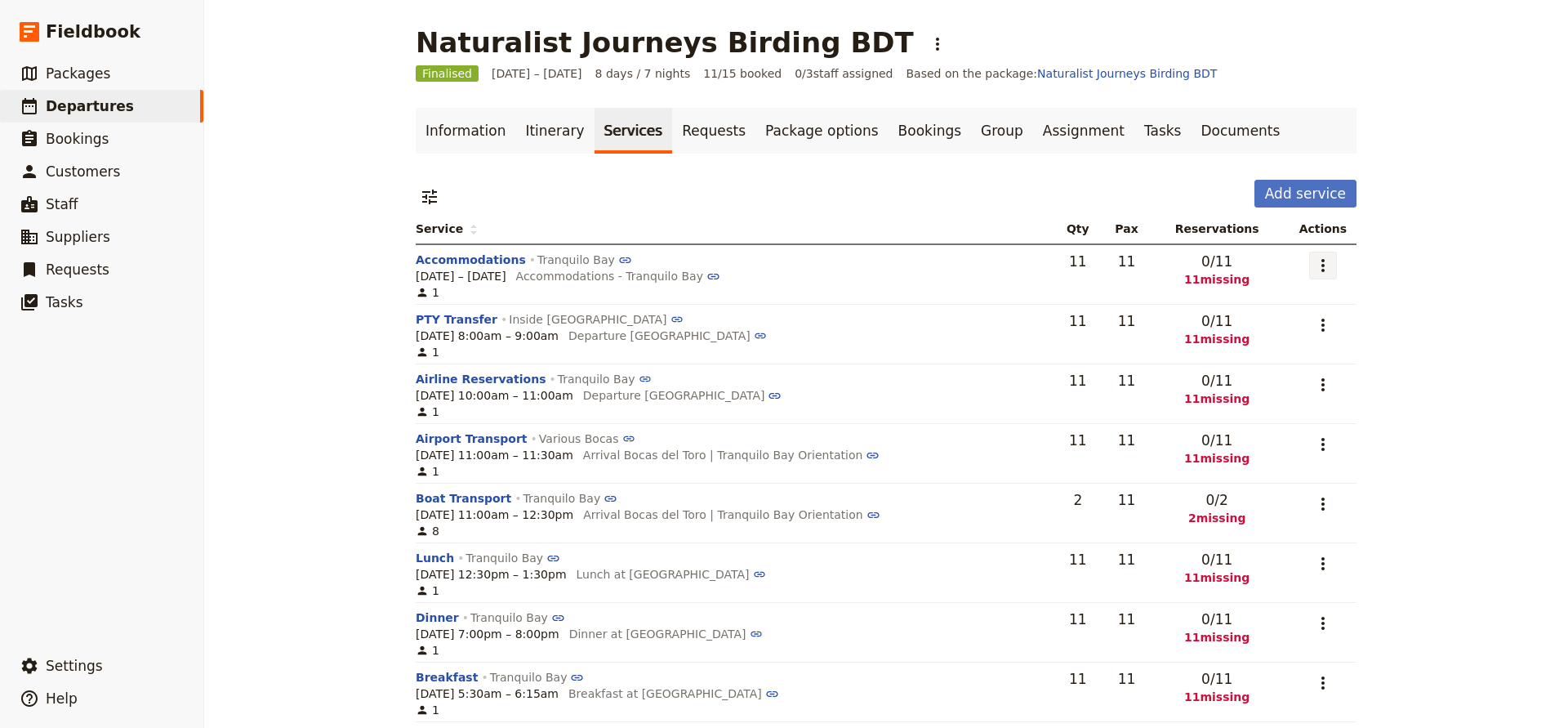
click at [1325, 264] on icon "Actions" at bounding box center [1323, 265] width 20 height 20
click at [1002, 271] on div "[DATE] – [DATE] Accommodations - Tranquilo Bay" at bounding box center [731, 276] width 632 height 16
click at [1320, 267] on icon "Actions" at bounding box center [1323, 265] width 20 height 20
click at [1246, 320] on span "Go to service page" at bounding box center [1248, 324] width 108 height 16
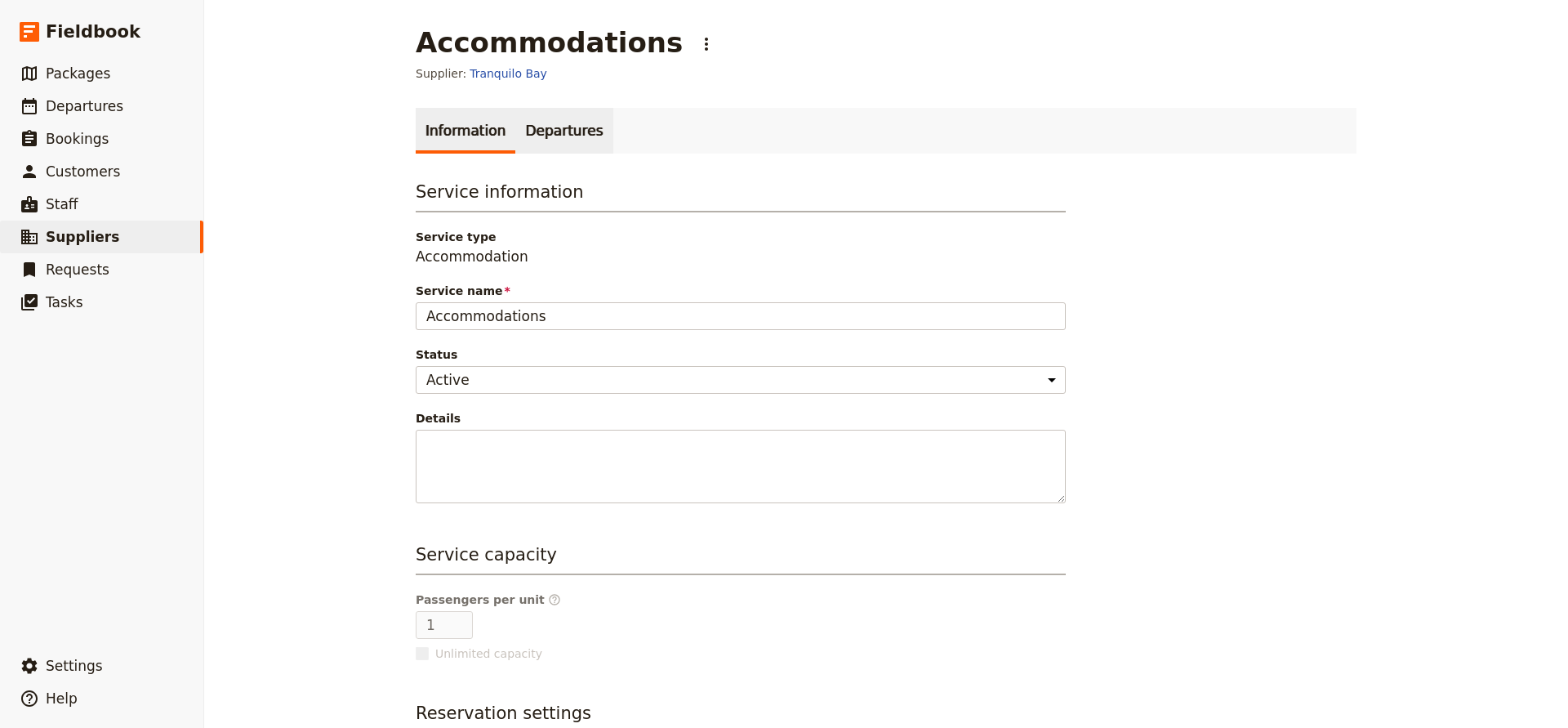
click at [550, 125] on link "Departures" at bounding box center [564, 131] width 98 height 46
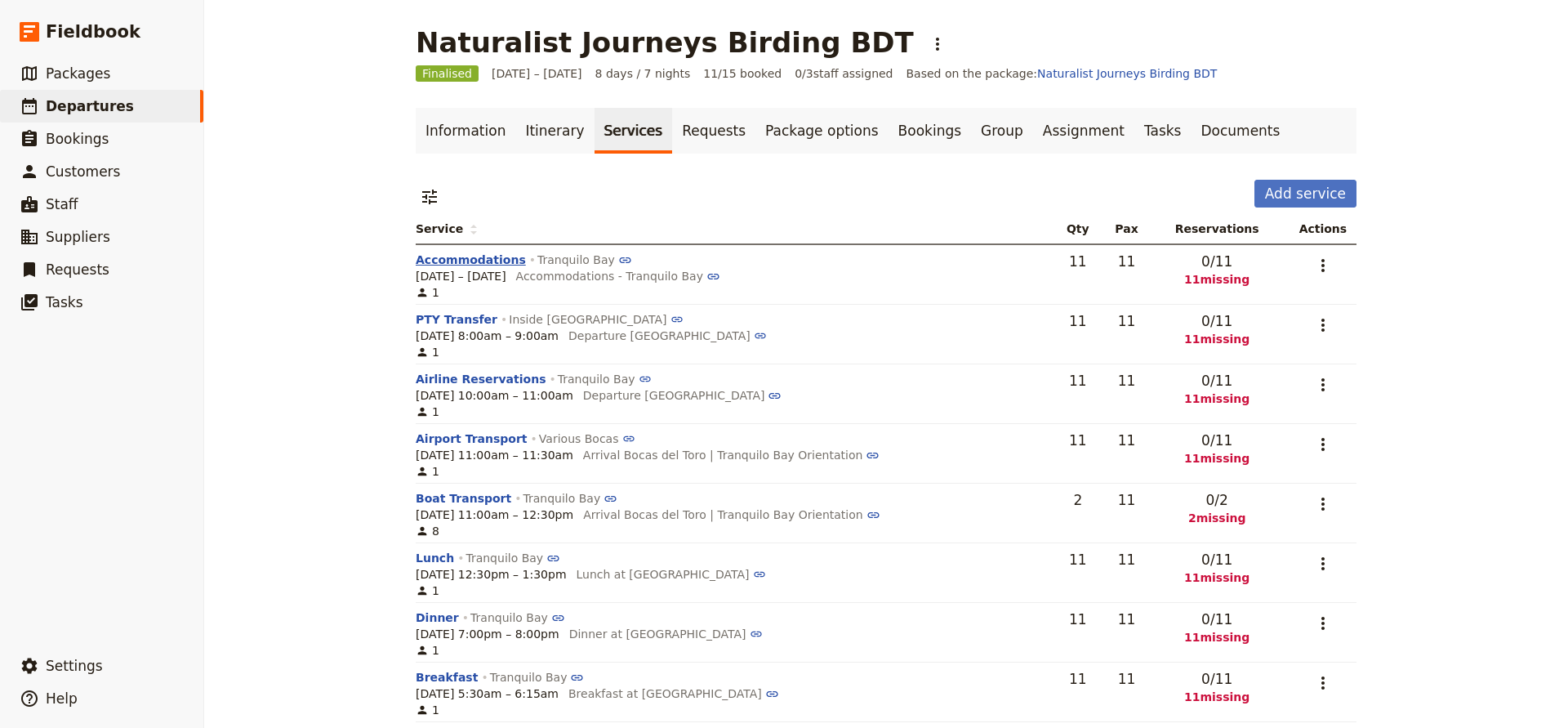
click at [481, 255] on button "Accommodations" at bounding box center [471, 260] width 110 height 16
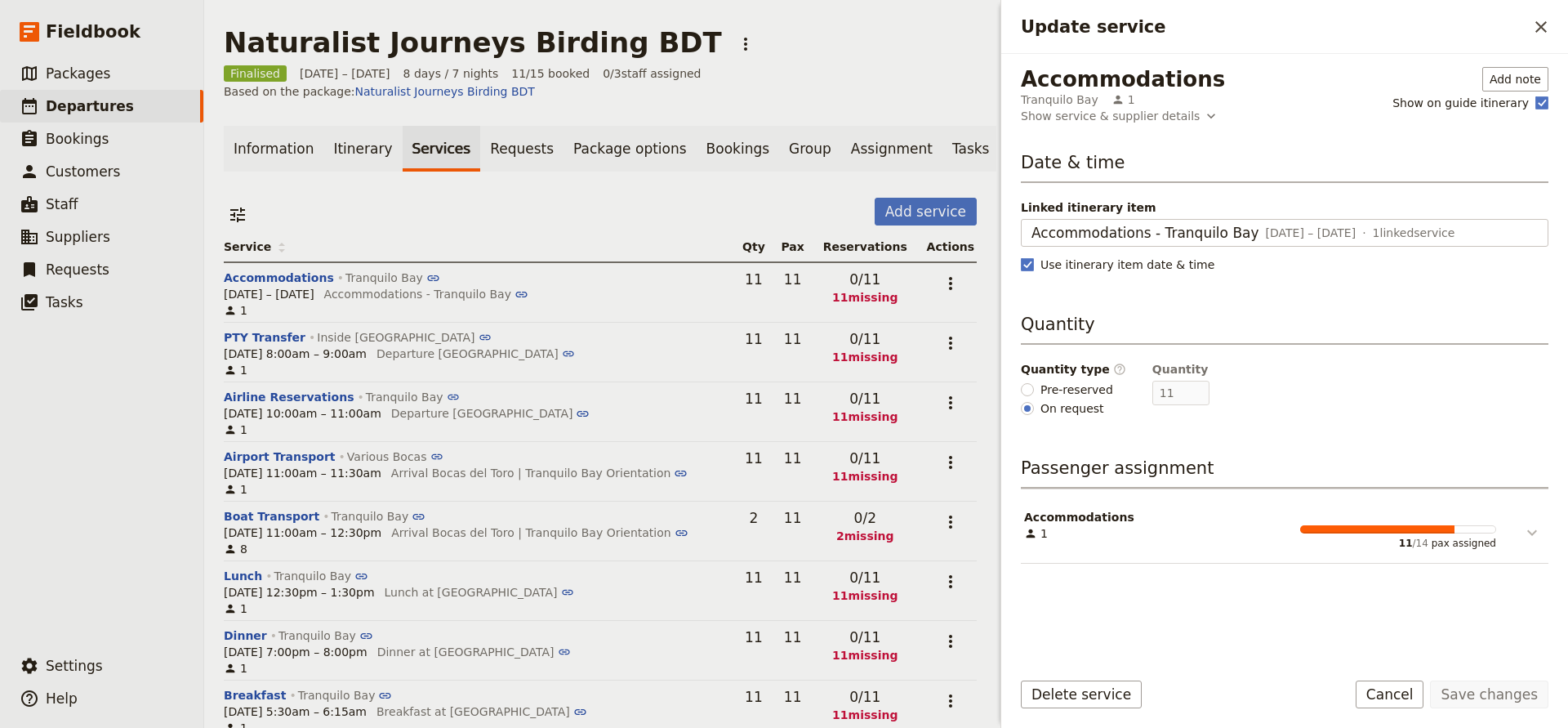
click at [1528, 531] on icon "Update service" at bounding box center [1532, 533] width 10 height 6
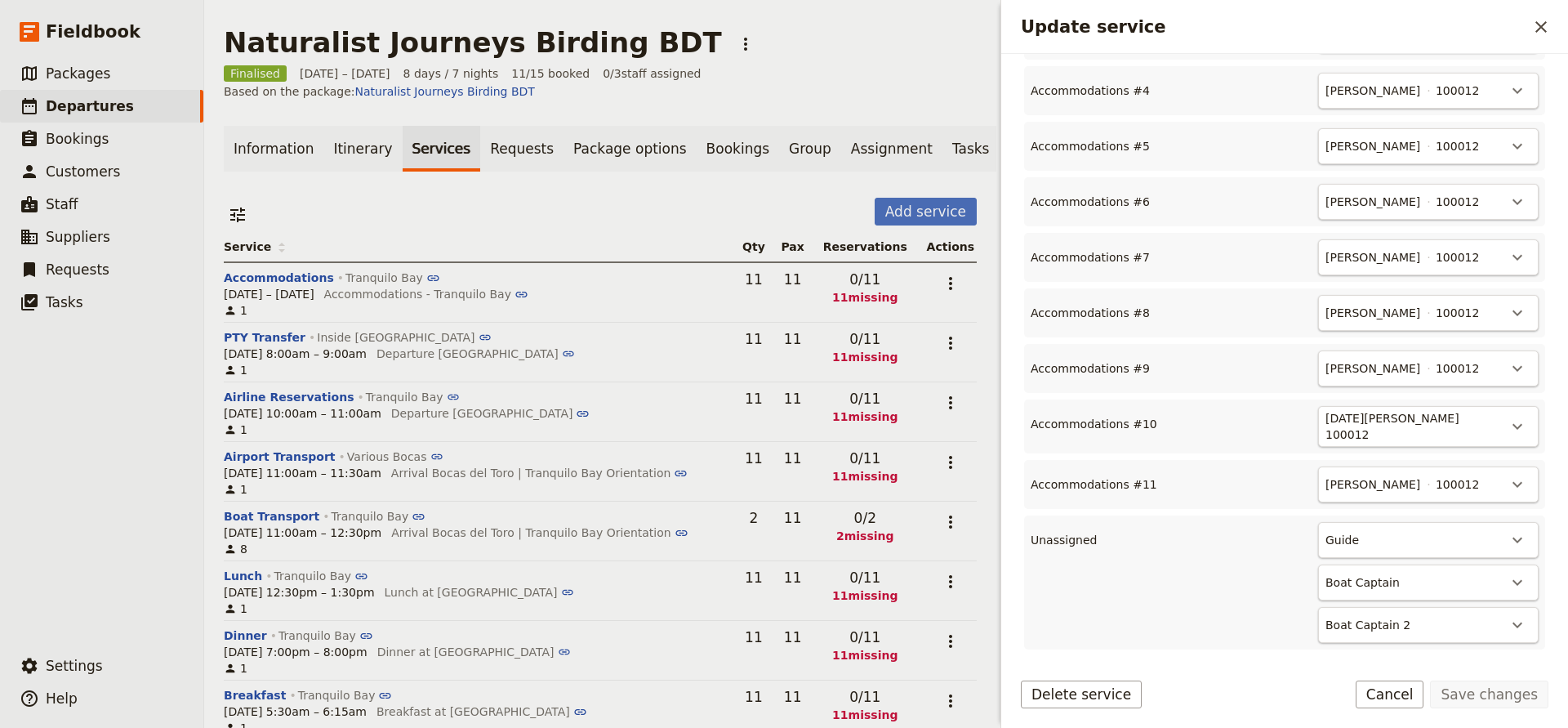
scroll to position [680, 0]
click at [1520, 535] on icon "Actions" at bounding box center [1517, 540] width 20 height 20
click at [1213, 537] on div "Guide ​ Boat Captain ​ Boat Captain 2 ​" at bounding box center [1325, 583] width 429 height 121
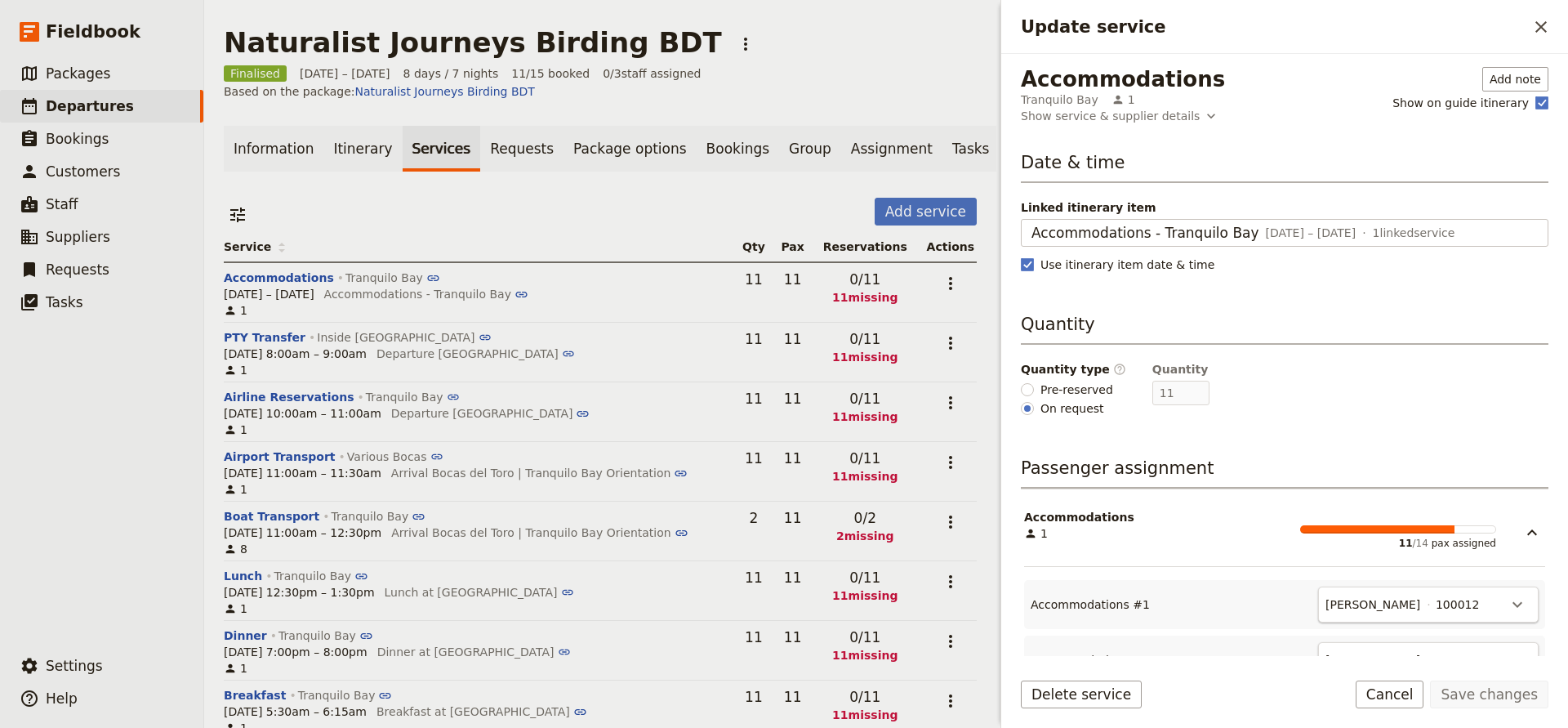
scroll to position [0, 0]
click at [1535, 25] on icon "Close drawer" at bounding box center [1541, 26] width 20 height 20
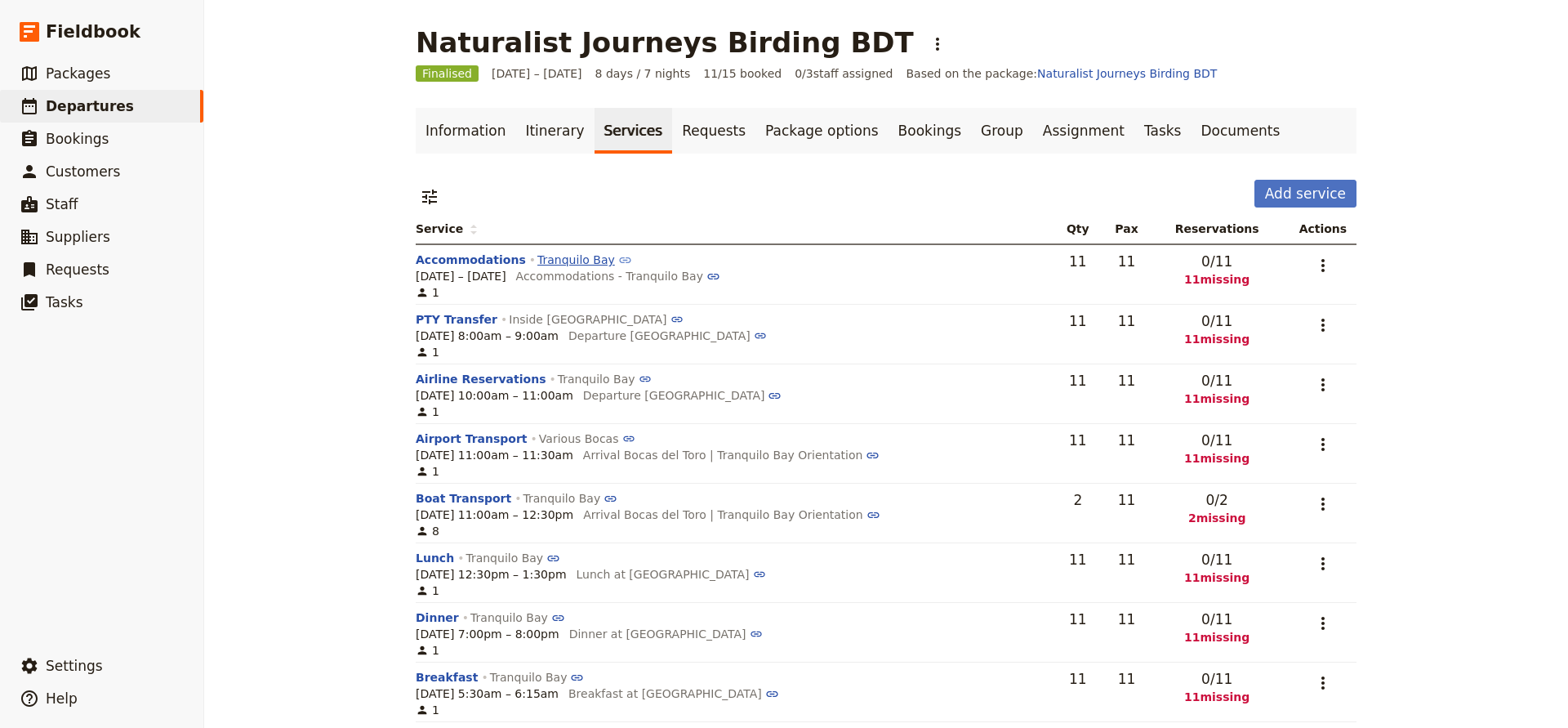
click at [618, 256] on icon at bounding box center [625, 260] width 14 height 14
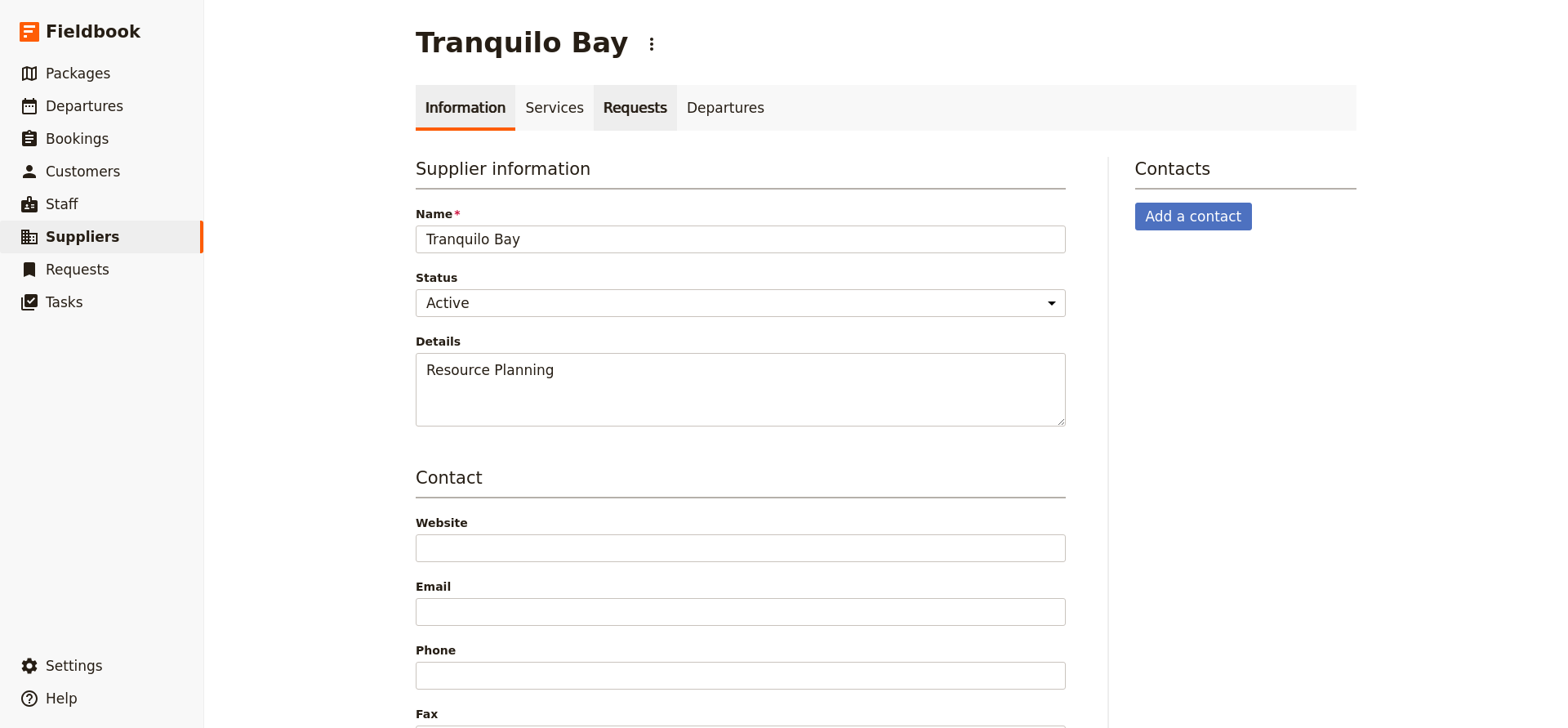
click at [610, 105] on link "Requests" at bounding box center [635, 108] width 83 height 46
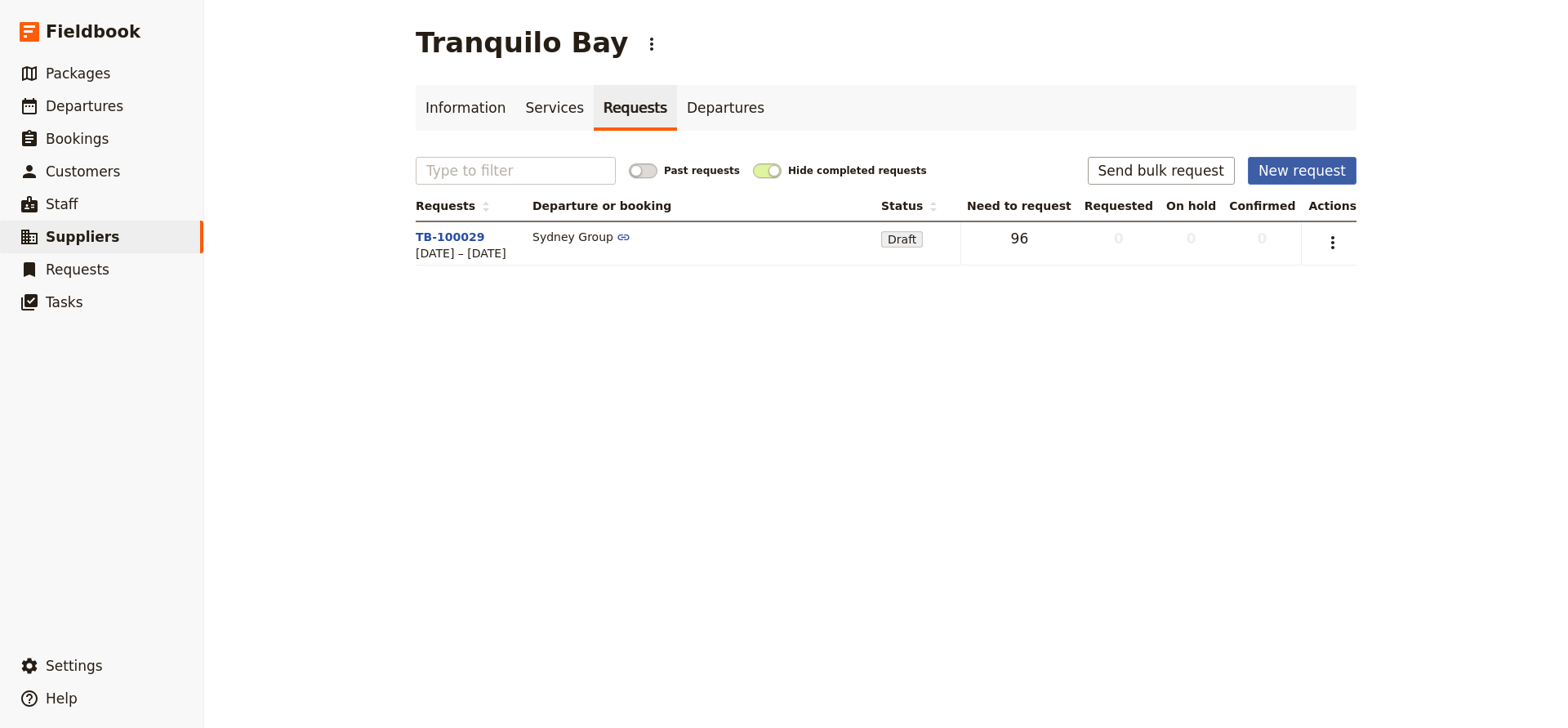
click at [1314, 171] on button "New request" at bounding box center [1303, 171] width 109 height 28
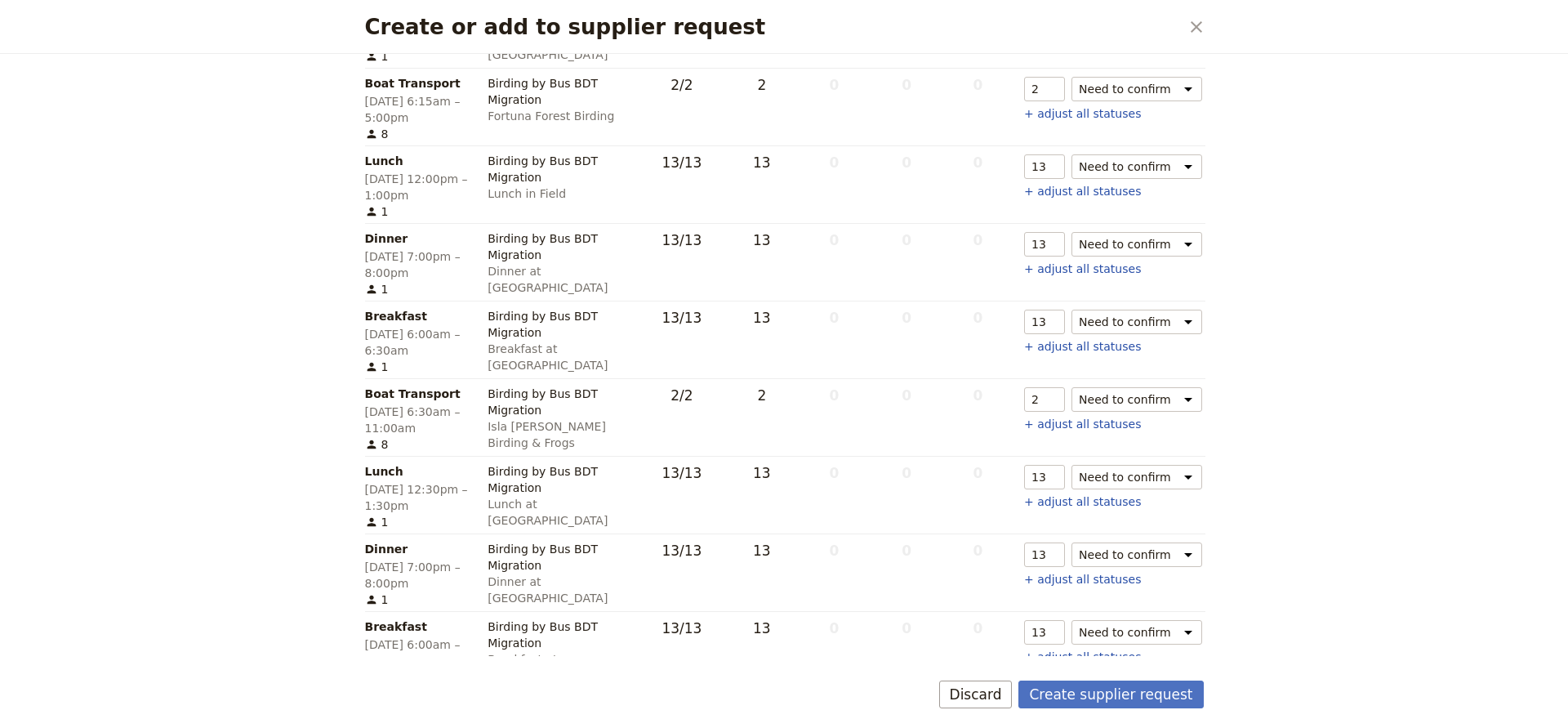
scroll to position [811, 0]
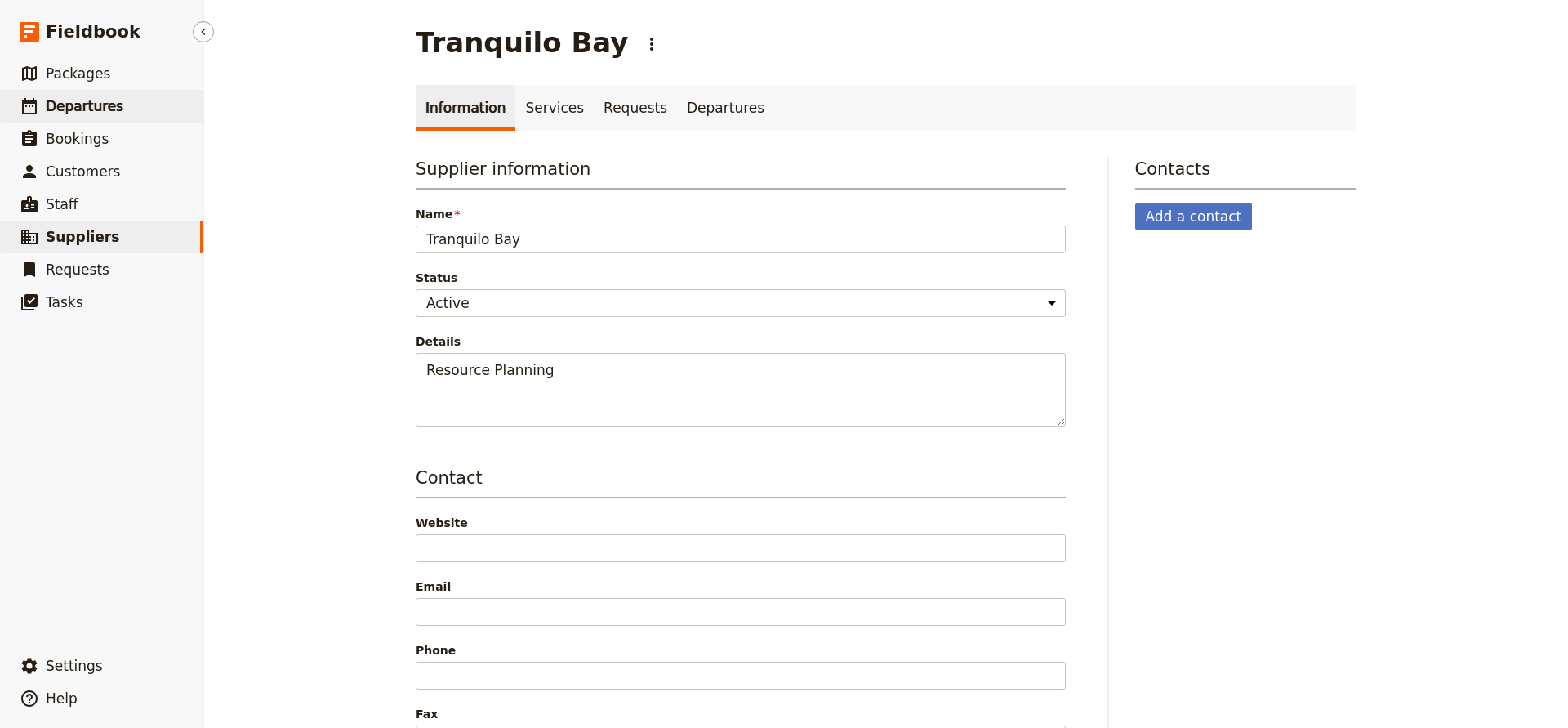
click at [81, 112] on span "Departures" at bounding box center [85, 106] width 78 height 16
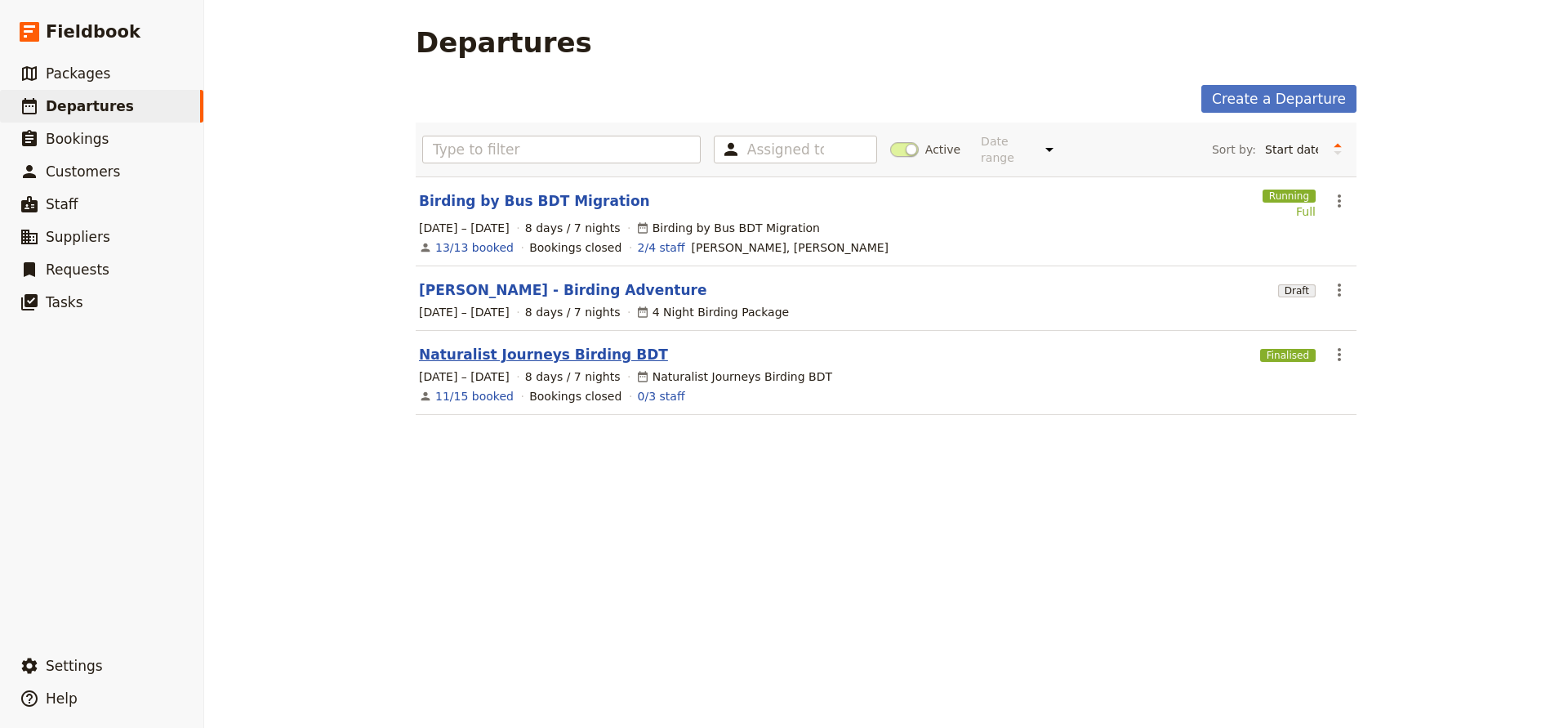
click at [538, 344] on link "Naturalist Journeys Birding BDT" at bounding box center [544, 354] width 249 height 20
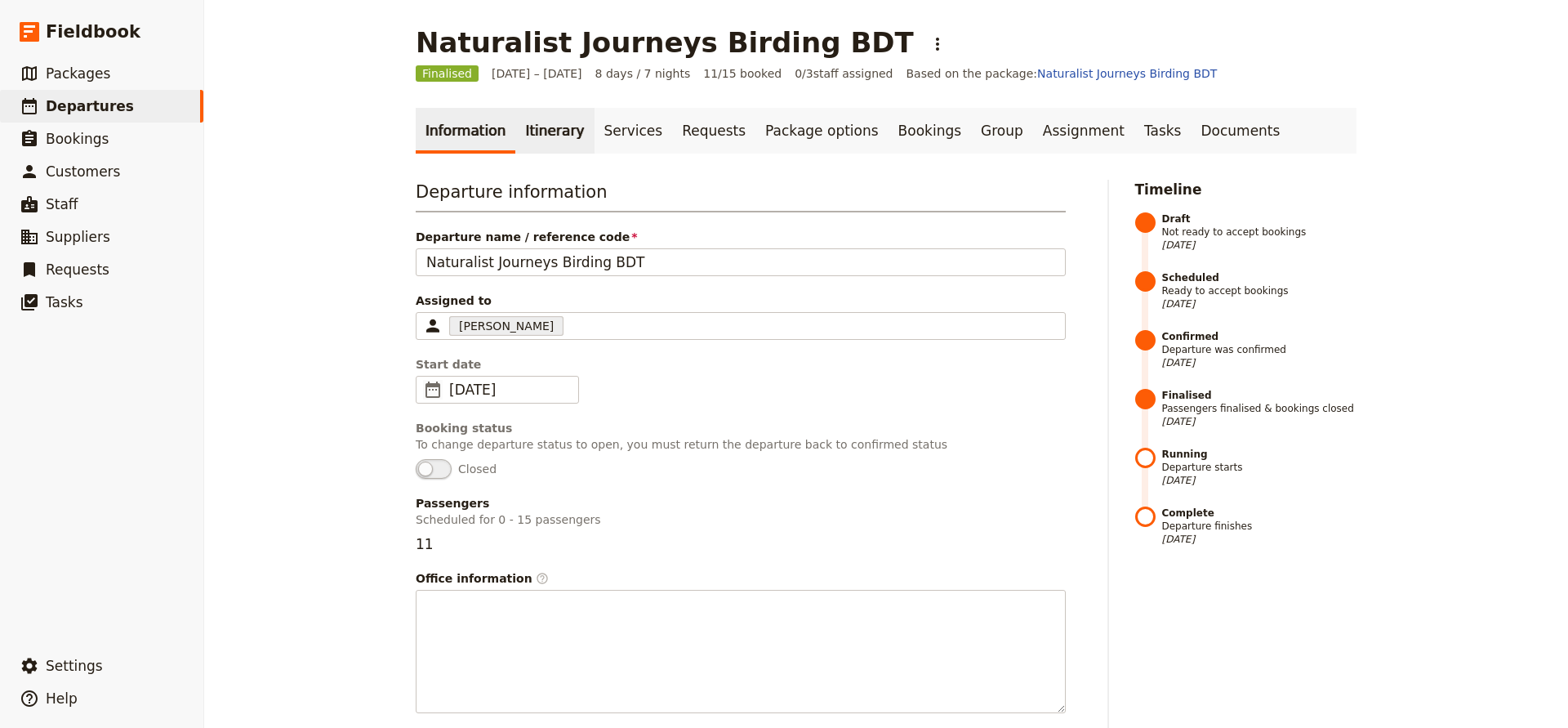
click at [538, 134] on link "Itinerary" at bounding box center [555, 131] width 78 height 46
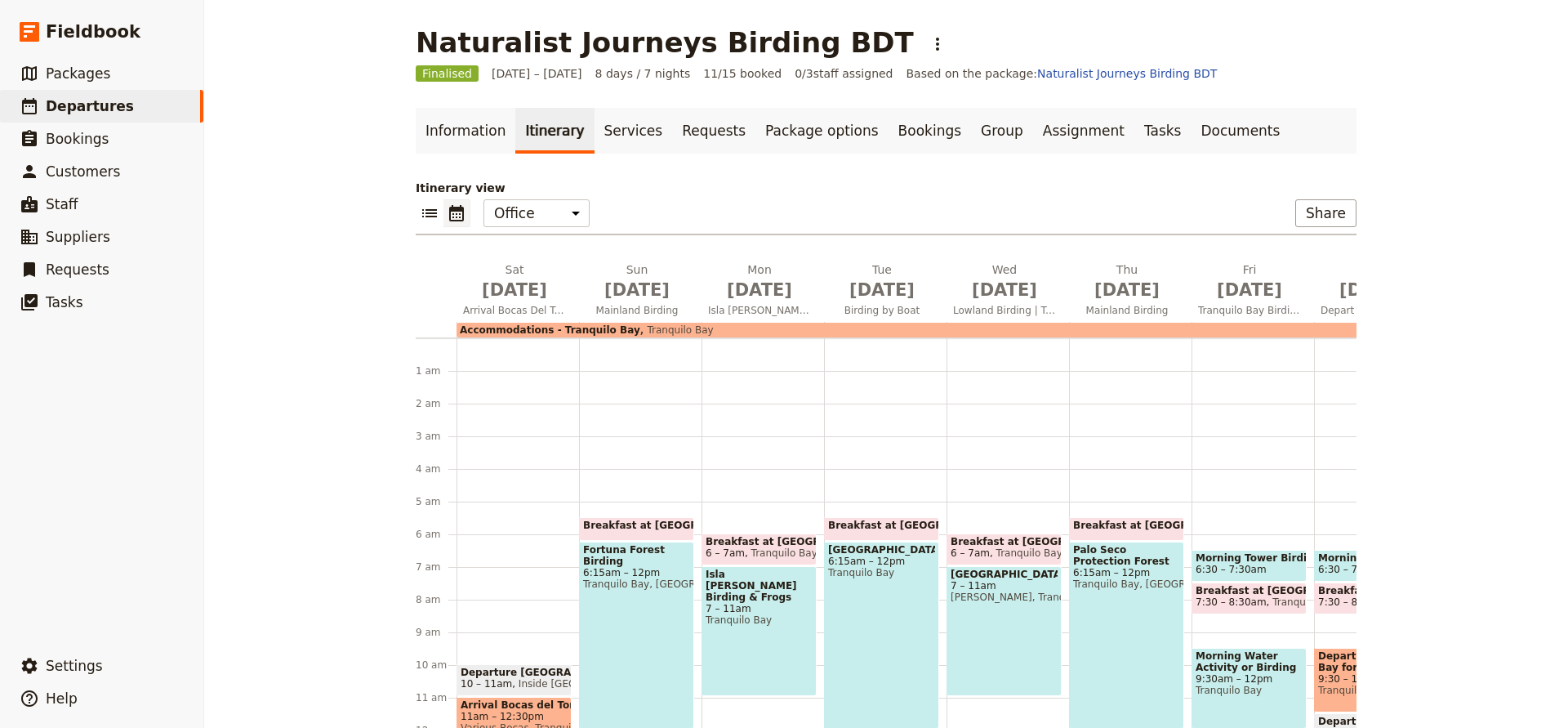
scroll to position [164, 0]
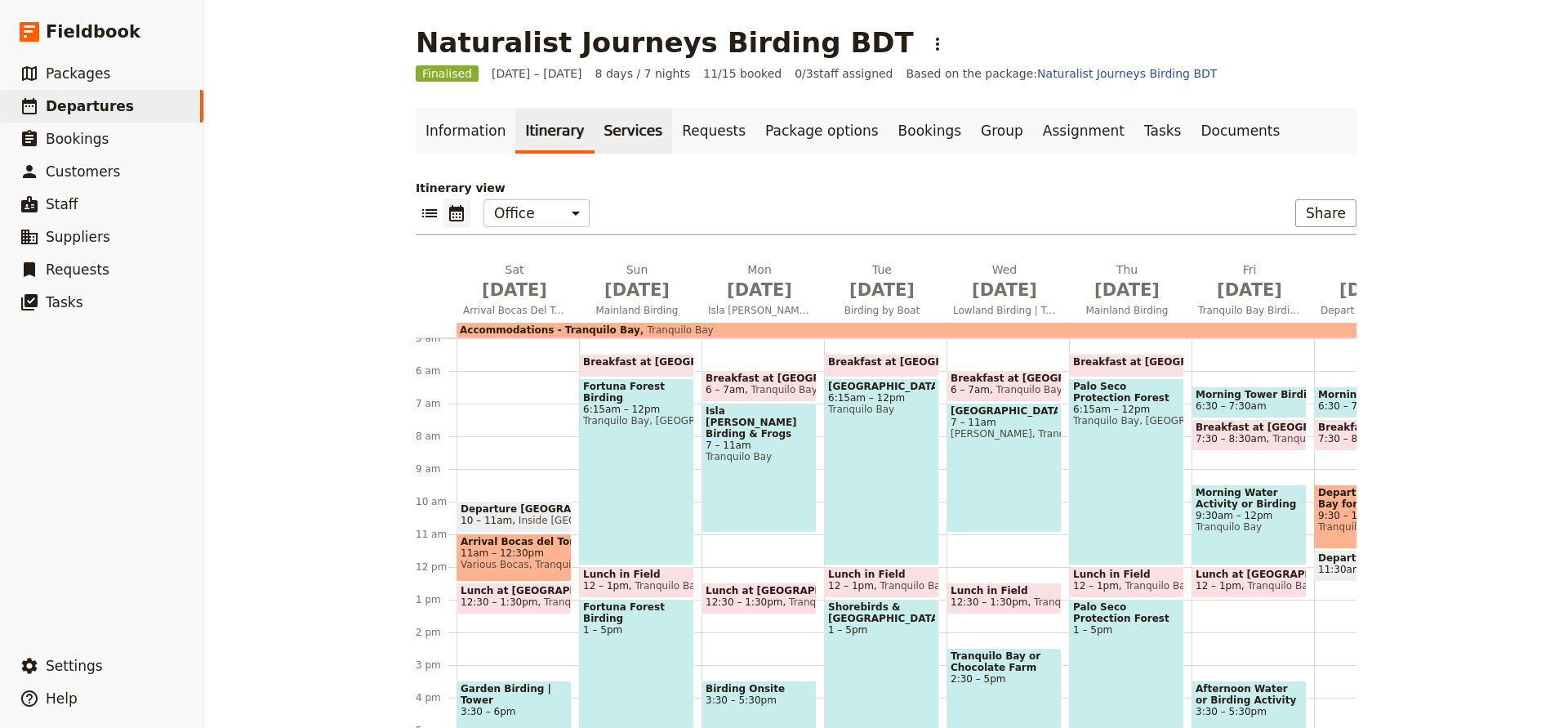
click at [611, 134] on link "Services" at bounding box center [633, 131] width 78 height 46
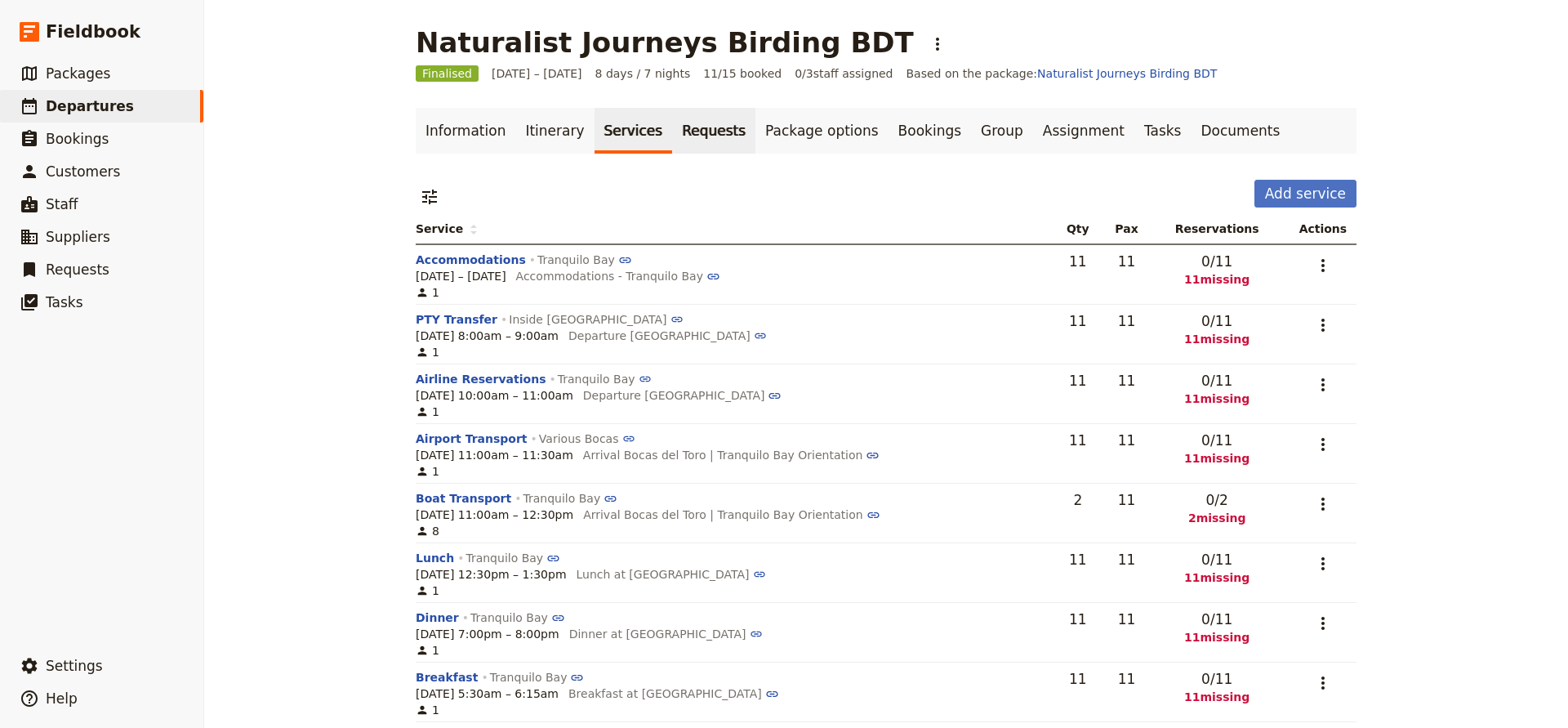
click at [696, 134] on link "Requests" at bounding box center [714, 131] width 83 height 46
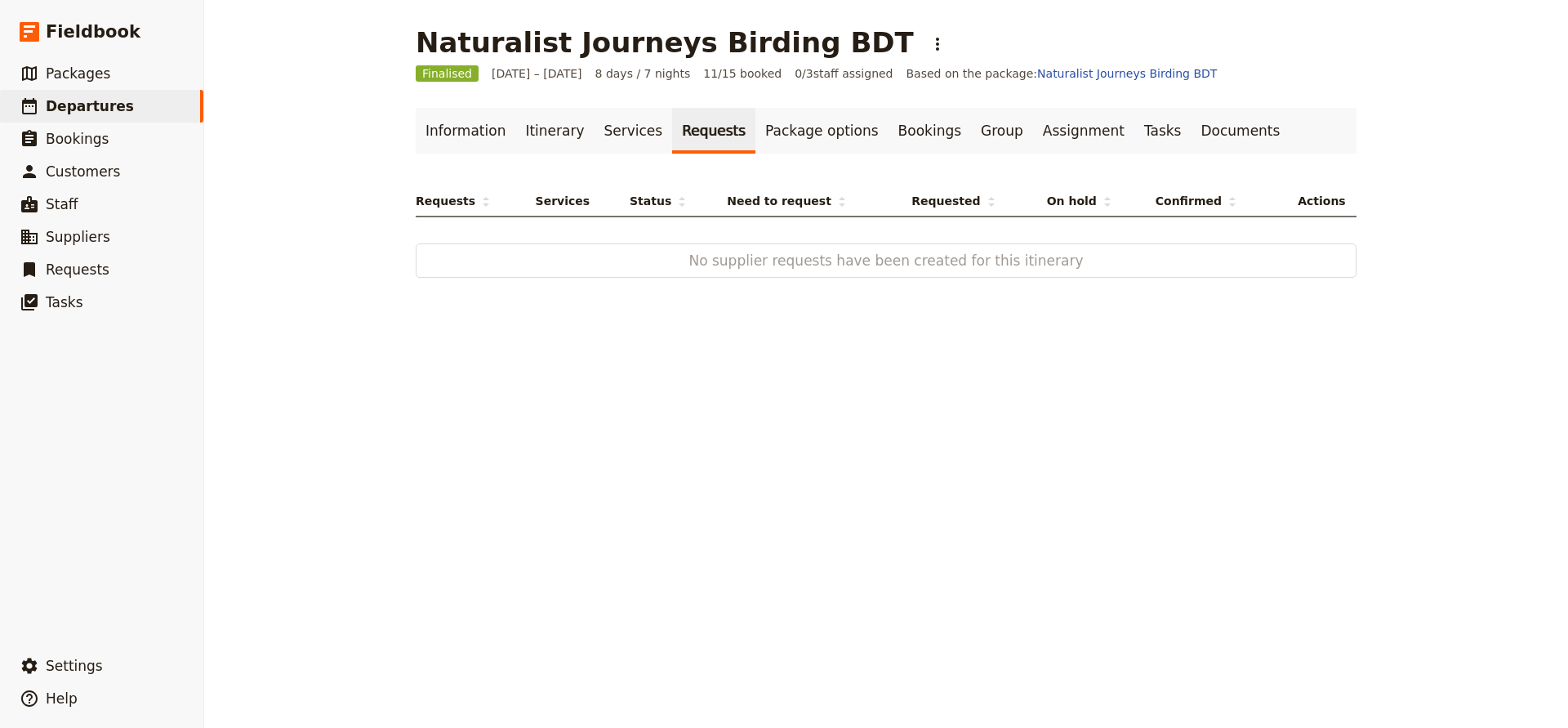
click at [755, 254] on span "No supplier requests have been created for this itinerary" at bounding box center [886, 260] width 834 height 20
click at [780, 132] on link "Package options" at bounding box center [822, 131] width 132 height 46
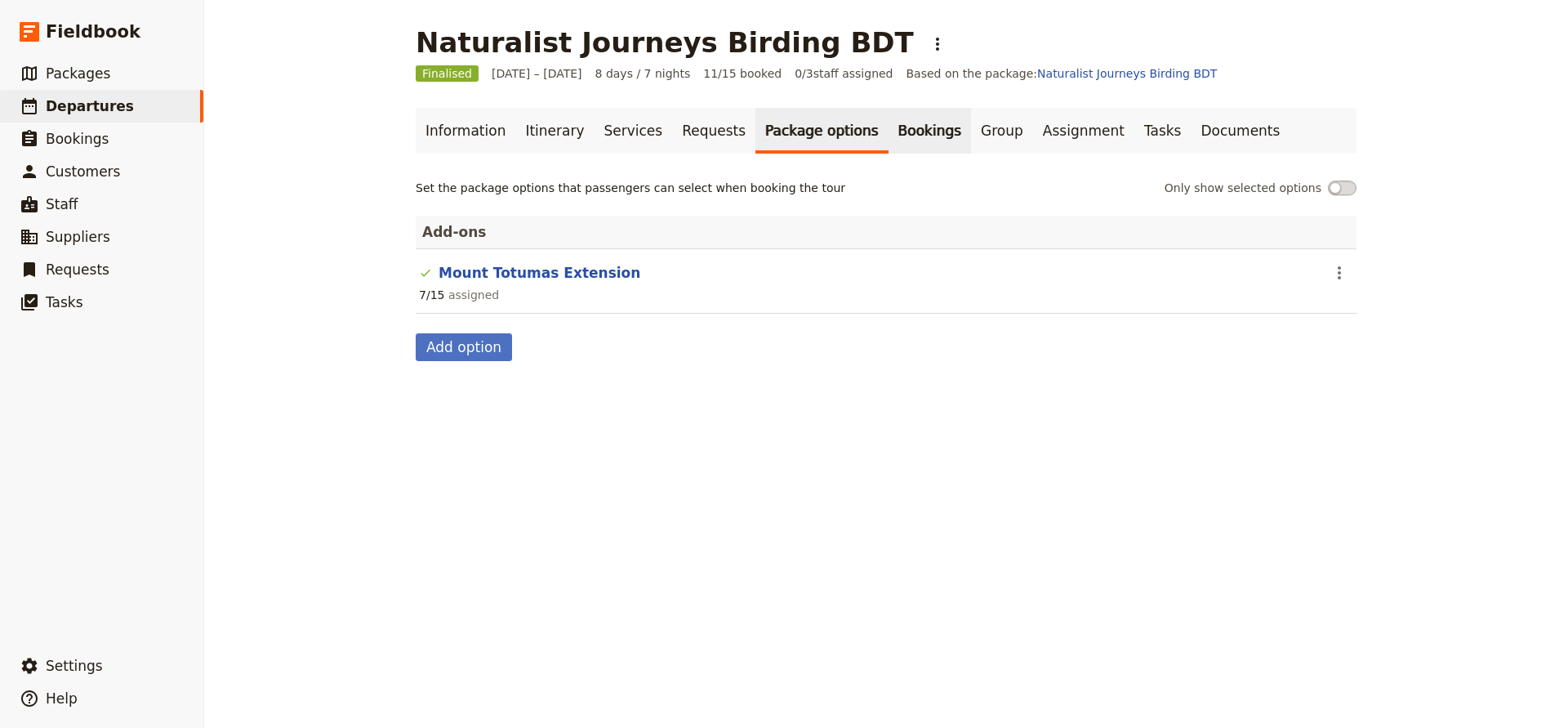
click at [889, 132] on link "Bookings" at bounding box center [929, 131] width 82 height 46
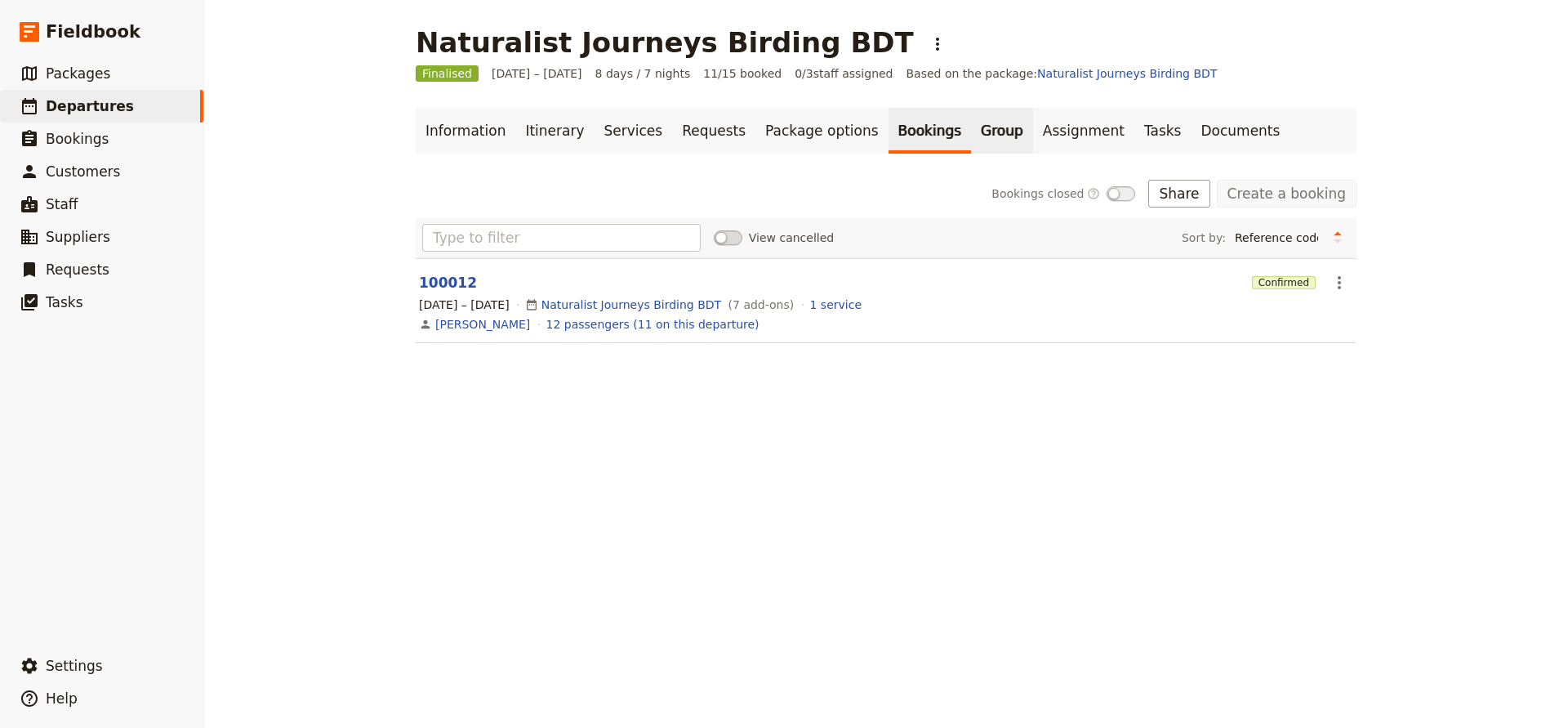
click at [971, 131] on link "Group" at bounding box center [1002, 131] width 62 height 46
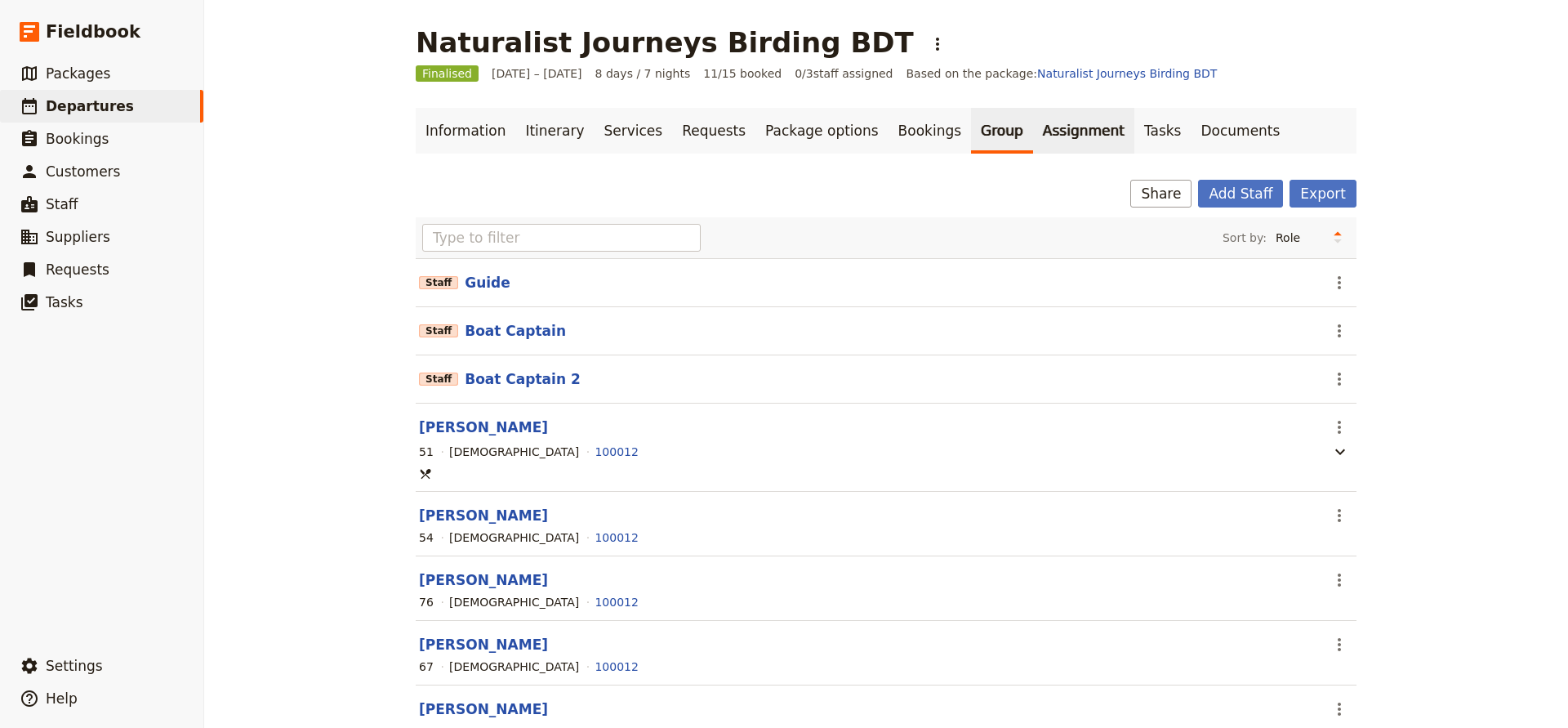
click at [1034, 135] on link "Assignment" at bounding box center [1084, 131] width 101 height 46
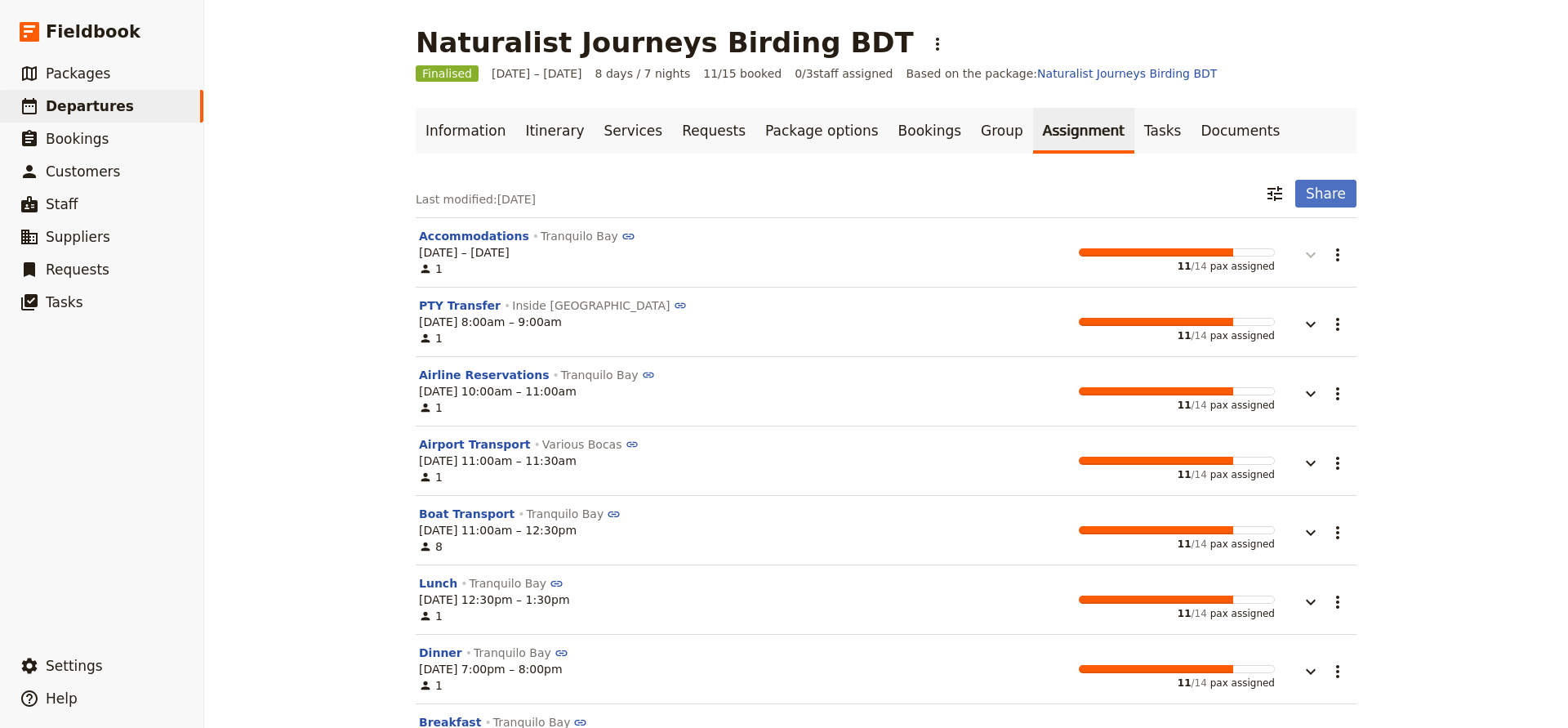
click at [1305, 255] on icon "button" at bounding box center [1310, 255] width 20 height 20
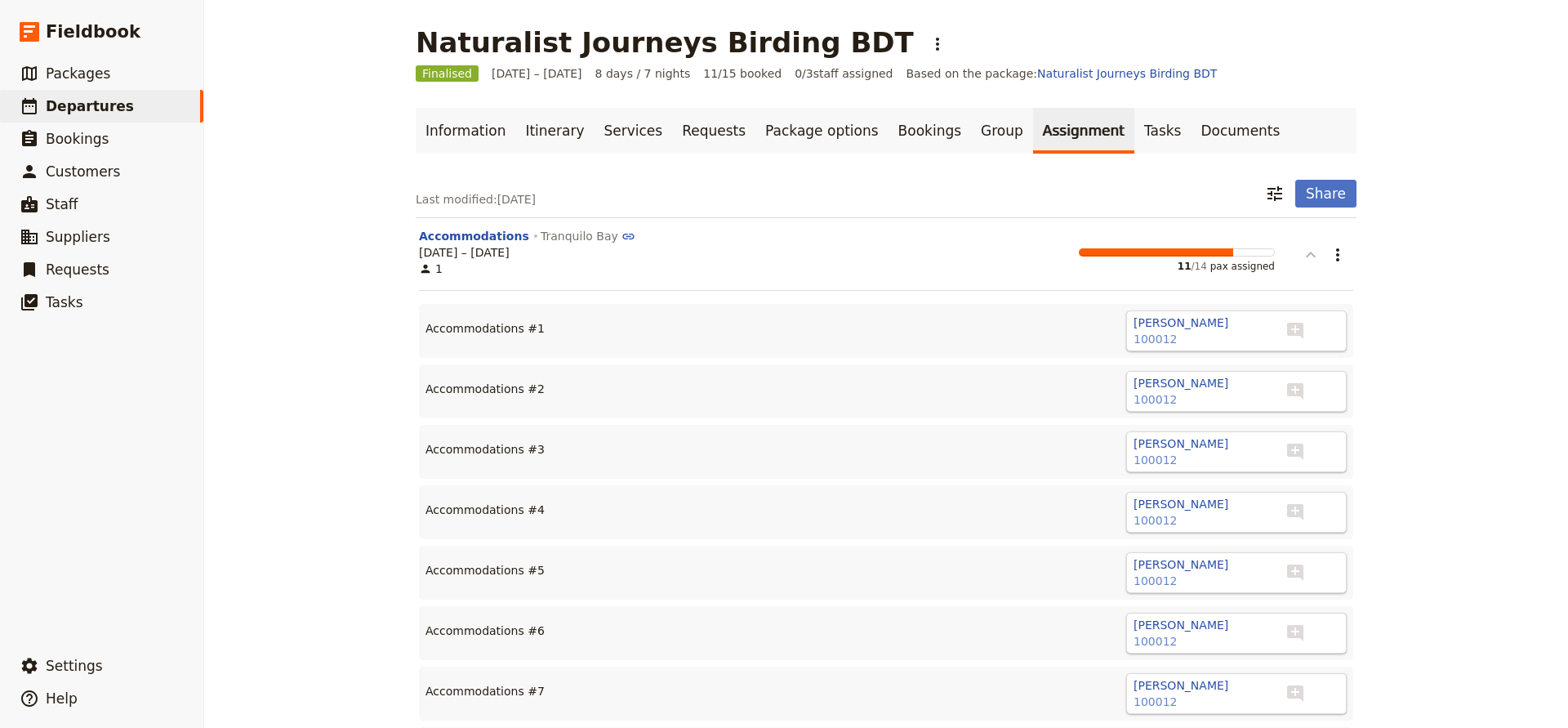
click at [1309, 256] on icon "button" at bounding box center [1310, 255] width 20 height 20
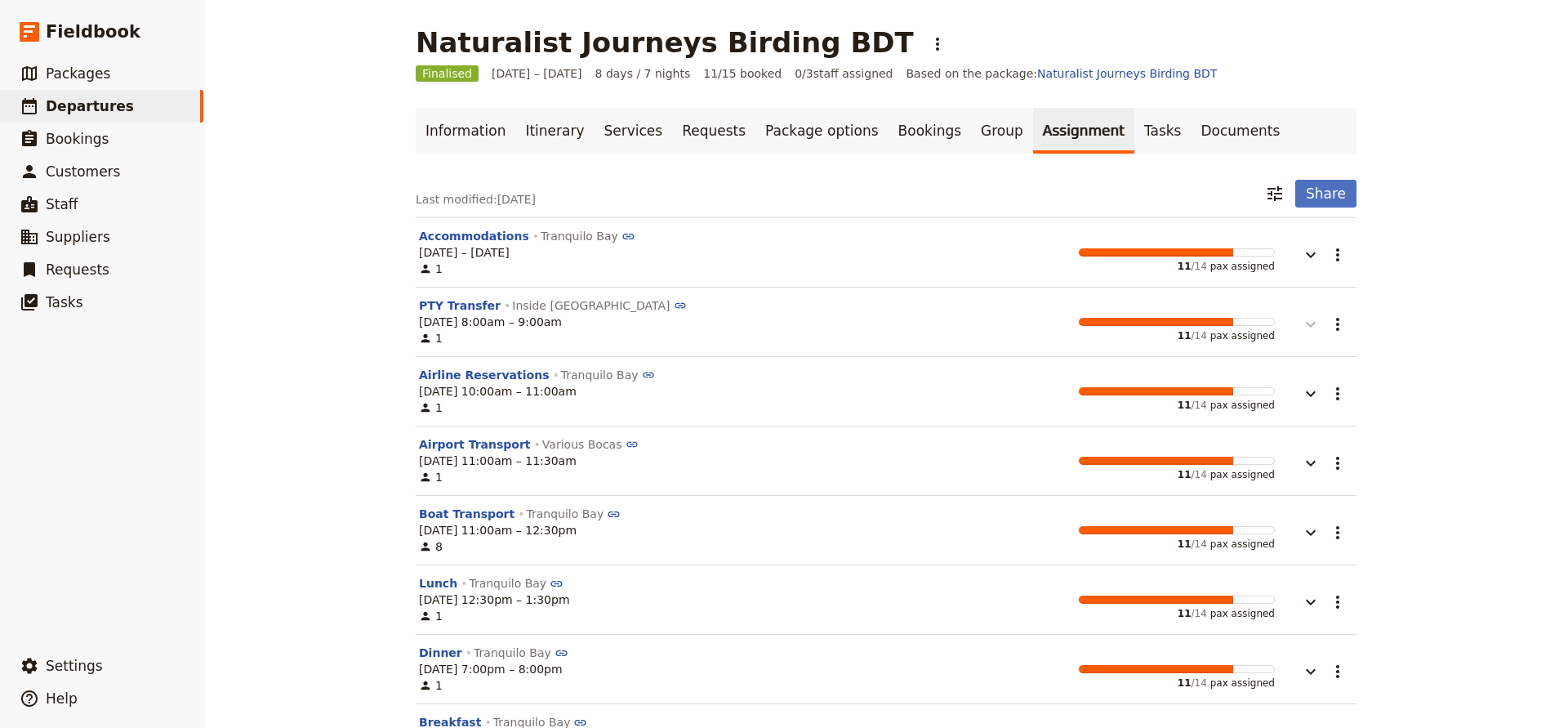
click at [1303, 325] on icon "button" at bounding box center [1310, 324] width 20 height 20
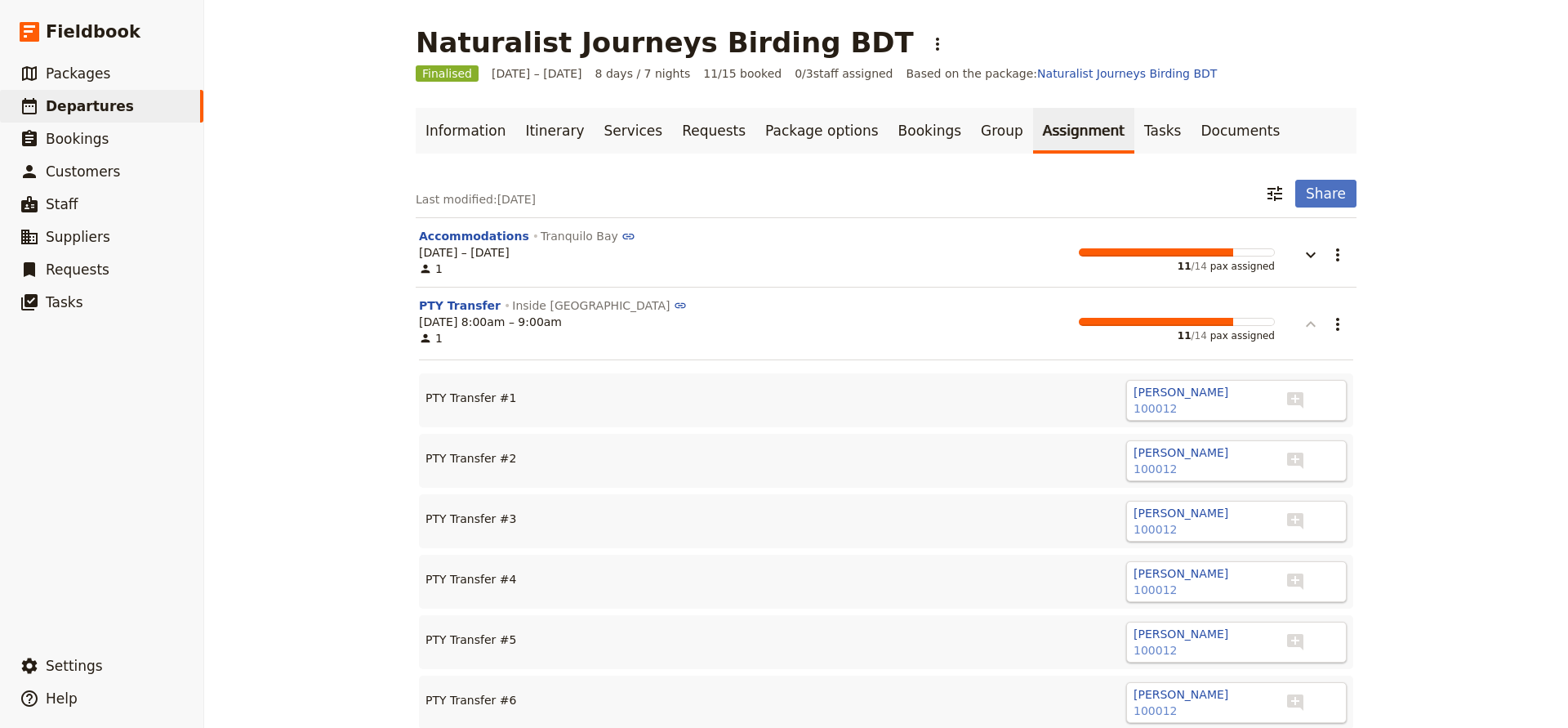
click at [1306, 323] on icon "button" at bounding box center [1310, 324] width 20 height 20
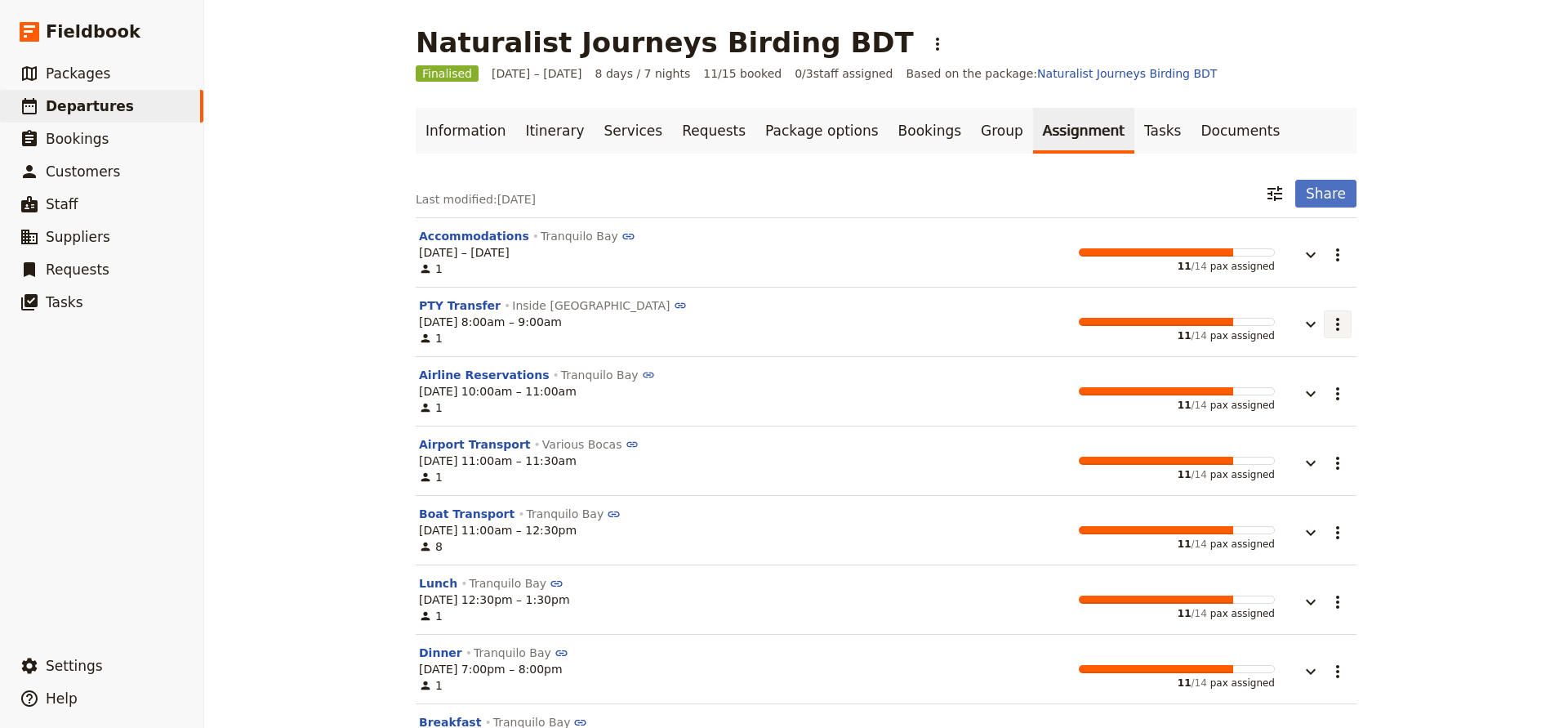
click at [1341, 322] on icon "Actions" at bounding box center [1337, 324] width 20 height 20
click at [751, 326] on div "[DATE] 8:00am – 9:00am 1 11 / 14 pax assigned" at bounding box center [846, 330] width 856 height 33
click at [449, 305] on button "PTY Transfer" at bounding box center [460, 305] width 81 height 16
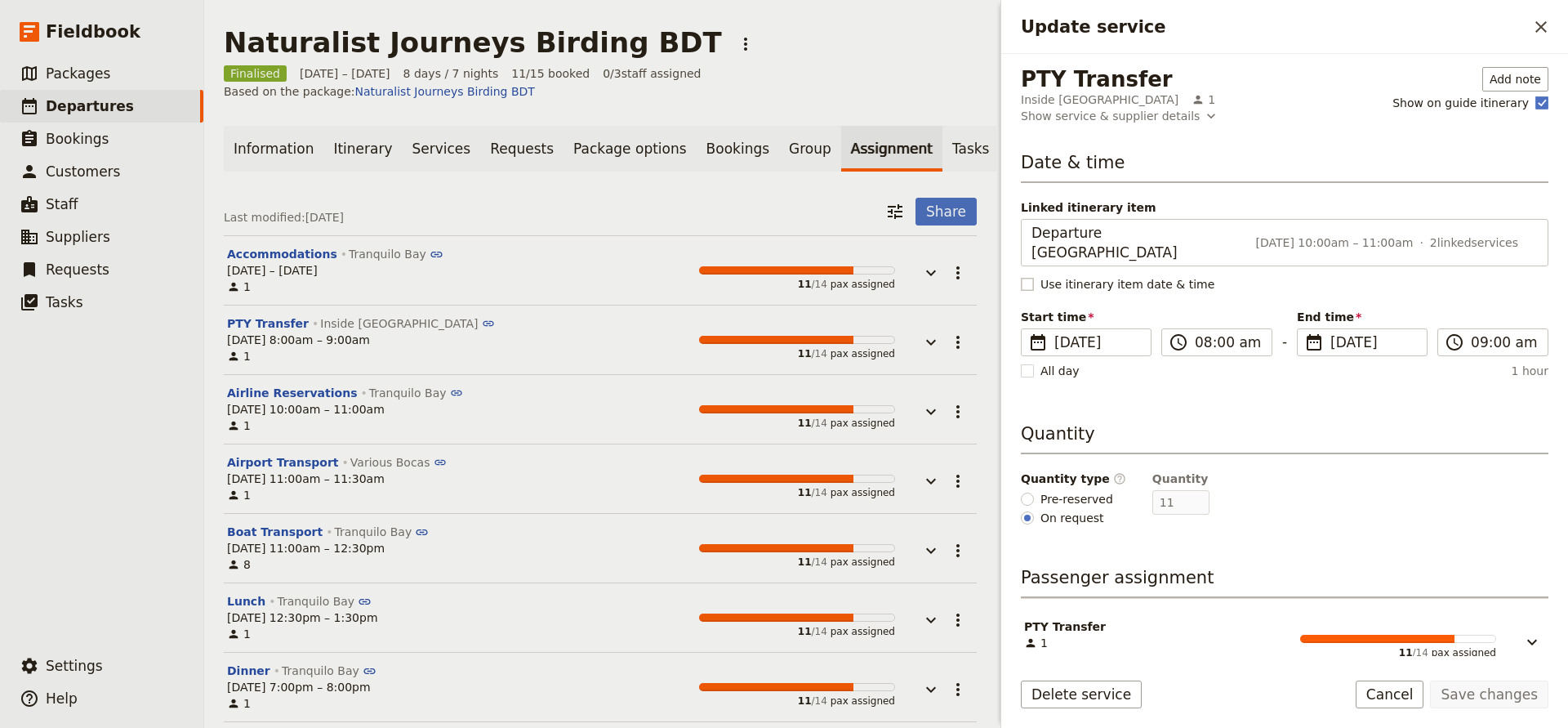
click at [1032, 278] on rect "Update service" at bounding box center [1027, 284] width 12 height 12
click at [1021, 276] on input "Use itinerary item date & time" at bounding box center [1020, 276] width 1 height 1
checkbox input "true"
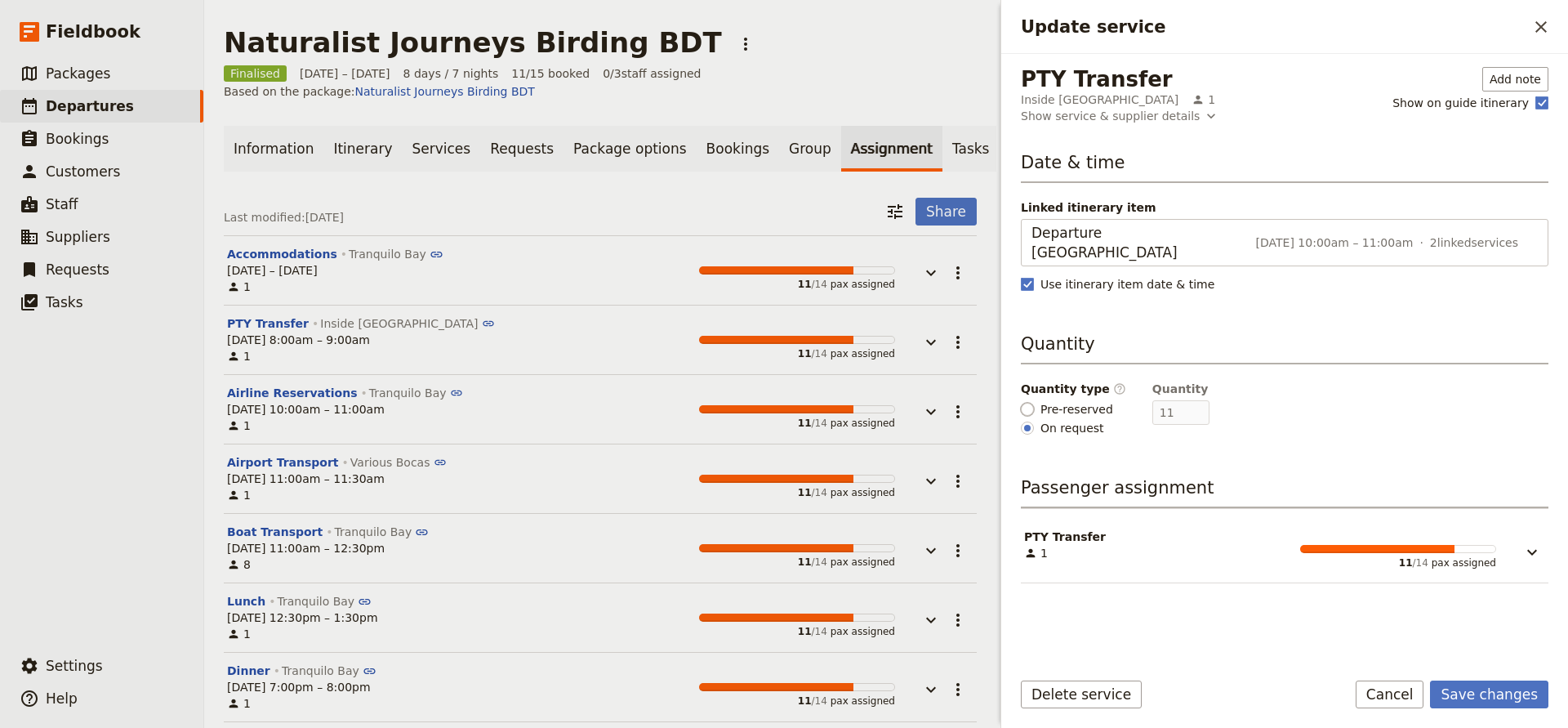
click at [1034, 403] on input "Pre-reserved" at bounding box center [1027, 409] width 13 height 13
radio input "true"
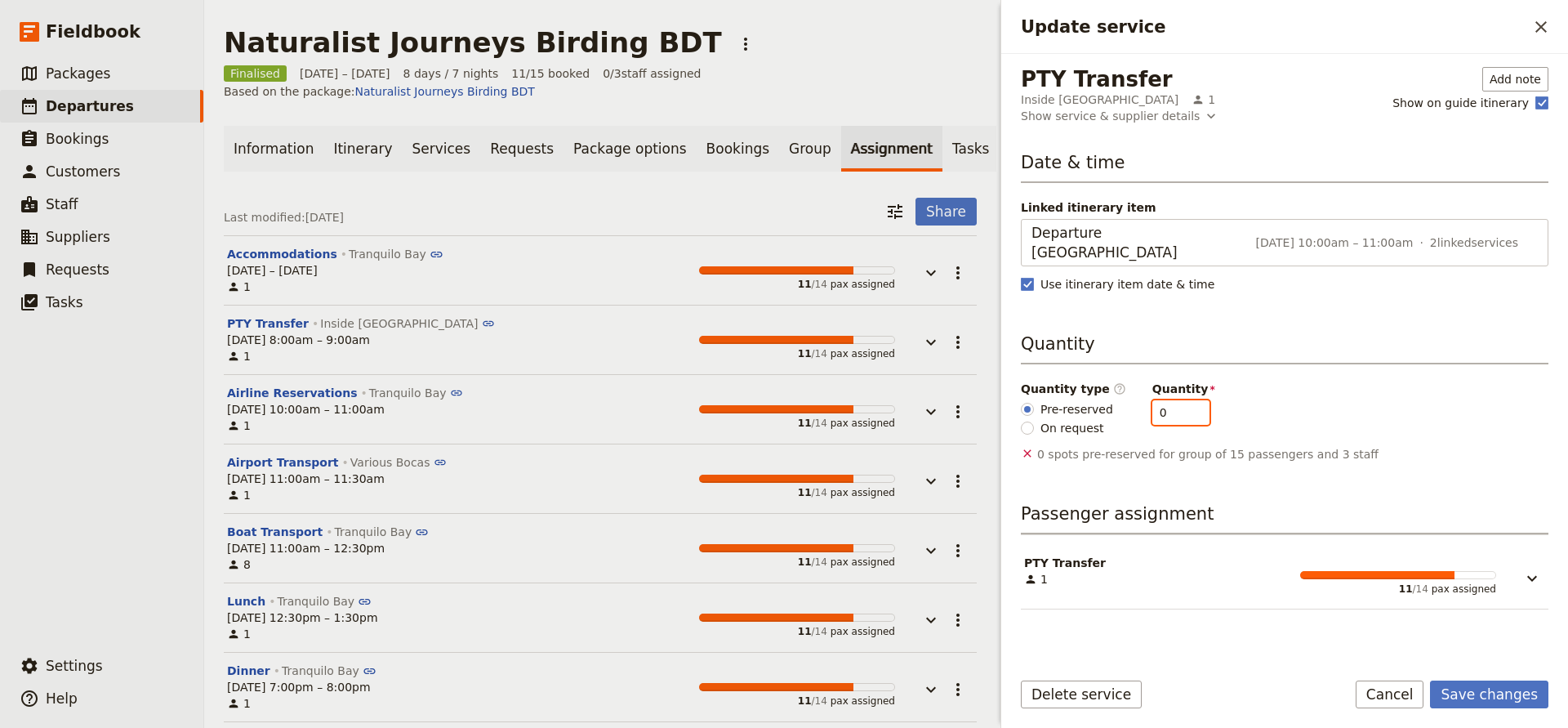
click at [1164, 400] on input "0" at bounding box center [1180, 412] width 57 height 25
type input "11"
click at [1481, 691] on button "Save changes" at bounding box center [1490, 694] width 119 height 28
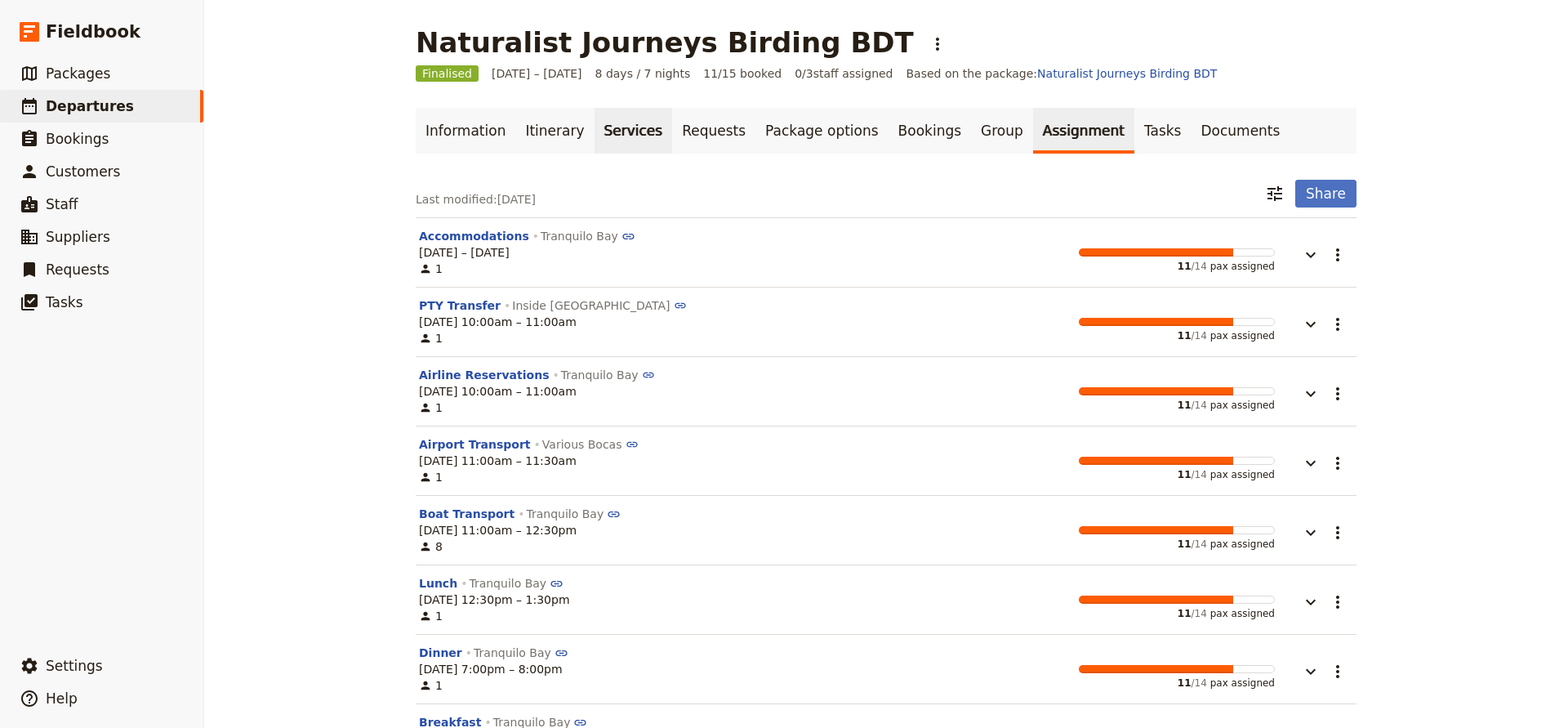
click at [600, 137] on link "Services" at bounding box center [633, 131] width 78 height 46
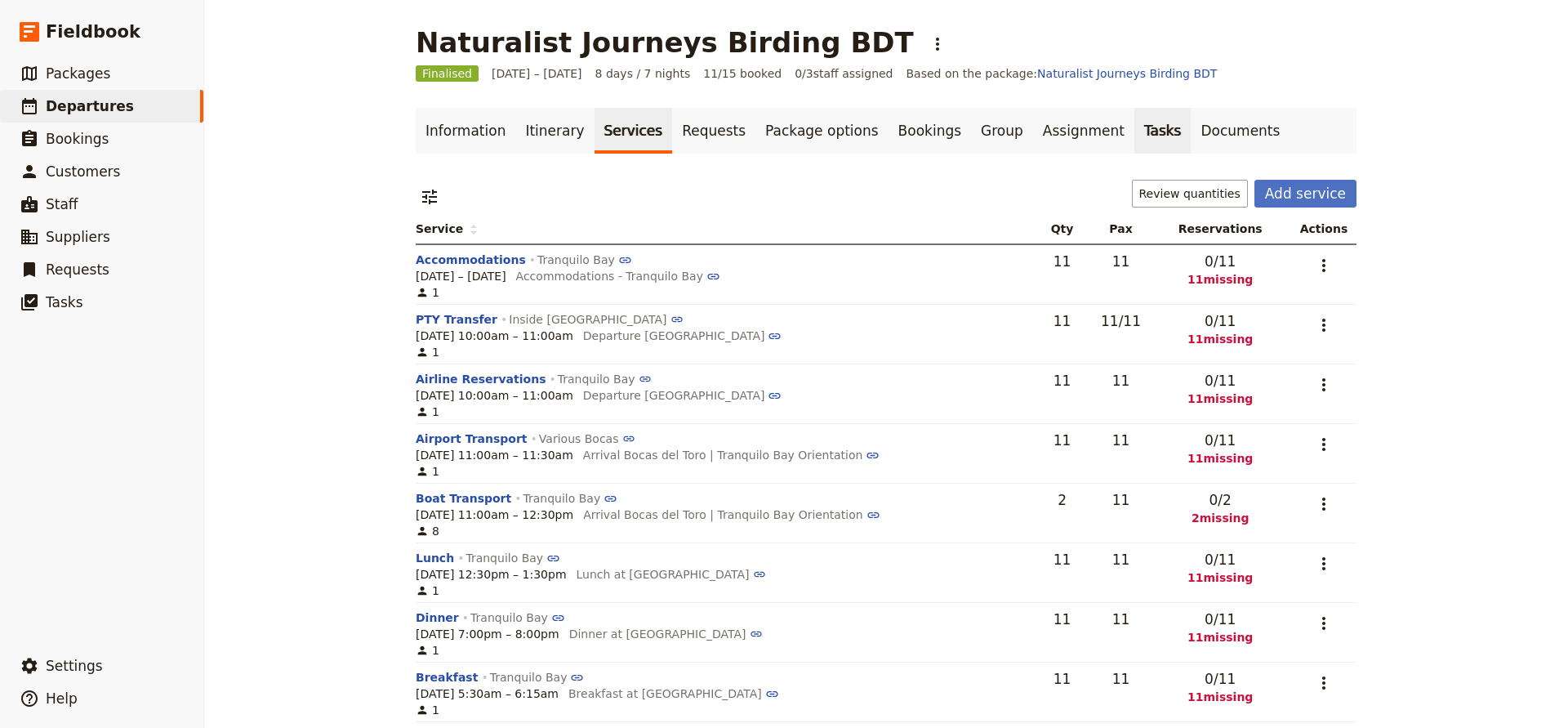
click at [1135, 126] on link "Tasks" at bounding box center [1163, 131] width 57 height 46
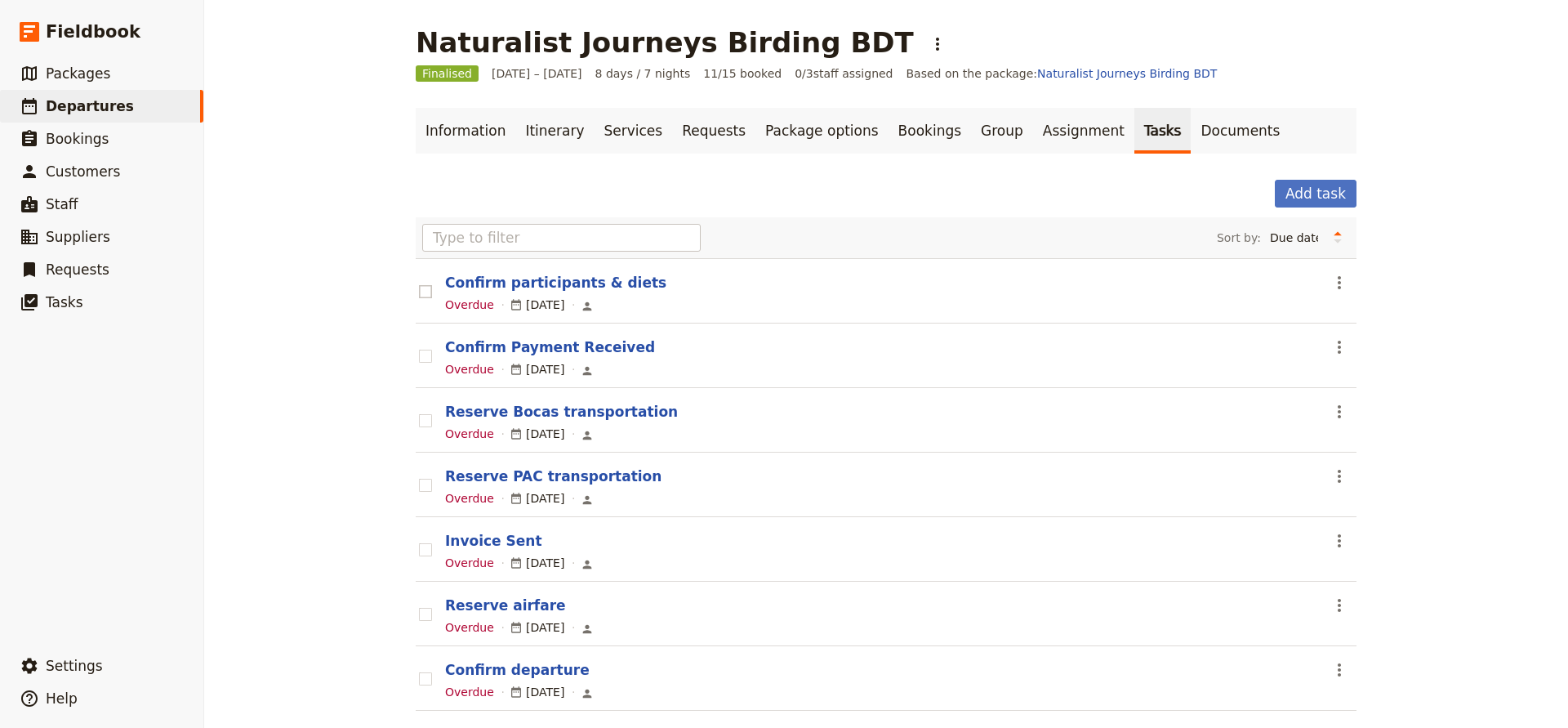
click at [425, 288] on rect at bounding box center [425, 291] width 12 height 12
click at [419, 283] on input "checkbox" at bounding box center [418, 283] width 1 height 1
click at [427, 289] on rect at bounding box center [425, 291] width 12 height 12
click at [419, 283] on input "checkbox" at bounding box center [418, 283] width 1 height 1
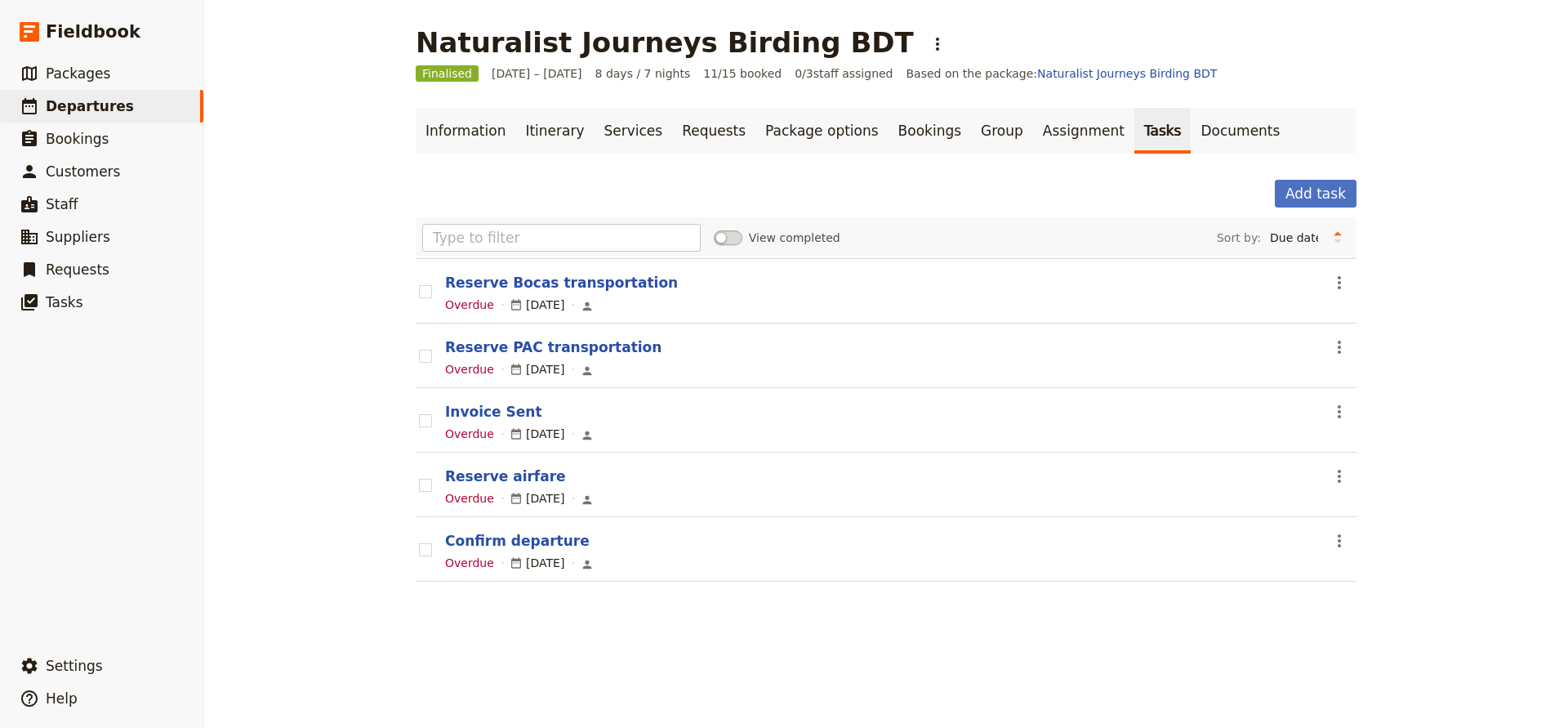
click at [427, 289] on rect at bounding box center [425, 291] width 12 height 12
click at [419, 283] on input "checkbox" at bounding box center [418, 283] width 1 height 1
click at [427, 289] on rect at bounding box center [425, 291] width 12 height 12
click at [419, 283] on input "checkbox" at bounding box center [418, 283] width 1 height 1
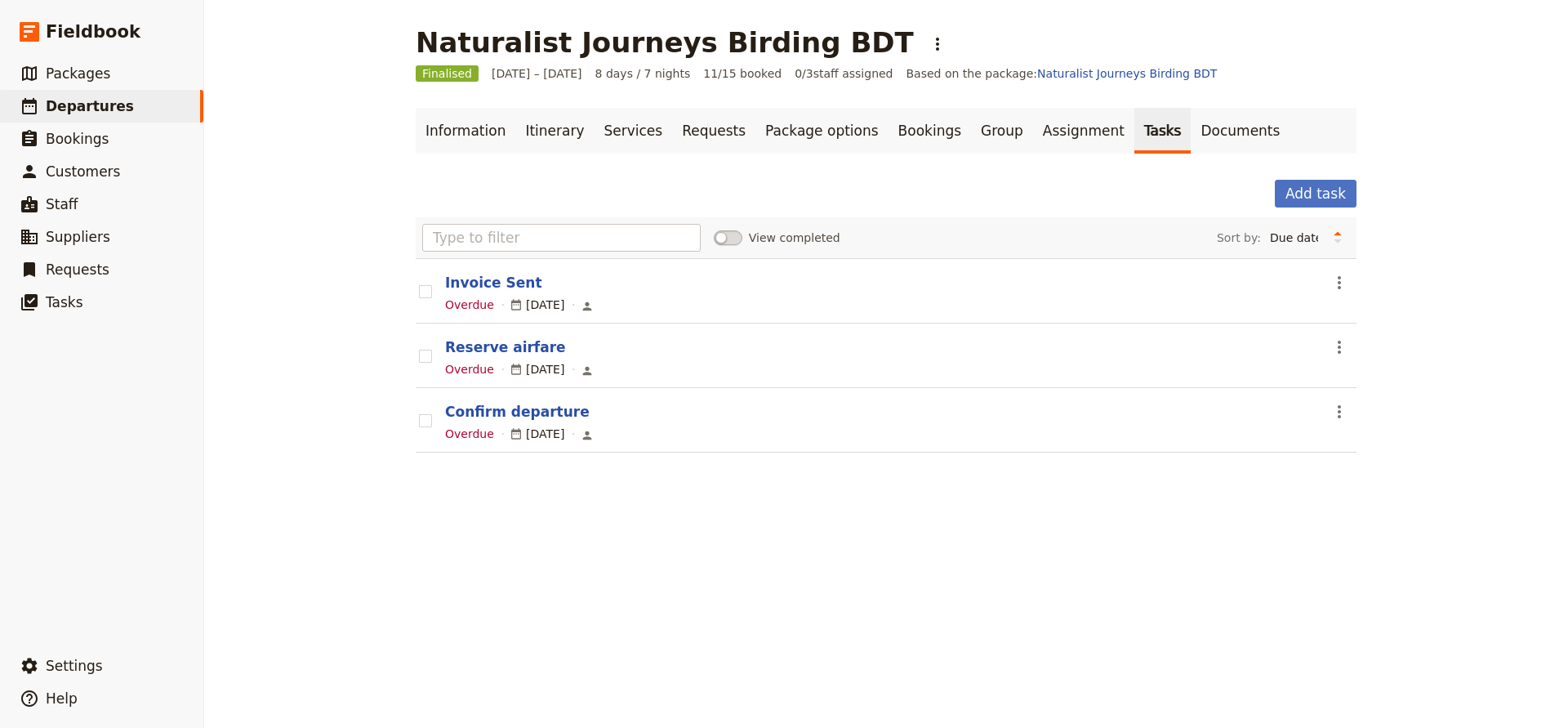
click at [427, 289] on rect at bounding box center [425, 291] width 12 height 12
click at [419, 283] on input "checkbox" at bounding box center [418, 283] width 1 height 1
click at [427, 289] on rect at bounding box center [425, 291] width 12 height 12
click at [419, 283] on input "checkbox" at bounding box center [418, 283] width 1 height 1
click at [427, 289] on rect at bounding box center [425, 291] width 12 height 12
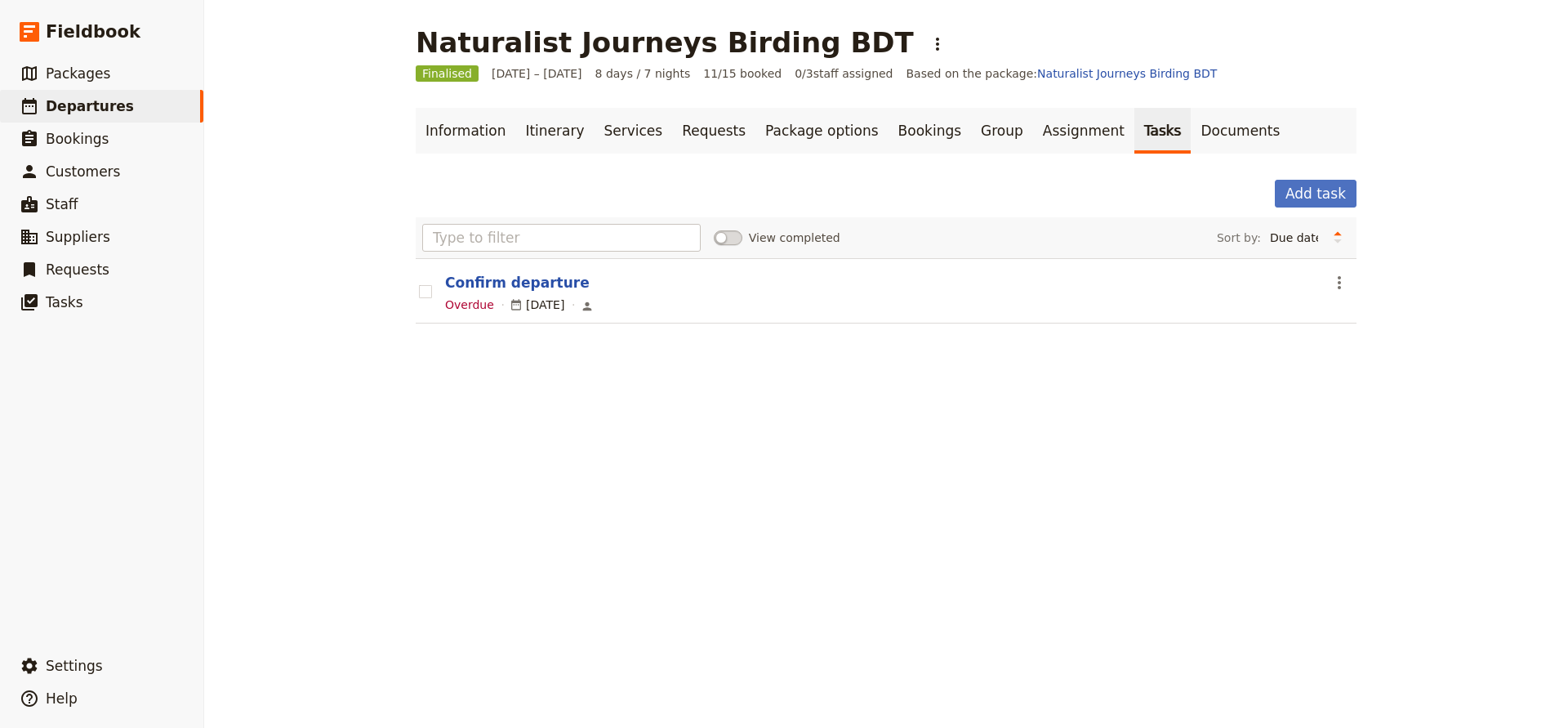
click at [419, 283] on input "checkbox" at bounding box center [418, 283] width 1 height 1
click at [539, 127] on link "Itinerary" at bounding box center [555, 131] width 78 height 46
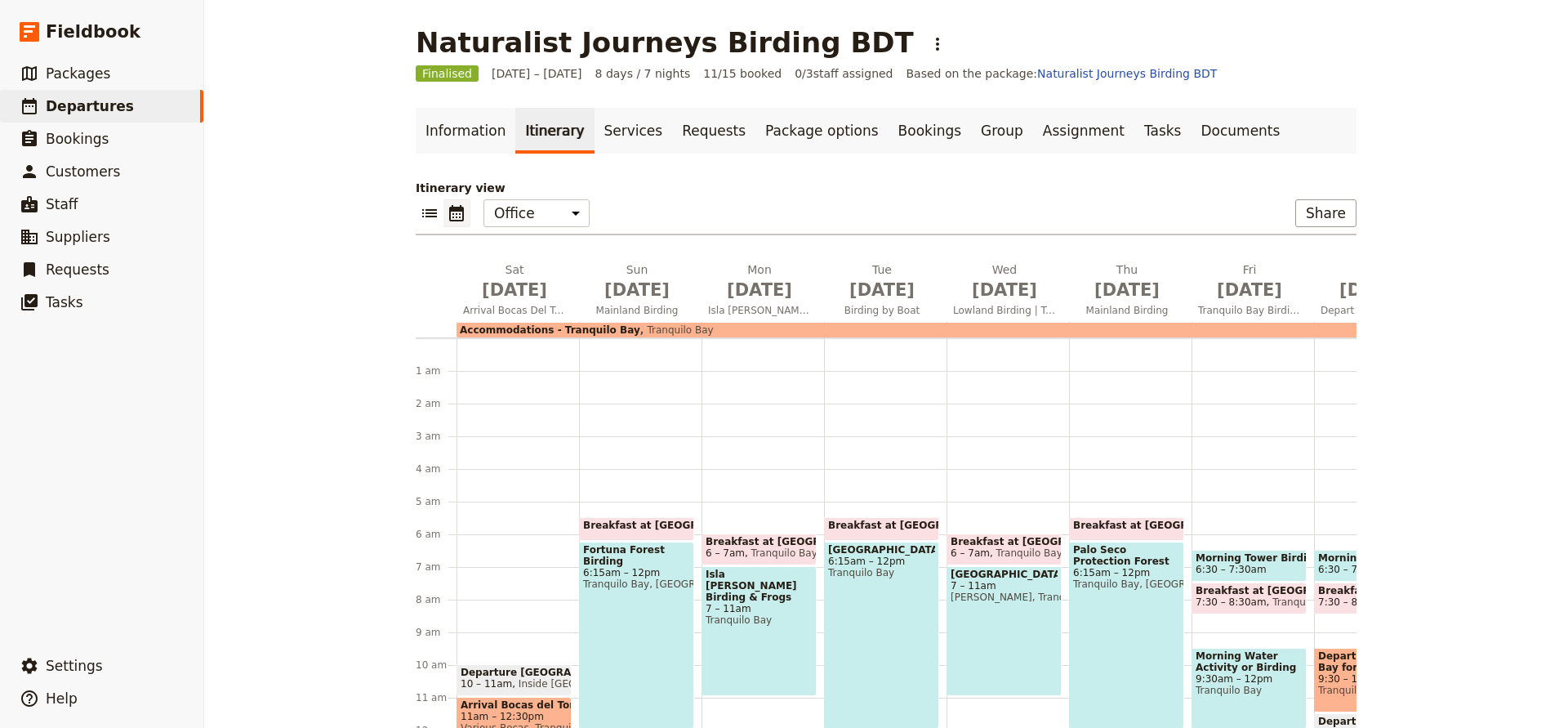
scroll to position [164, 0]
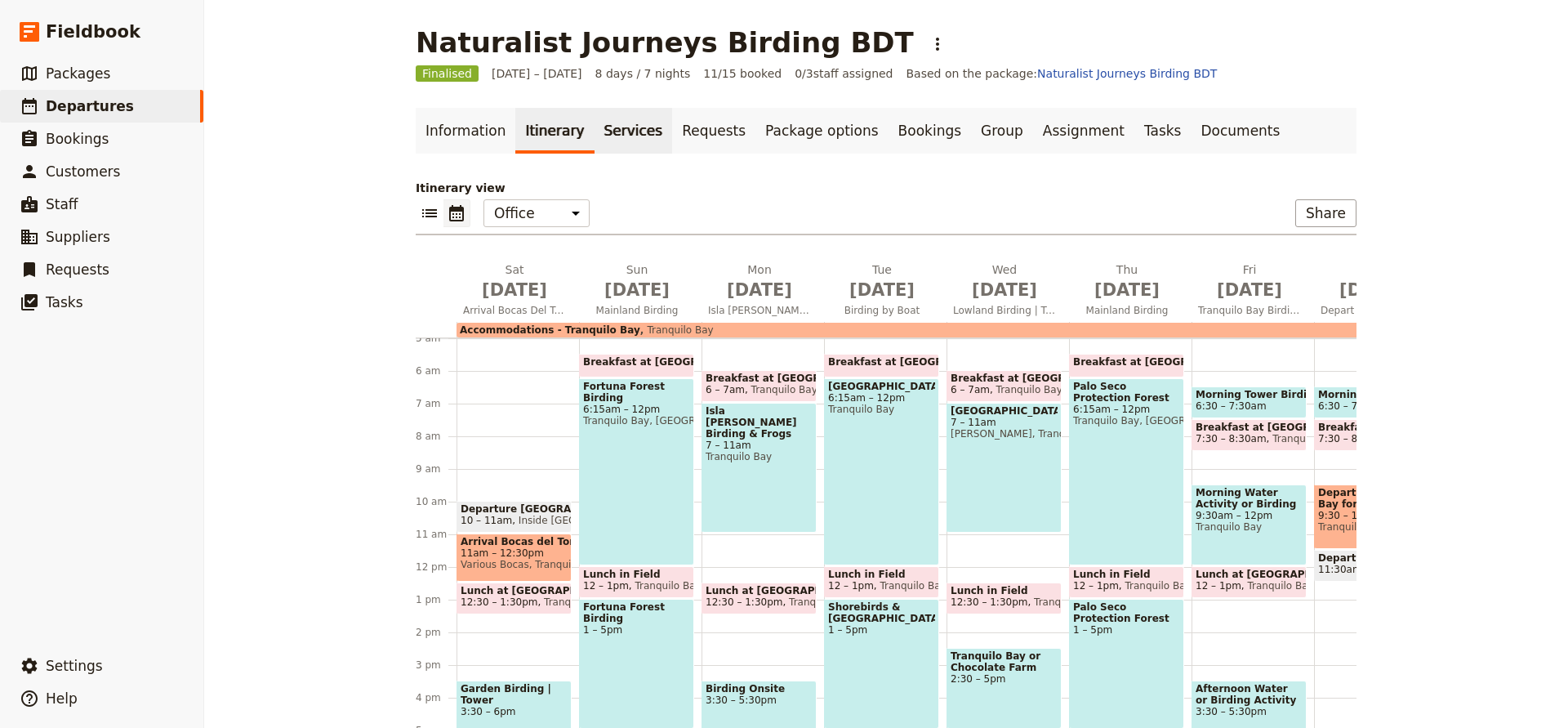
click at [594, 126] on link "Services" at bounding box center [633, 131] width 78 height 46
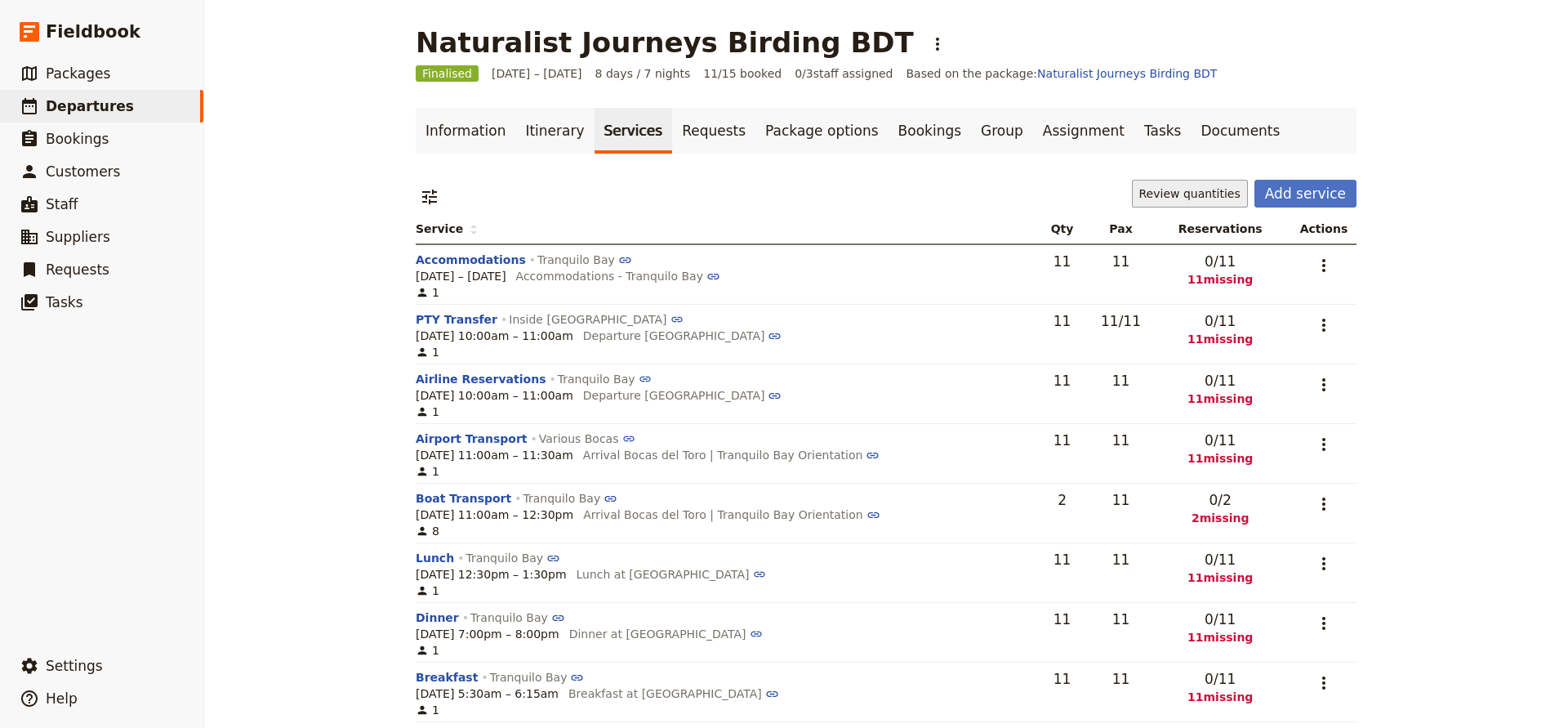
click at [1208, 190] on button "Review quantities" at bounding box center [1190, 193] width 116 height 28
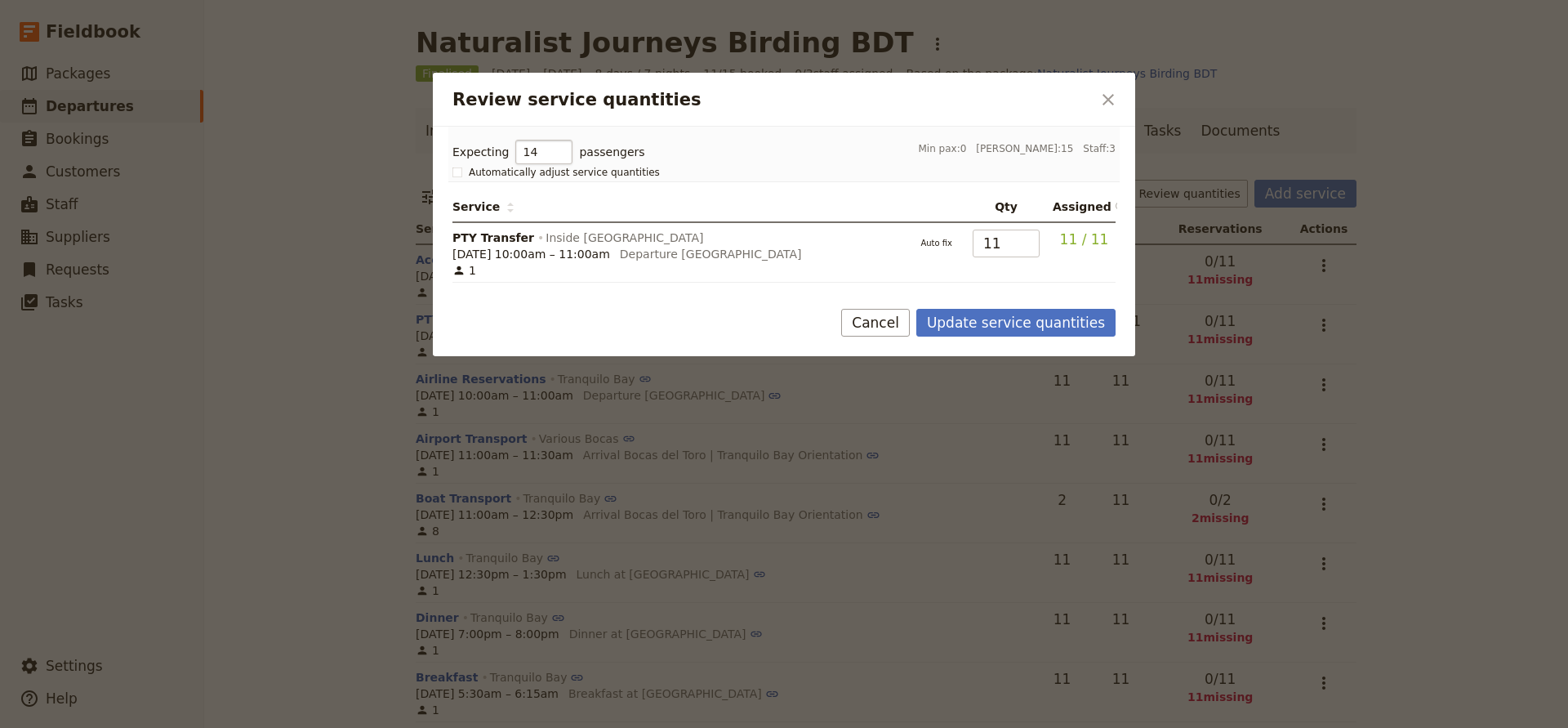
click at [547, 155] on input "14" at bounding box center [544, 152] width 57 height 25
click at [547, 155] on input "13" at bounding box center [544, 152] width 57 height 25
click at [547, 155] on input "12" at bounding box center [544, 152] width 57 height 25
type input "11"
click at [547, 155] on input "11" at bounding box center [544, 152] width 57 height 25
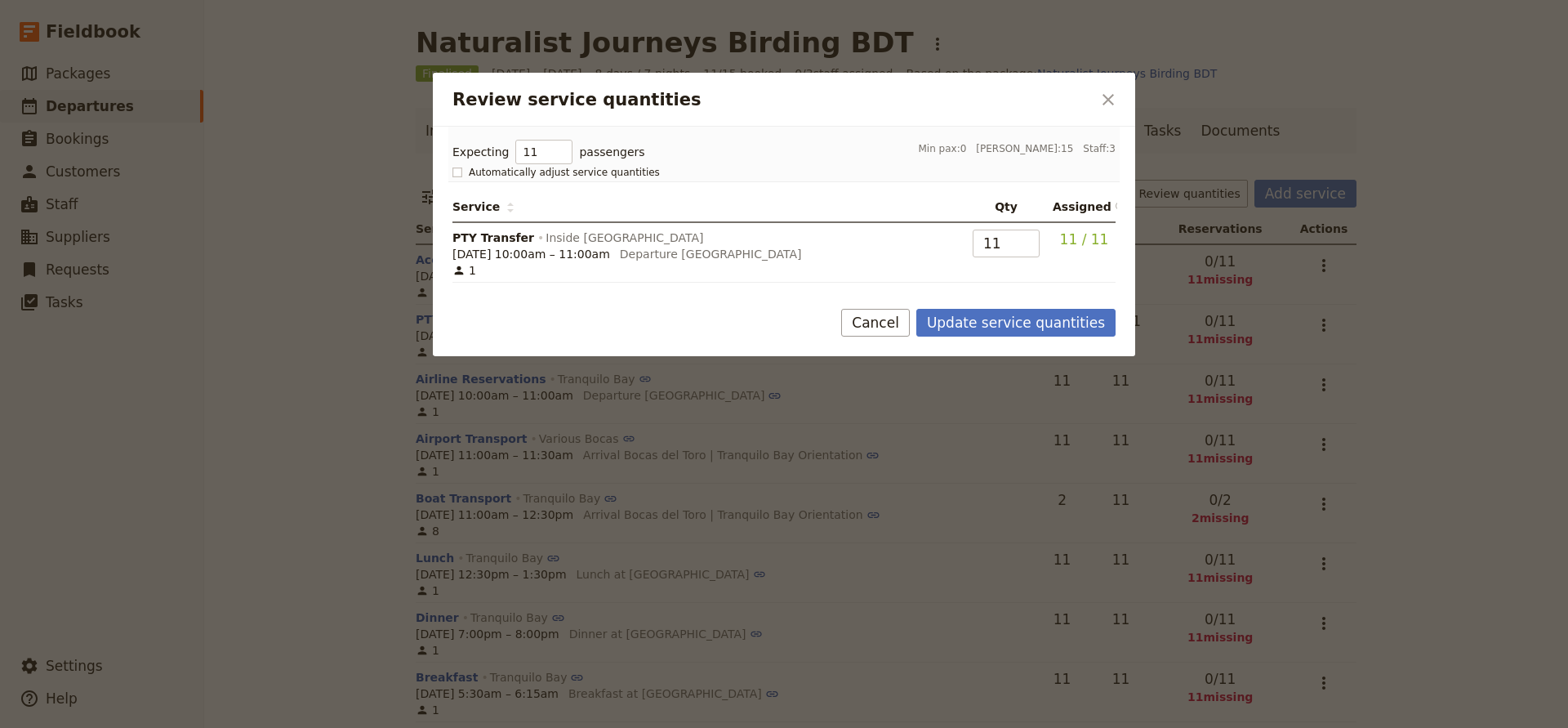
click at [459, 171] on rect "Review service quantities" at bounding box center [457, 171] width 9 height 9
click at [453, 166] on input "Automatically adjust service quantities" at bounding box center [452, 165] width 1 height 1
checkbox input "true"
click at [961, 324] on button "Update service quantities" at bounding box center [1016, 322] width 199 height 28
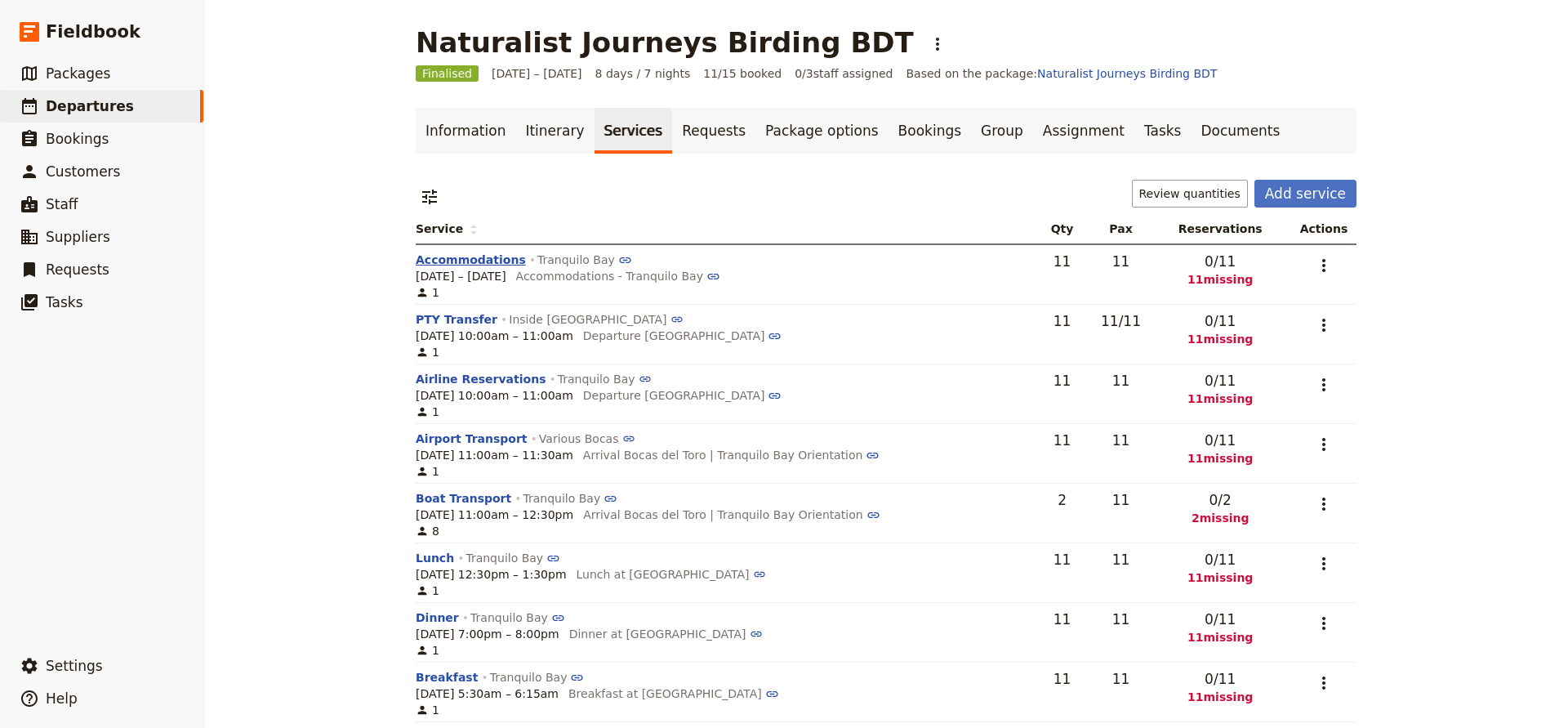
click at [481, 260] on button "Accommodations" at bounding box center [471, 260] width 110 height 16
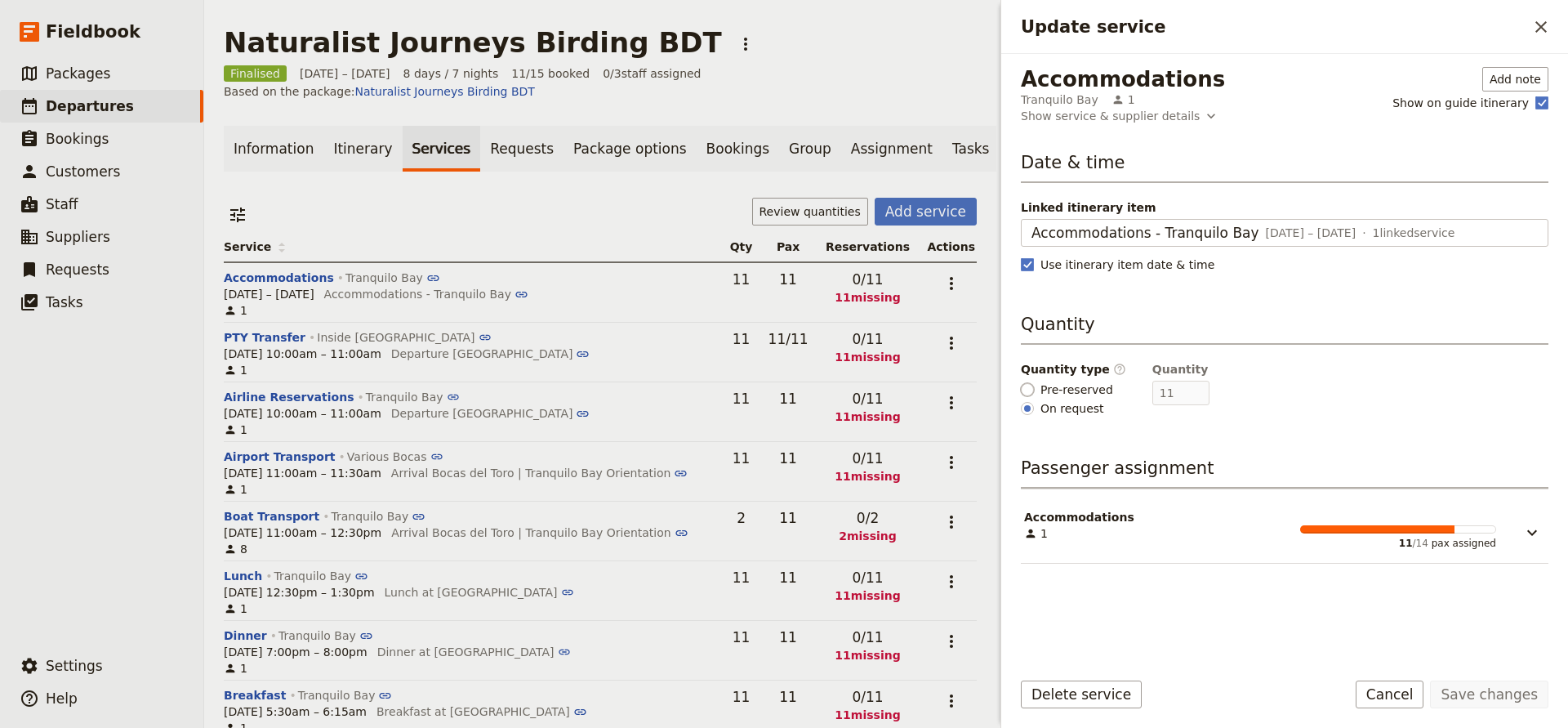
click at [1029, 389] on input "Pre-reserved" at bounding box center [1027, 389] width 13 height 13
radio input "true"
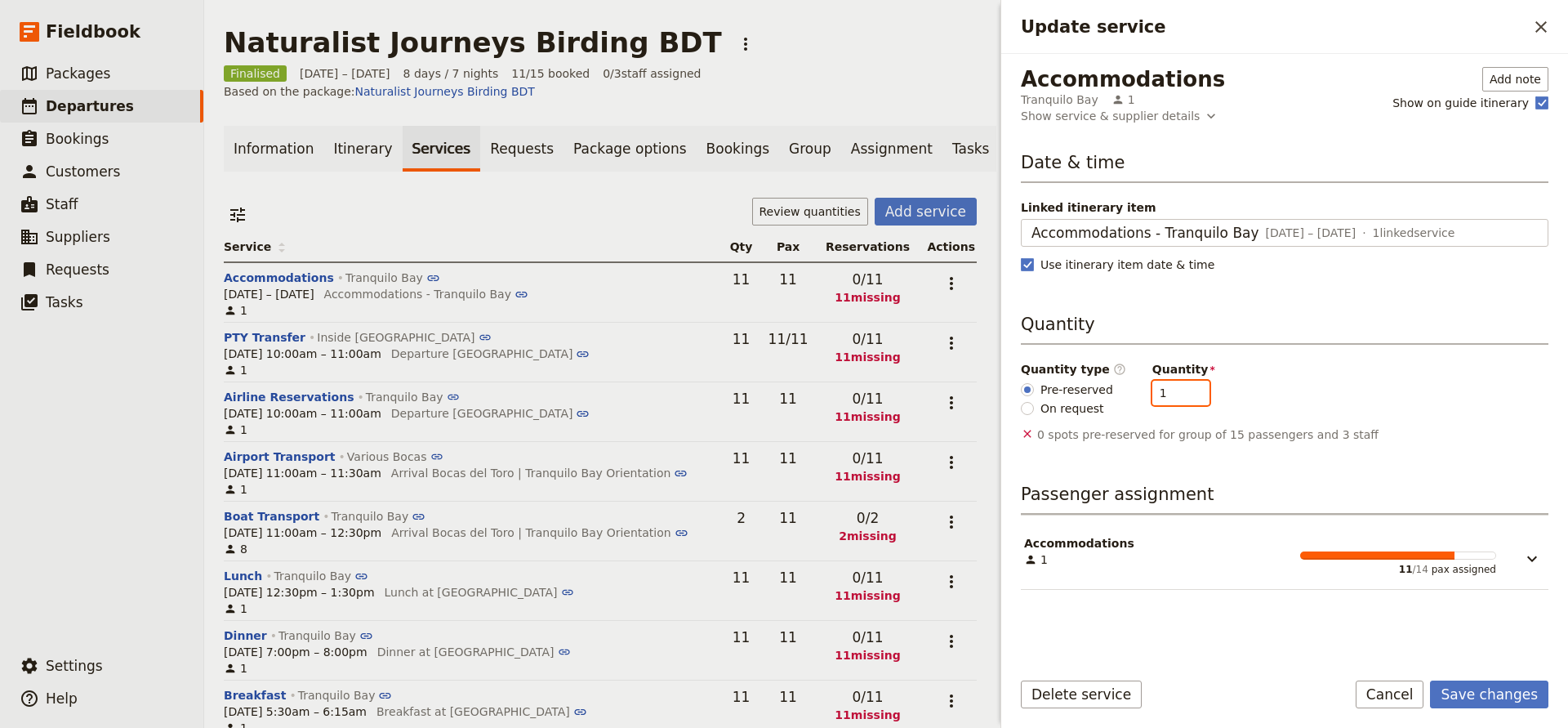
click at [1186, 389] on input "1" at bounding box center [1180, 393] width 57 height 25
click at [1186, 389] on input "2" at bounding box center [1180, 393] width 57 height 25
click at [1186, 389] on input "3" at bounding box center [1180, 393] width 57 height 25
click at [1186, 389] on input "4" at bounding box center [1180, 393] width 57 height 25
click at [1186, 389] on input "5" at bounding box center [1180, 393] width 57 height 25
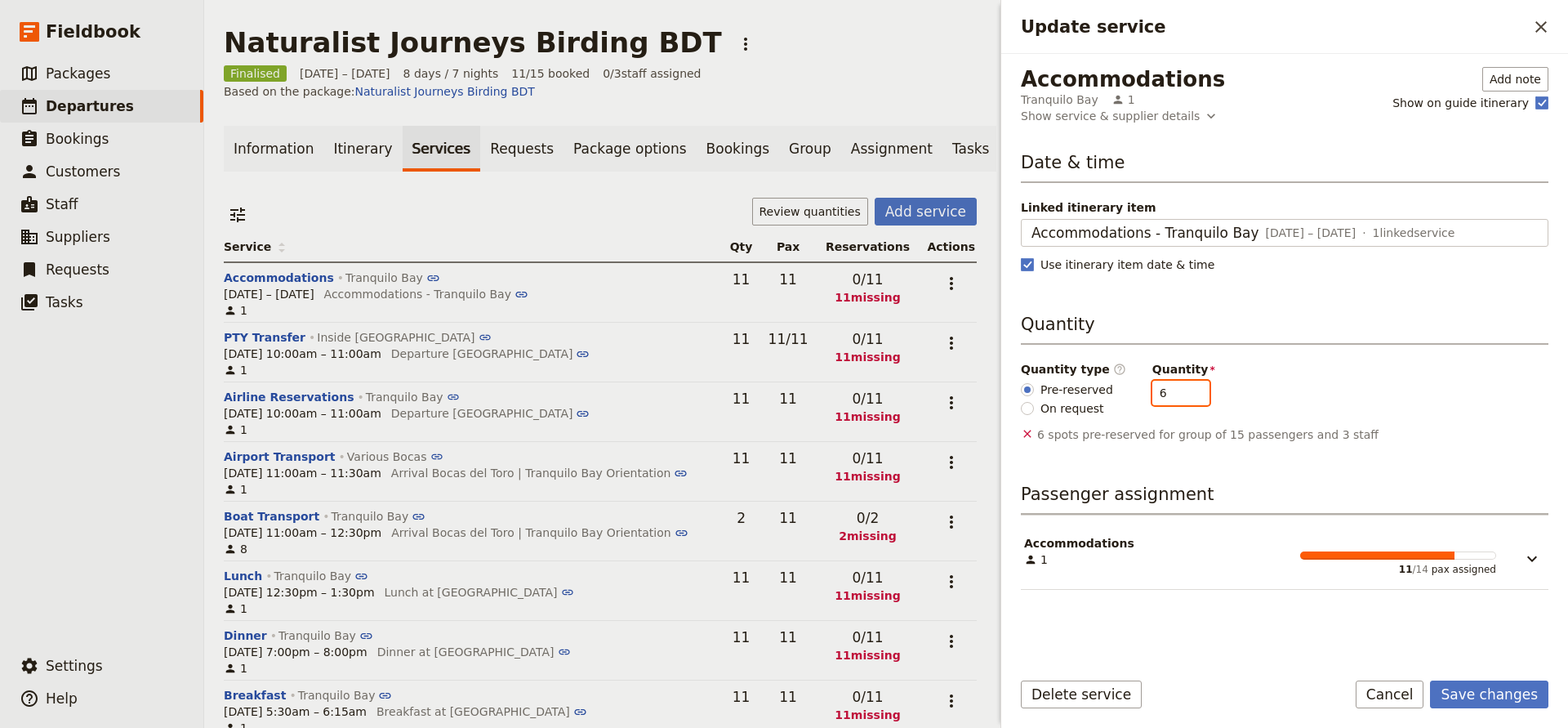
click at [1186, 389] on input "6" at bounding box center [1180, 393] width 57 height 25
click at [1186, 389] on input "7" at bounding box center [1180, 393] width 57 height 25
click at [1186, 389] on input "8" at bounding box center [1180, 393] width 57 height 25
click at [1186, 389] on input "9" at bounding box center [1180, 393] width 57 height 25
click at [1186, 389] on input "10" at bounding box center [1180, 393] width 57 height 25
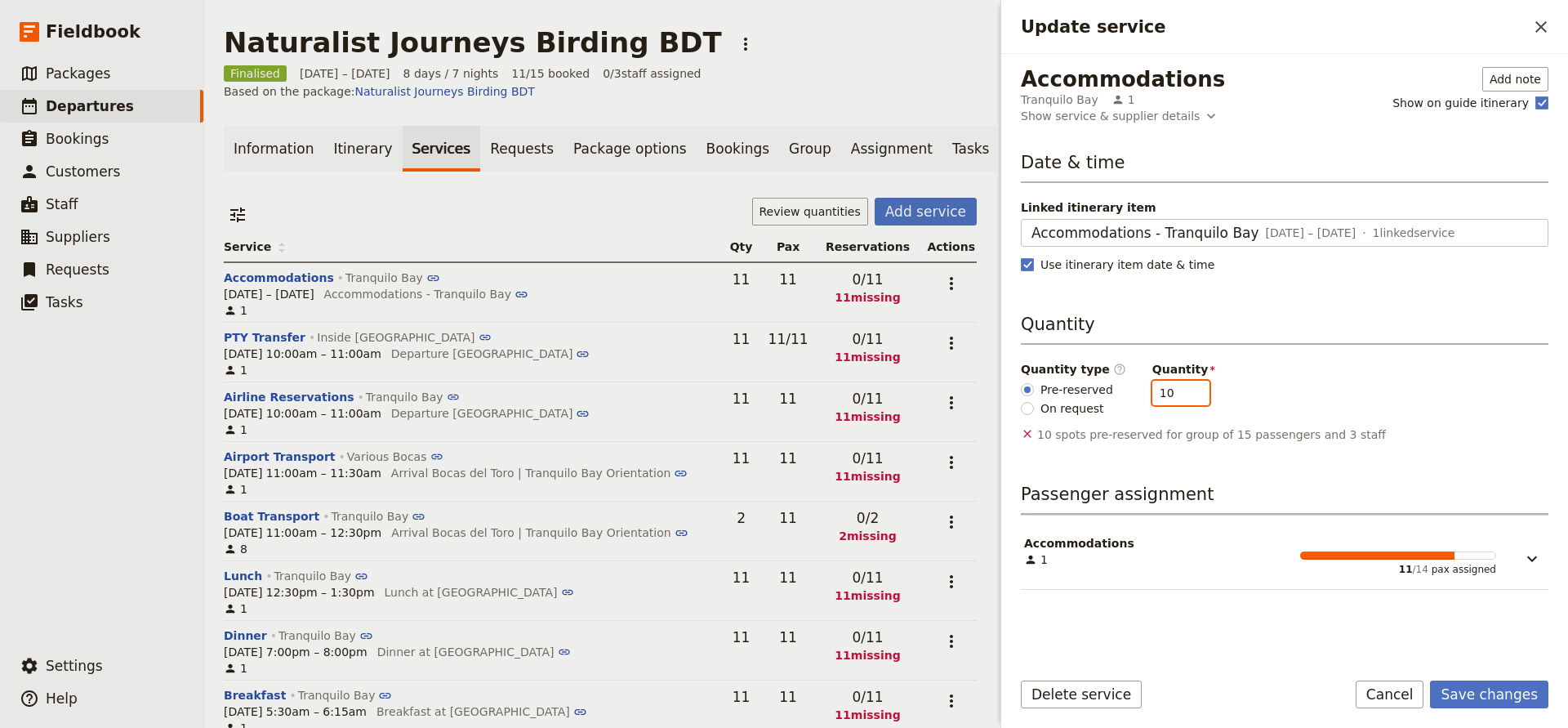
type input "11"
click at [1186, 389] on input "11" at bounding box center [1180, 393] width 57 height 25
click at [1463, 686] on button "Save changes" at bounding box center [1490, 694] width 119 height 28
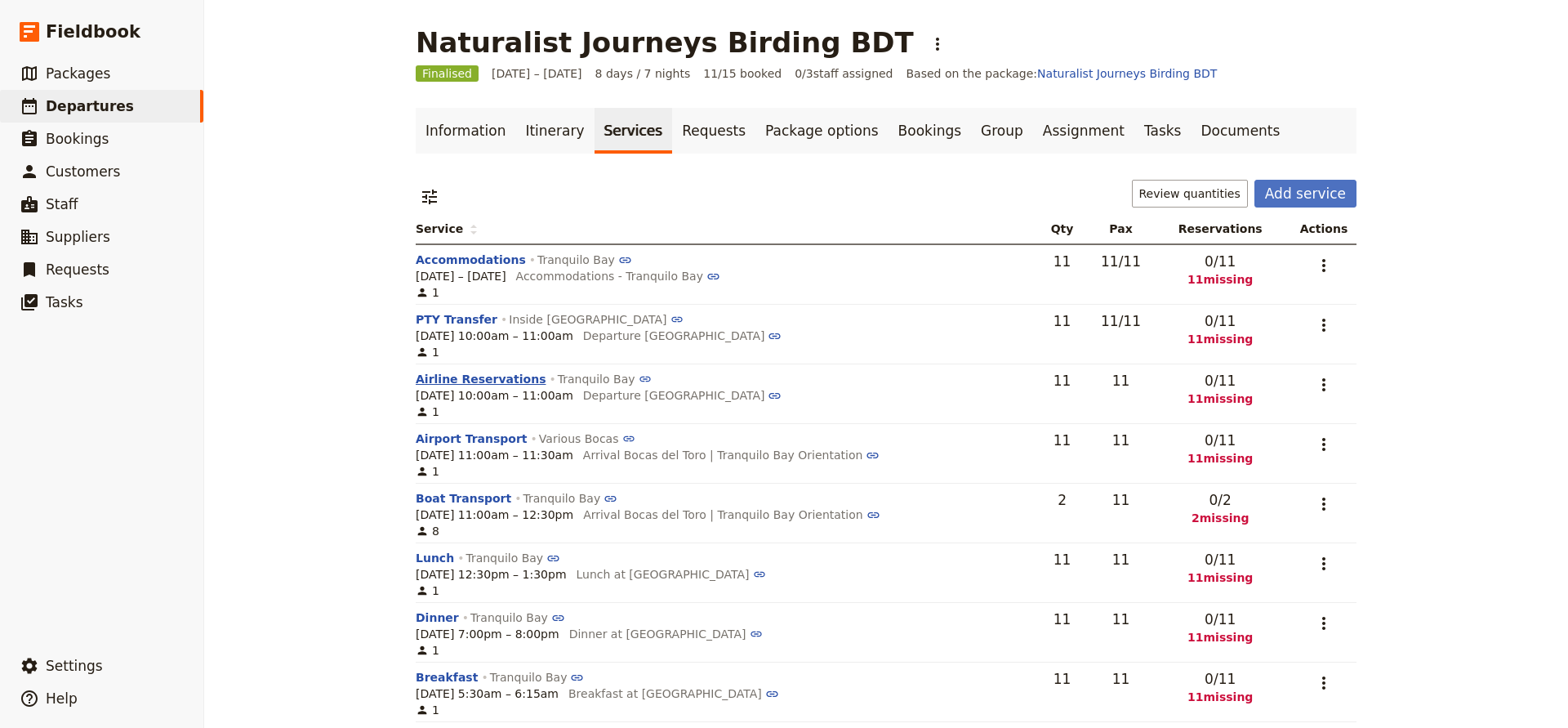
click at [486, 381] on button "Airline Reservations" at bounding box center [480, 378] width 130 height 16
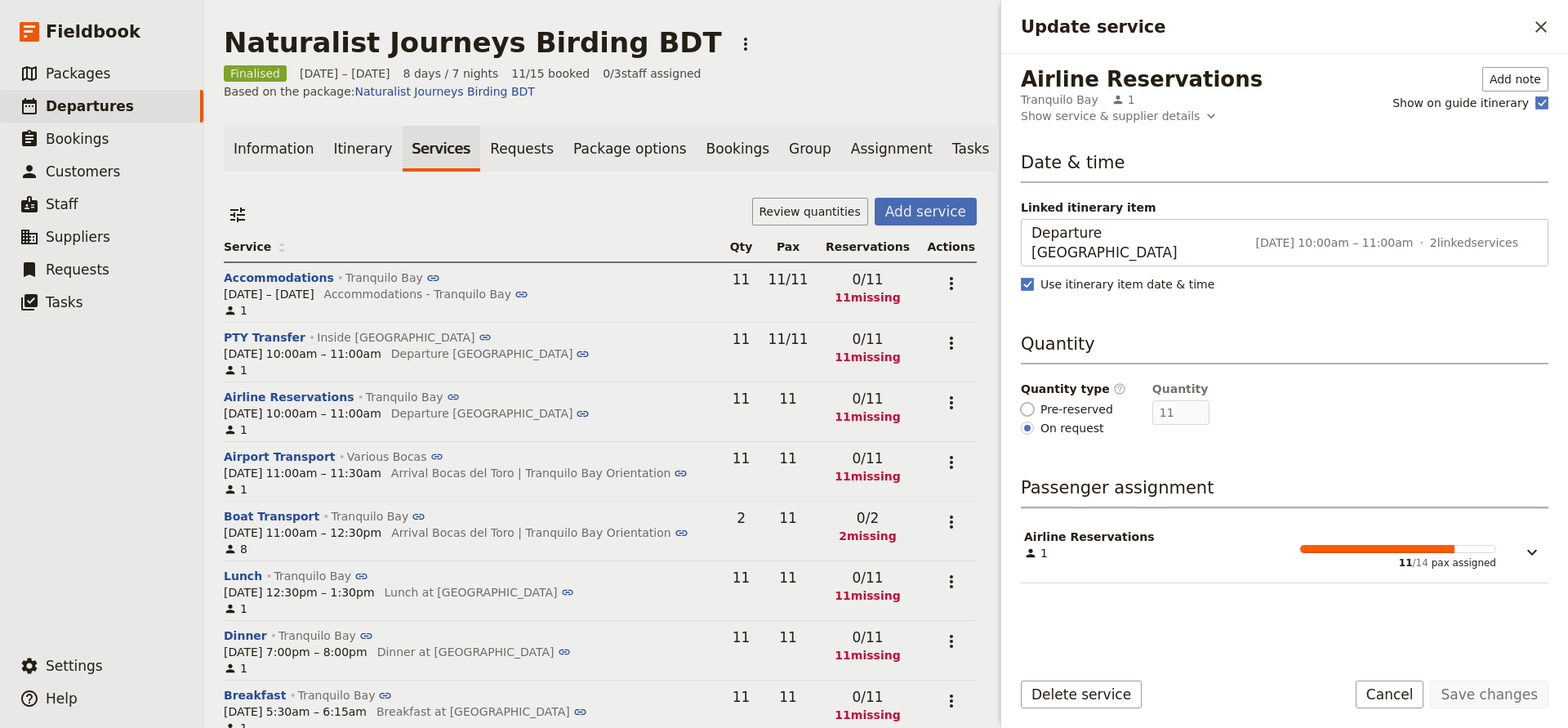
click at [1024, 403] on input "Pre-reserved" at bounding box center [1027, 409] width 13 height 13
radio input "true"
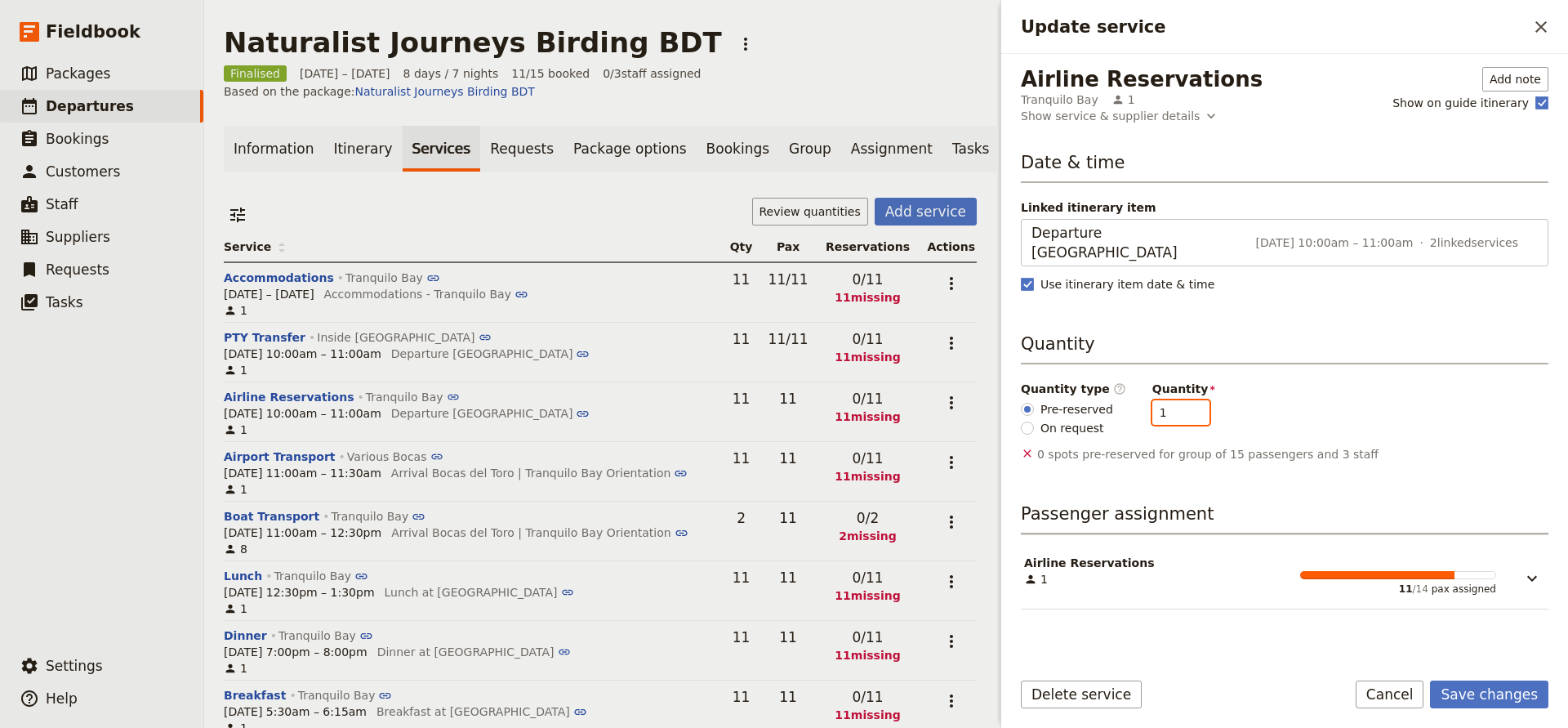
click at [1188, 400] on input "1" at bounding box center [1180, 412] width 57 height 25
click at [1188, 400] on input "2" at bounding box center [1180, 412] width 57 height 25
click at [1188, 400] on input "3" at bounding box center [1180, 412] width 57 height 25
click at [1188, 400] on input "4" at bounding box center [1180, 412] width 57 height 25
click at [1188, 400] on input "5" at bounding box center [1180, 412] width 57 height 25
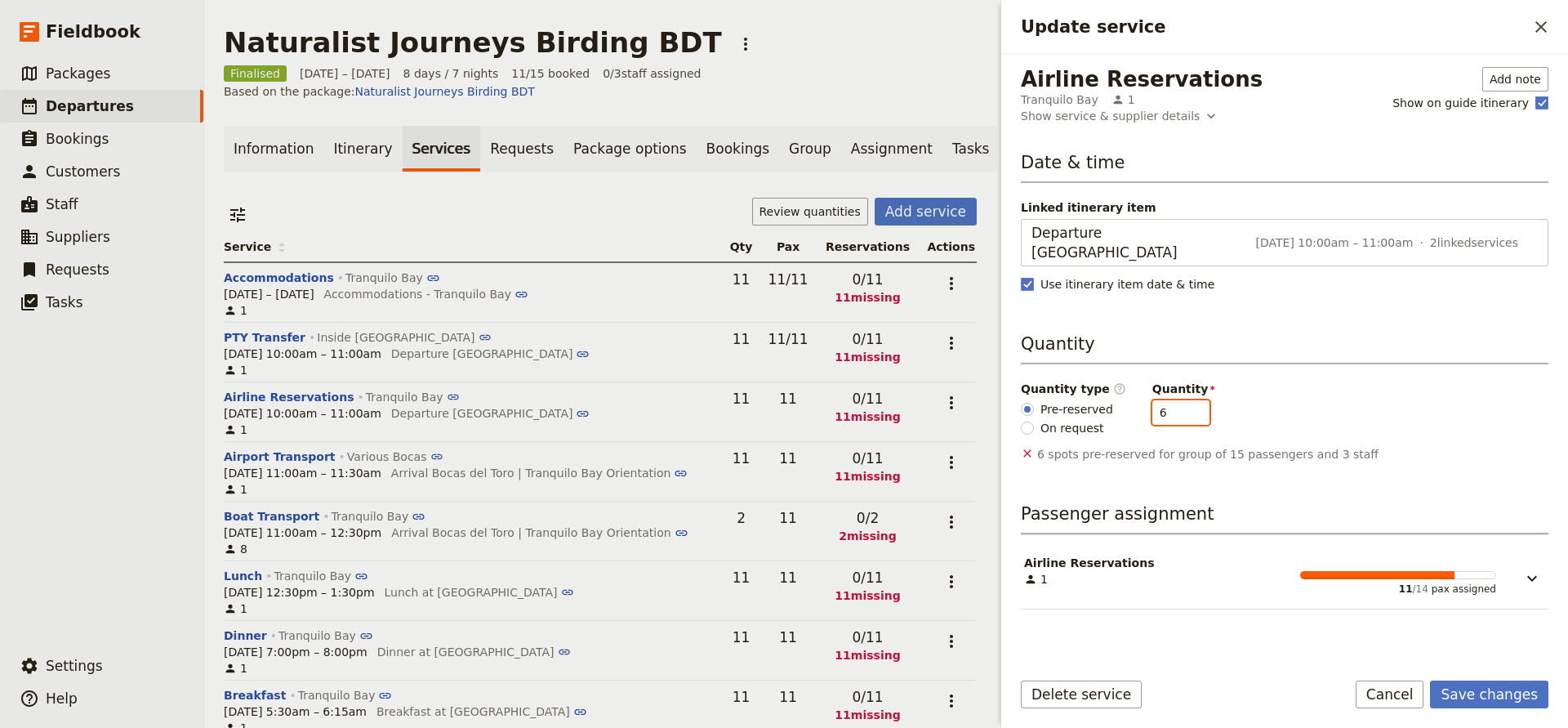
click at [1188, 400] on input "6" at bounding box center [1180, 412] width 57 height 25
click at [1188, 400] on input "7" at bounding box center [1180, 412] width 57 height 25
click at [1188, 400] on input "8" at bounding box center [1180, 412] width 57 height 25
click at [1188, 400] on input "9" at bounding box center [1180, 412] width 57 height 25
click at [1188, 400] on input "10" at bounding box center [1180, 412] width 57 height 25
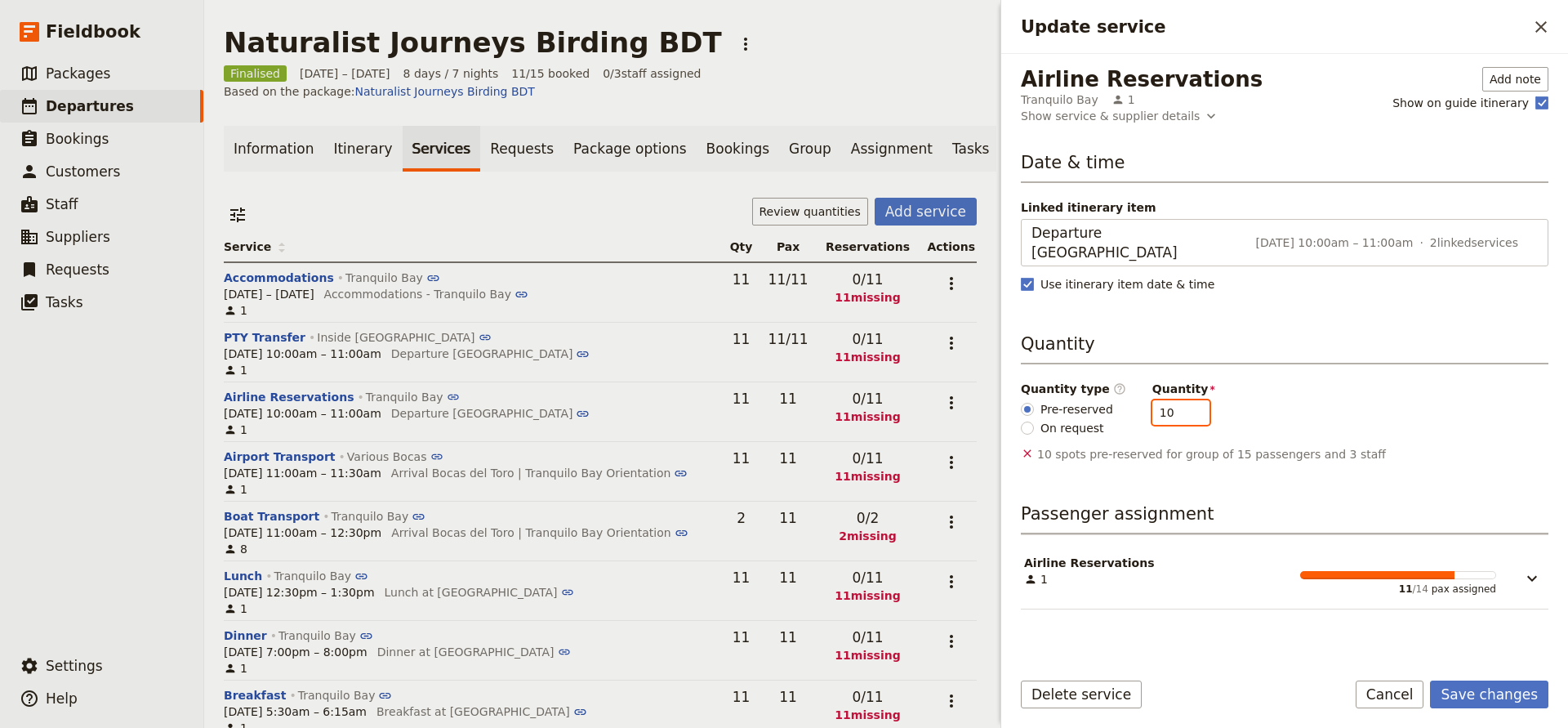
type input "11"
click at [1188, 400] on input "11" at bounding box center [1180, 412] width 57 height 25
click at [1493, 699] on button "Save changes" at bounding box center [1490, 694] width 119 height 28
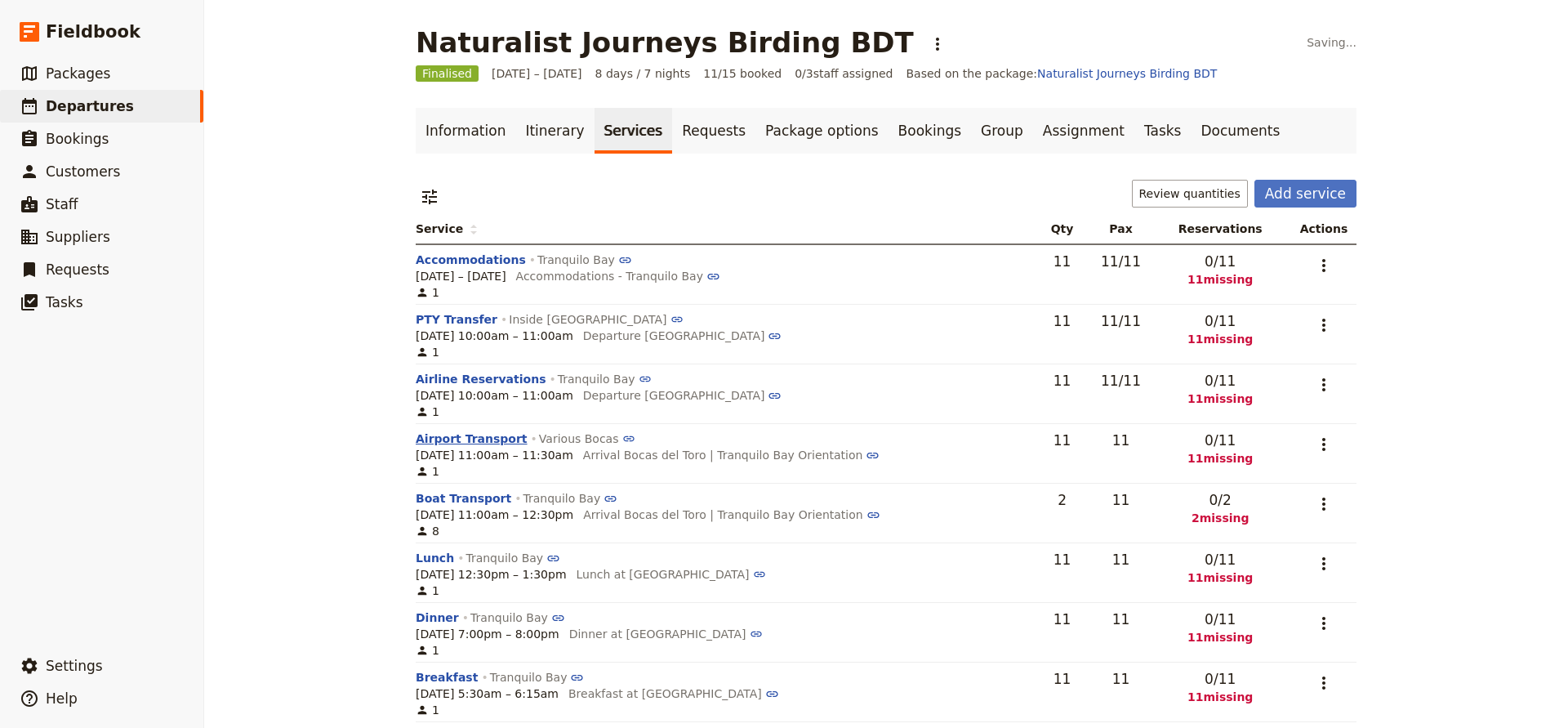
click at [455, 439] on button "Airport Transport" at bounding box center [472, 439] width 112 height 16
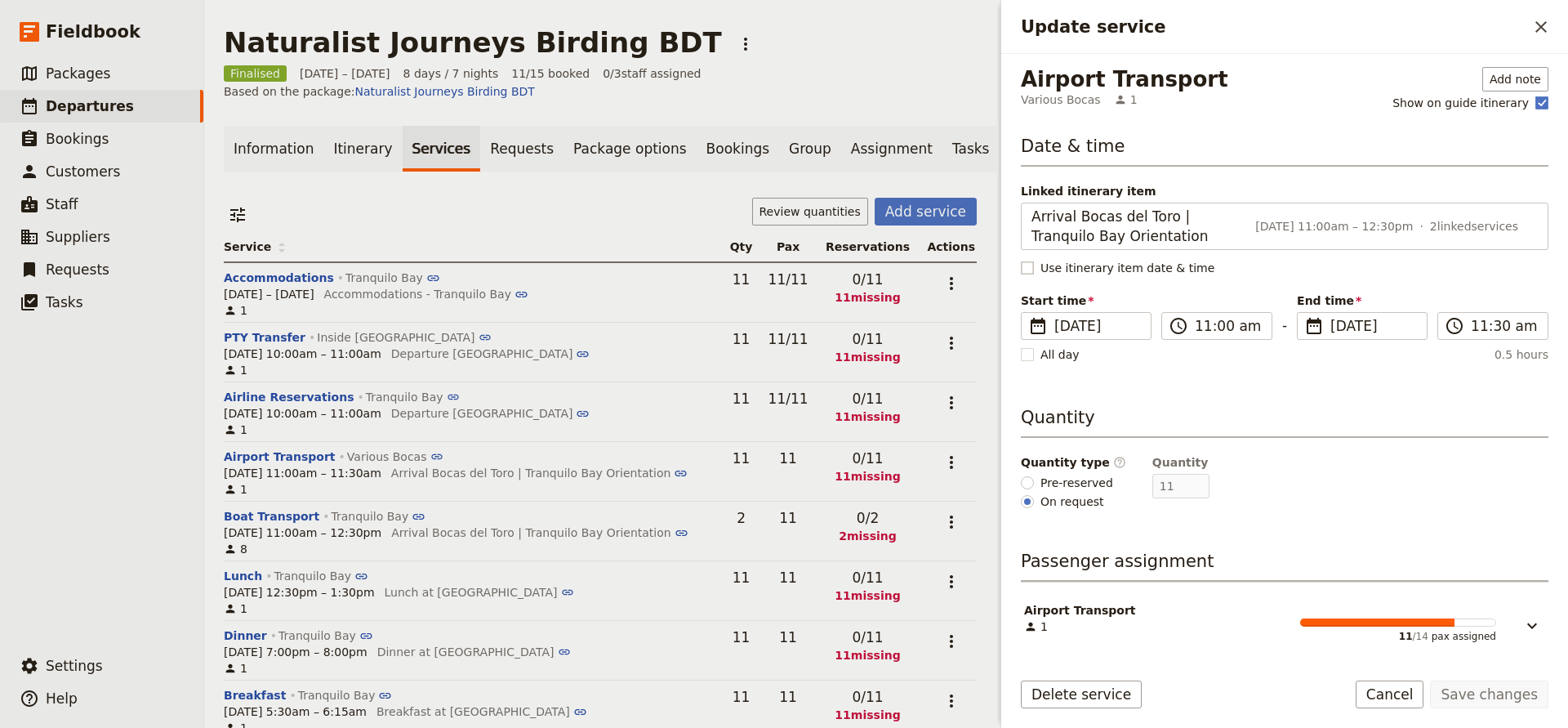
click at [1023, 269] on rect "Update service" at bounding box center [1027, 267] width 12 height 12
click at [1021, 260] on input "Use itinerary item date & time" at bounding box center [1020, 259] width 1 height 1
checkbox input "true"
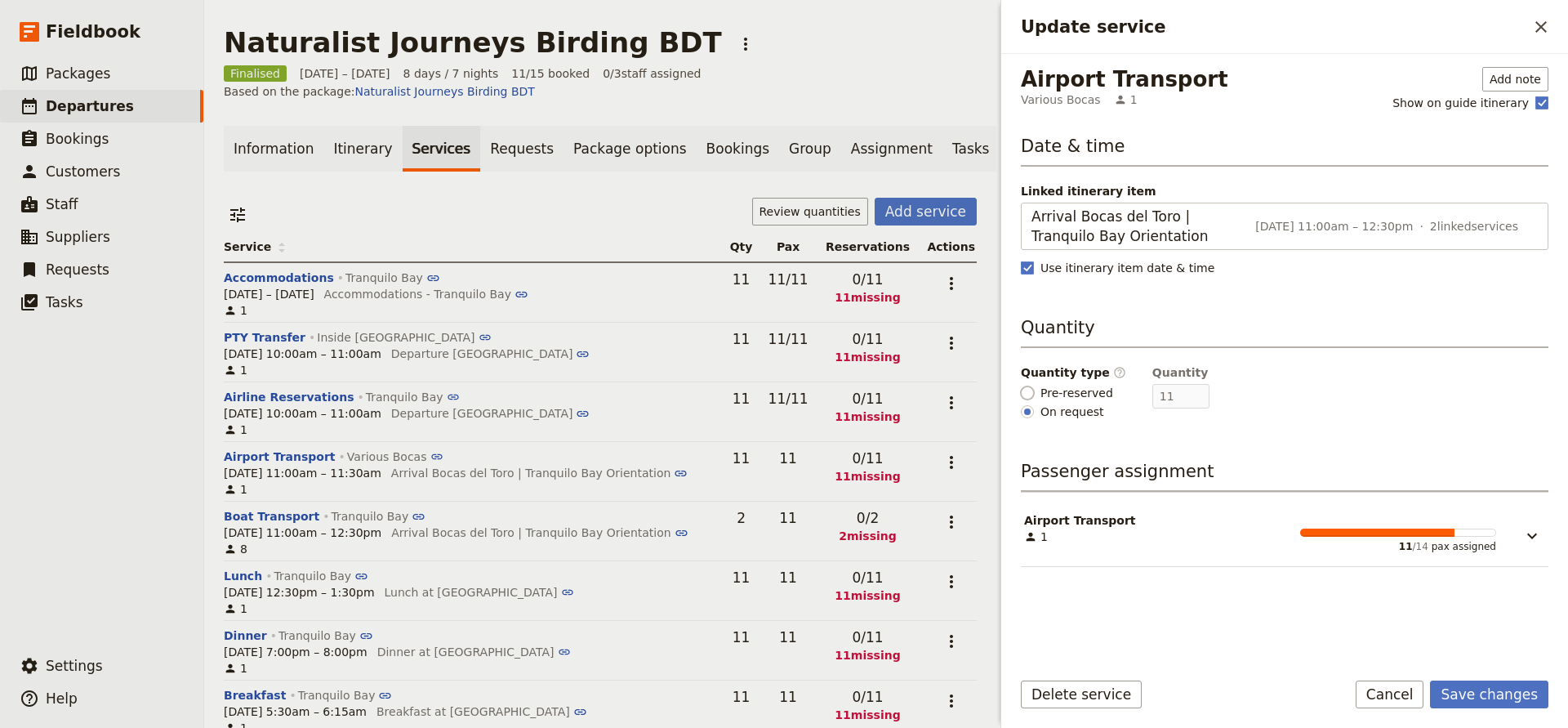
click at [1024, 396] on input "Pre-reserved" at bounding box center [1027, 393] width 13 height 13
radio input "true"
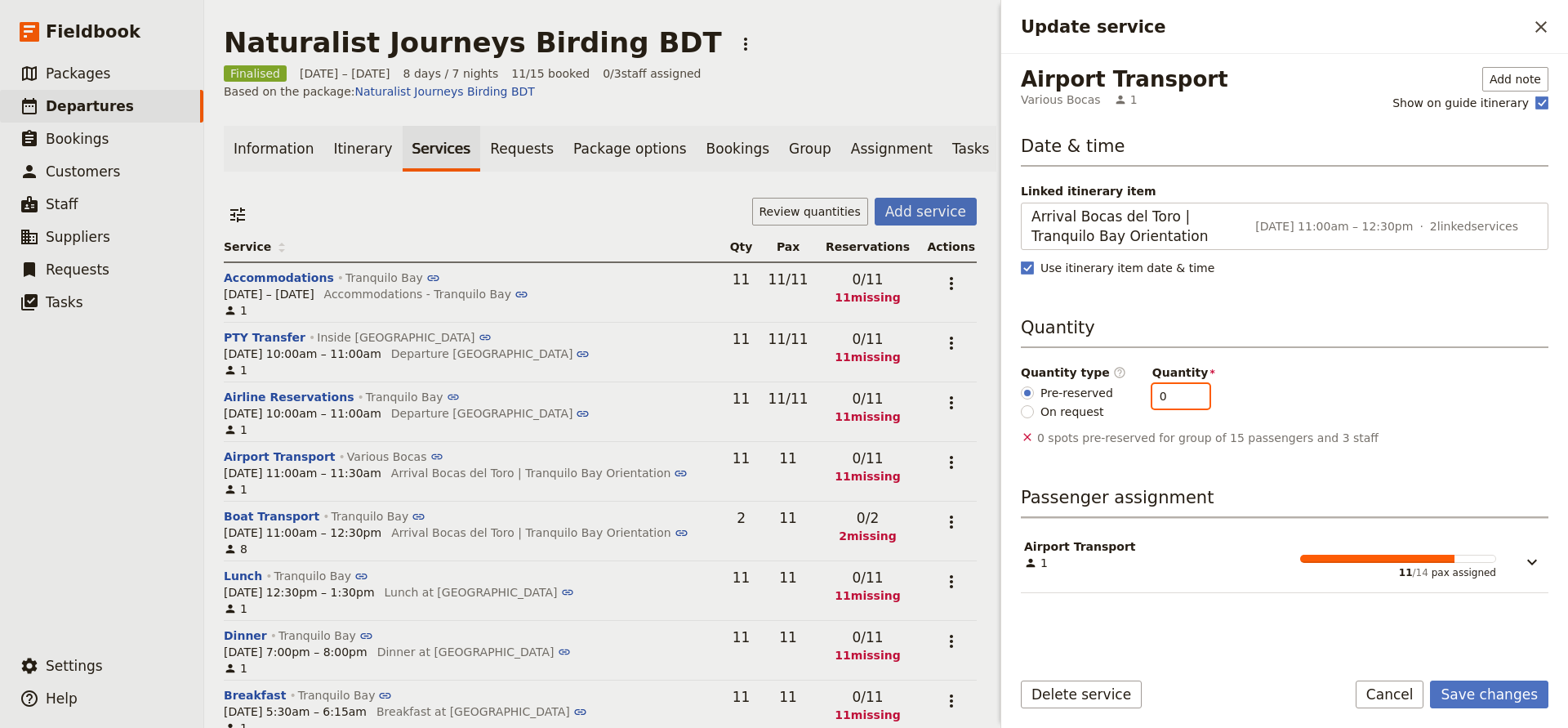
click at [1170, 395] on input "0" at bounding box center [1180, 396] width 57 height 25
type input "13"
click at [1460, 693] on button "Save changes" at bounding box center [1490, 694] width 119 height 28
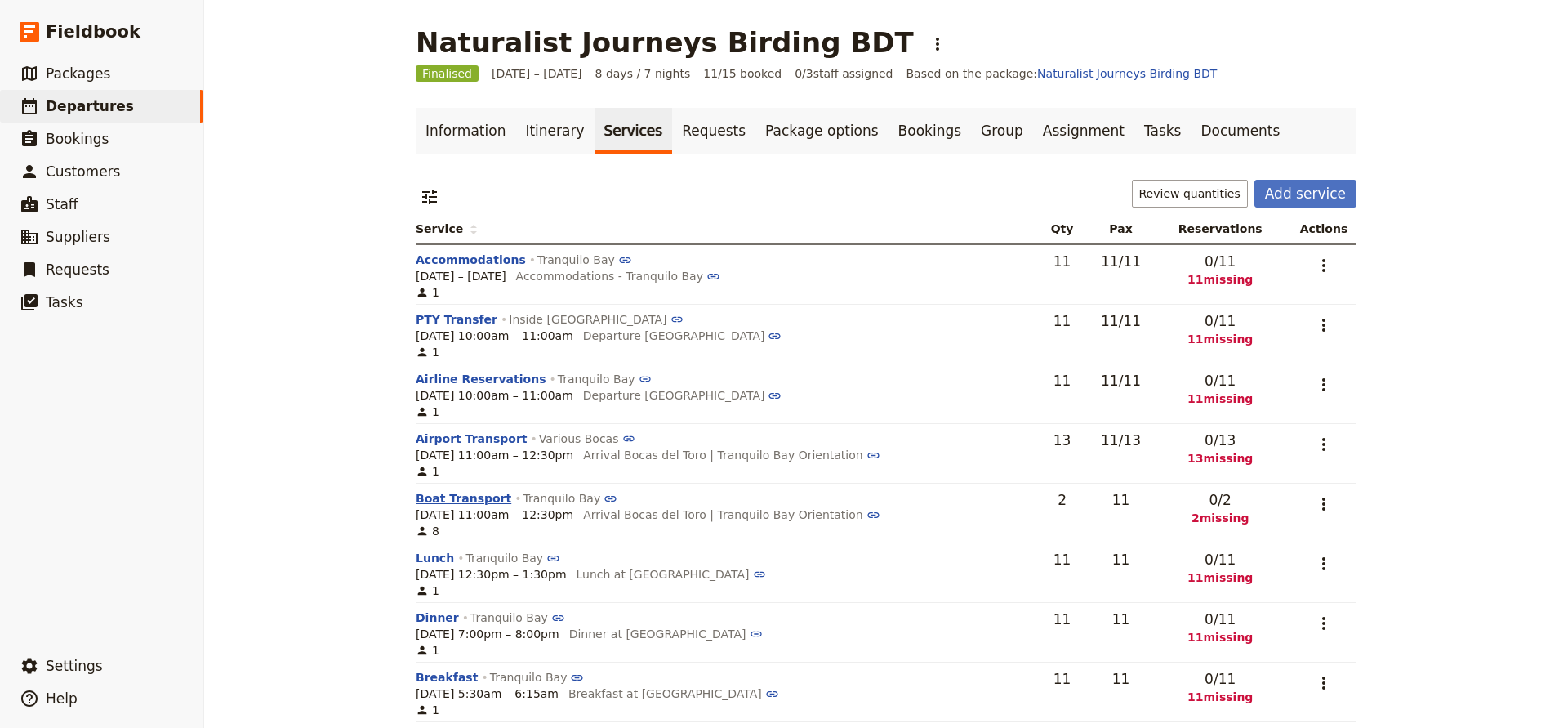
click at [455, 496] on button "Boat Transport" at bounding box center [463, 498] width 96 height 16
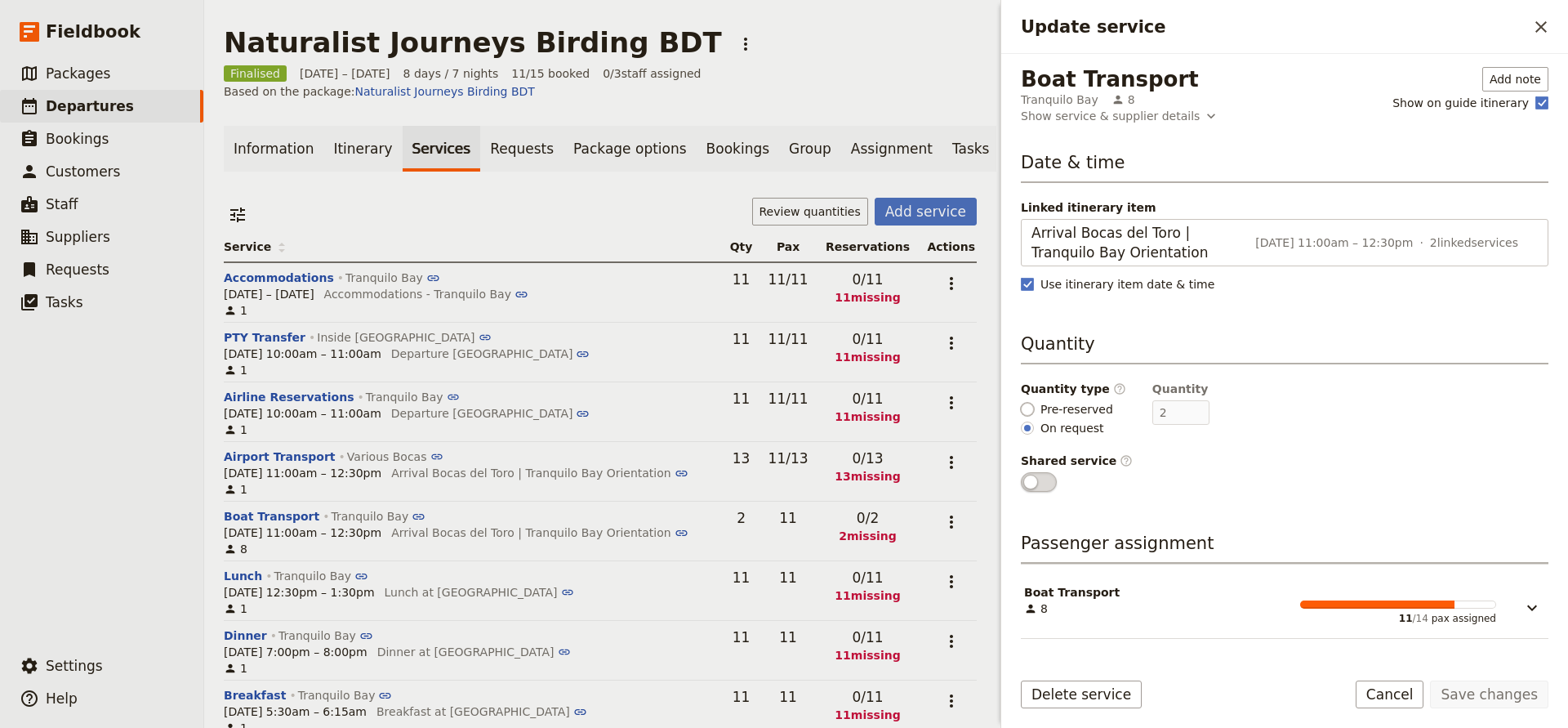
click at [1024, 409] on input "Pre-reserved" at bounding box center [1027, 409] width 13 height 13
radio input "true"
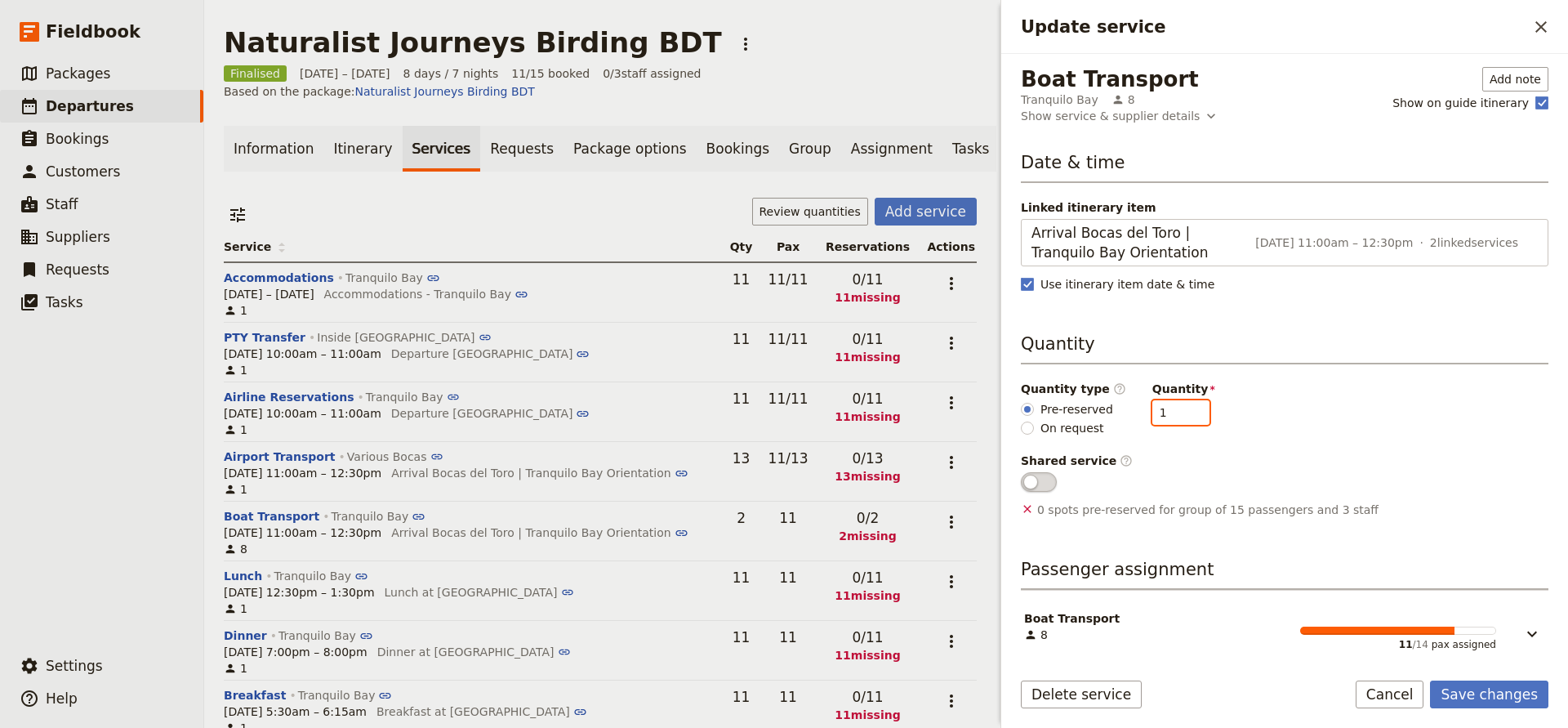
click at [1186, 411] on input "1" at bounding box center [1180, 412] width 57 height 25
type input "2"
click at [1186, 411] on input "2" at bounding box center [1180, 412] width 57 height 25
click at [1049, 479] on span "Update service" at bounding box center [1039, 482] width 36 height 20
click at [1021, 473] on input "Update service" at bounding box center [1021, 473] width 0 height 0
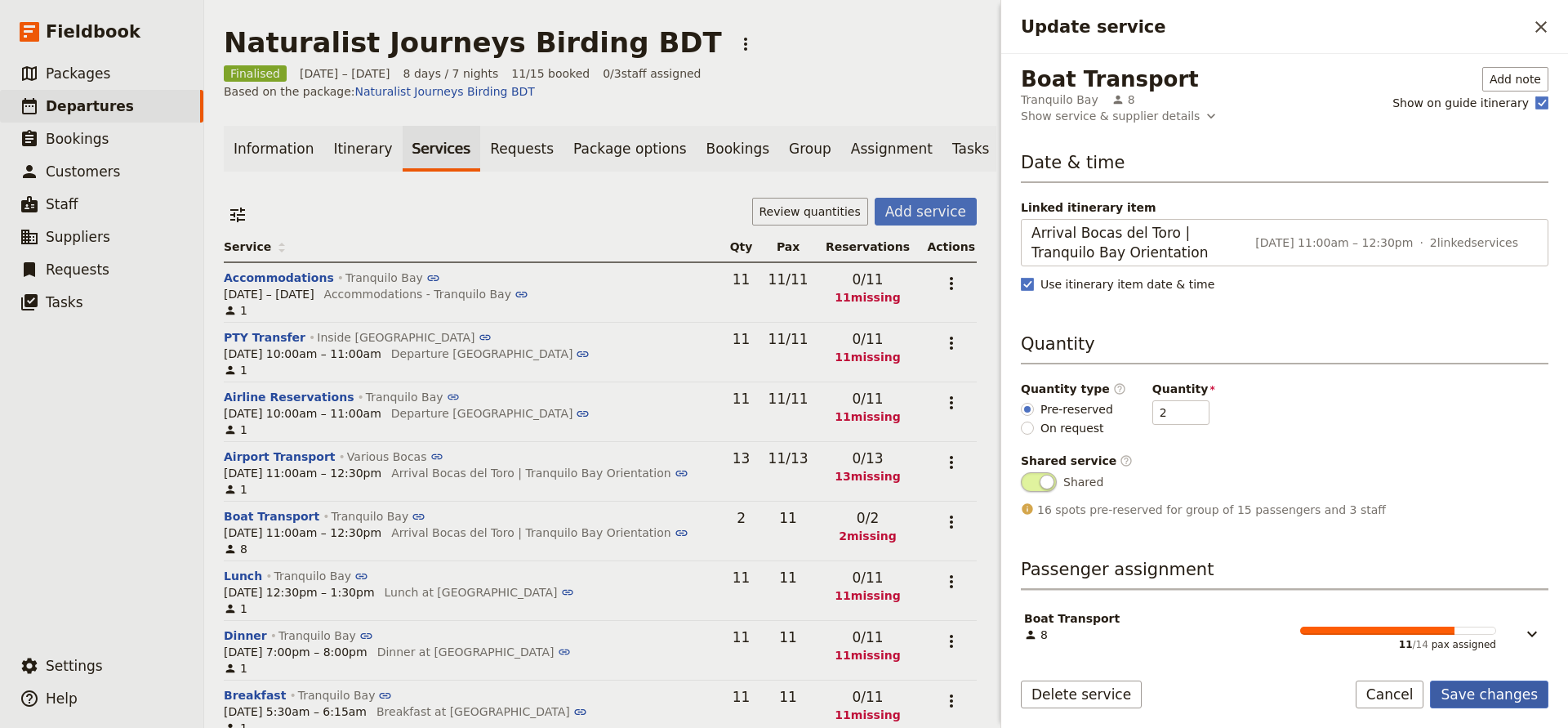
click at [1462, 692] on button "Save changes" at bounding box center [1490, 694] width 119 height 28
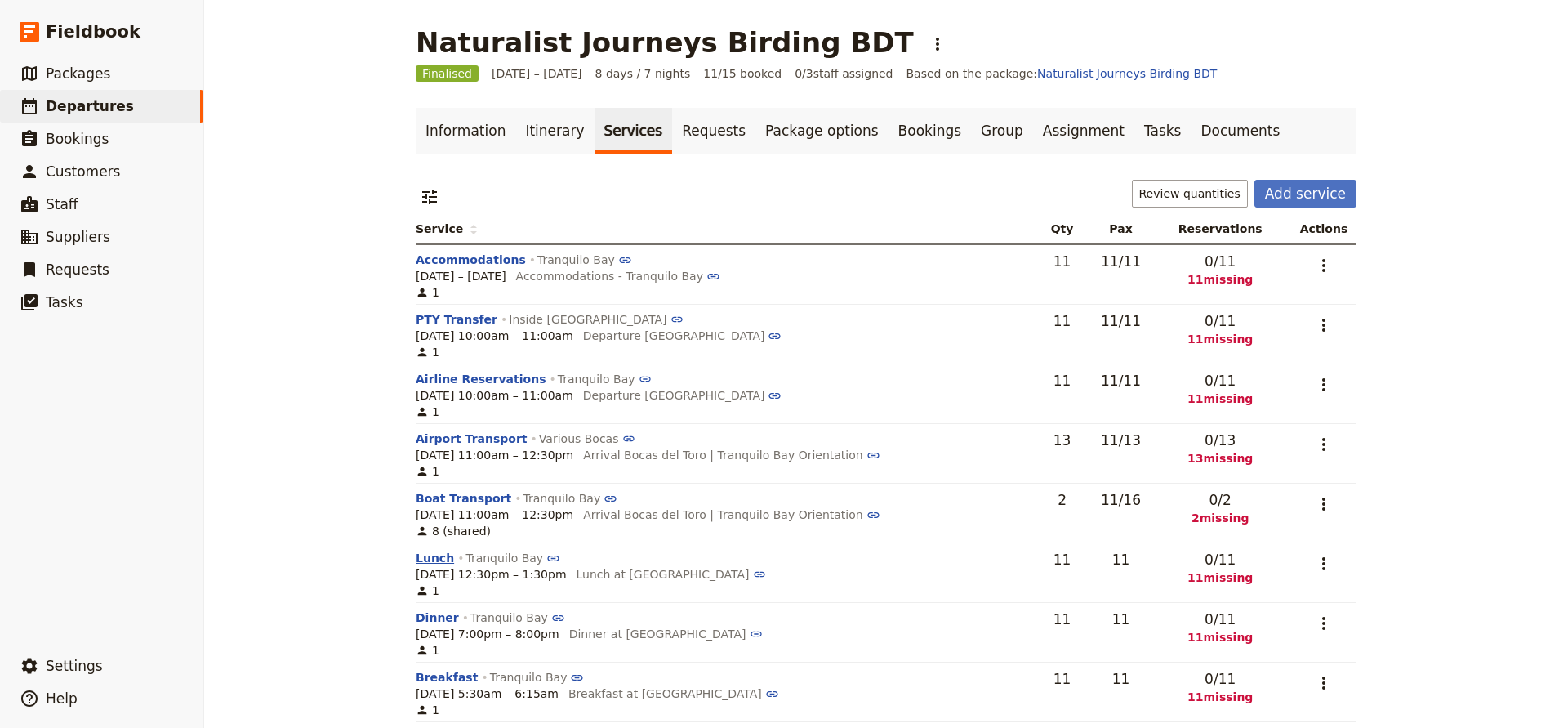
click at [437, 557] on button "Lunch" at bounding box center [434, 557] width 38 height 16
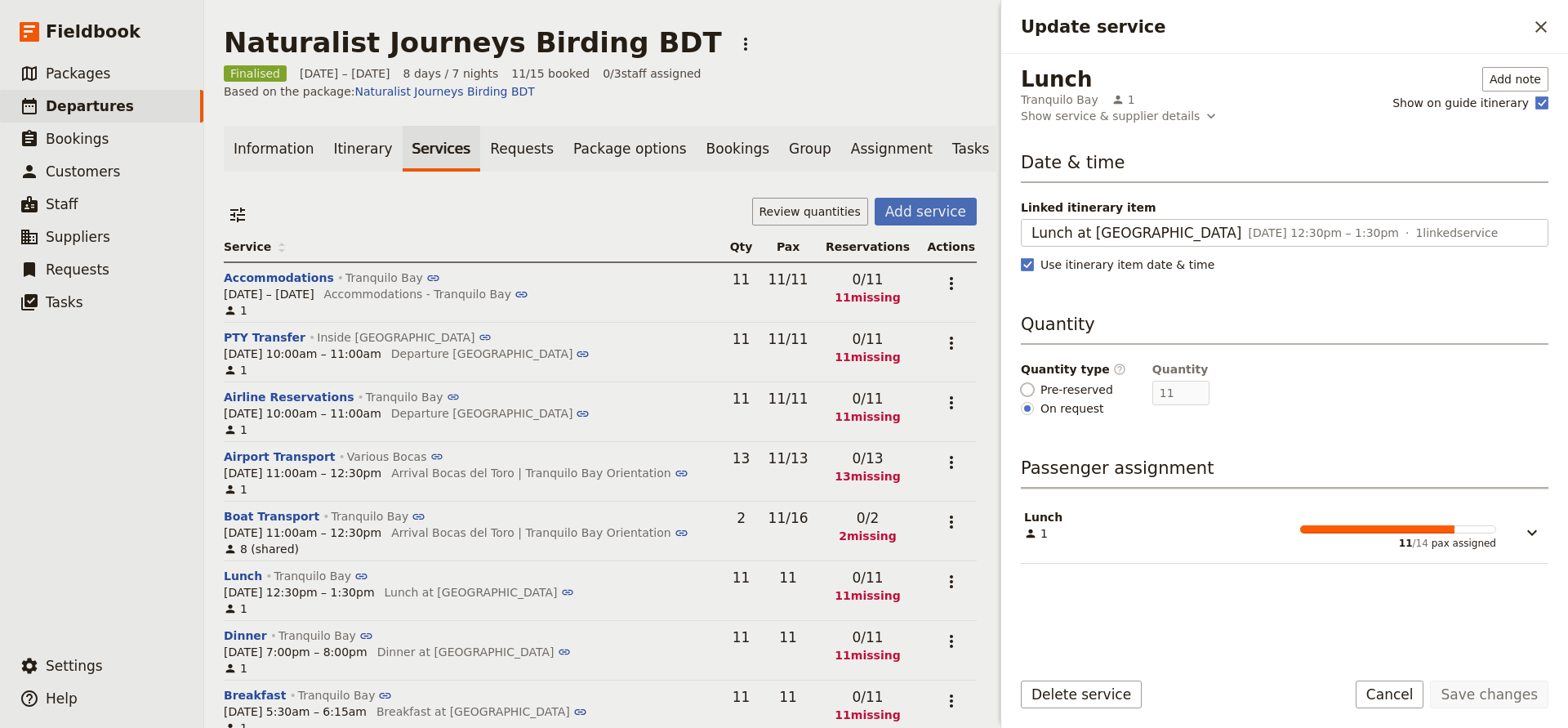
click at [1027, 389] on input "Pre-reserved" at bounding box center [1027, 389] width 13 height 13
radio input "true"
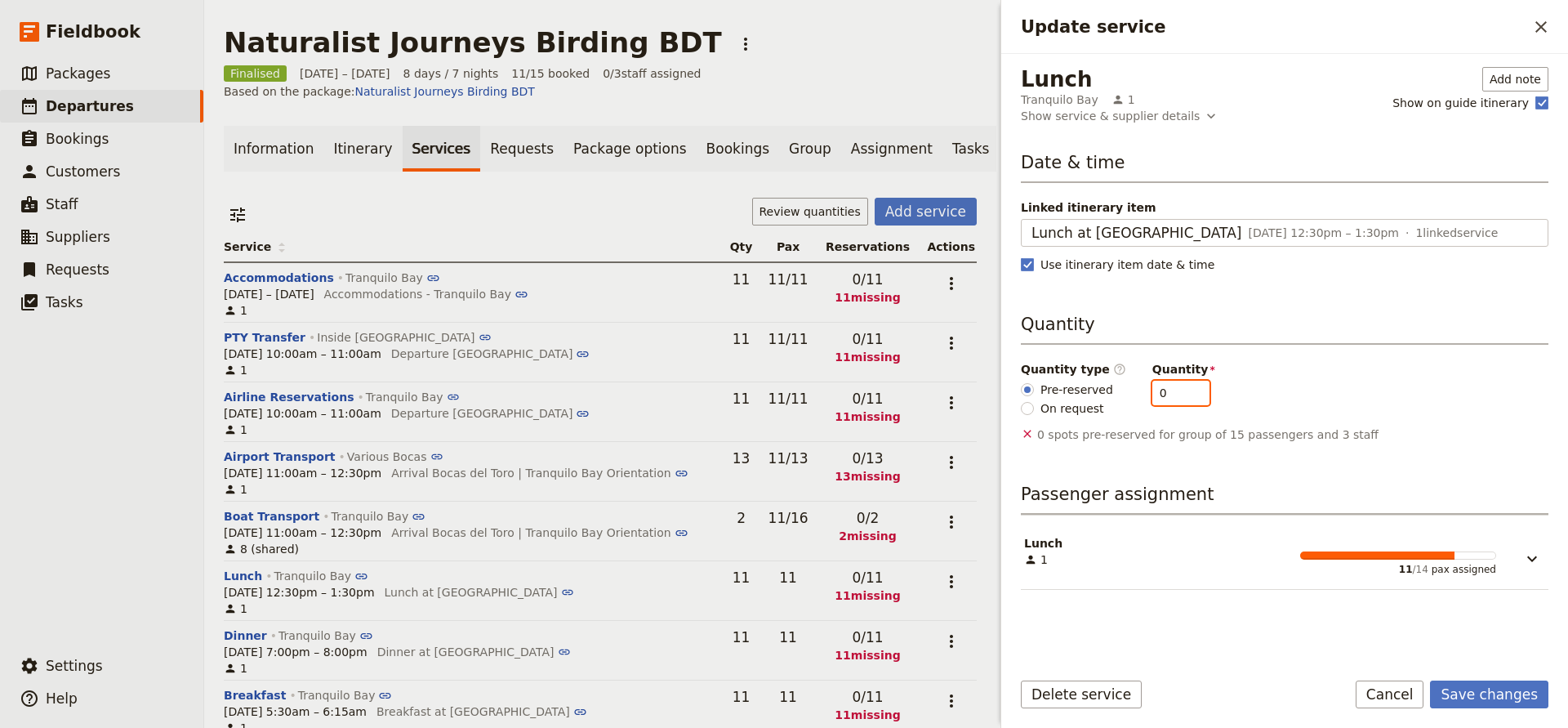
click at [1167, 398] on input "0" at bounding box center [1180, 393] width 57 height 25
type input "11"
click at [1497, 695] on button "Save changes" at bounding box center [1490, 694] width 119 height 28
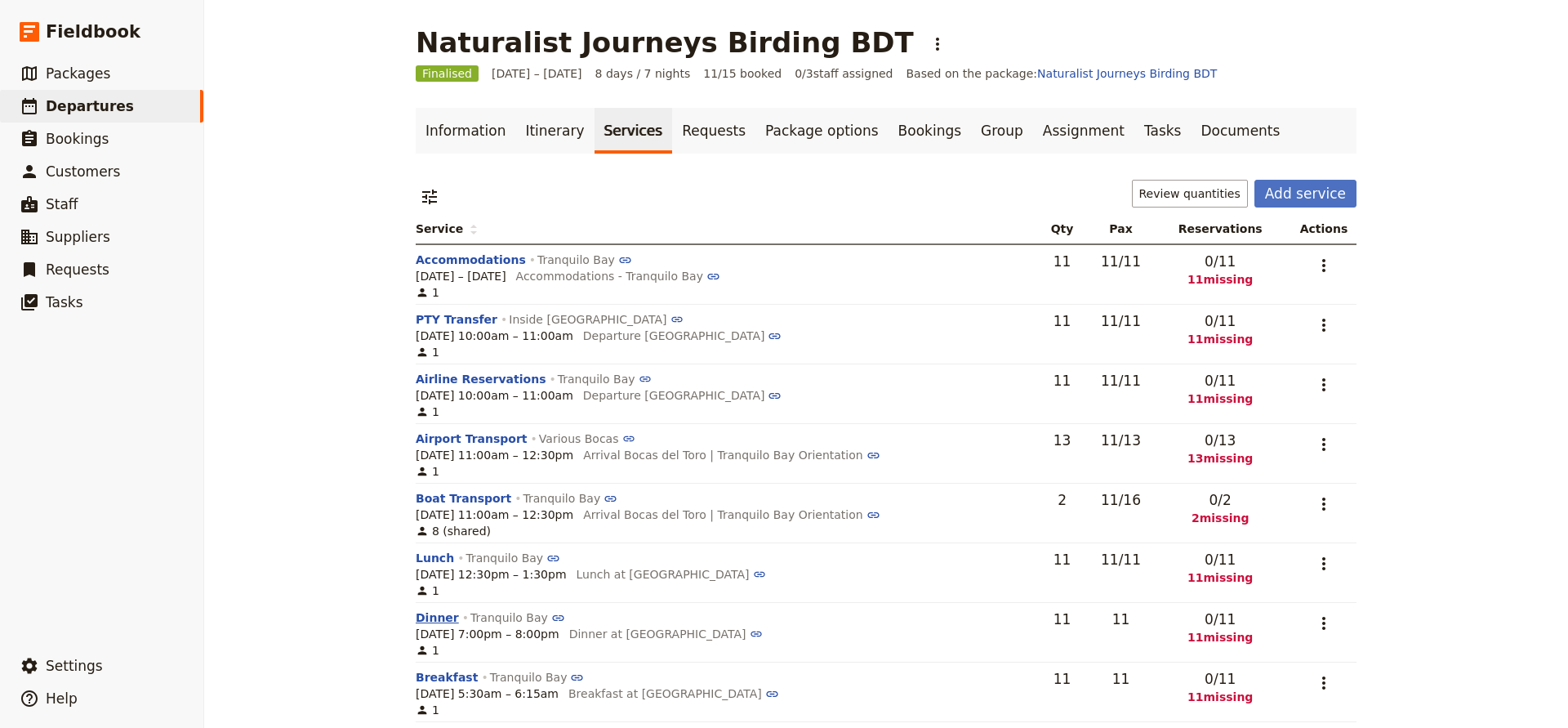
click at [432, 619] on button "Dinner" at bounding box center [437, 618] width 43 height 16
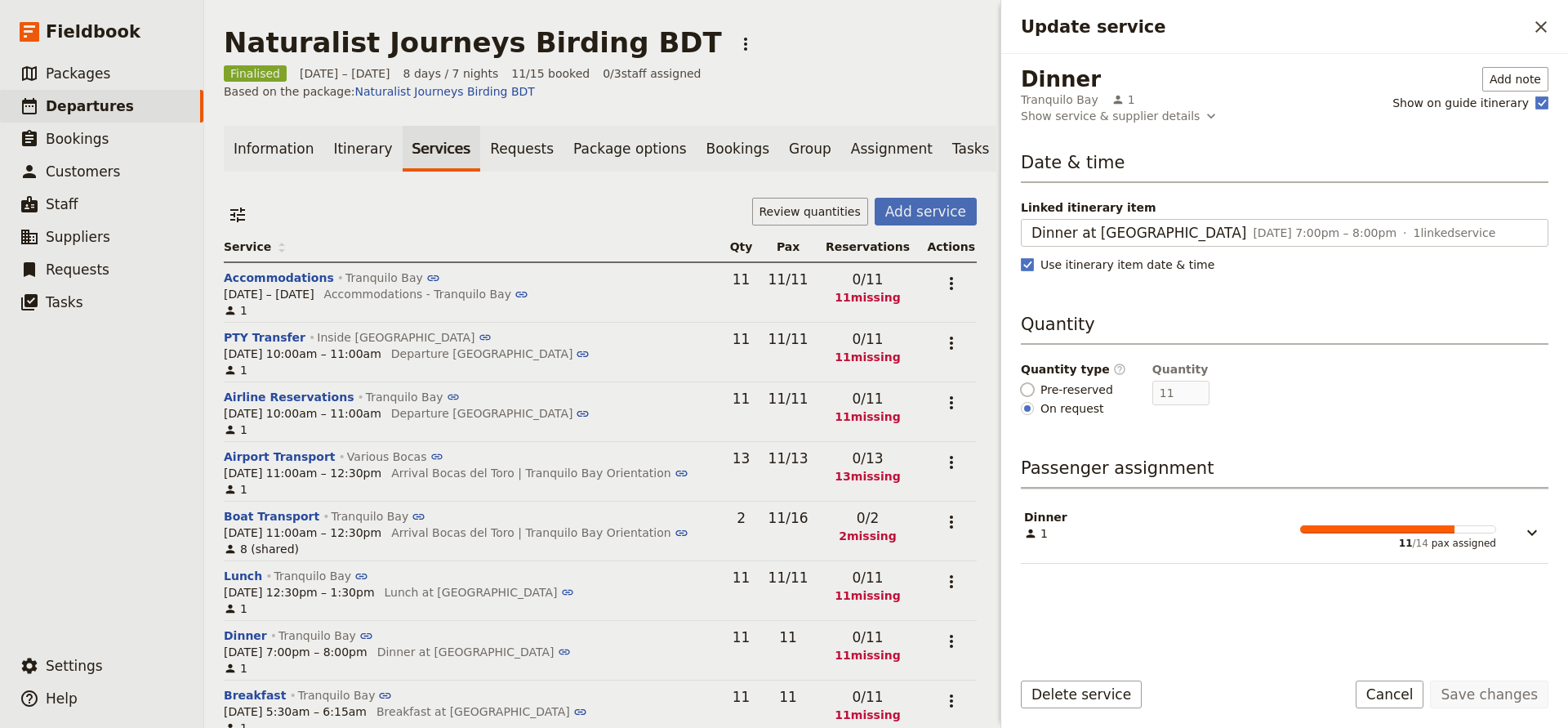
click at [1030, 390] on input "Pre-reserved" at bounding box center [1027, 389] width 13 height 13
radio input "true"
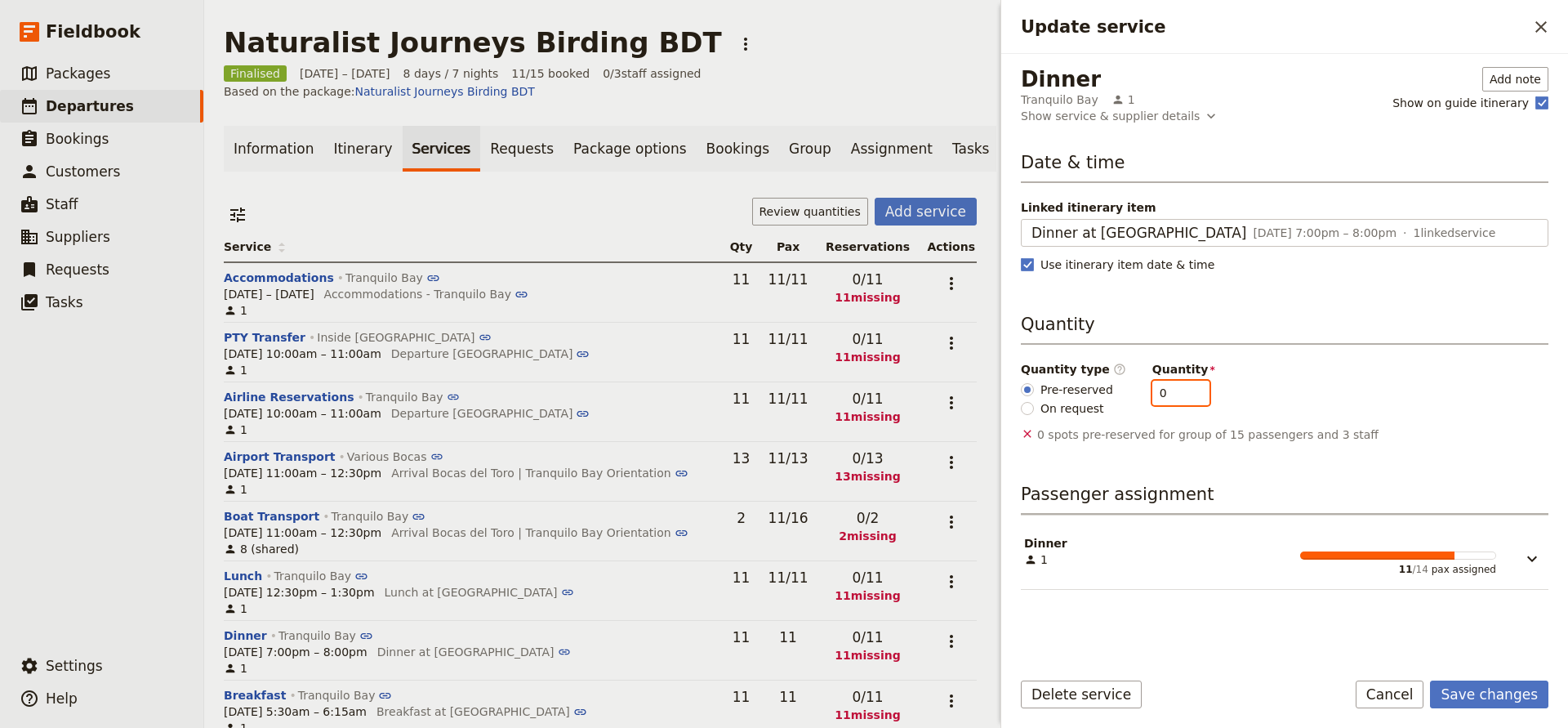
click at [1163, 395] on input "0" at bounding box center [1180, 393] width 57 height 25
type input "11"
click at [1463, 692] on button "Save changes" at bounding box center [1490, 694] width 119 height 28
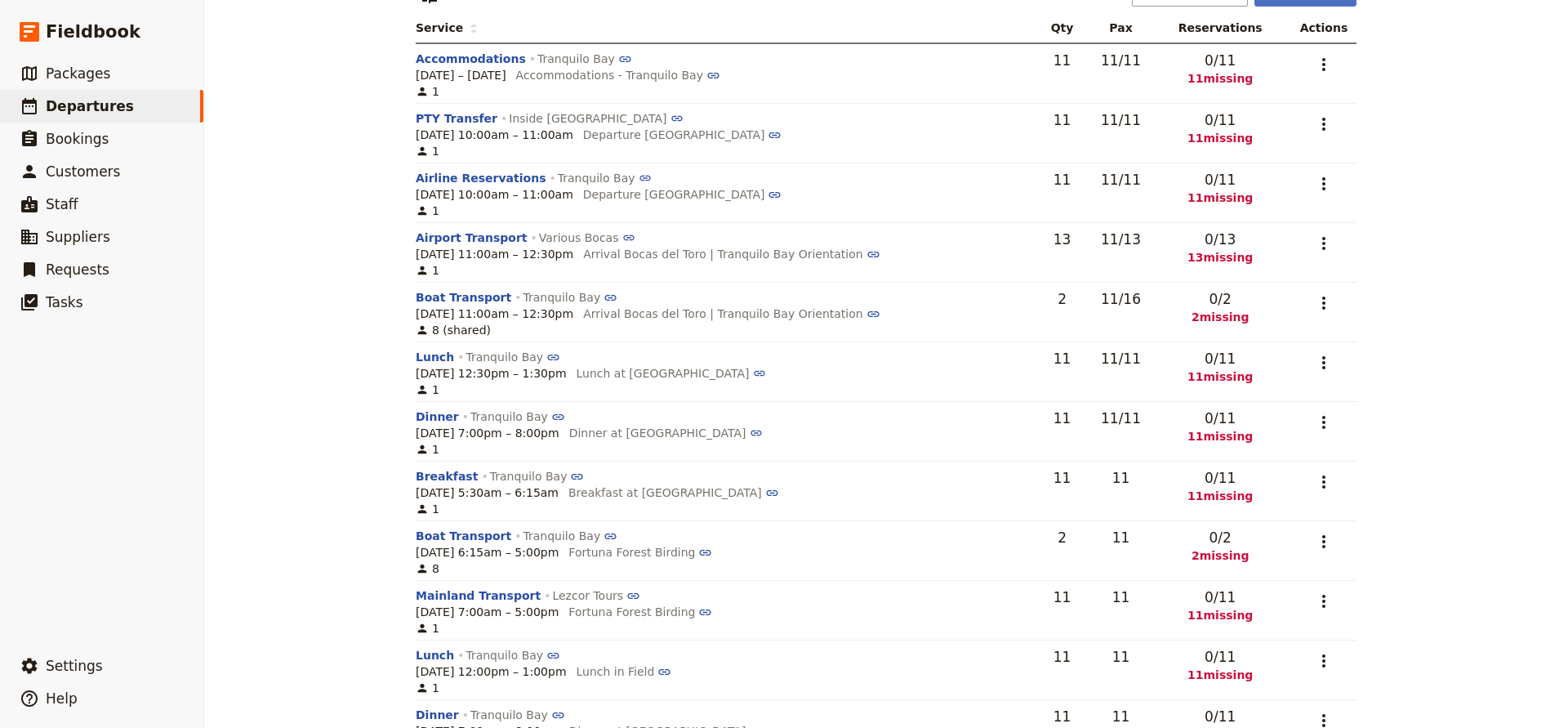
scroll to position [204, 0]
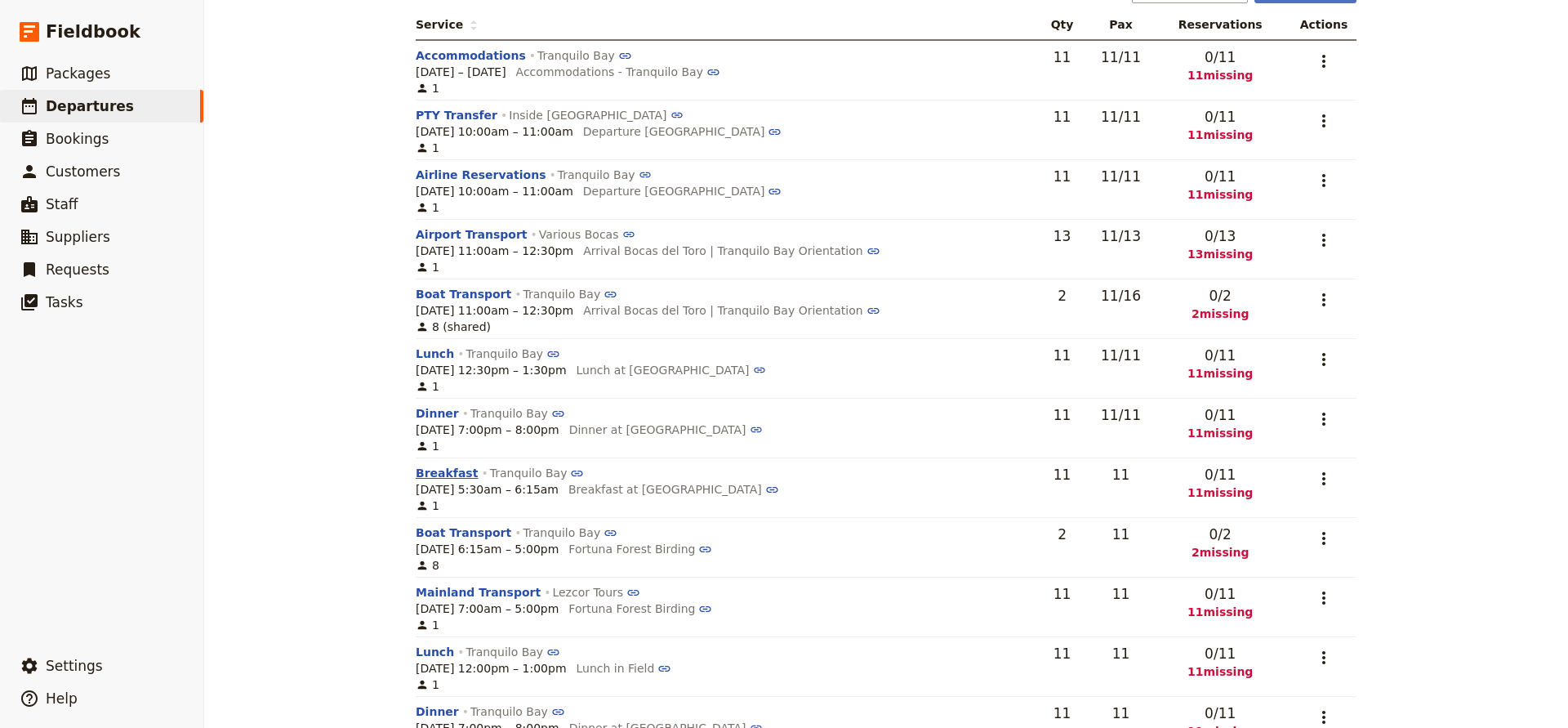
click at [436, 475] on button "Breakfast" at bounding box center [446, 473] width 62 height 16
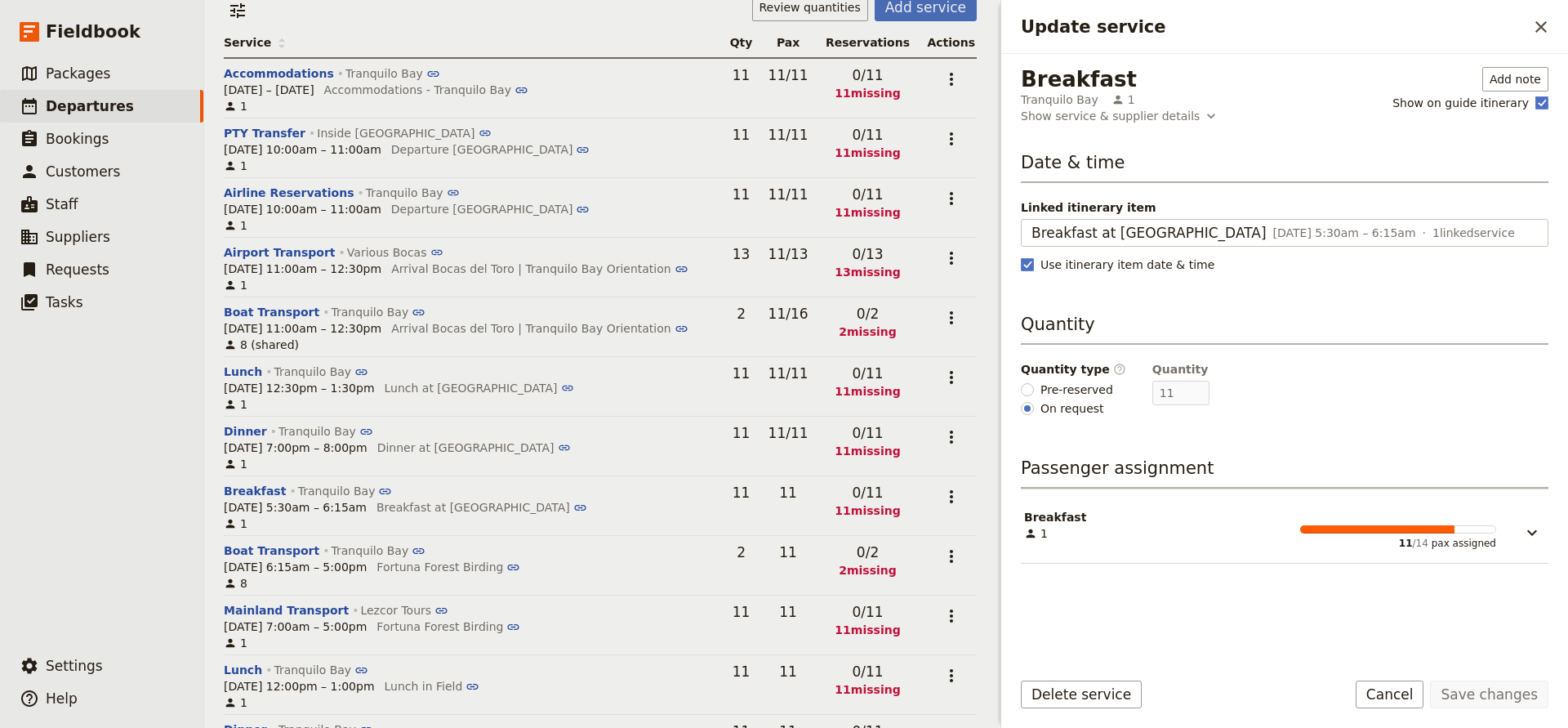
click at [1048, 392] on span "Pre-reserved" at bounding box center [1077, 389] width 73 height 16
click at [1034, 392] on input "Pre-reserved" at bounding box center [1027, 389] width 13 height 13
radio input "true"
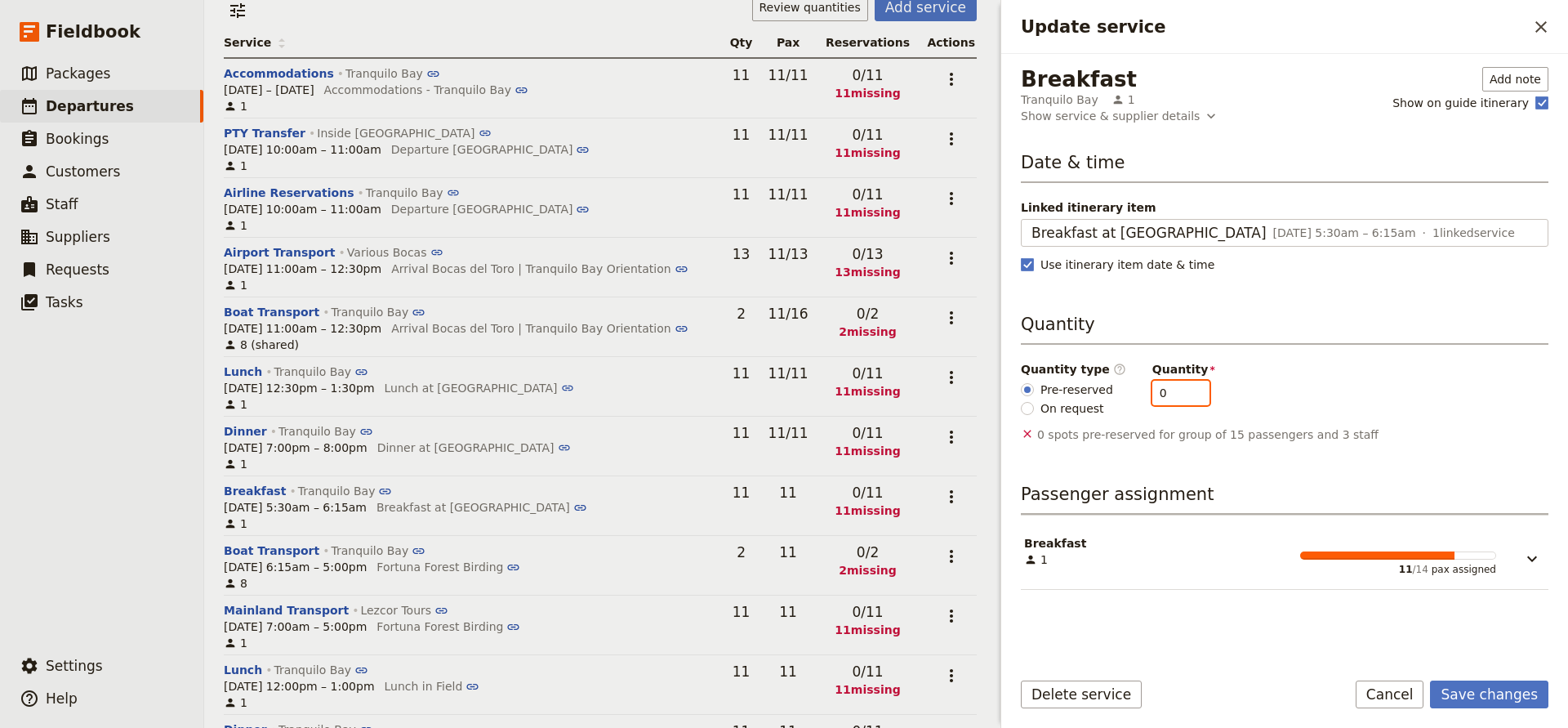
click at [1160, 392] on input "0" at bounding box center [1180, 393] width 57 height 25
type input "11"
click at [1472, 689] on button "Save changes" at bounding box center [1490, 694] width 119 height 28
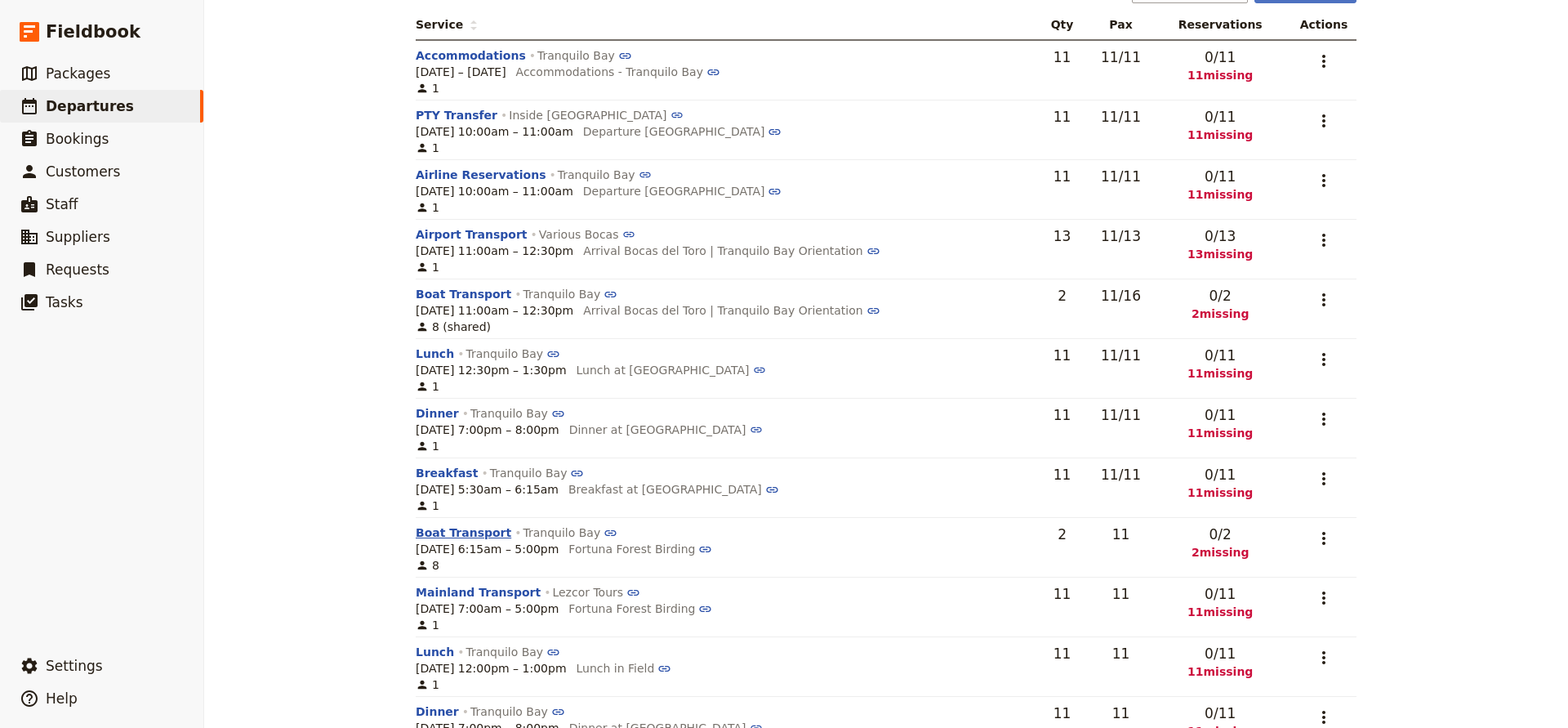
click at [434, 537] on button "Boat Transport" at bounding box center [463, 532] width 96 height 16
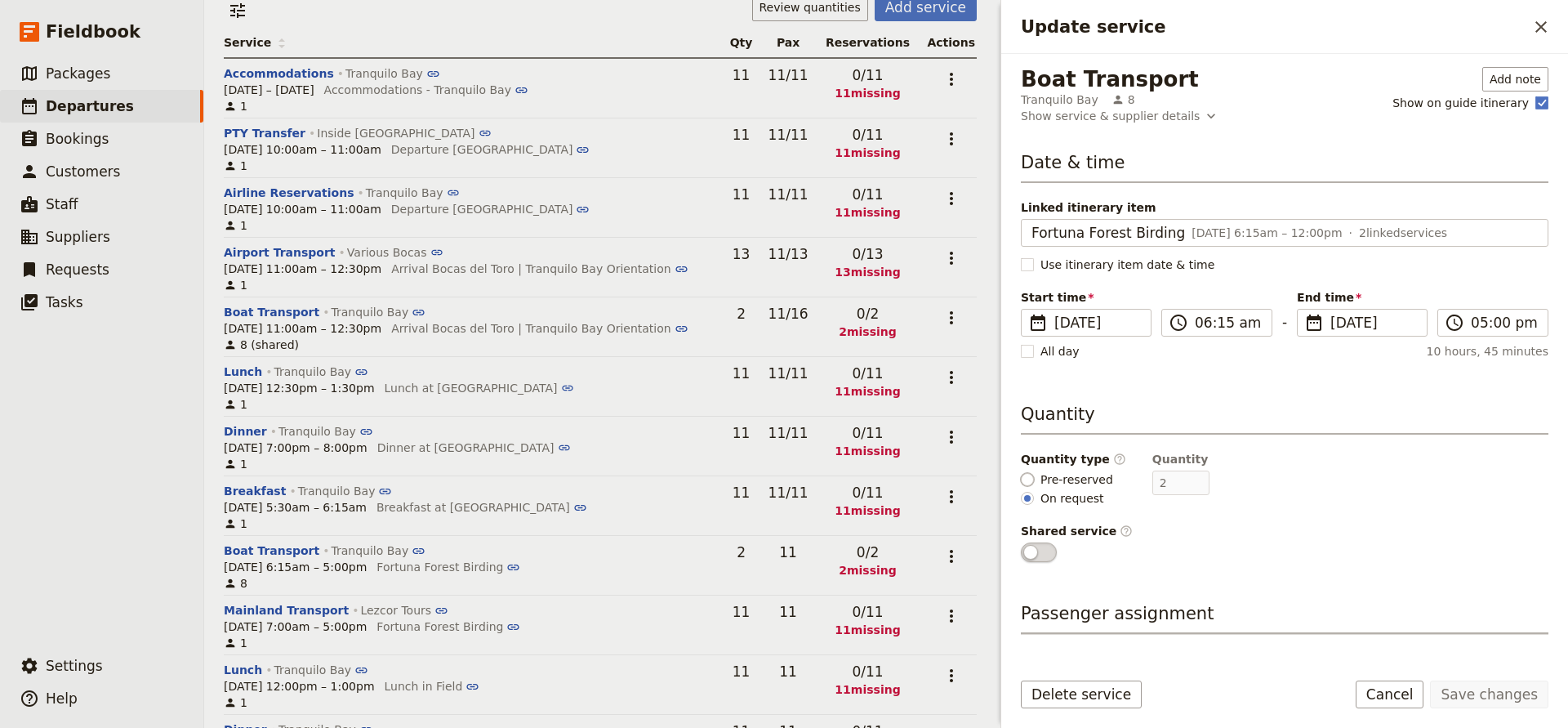
click at [1024, 479] on input "Pre-reserved" at bounding box center [1027, 479] width 13 height 13
radio input "true"
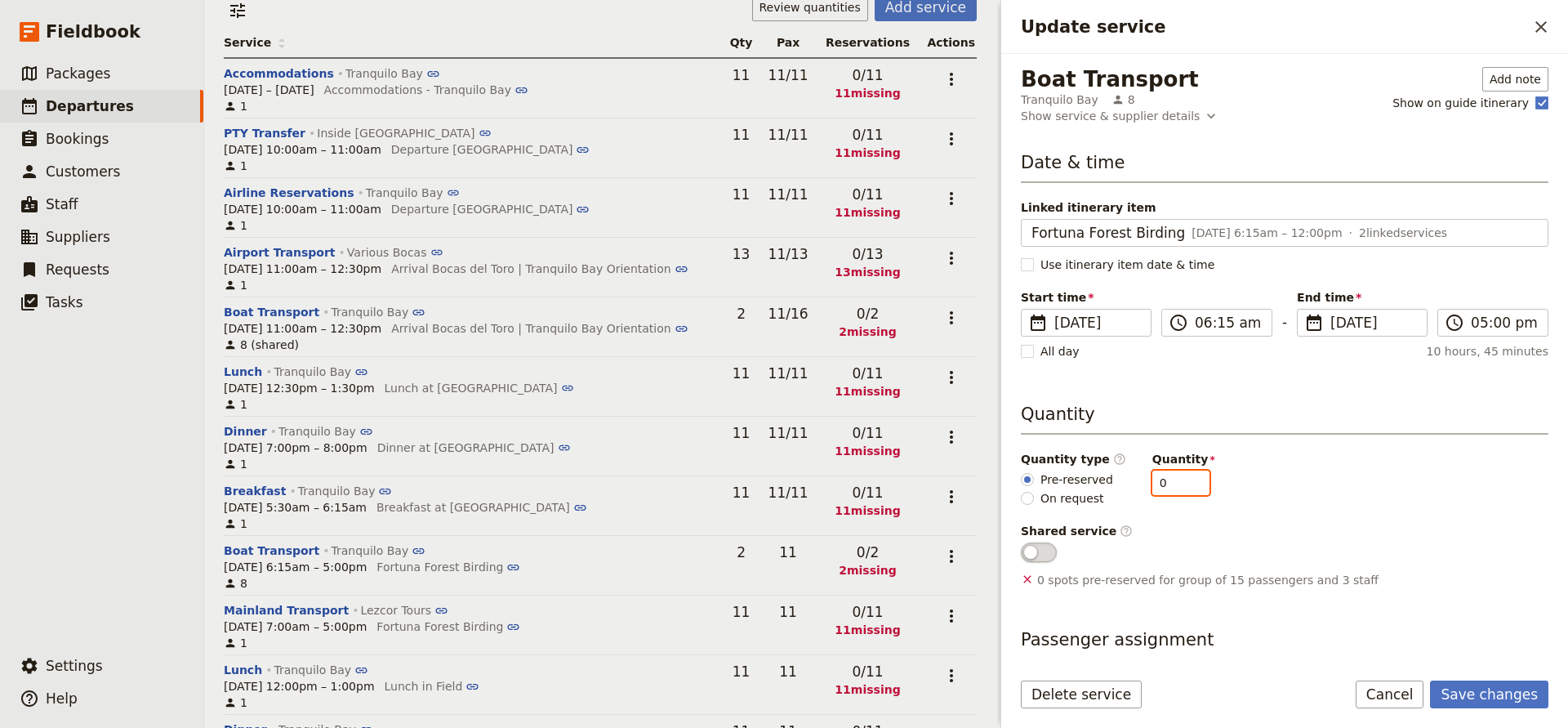
click at [1163, 483] on input "0" at bounding box center [1180, 483] width 57 height 25
type input "11"
click at [1030, 266] on rect "Update service" at bounding box center [1027, 264] width 12 height 12
click at [1021, 256] on input "Use itinerary item date & time" at bounding box center [1020, 255] width 1 height 1
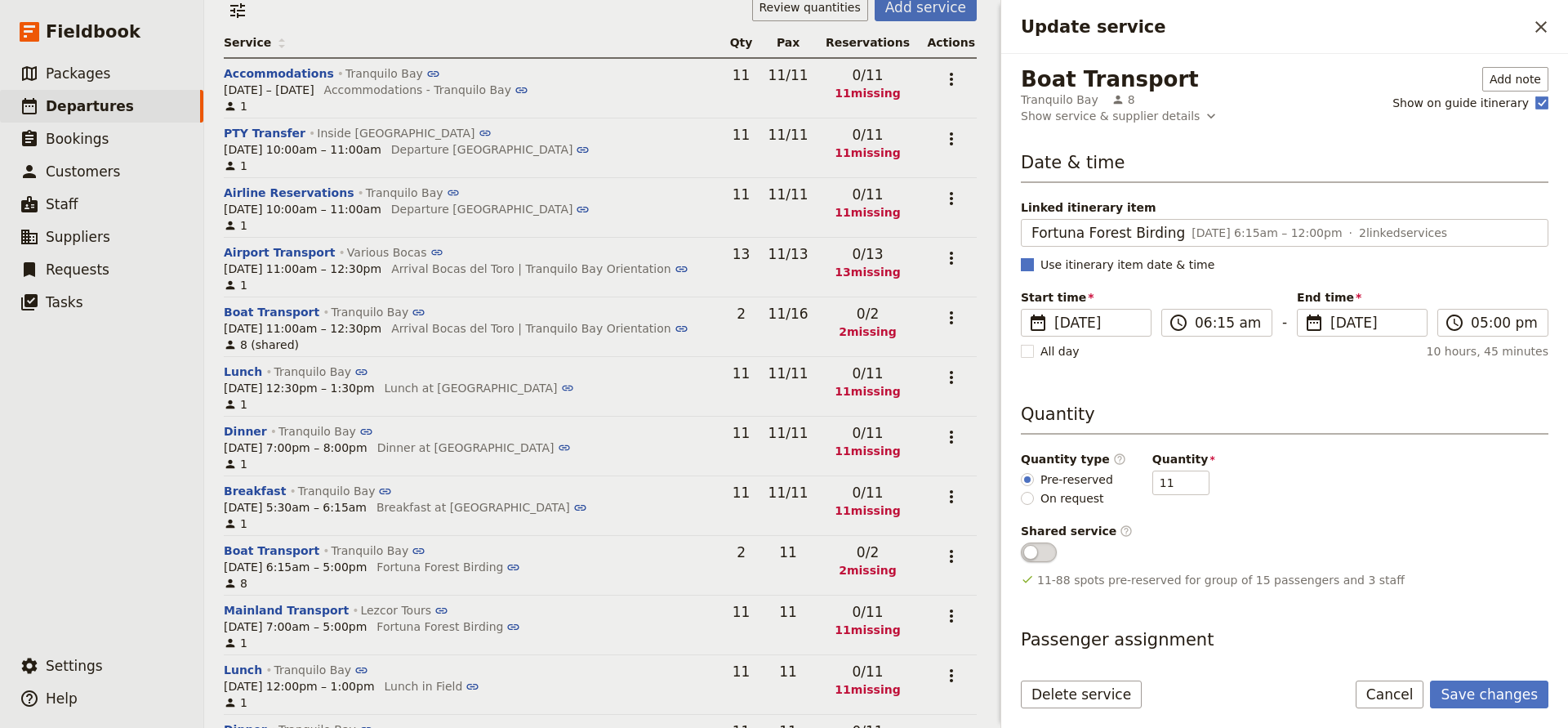
checkbox input "true"
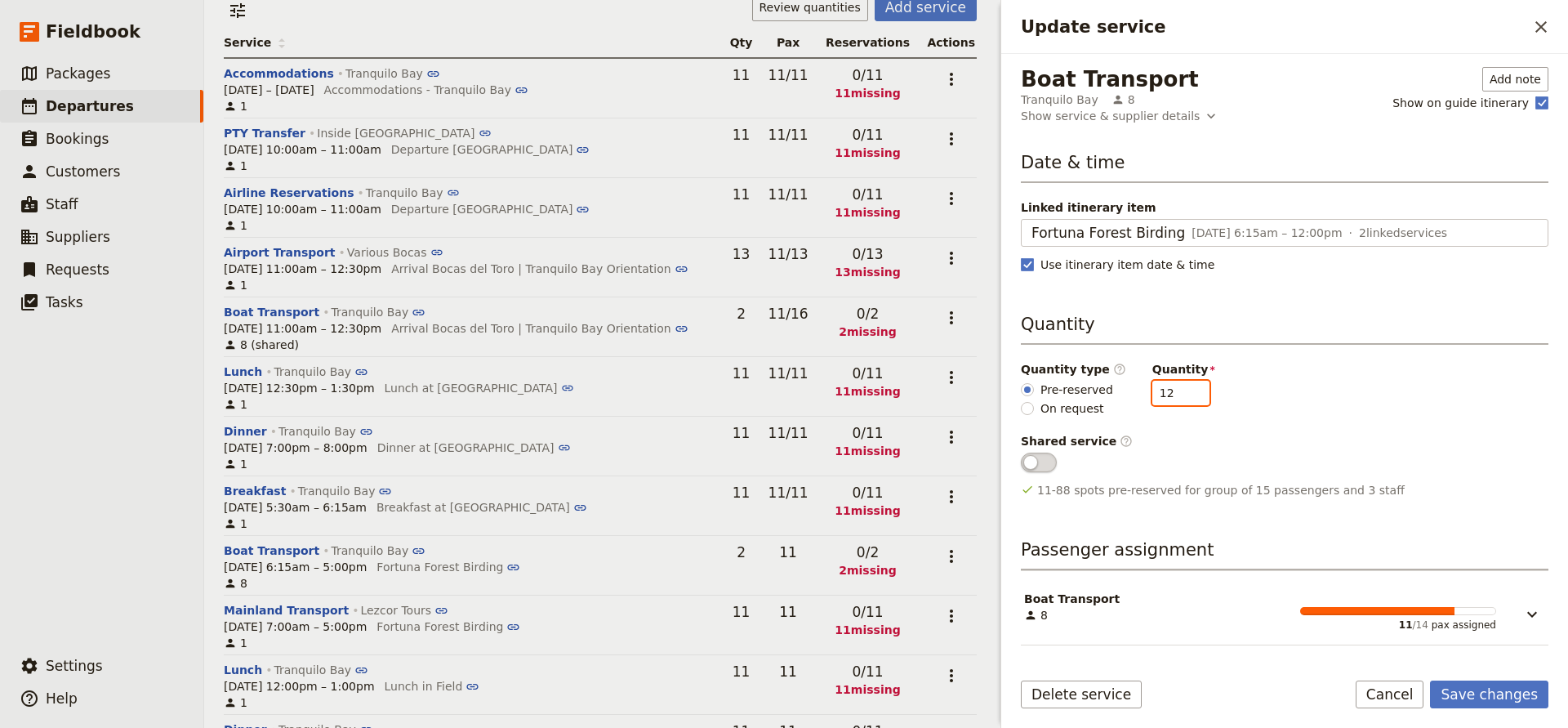
click at [1186, 390] on input "12" at bounding box center [1180, 393] width 57 height 25
type input "13"
click at [1186, 390] on input "13" at bounding box center [1180, 393] width 57 height 25
click at [1460, 692] on button "Save changes" at bounding box center [1490, 694] width 119 height 28
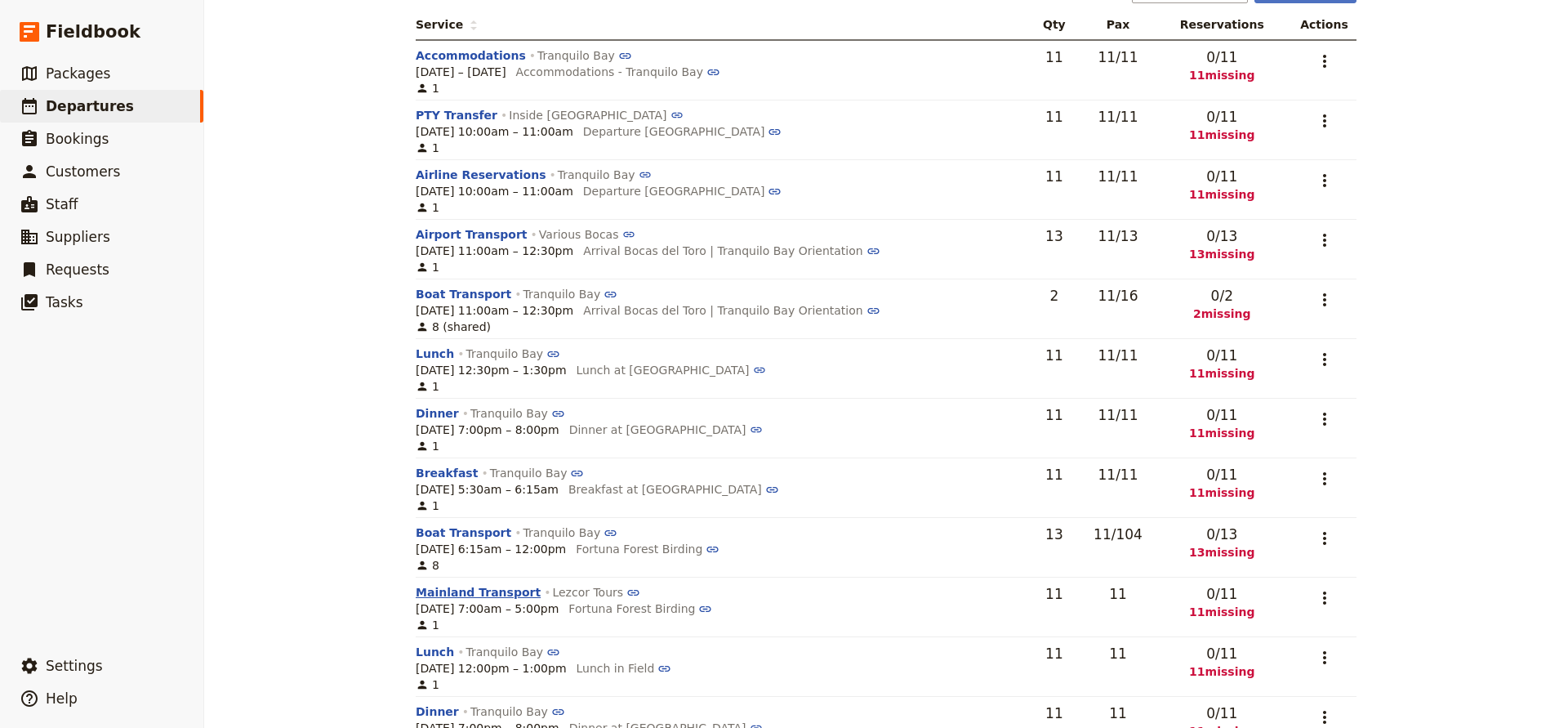
click at [454, 589] on button "Mainland Transport" at bounding box center [477, 592] width 125 height 16
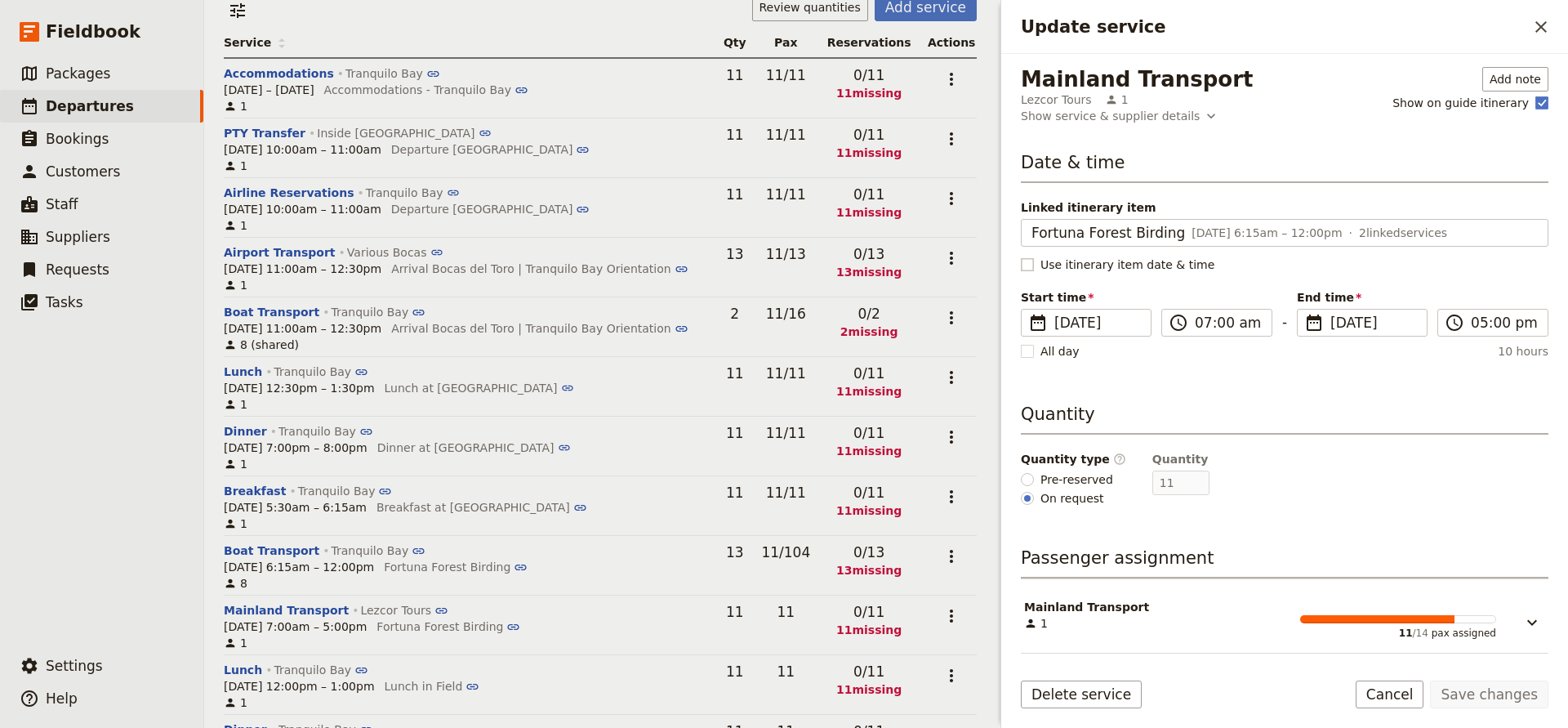
click at [1028, 266] on rect "Update service" at bounding box center [1027, 264] width 12 height 12
click at [1021, 256] on input "Use itinerary item date & time" at bounding box center [1020, 255] width 1 height 1
checkbox input "true"
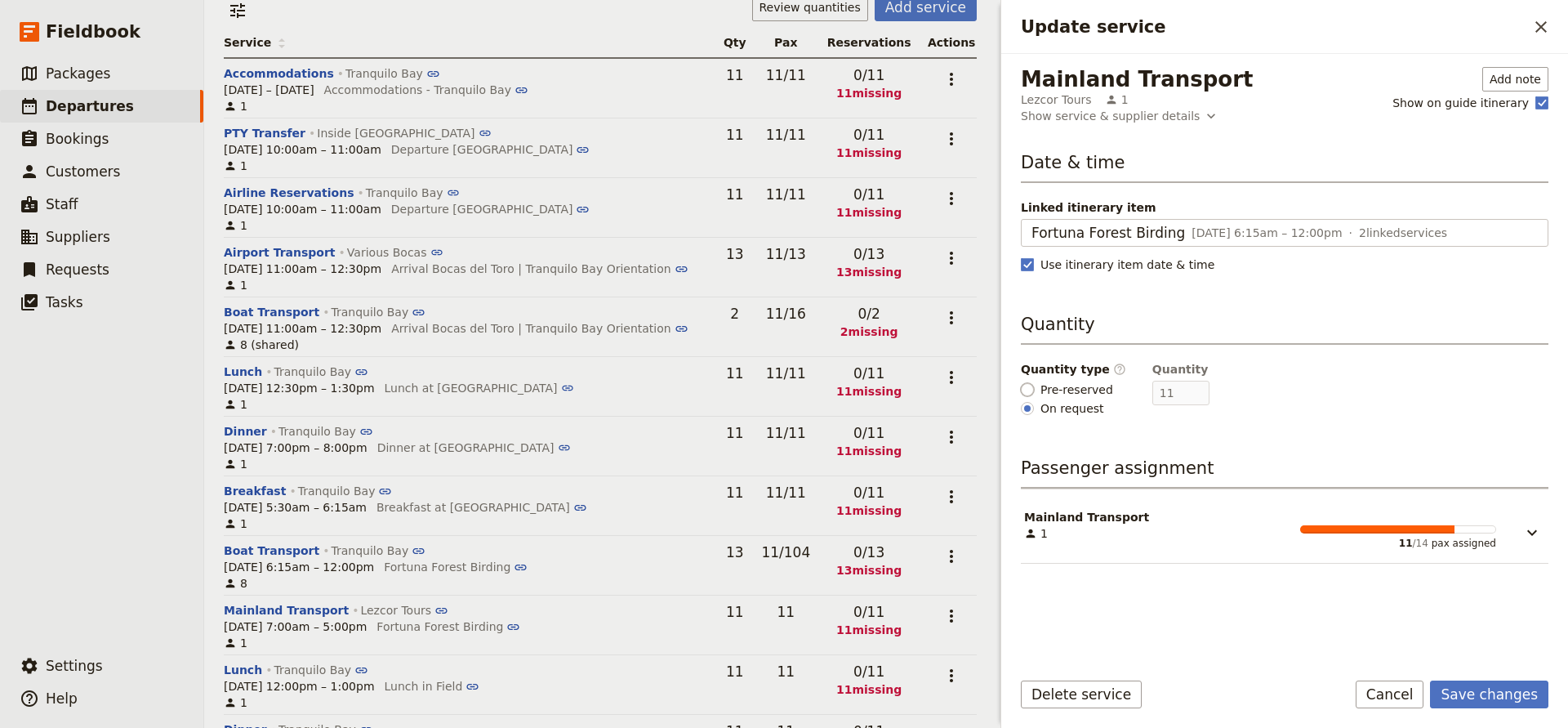
click at [1025, 388] on input "Pre-reserved" at bounding box center [1027, 389] width 13 height 13
radio input "true"
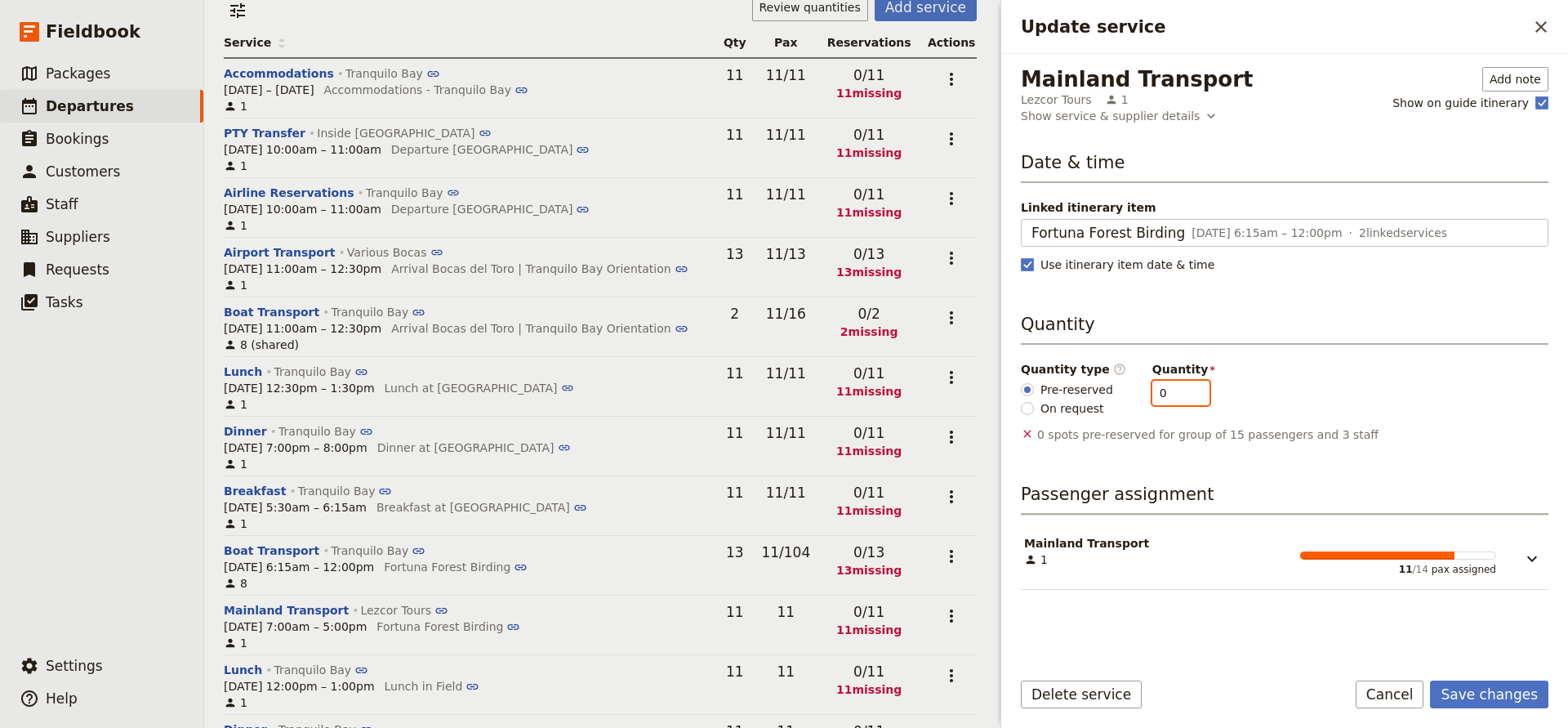
click at [1169, 395] on input "0" at bounding box center [1180, 393] width 57 height 25
click at [1185, 389] on input "12" at bounding box center [1180, 393] width 57 height 25
type input "13"
click at [1185, 389] on input "13" at bounding box center [1180, 393] width 57 height 25
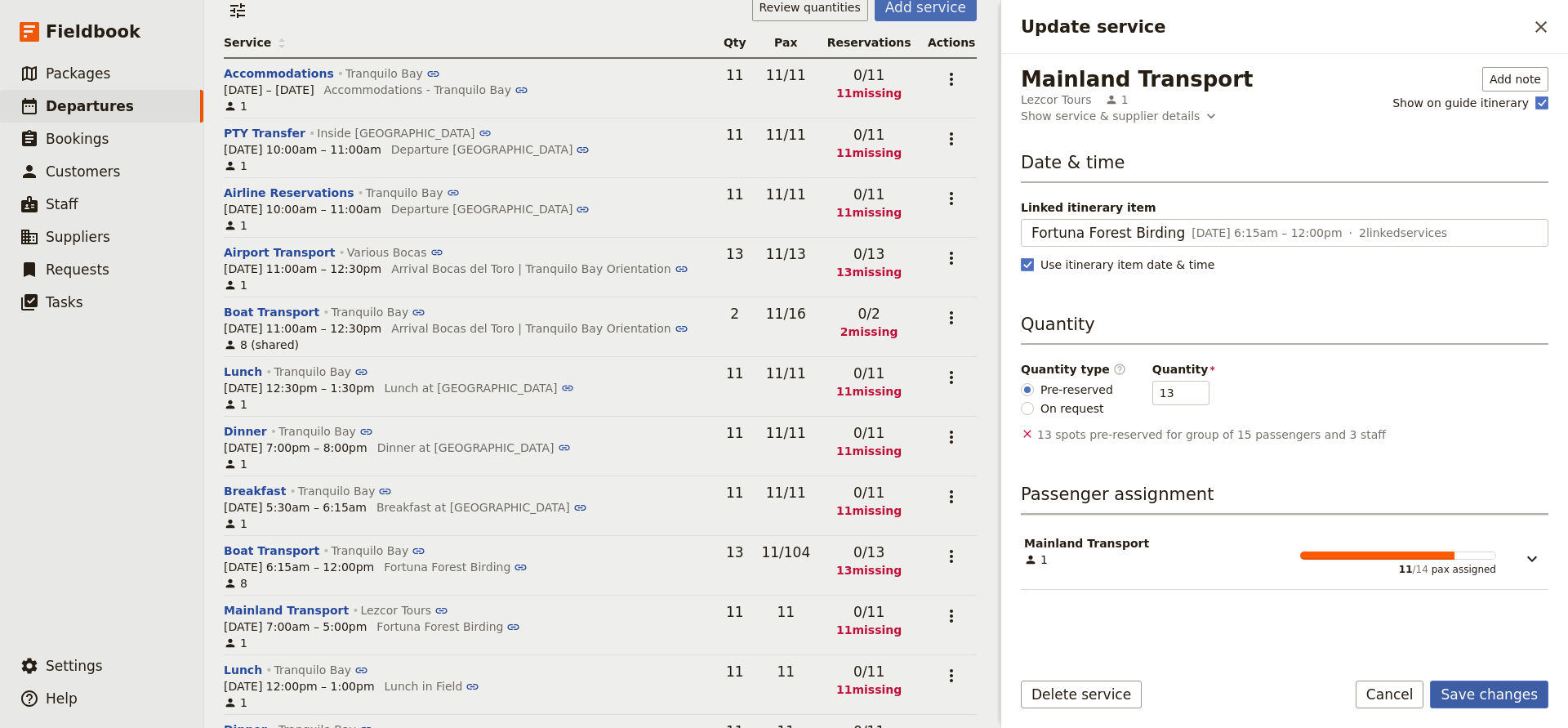
click at [1496, 689] on button "Save changes" at bounding box center [1490, 694] width 119 height 28
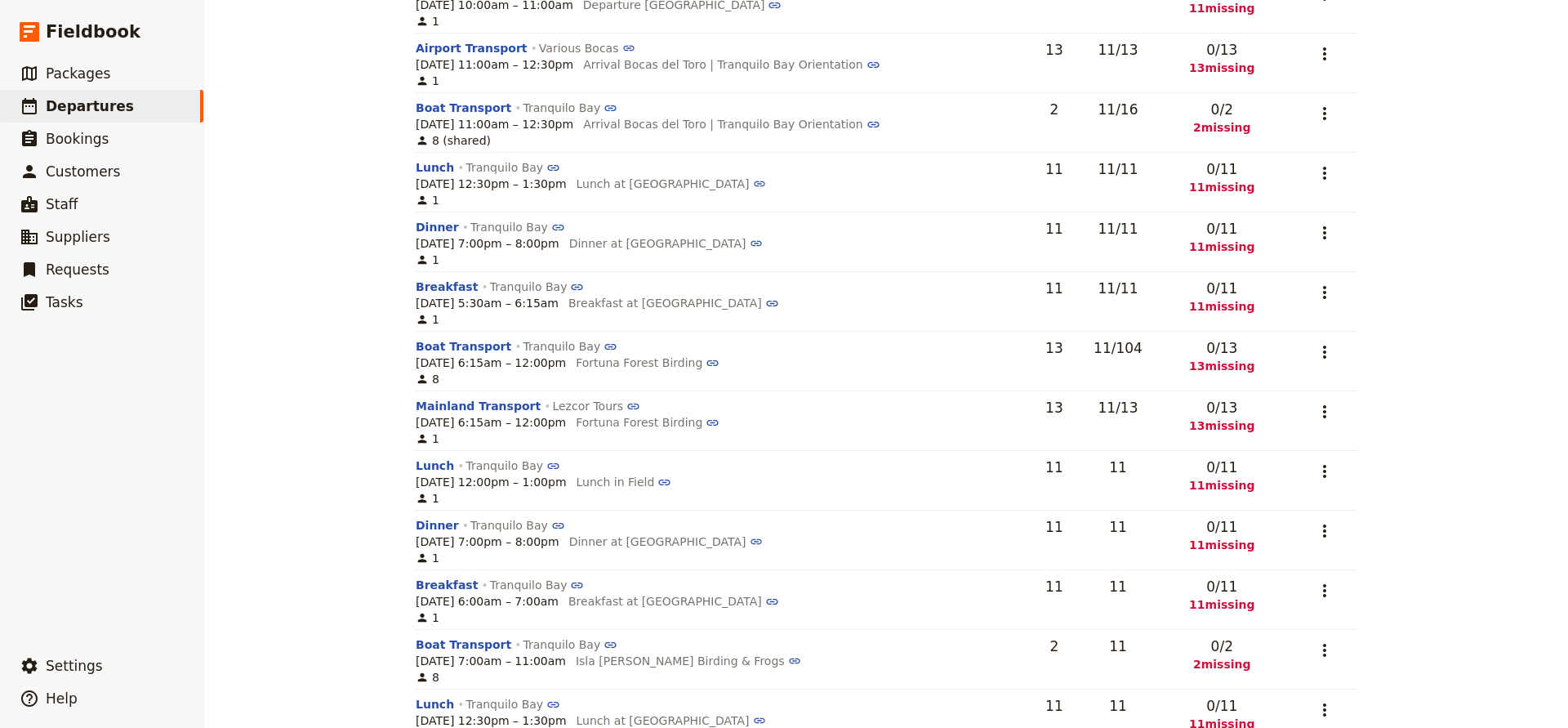
scroll to position [405, 0]
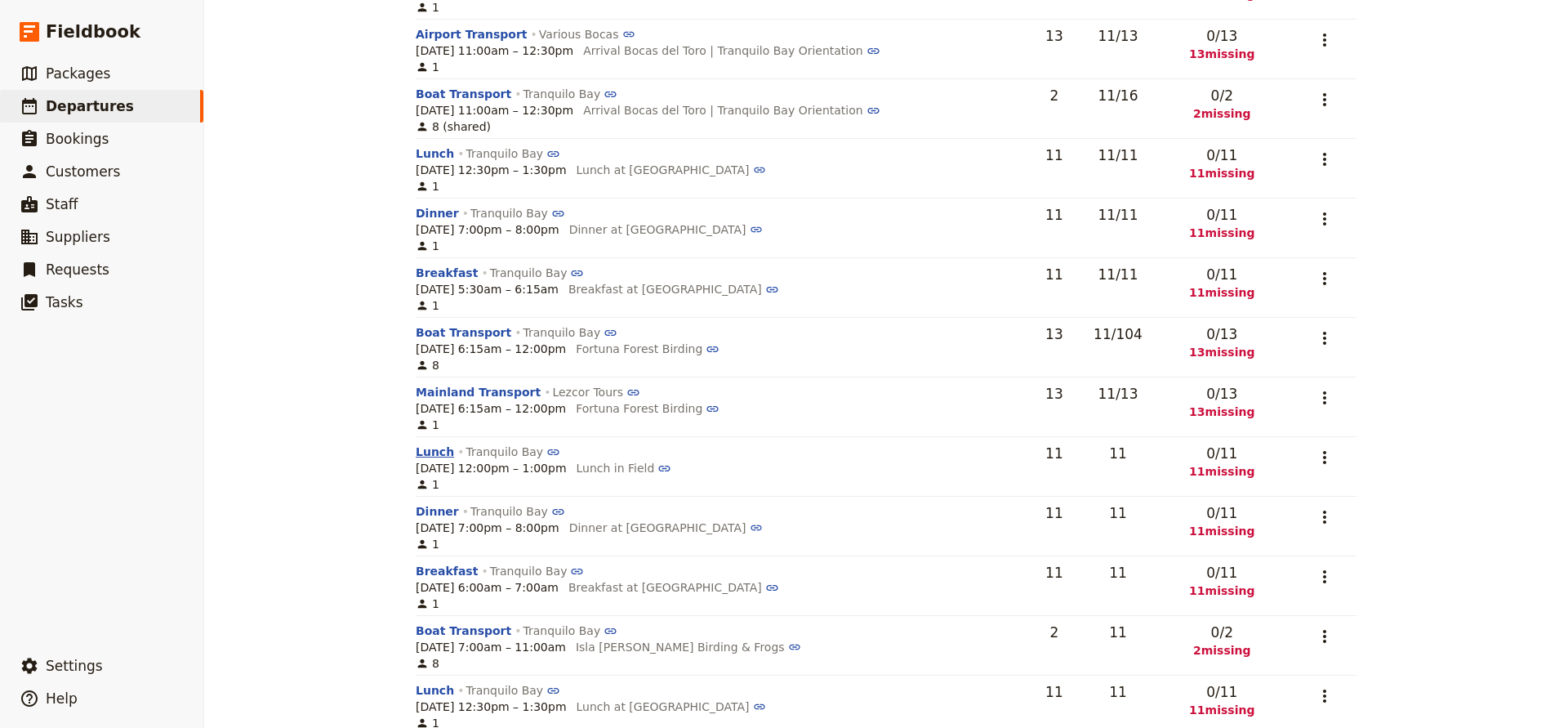
click at [433, 455] on button "Lunch" at bounding box center [434, 451] width 38 height 16
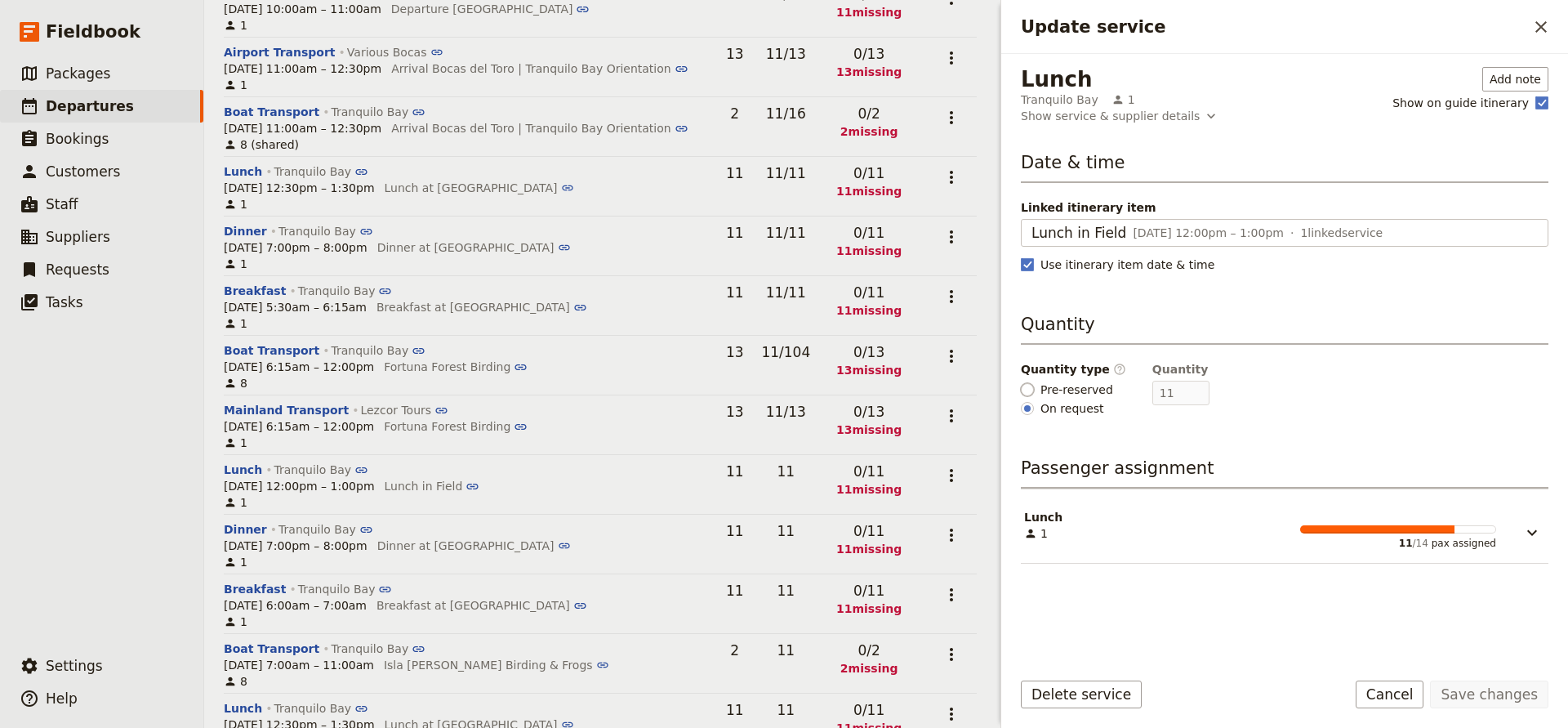
click at [1025, 394] on input "Pre-reserved" at bounding box center [1027, 389] width 13 height 13
radio input "true"
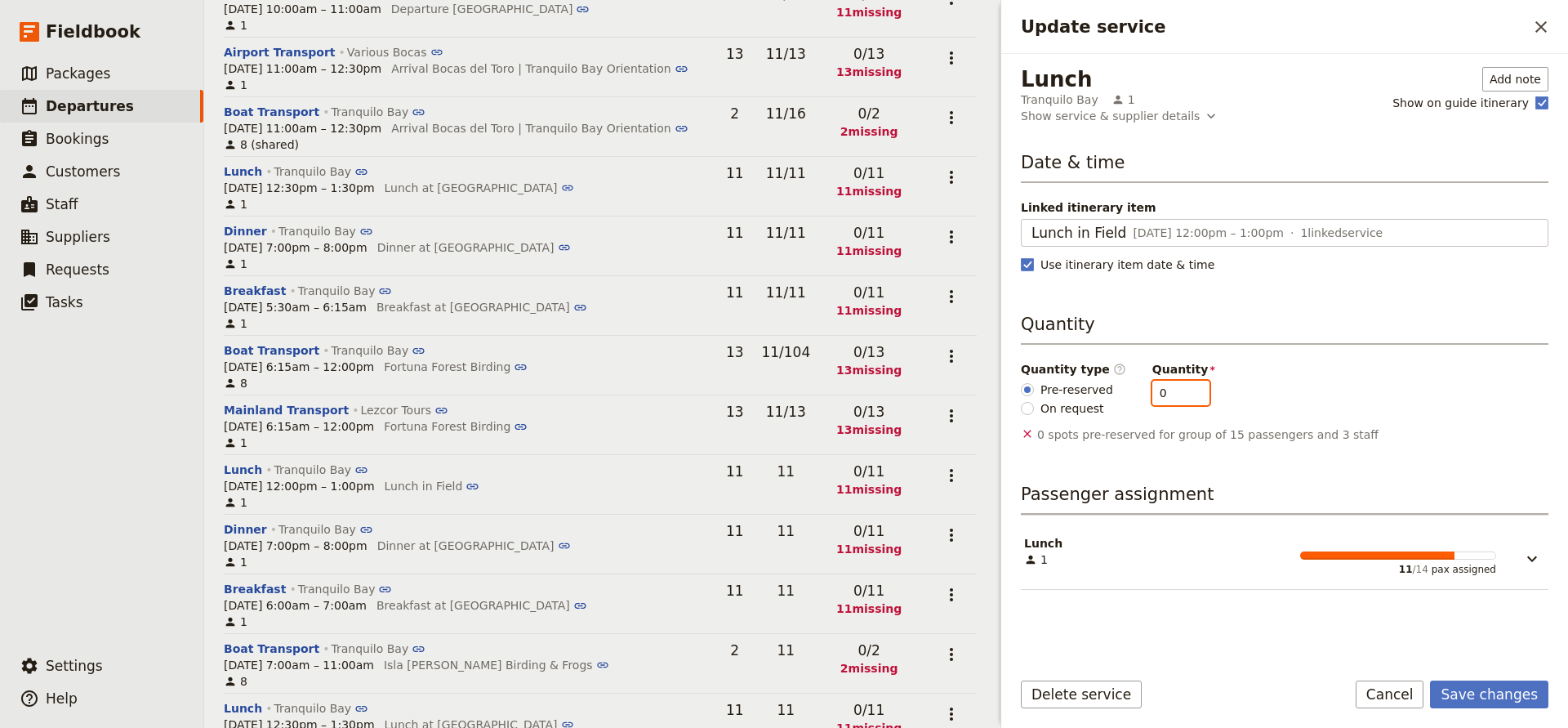
click at [1165, 395] on input "0" at bounding box center [1180, 393] width 57 height 25
type input "13"
click at [1456, 692] on button "Save changes" at bounding box center [1490, 694] width 119 height 28
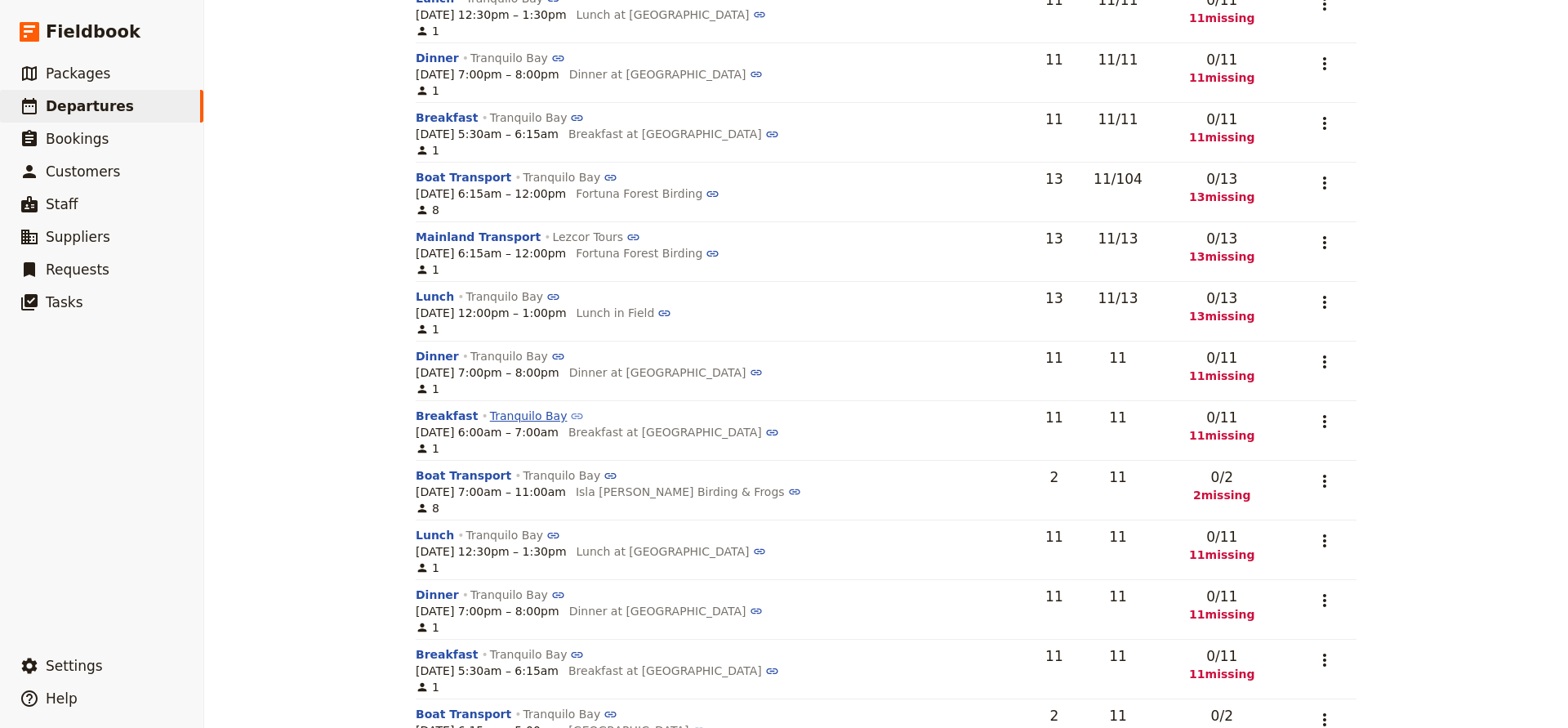
scroll to position [578, 0]
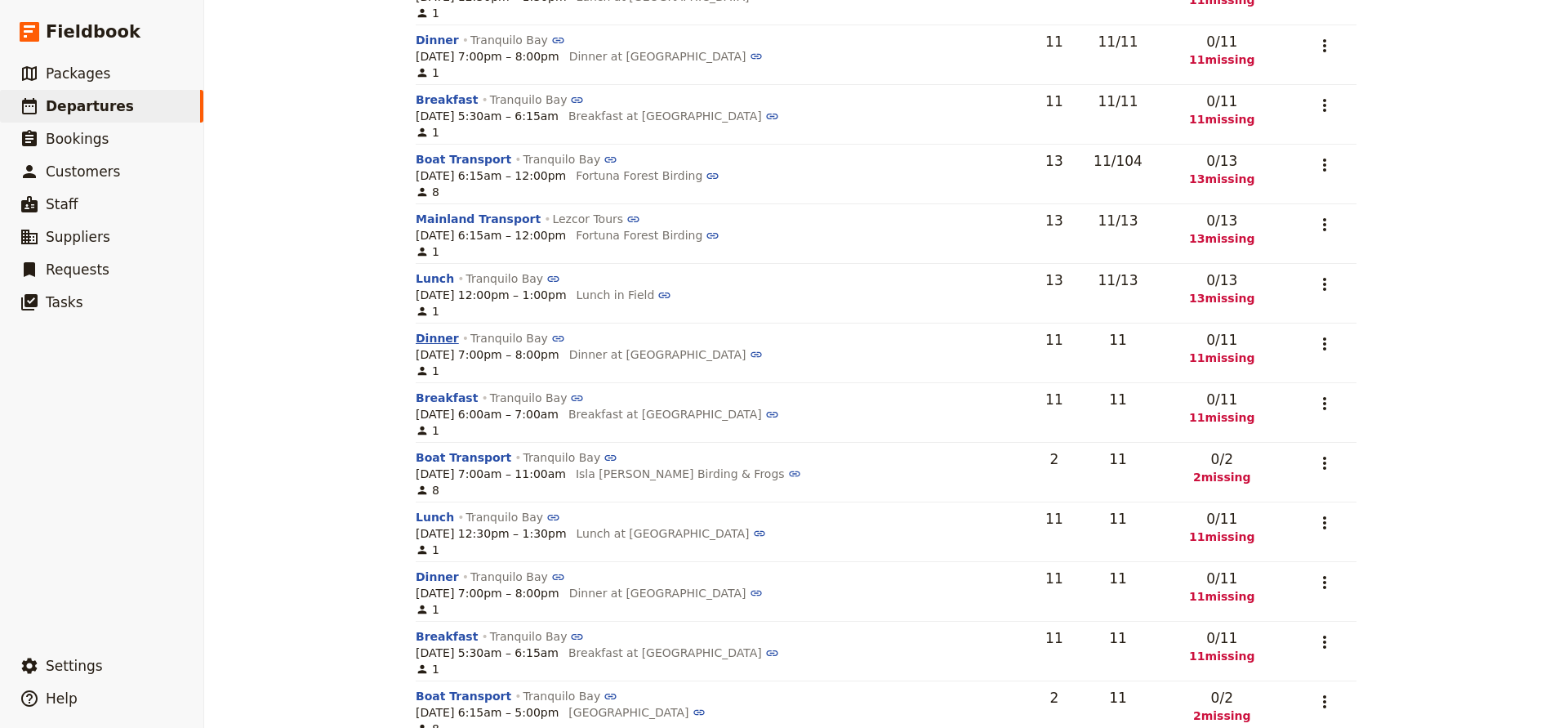
click at [434, 339] on button "Dinner" at bounding box center [437, 338] width 43 height 16
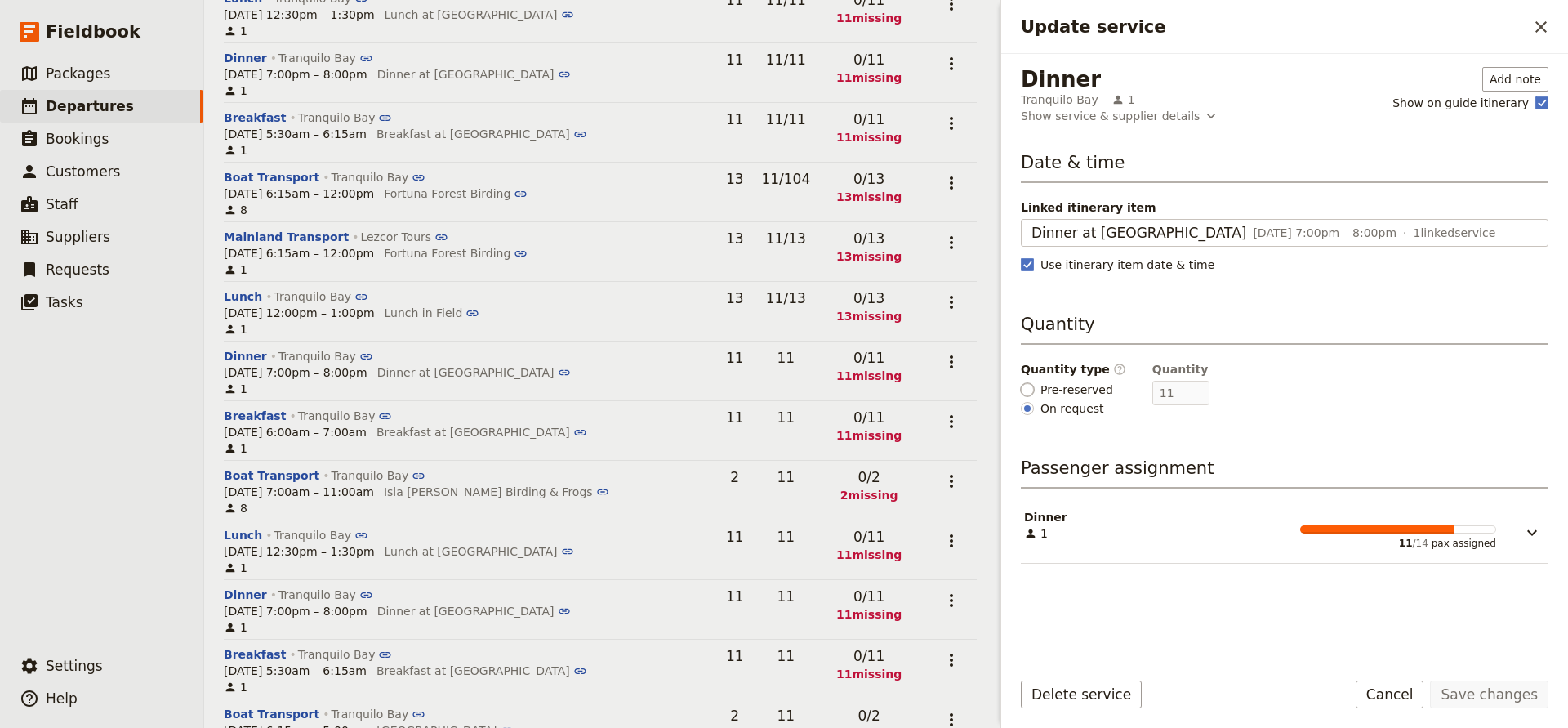
click at [1030, 386] on input "Pre-reserved" at bounding box center [1027, 389] width 13 height 13
radio input "true"
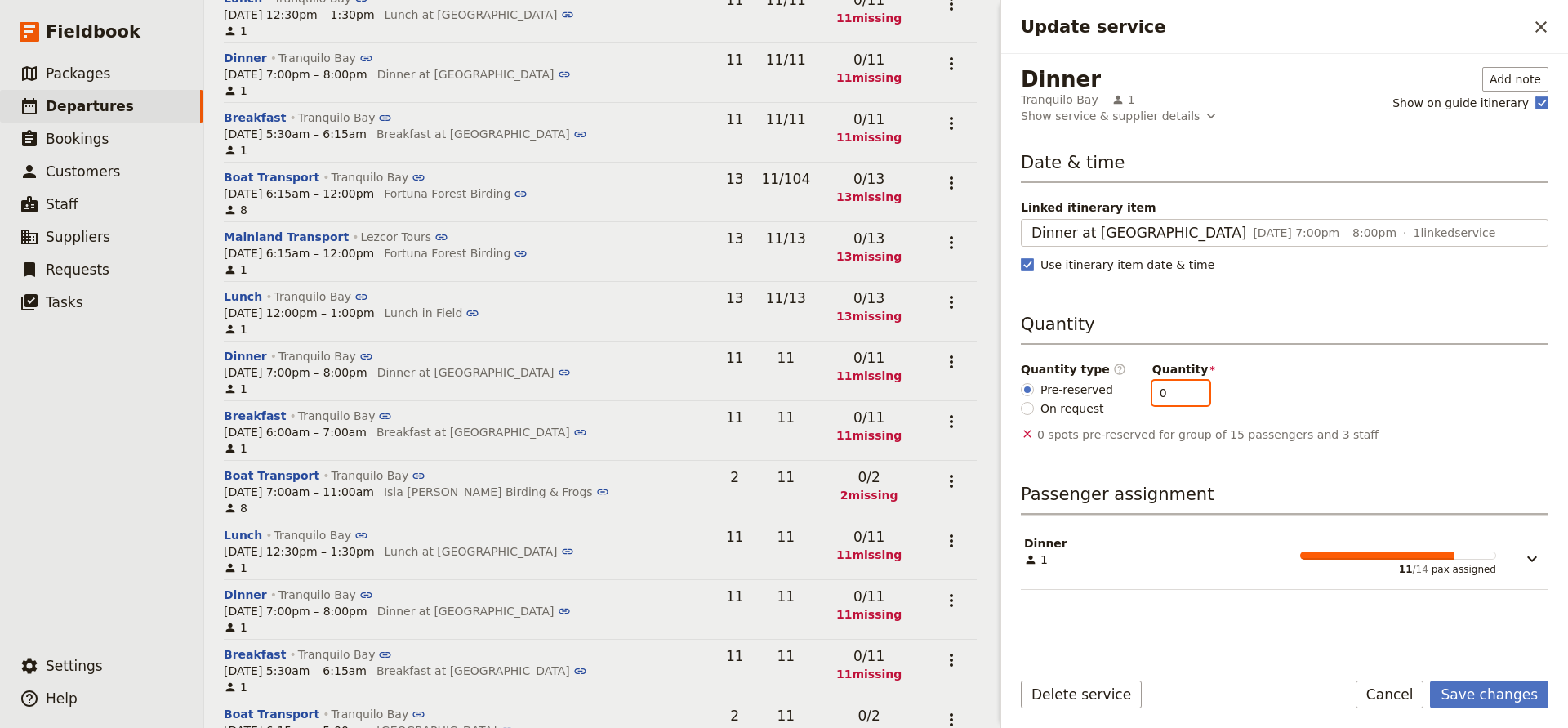
click at [1160, 397] on input "0" at bounding box center [1180, 393] width 57 height 25
type input "11"
click at [1504, 697] on button "Save changes" at bounding box center [1490, 694] width 119 height 28
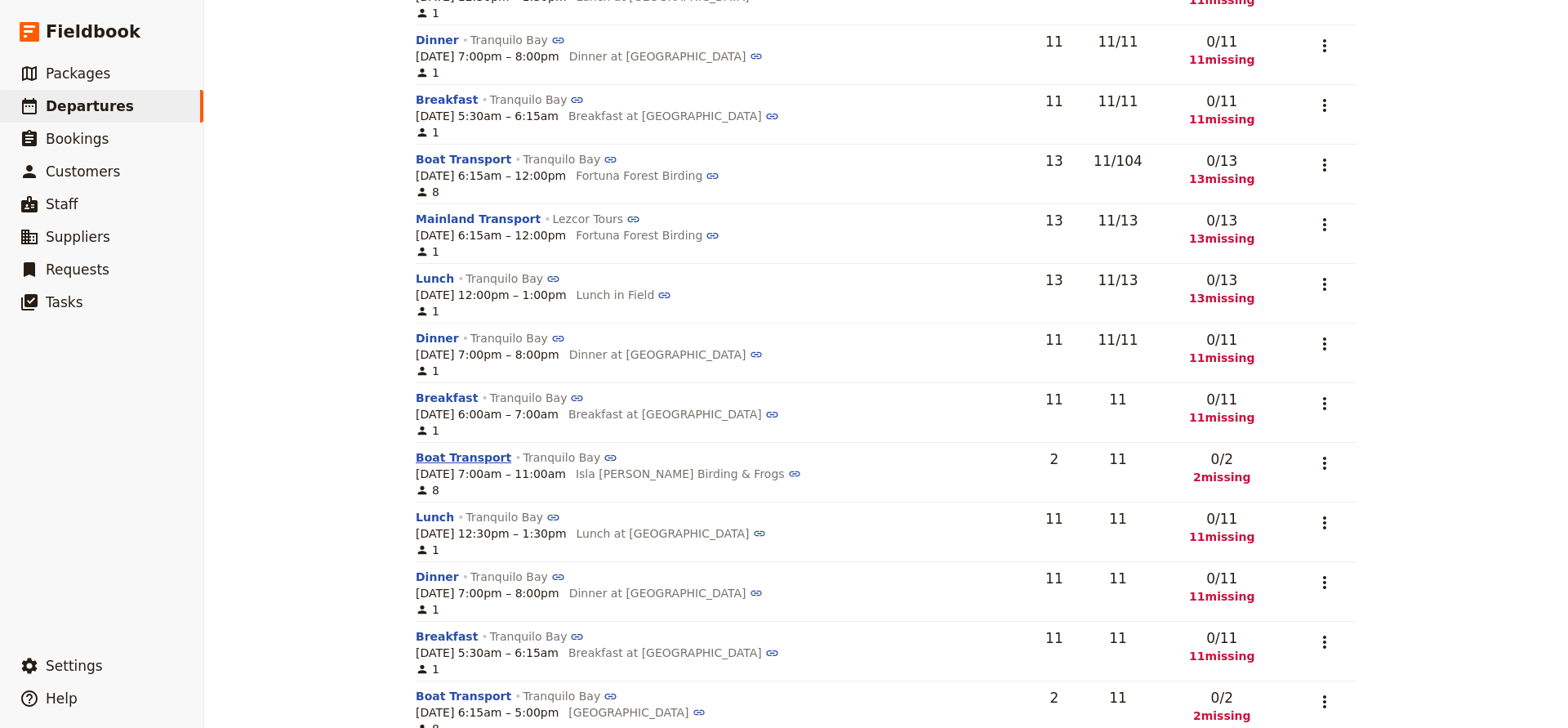
click at [446, 459] on button "Boat Transport" at bounding box center [463, 457] width 96 height 16
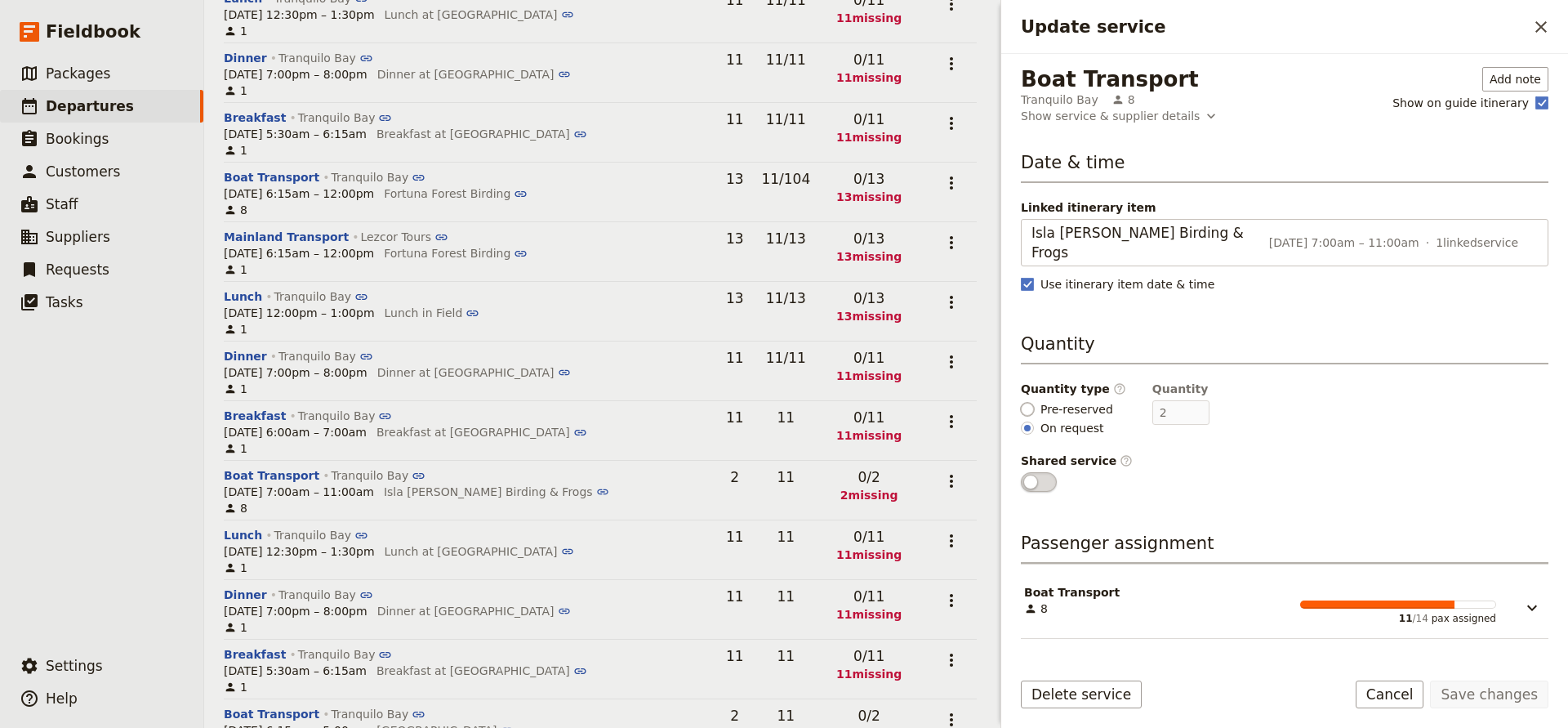
click at [1029, 403] on input "Pre-reserved" at bounding box center [1027, 409] width 13 height 13
radio input "true"
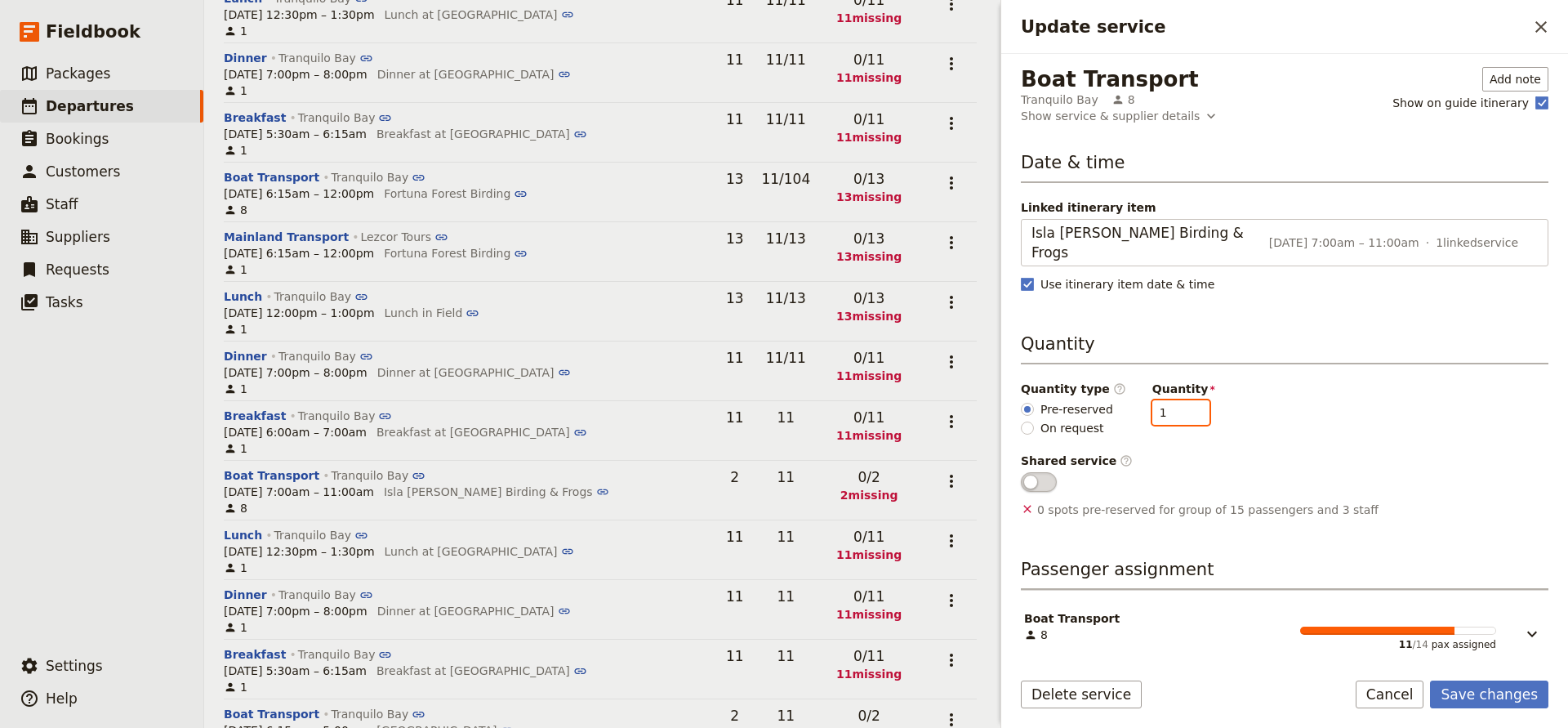
click at [1187, 400] on input "1" at bounding box center [1180, 412] width 57 height 25
click at [1187, 400] on input "2" at bounding box center [1180, 412] width 57 height 25
click at [1044, 473] on span "Update service" at bounding box center [1039, 482] width 36 height 20
click at [1021, 473] on input "Update service" at bounding box center [1021, 473] width 0 height 0
click at [1159, 400] on input "2" at bounding box center [1180, 412] width 57 height 25
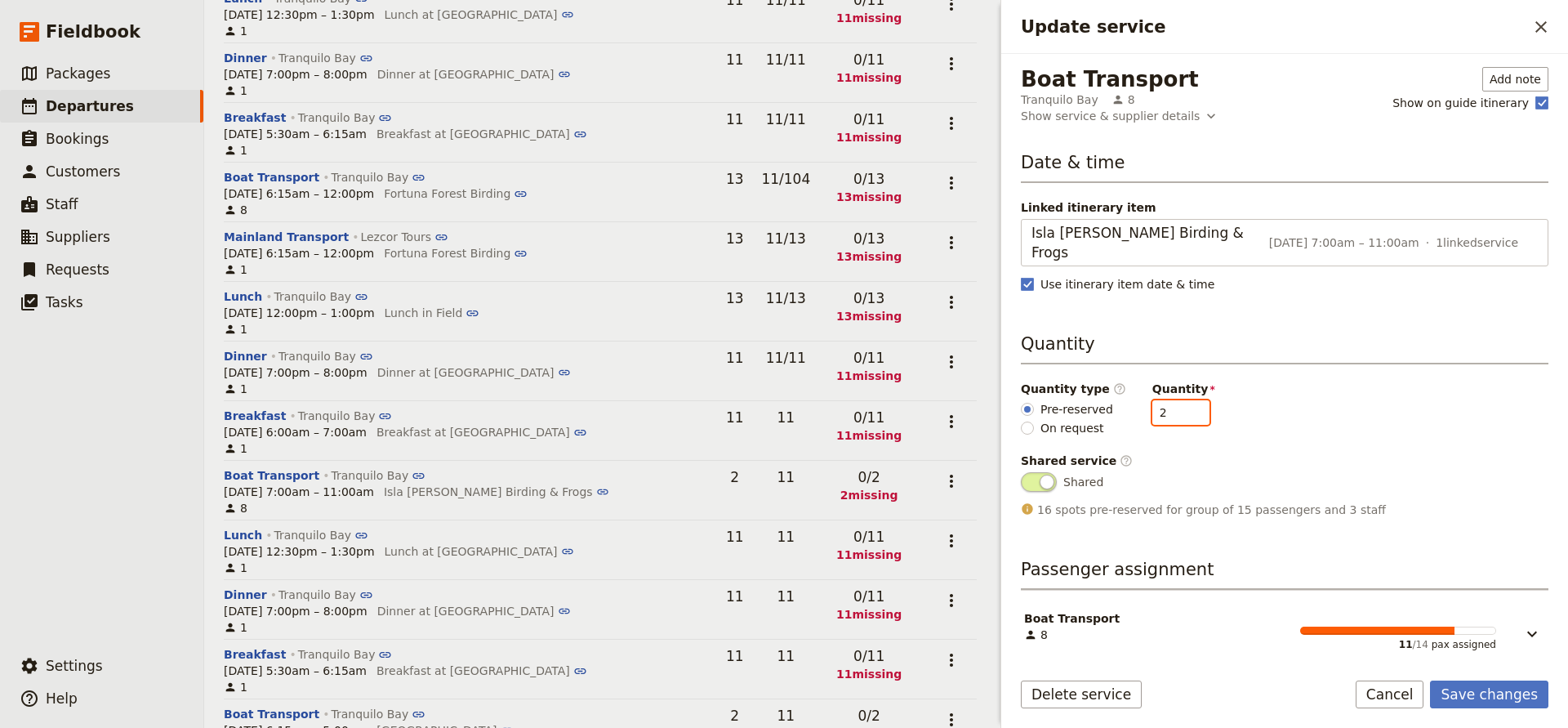
click at [1159, 400] on input "2" at bounding box center [1180, 412] width 57 height 25
type input "13"
click at [1502, 688] on button "Save changes" at bounding box center [1490, 694] width 119 height 28
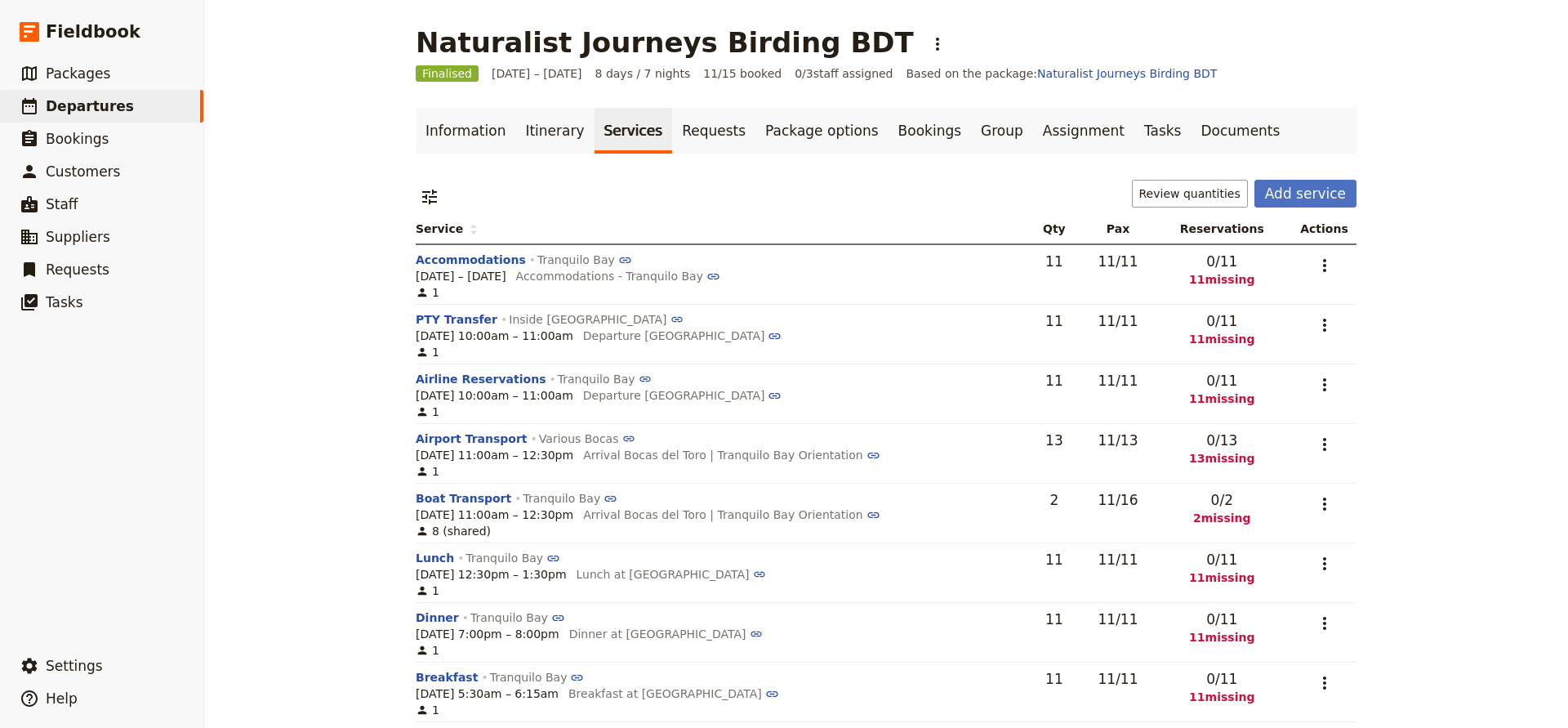
scroll to position [0, 0]
click at [1187, 193] on button "Review quantities" at bounding box center [1190, 193] width 116 height 28
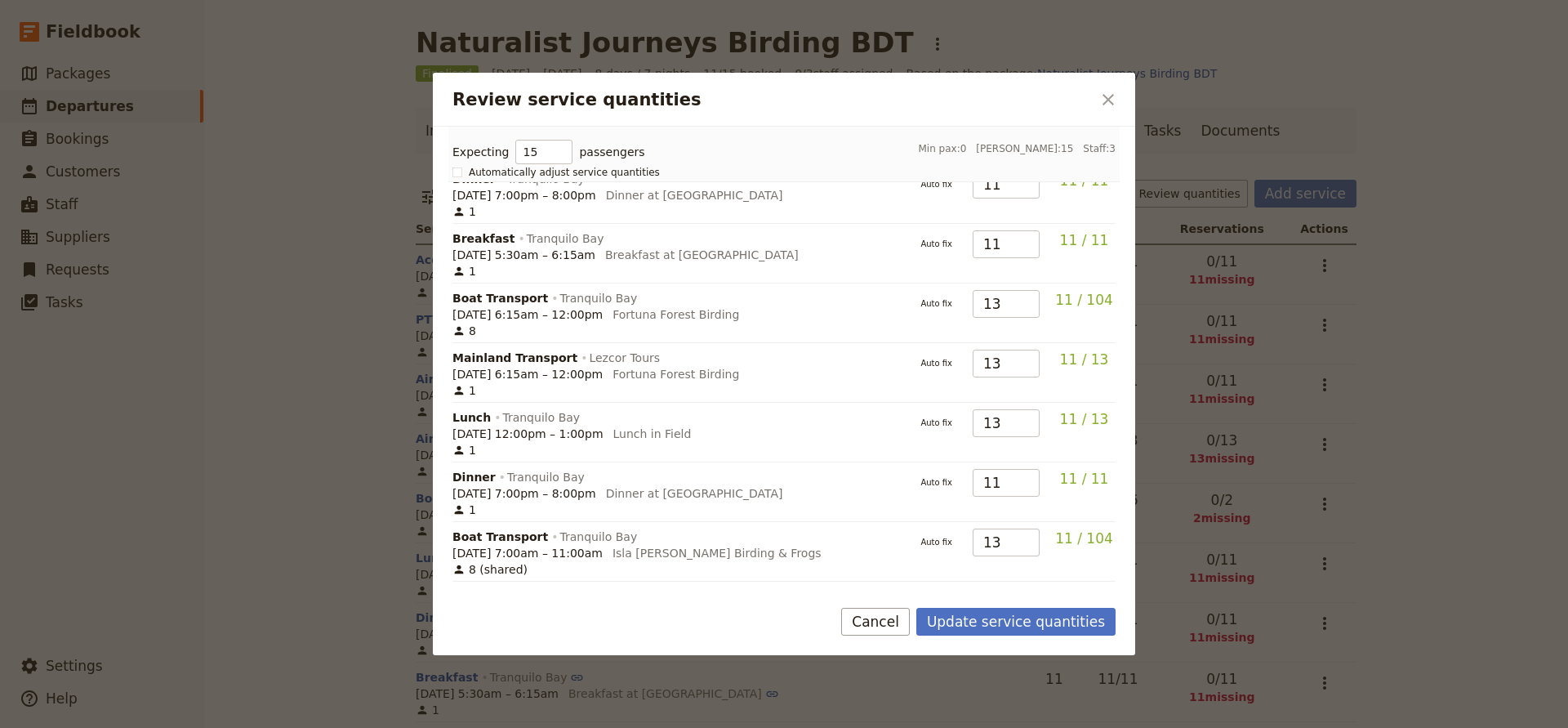
scroll to position [417, 0]
click at [978, 621] on button "Update service quantities" at bounding box center [1016, 622] width 199 height 28
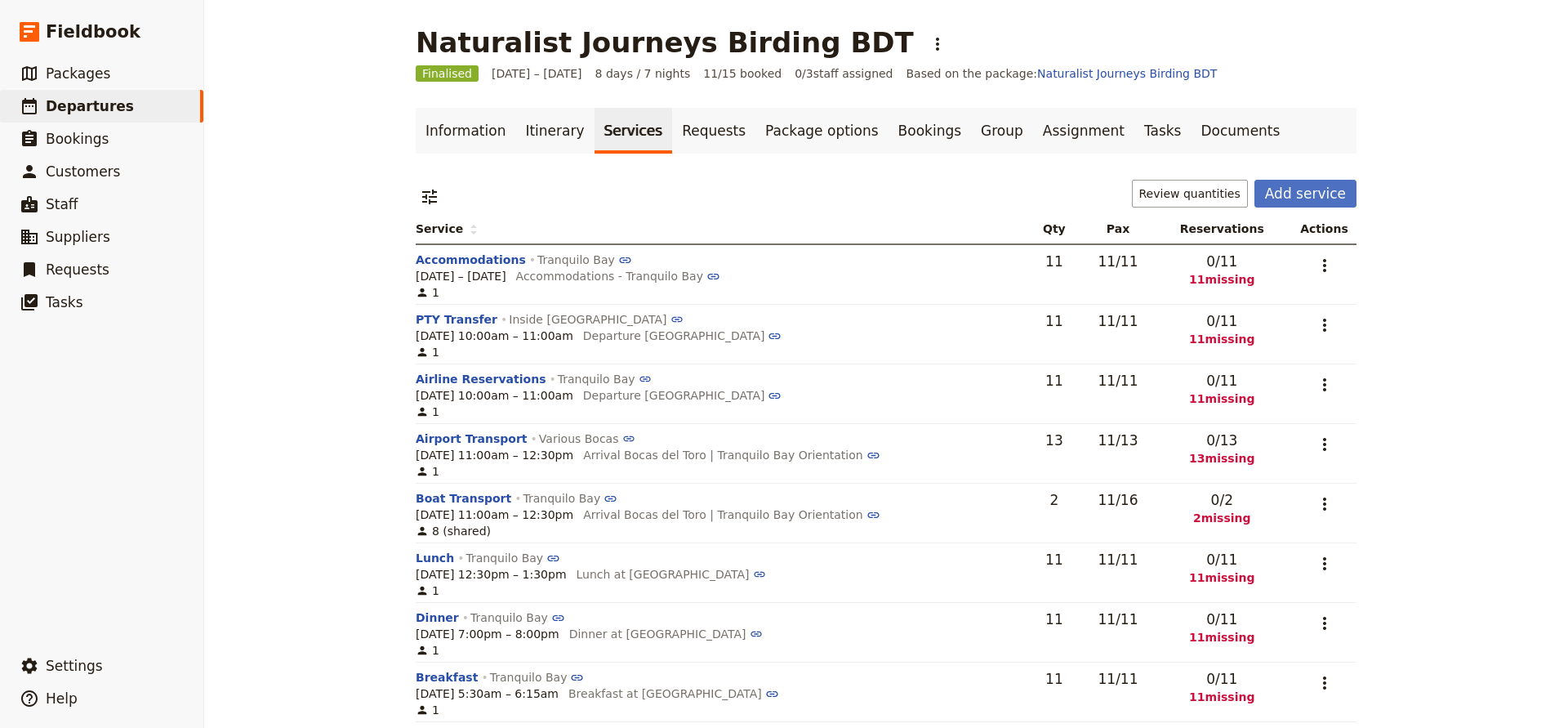
scroll to position [0, 0]
click at [1326, 265] on icon "Actions" at bounding box center [1325, 265] width 3 height 13
click at [1260, 342] on span "Add to supplier request" at bounding box center [1264, 347] width 134 height 16
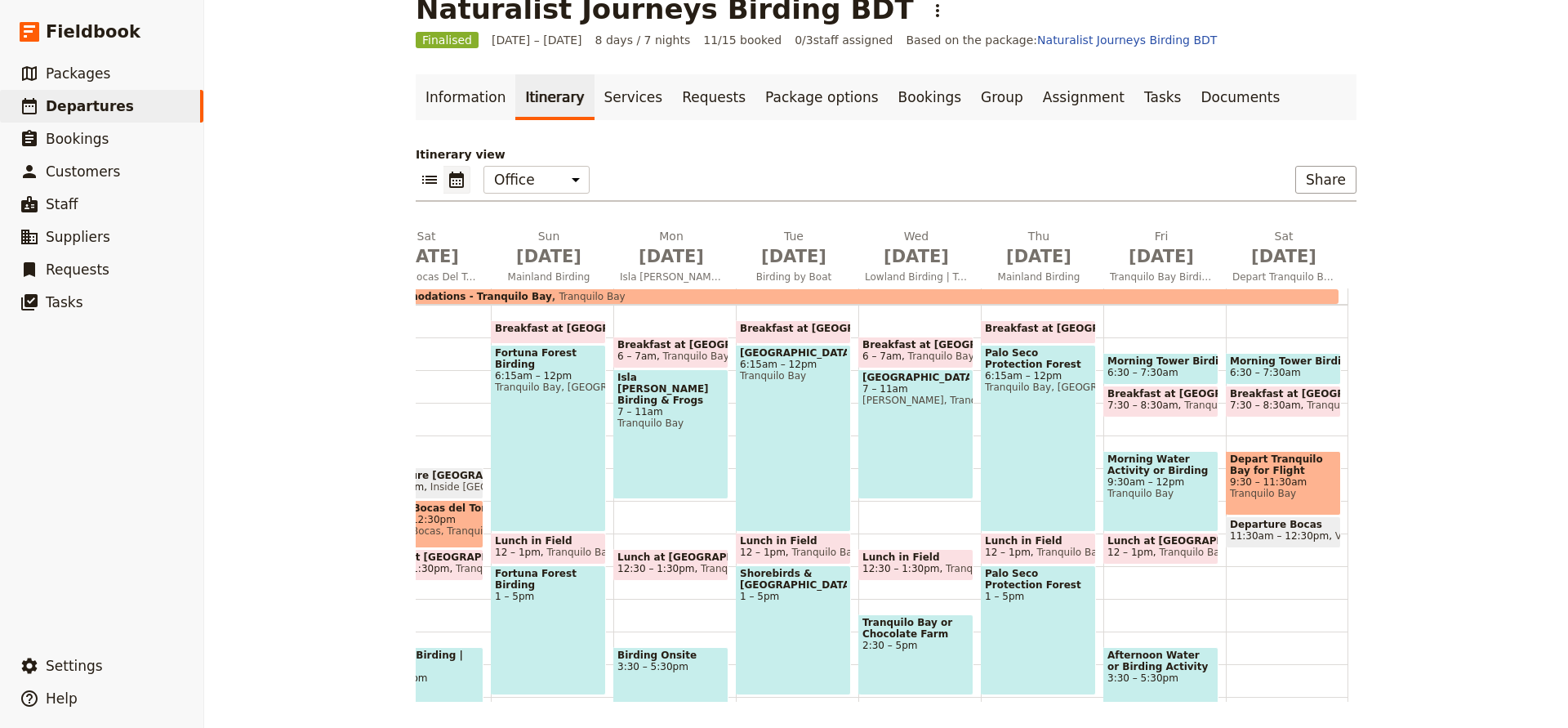
scroll to position [0, 88]
click at [610, 102] on link "Services" at bounding box center [633, 98] width 78 height 46
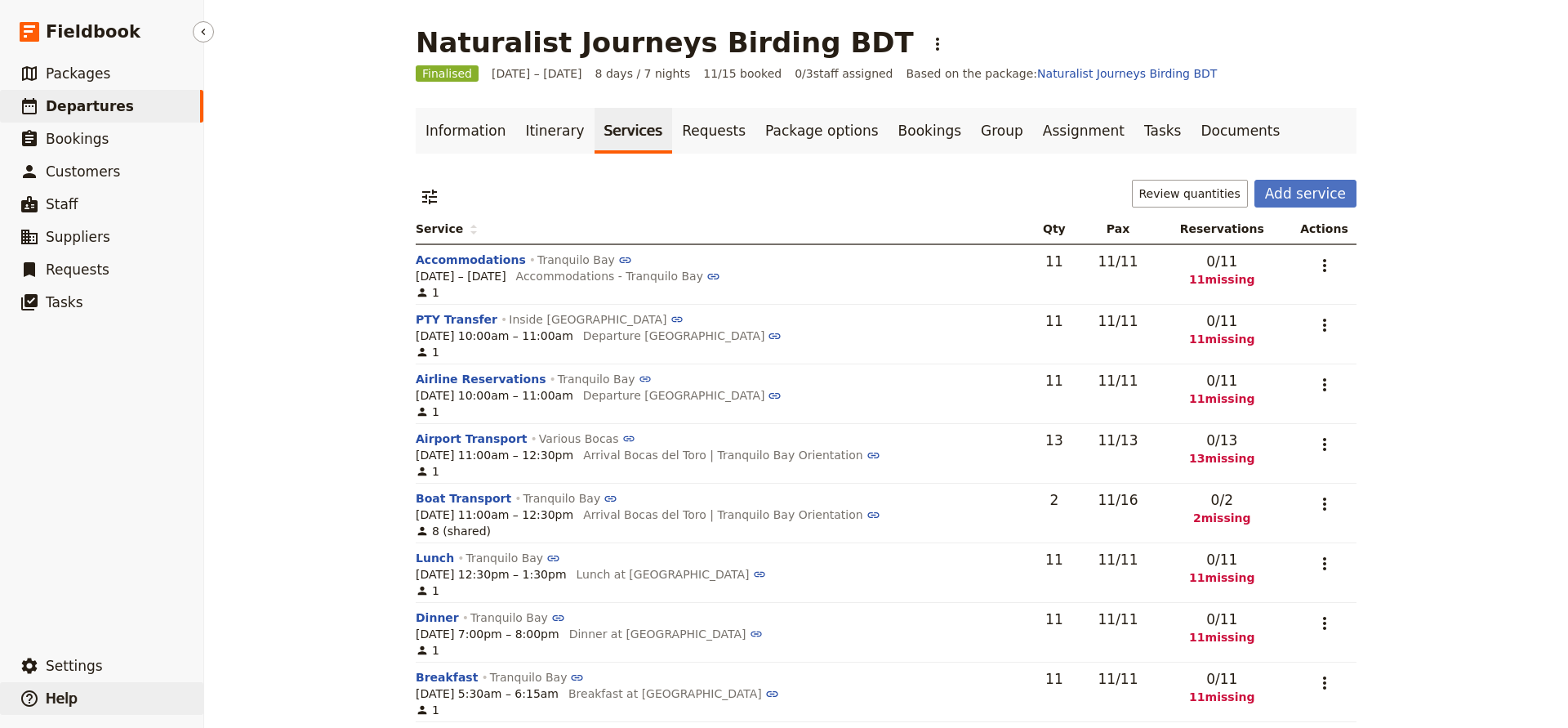
click at [51, 703] on span "Help" at bounding box center [62, 698] width 32 height 16
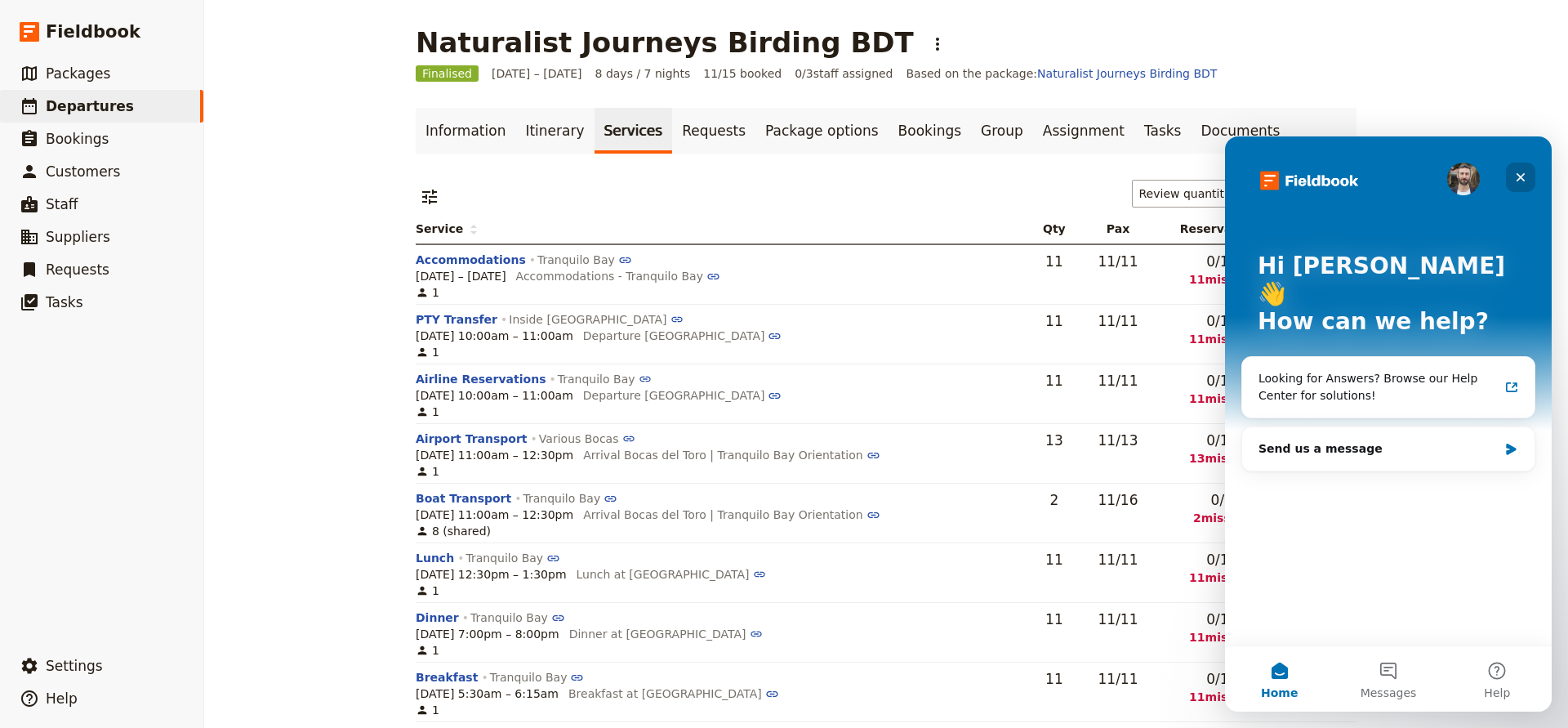
click at [1522, 183] on icon "Close" at bounding box center [1521, 176] width 13 height 13
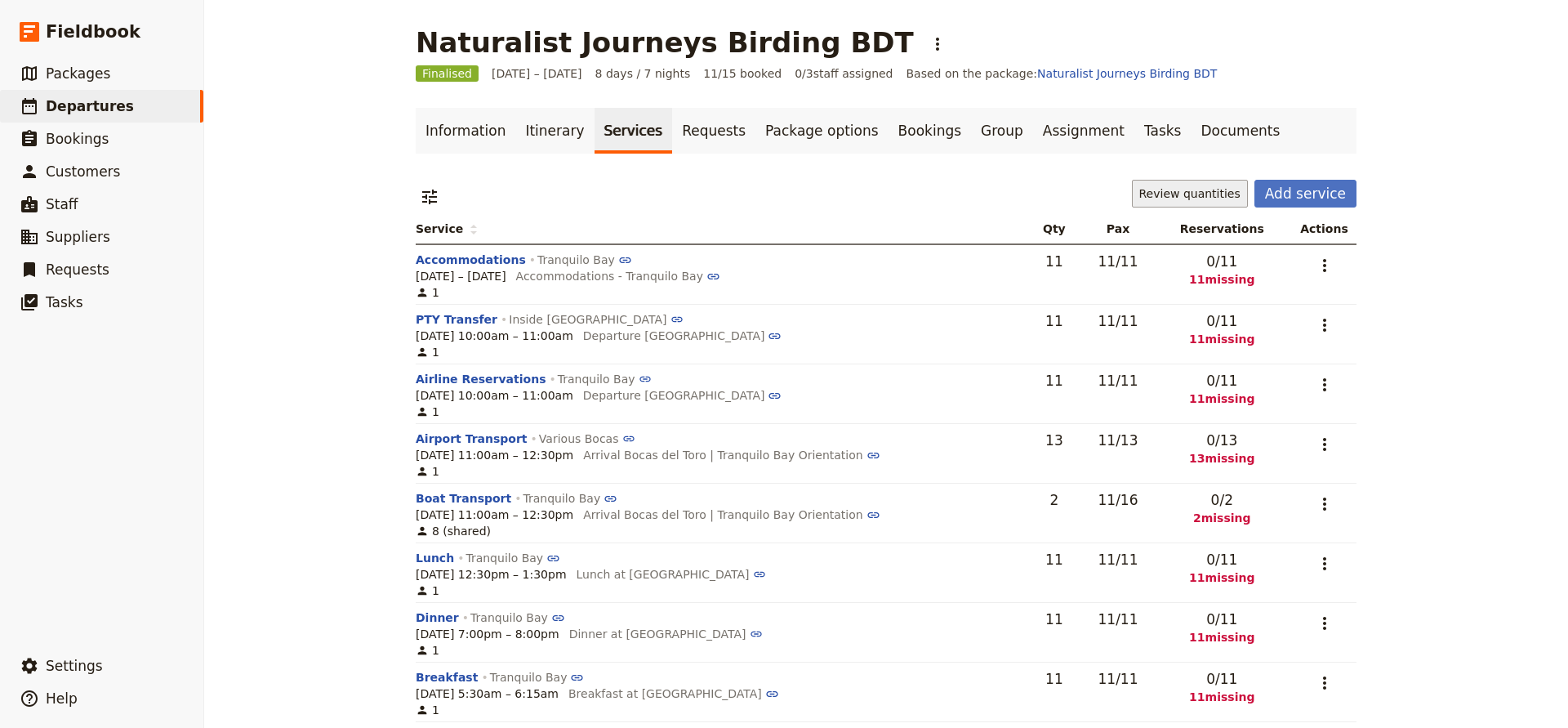
click at [1197, 189] on button "Review quantities" at bounding box center [1190, 193] width 116 height 28
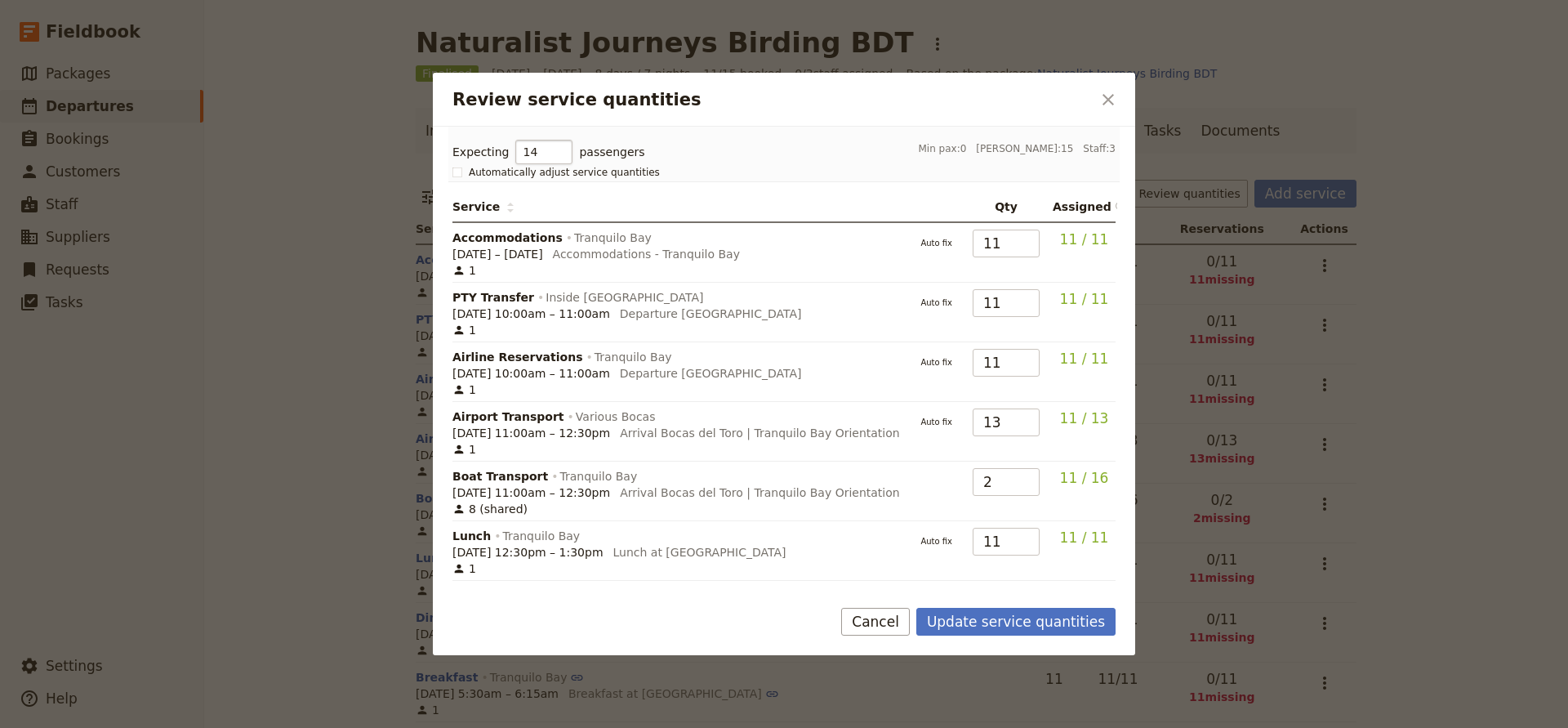
click at [548, 153] on input "14" at bounding box center [544, 152] width 57 height 25
click at [548, 153] on input "13" at bounding box center [544, 152] width 57 height 25
click at [548, 153] on input "12" at bounding box center [544, 152] width 57 height 25
type input "11"
click at [548, 153] on input "11" at bounding box center [544, 152] width 57 height 25
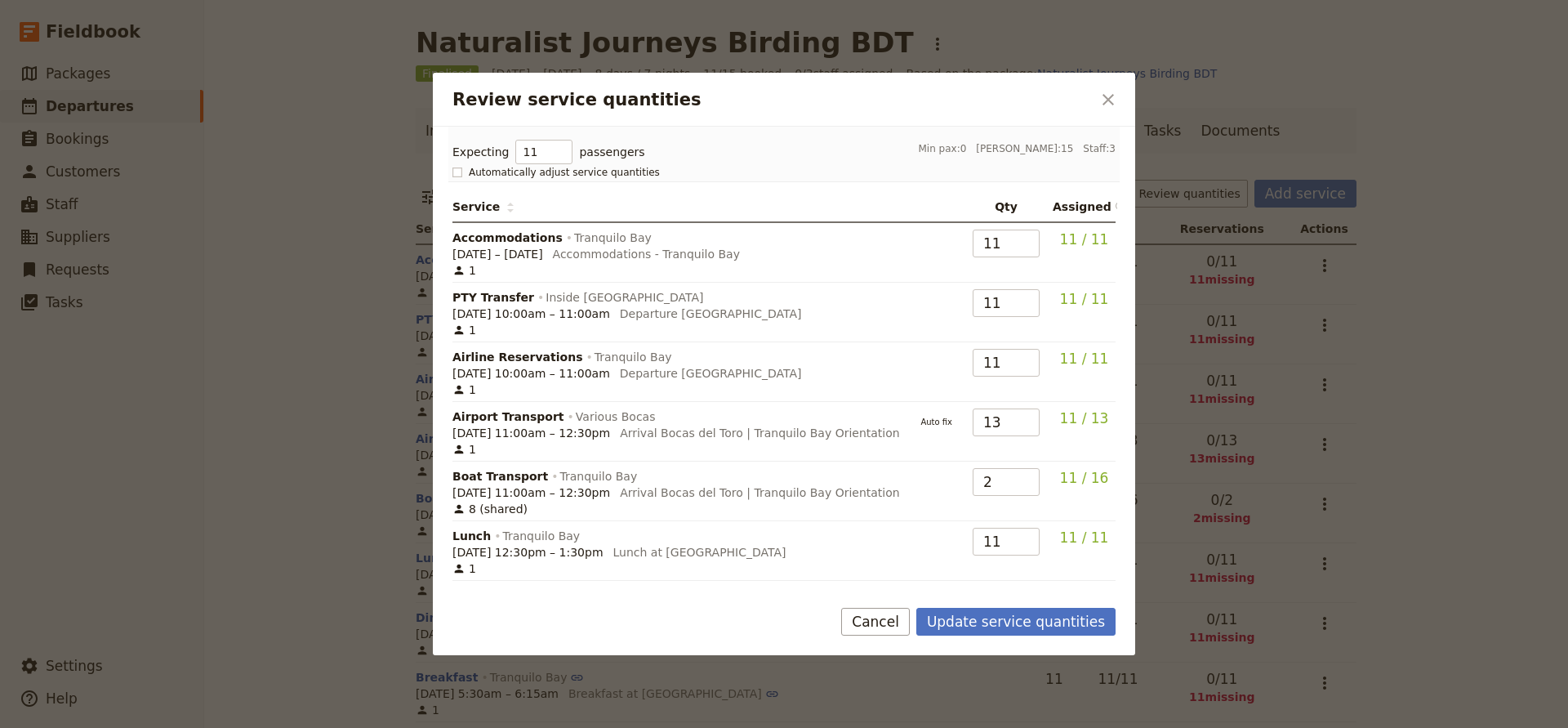
click at [456, 171] on rect "Review service quantities" at bounding box center [457, 171] width 9 height 9
click at [453, 166] on input "Automatically adjust service quantities" at bounding box center [452, 165] width 1 height 1
checkbox input "true"
type input "11"
type input "2"
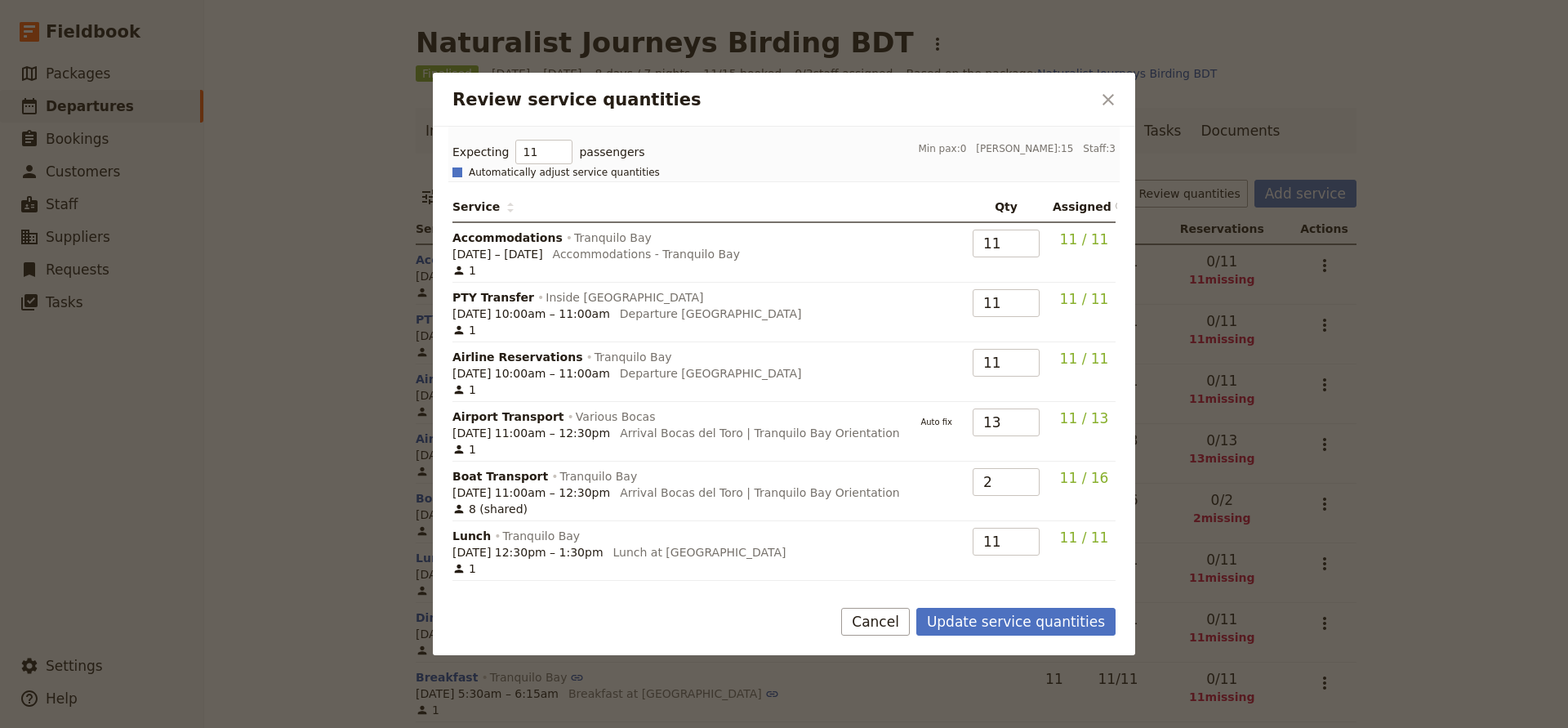
type input "11"
type input "2"
click at [1027, 617] on button "Update service quantities" at bounding box center [1016, 622] width 199 height 28
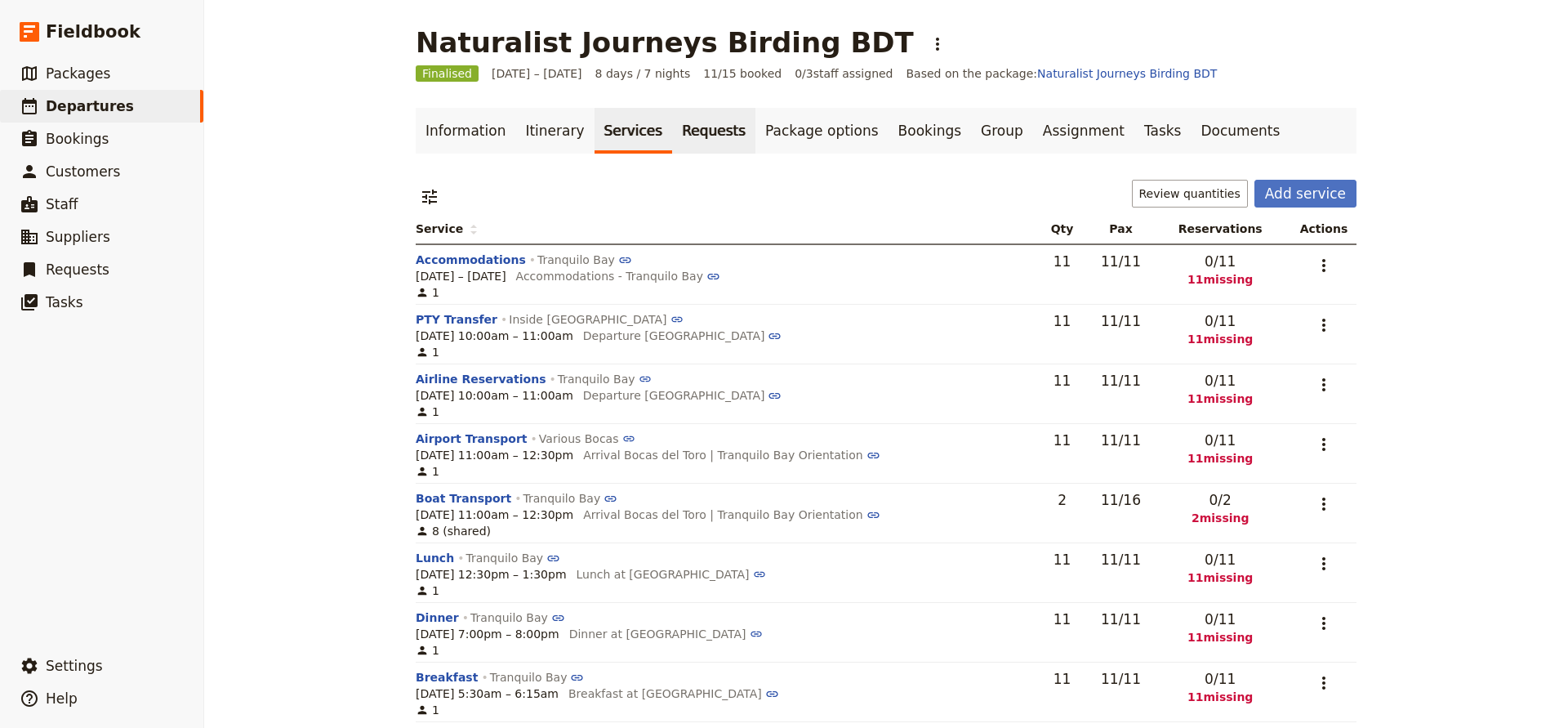
click at [684, 124] on link "Requests" at bounding box center [714, 131] width 83 height 46
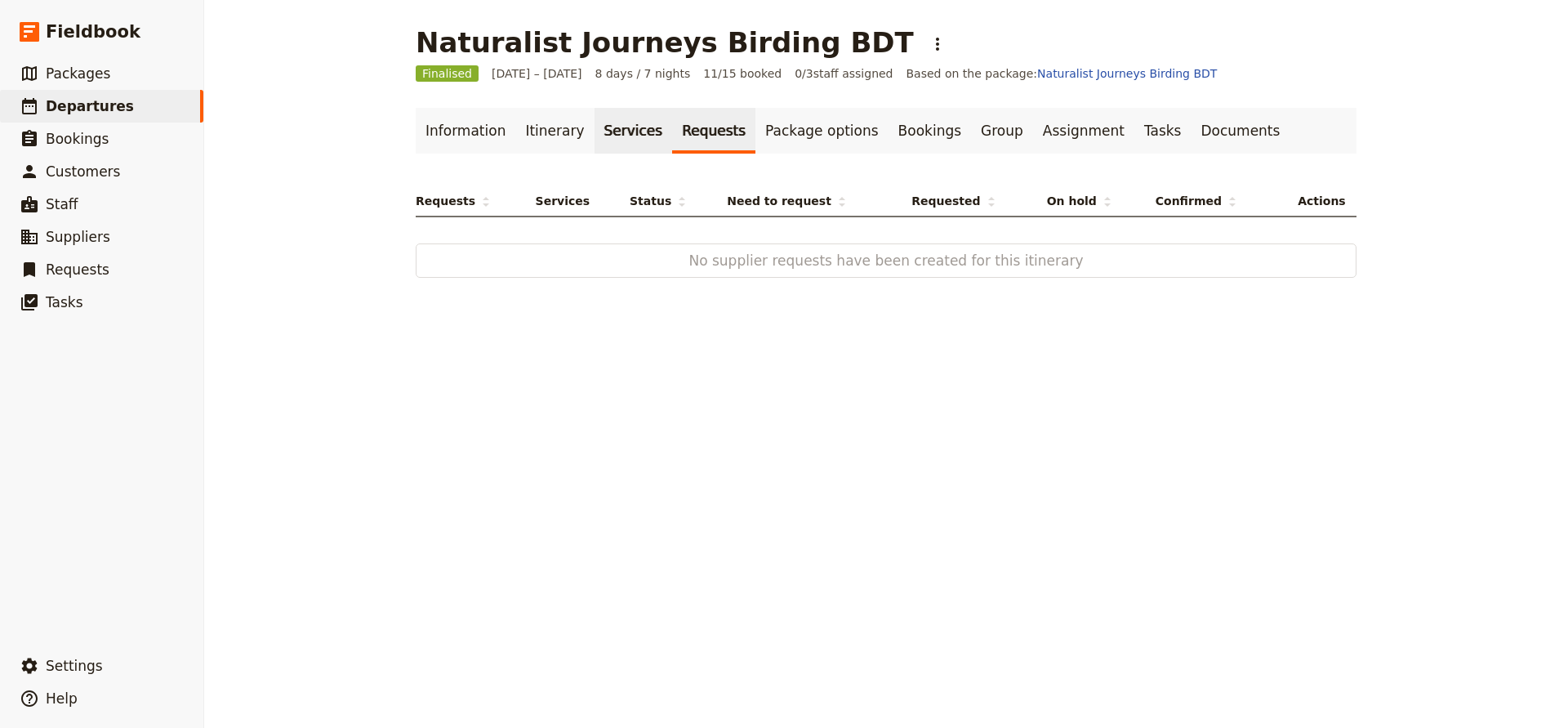
click at [614, 125] on link "Services" at bounding box center [633, 131] width 78 height 46
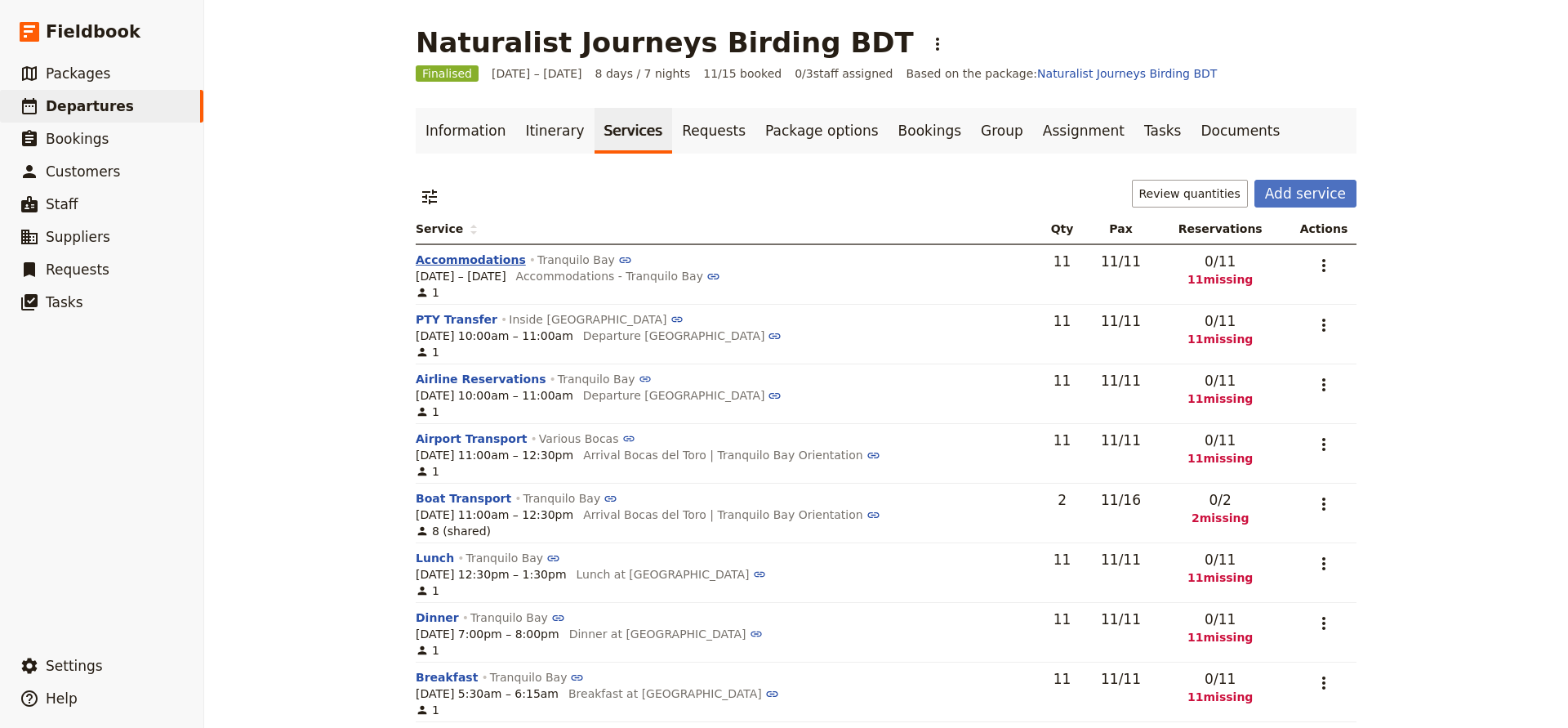
click at [486, 258] on button "Accommodations" at bounding box center [471, 260] width 110 height 16
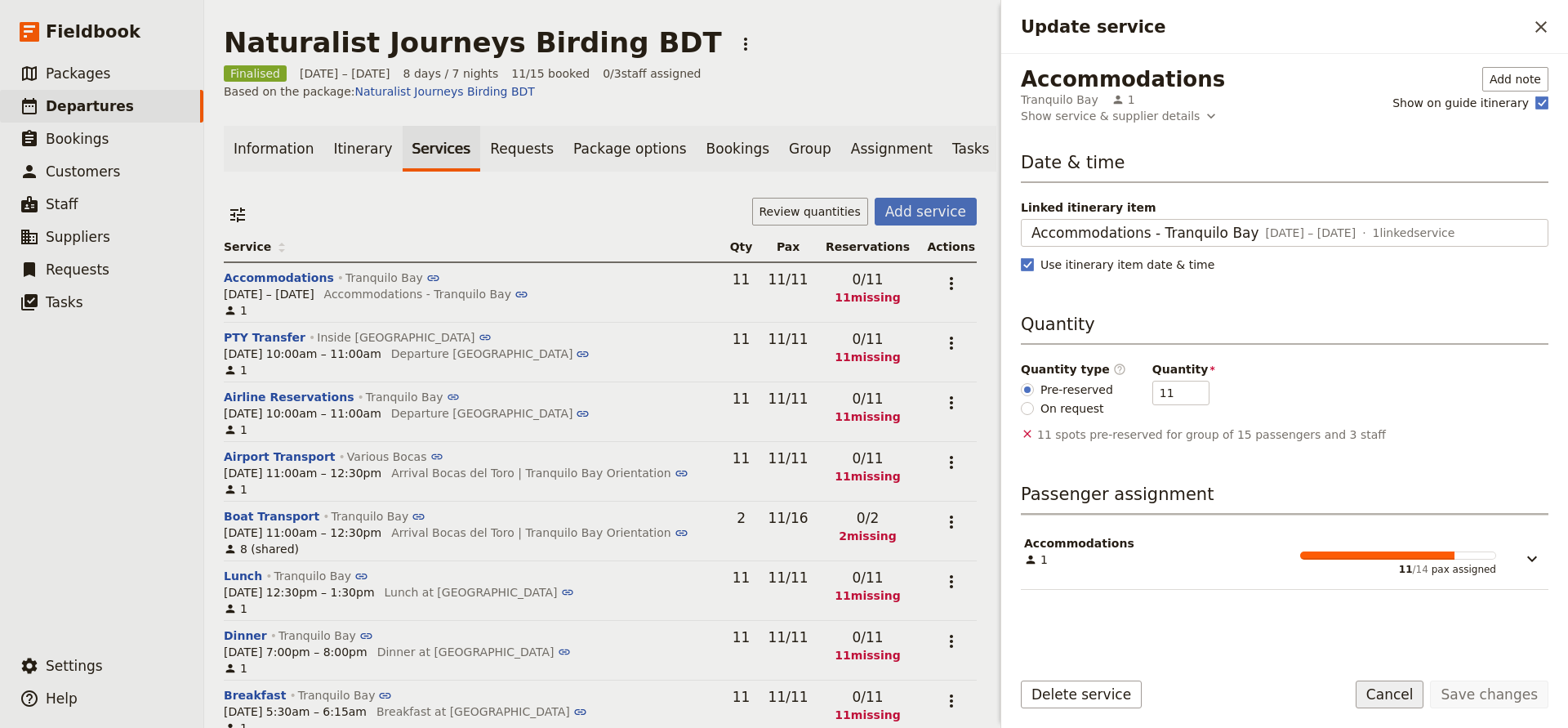
click at [1393, 687] on button "Cancel" at bounding box center [1390, 694] width 69 height 28
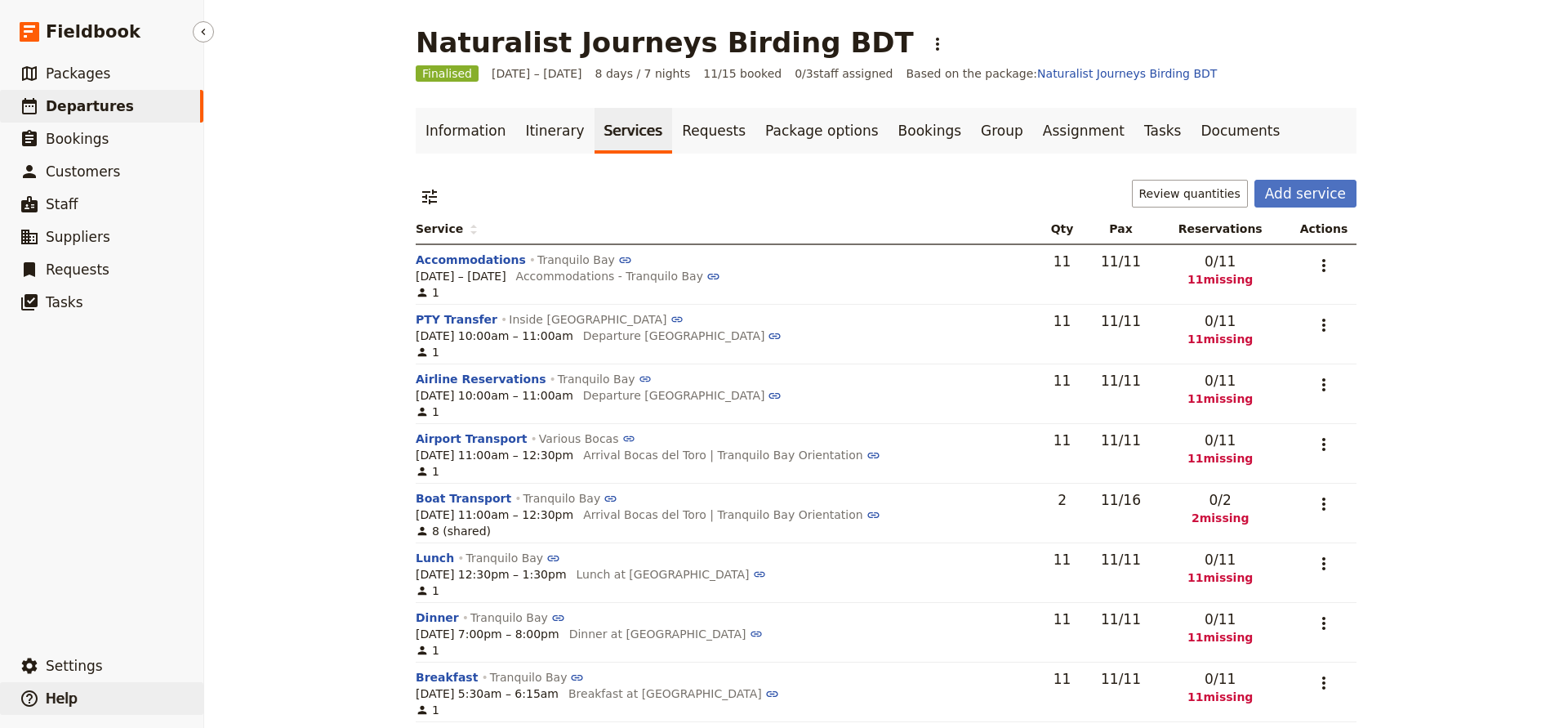
click at [63, 696] on span "Help" at bounding box center [62, 698] width 32 height 16
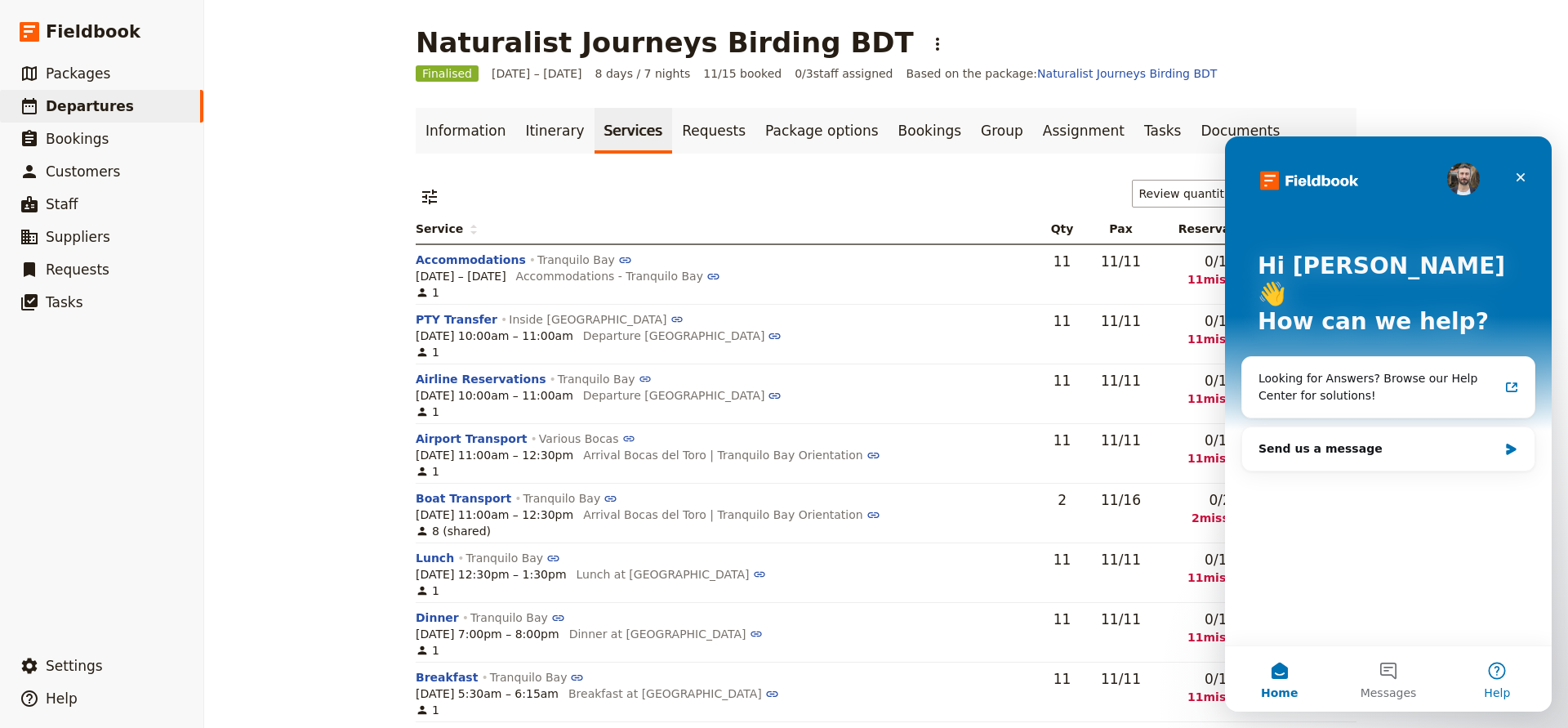
click at [1492, 668] on button "Help" at bounding box center [1498, 679] width 109 height 65
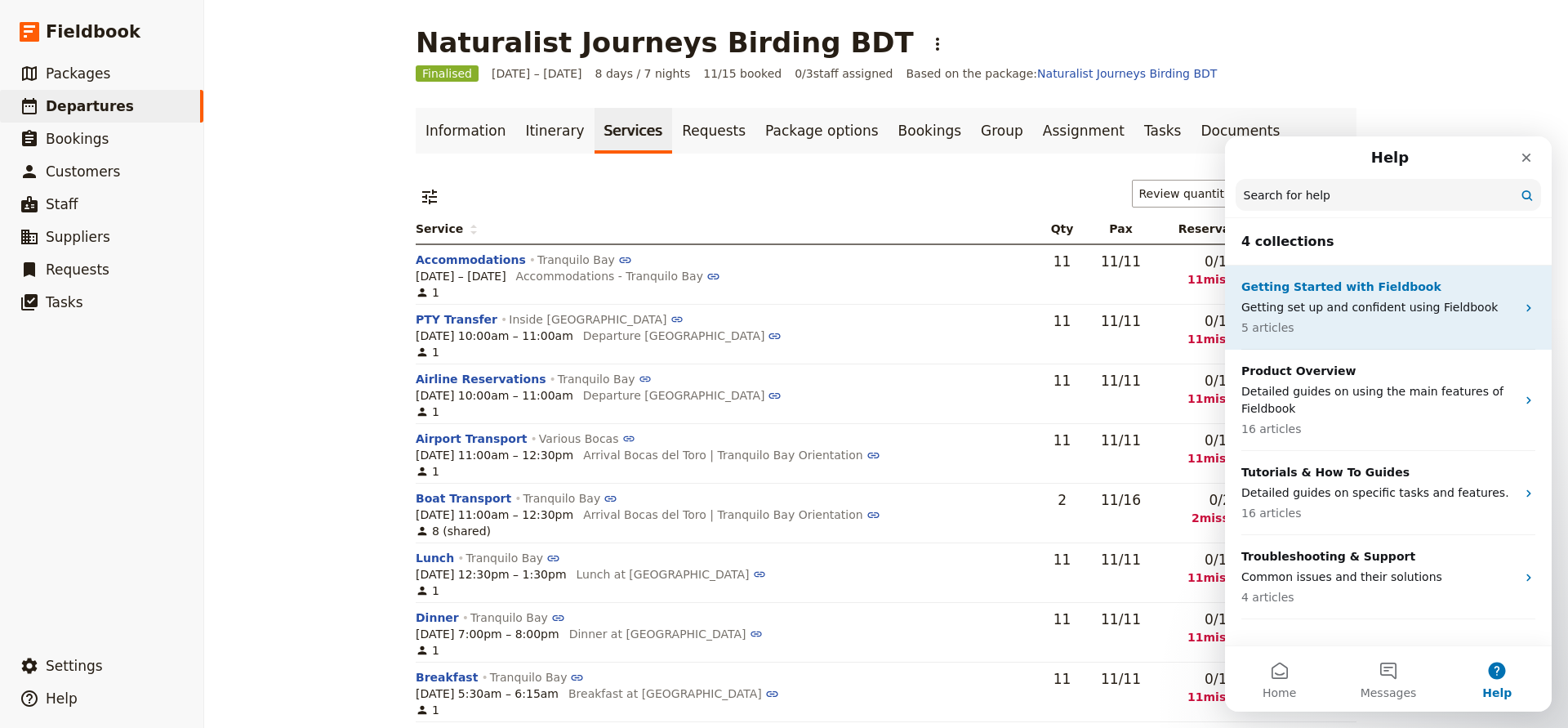
click at [1334, 297] on div "Getting Started with Fieldbook Getting set up and confident using Fieldbook 5 a…" at bounding box center [1379, 307] width 275 height 58
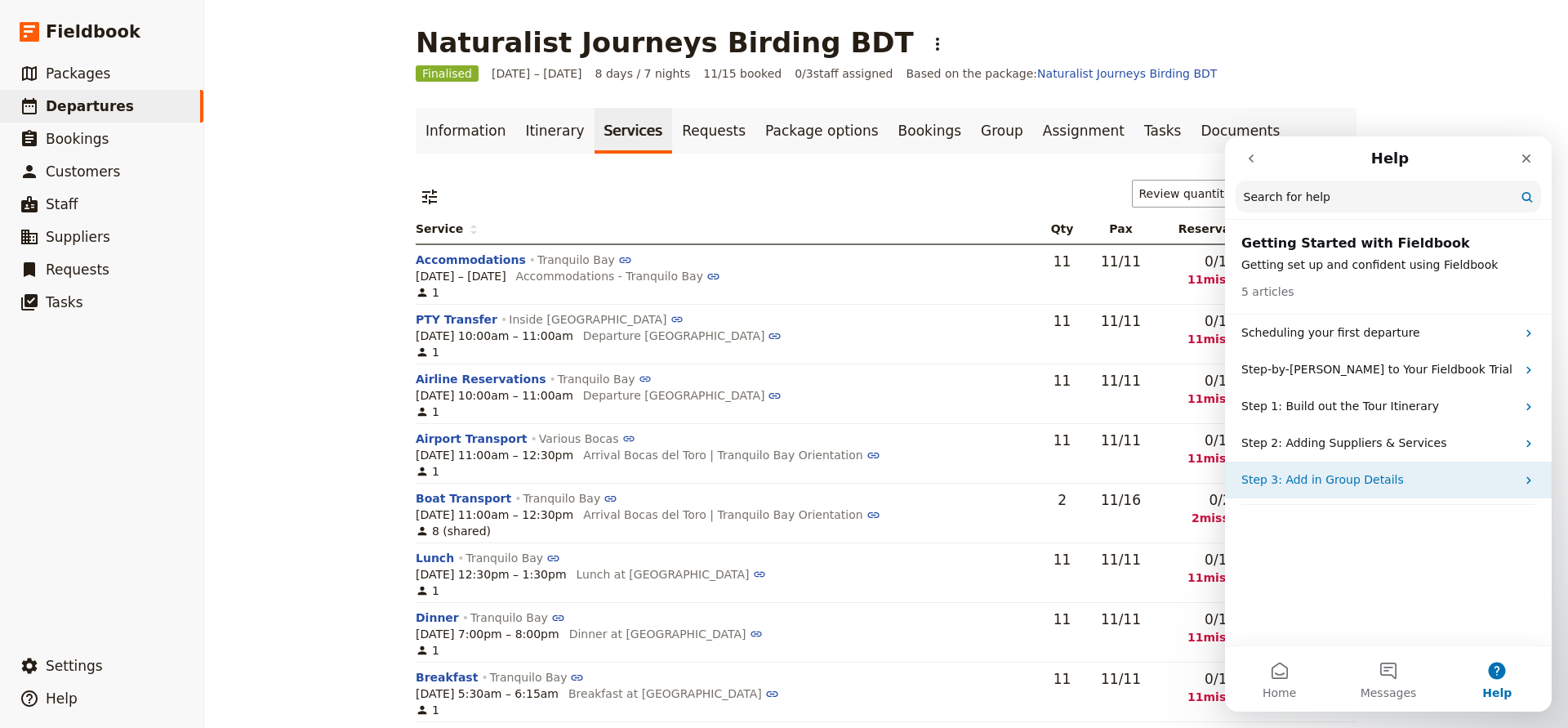
click at [1310, 475] on p "Step 3: Add in Group Details" at bounding box center [1379, 480] width 275 height 17
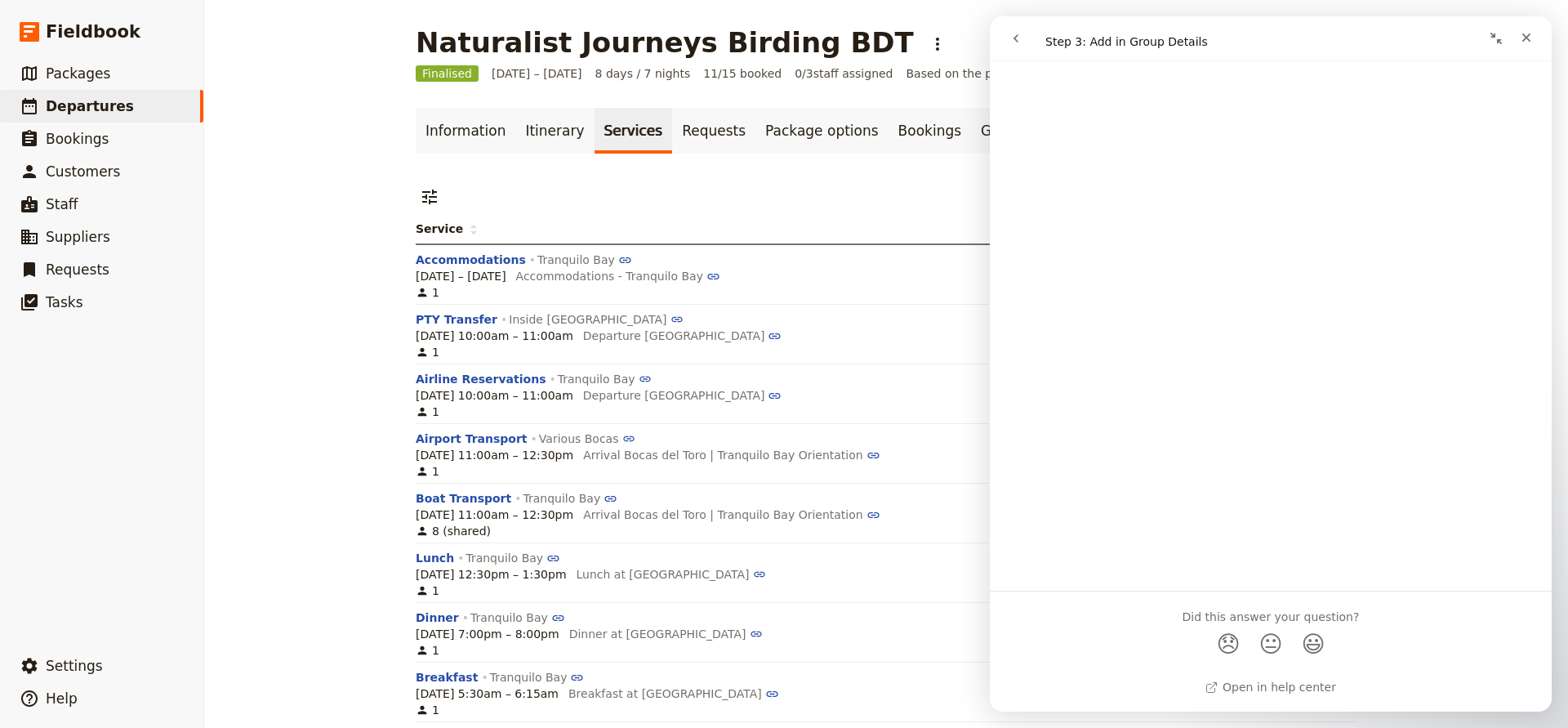
scroll to position [546, 0]
click at [1522, 34] on icon "Close" at bounding box center [1526, 37] width 9 height 9
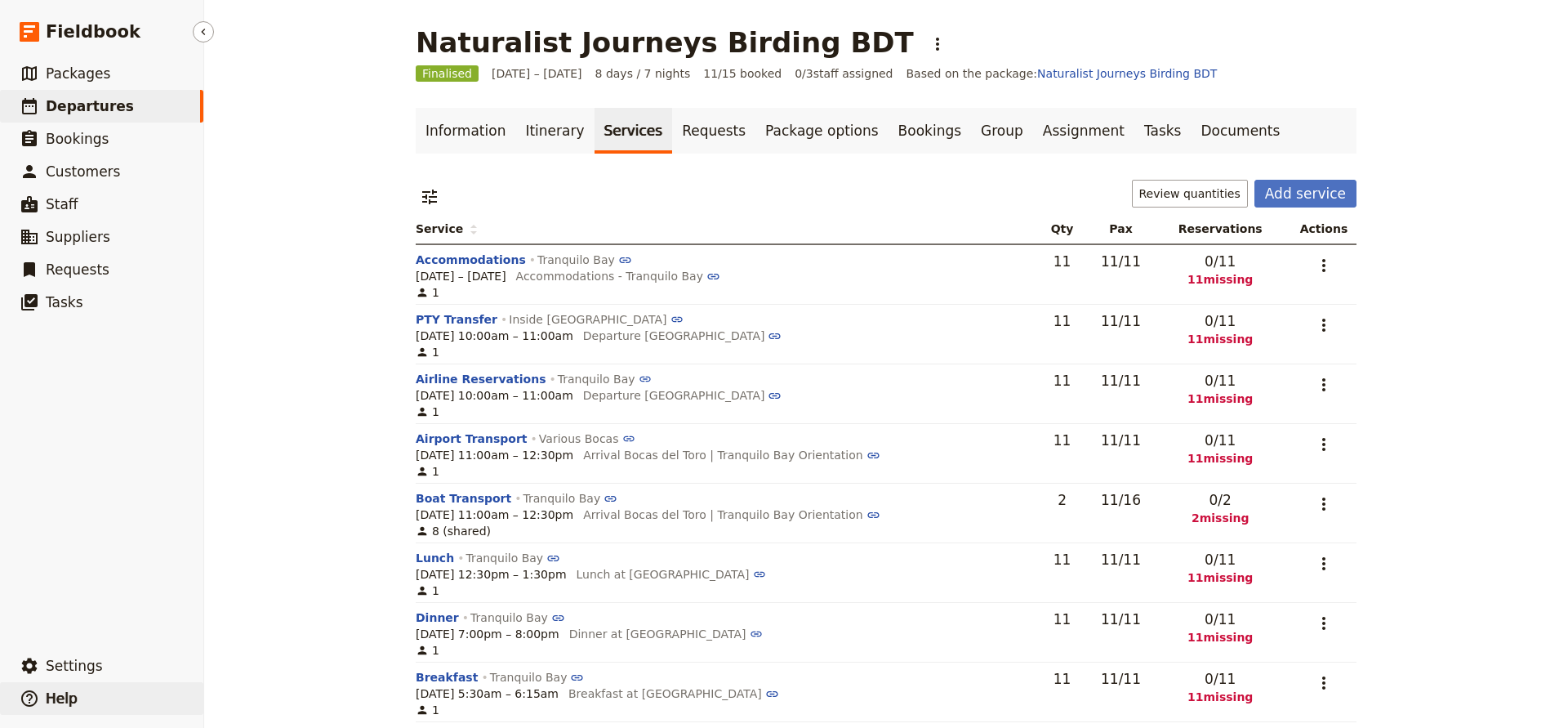
click at [44, 691] on button "​ Help" at bounding box center [102, 698] width 204 height 33
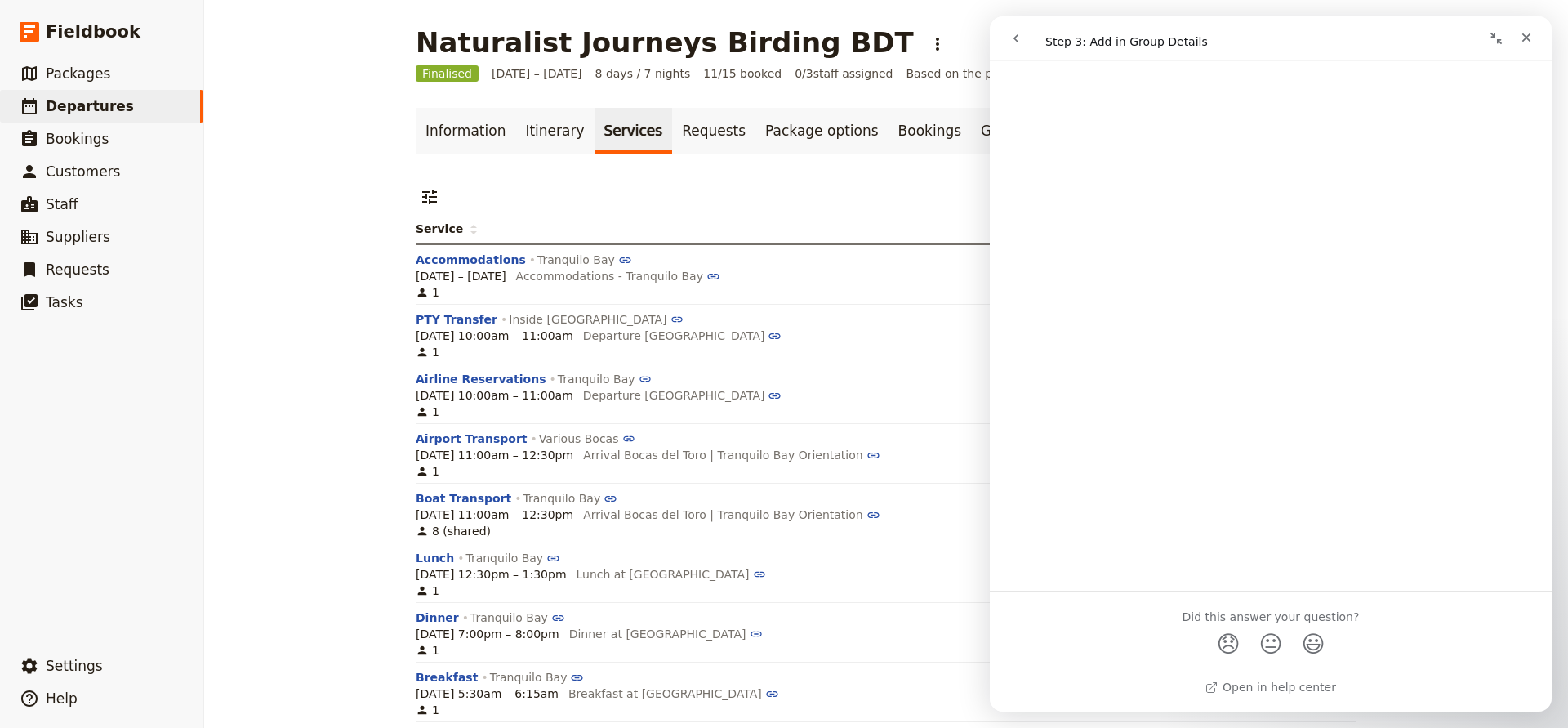
click at [1012, 38] on icon "go back" at bounding box center [1016, 38] width 13 height 13
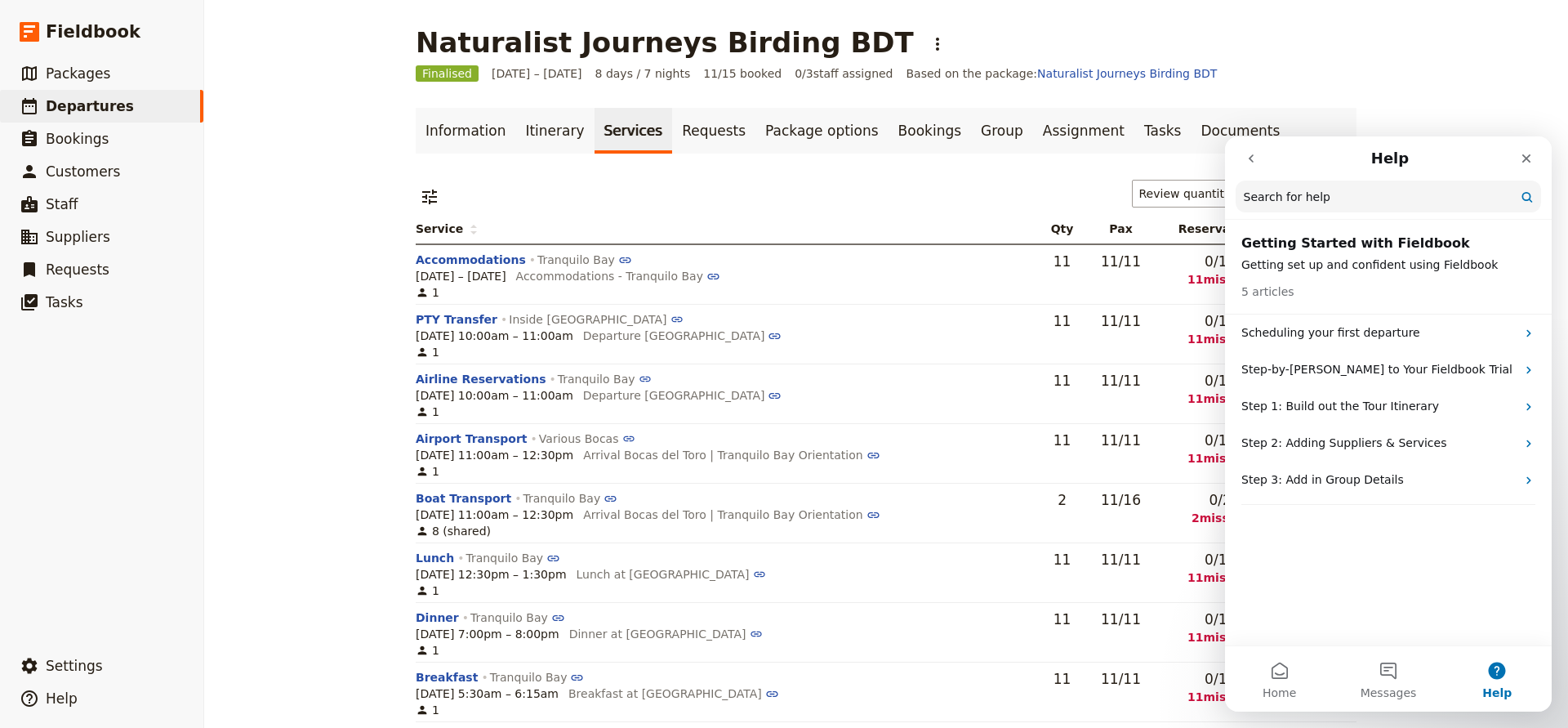
click at [1247, 154] on icon "go back" at bounding box center [1251, 158] width 13 height 13
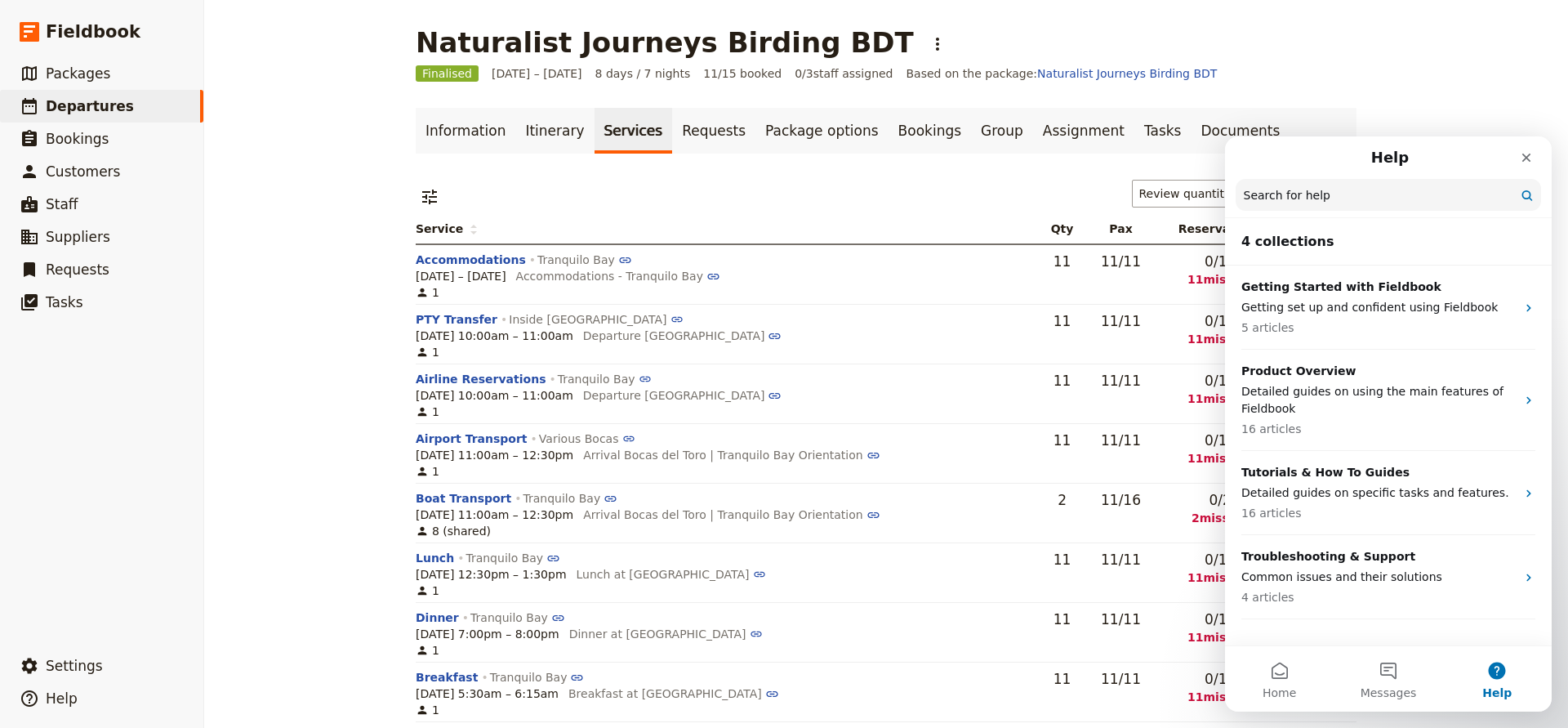
click at [1279, 189] on input "Search for help" at bounding box center [1388, 195] width 305 height 32
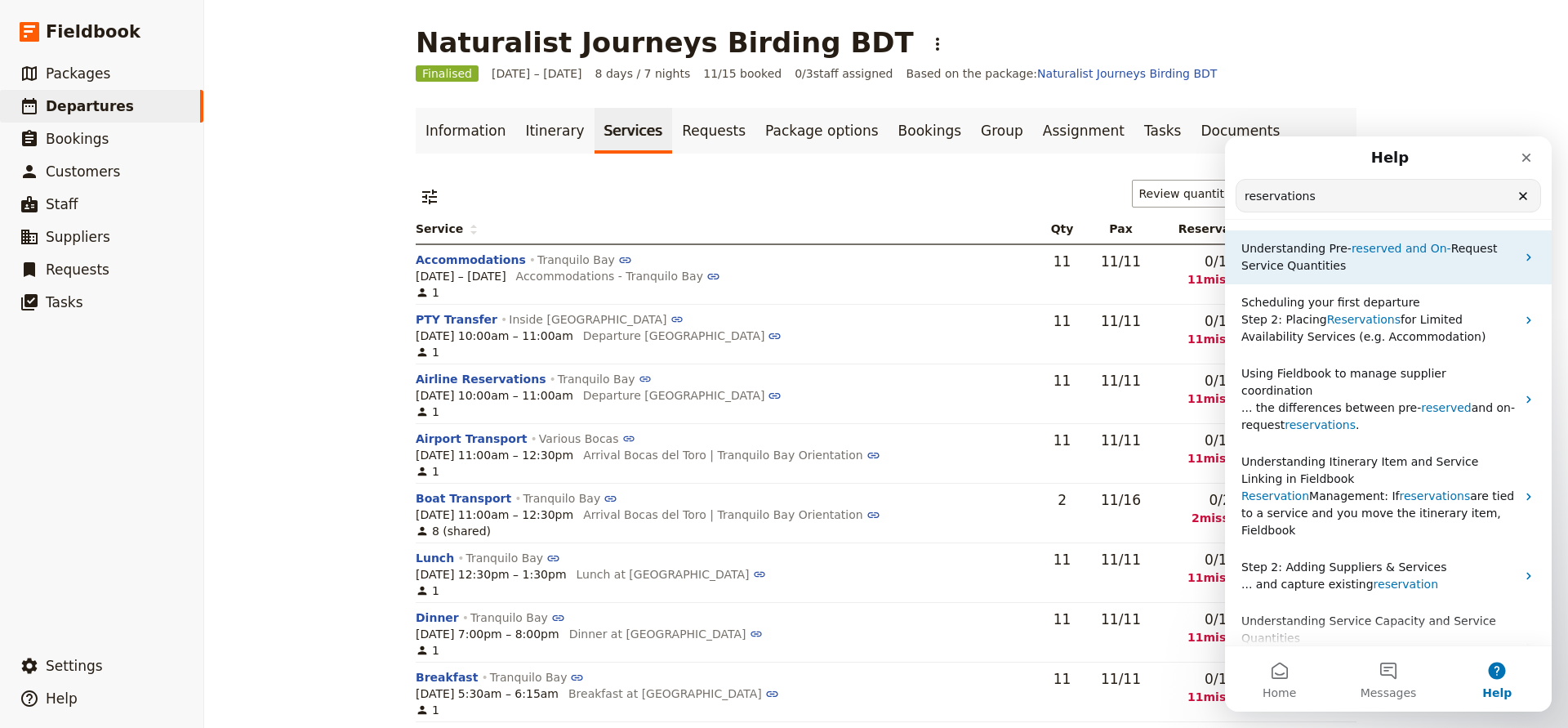
type input "reservations"
click at [1270, 260] on span "Request Service Quantities" at bounding box center [1370, 257] width 256 height 31
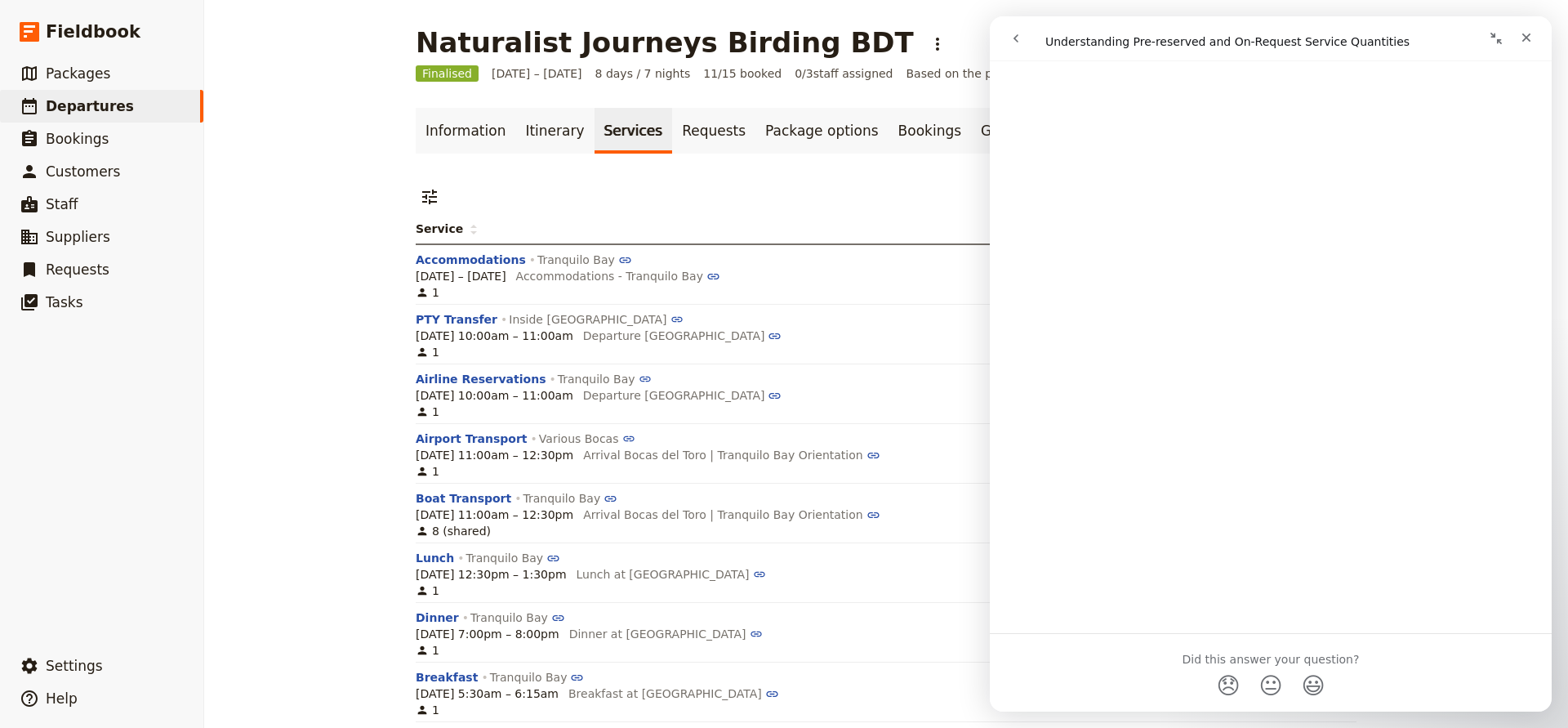
scroll to position [2266, 0]
click at [1015, 38] on icon "go back" at bounding box center [1016, 38] width 5 height 8
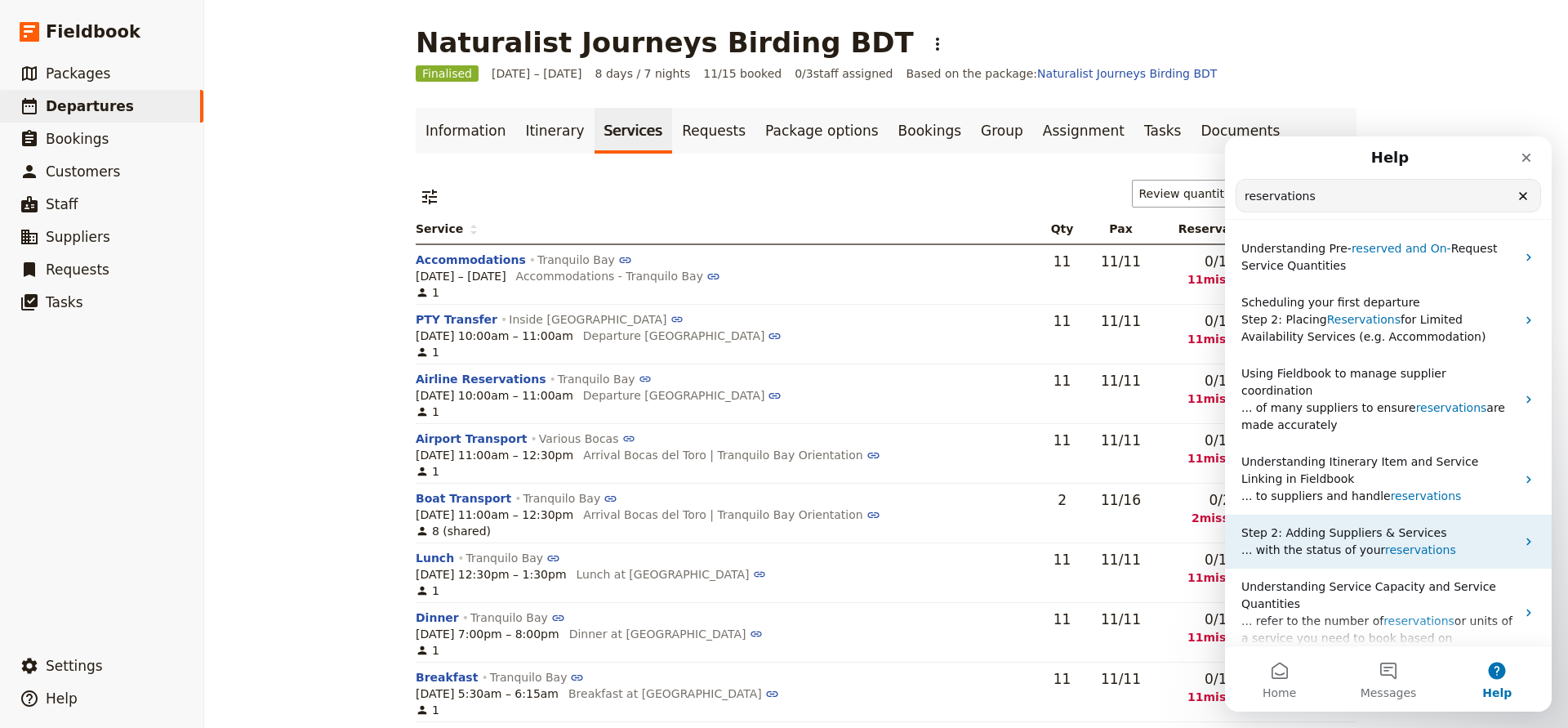
click at [1310, 526] on span "Step 2: Adding Suppliers & Services" at bounding box center [1344, 532] width 205 height 13
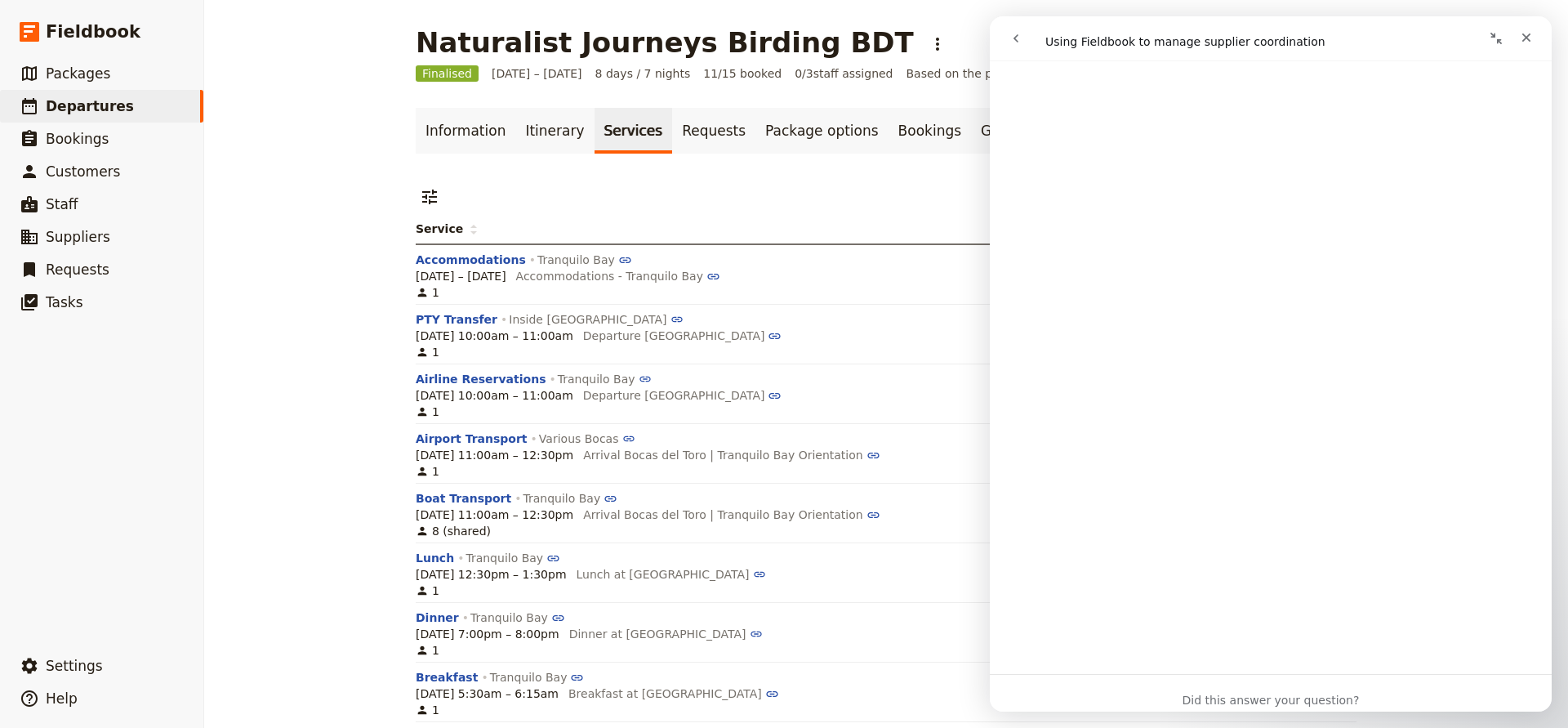
scroll to position [2189, 0]
click at [688, 124] on link "Requests" at bounding box center [714, 131] width 83 height 46
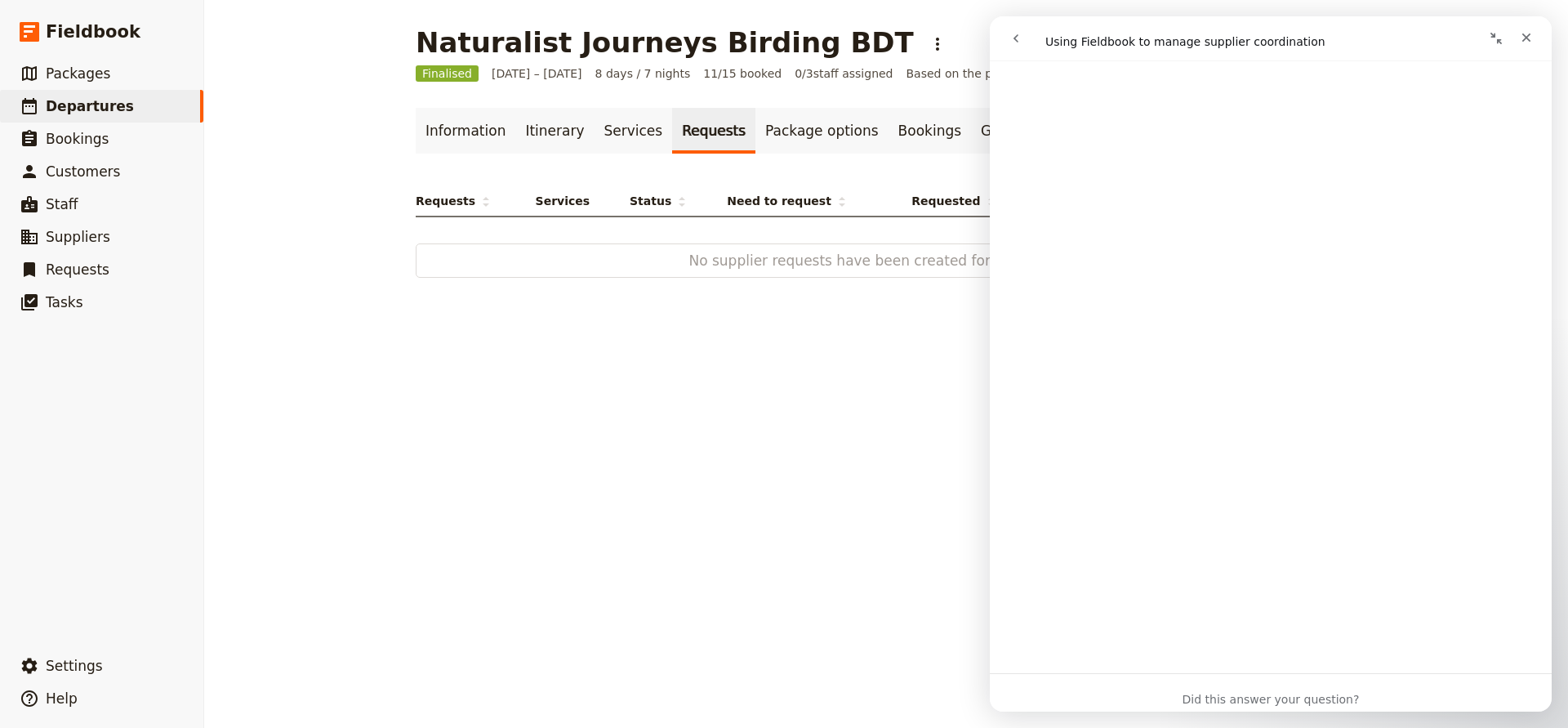
click at [1024, 38] on button "go back" at bounding box center [1016, 38] width 31 height 31
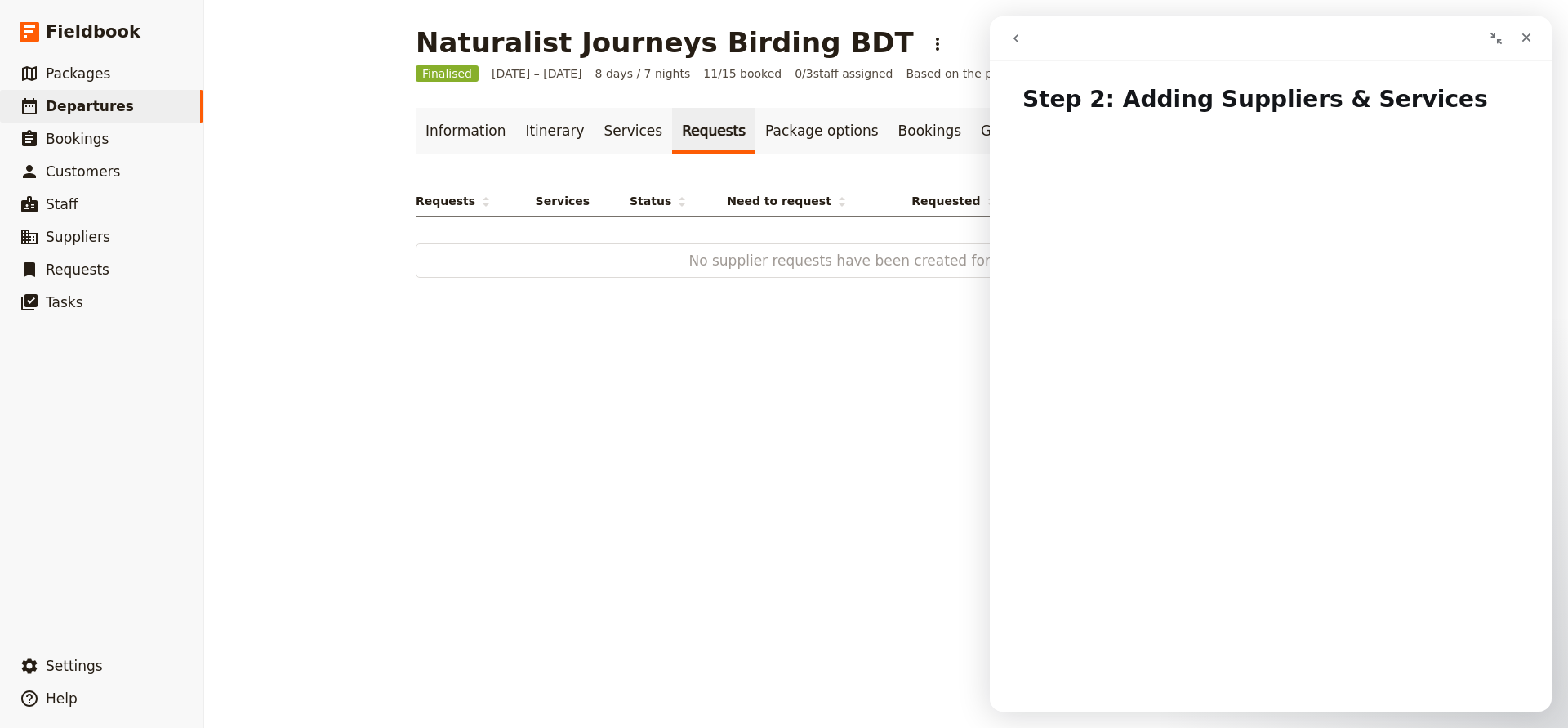
click at [1022, 38] on icon "go back" at bounding box center [1016, 38] width 13 height 13
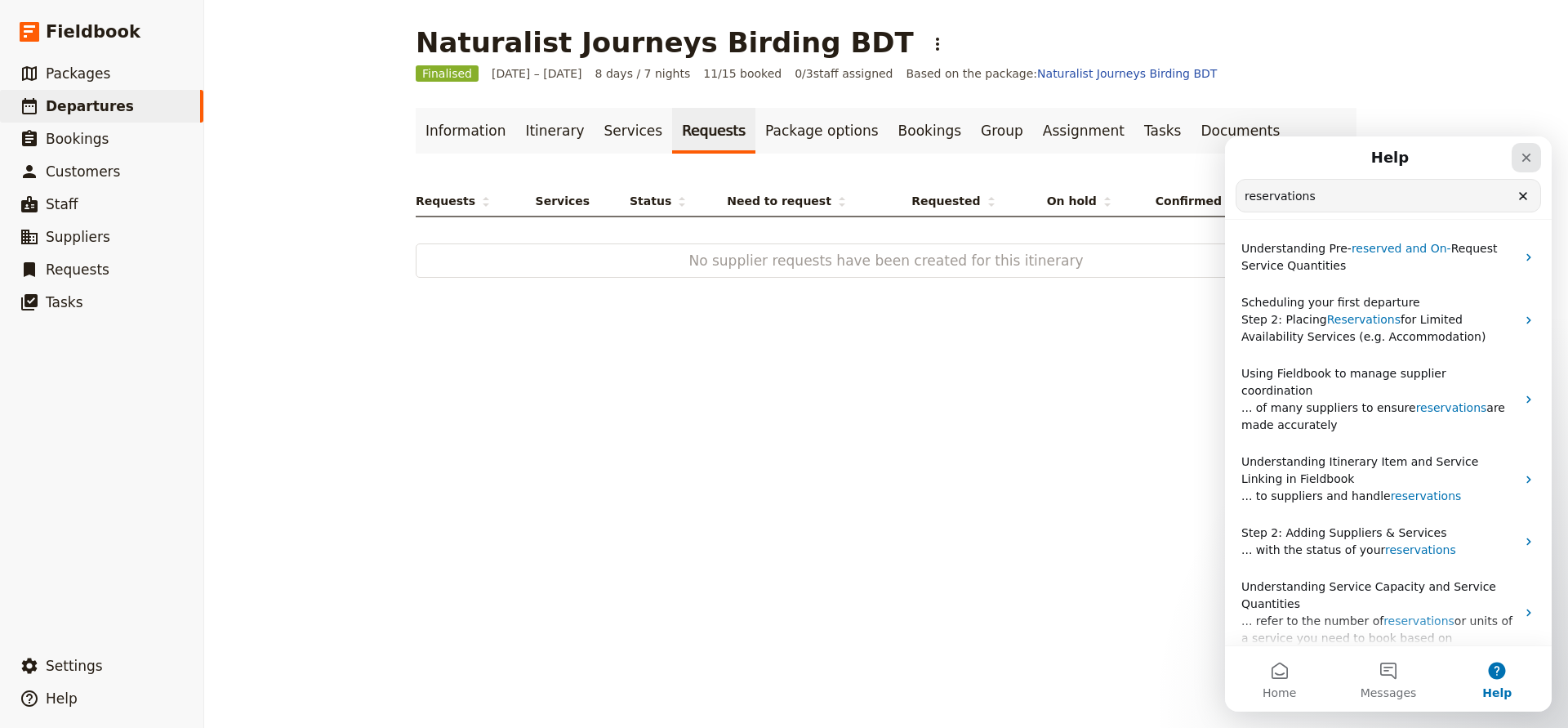
click at [1528, 161] on icon "Close" at bounding box center [1526, 157] width 13 height 13
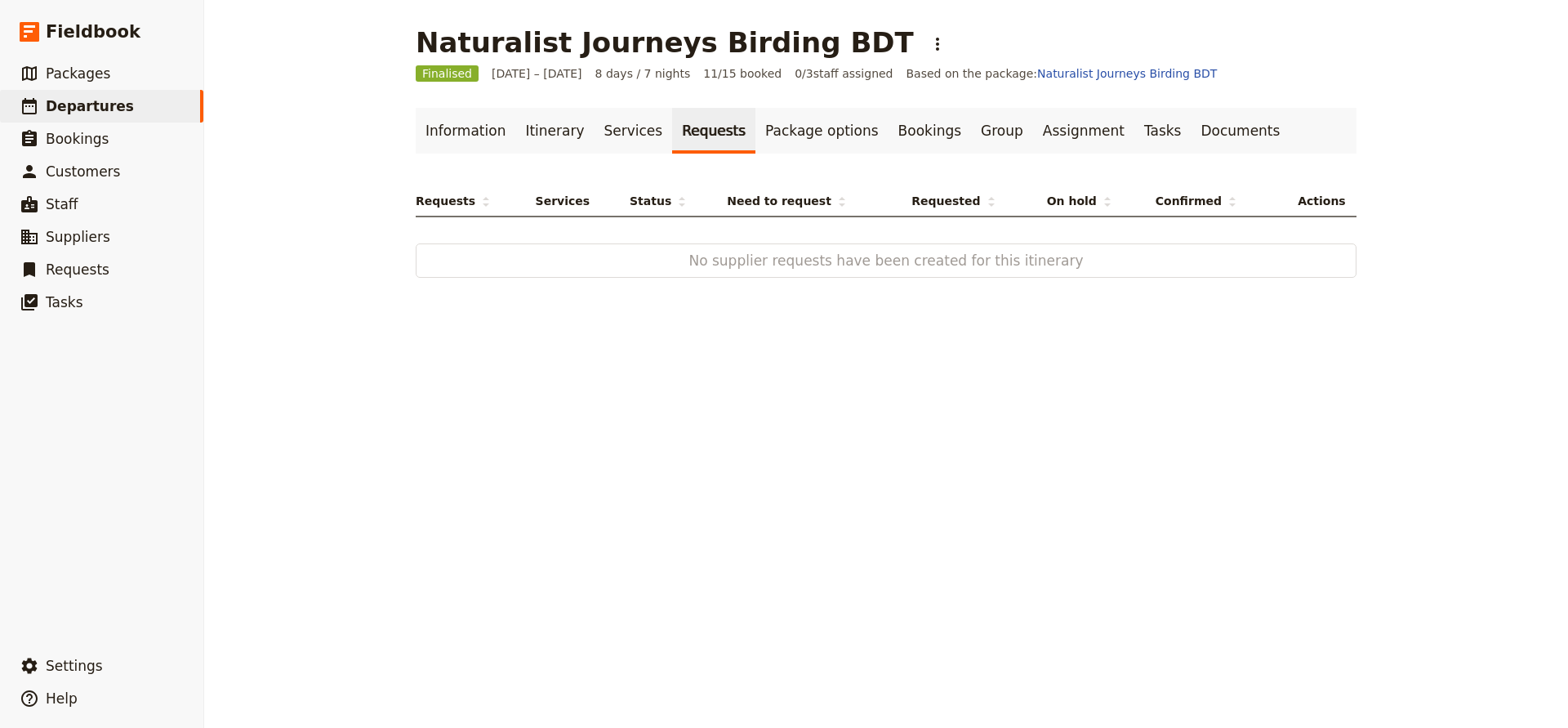
click at [907, 263] on span "No supplier requests have been created for this itinerary" at bounding box center [886, 260] width 834 height 20
click at [615, 130] on link "Services" at bounding box center [633, 131] width 78 height 46
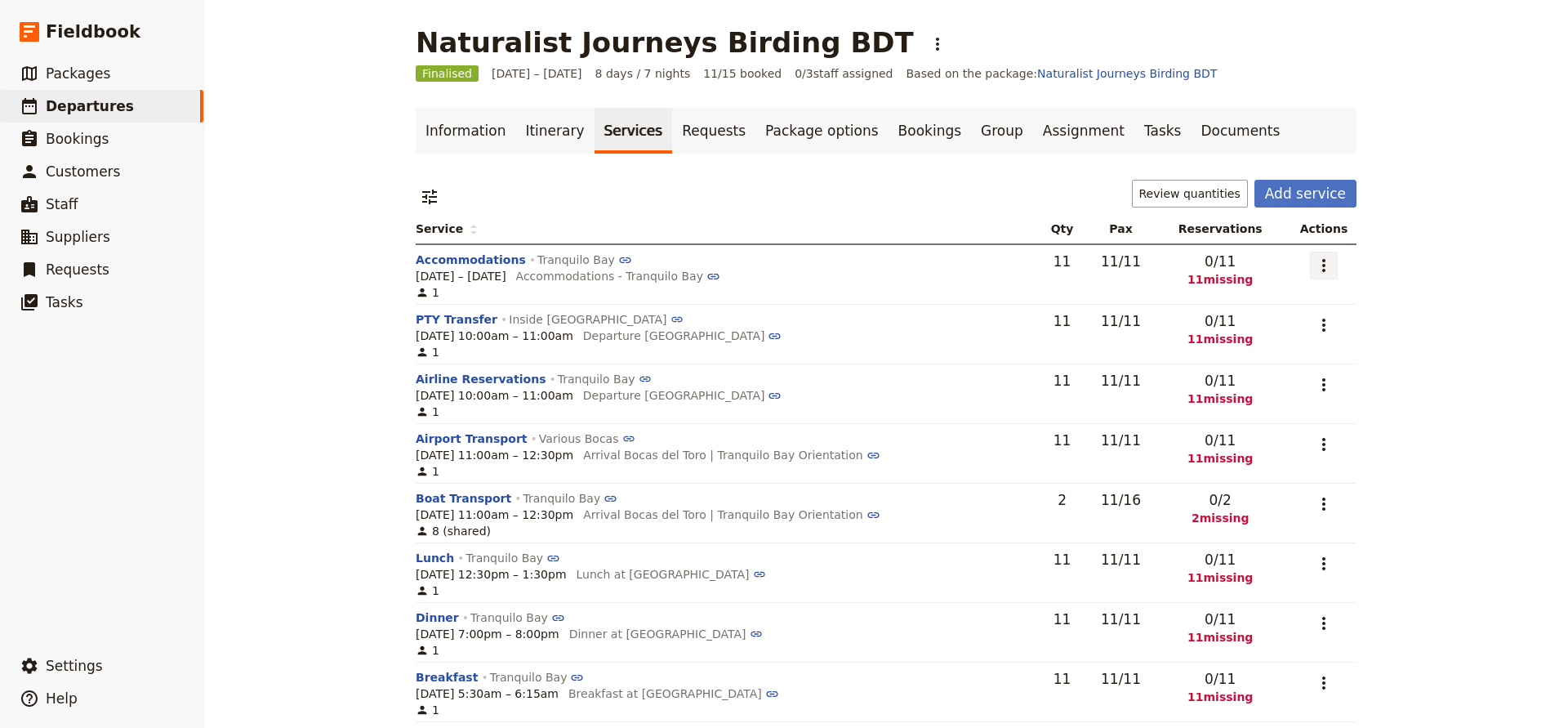
click at [1325, 261] on icon "Actions" at bounding box center [1324, 265] width 3 height 13
click at [1287, 341] on span "Add to supplier request" at bounding box center [1263, 347] width 134 height 16
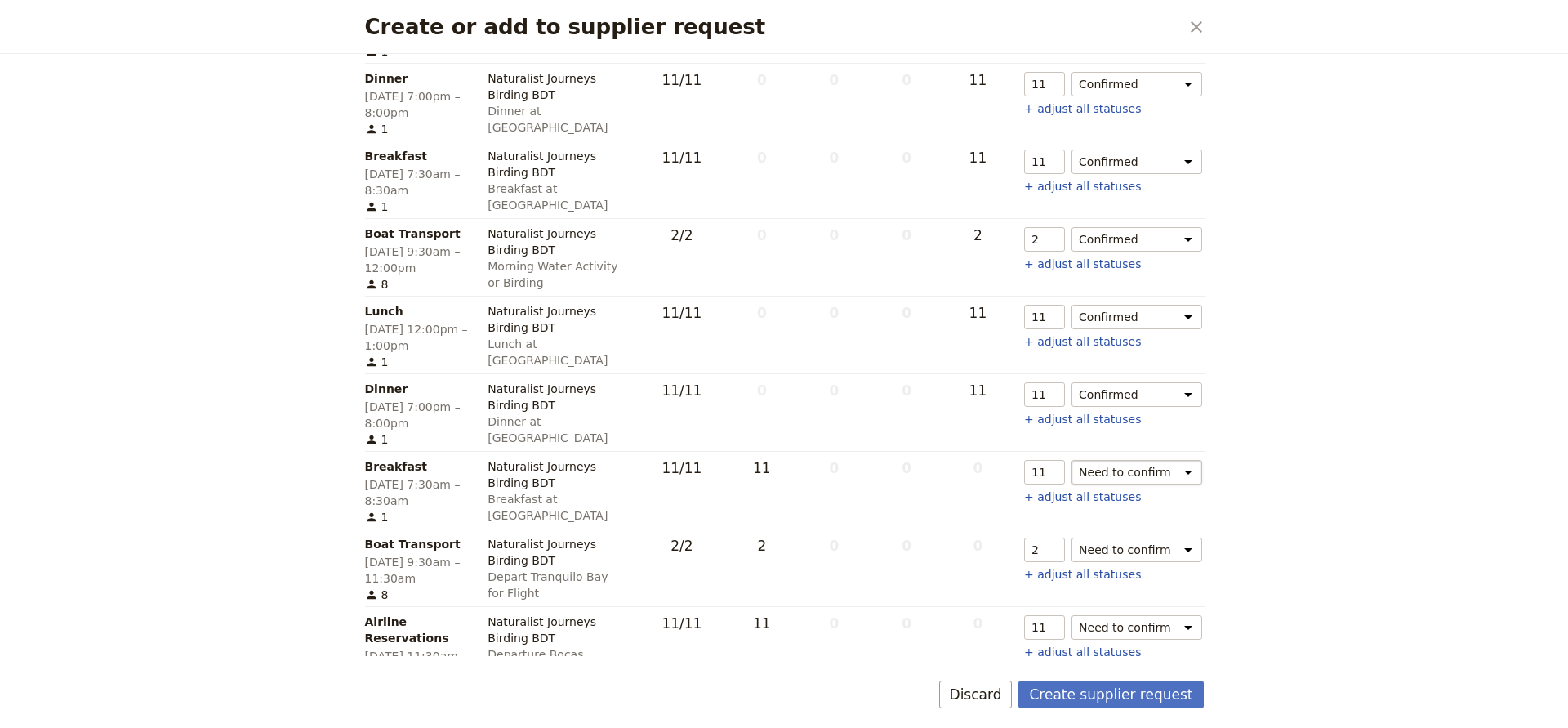
scroll to position [2383, 0]
click at [1073, 688] on button "Create supplier request" at bounding box center [1111, 694] width 185 height 28
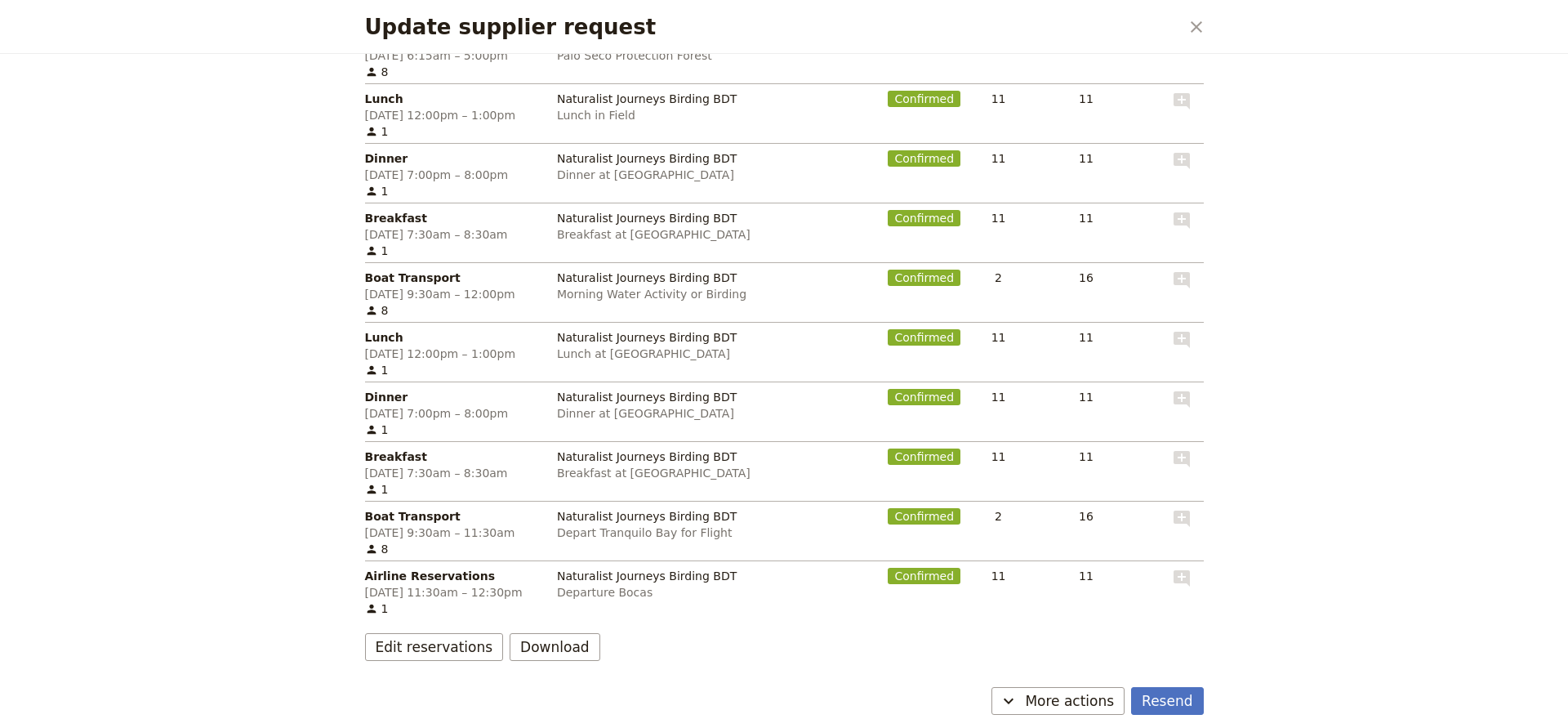
scroll to position [1710, 0]
click at [1064, 706] on span "More actions" at bounding box center [1069, 701] width 89 height 20
click at [834, 654] on div "Edit reservations Download" at bounding box center [784, 647] width 839 height 28
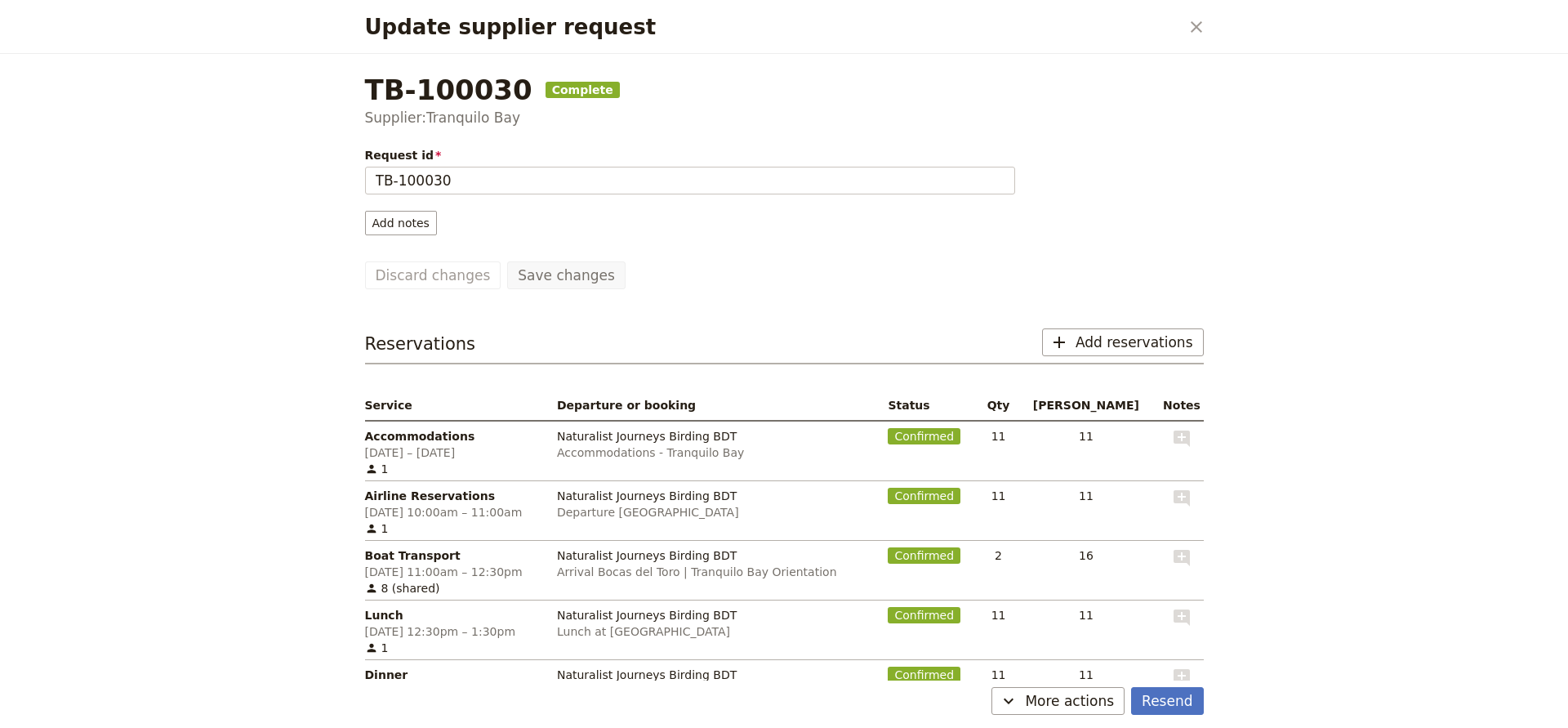
scroll to position [0, 0]
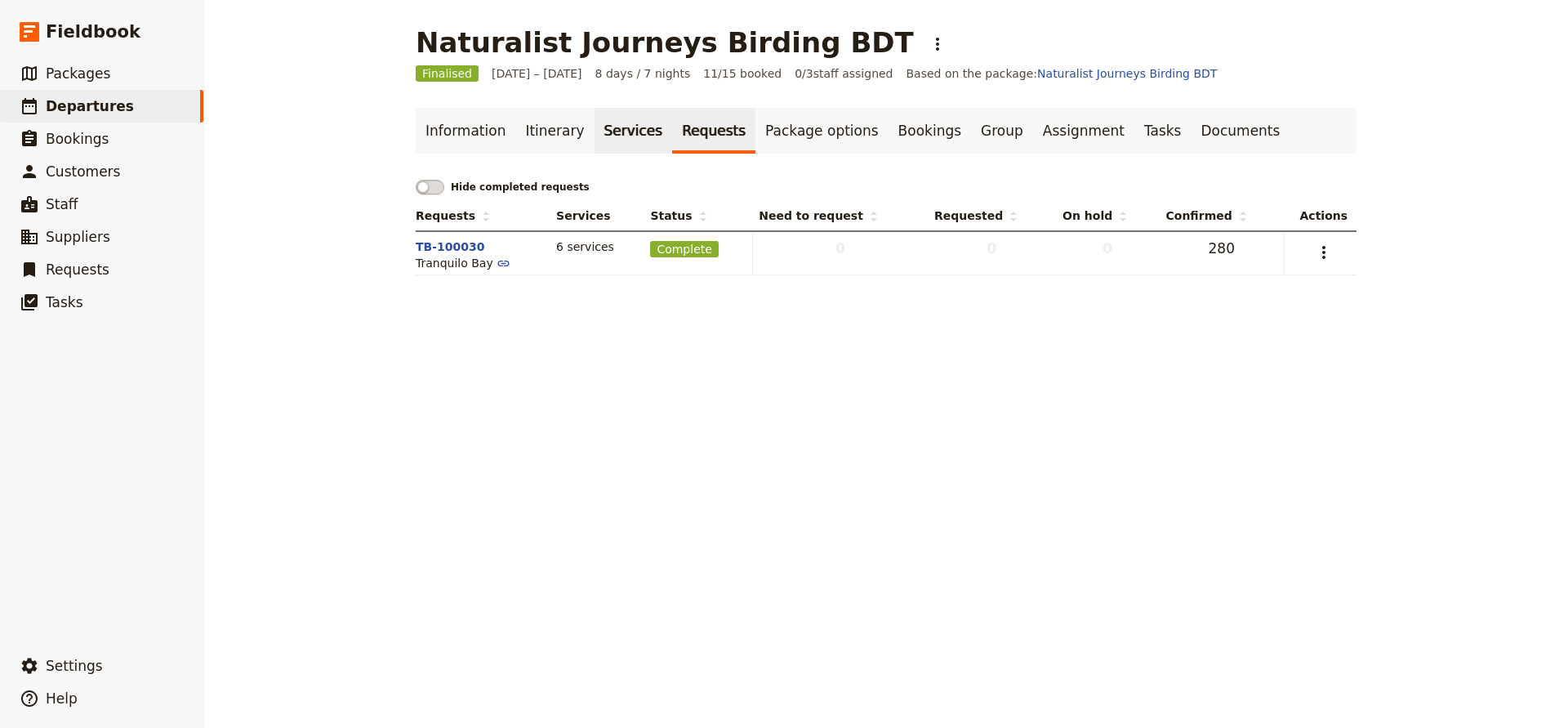
click at [614, 140] on link "Services" at bounding box center [633, 131] width 78 height 46
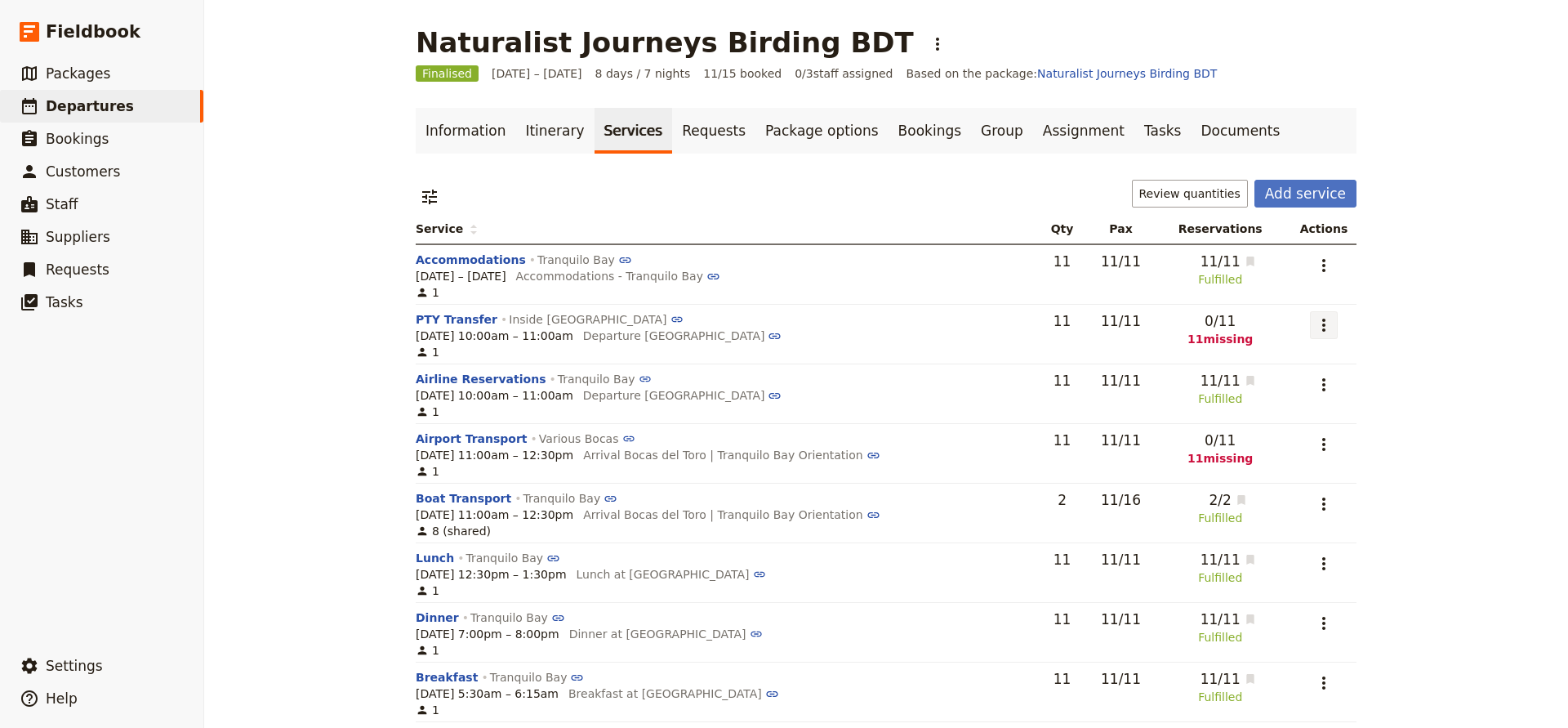
click at [1328, 327] on icon "Actions" at bounding box center [1324, 325] width 20 height 20
click at [1272, 405] on span "Add to supplier request" at bounding box center [1263, 406] width 134 height 16
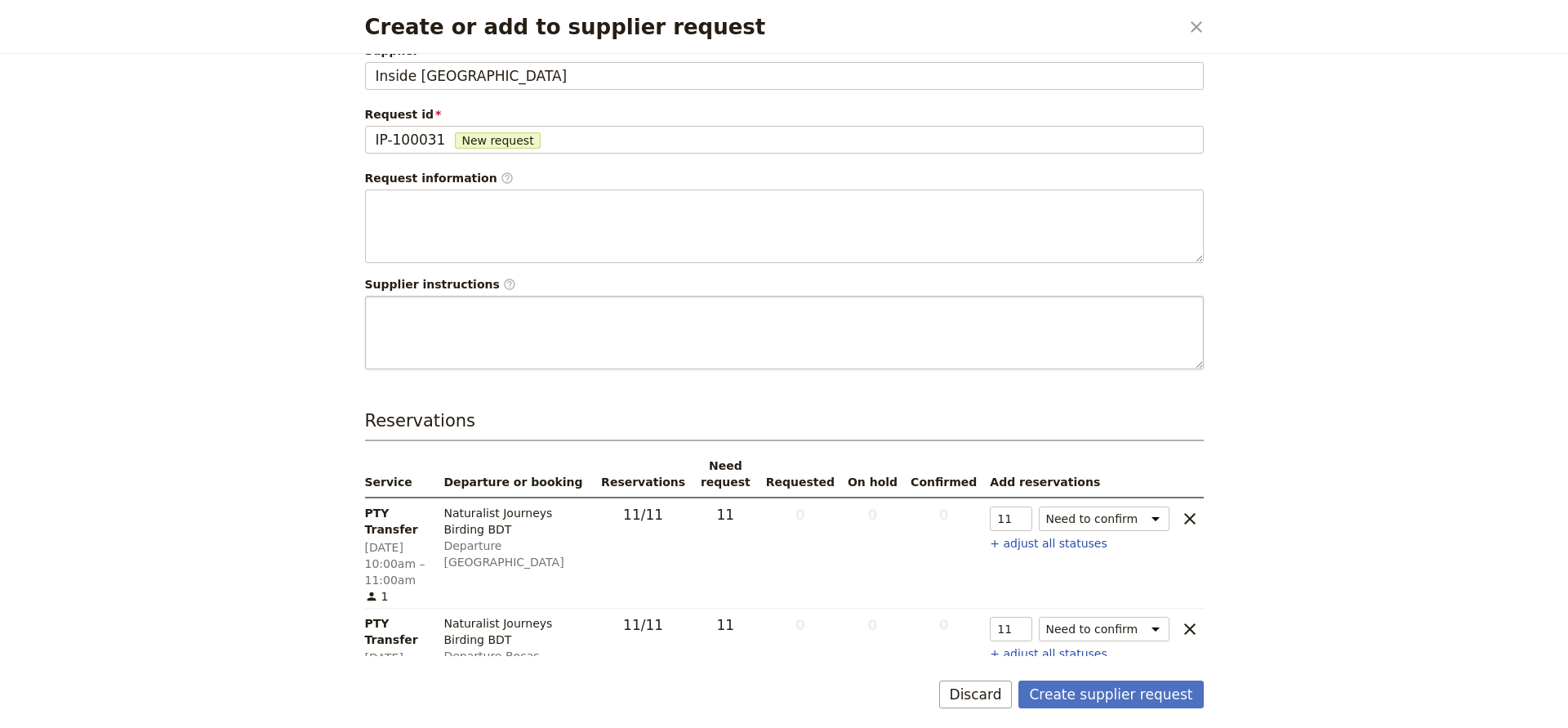
scroll to position [24, 0]
click at [1022, 618] on input "10" at bounding box center [1010, 630] width 42 height 25
click at [1022, 618] on input "9" at bounding box center [1010, 630] width 42 height 25
click at [1022, 618] on input "8" at bounding box center [1010, 630] width 42 height 25
click at [1022, 618] on input "7" at bounding box center [1010, 630] width 42 height 25
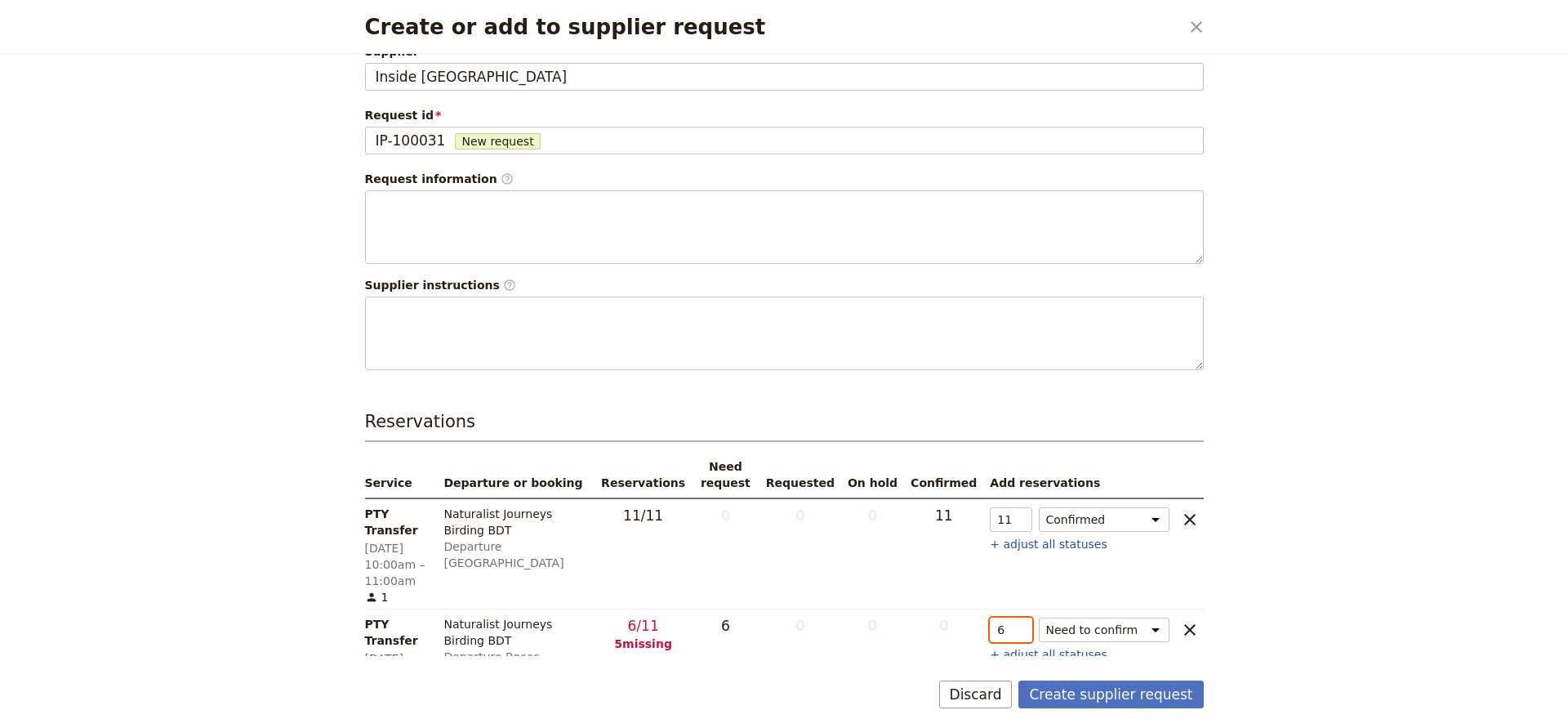
click at [1022, 618] on input "6" at bounding box center [1010, 630] width 42 height 25
click at [1022, 618] on input "5" at bounding box center [1010, 630] width 42 height 25
type input "4"
click at [1022, 618] on input "4" at bounding box center [1010, 630] width 42 height 25
click at [1040, 647] on button "+ adjust all statuses" at bounding box center [1048, 654] width 117 height 16
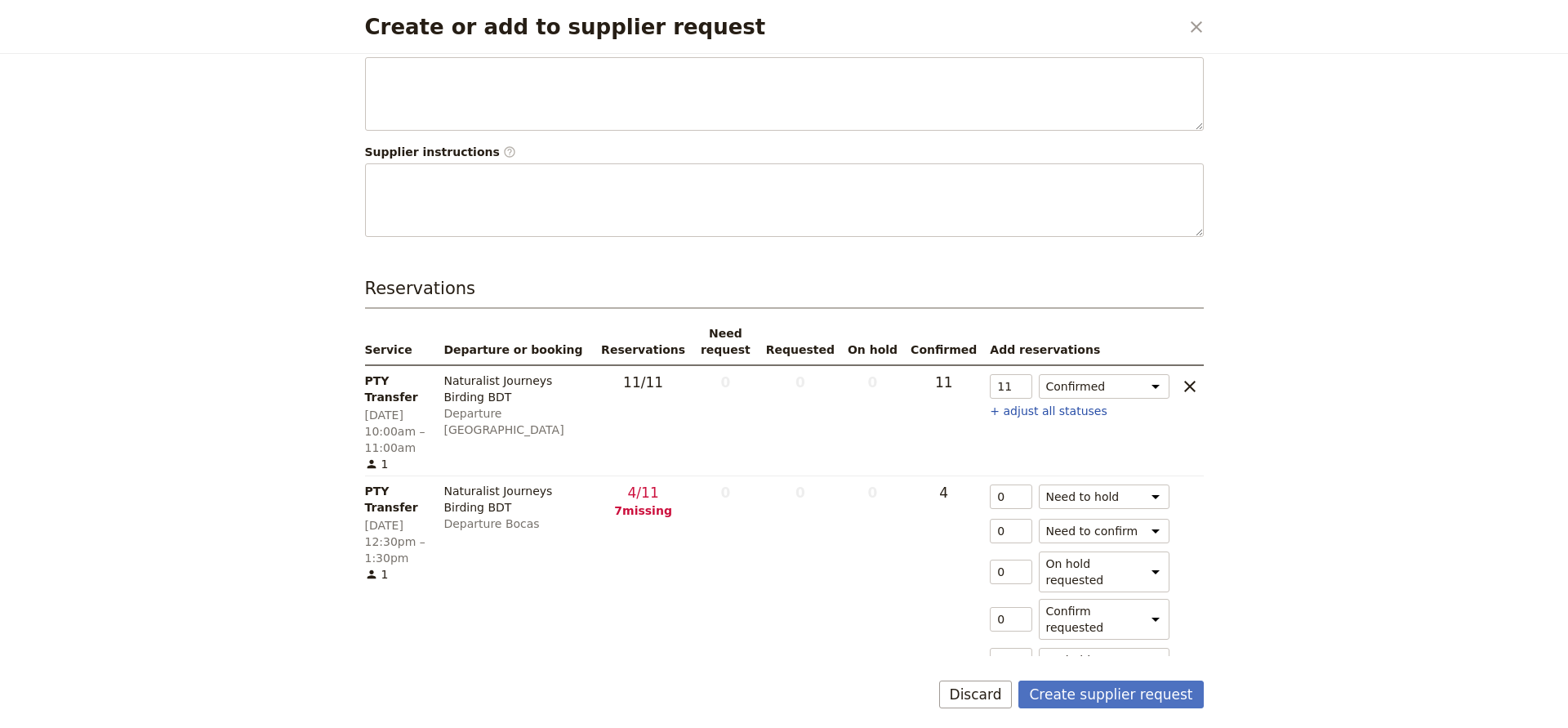
scroll to position [156, 0]
click at [1191, 690] on icon "clear" at bounding box center [1190, 695] width 11 height 11
type input "0"
click at [971, 692] on button "Discard" at bounding box center [976, 694] width 74 height 28
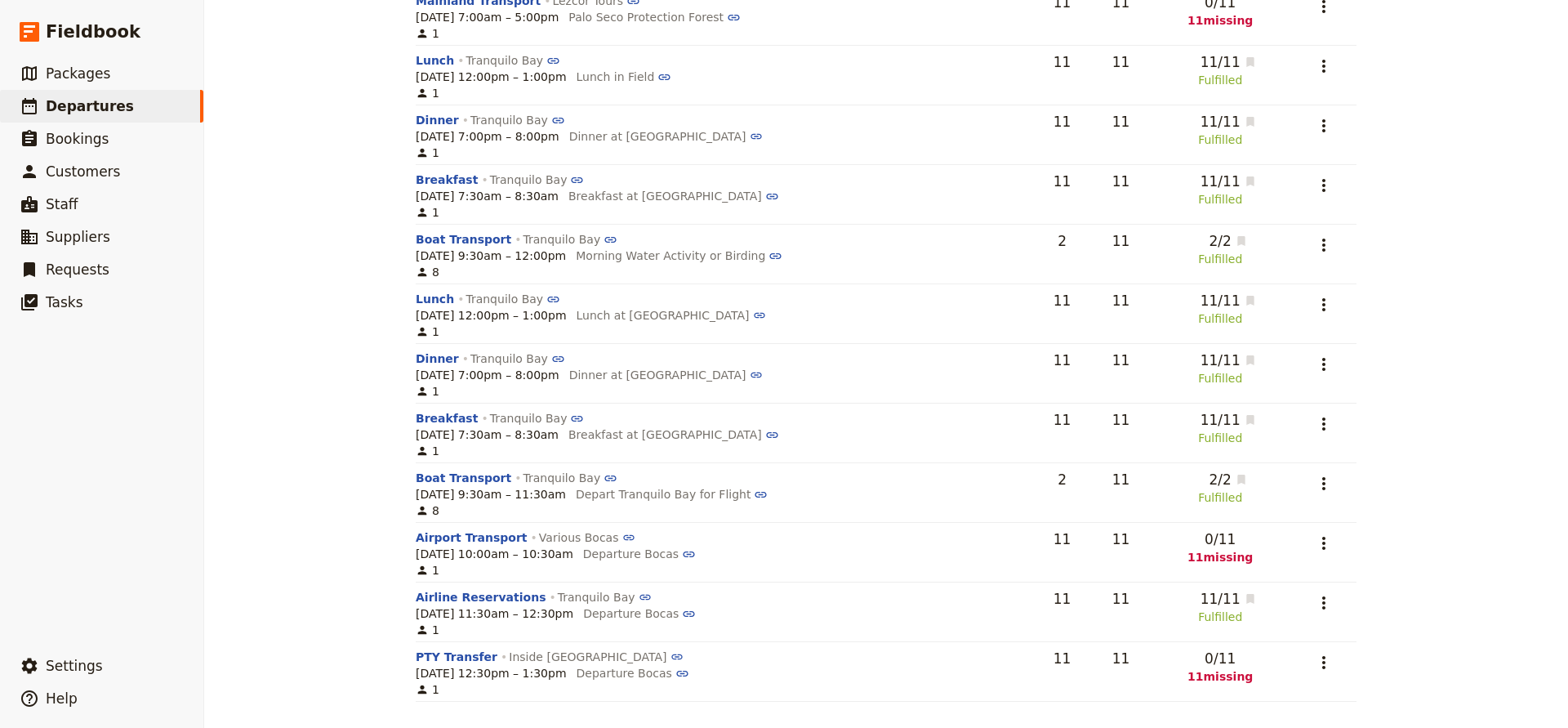
scroll to position [1870, 0]
click at [449, 653] on button "PTY Transfer" at bounding box center [456, 657] width 81 height 16
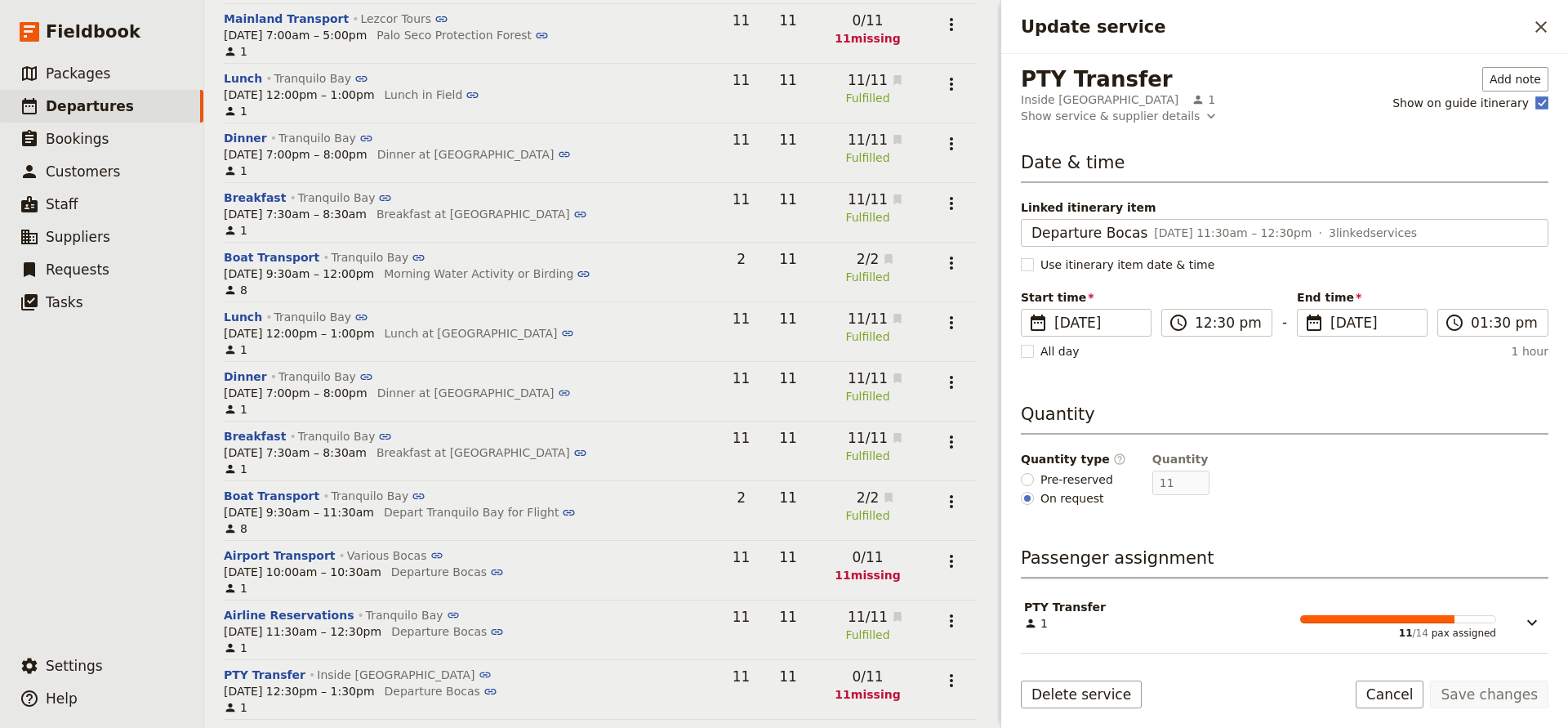
click at [1045, 475] on span "Pre-reserved" at bounding box center [1077, 479] width 73 height 16
click at [1034, 475] on input "Pre-reserved" at bounding box center [1027, 479] width 13 height 13
radio input "true"
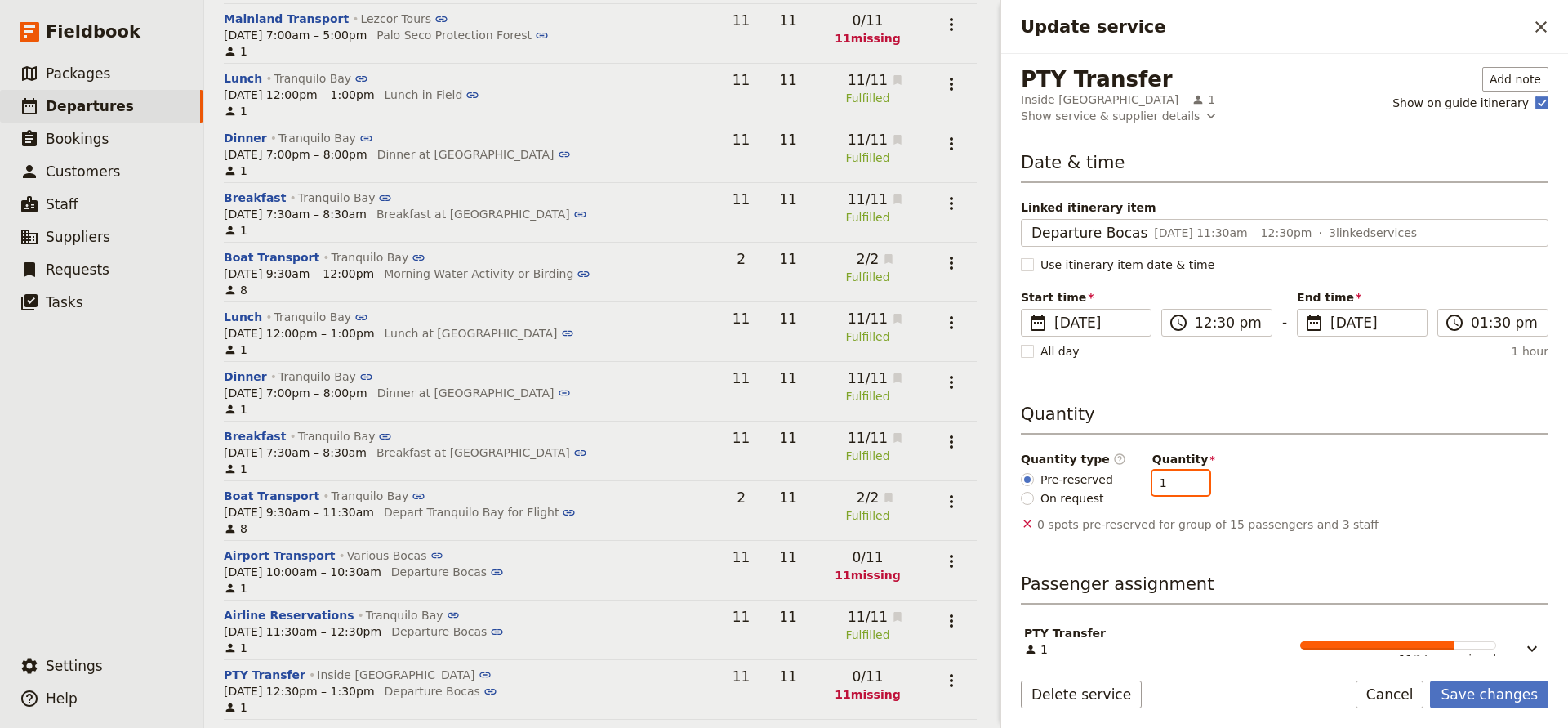
click at [1185, 479] on input "1" at bounding box center [1180, 483] width 57 height 25
click at [1185, 479] on input "2" at bounding box center [1180, 483] width 57 height 25
click at [1185, 479] on input "3" at bounding box center [1180, 483] width 57 height 25
type input "4"
click at [1185, 479] on input "4" at bounding box center [1180, 483] width 57 height 25
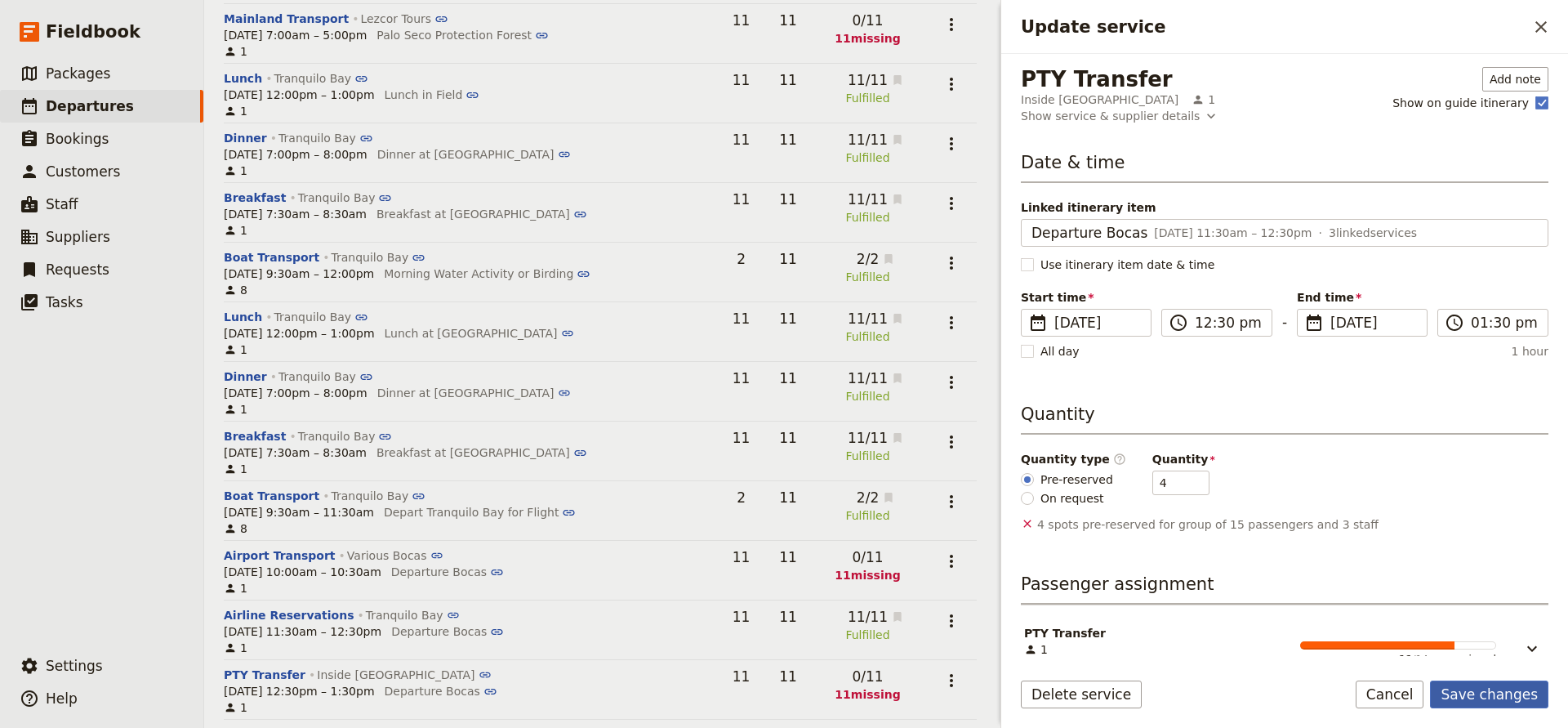
click at [1473, 697] on button "Save changes" at bounding box center [1490, 694] width 119 height 28
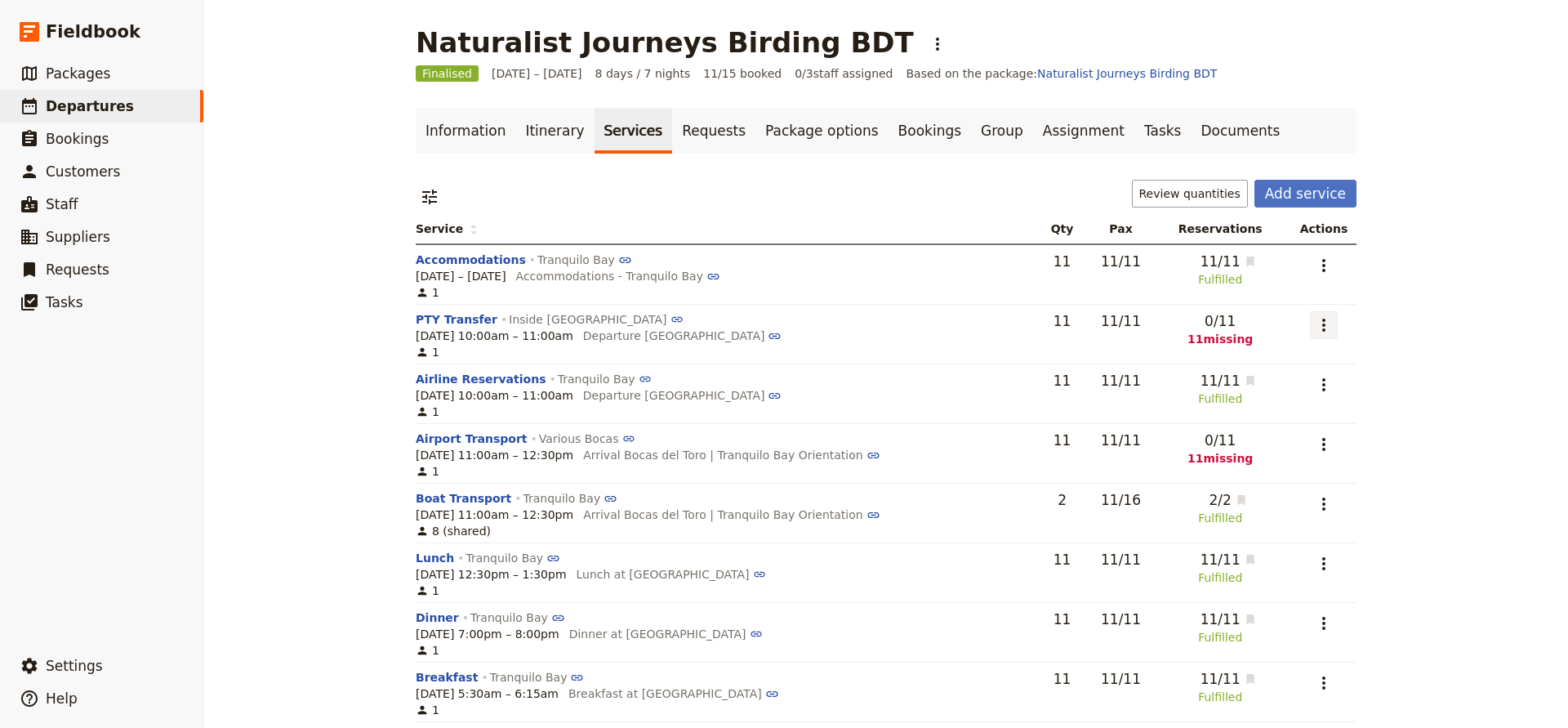
scroll to position [0, 0]
click at [1324, 325] on icon "Actions" at bounding box center [1324, 325] width 20 height 20
click at [1275, 398] on button "Add to supplier request" at bounding box center [1263, 406] width 153 height 23
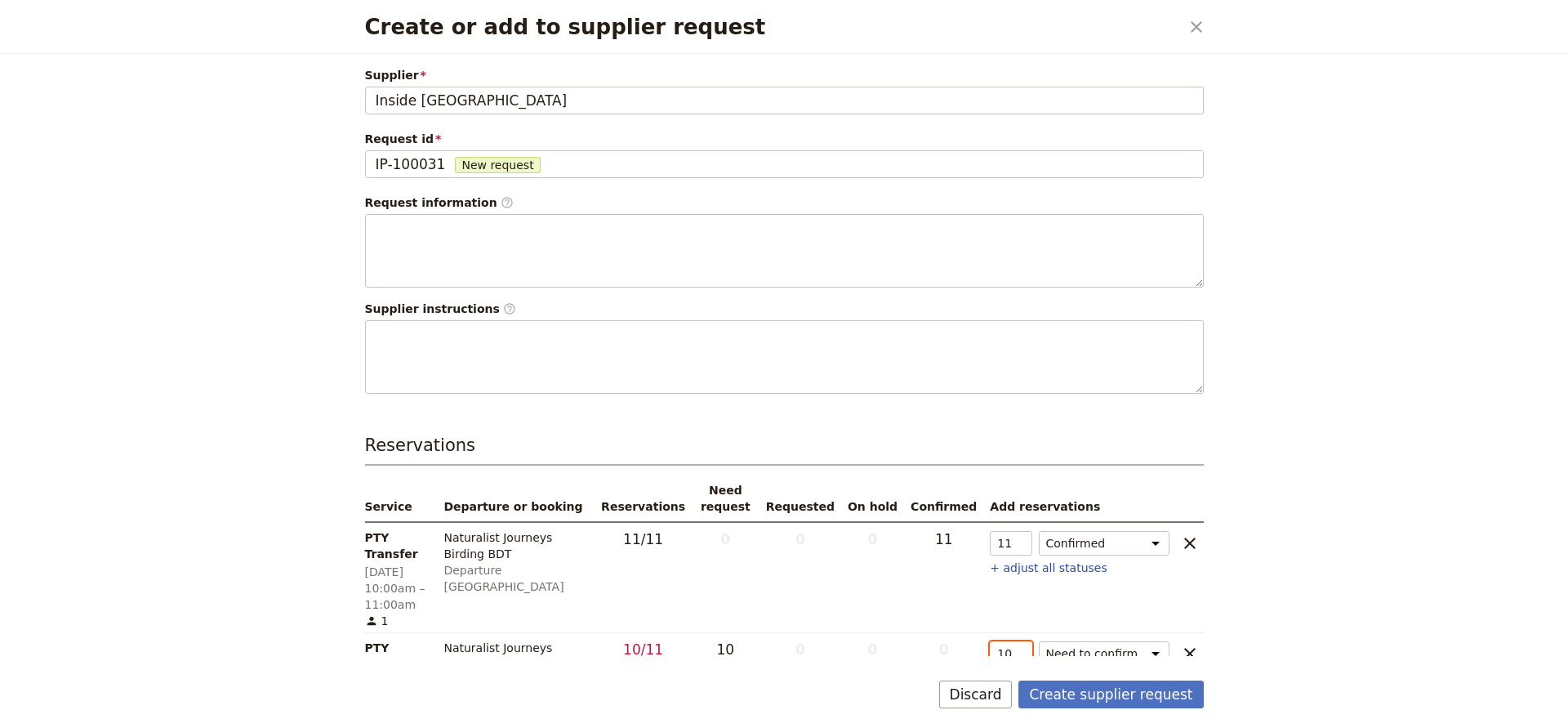
click at [1021, 641] on input "10" at bounding box center [1010, 653] width 42 height 25
click at [1021, 641] on input "9" at bounding box center [1010, 653] width 42 height 25
click at [1021, 641] on input "8" at bounding box center [1010, 653] width 42 height 25
click at [1021, 641] on input "7" at bounding box center [1010, 653] width 42 height 25
click at [1021, 641] on input "6" at bounding box center [1010, 653] width 42 height 25
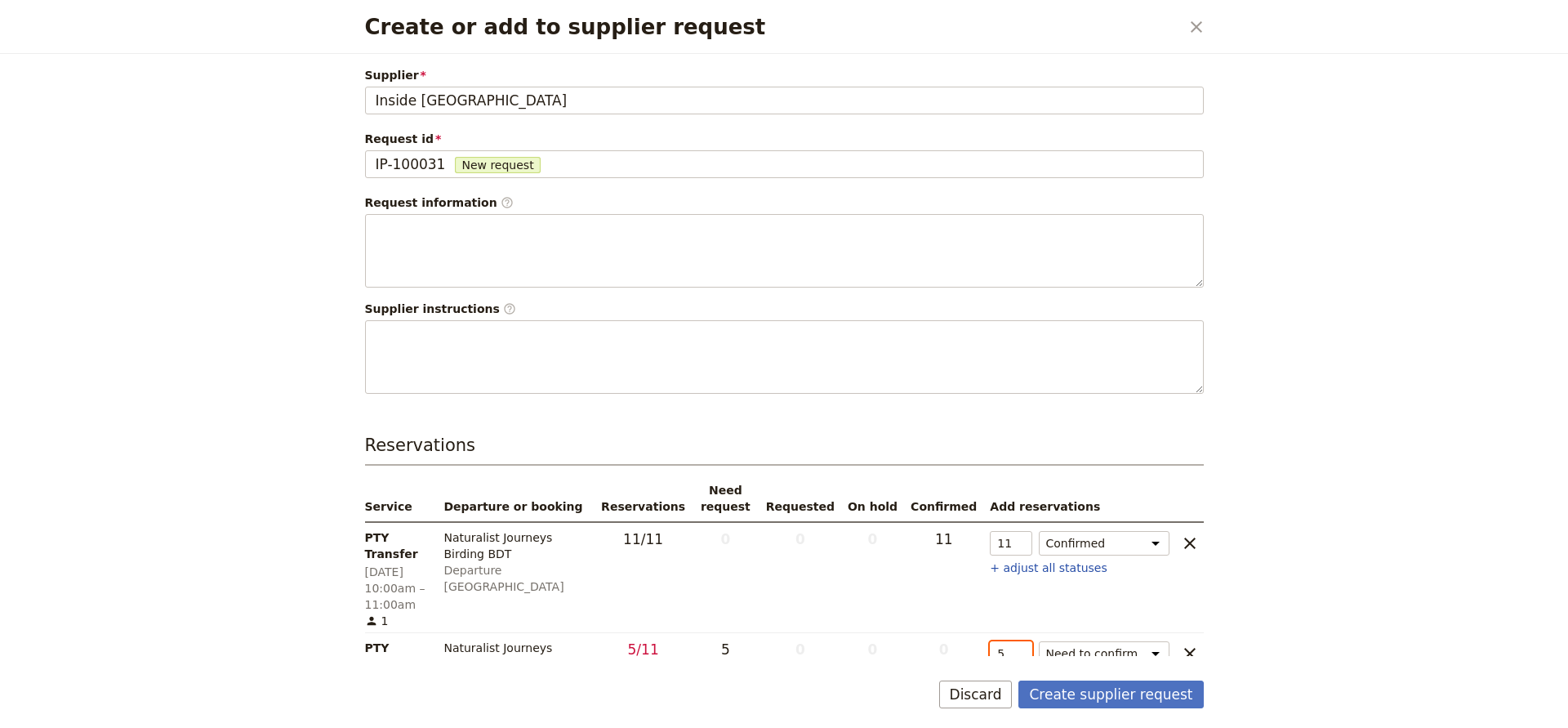
click at [1021, 641] on input "5" at bounding box center [1010, 653] width 42 height 25
type input "4"
click at [1021, 641] on input "4" at bounding box center [1010, 653] width 42 height 25
click at [1069, 695] on button "Create supplier request" at bounding box center [1111, 694] width 185 height 28
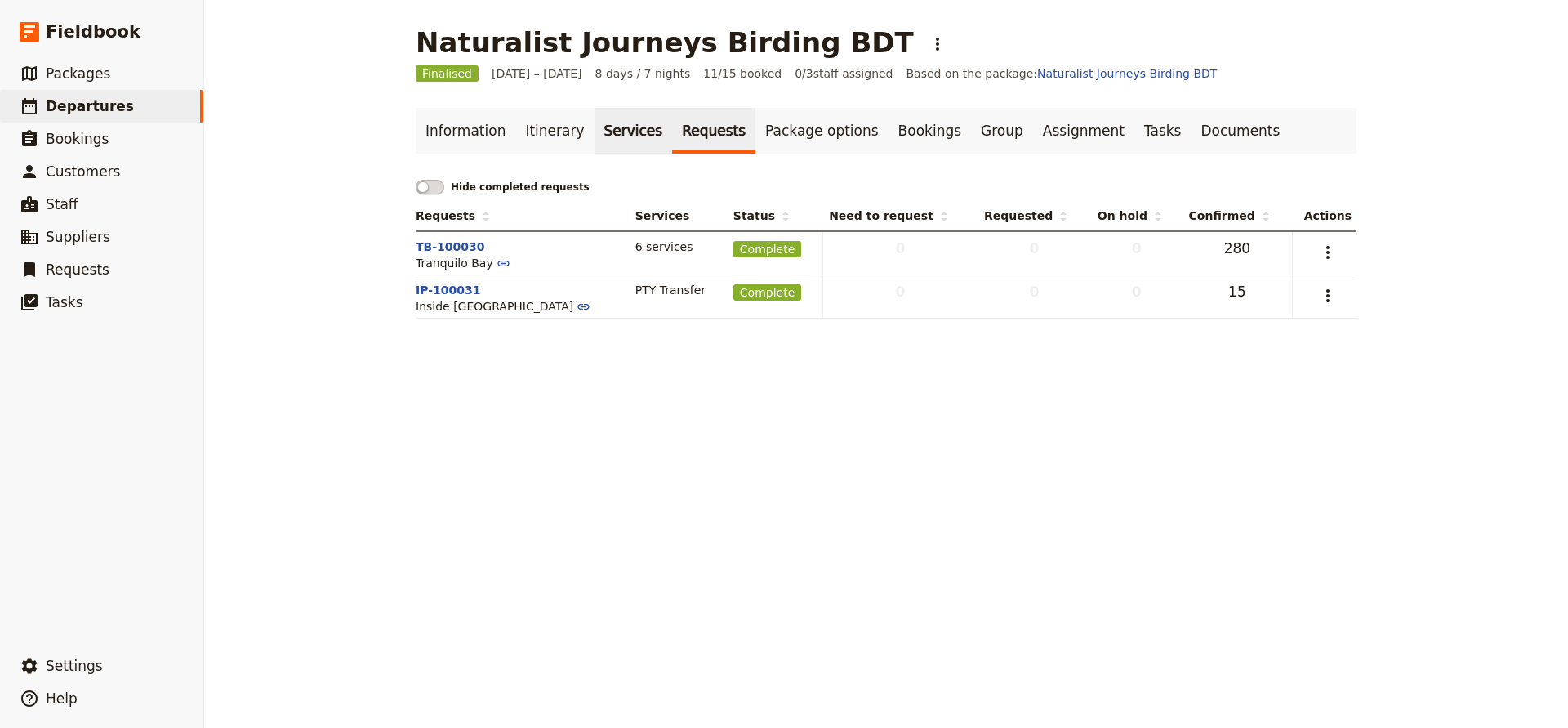
click at [615, 135] on link "Services" at bounding box center [633, 131] width 78 height 46
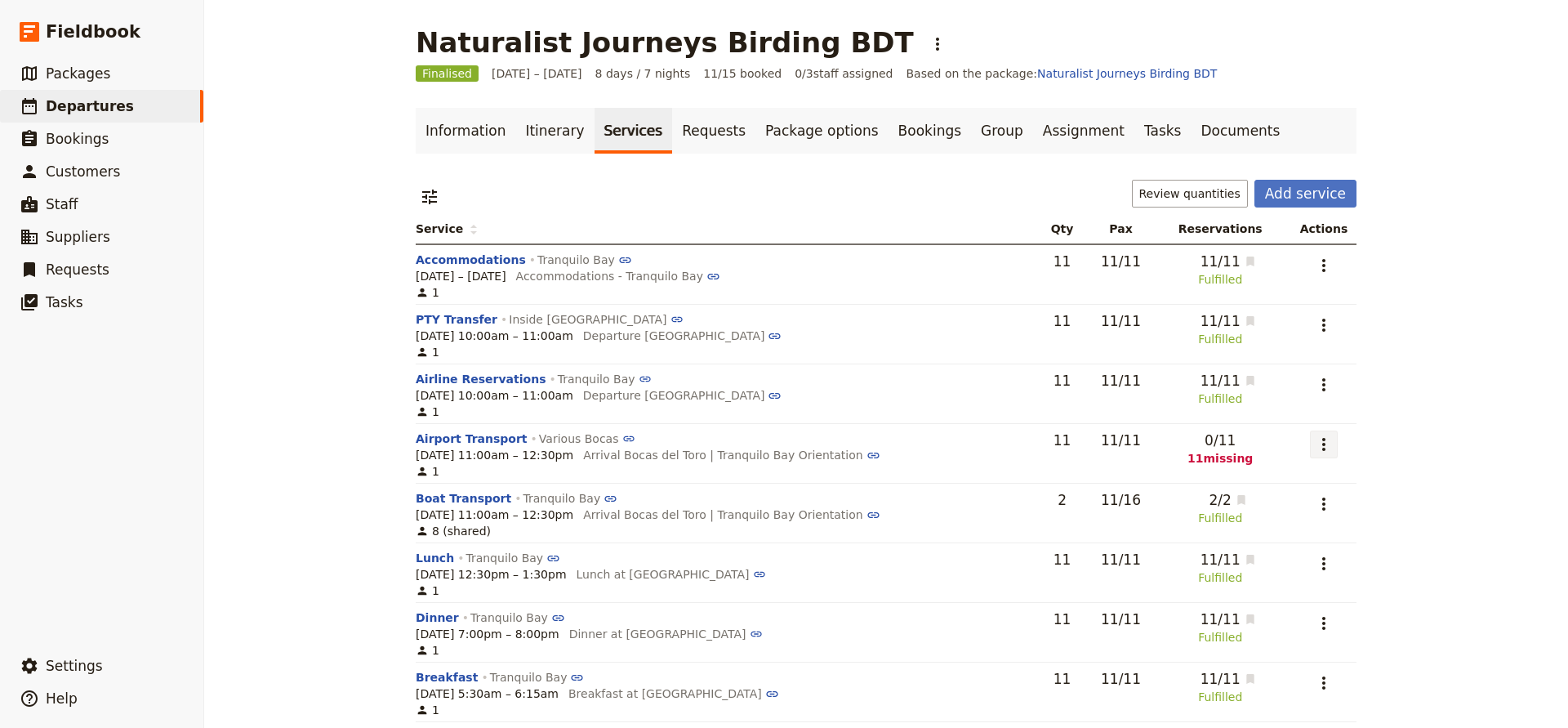
click at [1325, 447] on icon "Actions" at bounding box center [1324, 444] width 20 height 20
click at [1292, 524] on span "Add to supplier request" at bounding box center [1263, 526] width 134 height 16
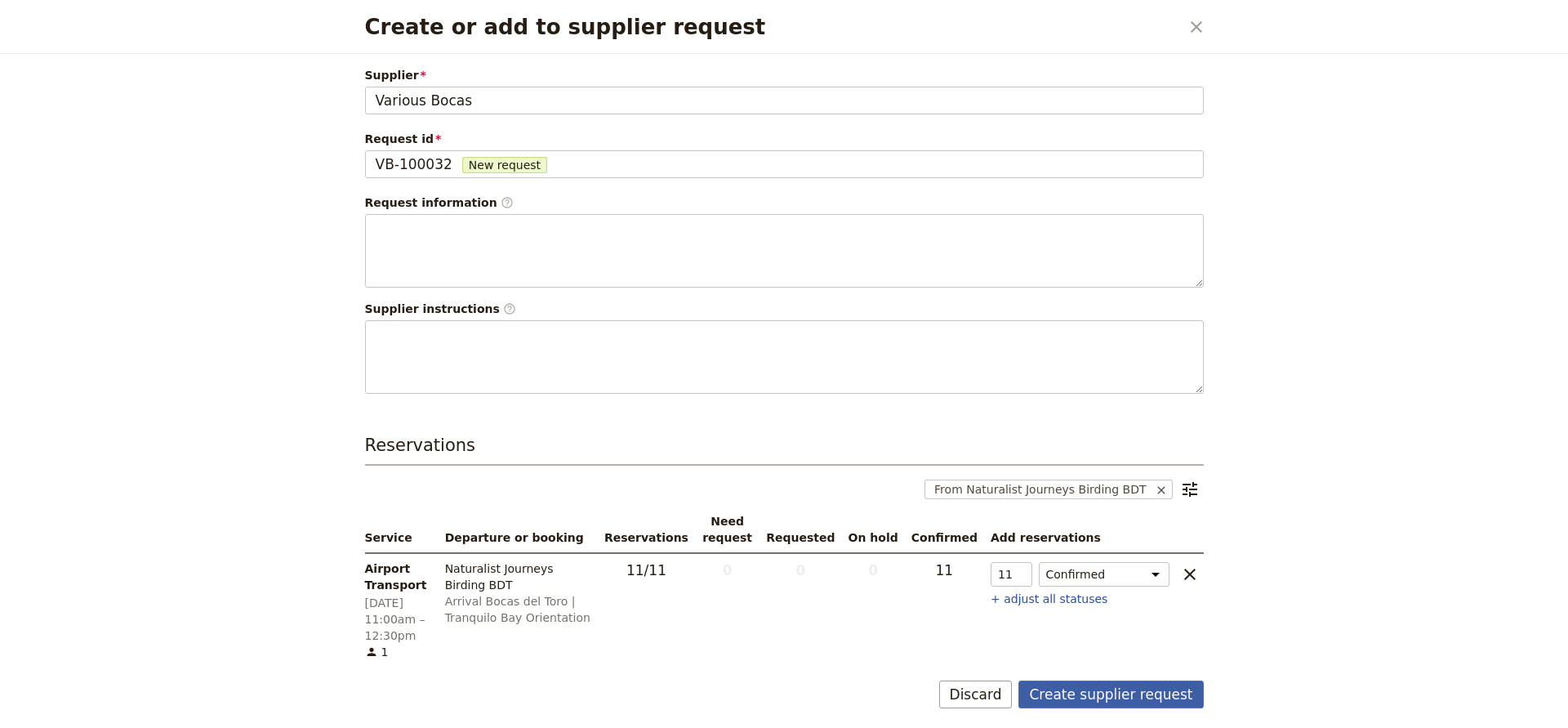
click at [1085, 701] on button "Create supplier request" at bounding box center [1111, 694] width 185 height 28
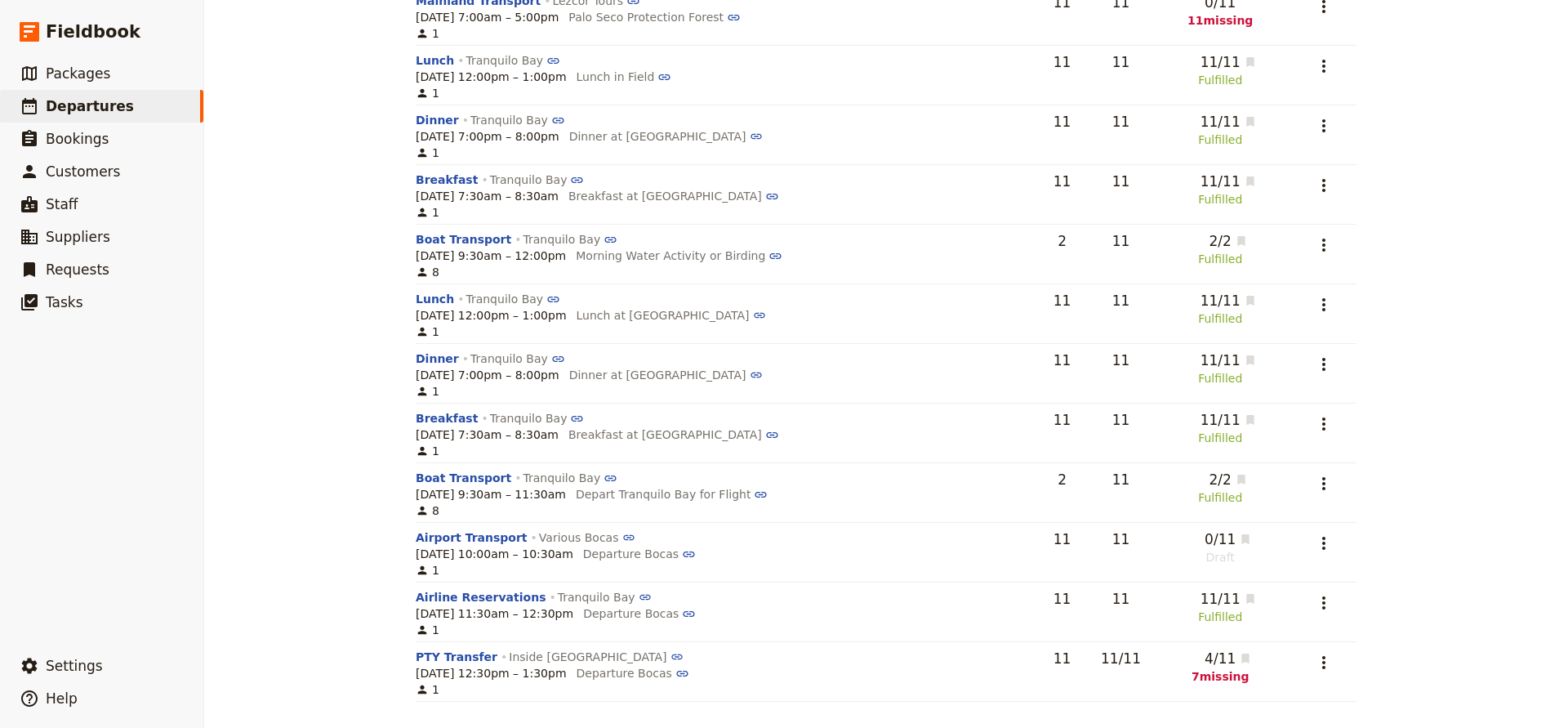
scroll to position [1870, 0]
click at [1195, 549] on div "0 / 11 Draft" at bounding box center [1221, 547] width 115 height 36
click at [1194, 549] on div "0 / 11 Draft" at bounding box center [1221, 547] width 115 height 36
click at [1378, 562] on span "Unsent changes" at bounding box center [1406, 561] width 92 height 13
click at [1313, 565] on button "VB-100032" at bounding box center [1314, 561] width 70 height 16
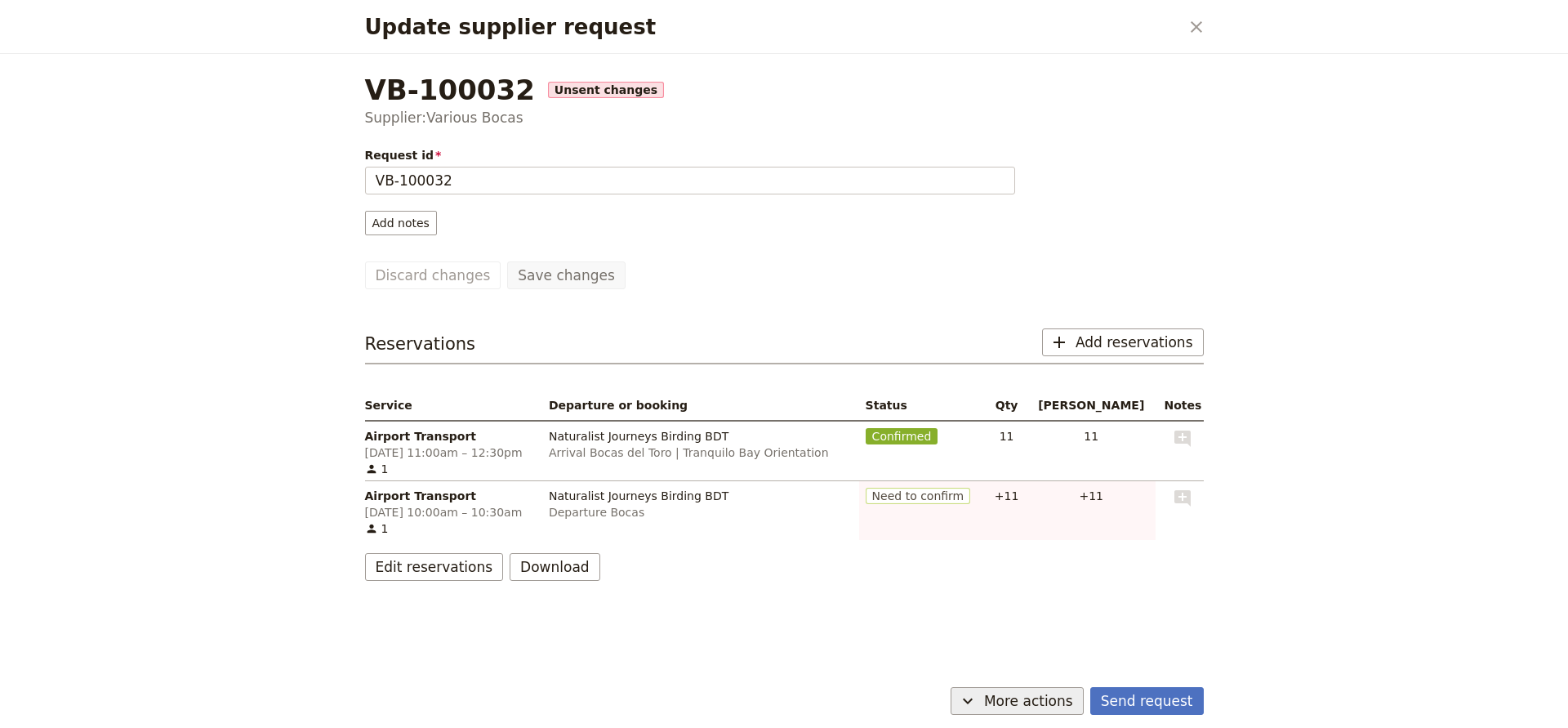
click at [1007, 696] on span "More actions" at bounding box center [1029, 701] width 89 height 20
click at [978, 668] on span "Cancel request" at bounding box center [973, 664] width 86 height 16
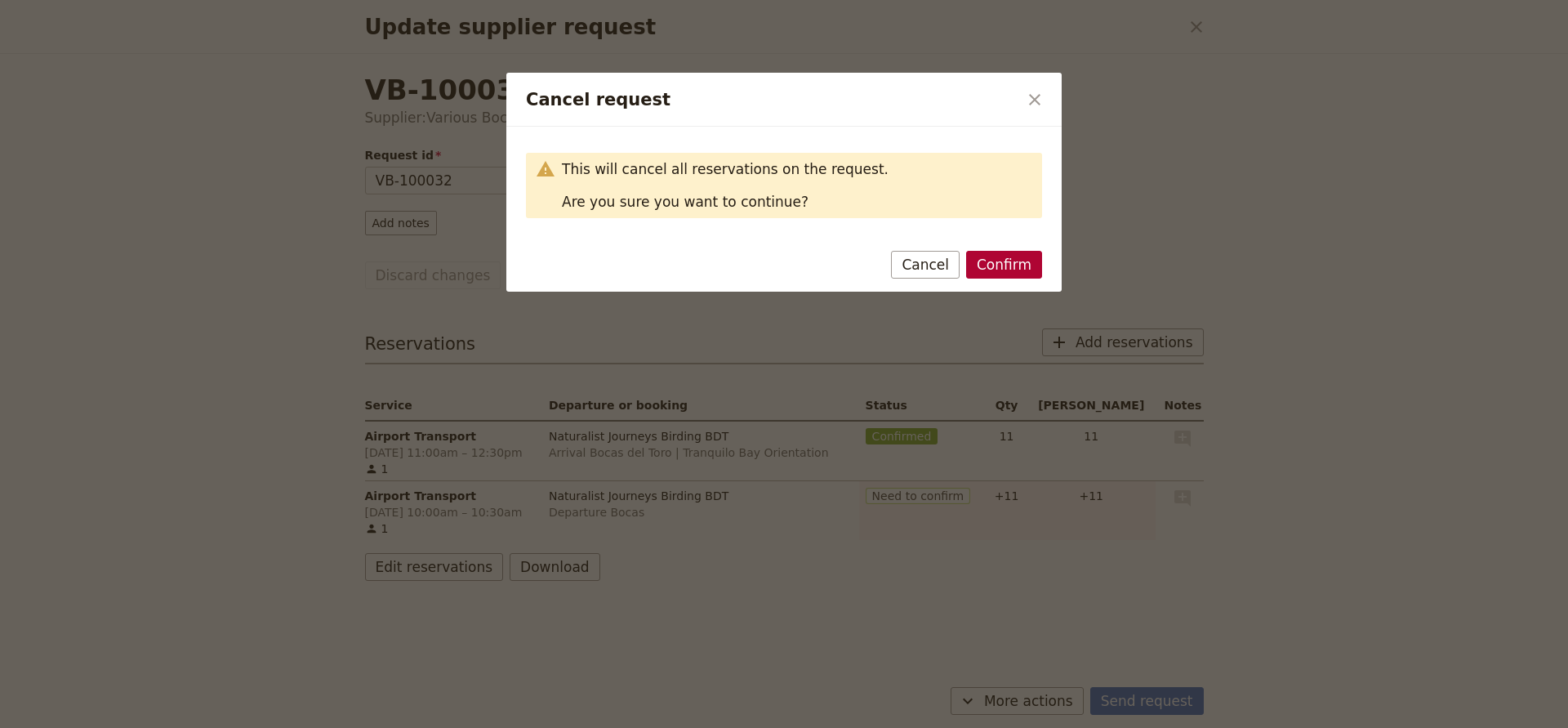
click at [999, 269] on button "Confirm" at bounding box center [1005, 265] width 76 height 28
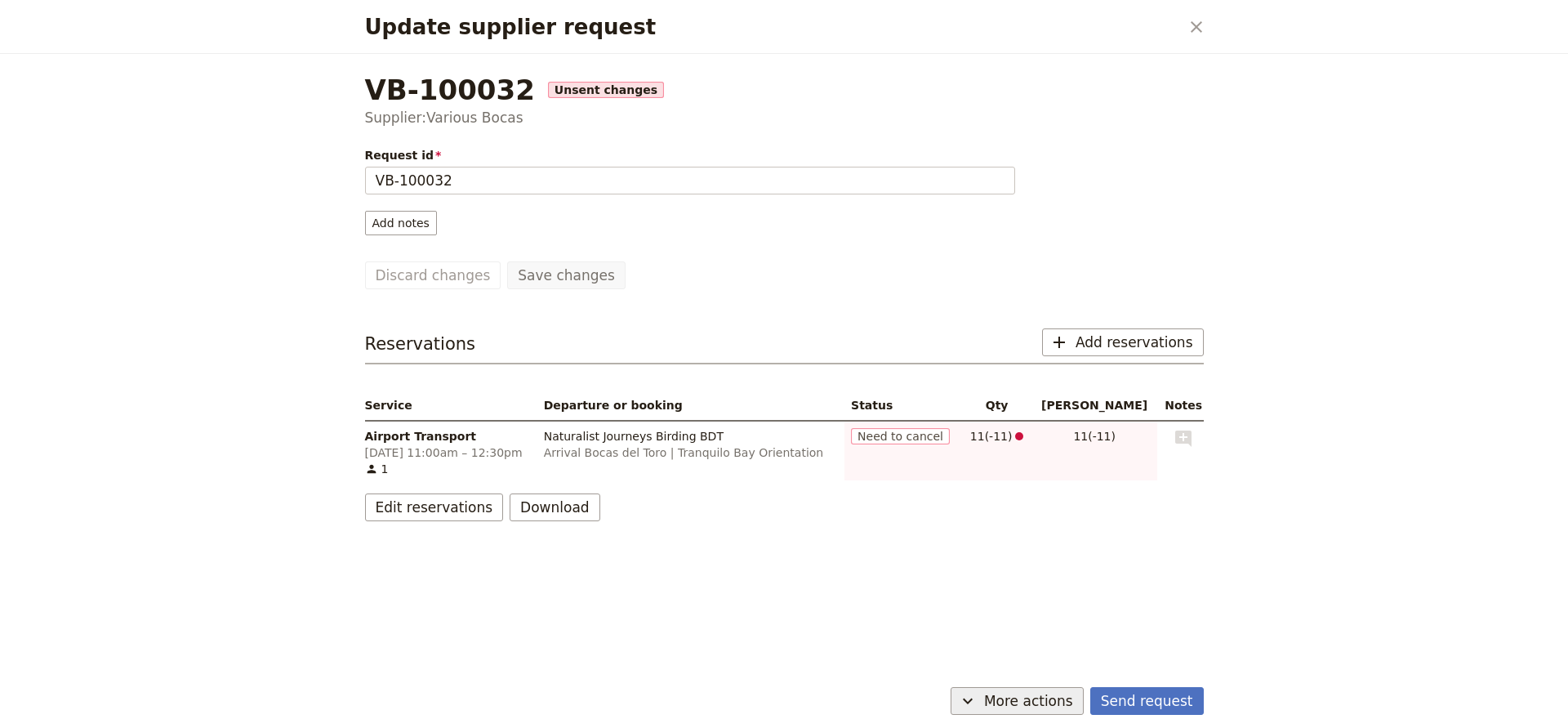
click at [1012, 695] on span "More actions" at bounding box center [1029, 701] width 89 height 20
click at [999, 668] on span "Cancel request" at bounding box center [973, 664] width 86 height 16
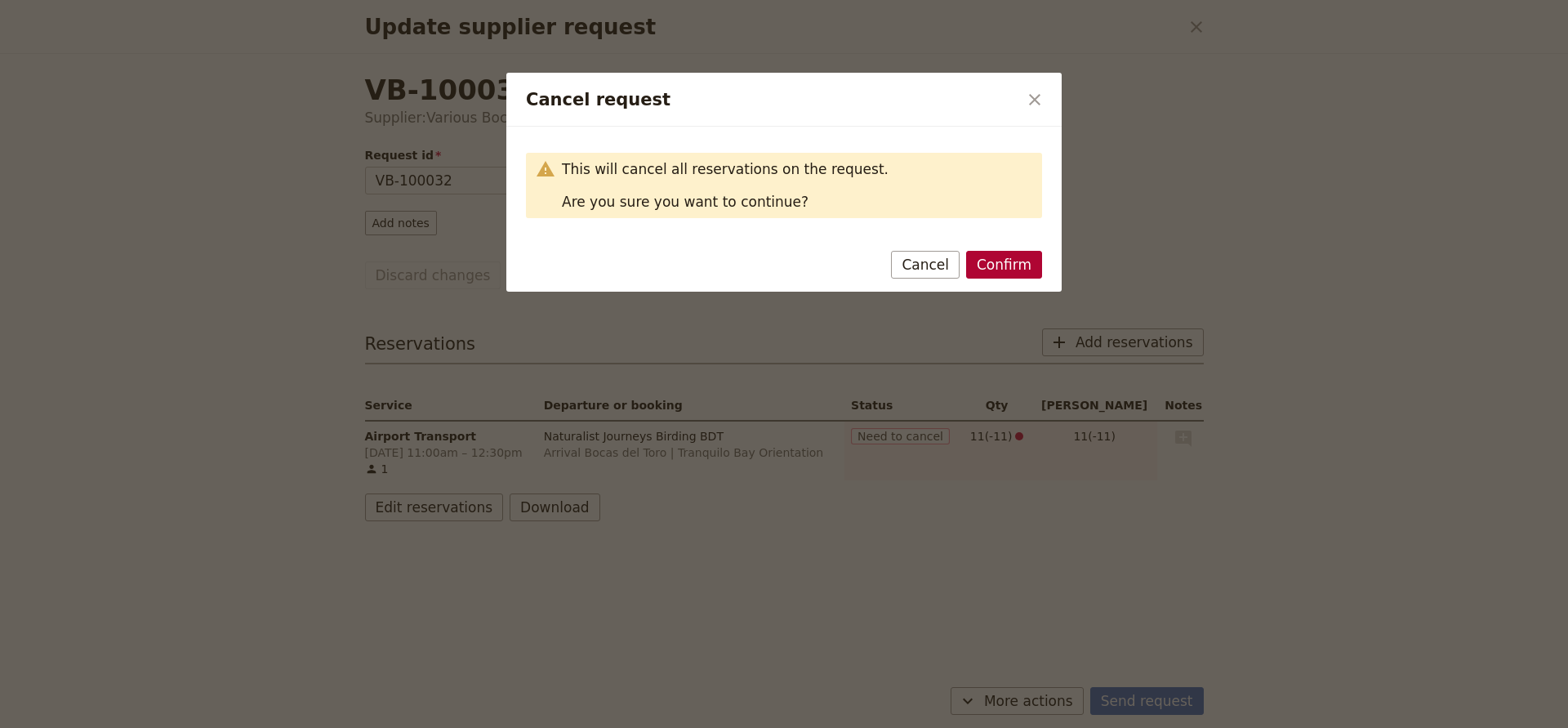
click at [1023, 267] on button "Confirm" at bounding box center [1005, 265] width 76 height 28
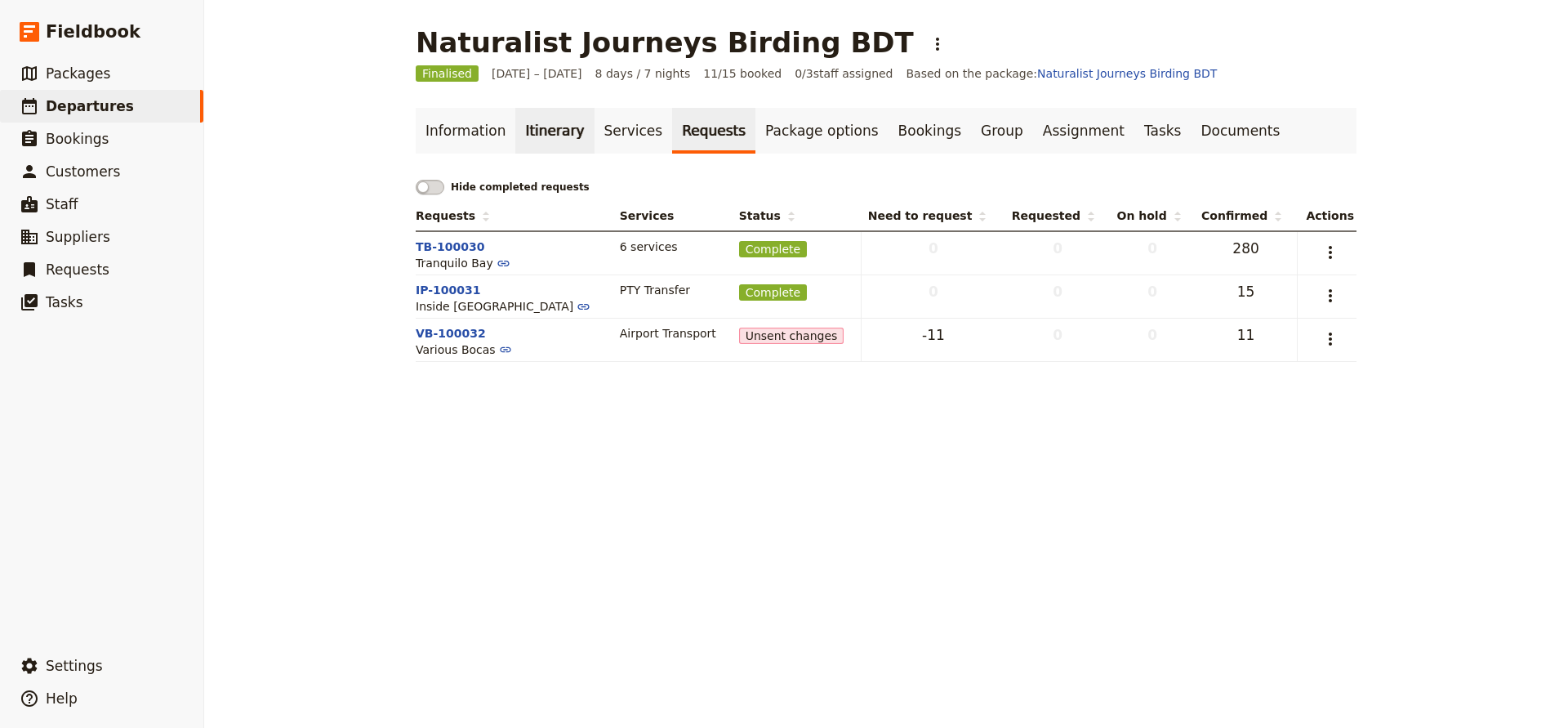
click at [551, 135] on link "Itinerary" at bounding box center [555, 131] width 78 height 46
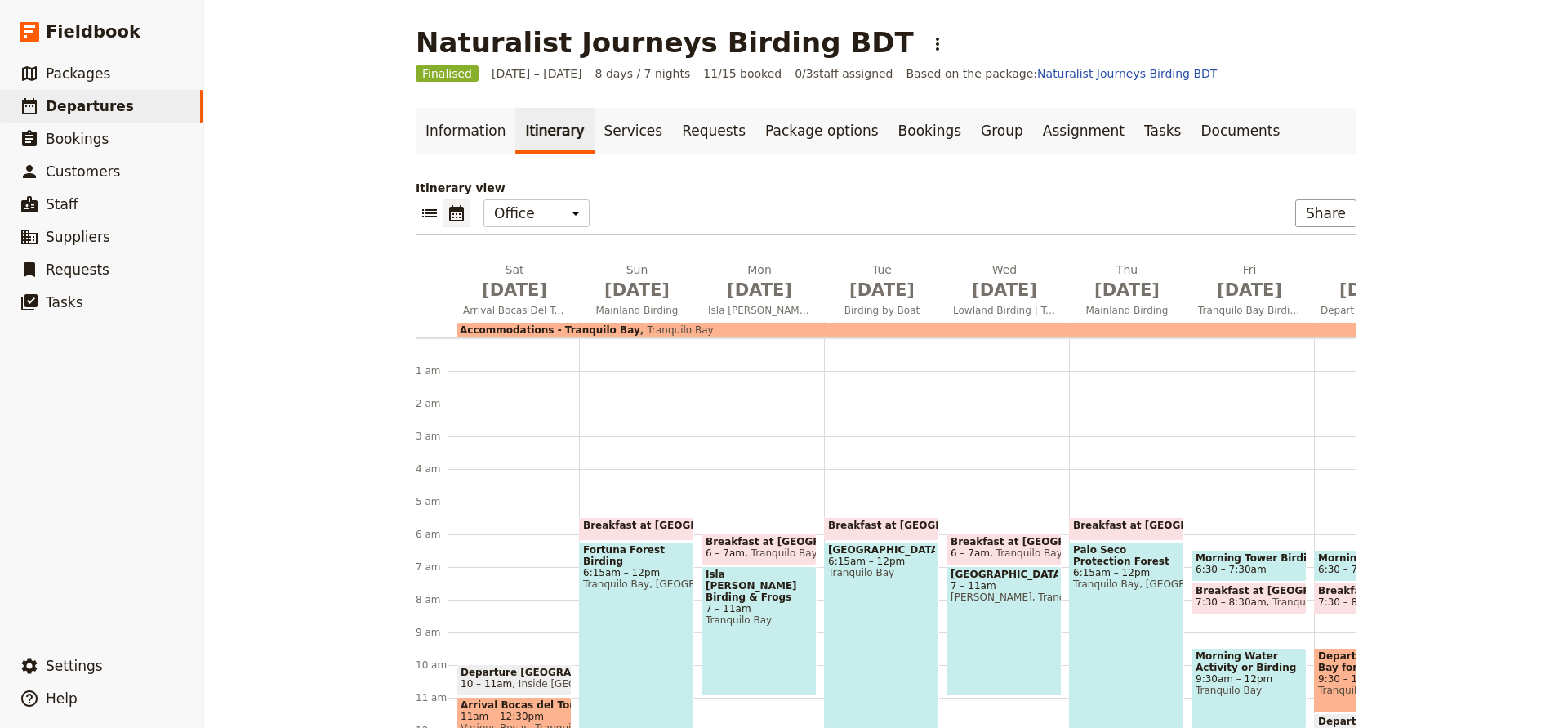
scroll to position [164, 0]
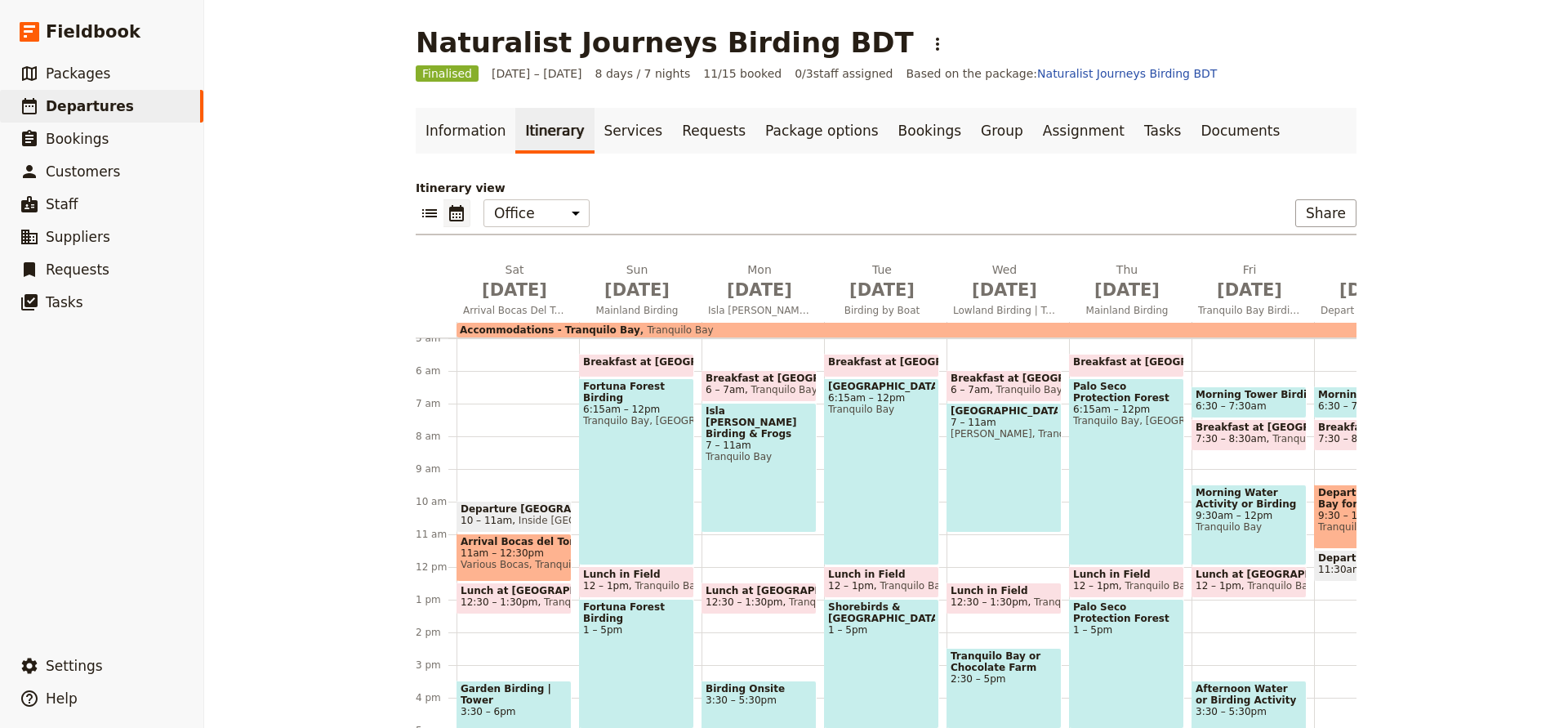
click at [576, 125] on link "Itinerary" at bounding box center [555, 131] width 78 height 46
click at [597, 127] on link "Services" at bounding box center [633, 131] width 78 height 46
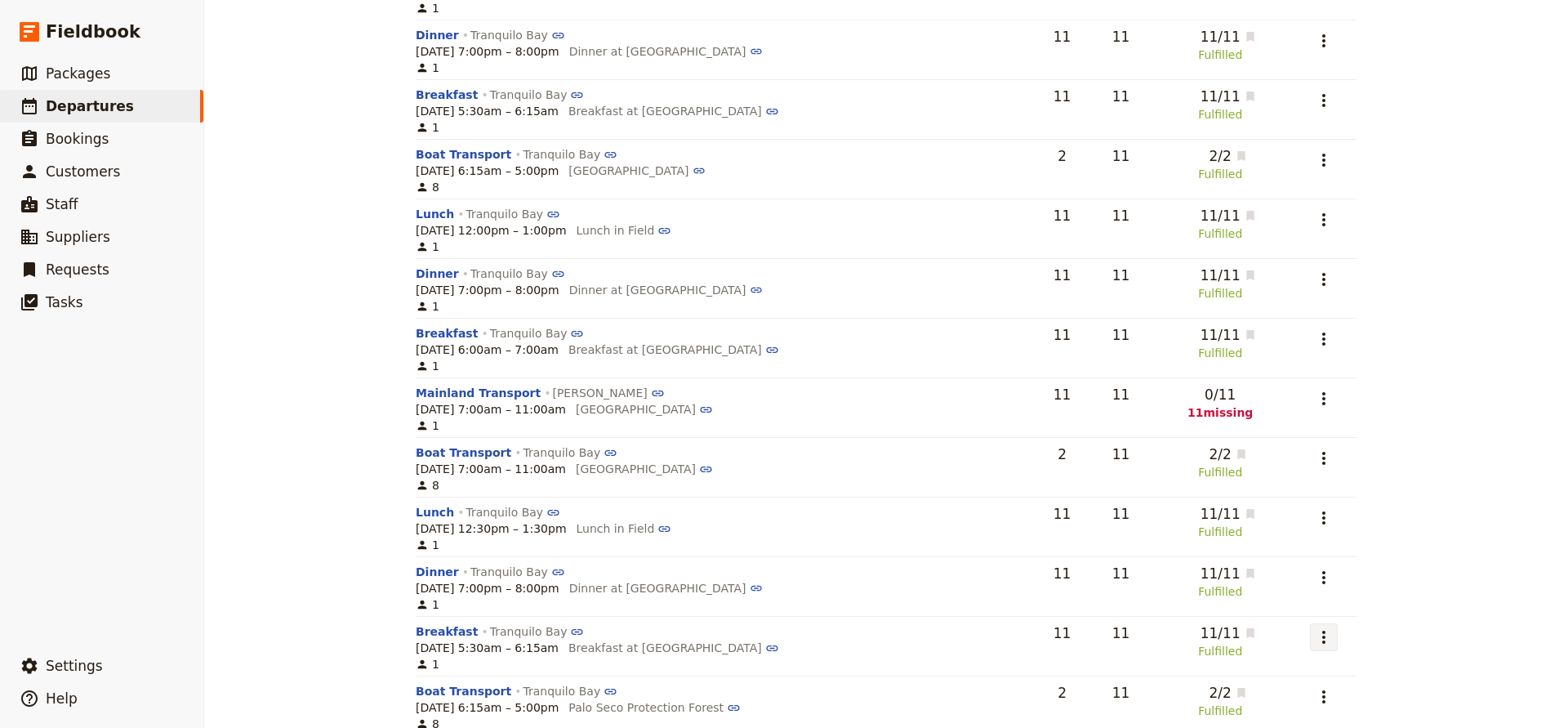
scroll to position [1118, 0]
click at [1325, 395] on icon "Actions" at bounding box center [1324, 400] width 3 height 13
click at [1264, 473] on button "Add to supplier request" at bounding box center [1263, 482] width 153 height 23
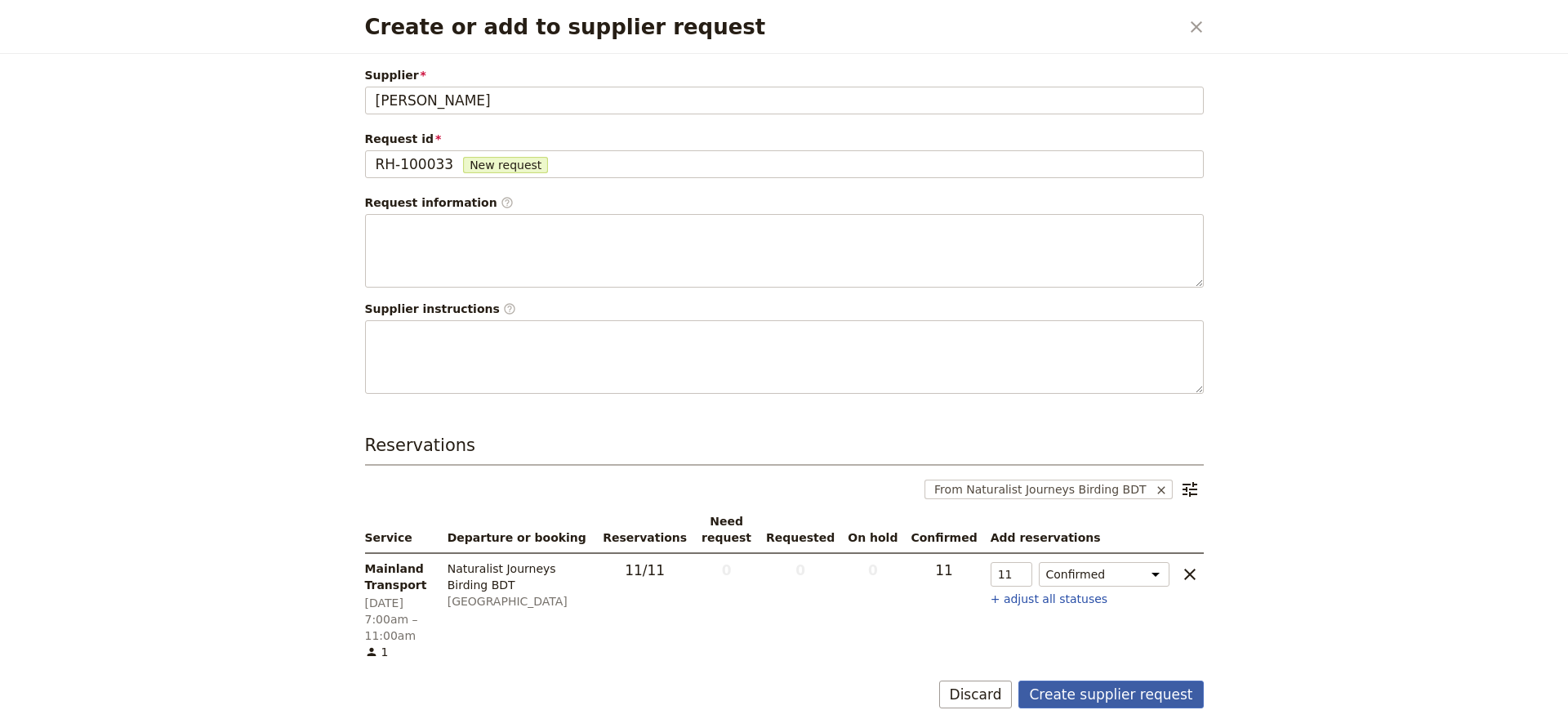
click at [1081, 680] on button "Create supplier request" at bounding box center [1111, 694] width 185 height 28
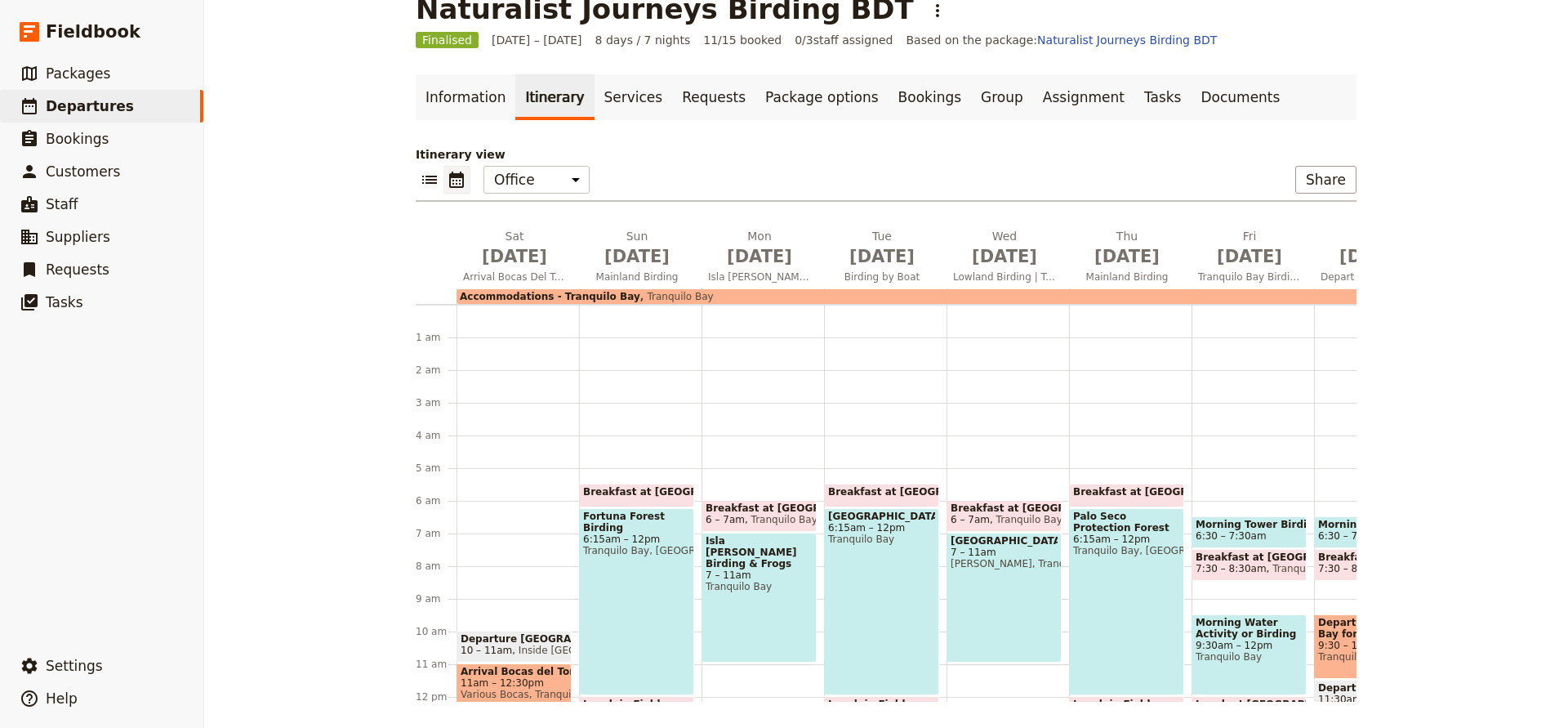
scroll to position [164, 0]
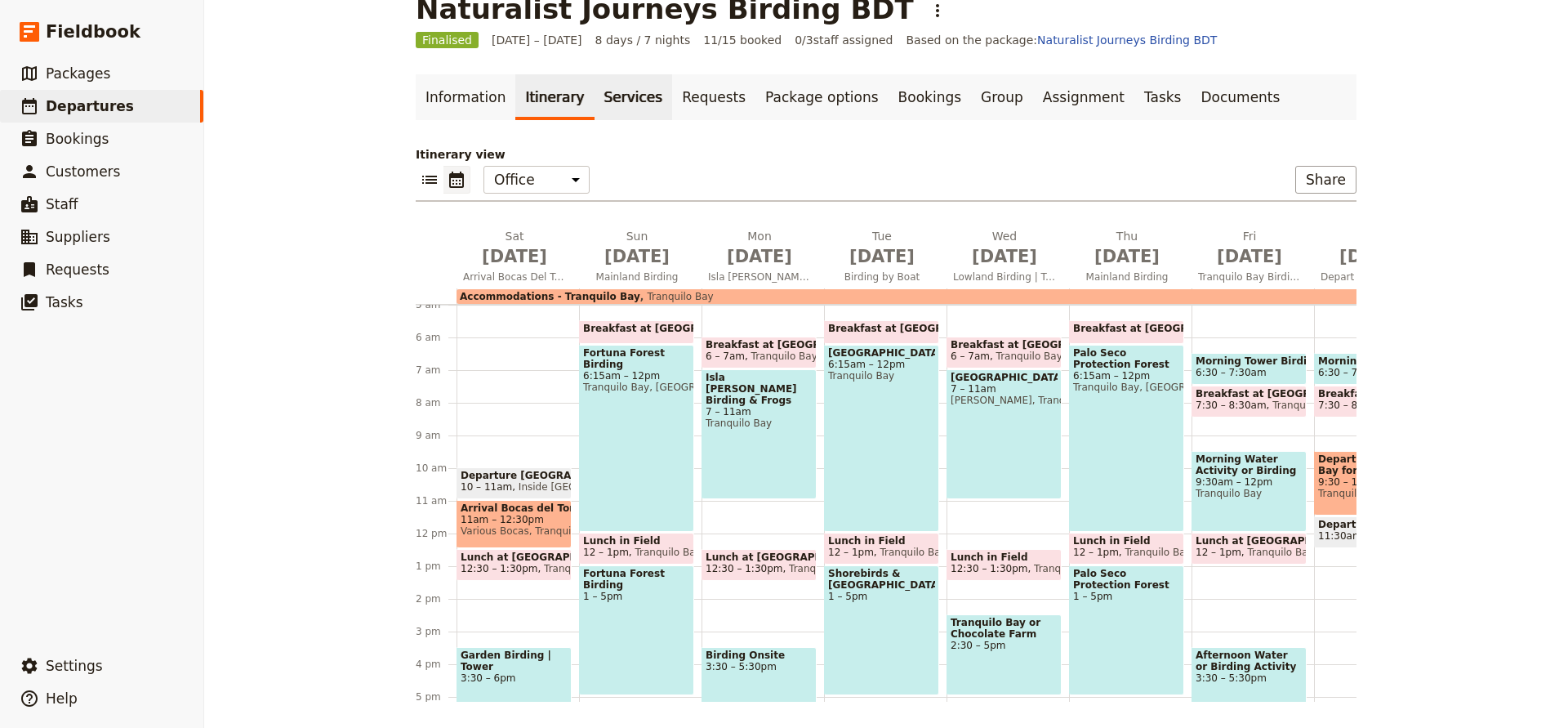
click at [599, 95] on link "Services" at bounding box center [633, 98] width 78 height 46
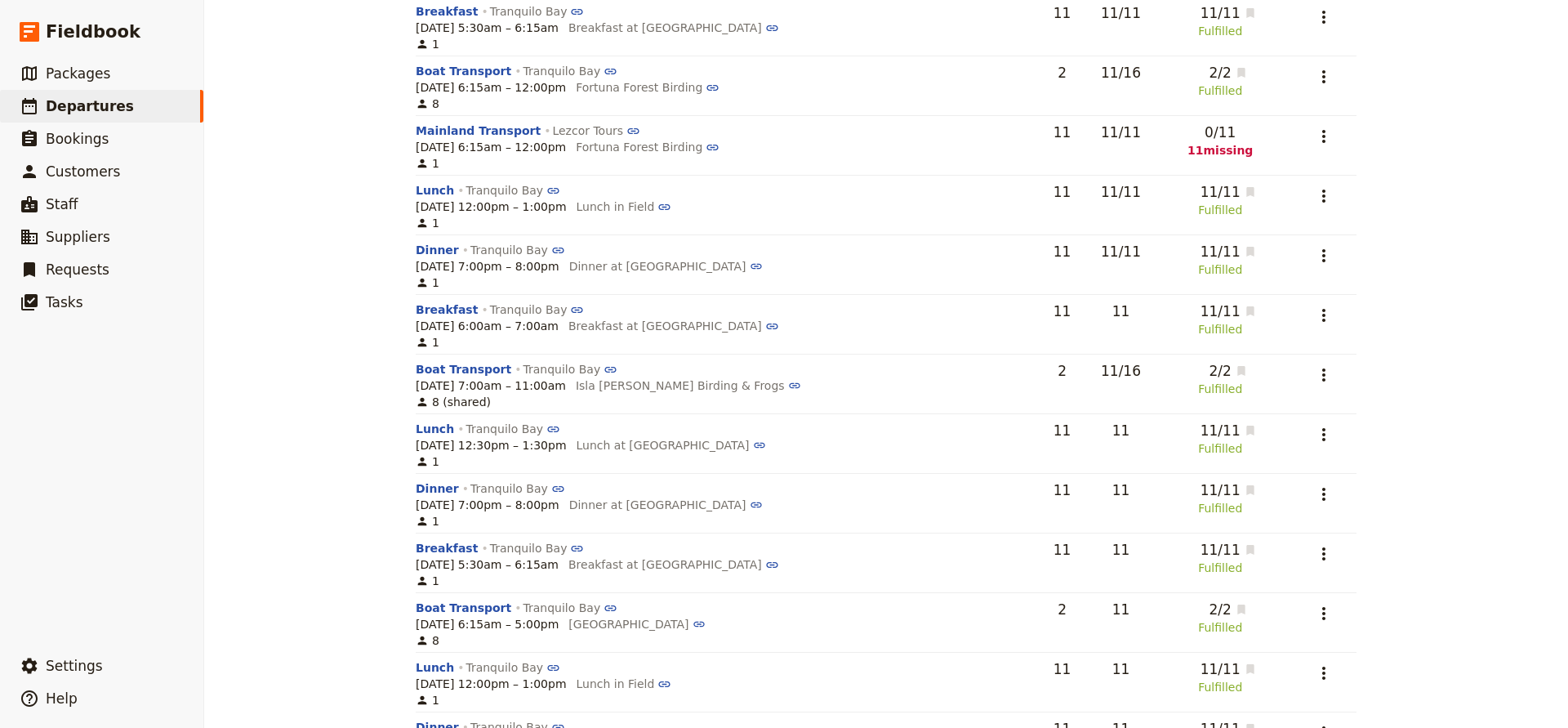
scroll to position [670, 0]
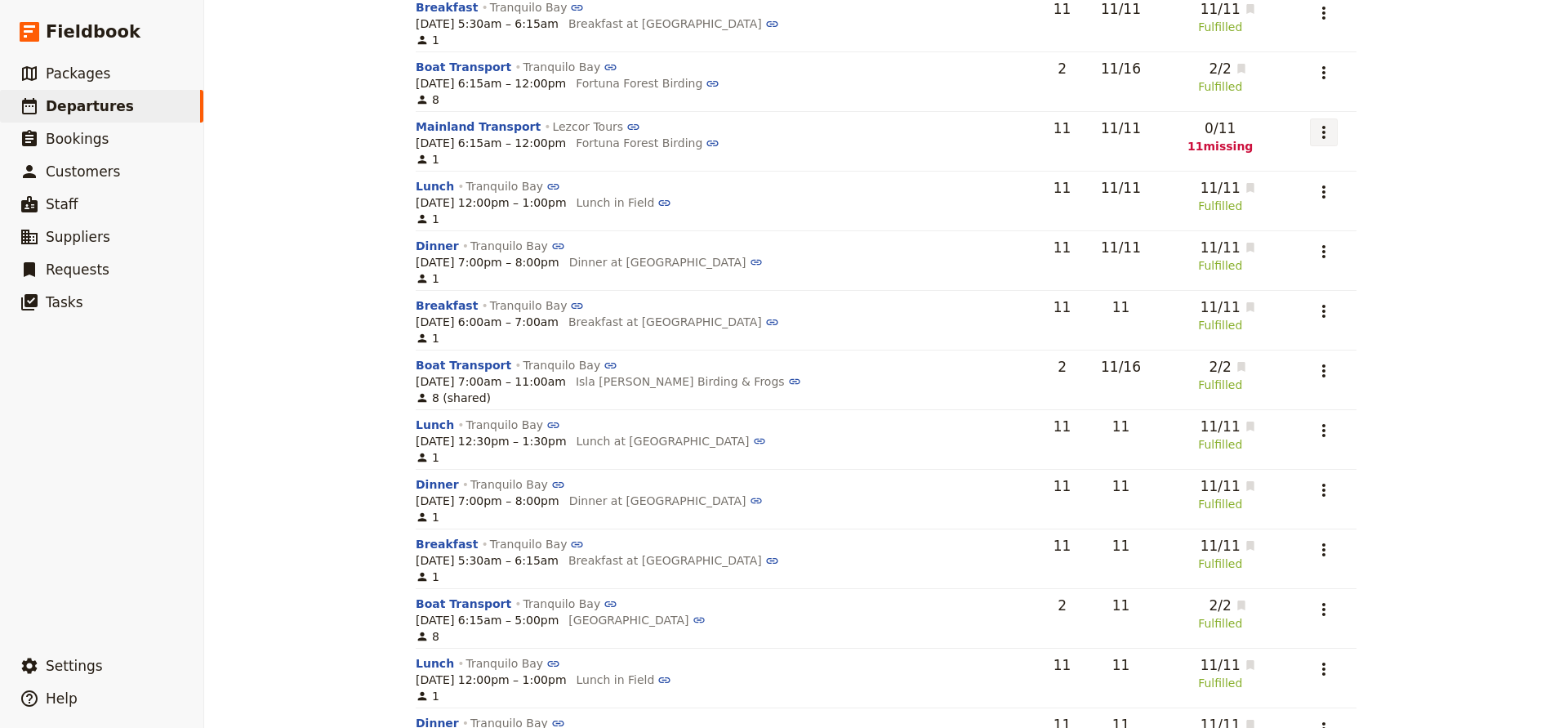
click at [1329, 132] on icon "Actions" at bounding box center [1324, 132] width 20 height 20
click at [1281, 208] on span "Add to supplier request" at bounding box center [1263, 214] width 134 height 16
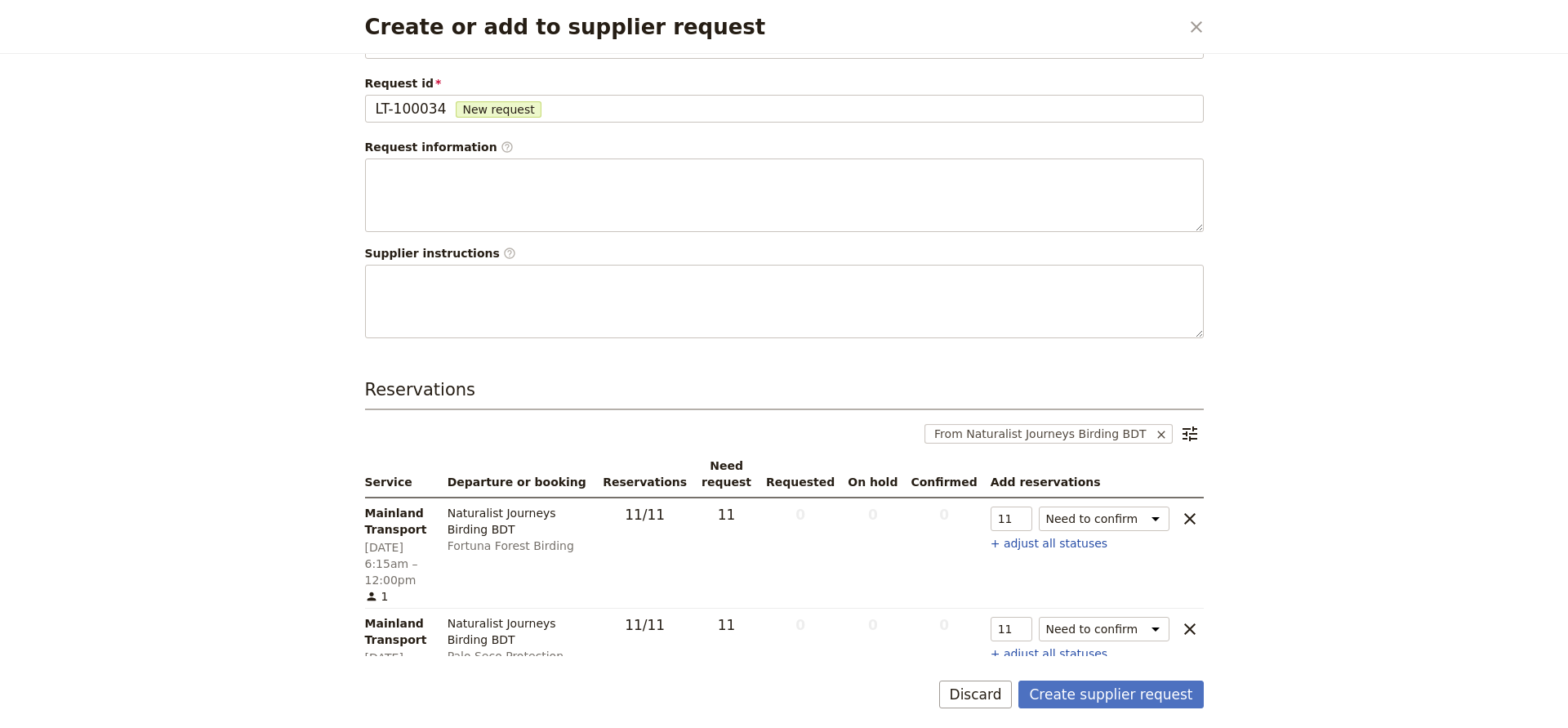
scroll to position [55, 0]
click at [1086, 690] on button "Create supplier request" at bounding box center [1111, 694] width 185 height 28
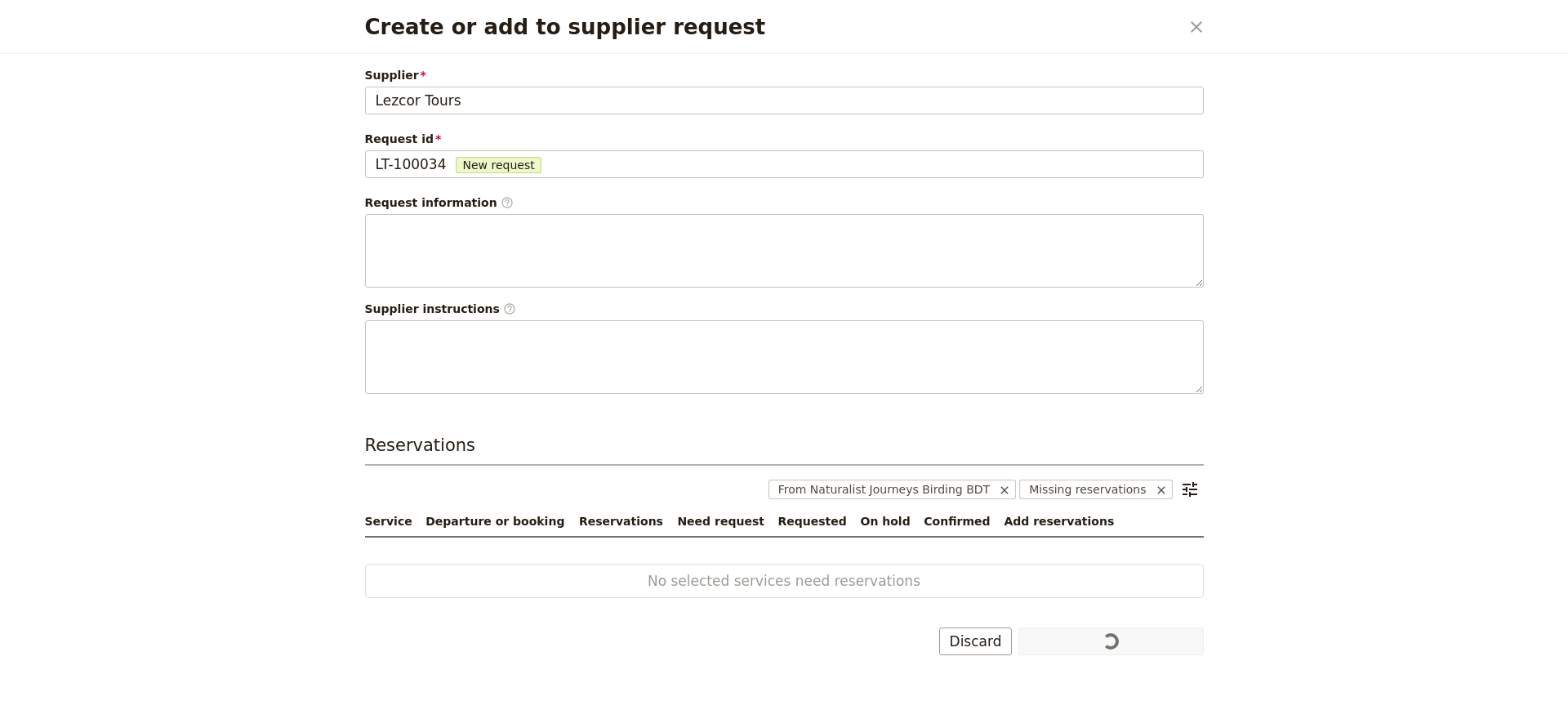
scroll to position [0, 0]
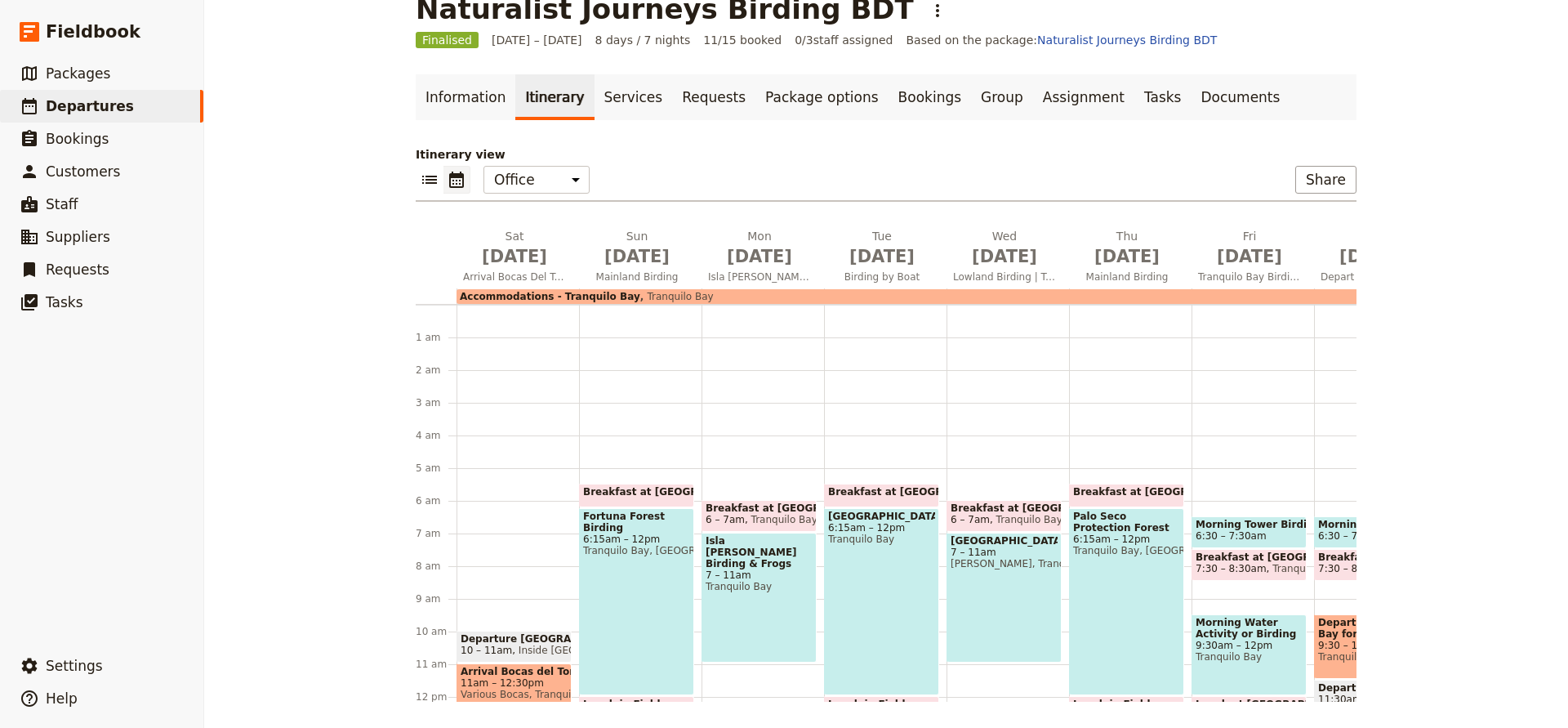
scroll to position [164, 0]
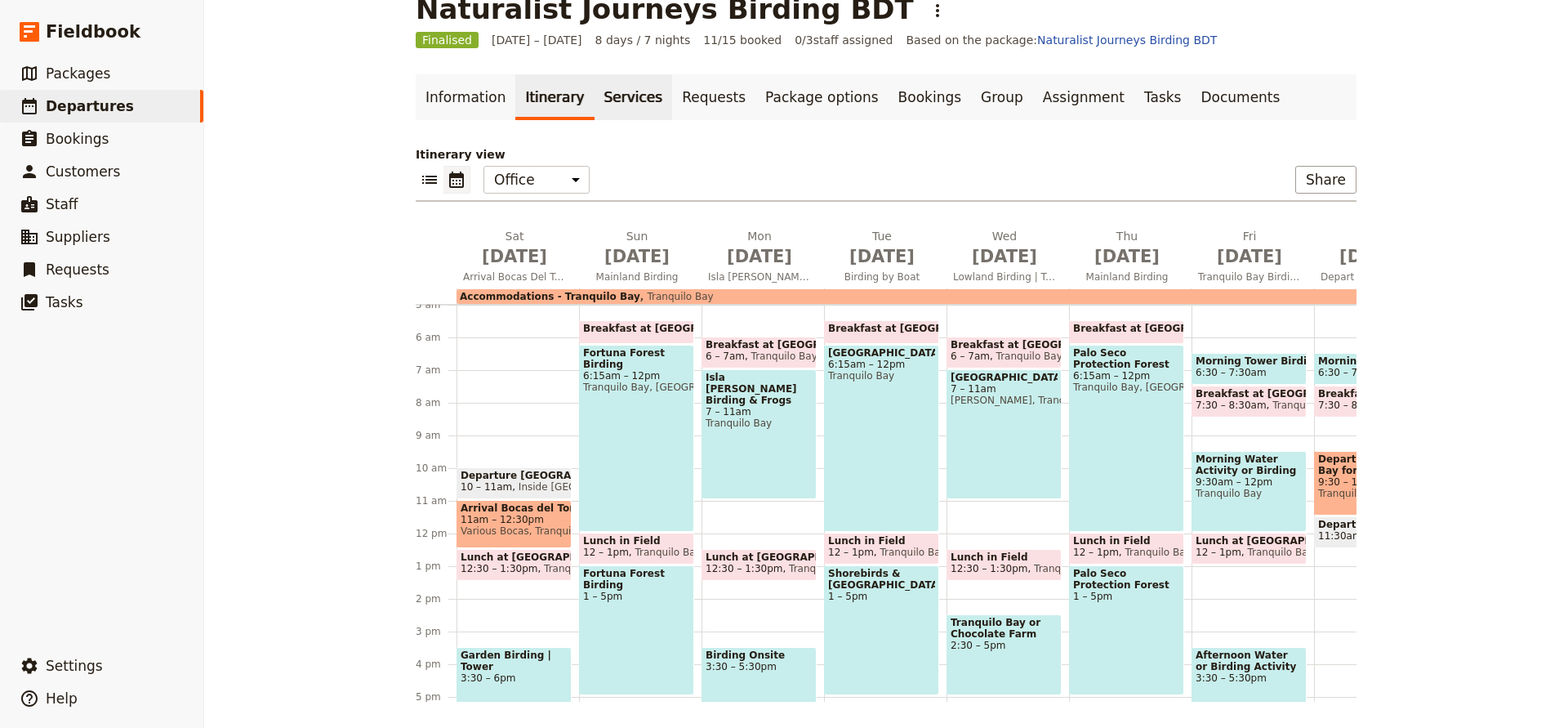
click at [628, 98] on link "Services" at bounding box center [633, 98] width 78 height 46
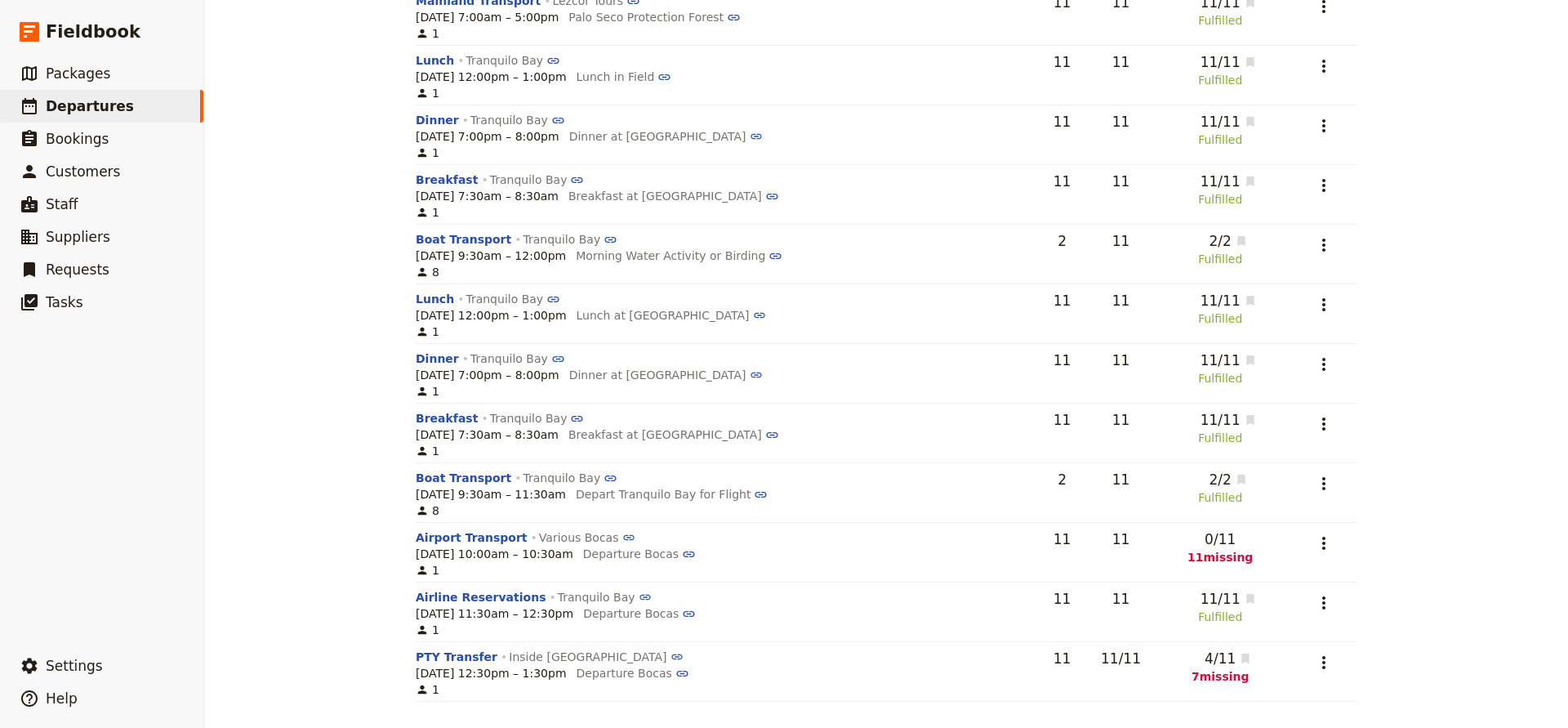
scroll to position [1870, 0]
click at [1323, 546] on icon "Actions" at bounding box center [1324, 543] width 20 height 20
click at [1238, 579] on span "Edit service" at bounding box center [1229, 579] width 67 height 16
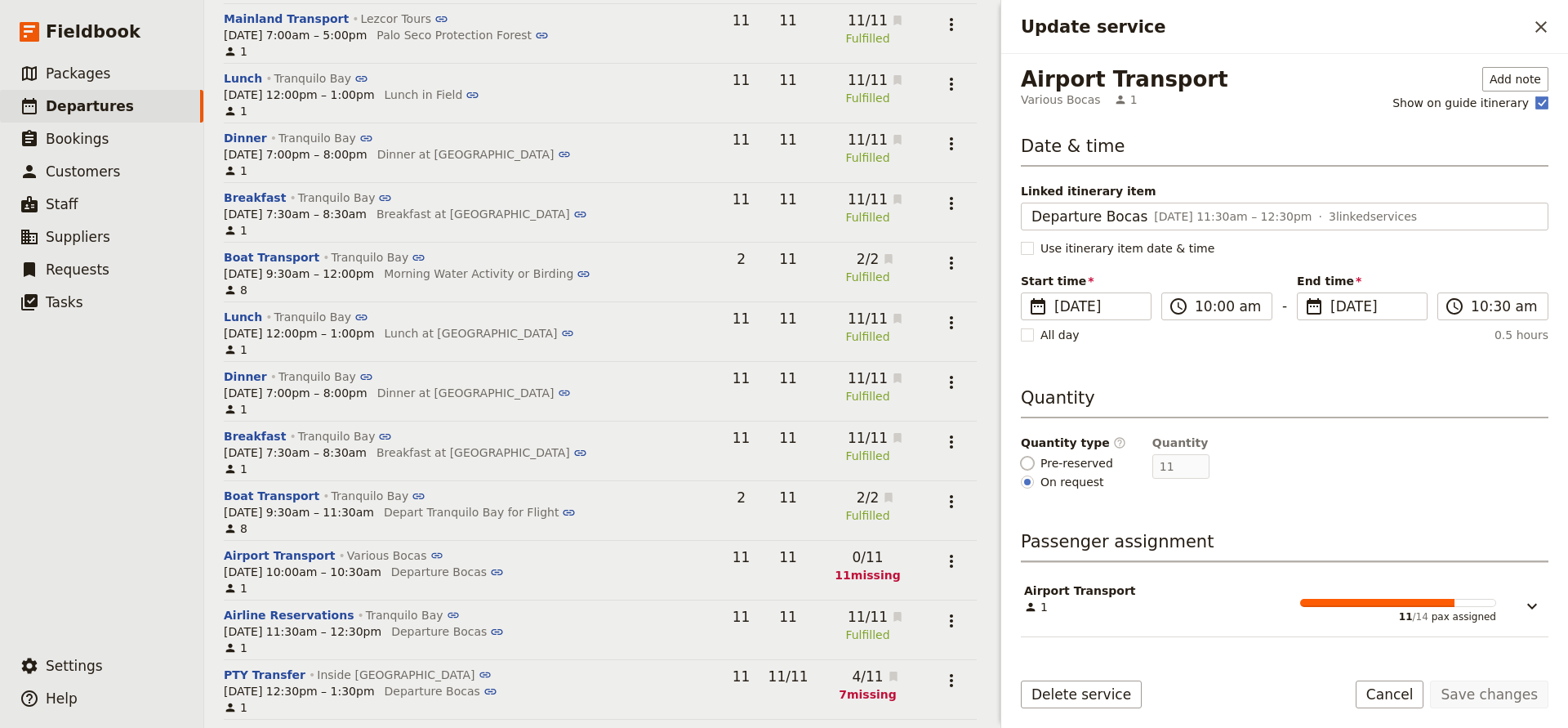
click at [1031, 462] on input "Pre-reserved" at bounding box center [1027, 462] width 13 height 13
radio input "true"
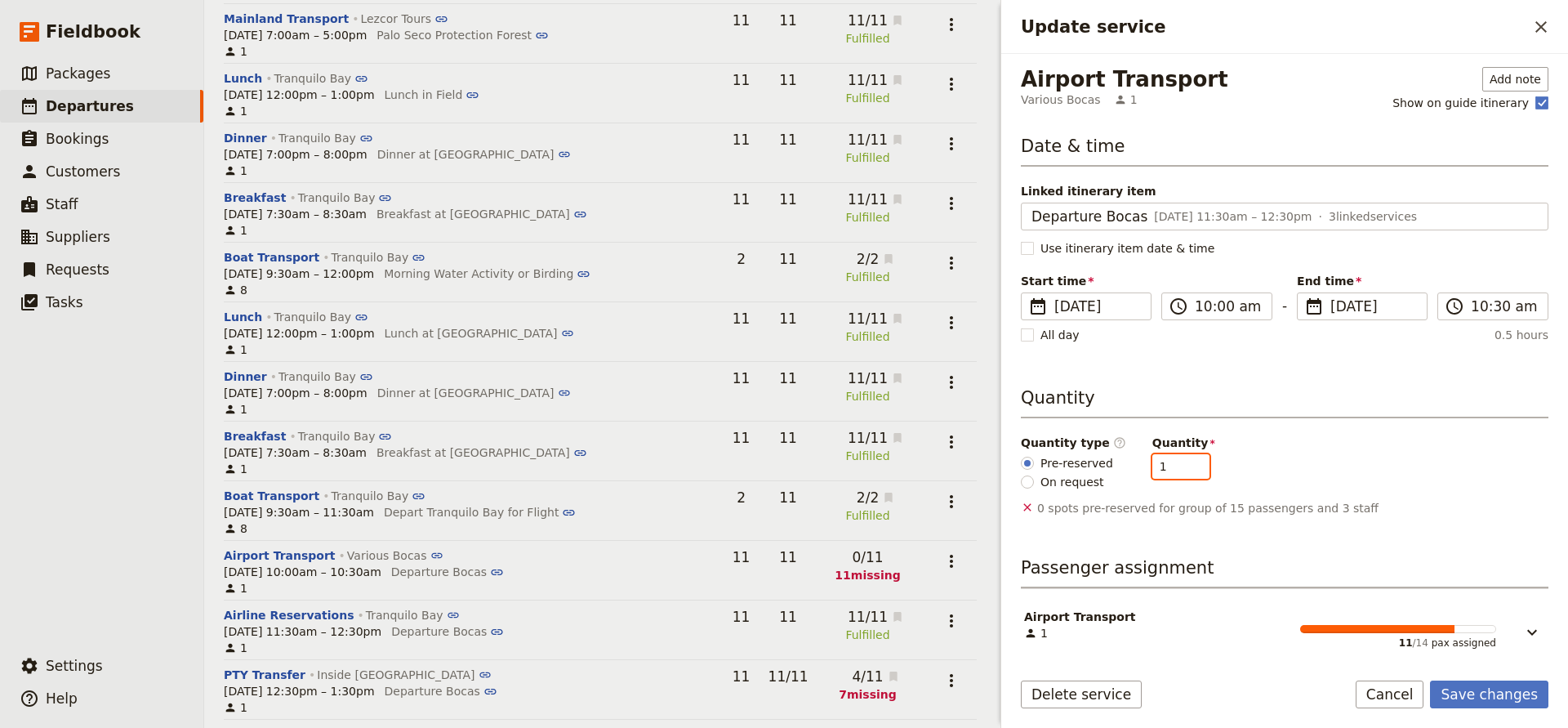
click at [1186, 462] on input "1" at bounding box center [1180, 467] width 57 height 25
click at [1186, 462] on input "2" at bounding box center [1180, 467] width 57 height 25
click at [1186, 462] on input "3" at bounding box center [1180, 467] width 57 height 25
type input "4"
click at [1186, 462] on input "4" at bounding box center [1180, 467] width 57 height 25
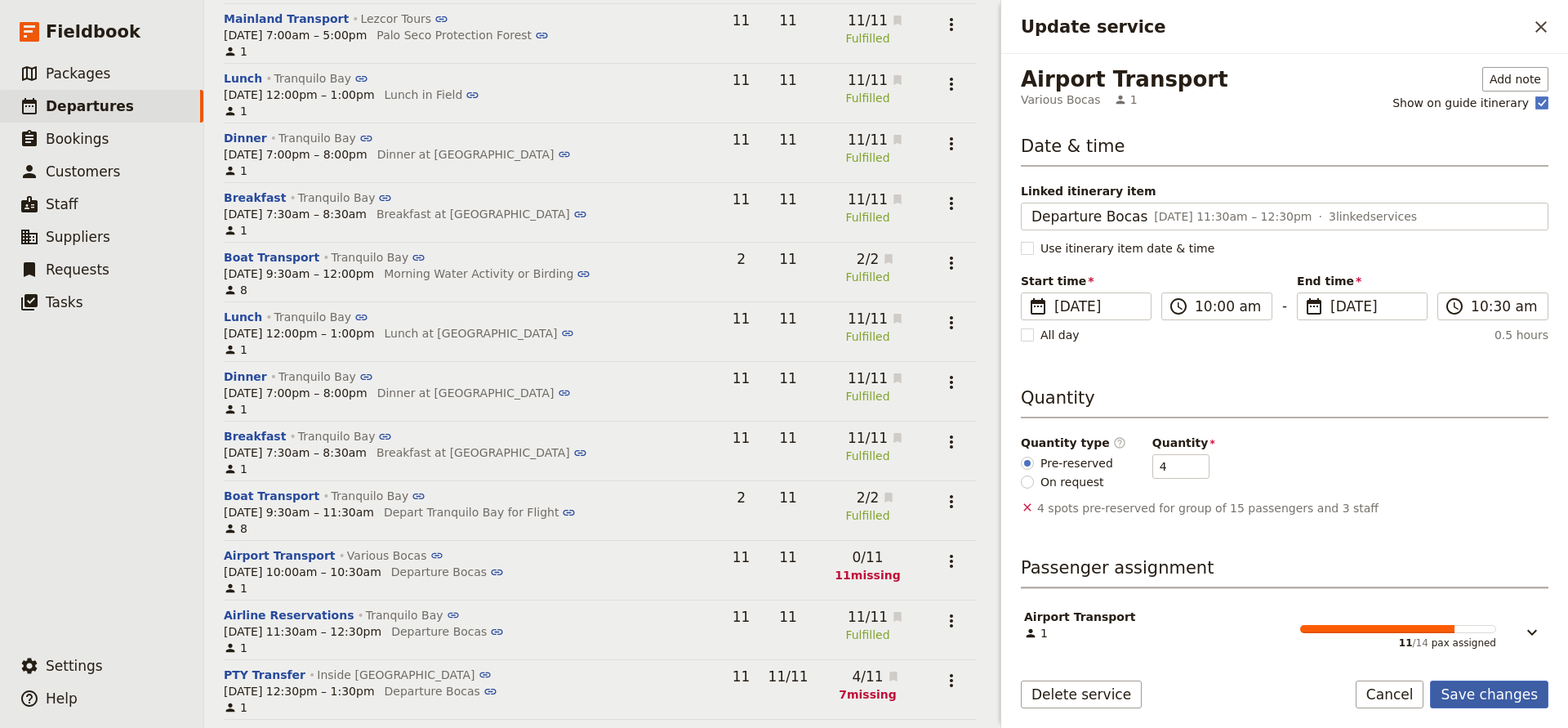
click at [1465, 690] on button "Save changes" at bounding box center [1490, 694] width 119 height 28
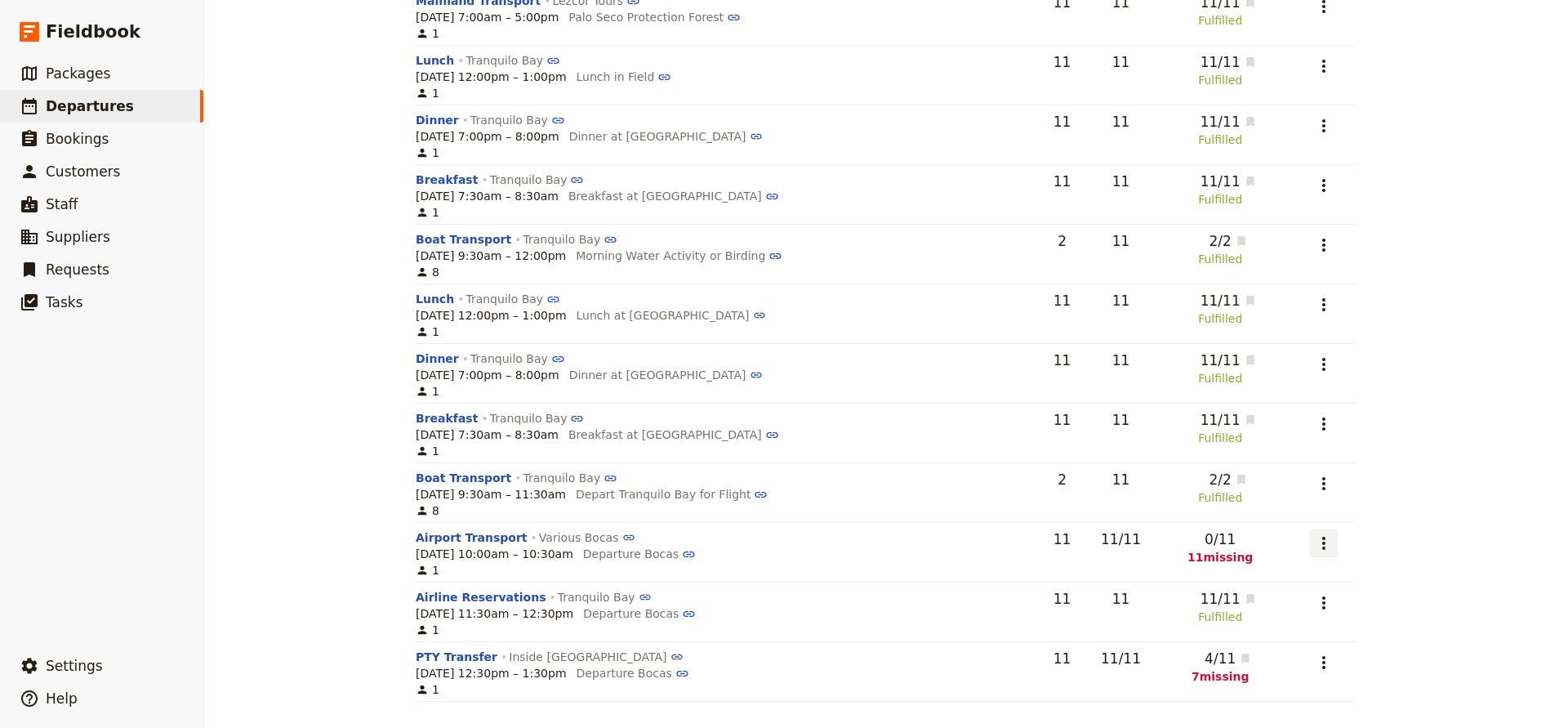
click at [1325, 540] on icon "Actions" at bounding box center [1324, 543] width 20 height 20
click at [1281, 624] on span "Add to supplier request" at bounding box center [1263, 624] width 134 height 16
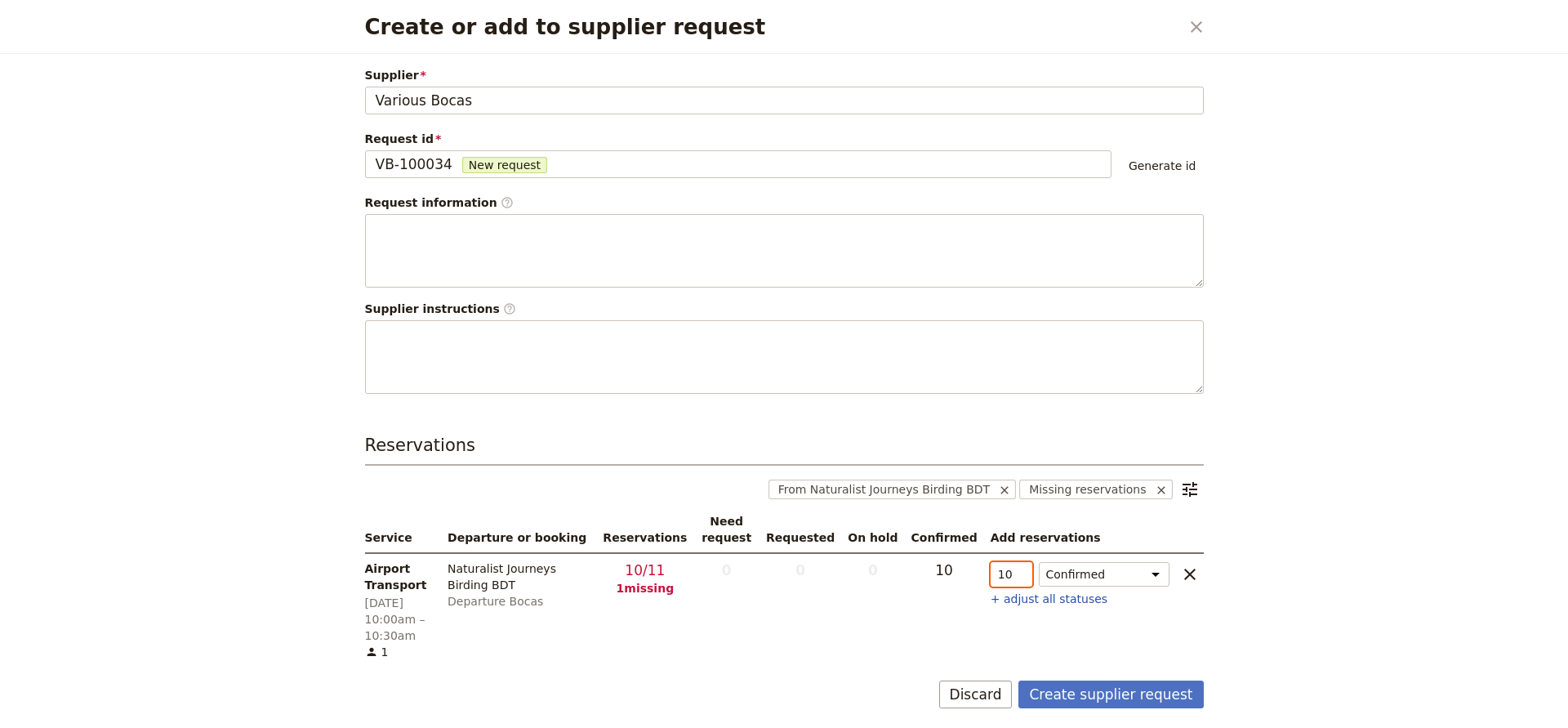
click at [1022, 576] on input "10" at bounding box center [1011, 574] width 42 height 25
click at [1022, 576] on input "9" at bounding box center [1011, 574] width 42 height 25
click at [1022, 576] on input "8" at bounding box center [1011, 574] width 42 height 25
click at [1022, 576] on input "7" at bounding box center [1011, 574] width 42 height 25
click at [1022, 576] on input "6" at bounding box center [1011, 574] width 42 height 25
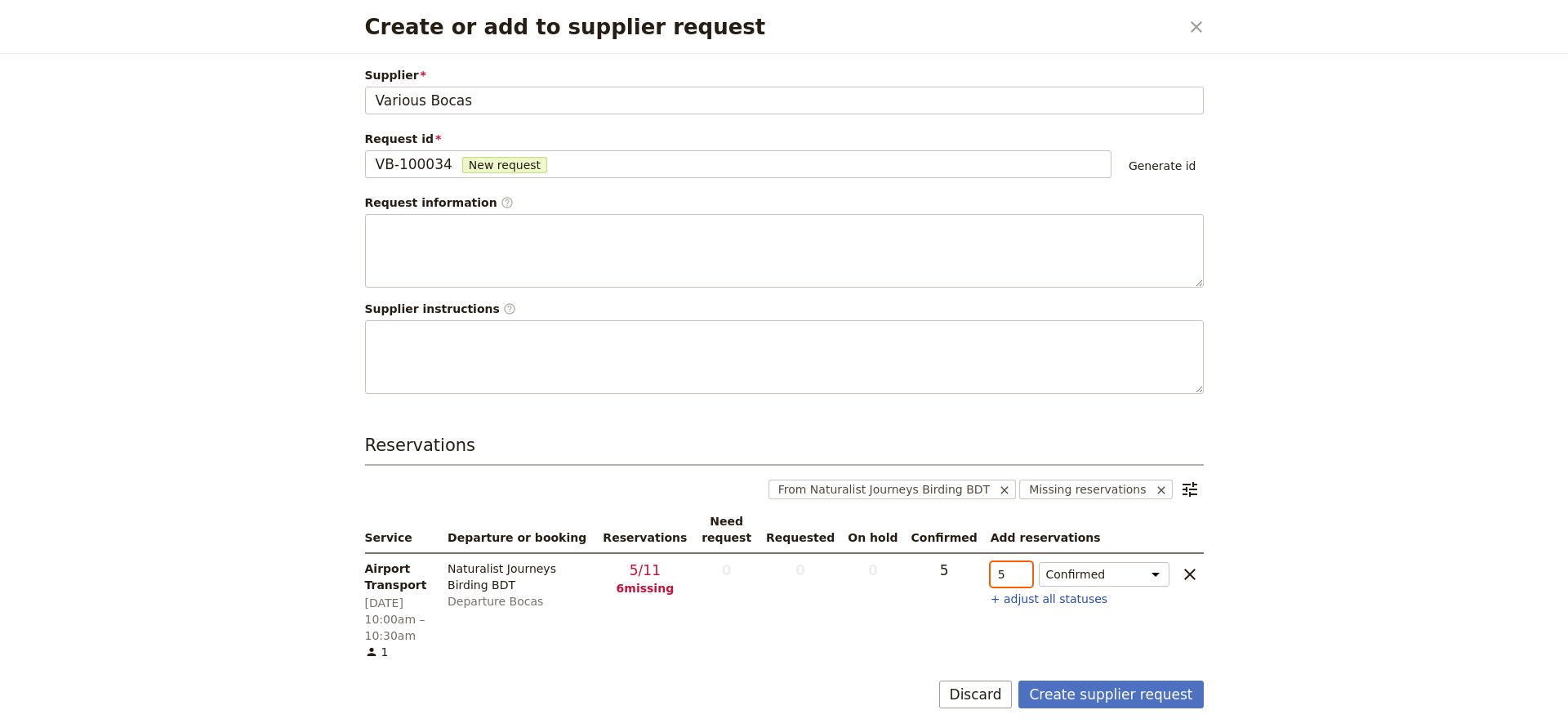
click at [1022, 576] on input "5" at bounding box center [1011, 574] width 42 height 25
type input "4"
click at [1022, 576] on input "4" at bounding box center [1011, 574] width 42 height 25
click at [1068, 680] on button "Create supplier request" at bounding box center [1111, 694] width 185 height 28
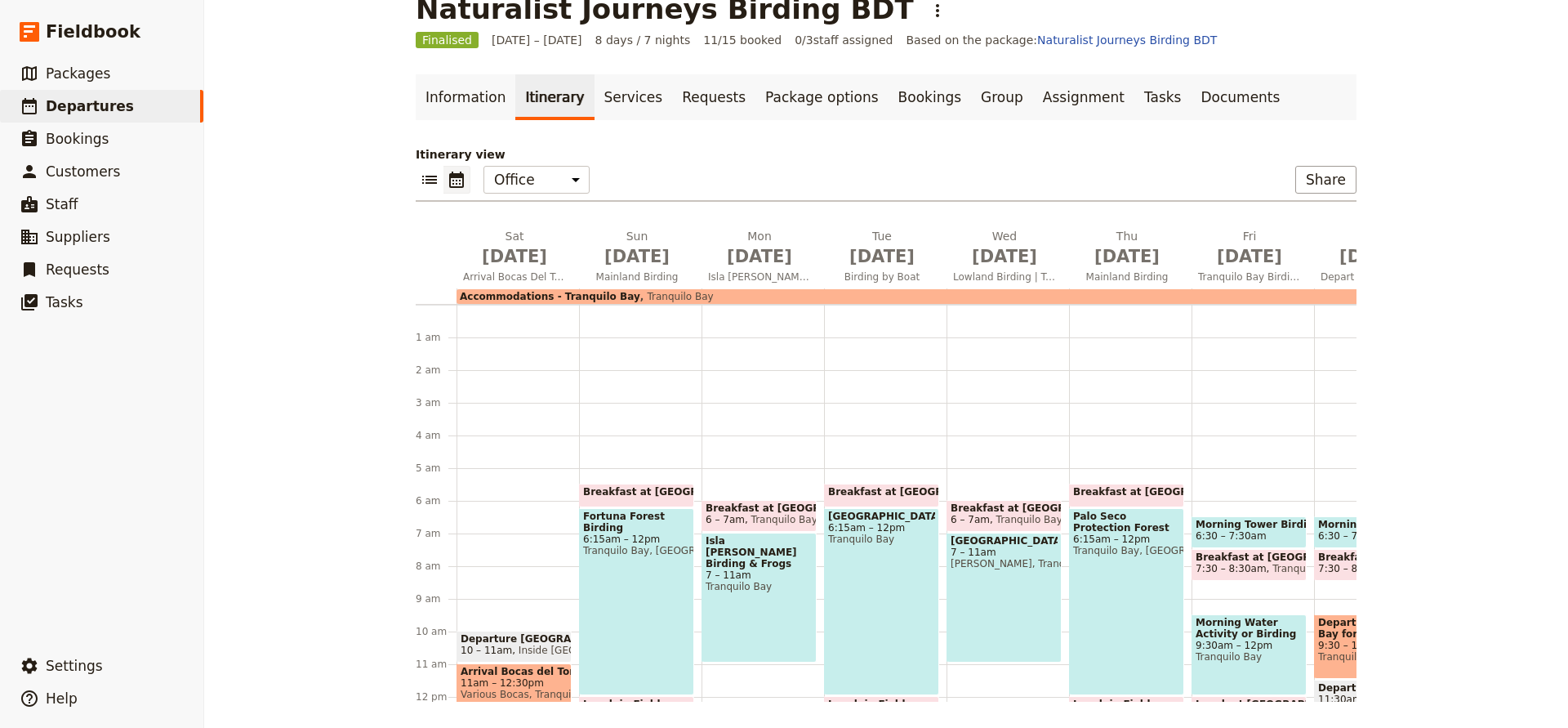
scroll to position [164, 0]
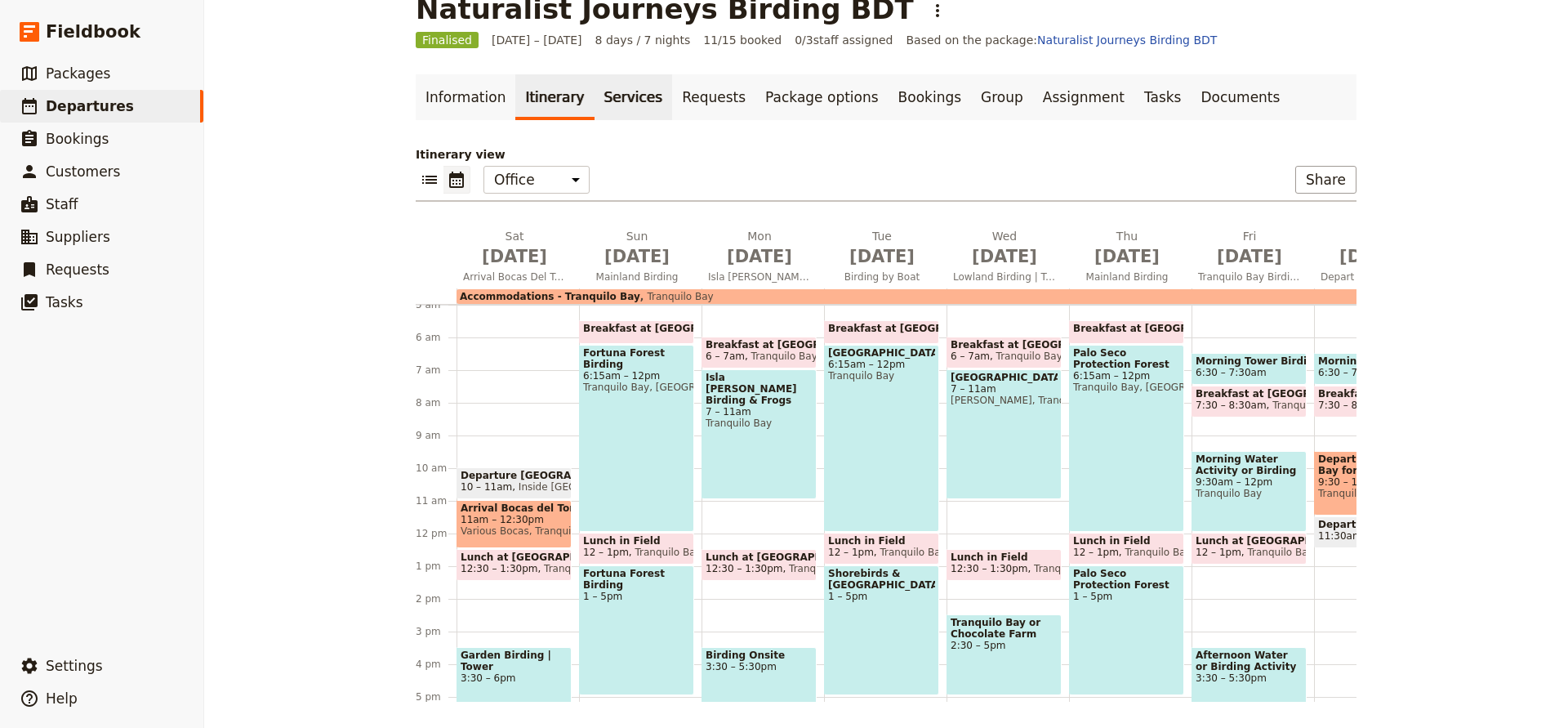
click at [622, 104] on link "Services" at bounding box center [633, 98] width 78 height 46
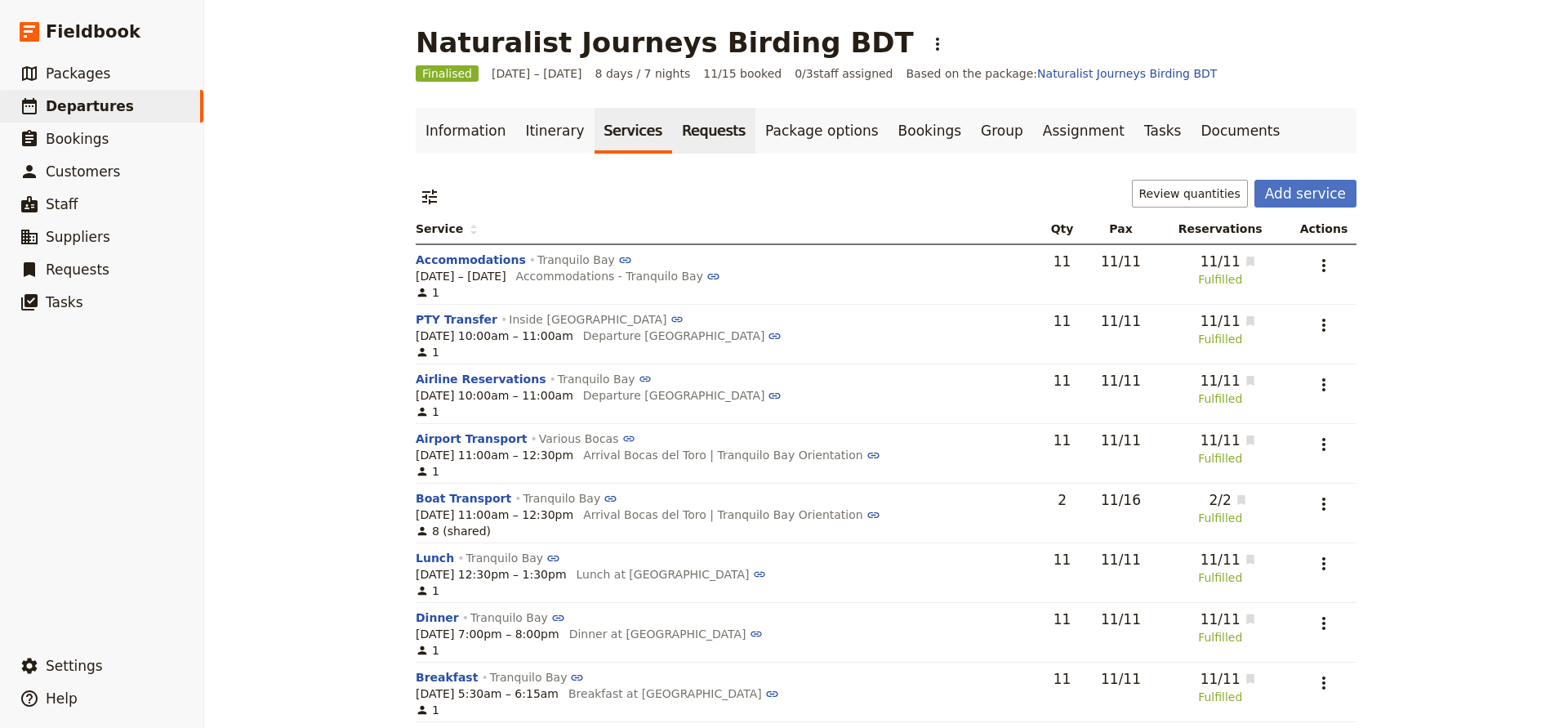
click at [697, 127] on link "Requests" at bounding box center [714, 131] width 83 height 46
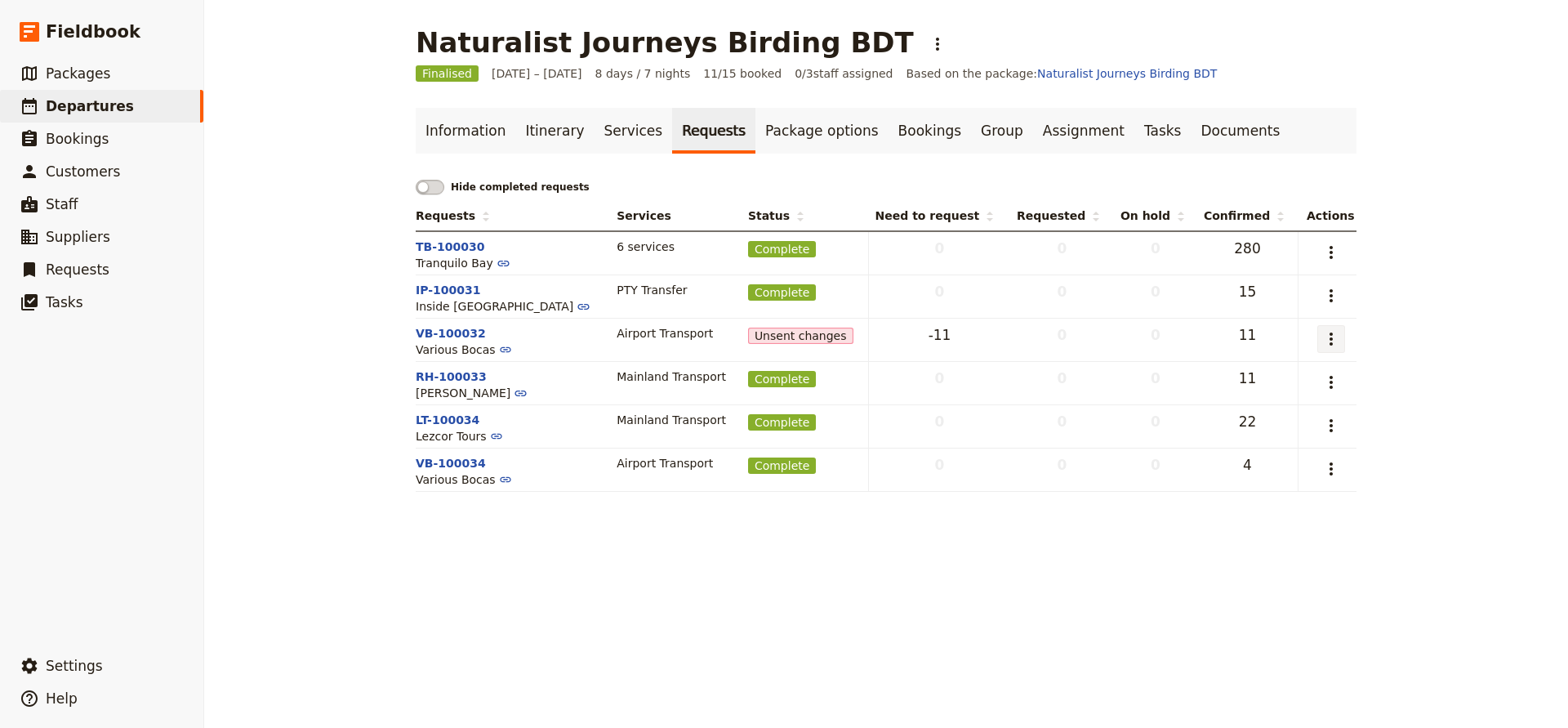
click at [1328, 339] on icon "Actions" at bounding box center [1331, 339] width 20 height 20
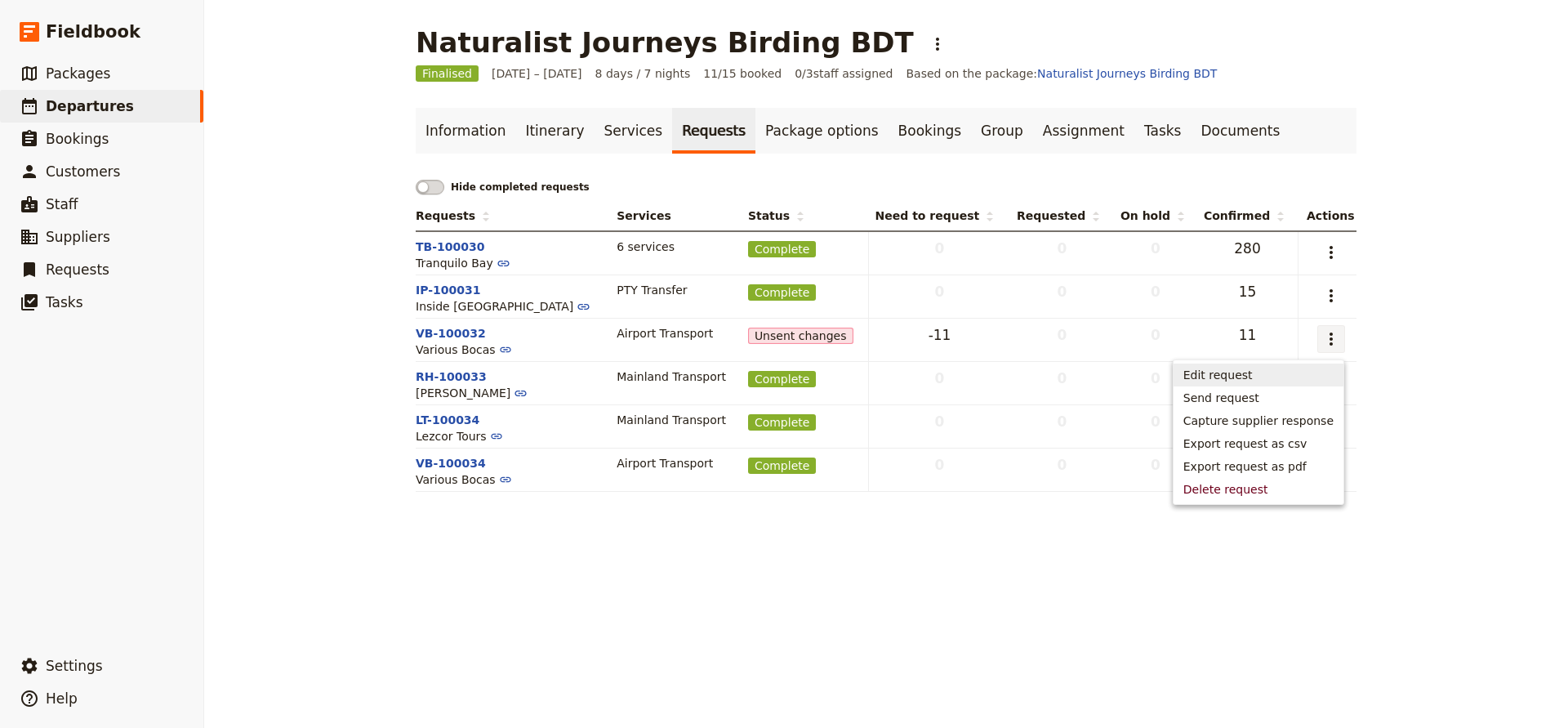
click at [1236, 374] on span "Edit request" at bounding box center [1219, 374] width 70 height 16
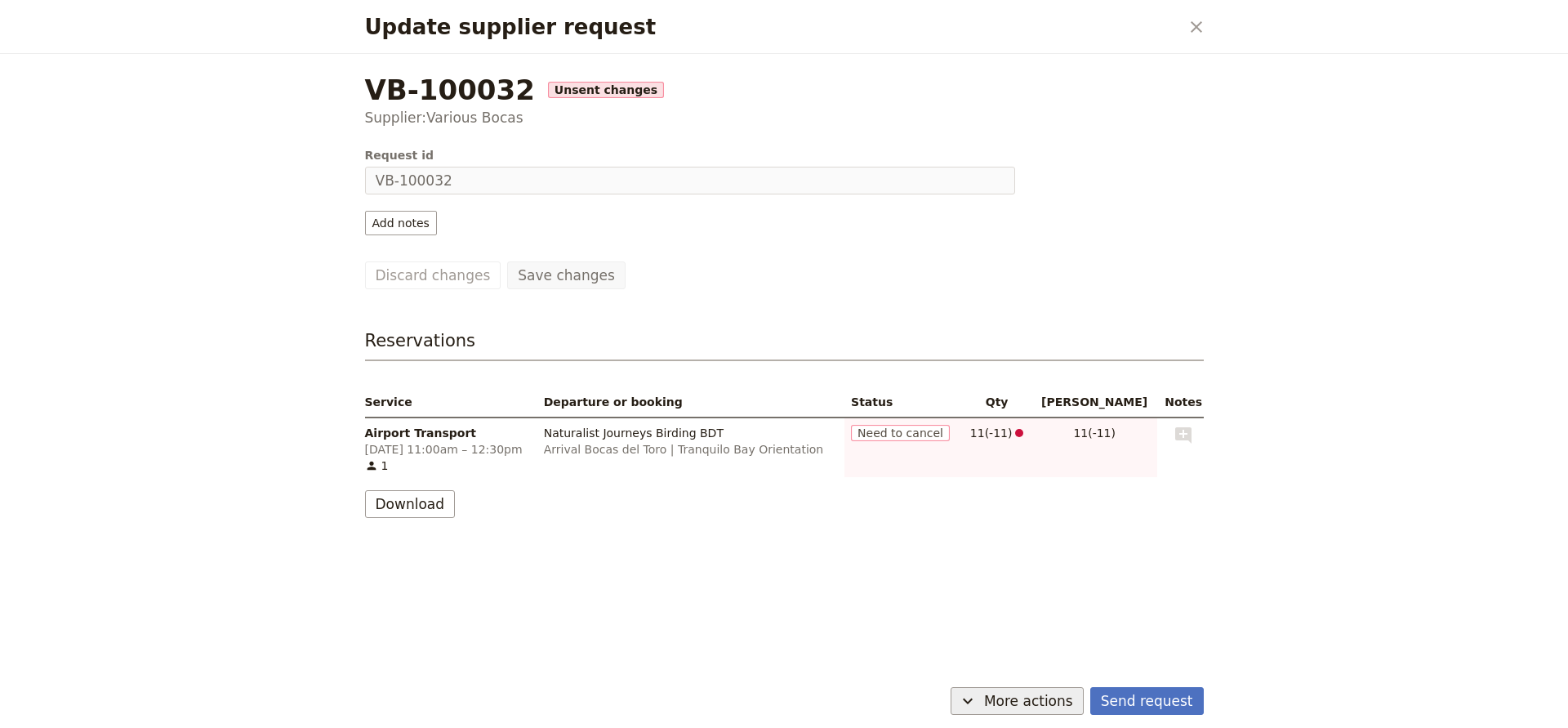
click at [1030, 693] on span "More actions" at bounding box center [1029, 701] width 89 height 20
click at [1096, 573] on div "VB-100032 Unsent changes Supplier: Various Bocas Request id VB-100032 Add notes…" at bounding box center [784, 367] width 878 height 627
click at [1013, 700] on span "More actions" at bounding box center [1029, 701] width 89 height 20
click at [977, 664] on span "Cancel request" at bounding box center [973, 664] width 86 height 16
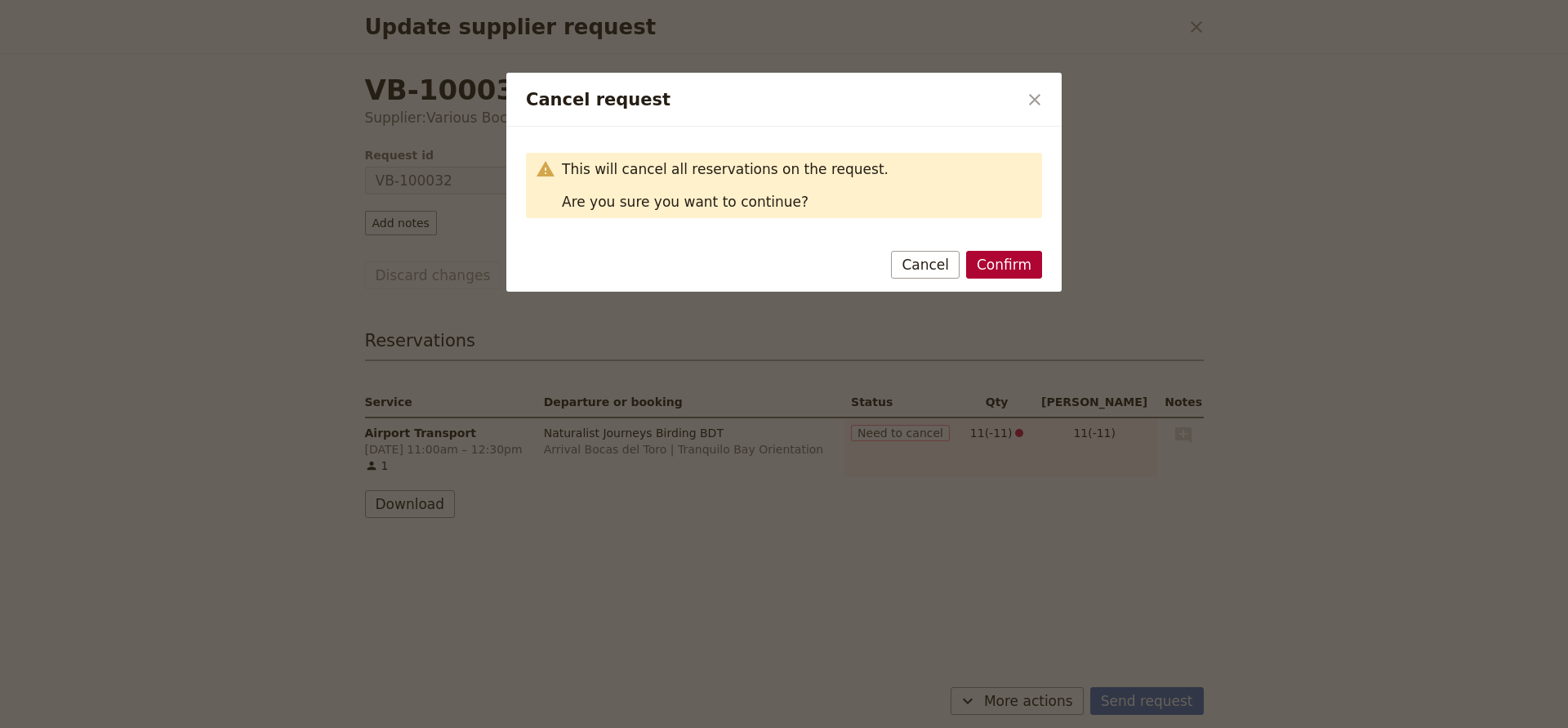
click at [1014, 274] on button "Confirm" at bounding box center [1005, 265] width 76 height 28
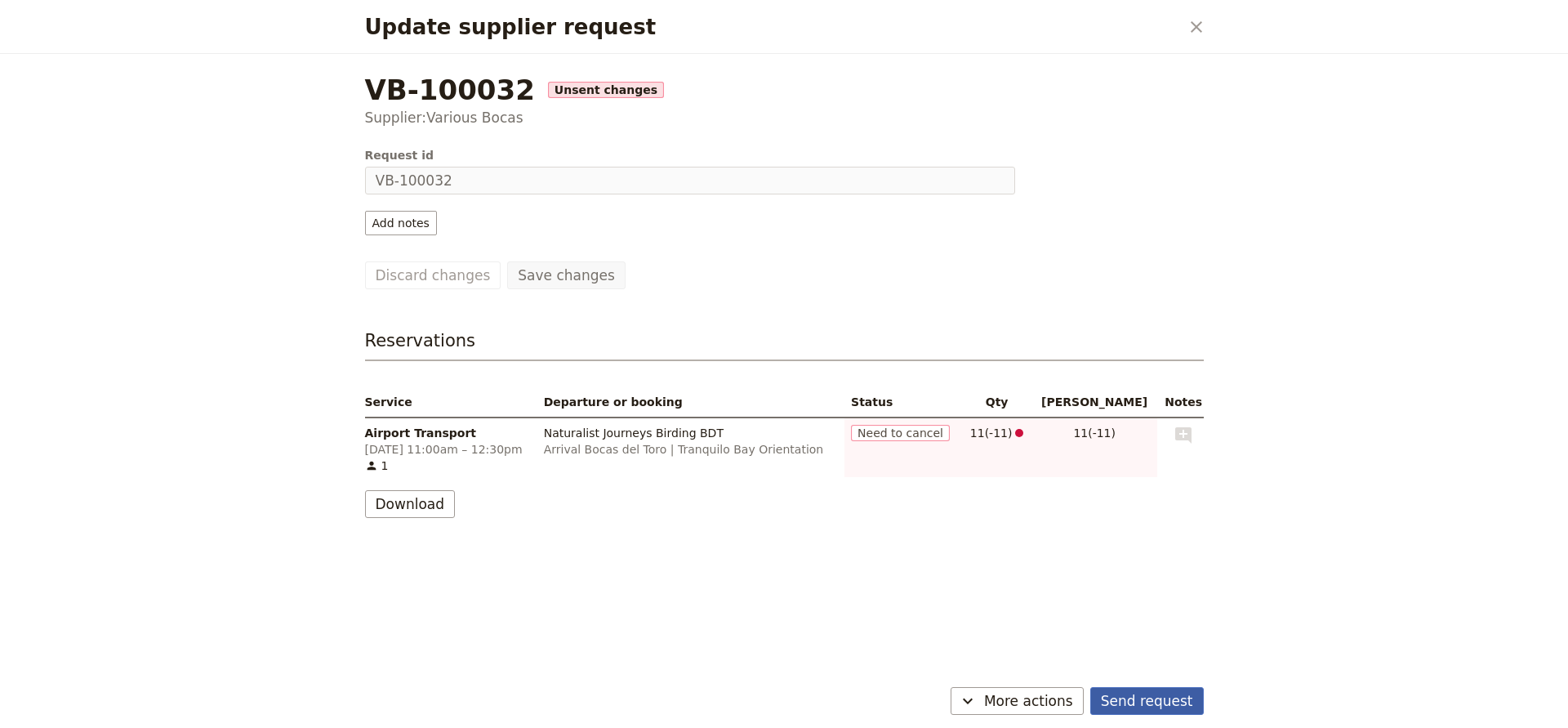
click at [1117, 697] on button "Send request" at bounding box center [1147, 701] width 114 height 28
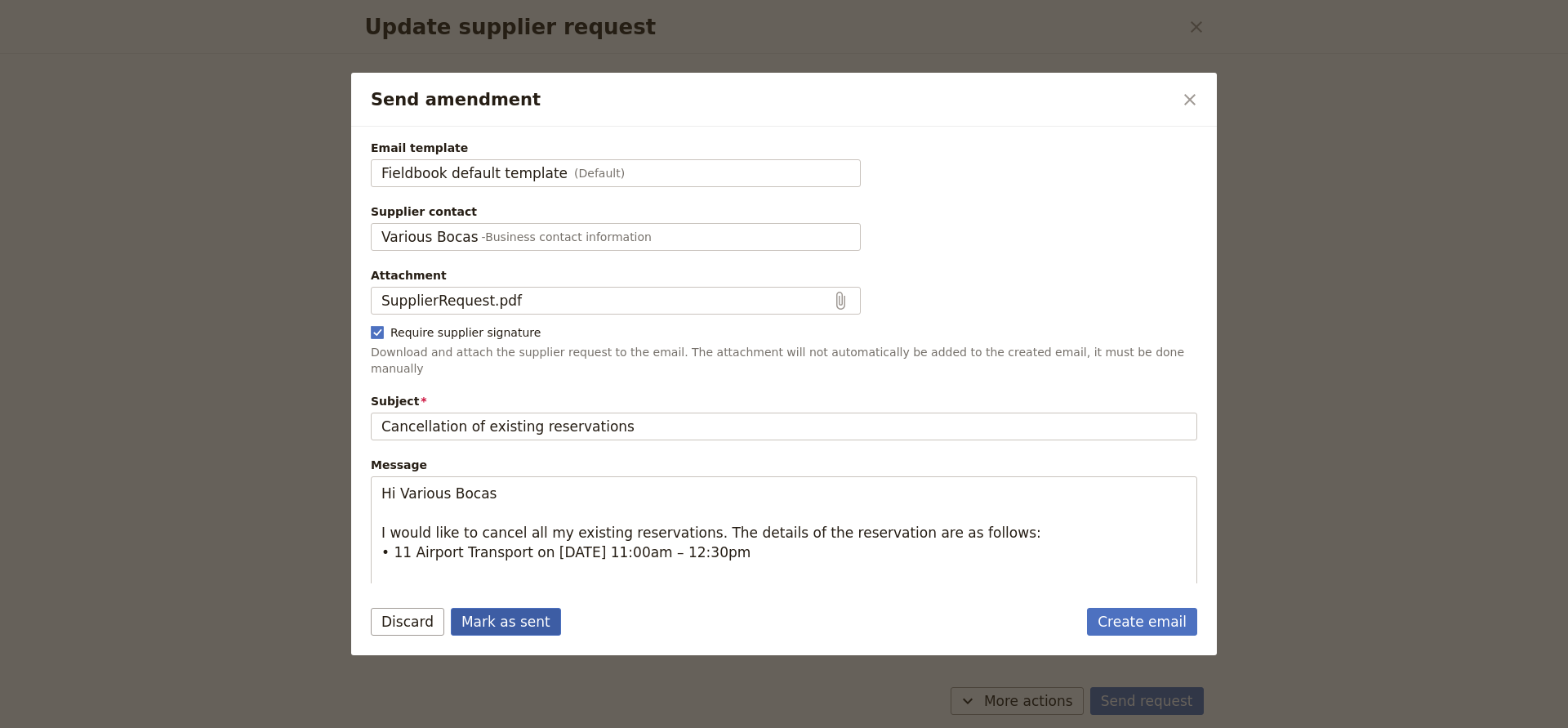
click at [522, 620] on button "Mark as sent" at bounding box center [506, 622] width 110 height 28
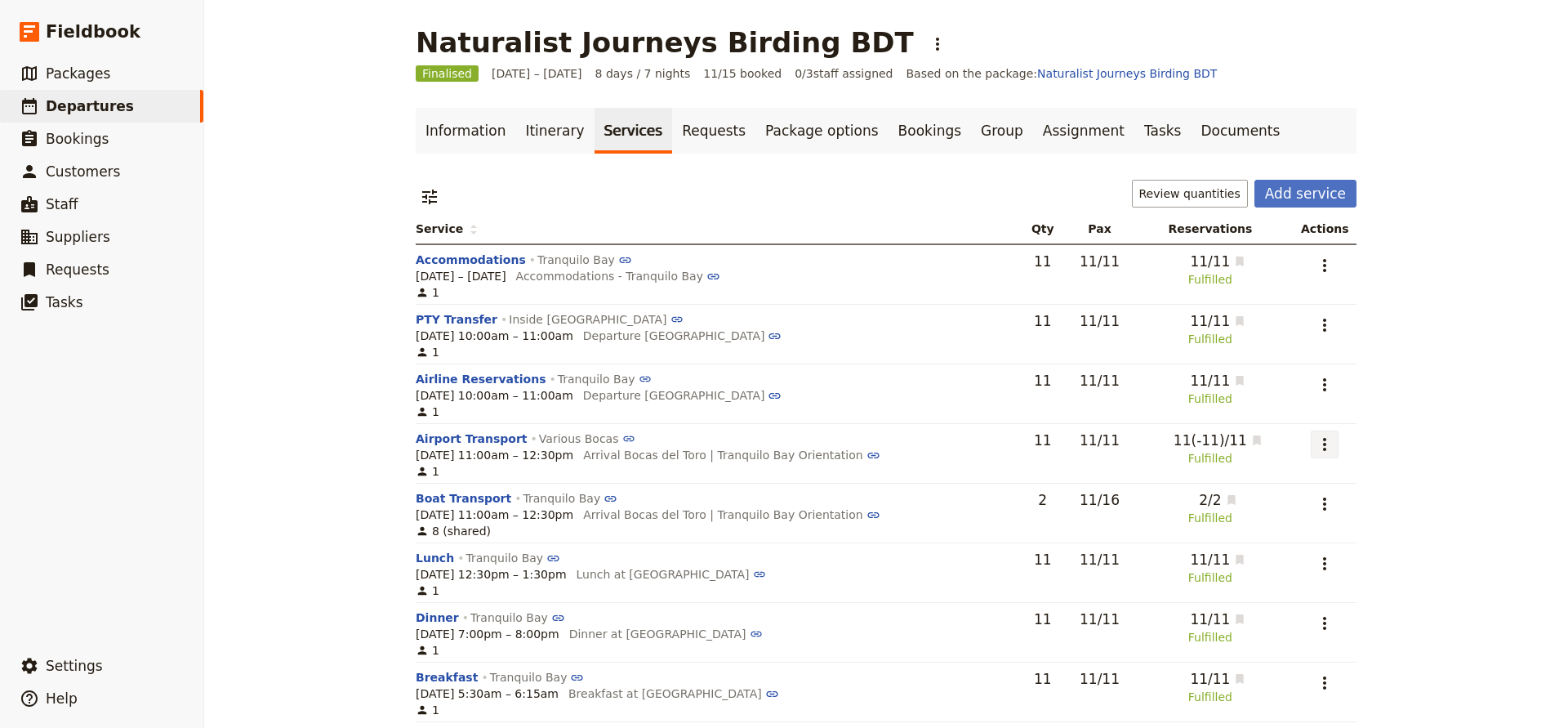
click at [1328, 441] on icon "Actions" at bounding box center [1325, 444] width 20 height 20
click at [1264, 501] on span "Go to service page" at bounding box center [1240, 503] width 108 height 16
click at [1325, 447] on icon "Actions" at bounding box center [1325, 444] width 20 height 20
click at [1263, 524] on span "Go to request VB-100032" at bounding box center [1258, 526] width 145 height 16
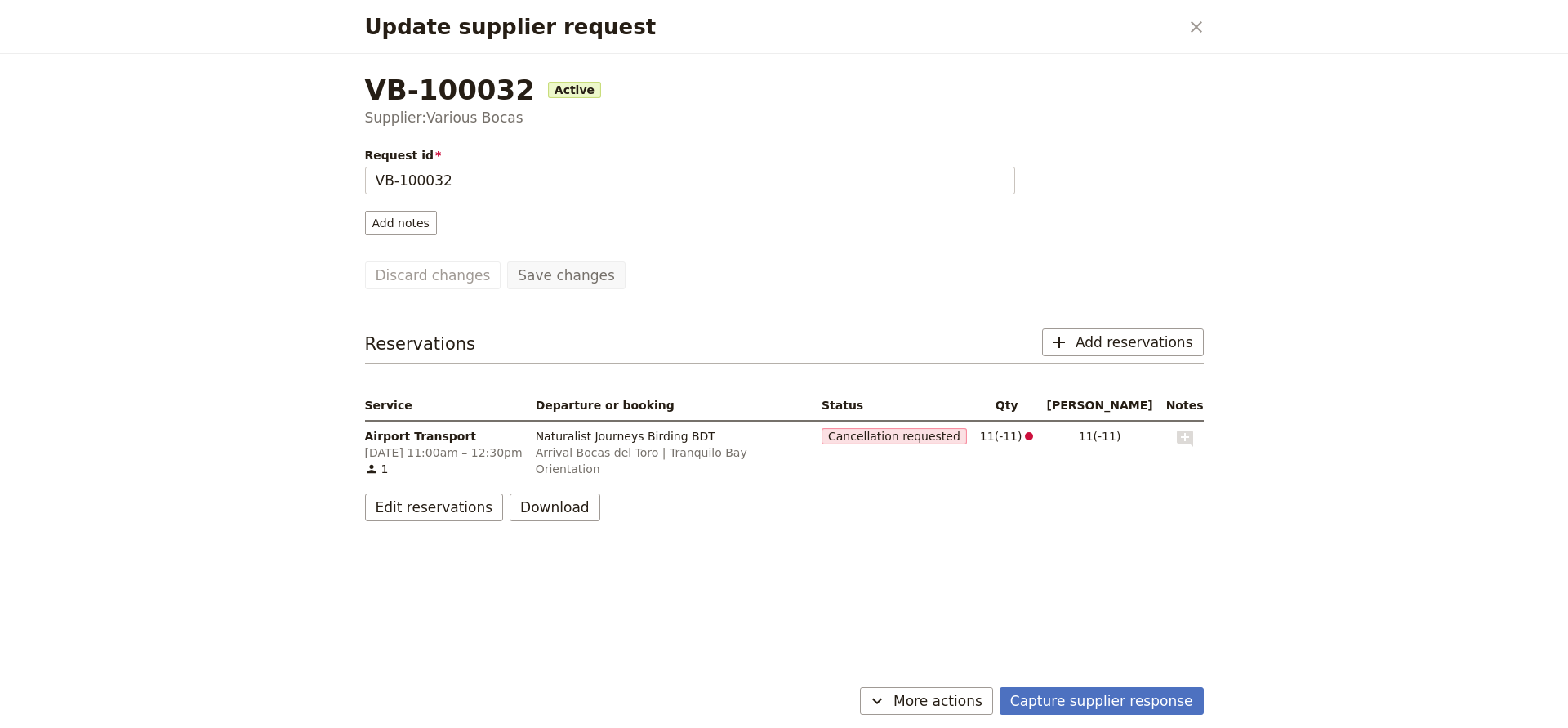
click at [915, 434] on span "Cancellation requested" at bounding box center [894, 436] width 145 height 16
click at [1127, 341] on span "Add reservations" at bounding box center [1135, 342] width 118 height 20
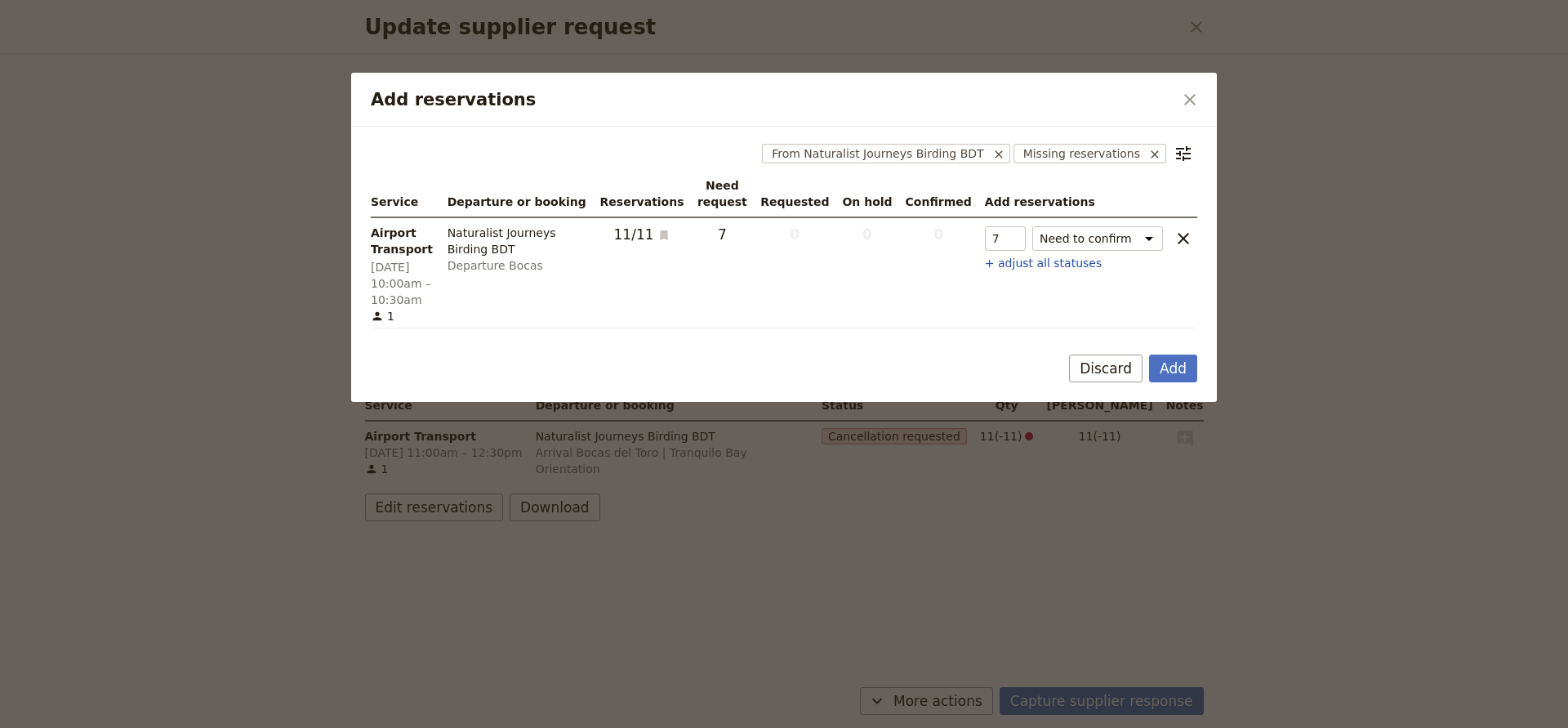
click at [1127, 355] on button "Discard" at bounding box center [1106, 368] width 74 height 28
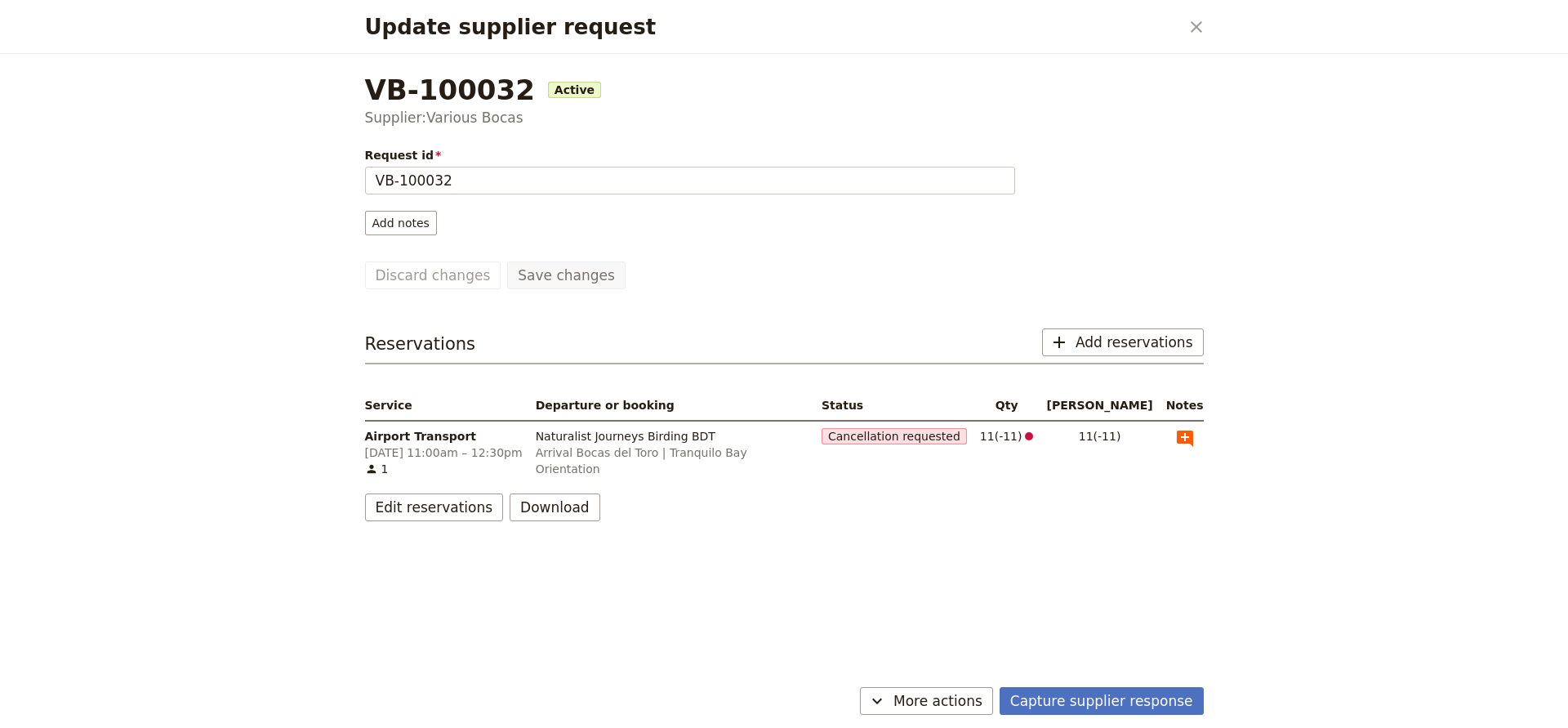
click at [1188, 440] on icon "Add note" at bounding box center [1185, 439] width 16 height 16
select select "SUPPLIER_REQUEST"
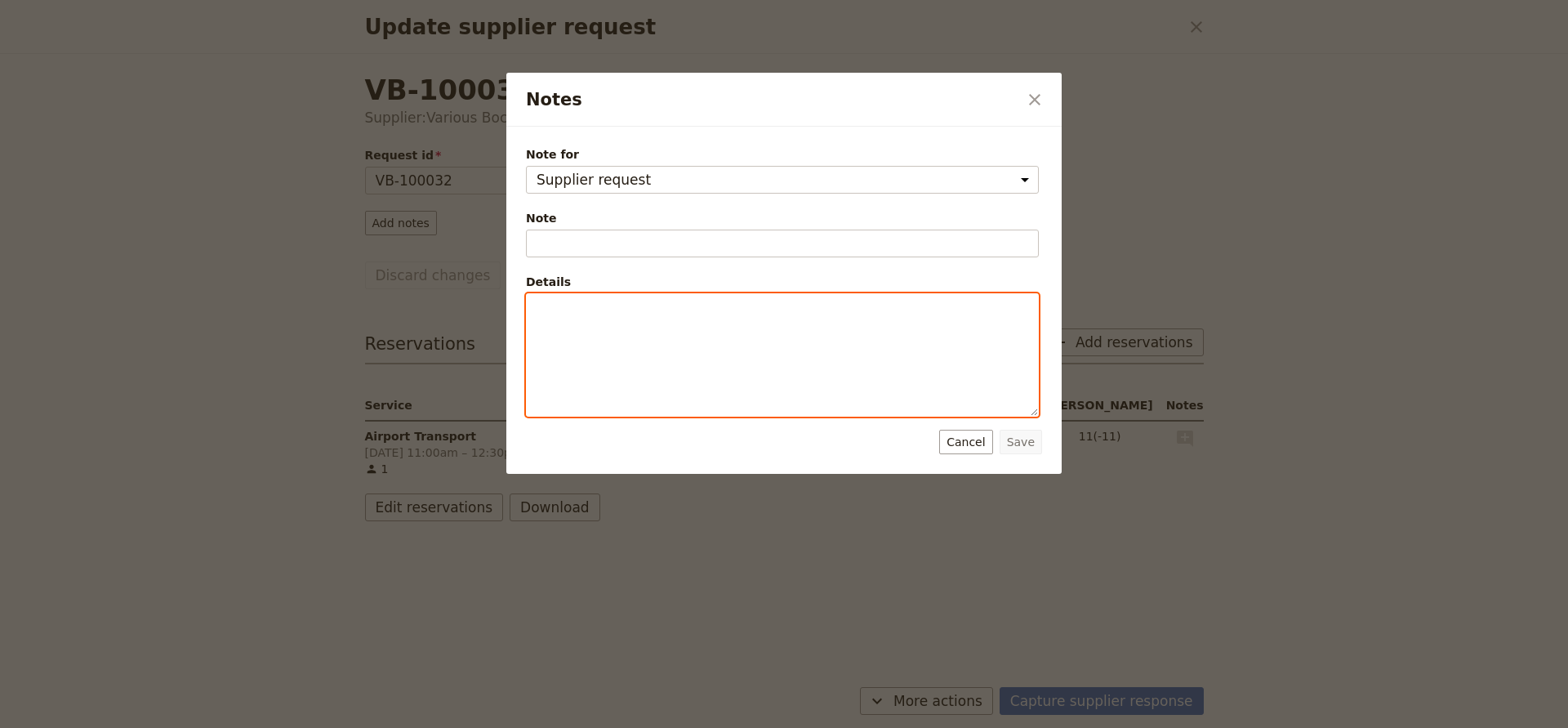
click at [764, 389] on div "Notes" at bounding box center [782, 356] width 511 height 122
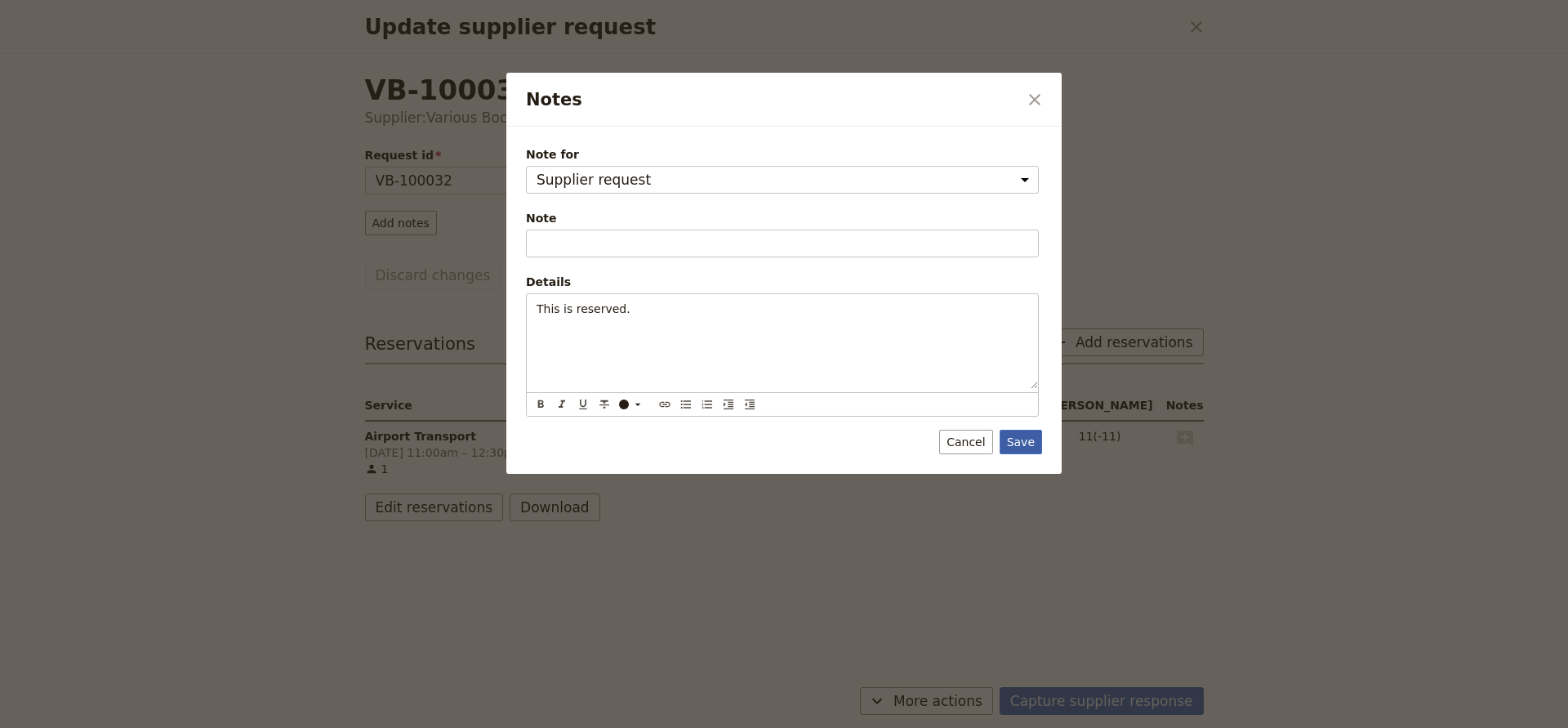
click at [1024, 445] on button "Save" at bounding box center [1021, 442] width 42 height 25
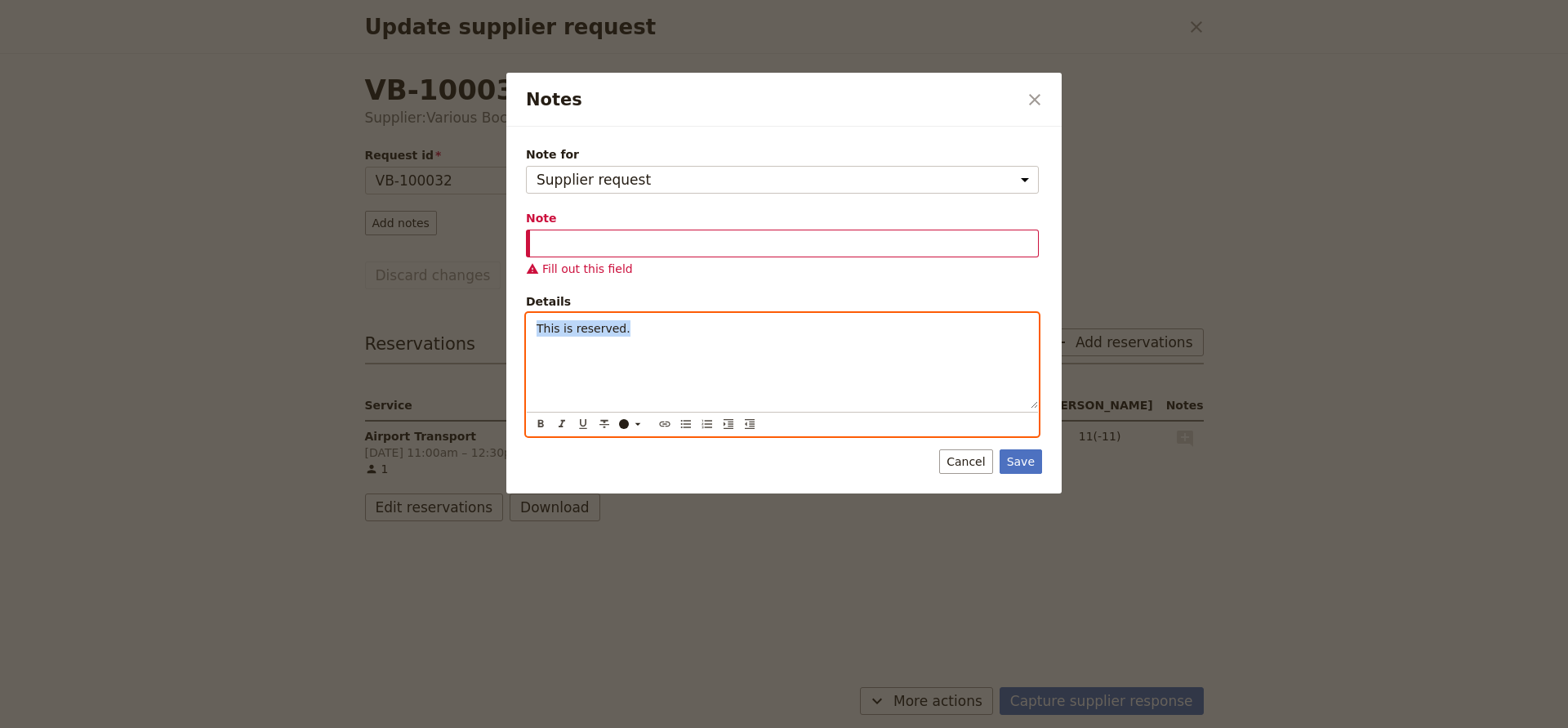
drag, startPoint x: 634, startPoint y: 326, endPoint x: 466, endPoint y: 320, distance: 168.1
click at [466, 727] on div "Notes ​ Note for Guide Supplier request Note Fill out this field Details This i…" at bounding box center [784, 728] width 1568 height 0
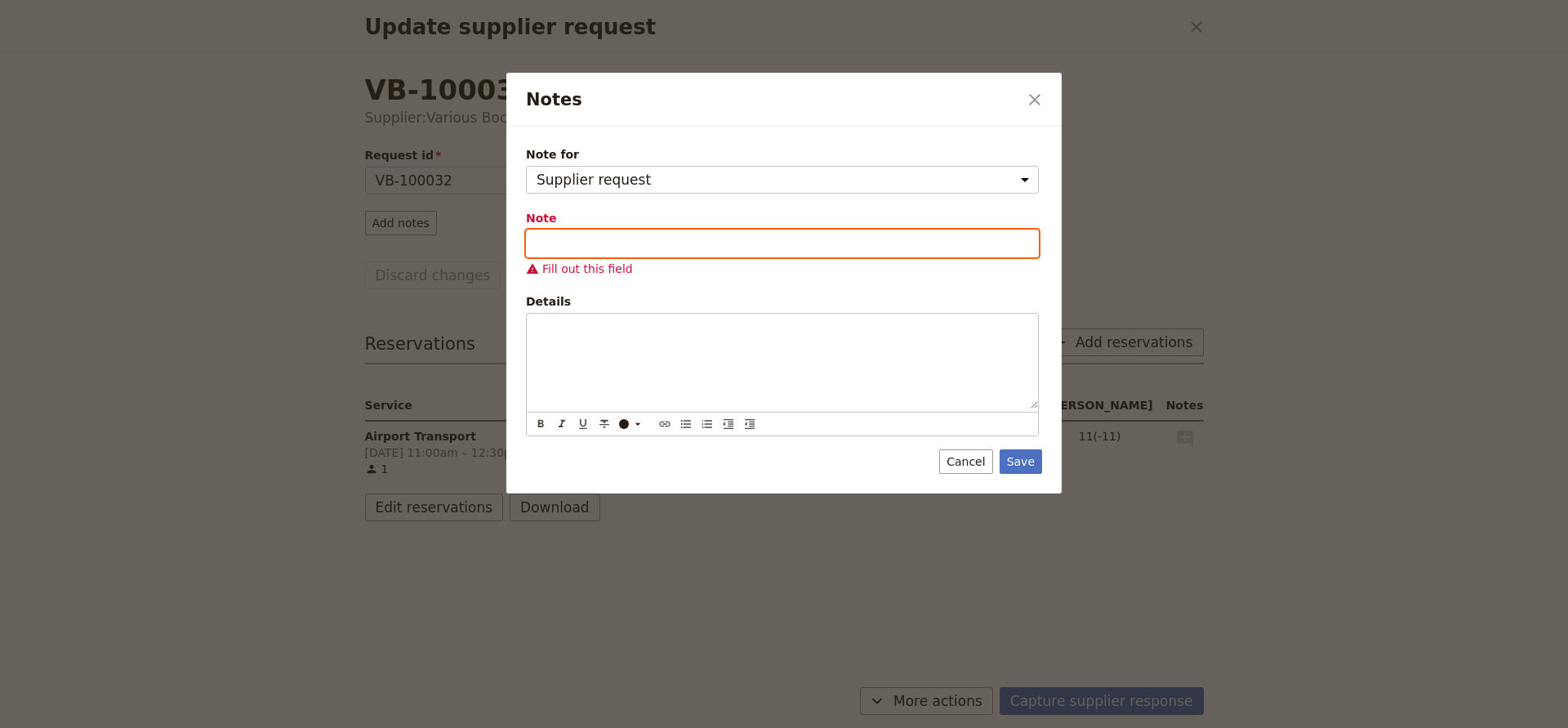
click at [567, 239] on input "Note" at bounding box center [782, 244] width 513 height 28
paste input "This is reserved."
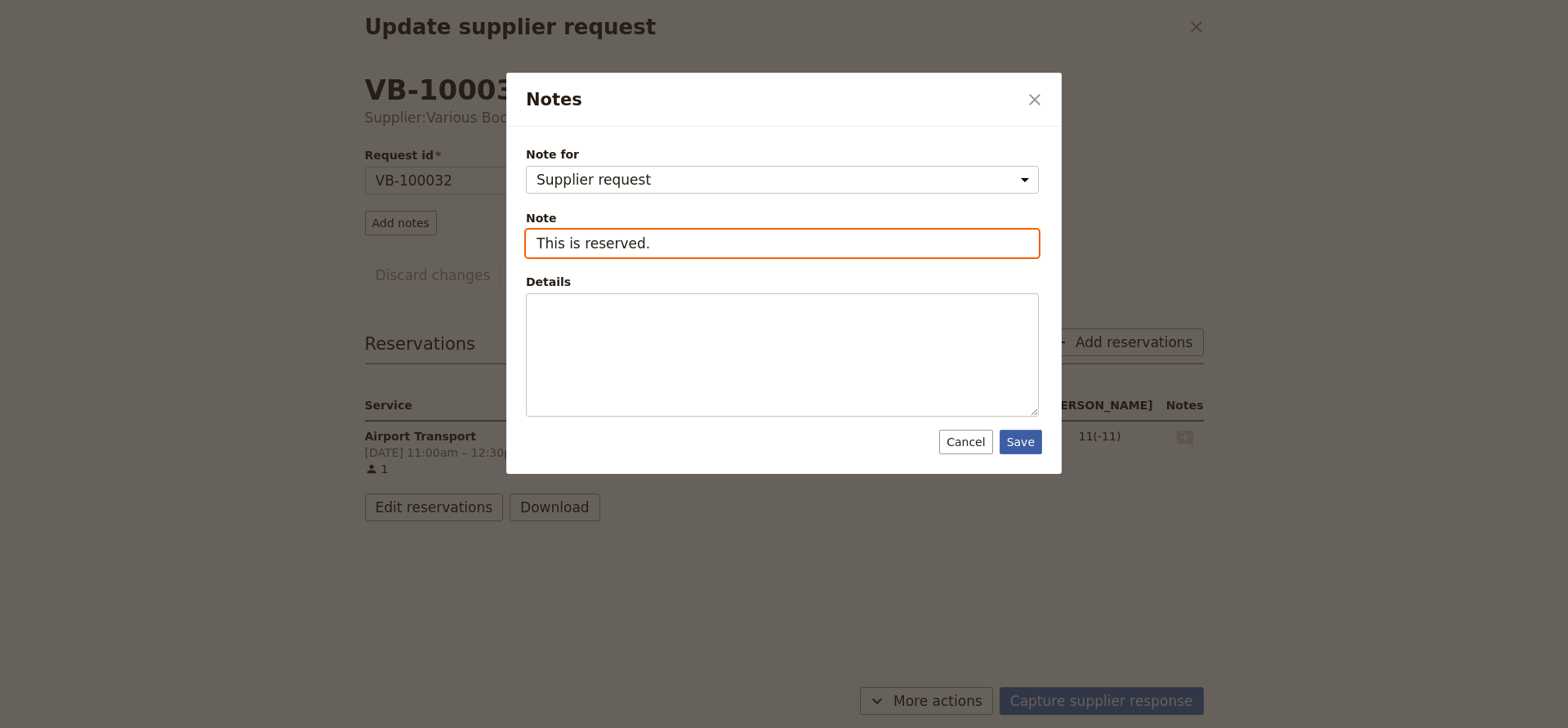
type input "This is reserved."
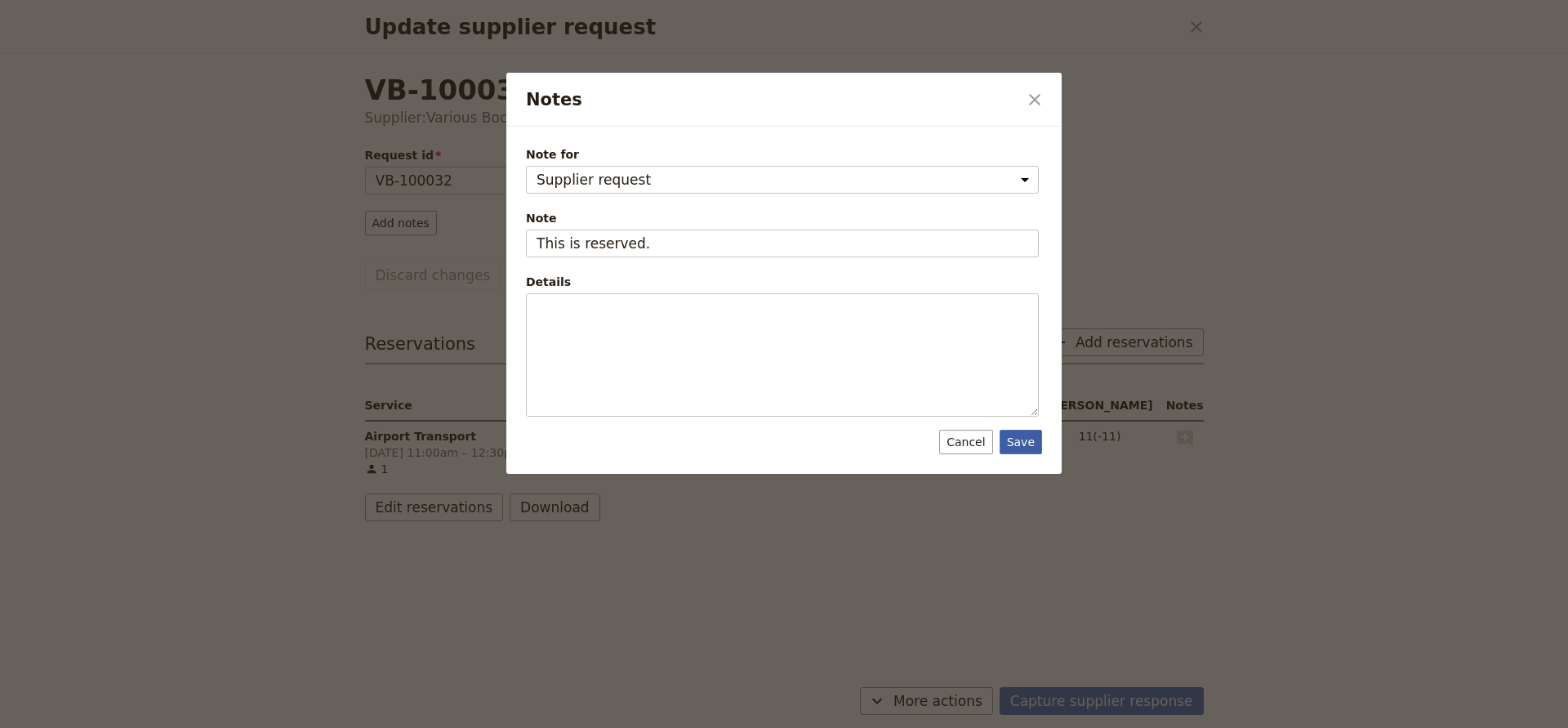
click at [1013, 444] on button "Save" at bounding box center [1021, 442] width 42 height 25
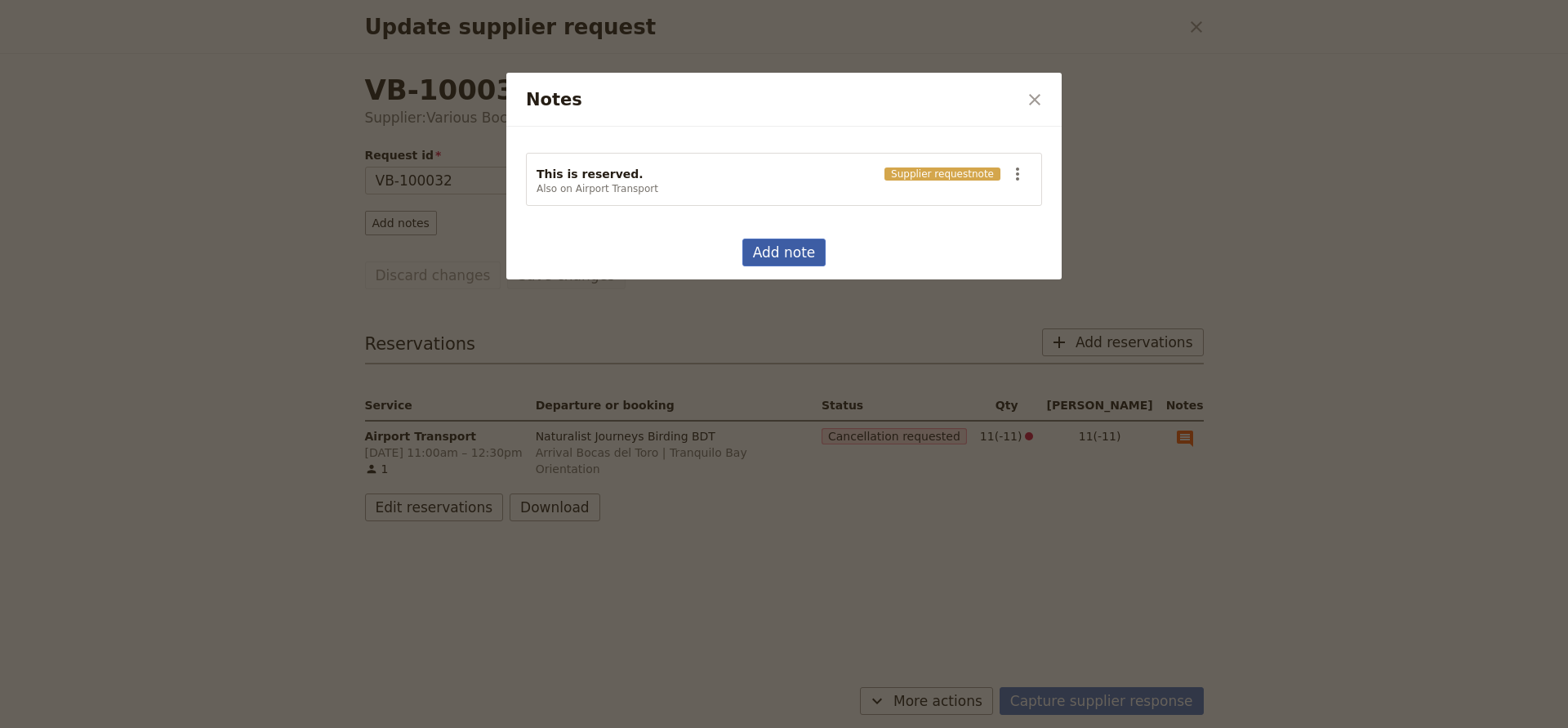
click at [772, 249] on button "Add note" at bounding box center [784, 252] width 84 height 28
select select "SUPPLIER_REQUEST"
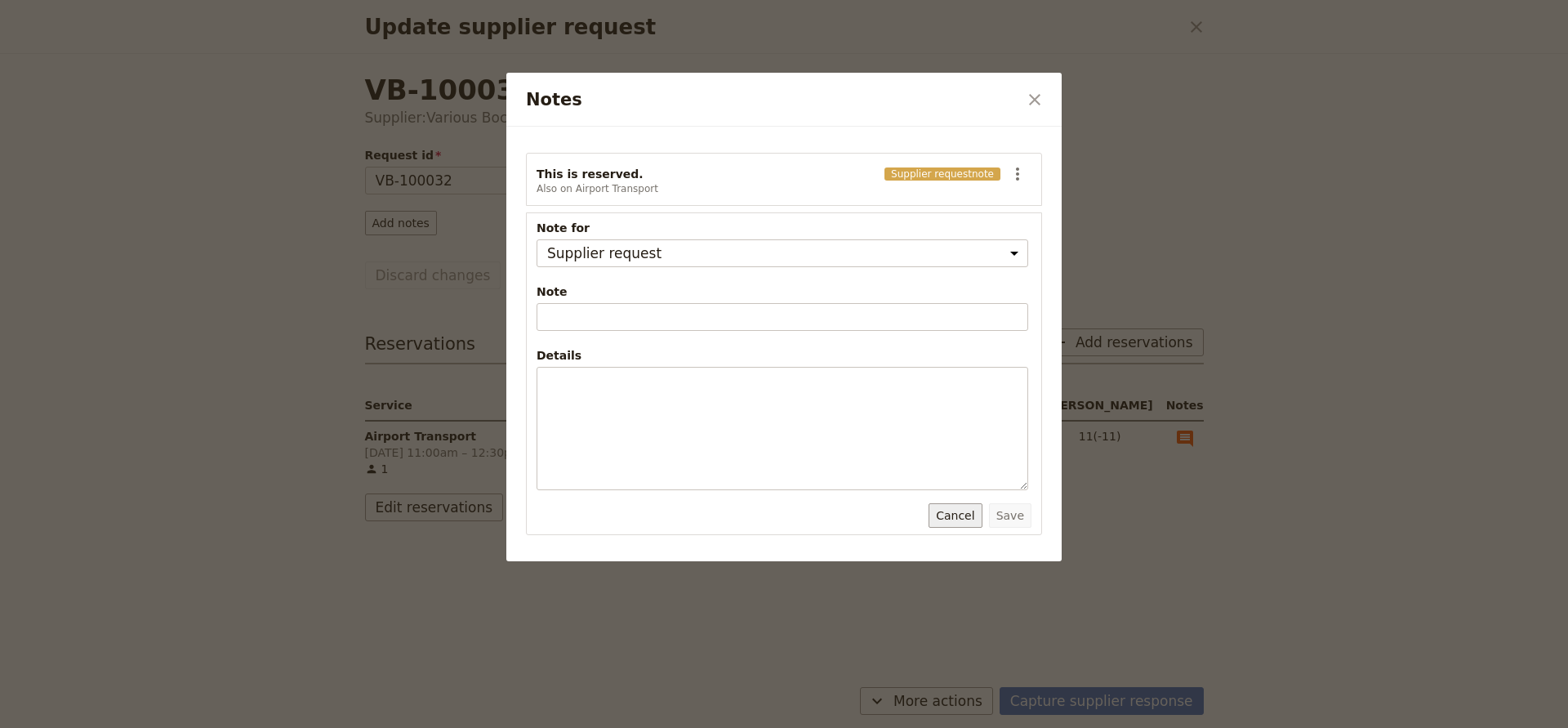
click at [951, 510] on button "Cancel" at bounding box center [955, 515] width 53 height 25
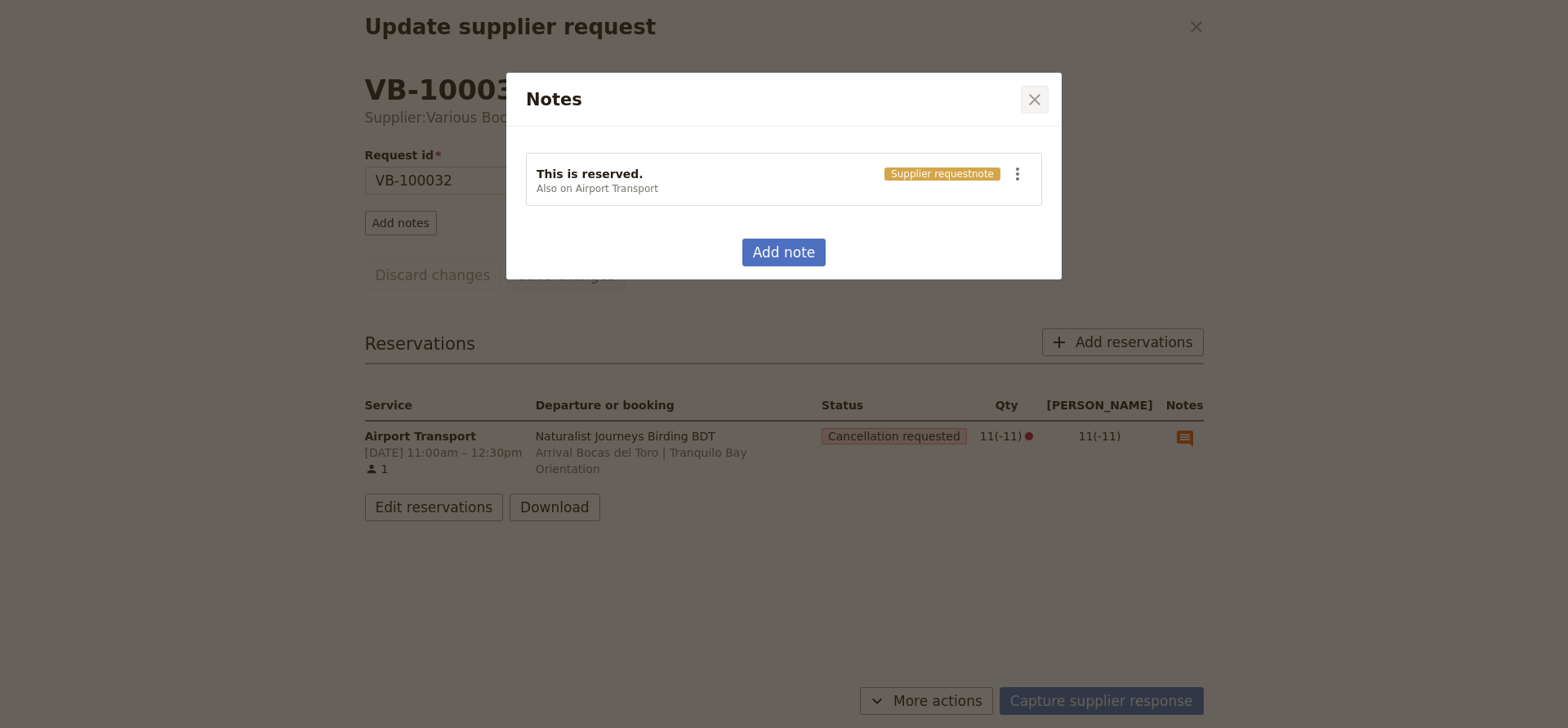
click at [1030, 103] on icon "Close dialog" at bounding box center [1035, 99] width 20 height 20
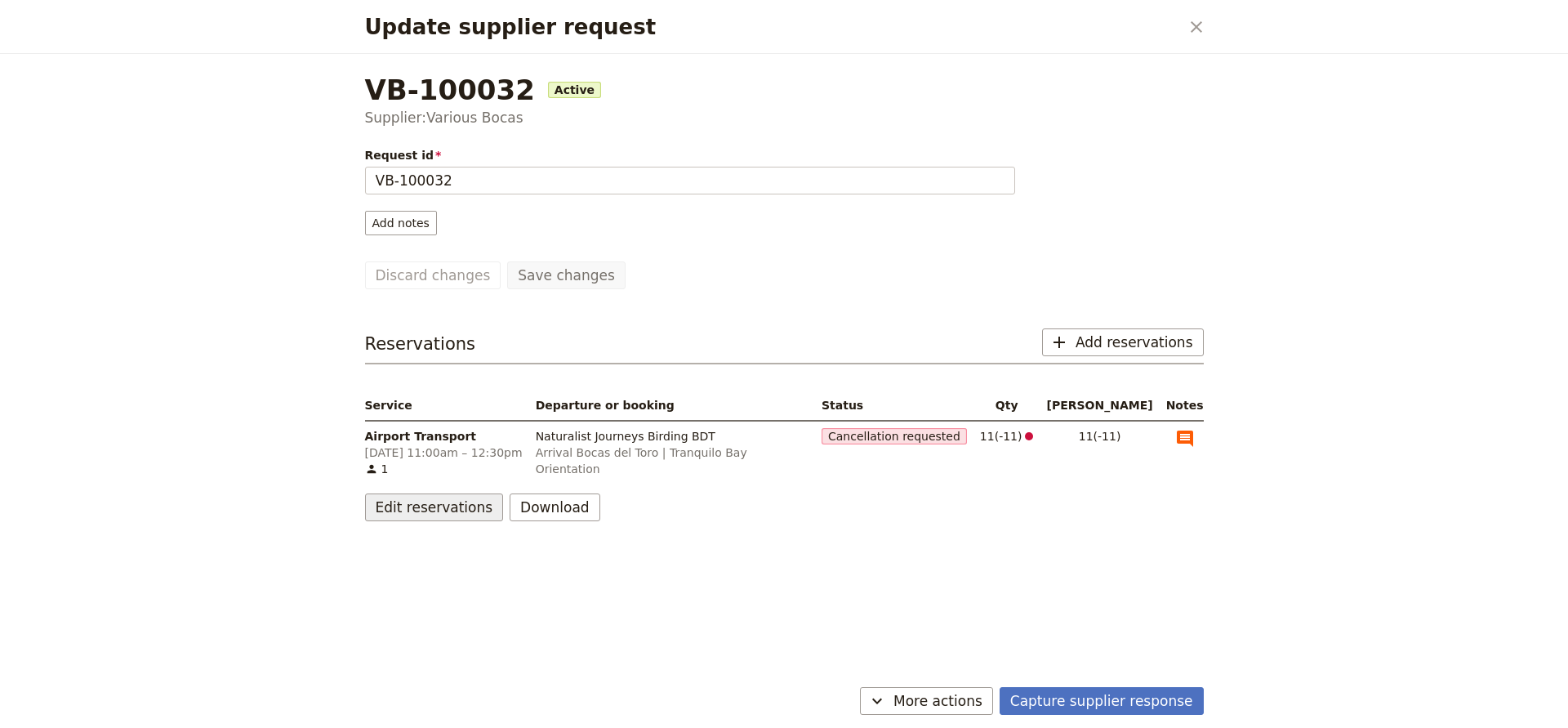
click at [436, 502] on button "Edit reservations" at bounding box center [435, 507] width 139 height 28
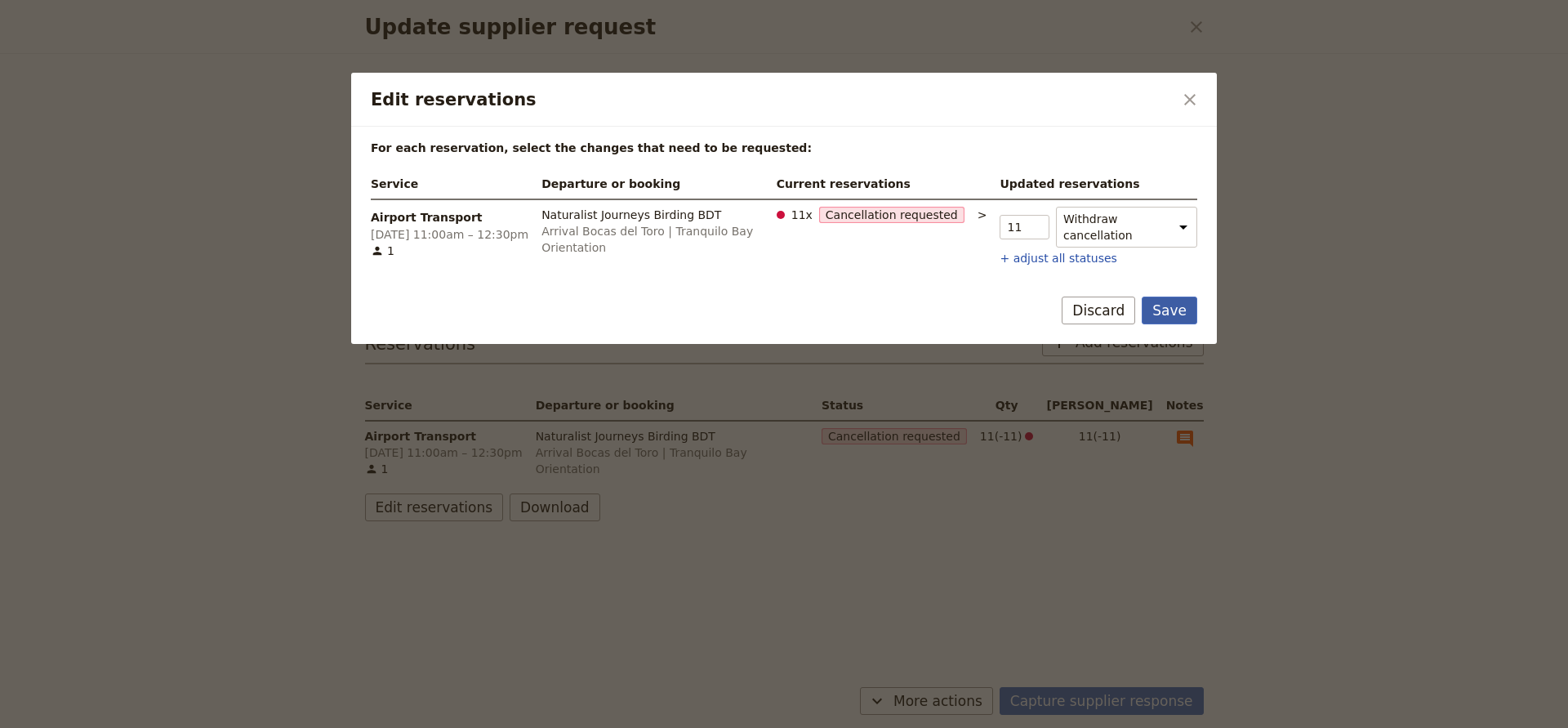
click at [1165, 308] on button "Save" at bounding box center [1170, 311] width 56 height 28
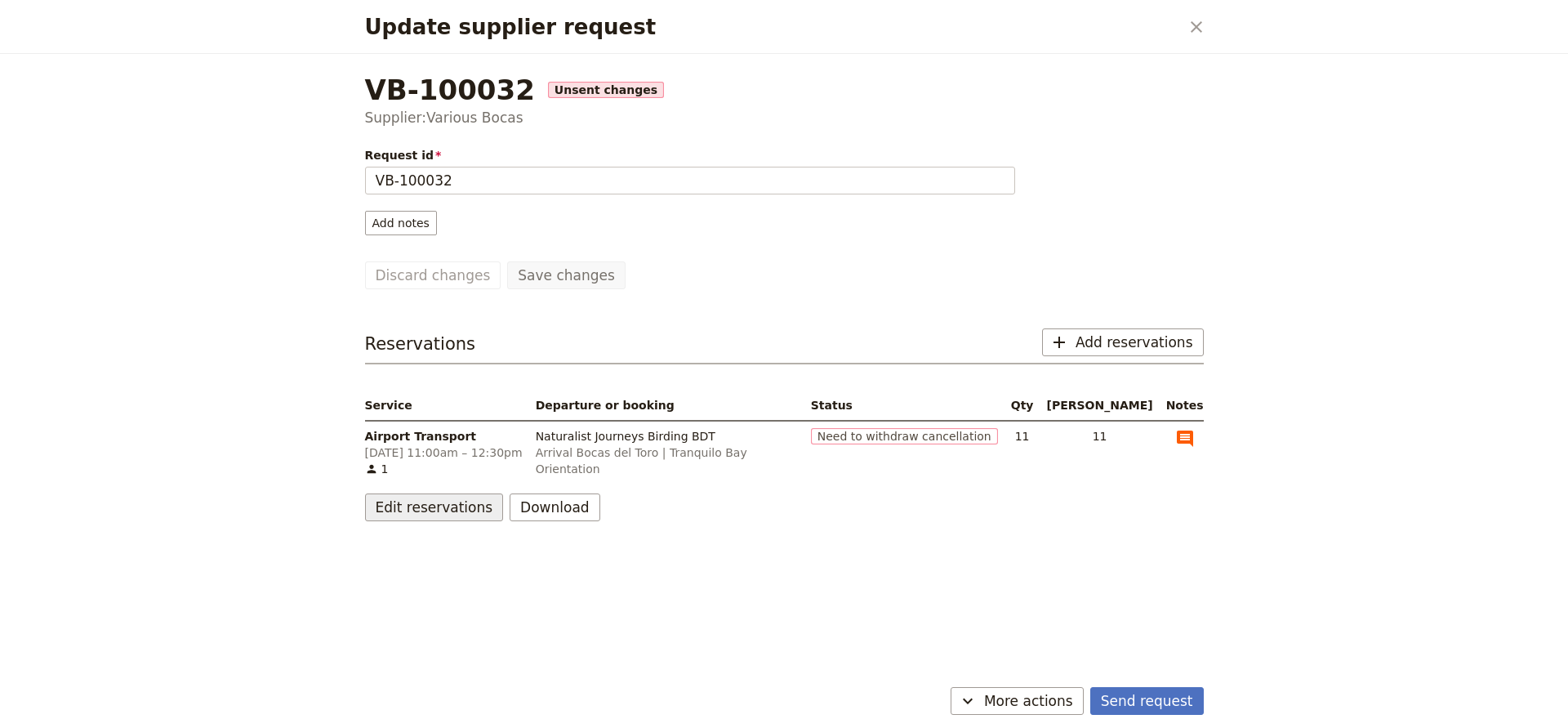
click at [395, 496] on button "Edit reservations" at bounding box center [435, 507] width 139 height 28
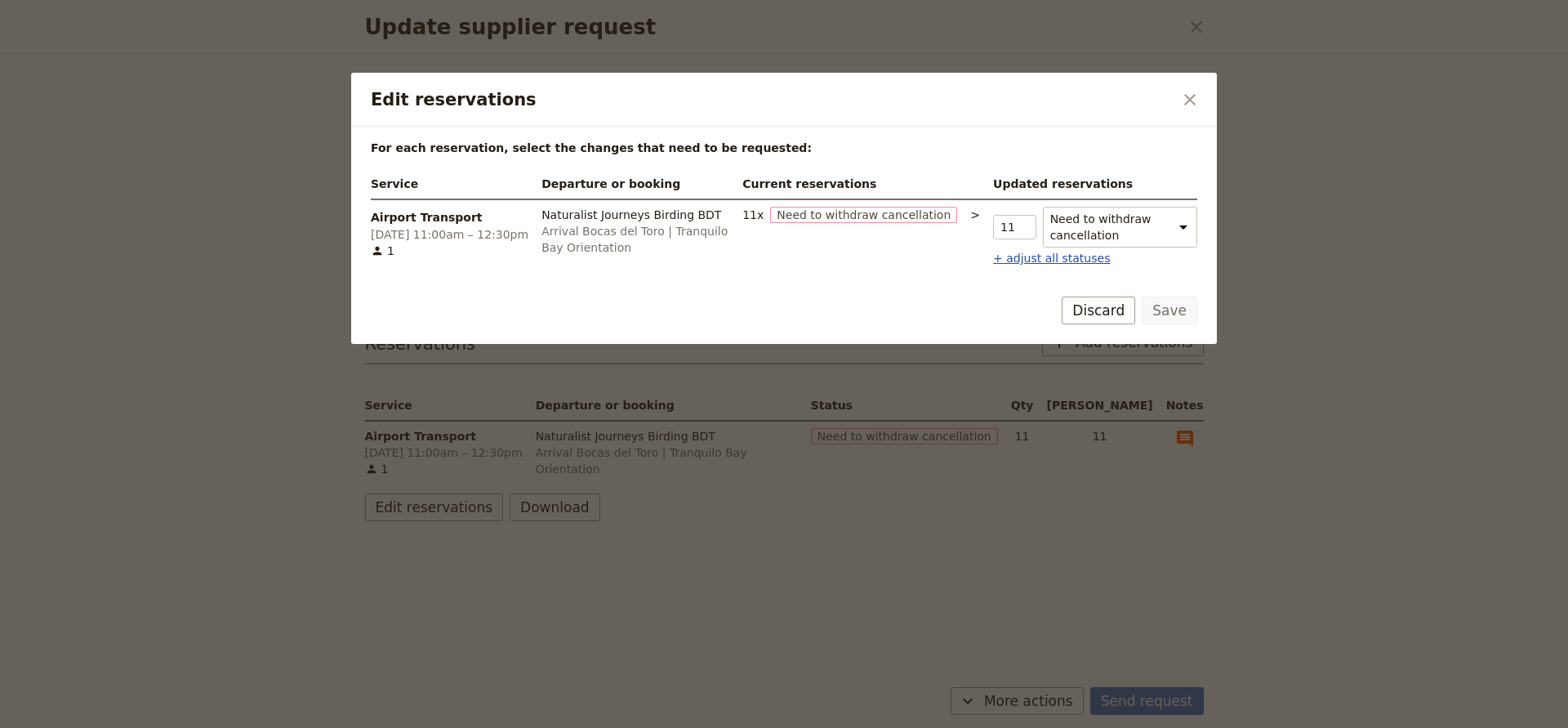
click at [1046, 253] on button "+ adjust all statuses" at bounding box center [1052, 258] width 117 height 16
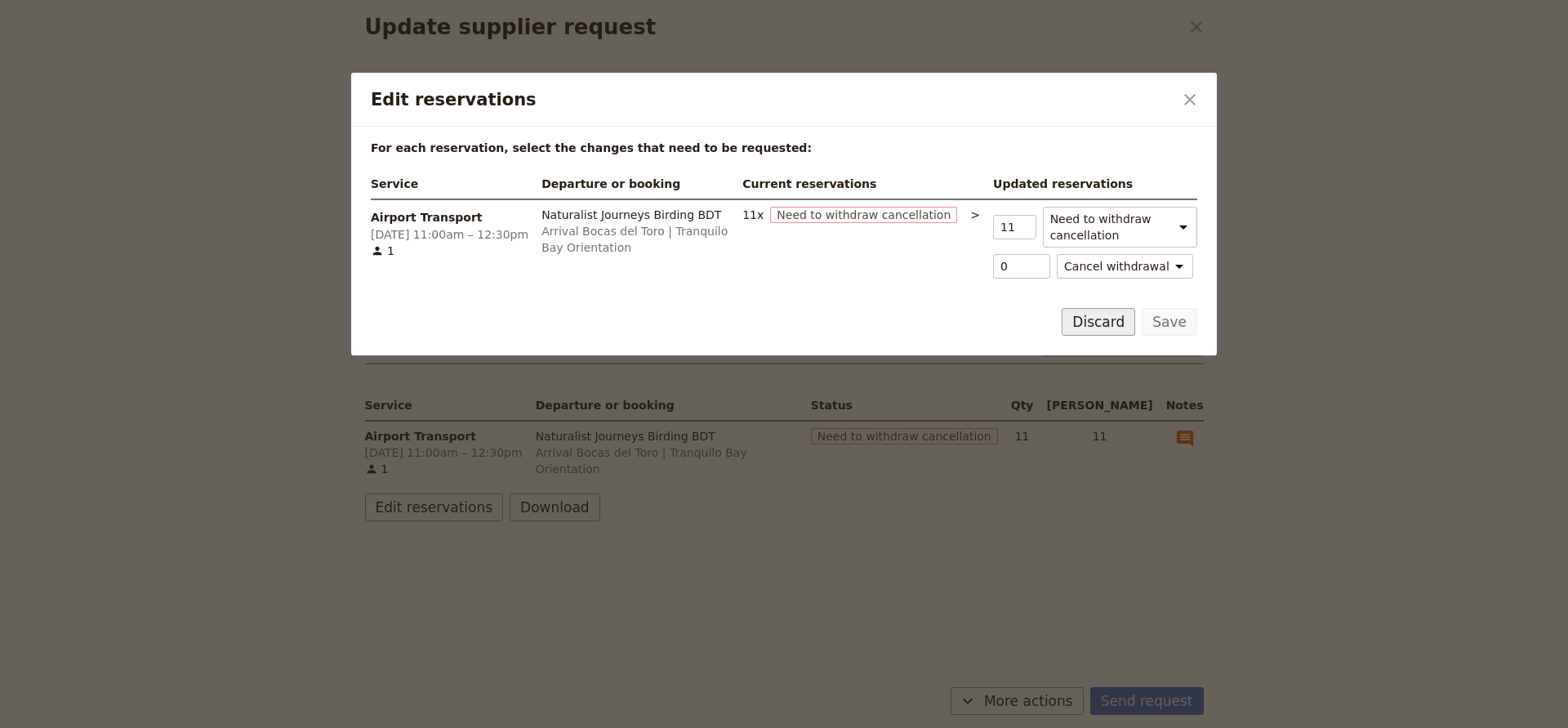
click at [1100, 316] on button "Discard" at bounding box center [1098, 322] width 74 height 28
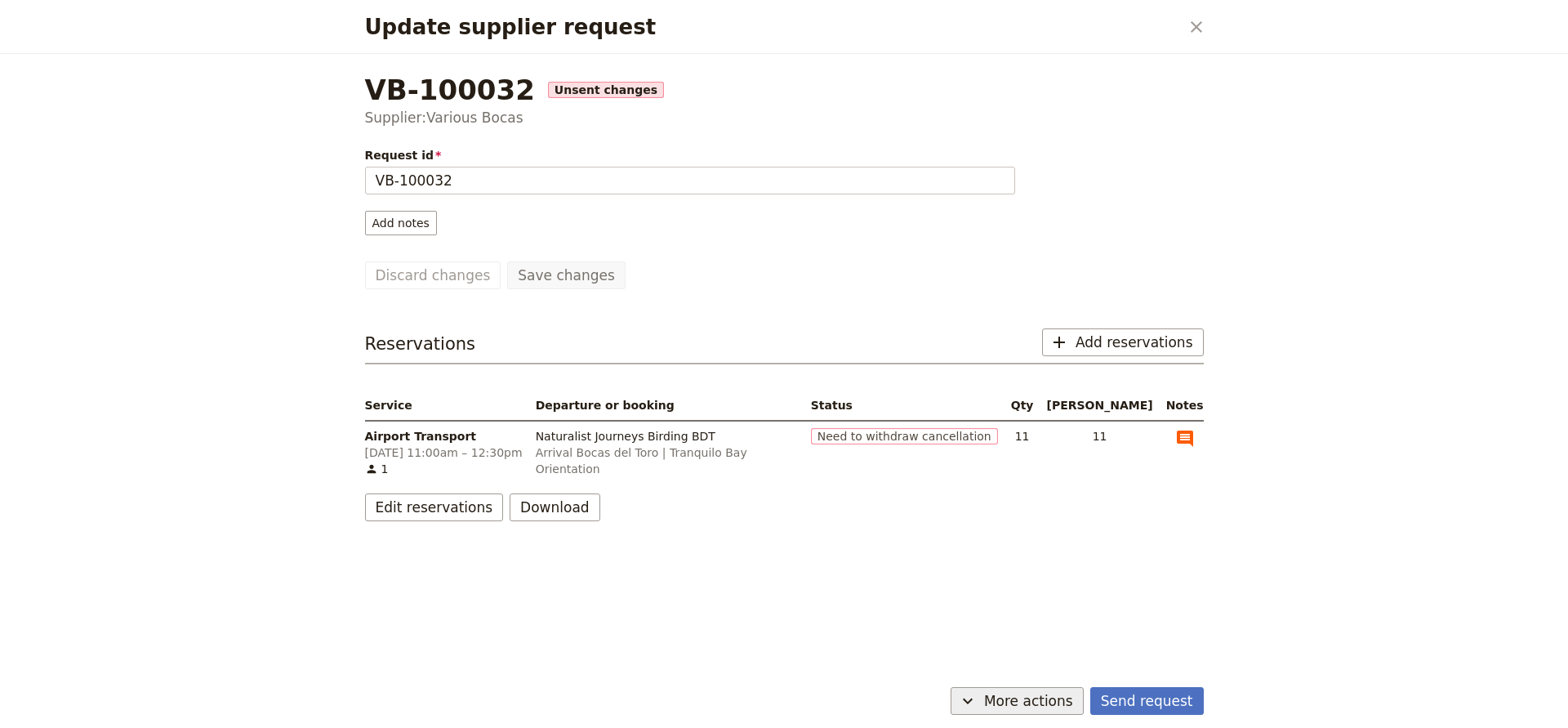
click at [1056, 711] on button "​ More actions" at bounding box center [1017, 701] width 133 height 28
click at [1180, 615] on div "VB-100032 Unsent changes Supplier: Various Bocas Request id VB-100032 Add notes…" at bounding box center [784, 367] width 878 height 627
click at [1144, 694] on button "Send request" at bounding box center [1147, 701] width 114 height 28
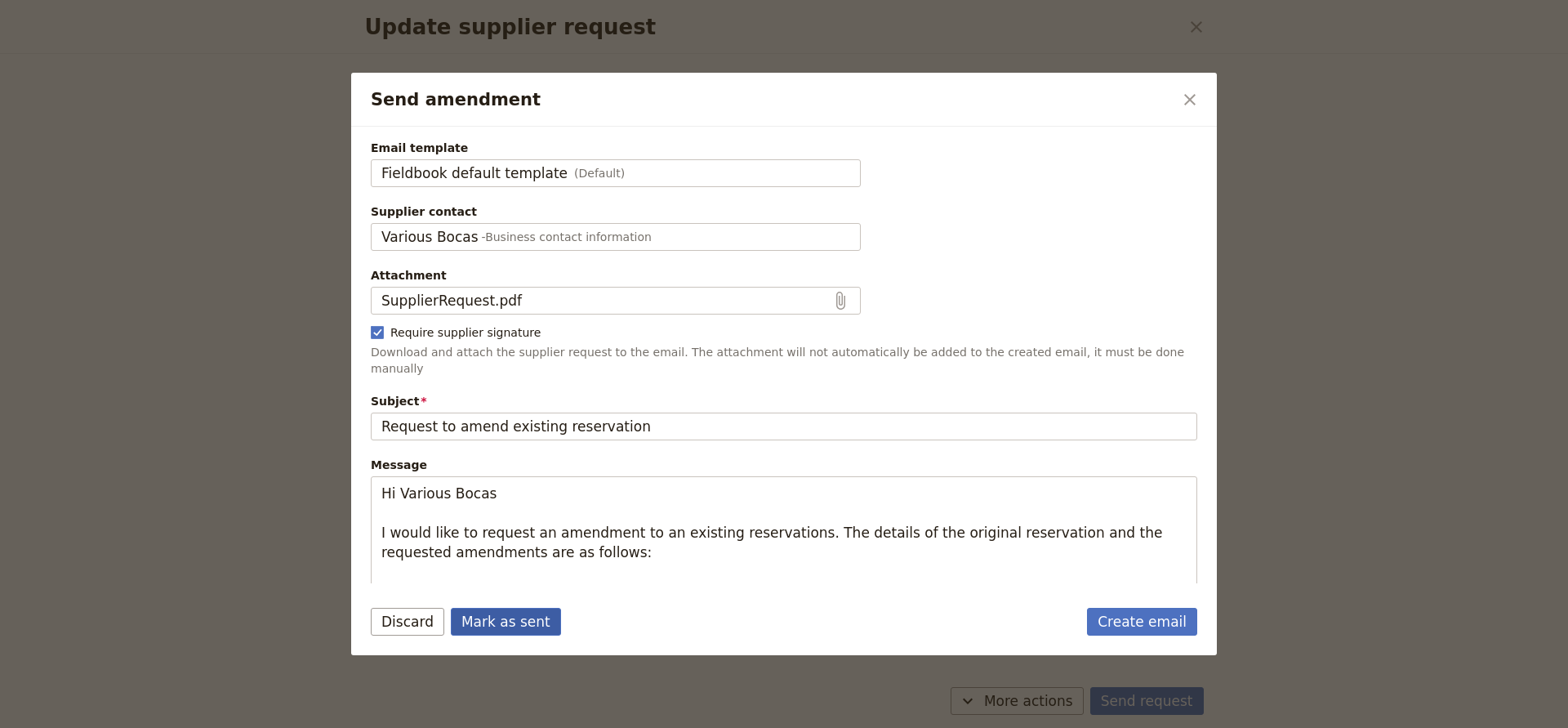
click at [524, 628] on button "Mark as sent" at bounding box center [506, 622] width 110 height 28
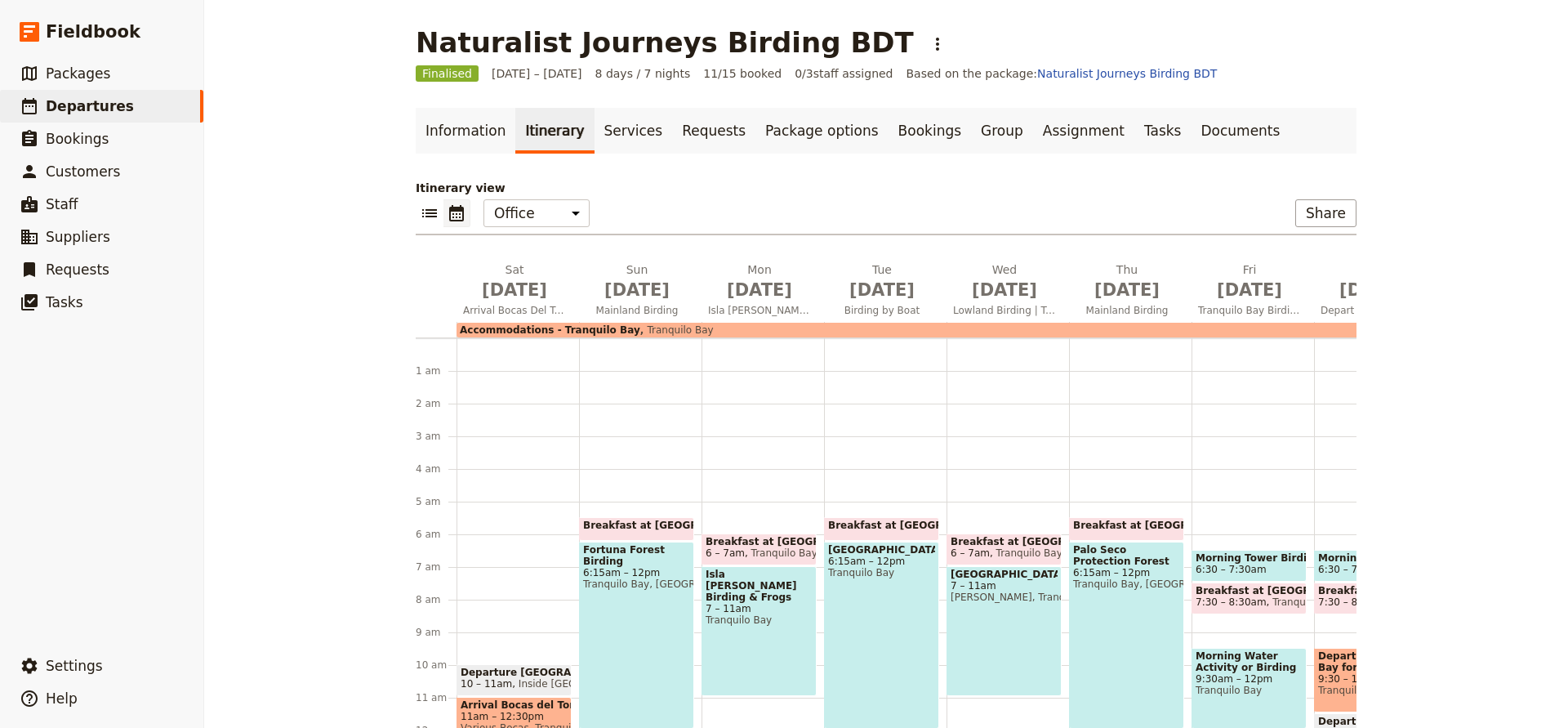
scroll to position [164, 0]
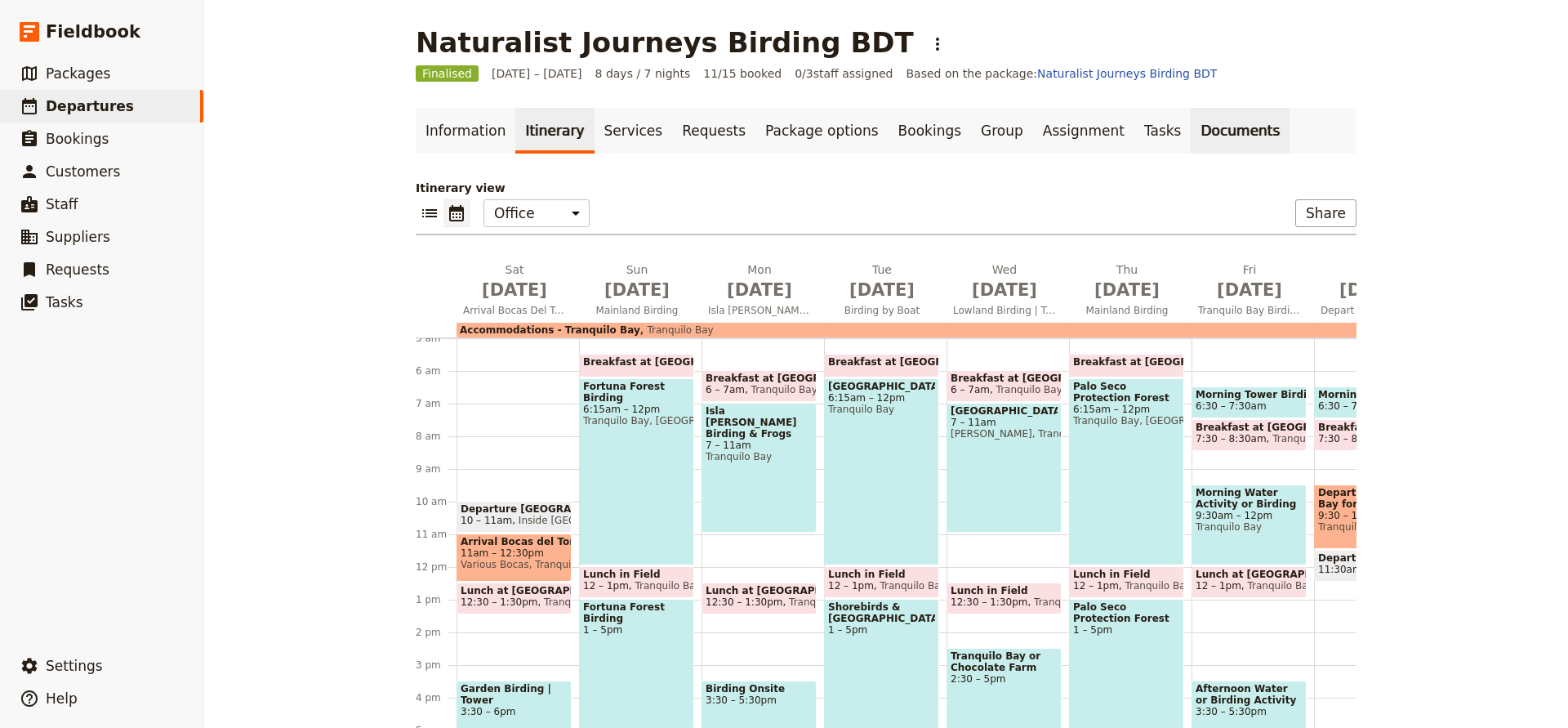
click at [1191, 136] on link "Documents" at bounding box center [1240, 131] width 99 height 46
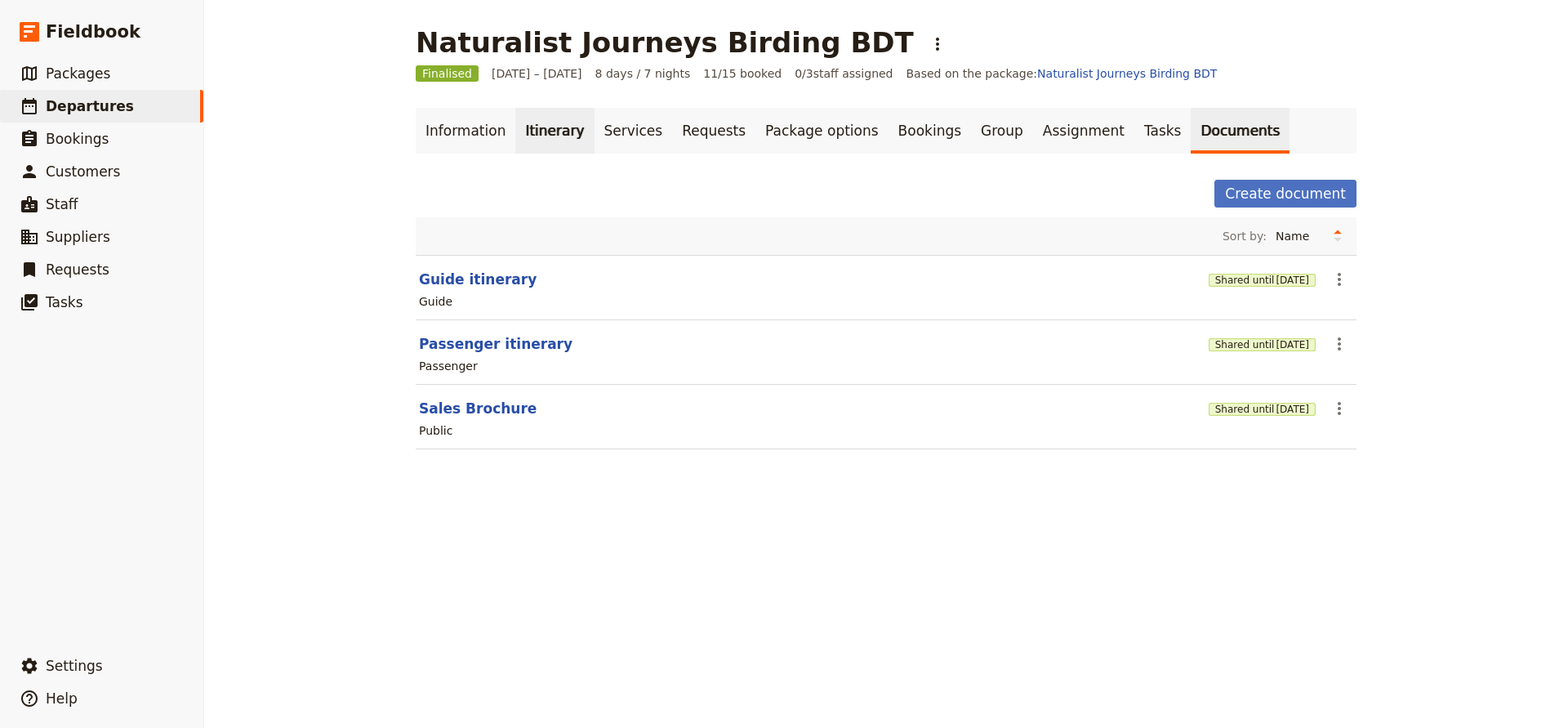
click at [536, 127] on link "Itinerary" at bounding box center [555, 131] width 78 height 46
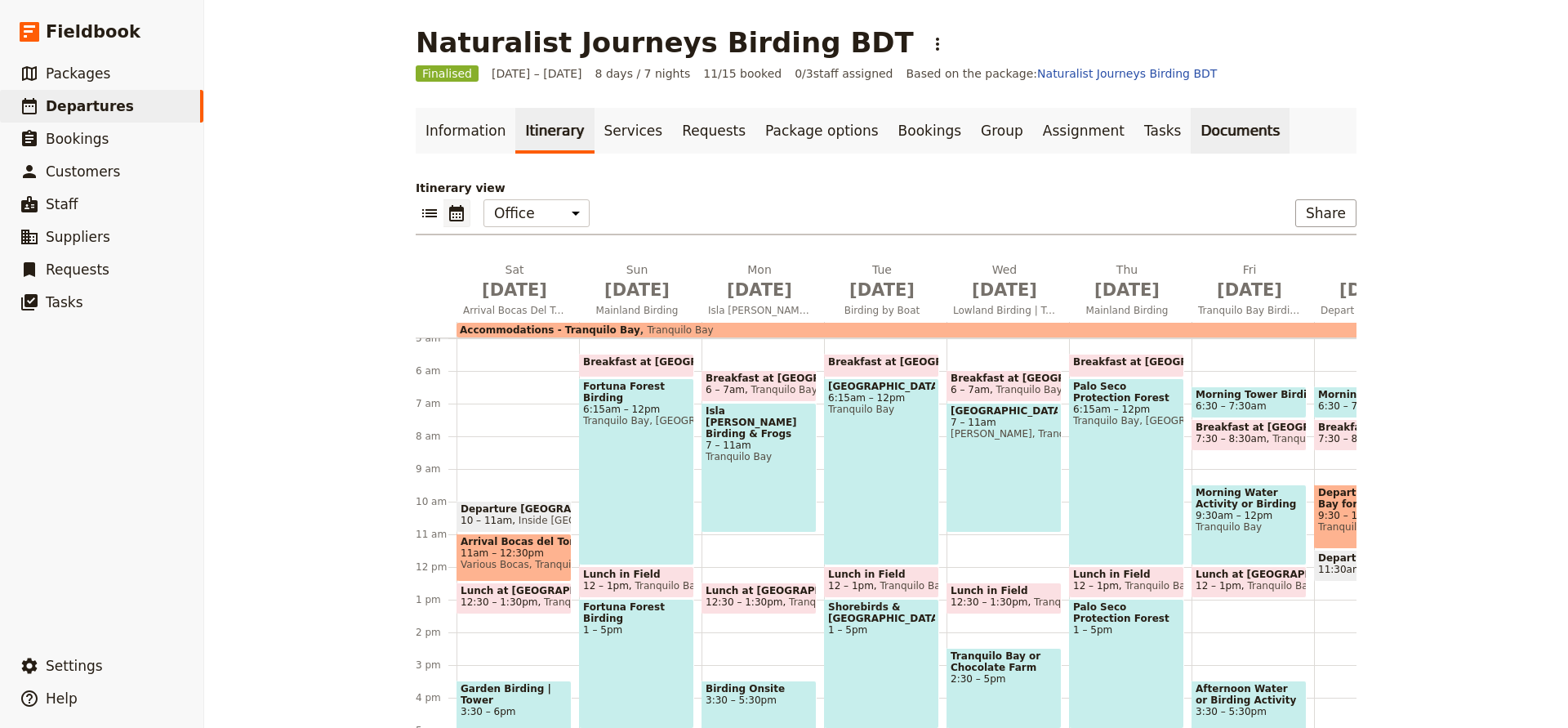
click at [1191, 132] on link "Documents" at bounding box center [1240, 131] width 99 height 46
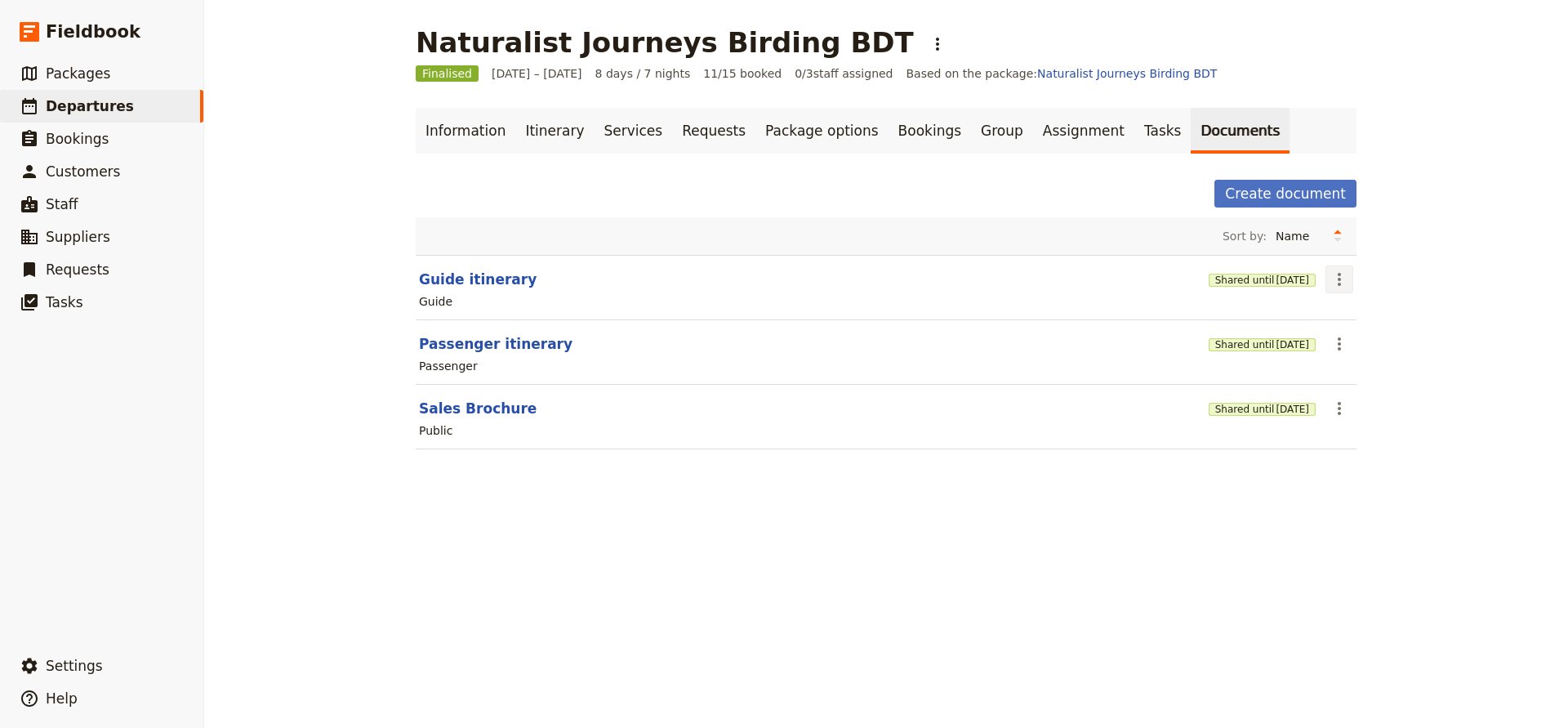
click at [1333, 280] on icon "Actions" at bounding box center [1339, 279] width 20 height 20
click at [1353, 320] on span "Share" at bounding box center [1353, 315] width 33 height 16
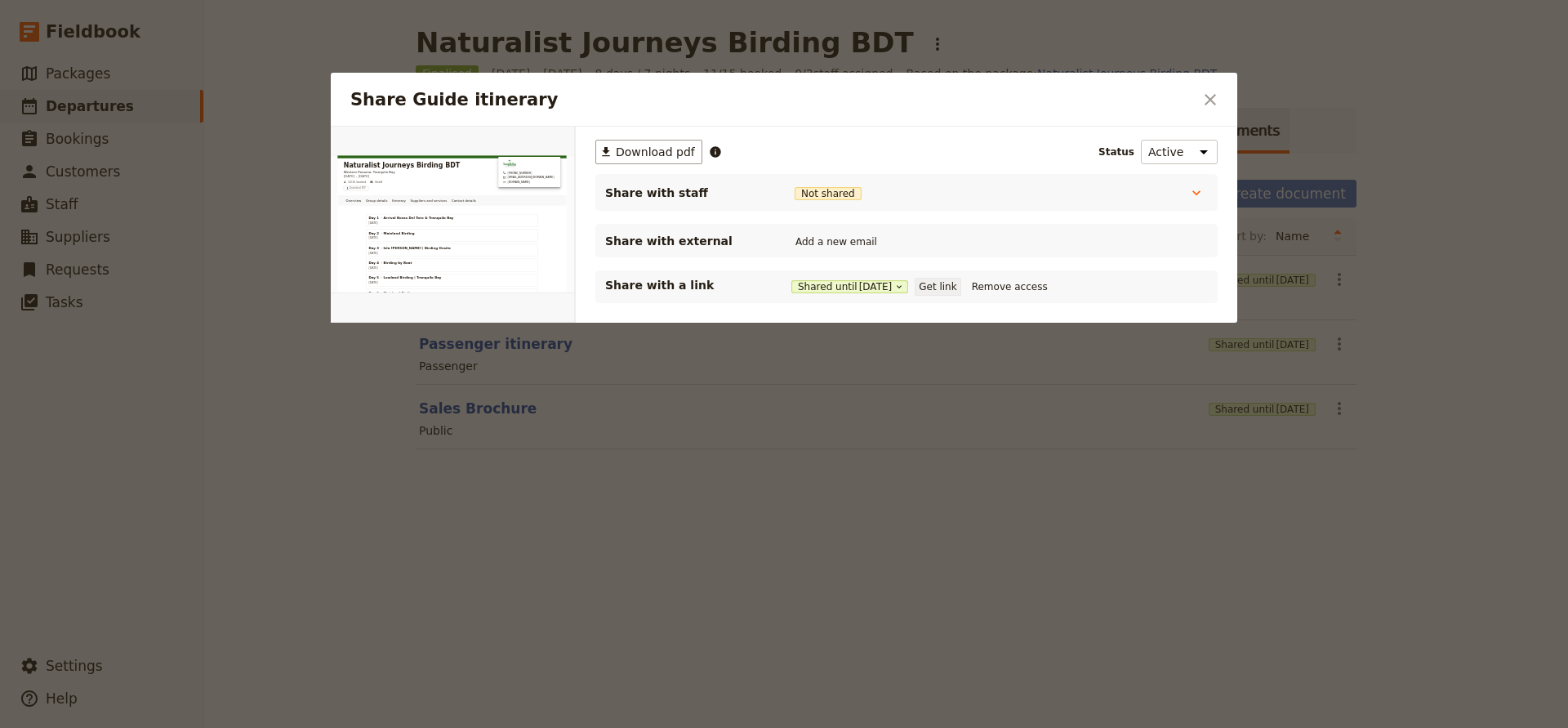
click at [961, 287] on button "Get link" at bounding box center [938, 287] width 46 height 18
click at [1218, 100] on icon "Close dialog" at bounding box center [1210, 99] width 20 height 20
